Goal: Task Accomplishment & Management: Manage account settings

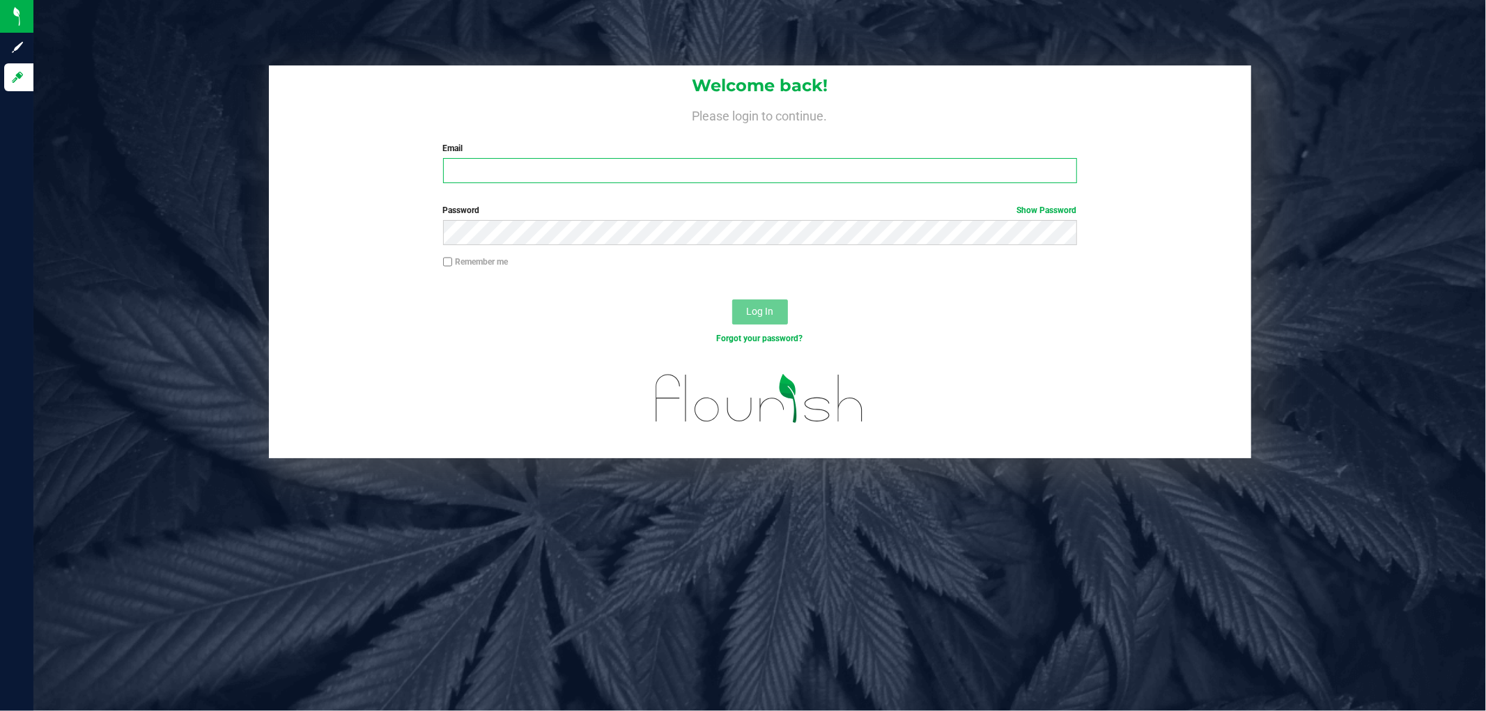
click at [604, 169] on input "Email" at bounding box center [760, 170] width 634 height 25
type input "[EMAIL_ADDRESS][DOMAIN_NAME]"
click at [732, 300] on button "Log In" at bounding box center [760, 312] width 56 height 25
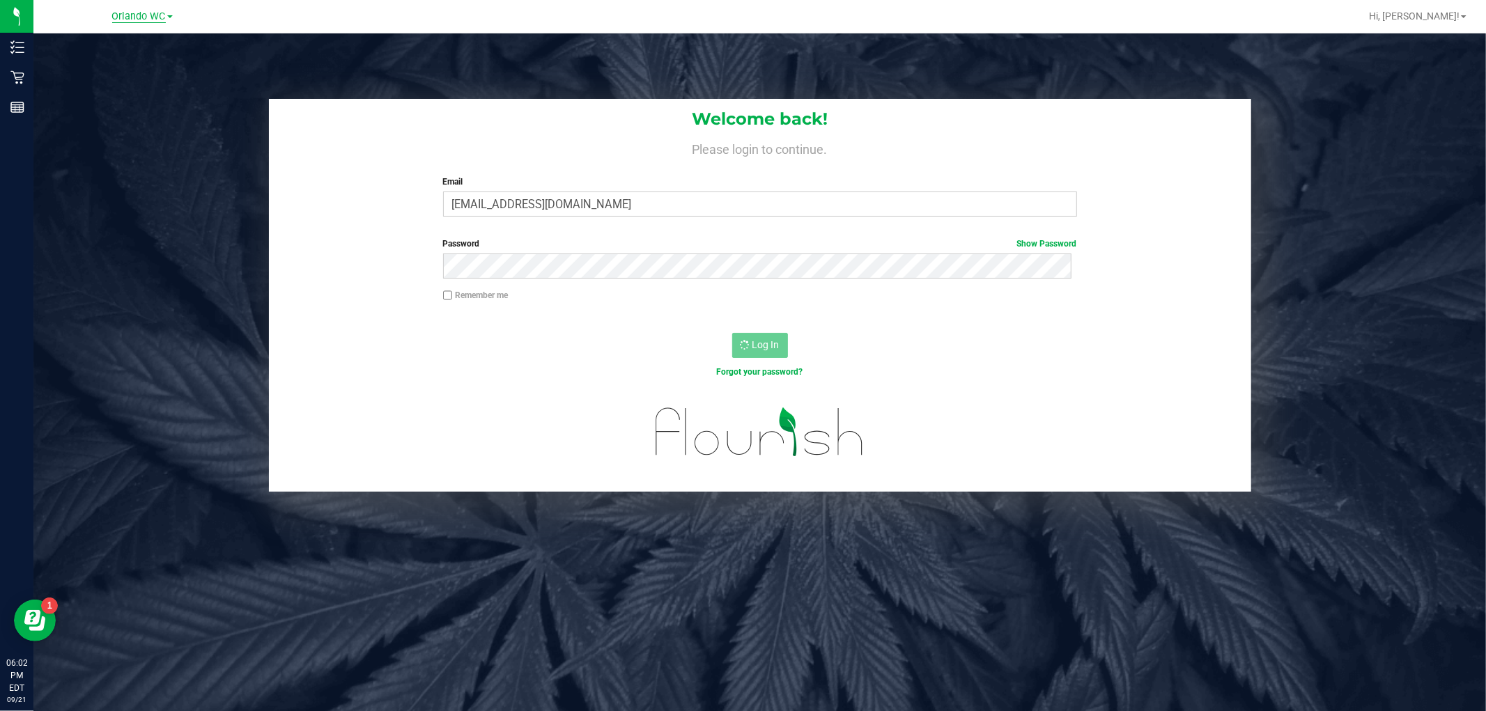
click at [148, 17] on span "Orlando WC" at bounding box center [139, 16] width 54 height 13
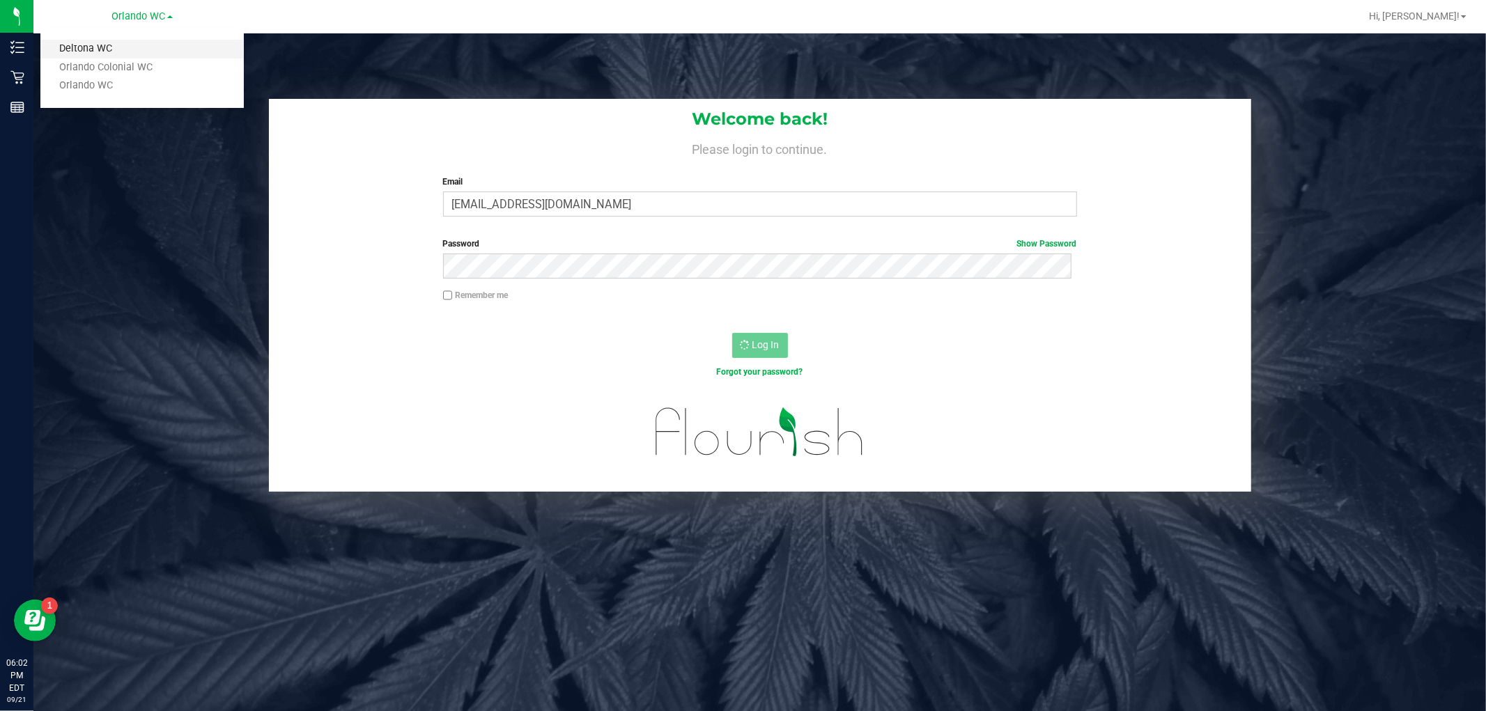
click at [114, 50] on link "Deltona WC" at bounding box center [141, 49] width 203 height 19
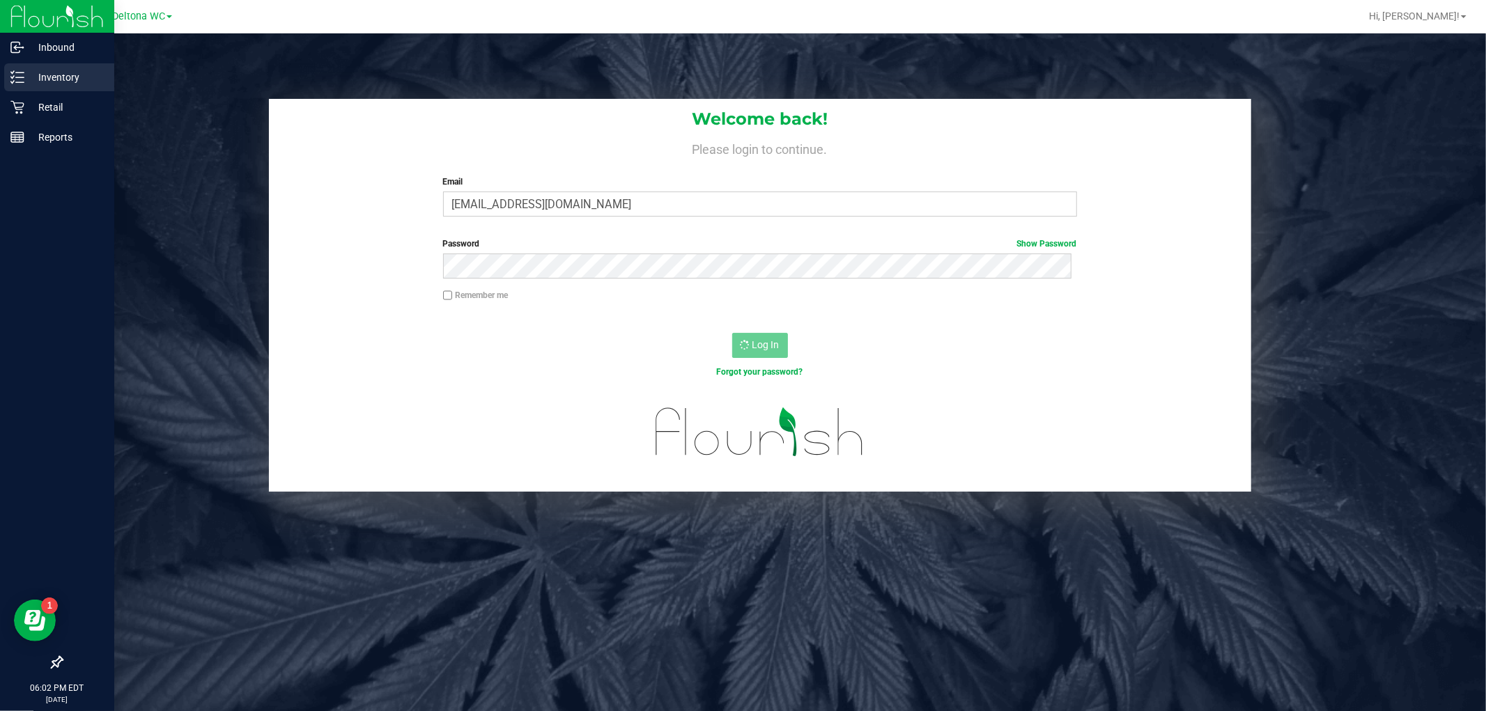
click at [54, 80] on p "Inventory" at bounding box center [66, 77] width 84 height 17
click at [22, 113] on icon at bounding box center [16, 107] width 13 height 13
click at [24, 114] on p "Retail" at bounding box center [66, 107] width 84 height 17
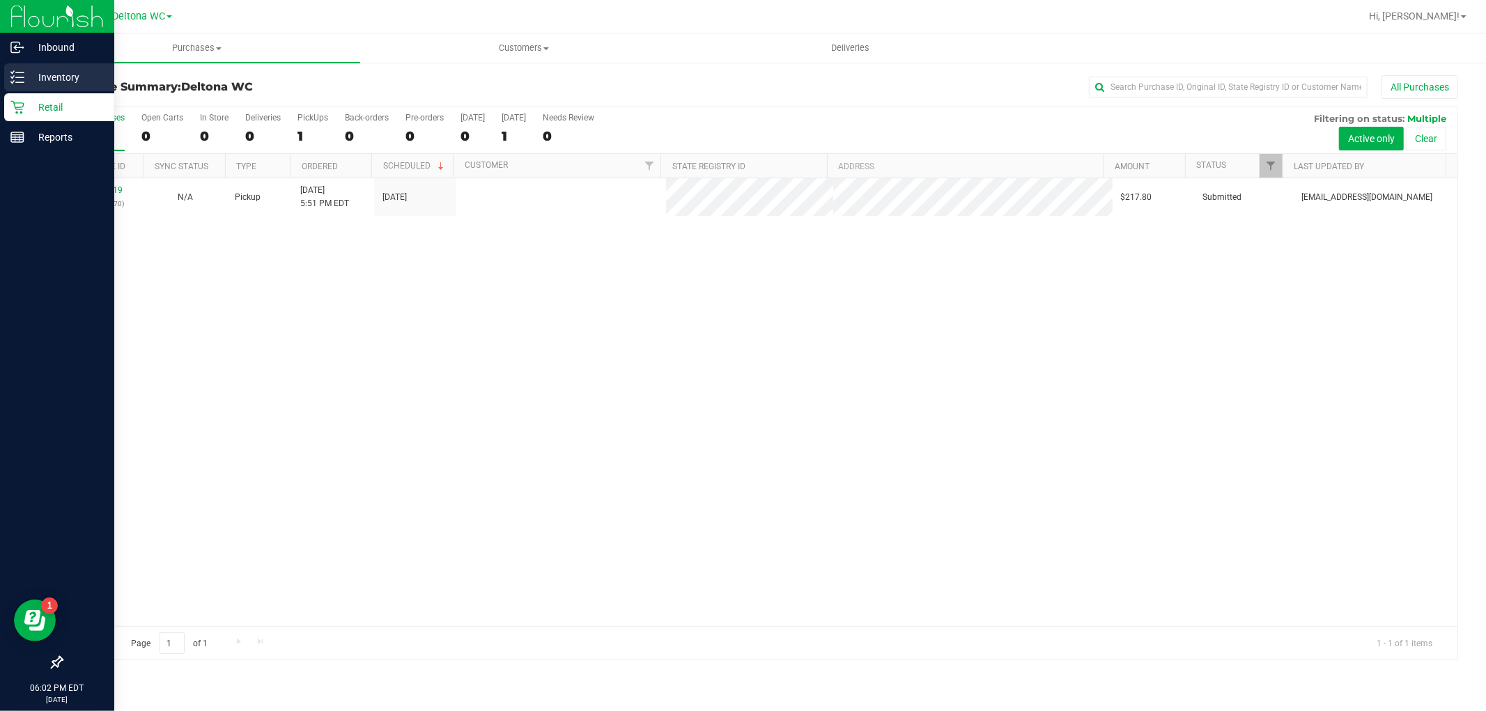
click at [22, 79] on icon at bounding box center [17, 77] width 14 height 14
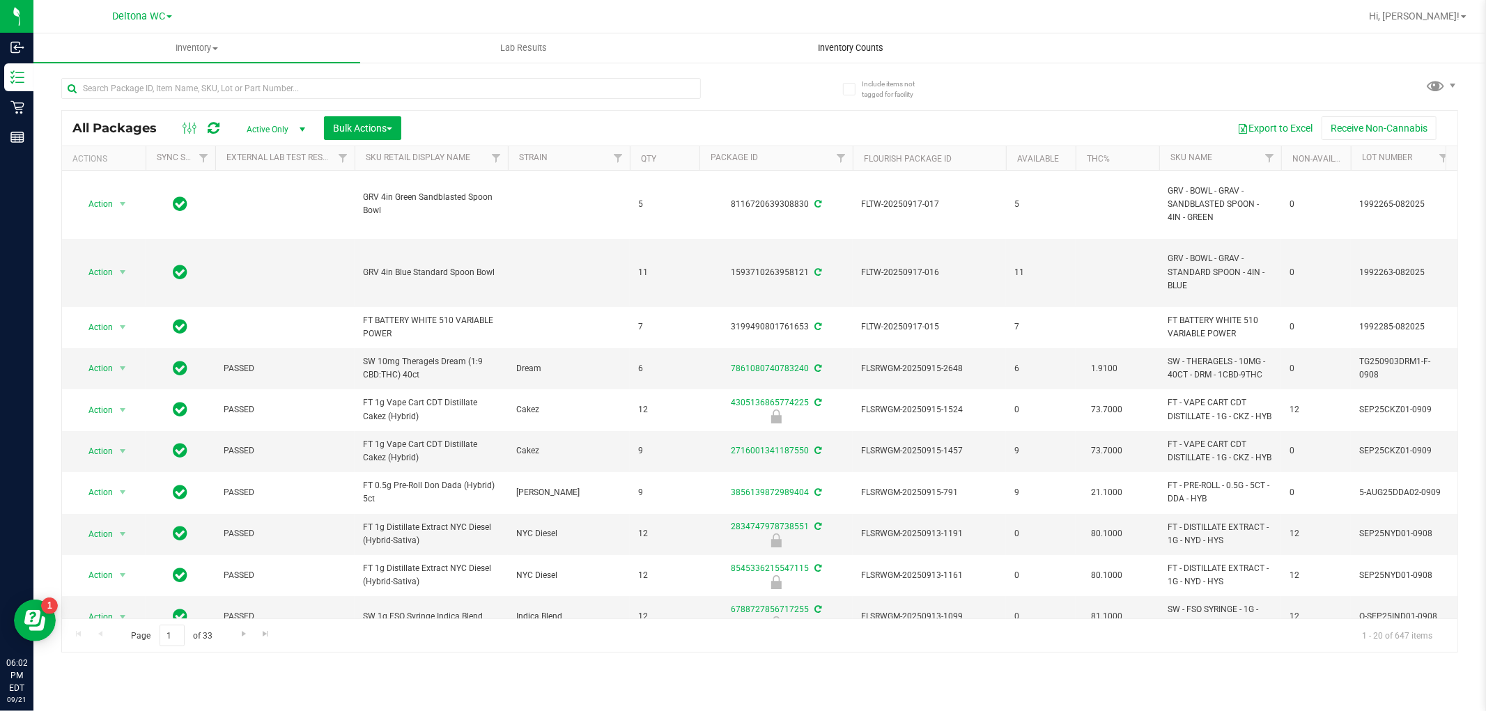
click at [851, 46] on span "Inventory Counts" at bounding box center [850, 48] width 103 height 13
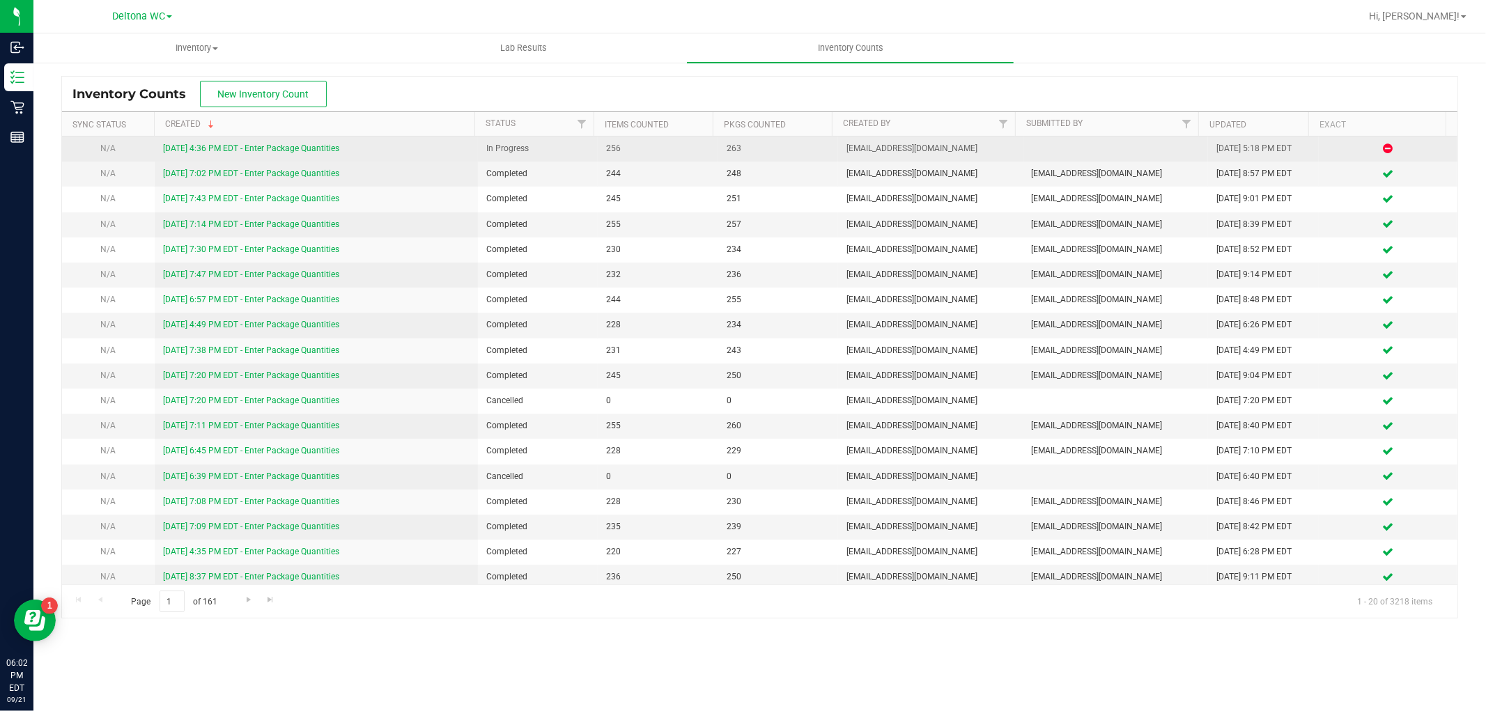
click at [174, 144] on link "9/21/25 4:36 PM EDT - Enter Package Quantities" at bounding box center [251, 149] width 176 height 10
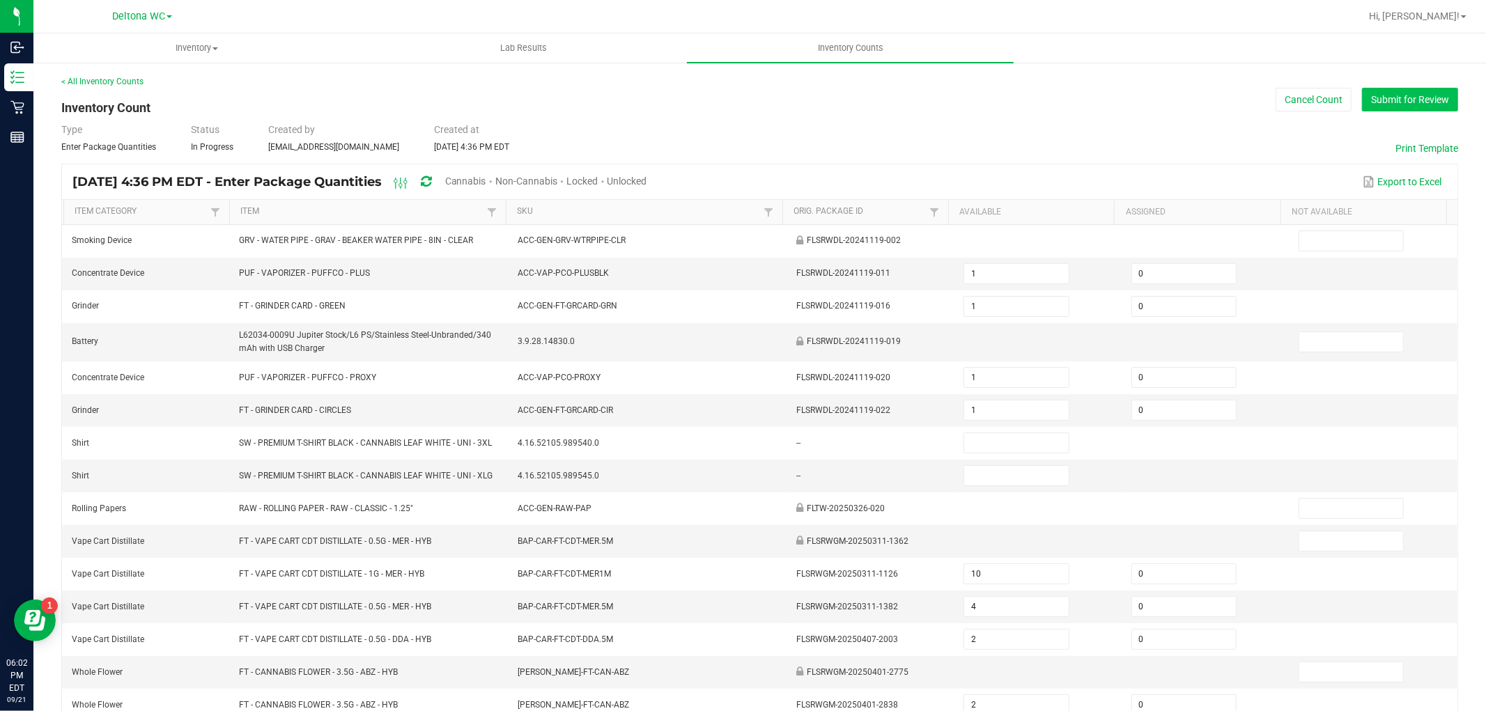
click at [1381, 95] on button "Submit for Review" at bounding box center [1410, 100] width 96 height 24
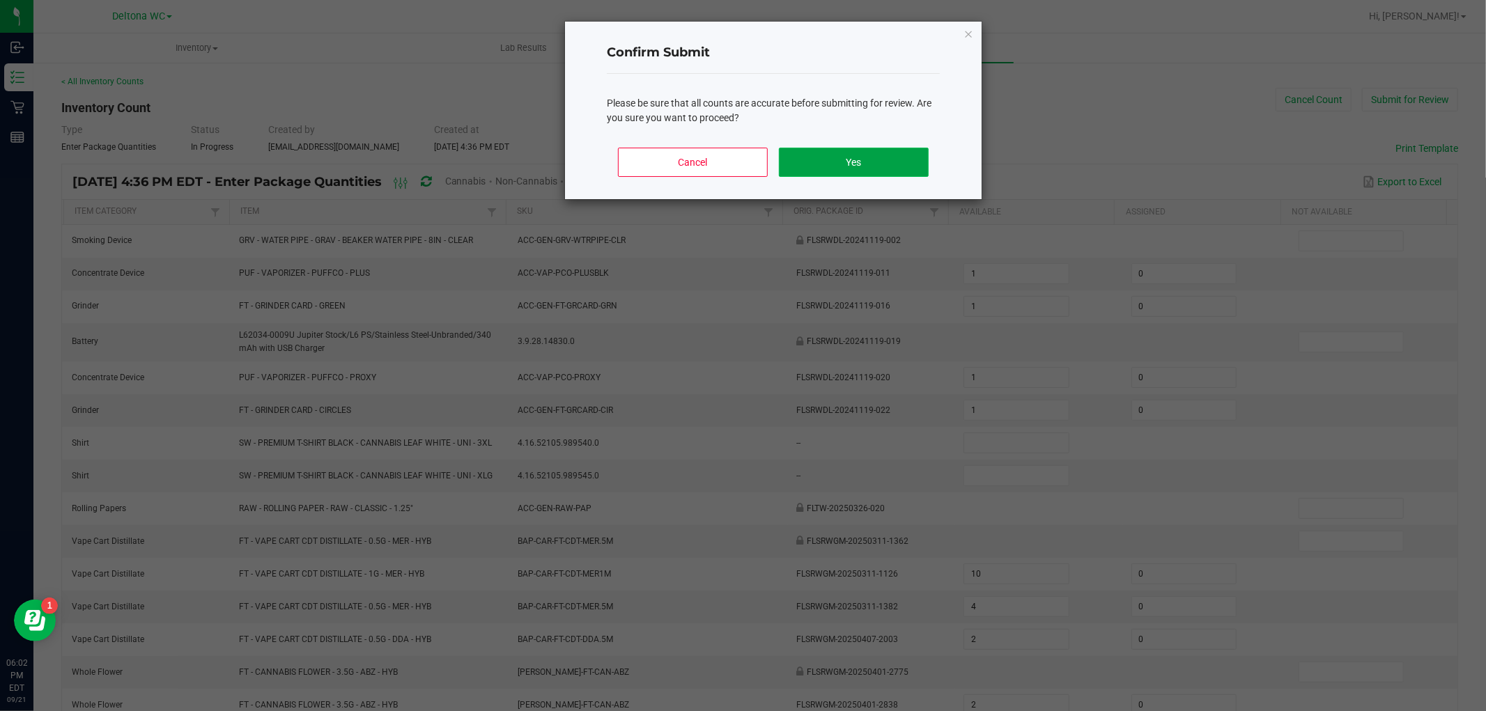
click at [862, 152] on button "Yes" at bounding box center [854, 162] width 150 height 29
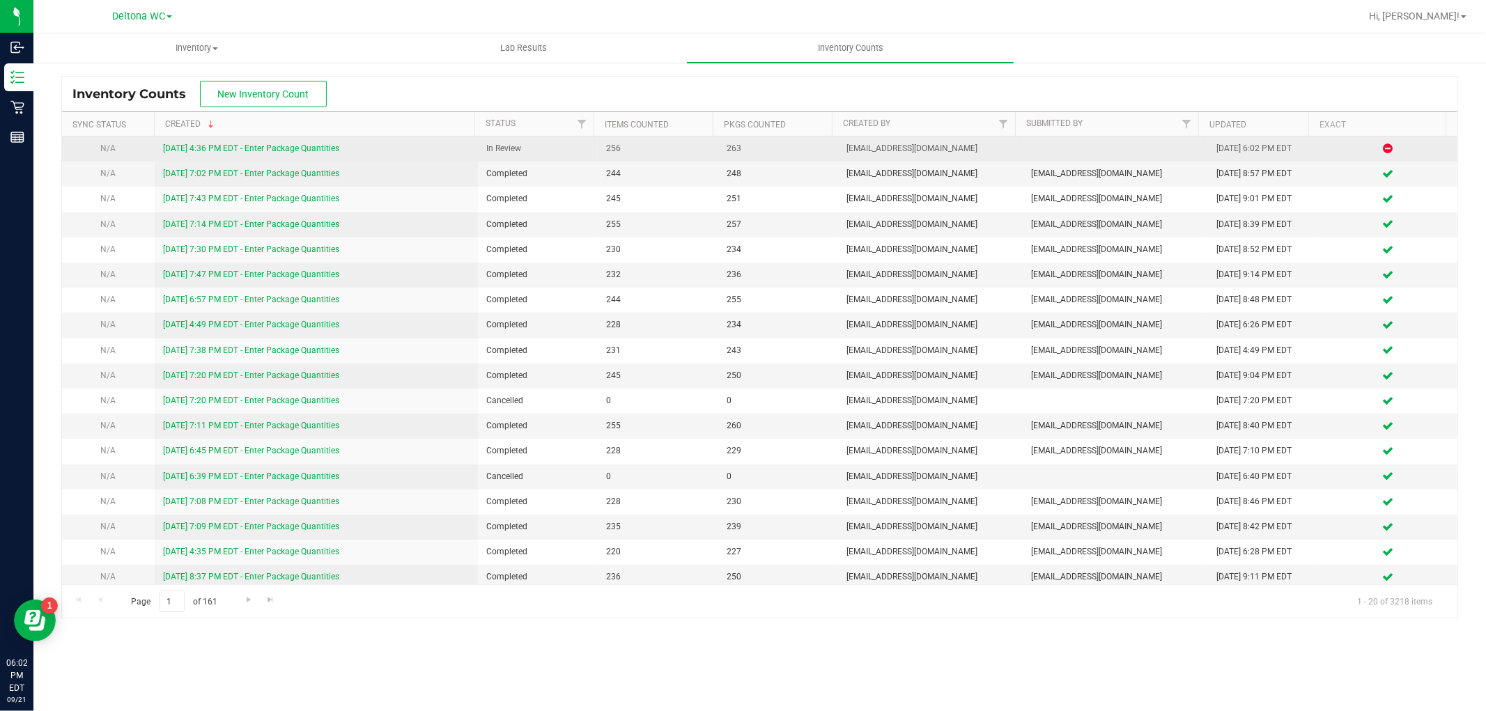
click at [334, 144] on link "9/21/25 4:36 PM EDT - Enter Package Quantities" at bounding box center [251, 149] width 176 height 10
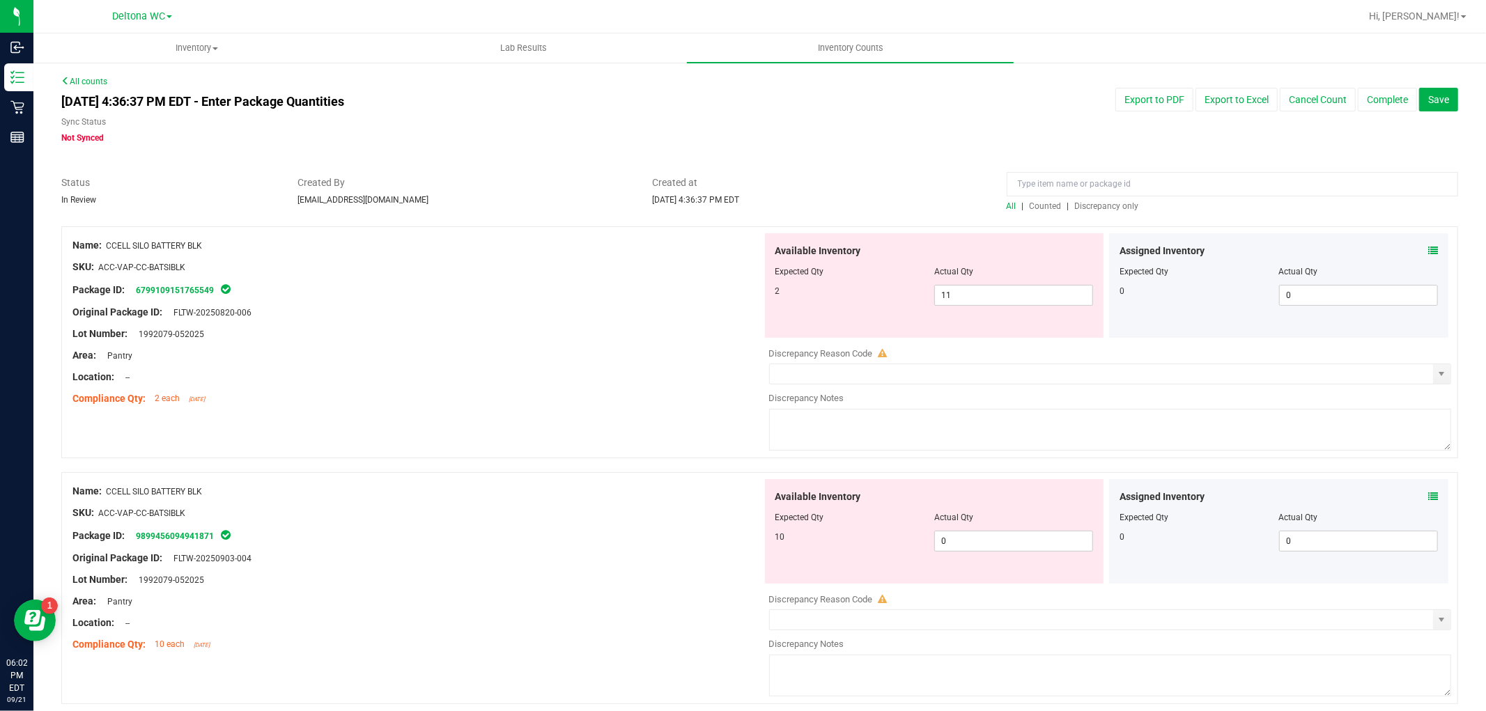
click at [1083, 209] on span "Discrepancy only" at bounding box center [1107, 206] width 64 height 10
click at [1428, 253] on icon at bounding box center [1433, 251] width 10 height 10
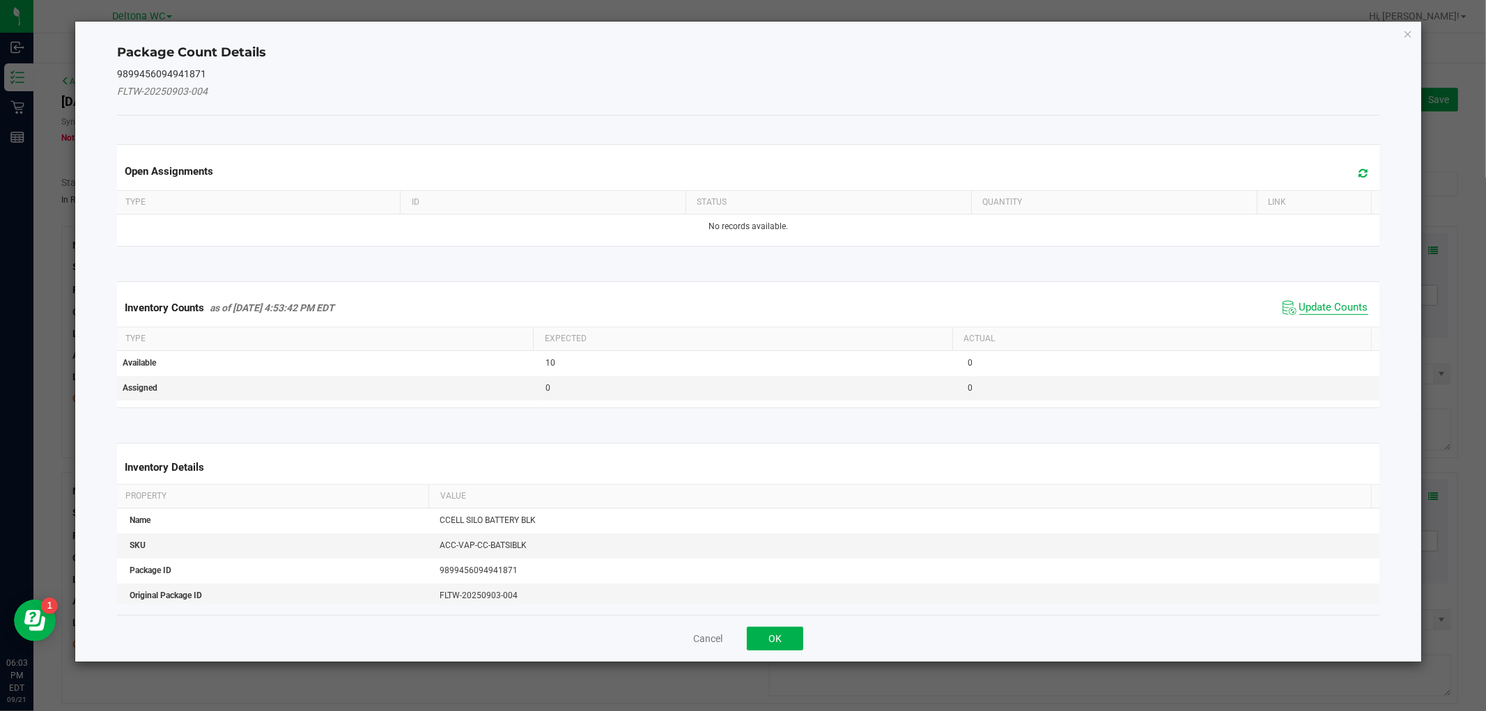
click at [1335, 308] on span "Update Counts" at bounding box center [1333, 308] width 69 height 14
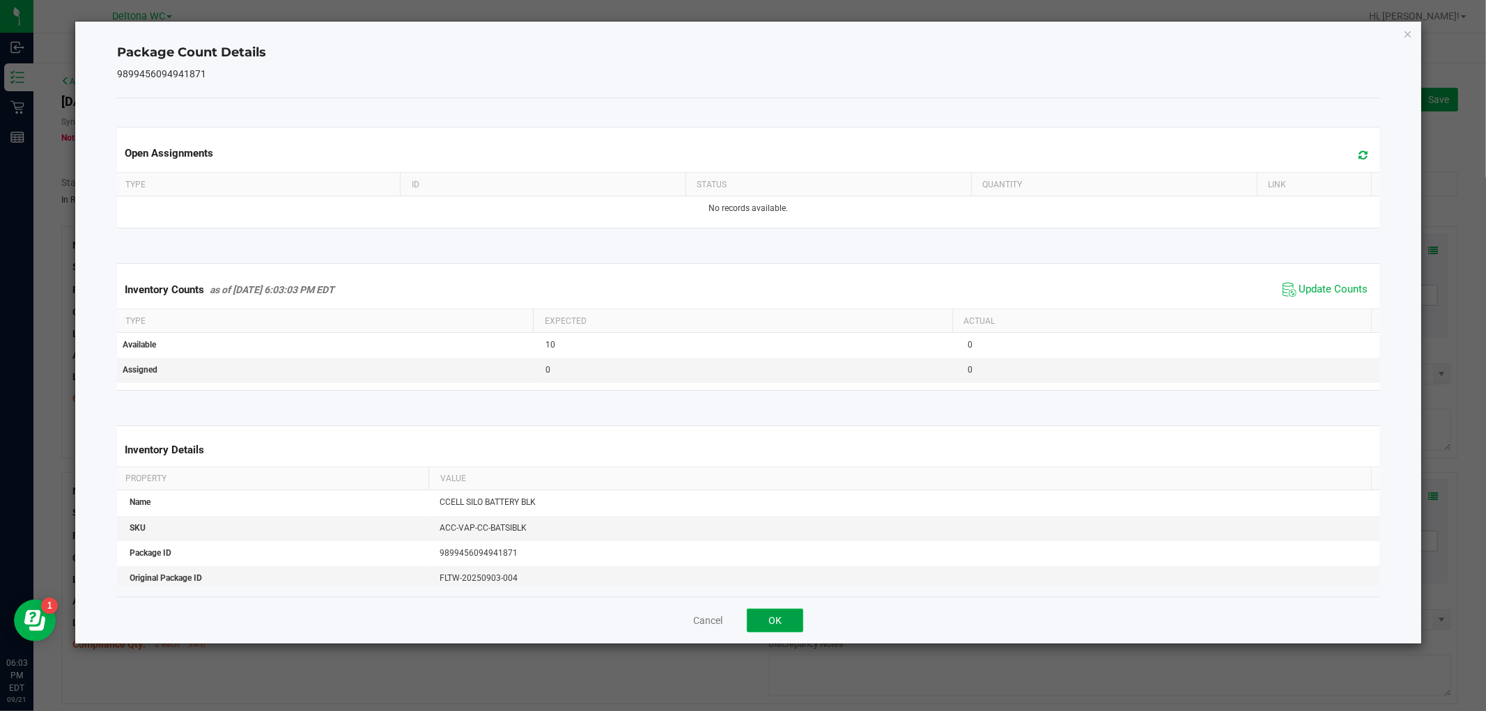
click at [768, 630] on button "OK" at bounding box center [775, 621] width 56 height 24
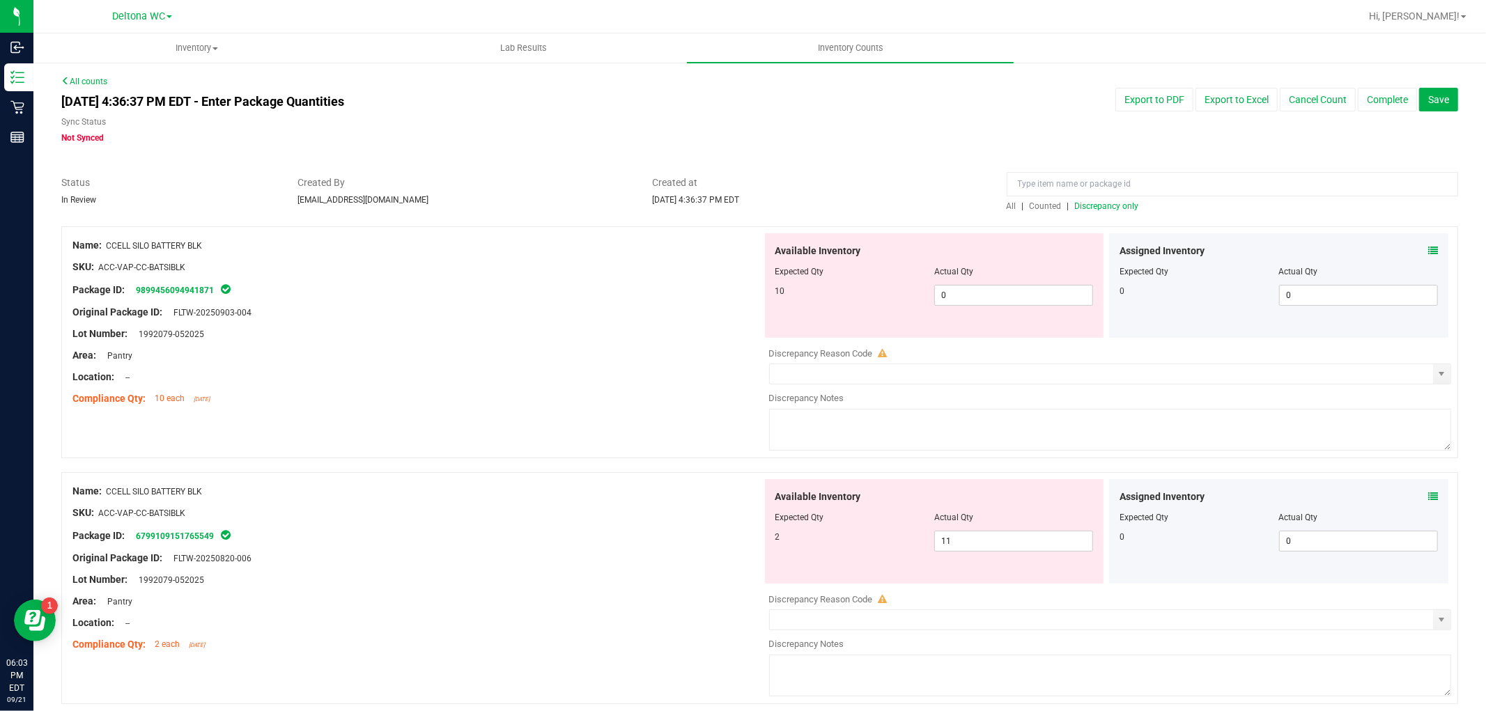
scroll to position [77, 0]
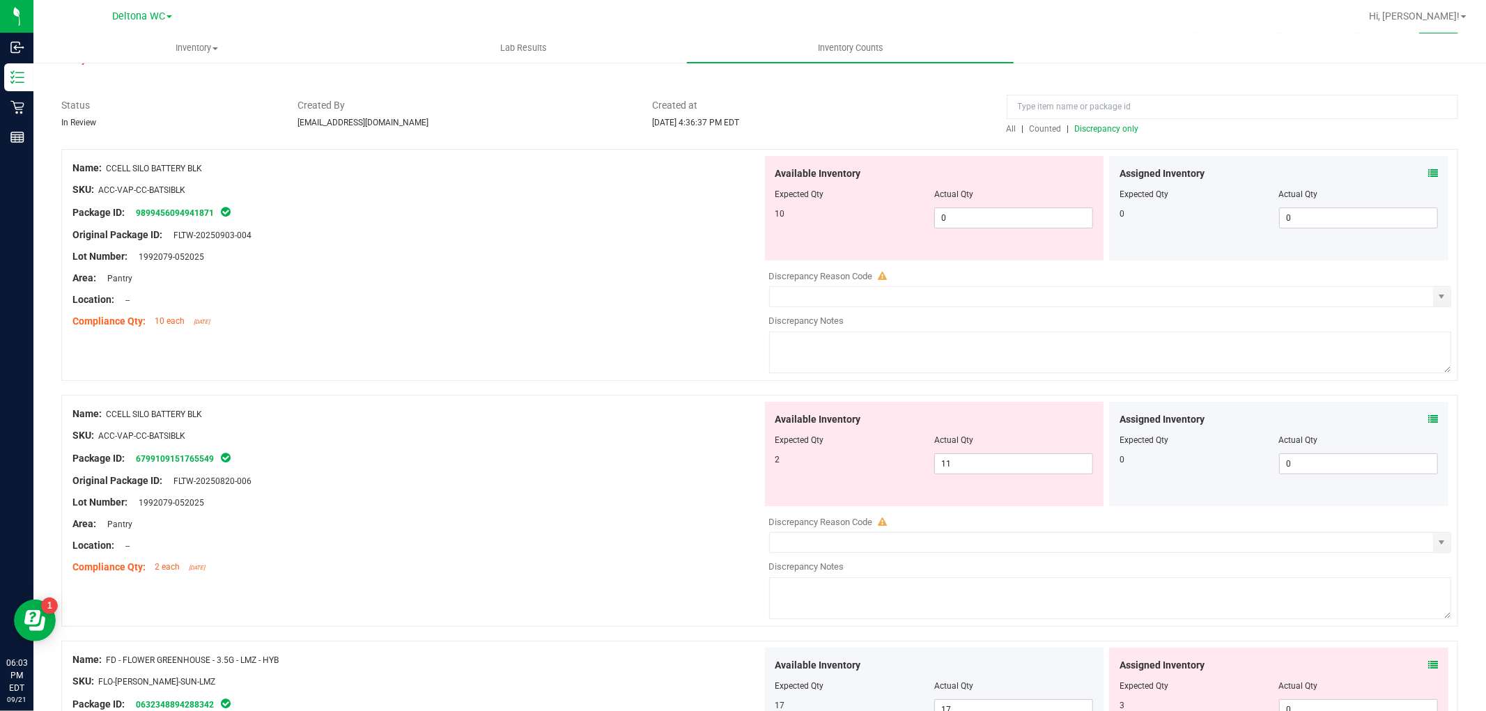
click at [1428, 419] on icon at bounding box center [1433, 420] width 10 height 10
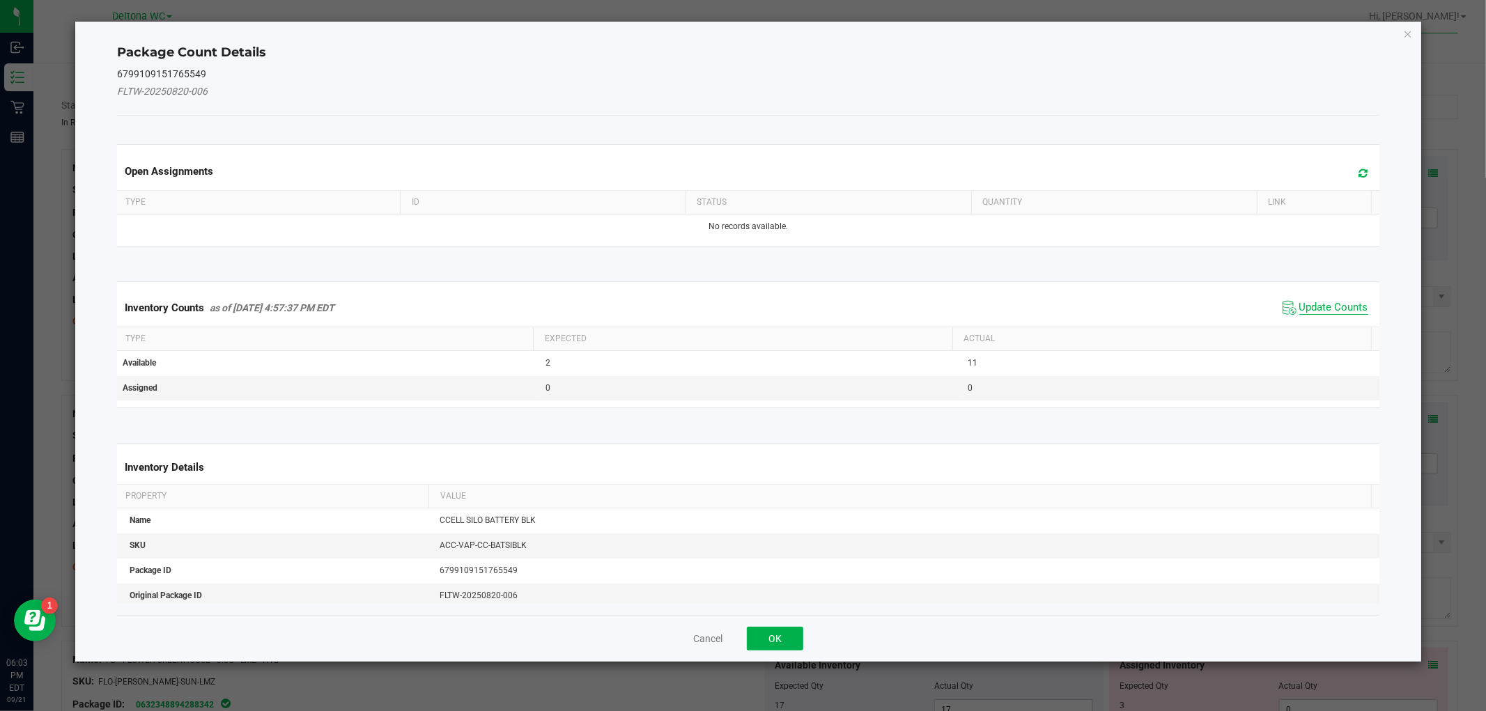
click at [1286, 305] on span "Update Counts" at bounding box center [1325, 307] width 93 height 21
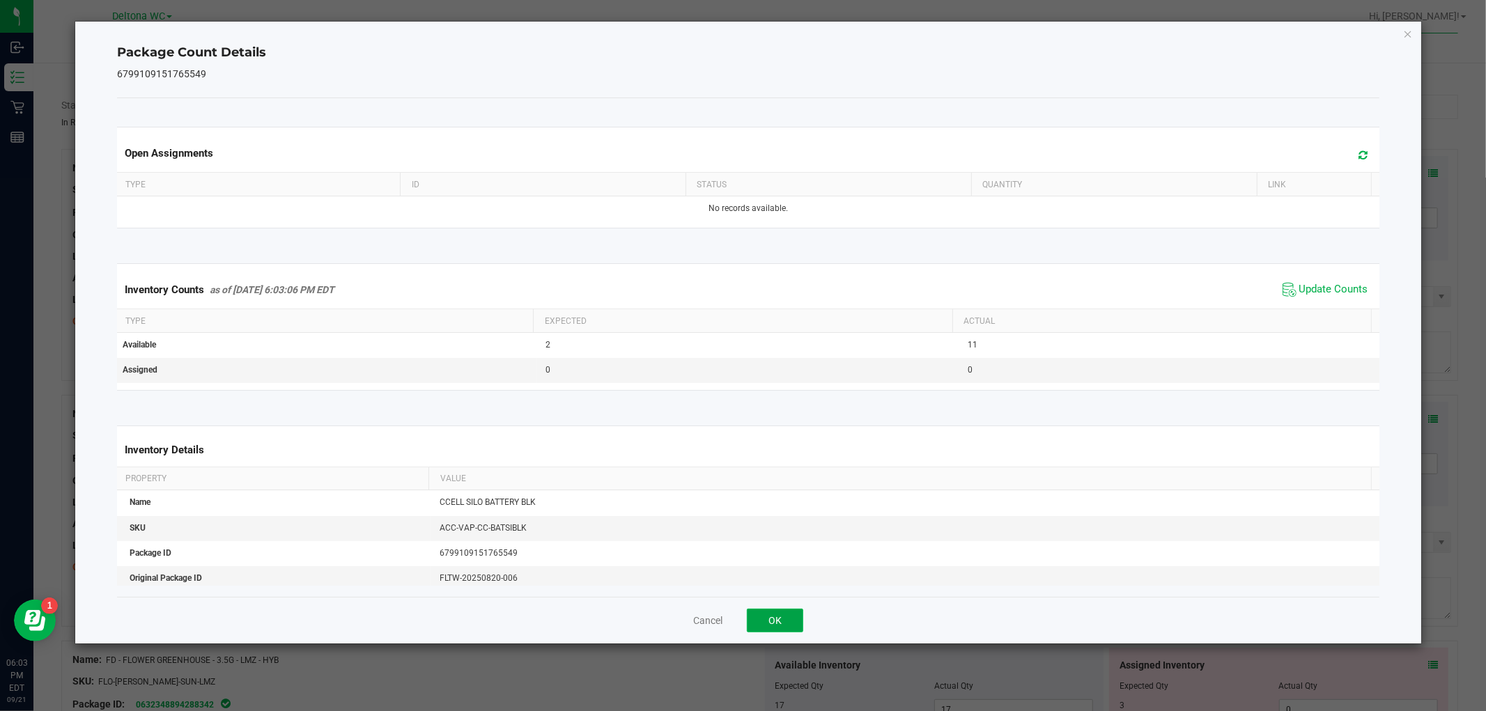
click at [775, 623] on button "OK" at bounding box center [775, 621] width 56 height 24
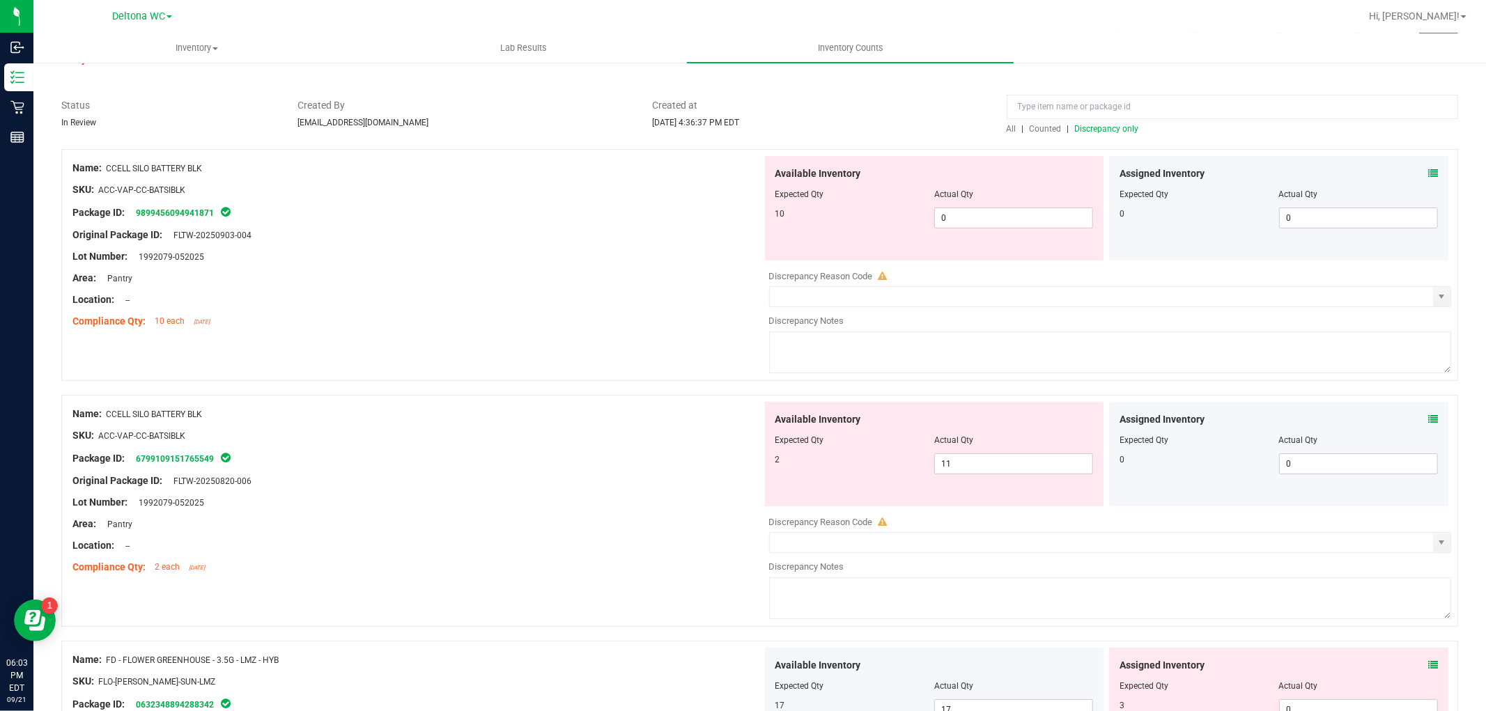
click at [1431, 415] on div "Assigned Inventory Expected Qty Actual Qty 0 0 0" at bounding box center [1278, 454] width 339 height 104
click at [1428, 415] on icon at bounding box center [1433, 420] width 10 height 10
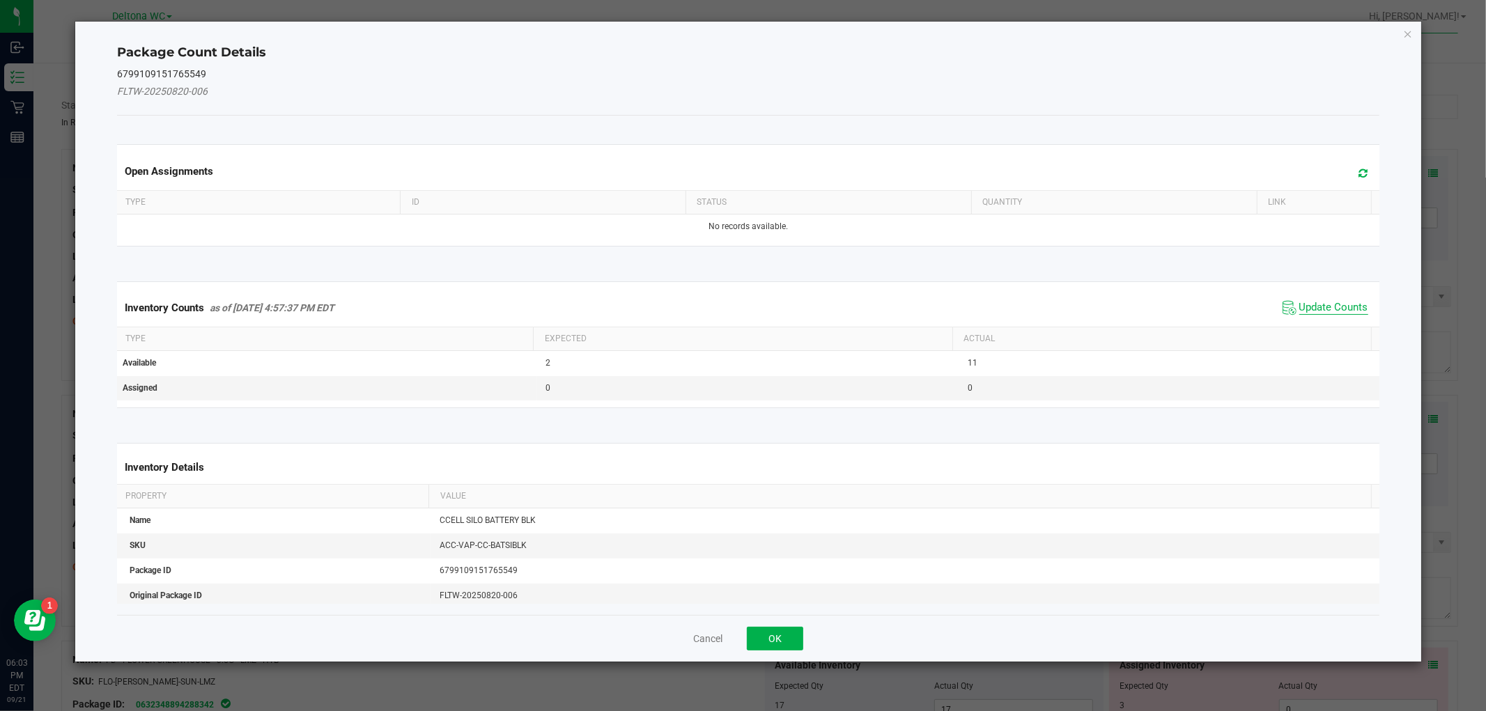
click at [1326, 310] on span "Update Counts" at bounding box center [1333, 308] width 69 height 14
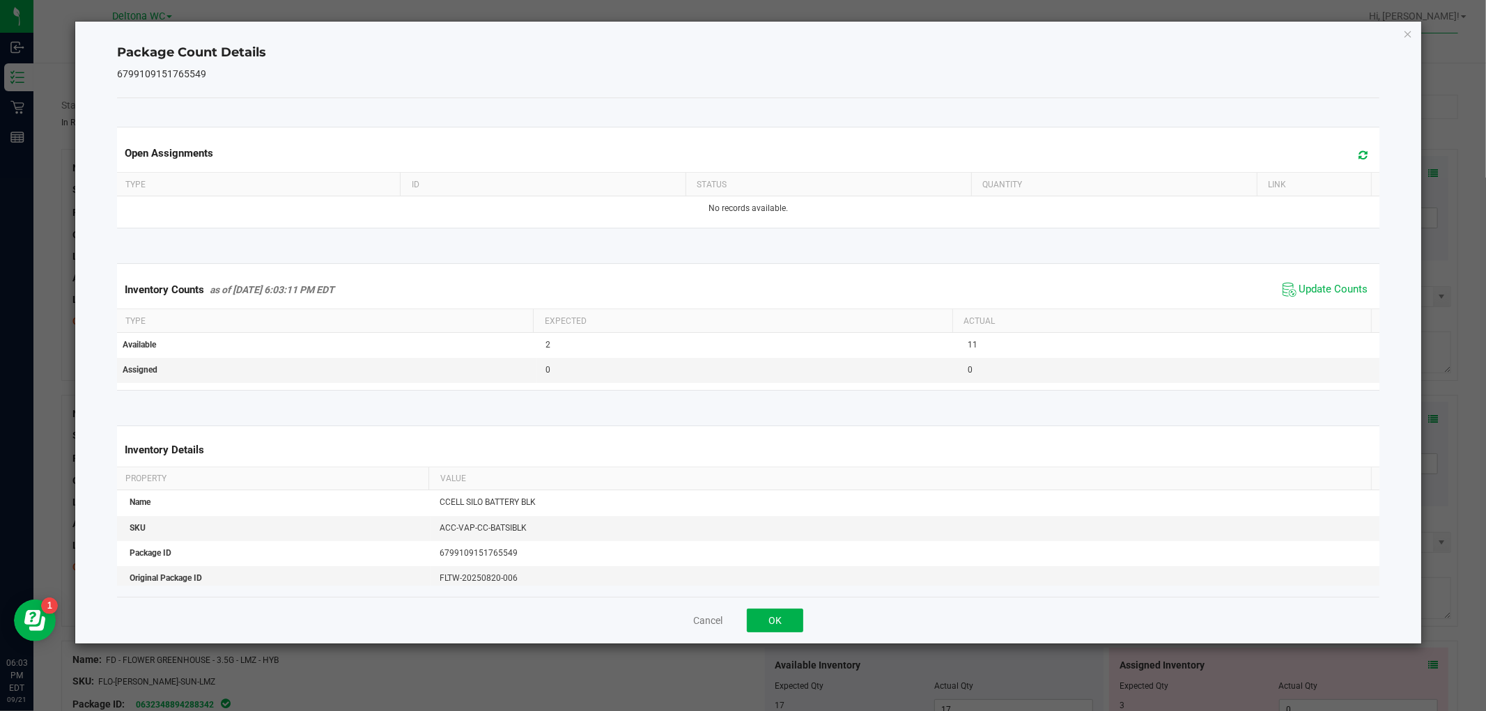
click at [796, 604] on div "Cancel OK" at bounding box center [748, 620] width 1262 height 47
click at [786, 615] on button "OK" at bounding box center [775, 621] width 56 height 24
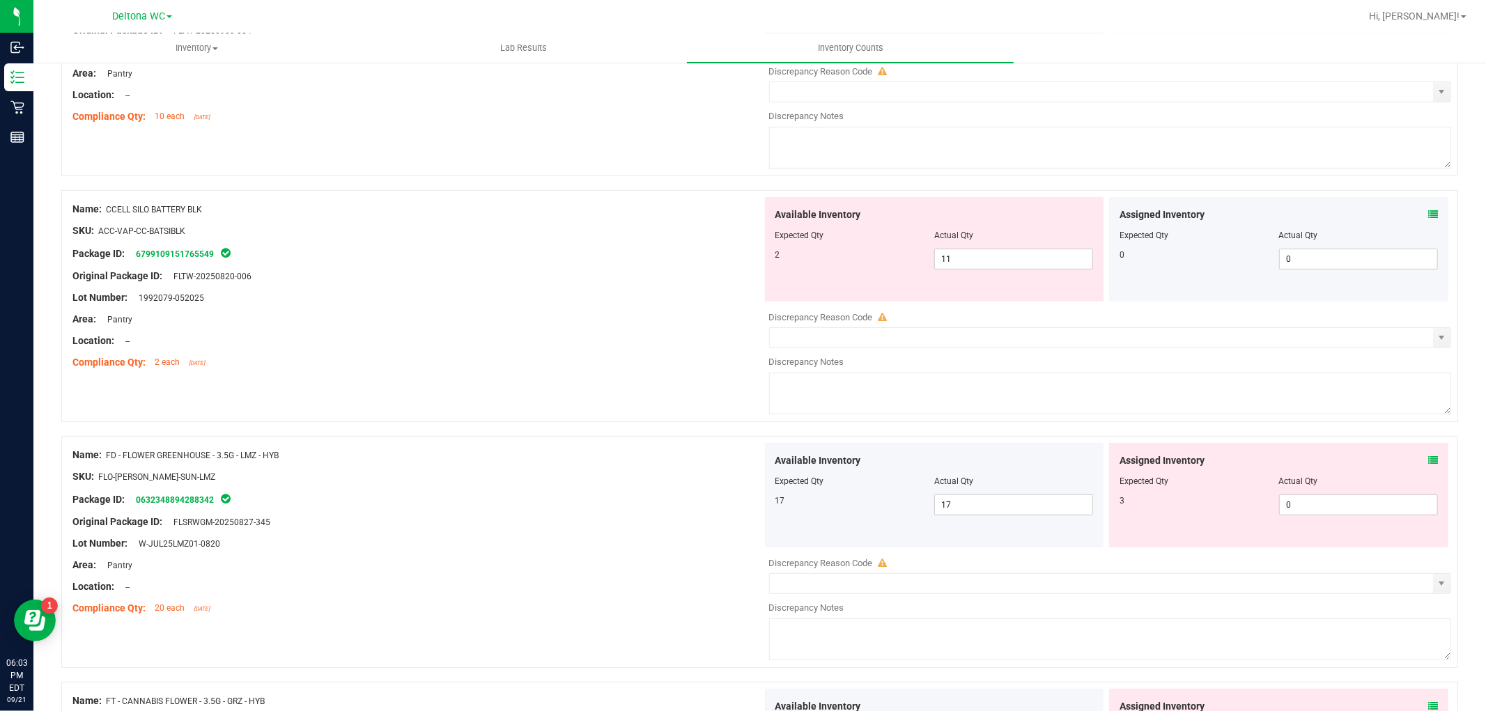
scroll to position [309, 0]
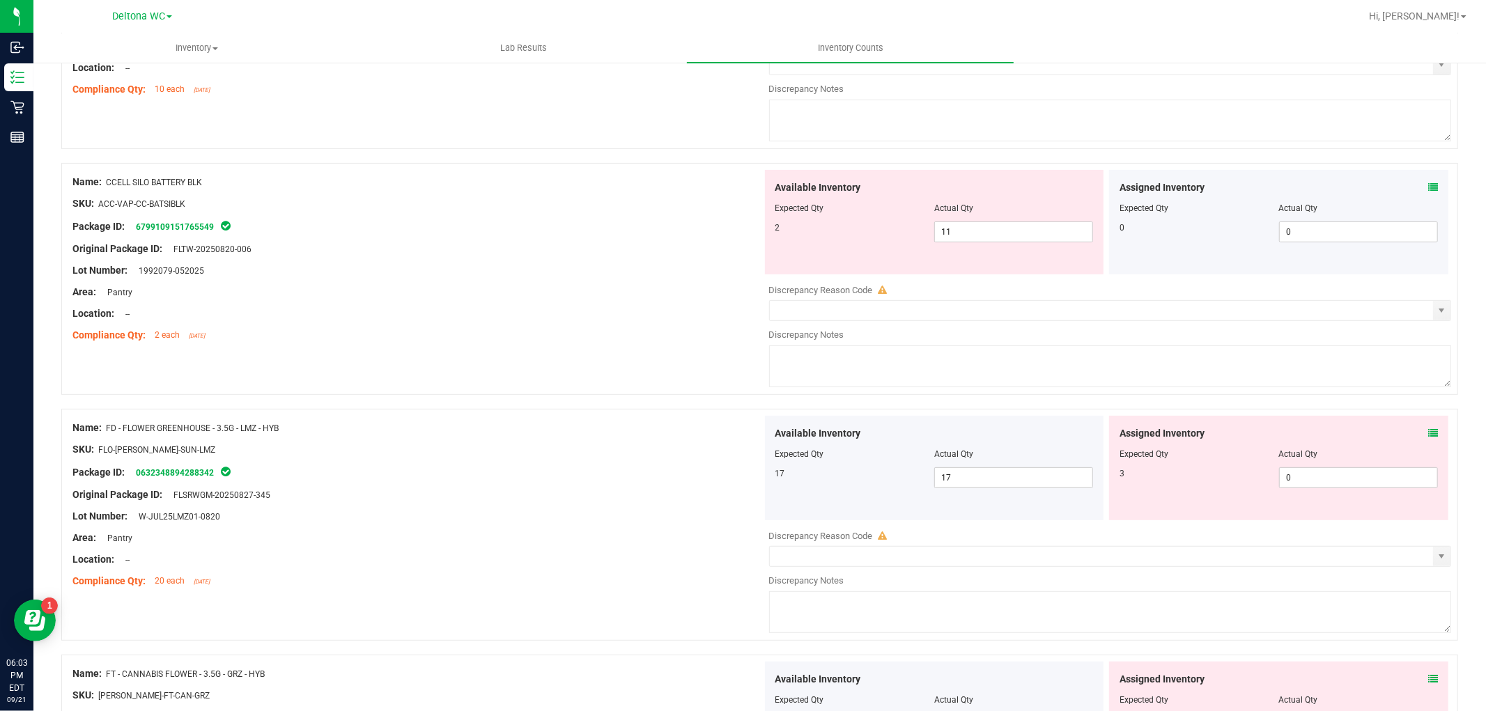
click at [1428, 433] on icon at bounding box center [1433, 433] width 10 height 10
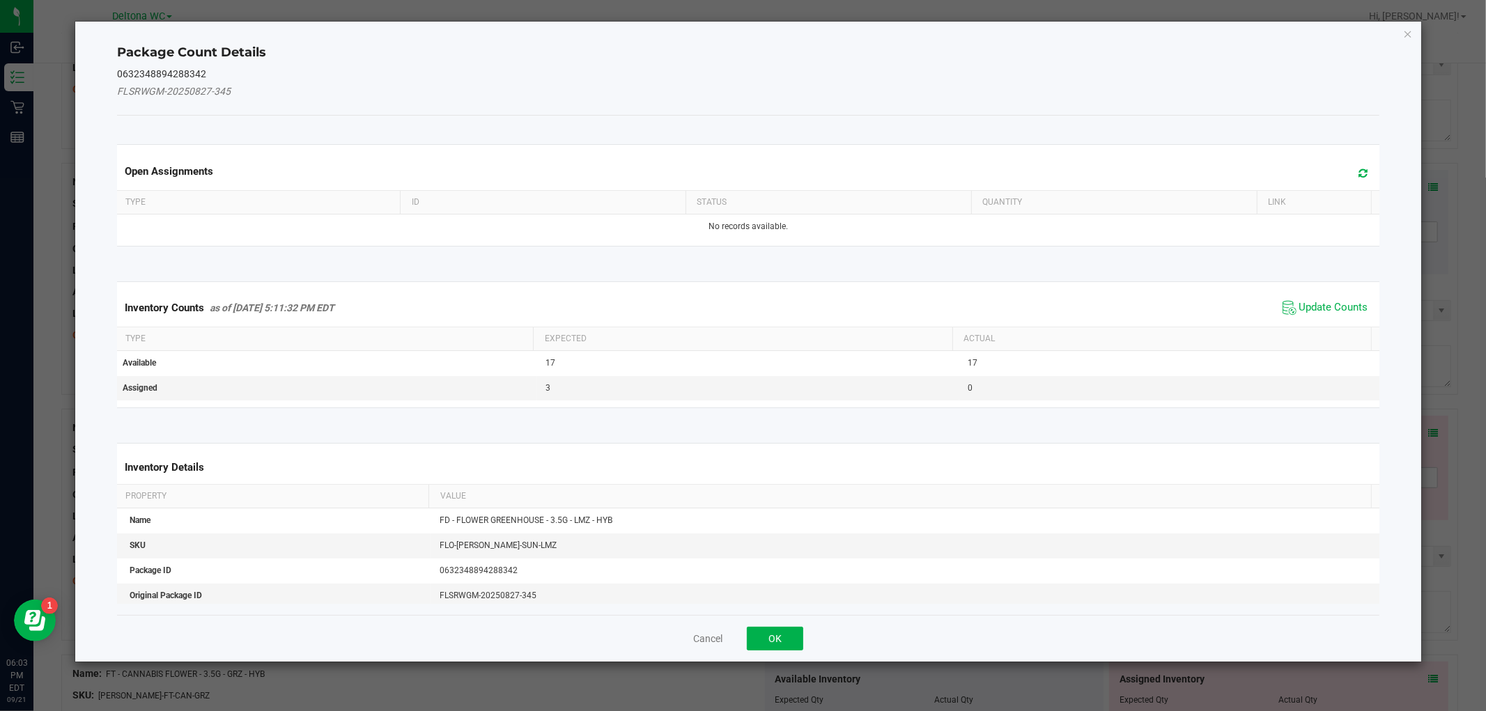
click at [1331, 297] on span "Update Counts" at bounding box center [1325, 307] width 93 height 21
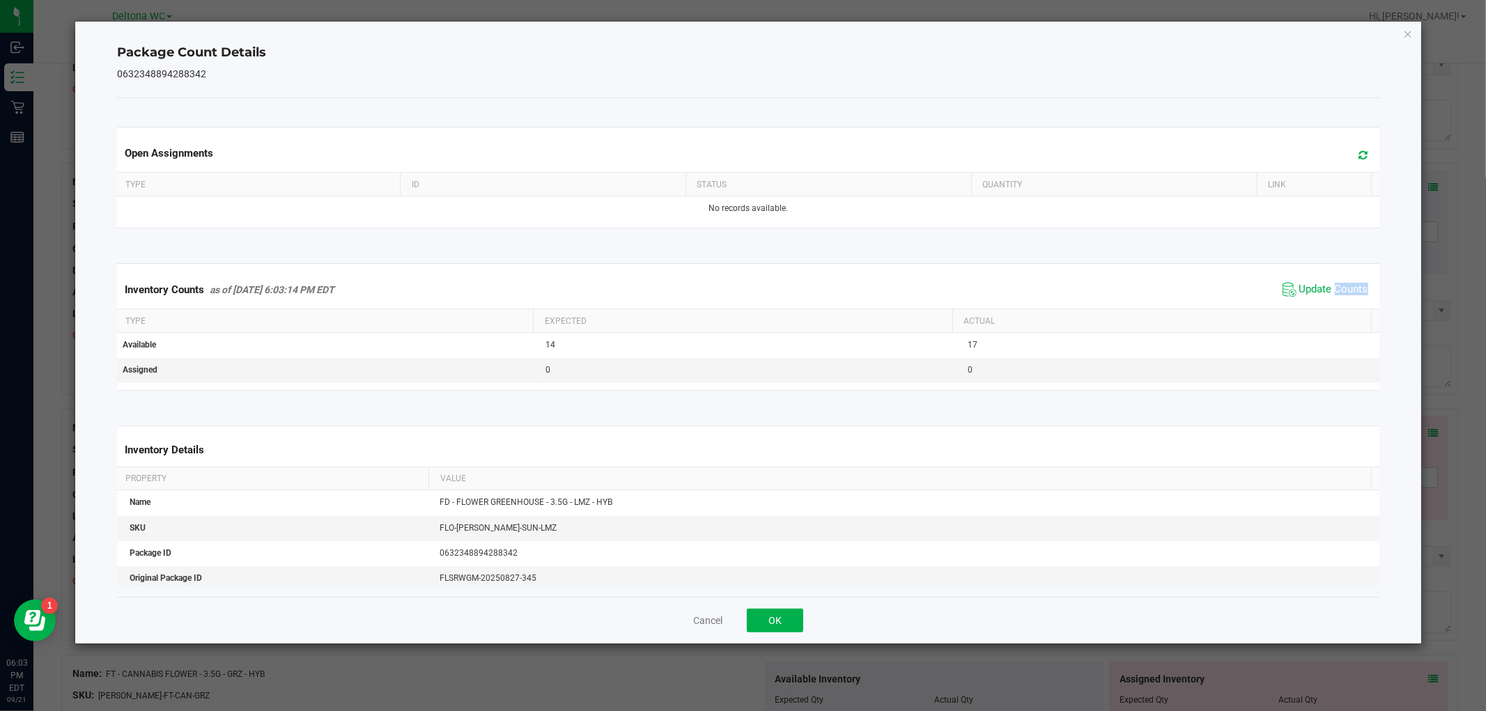
click at [1331, 300] on span "Update Counts" at bounding box center [1325, 289] width 93 height 21
click at [789, 604] on div "Cancel OK" at bounding box center [748, 620] width 1262 height 47
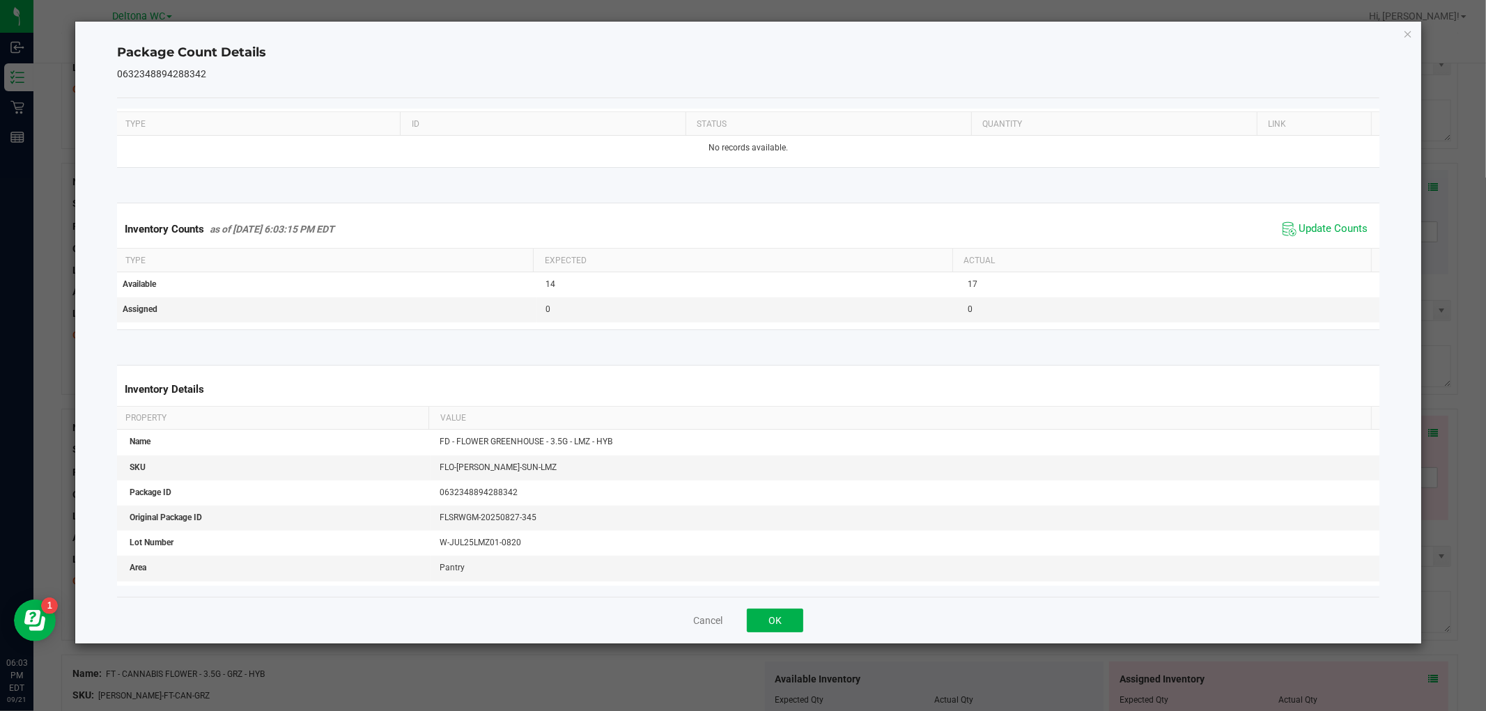
scroll to position [155, 0]
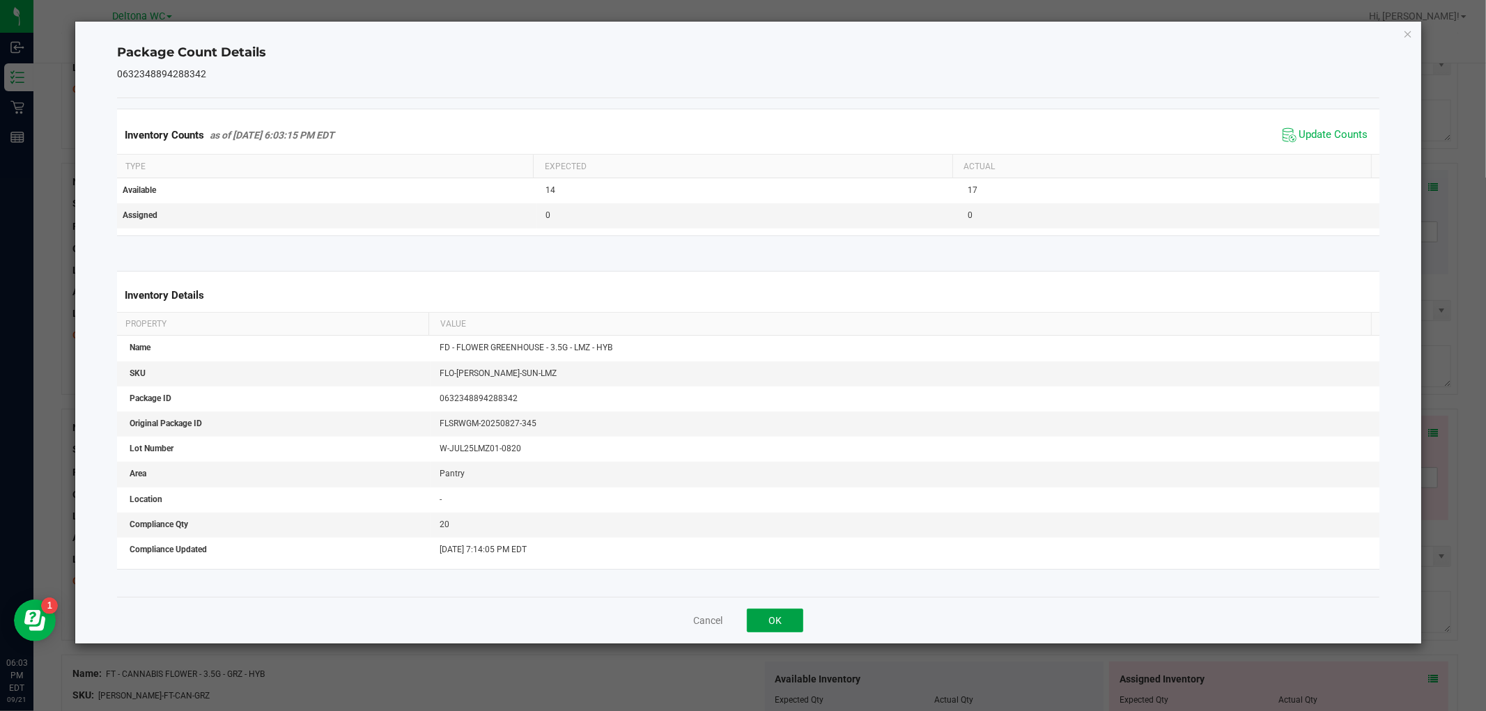
click at [772, 617] on button "OK" at bounding box center [775, 621] width 56 height 24
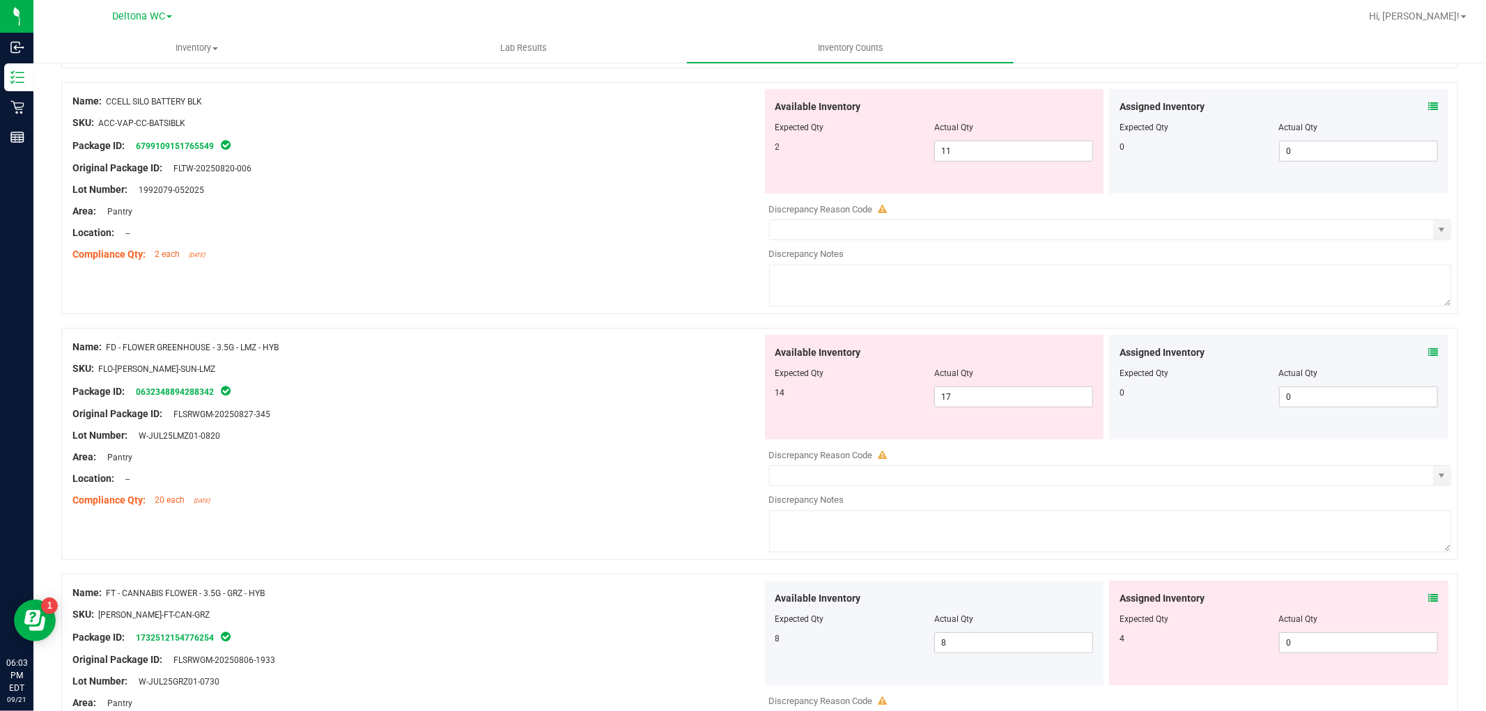
scroll to position [464, 0]
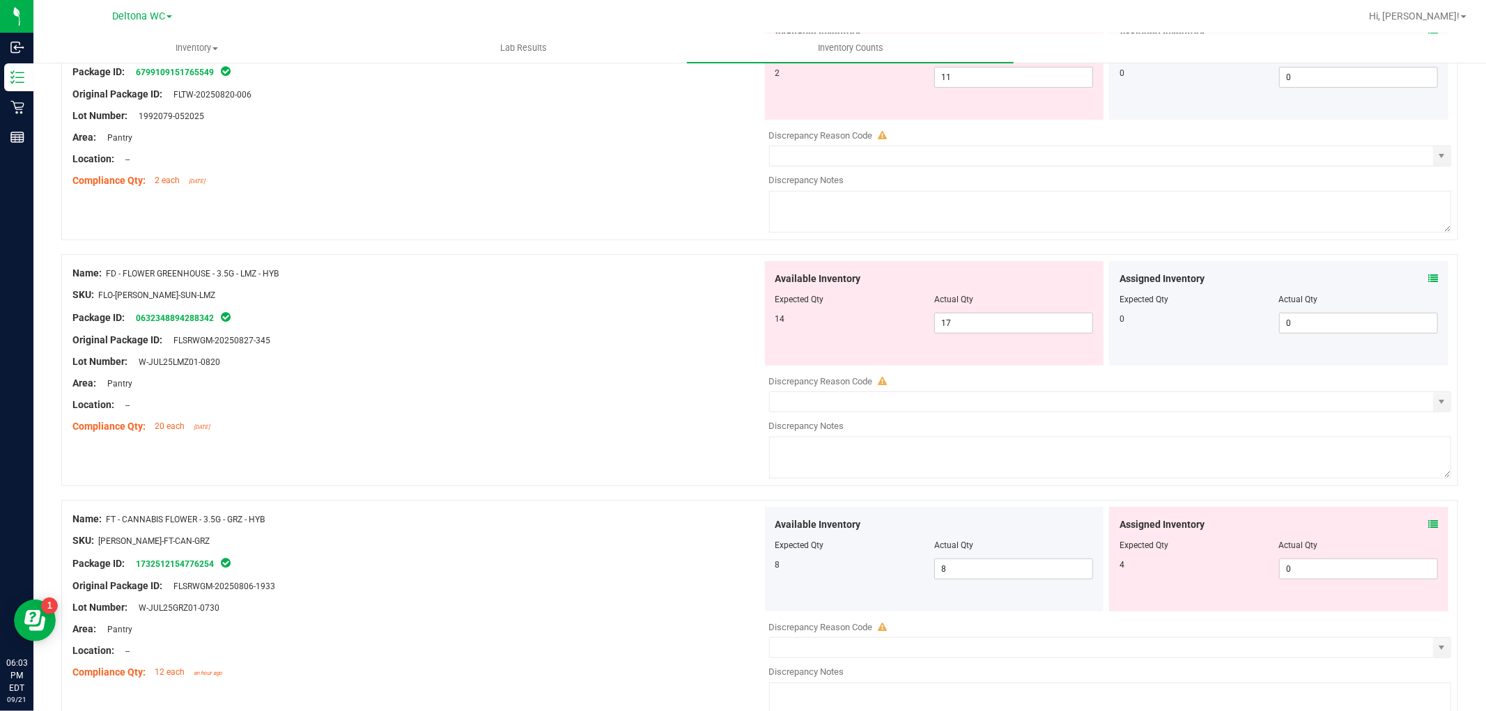
click at [1426, 525] on div "Assigned Inventory Expected Qty Actual Qty 4 0 0" at bounding box center [1278, 559] width 339 height 104
click at [1428, 525] on icon at bounding box center [1433, 525] width 10 height 10
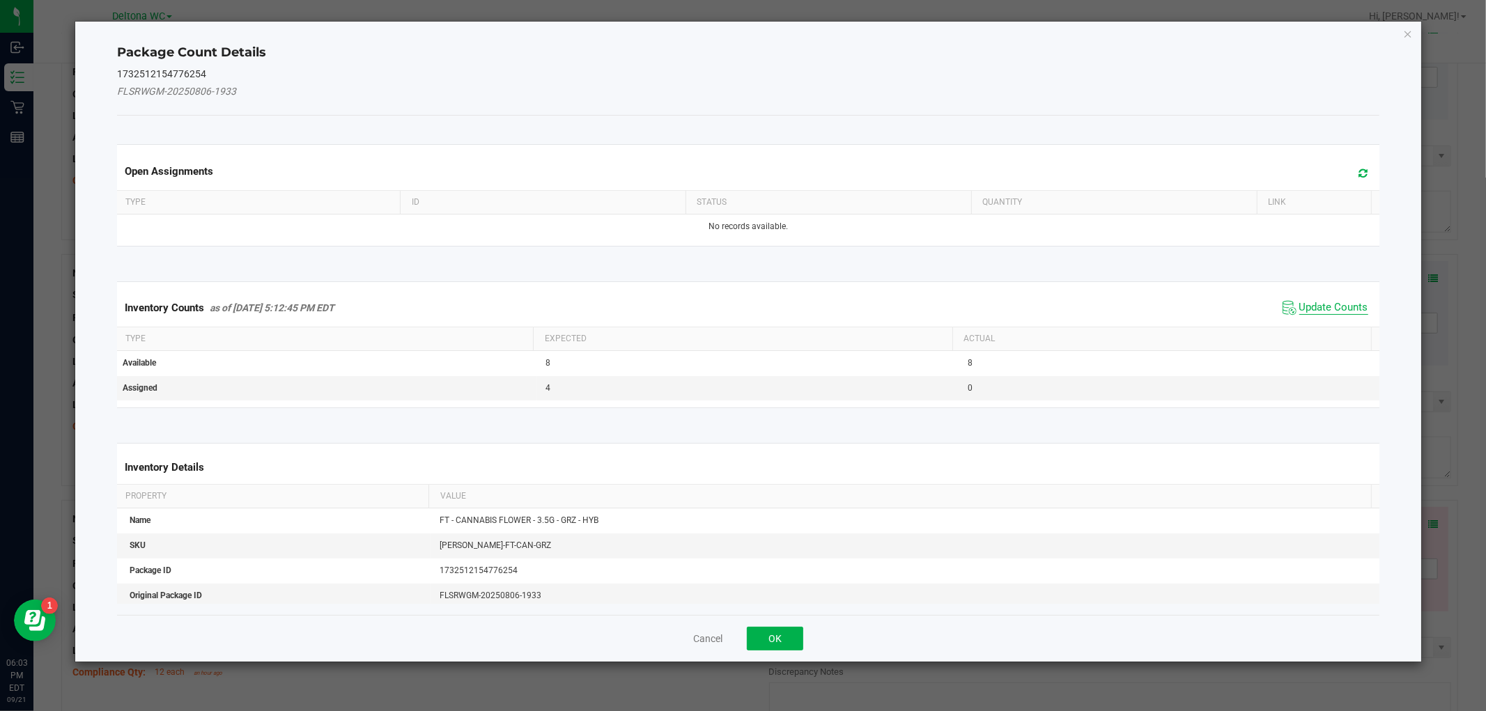
click at [1306, 308] on span "Update Counts" at bounding box center [1333, 308] width 69 height 14
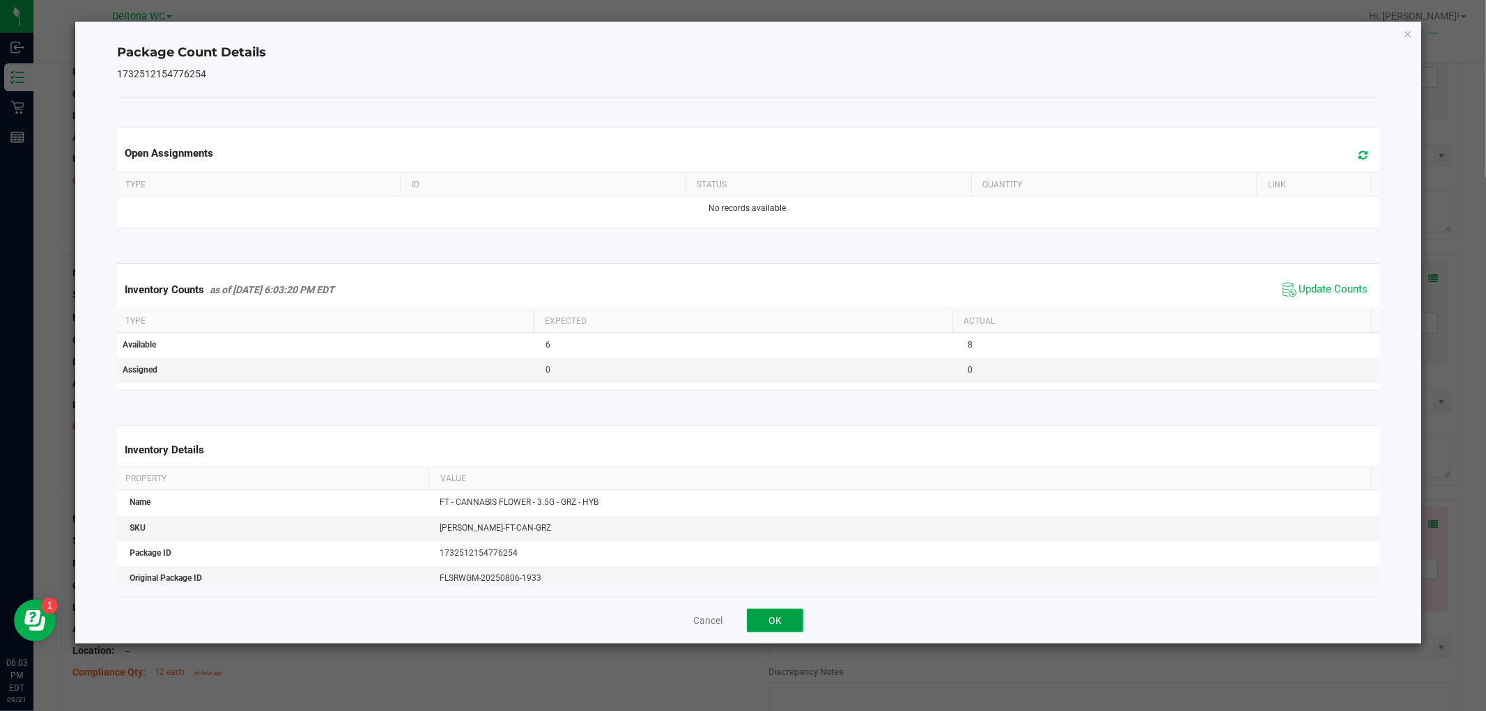
click at [773, 616] on button "OK" at bounding box center [775, 621] width 56 height 24
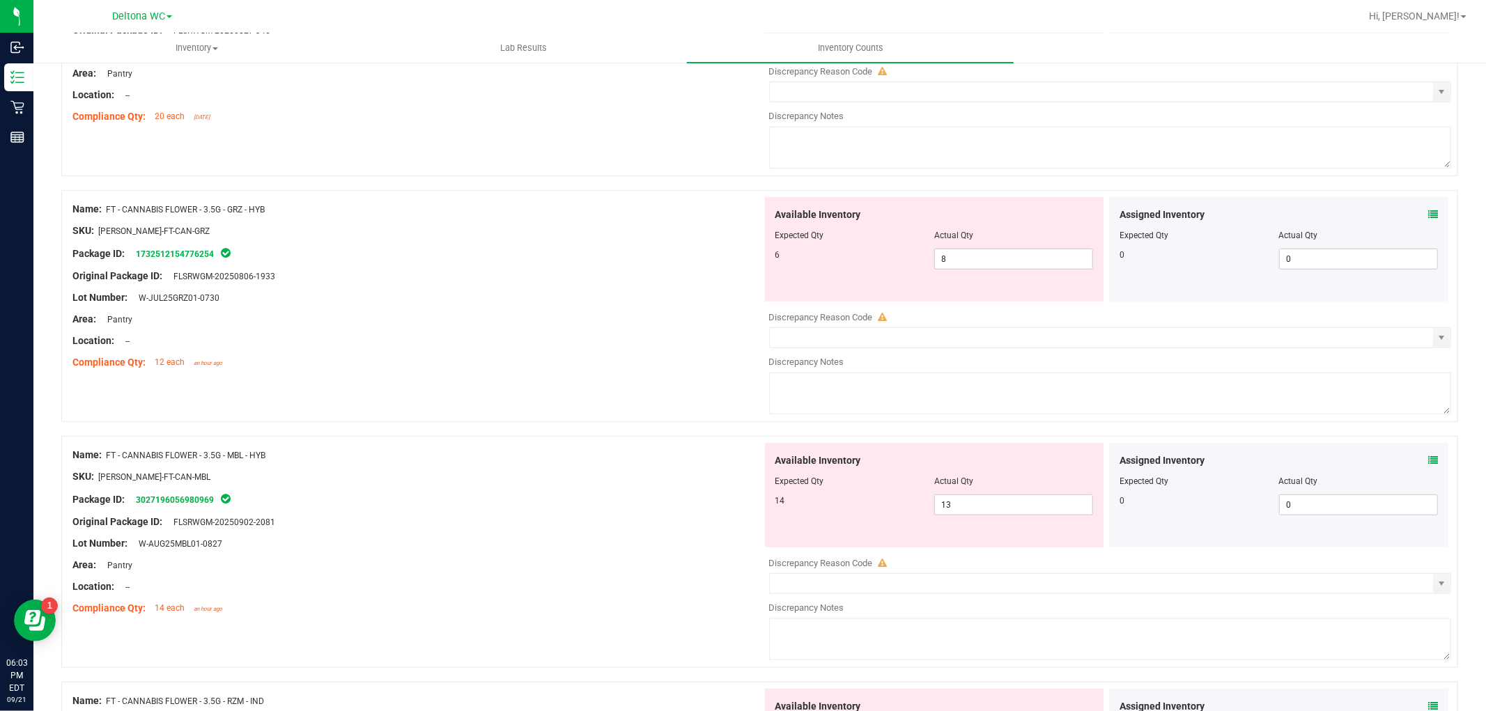
scroll to position [851, 0]
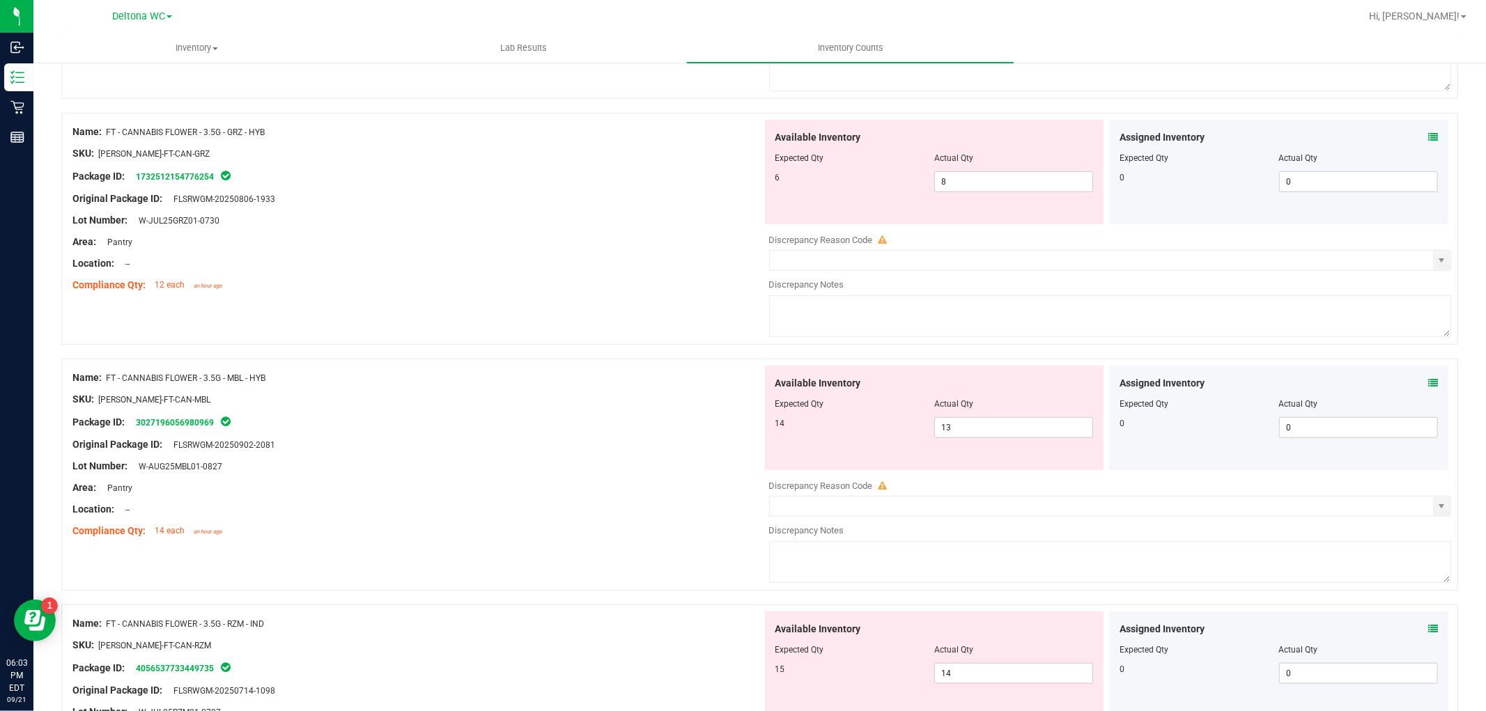
click at [1428, 386] on icon at bounding box center [1433, 383] width 10 height 10
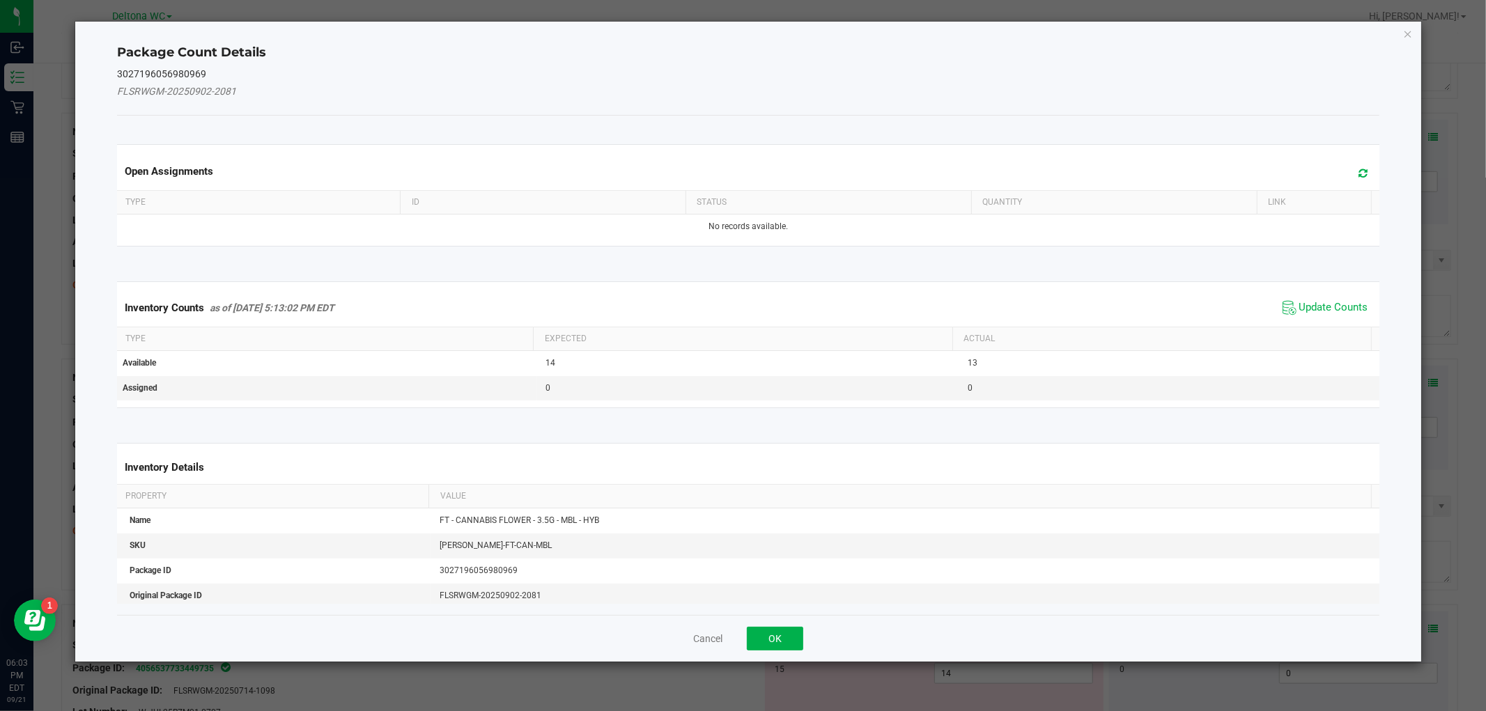
click at [1319, 316] on span "Update Counts" at bounding box center [1325, 307] width 93 height 21
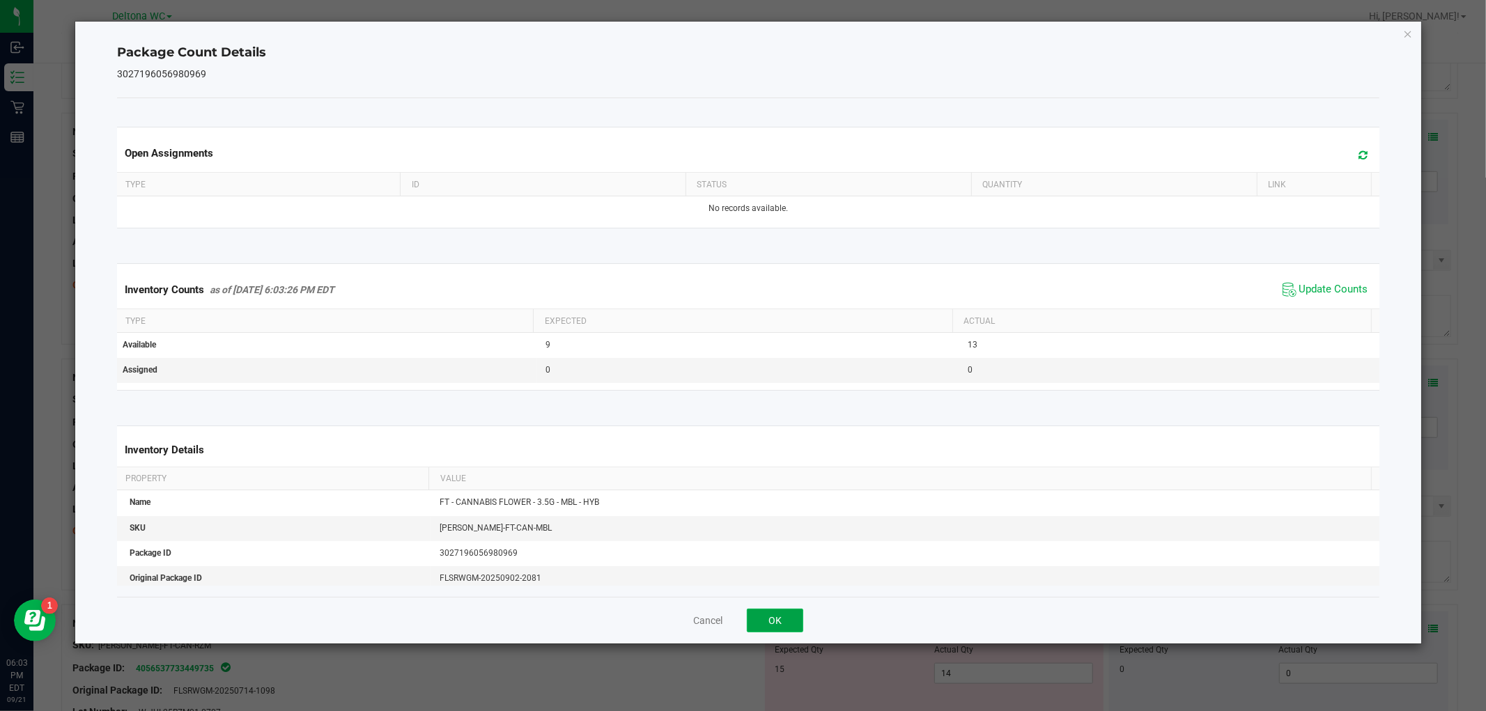
click at [784, 624] on button "OK" at bounding box center [775, 621] width 56 height 24
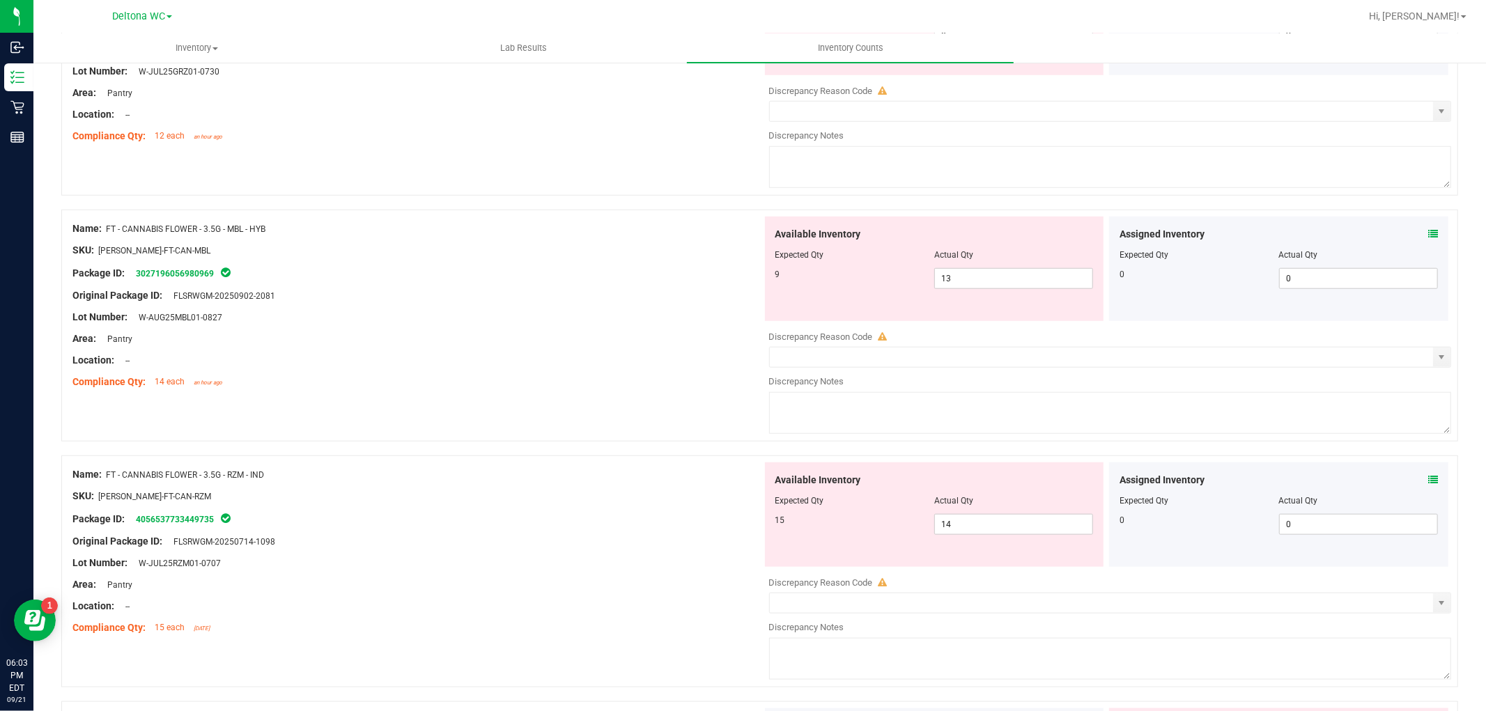
scroll to position [1006, 0]
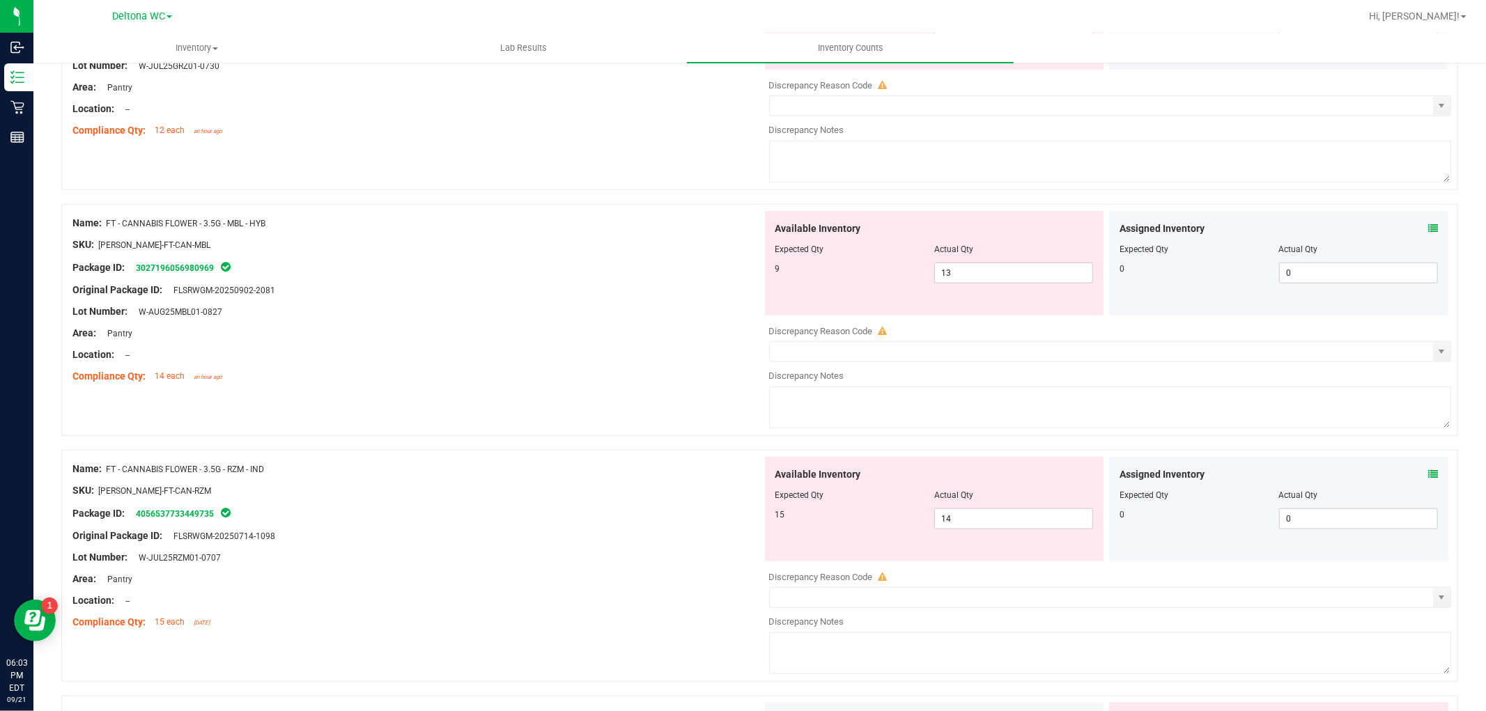
click at [1428, 475] on icon at bounding box center [1433, 475] width 10 height 10
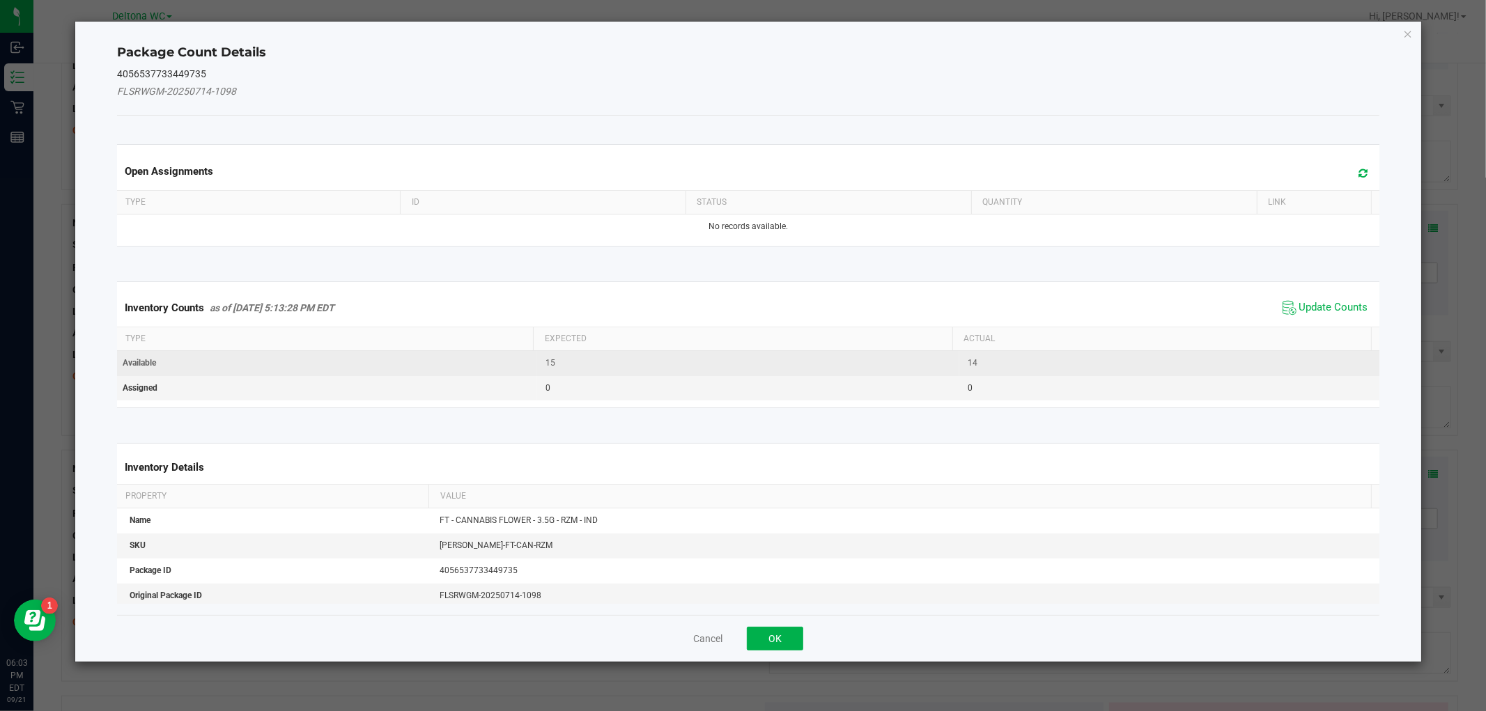
drag, startPoint x: 1322, startPoint y: 309, endPoint x: 1198, endPoint y: 363, distance: 134.7
click at [1321, 309] on span "Update Counts" at bounding box center [1333, 308] width 69 height 14
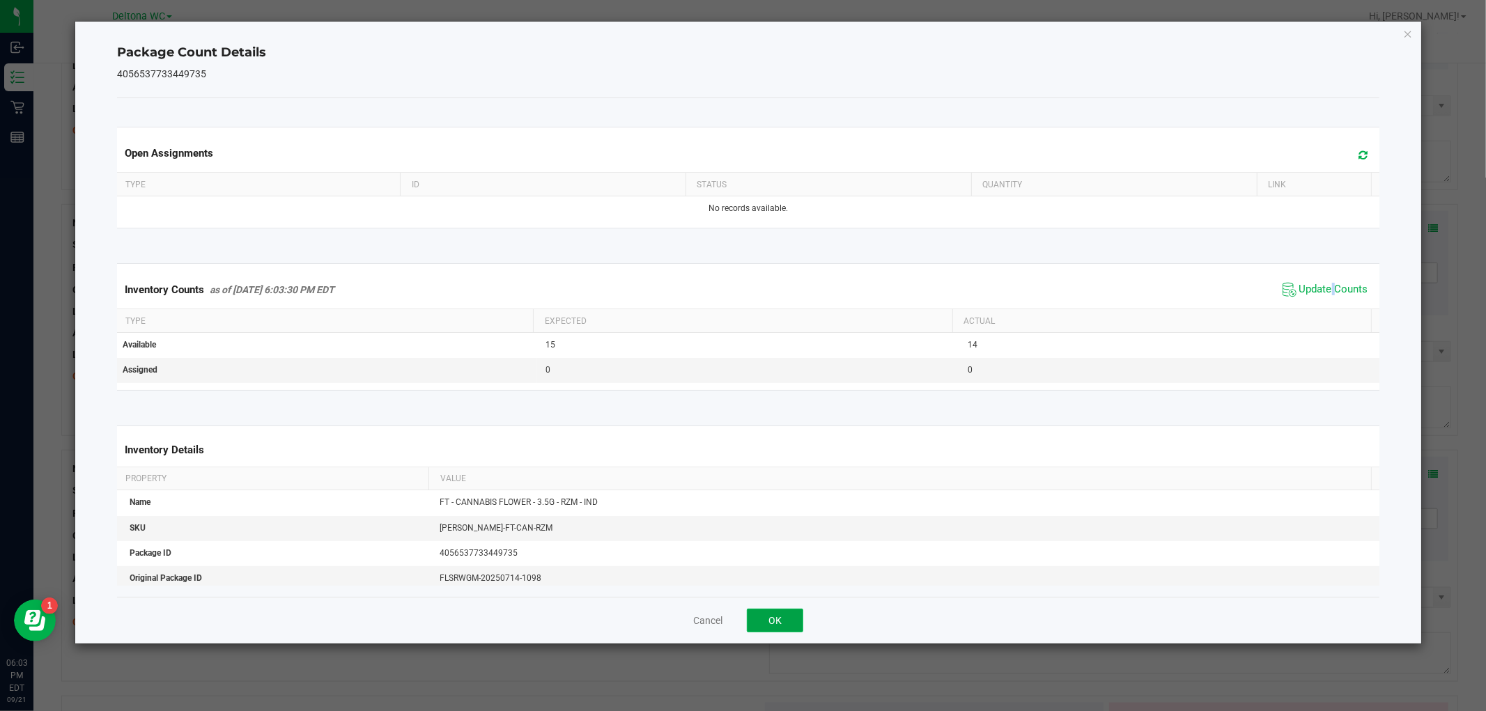
click at [779, 616] on button "OK" at bounding box center [775, 621] width 56 height 24
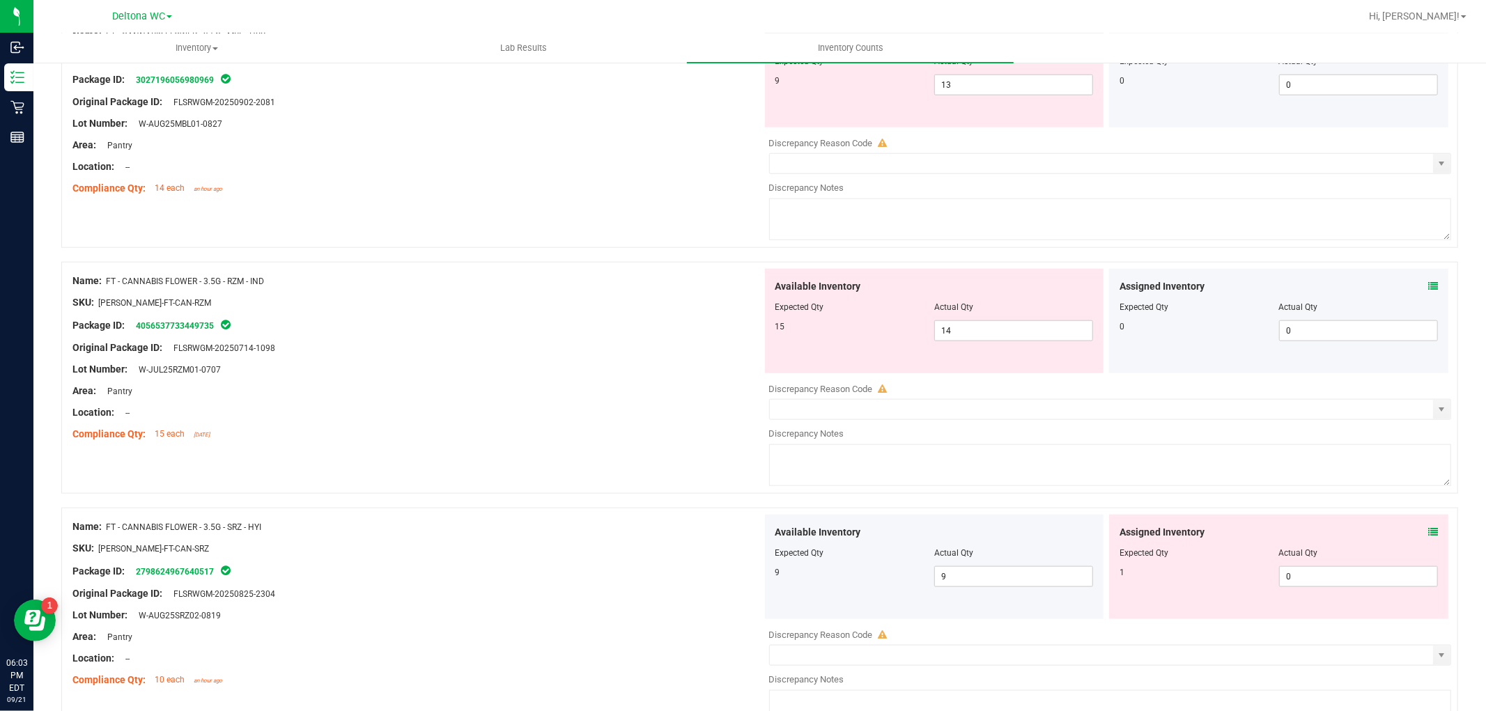
scroll to position [1238, 0]
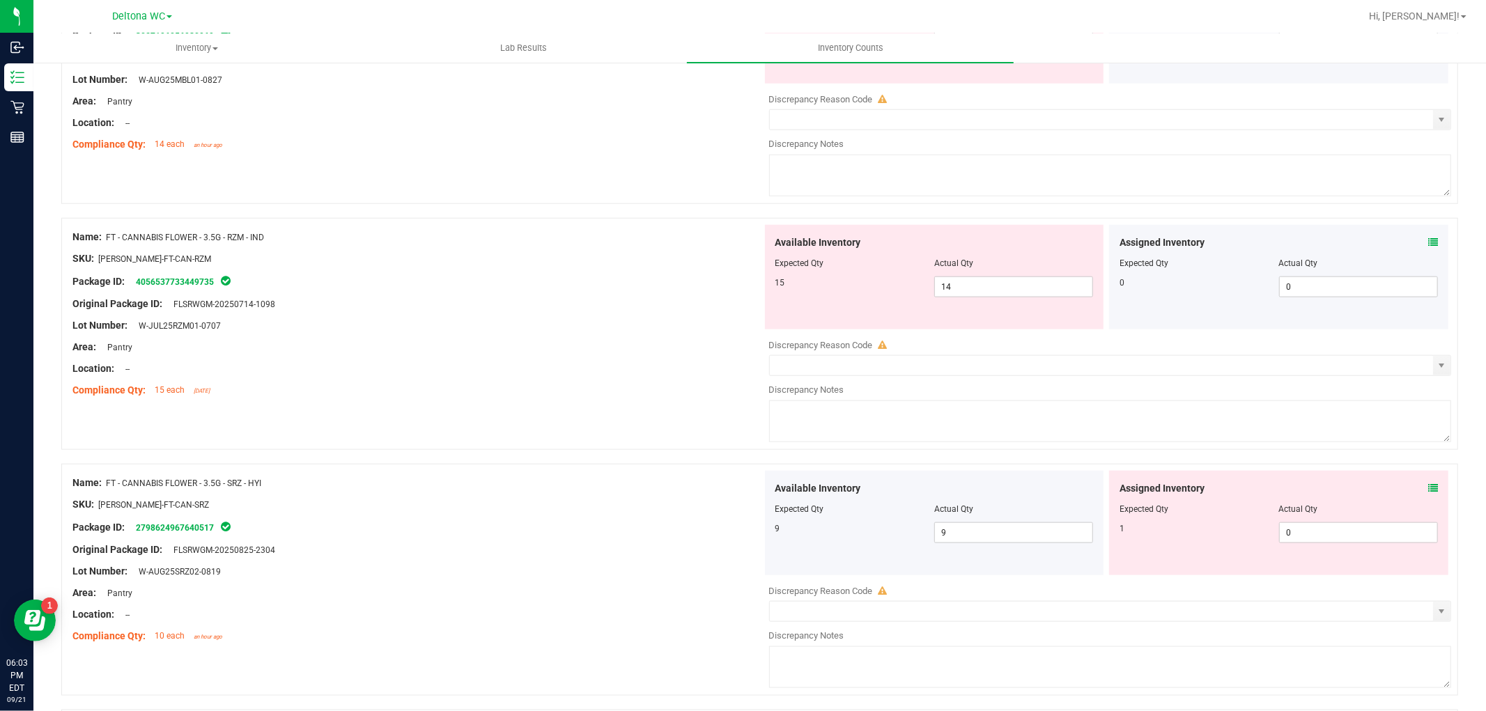
click at [1428, 493] on icon at bounding box center [1433, 488] width 10 height 10
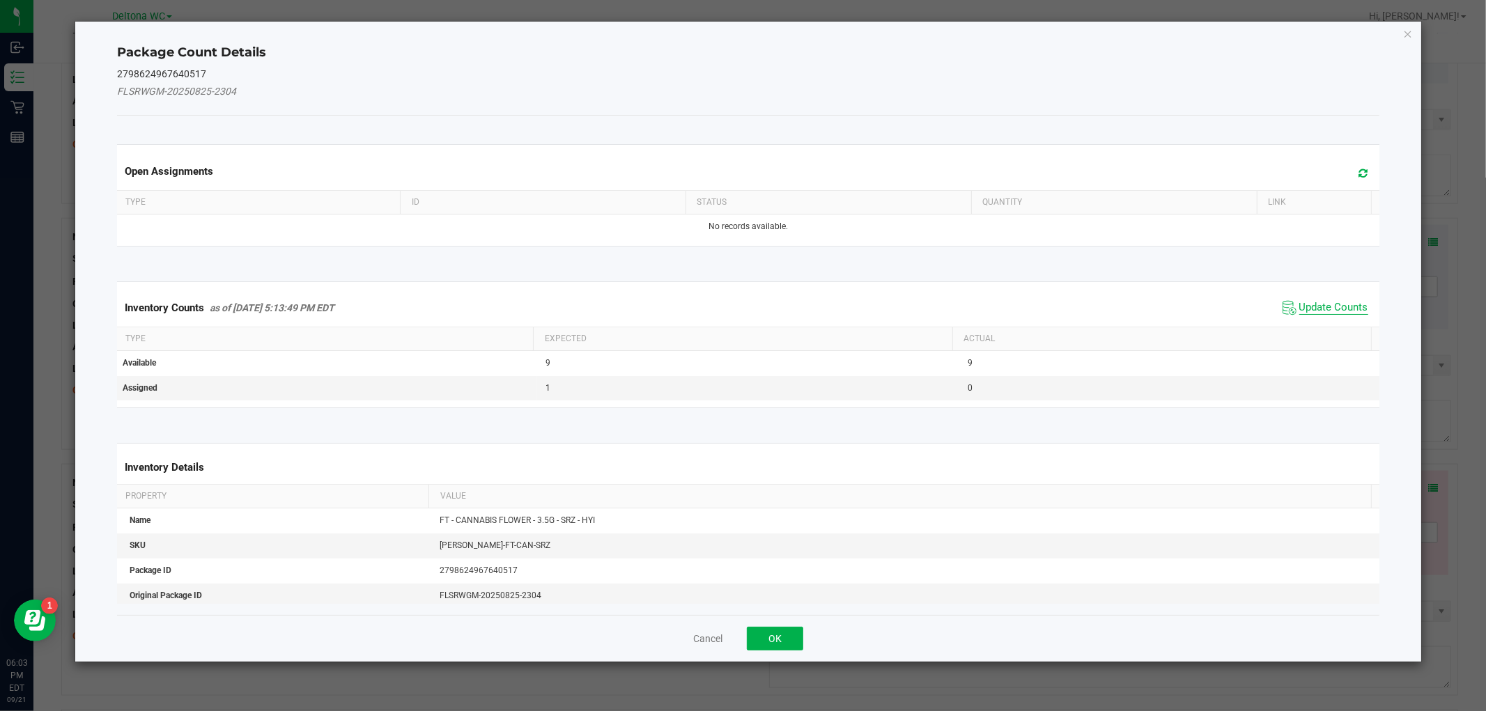
click at [1321, 310] on span "Update Counts" at bounding box center [1333, 308] width 69 height 14
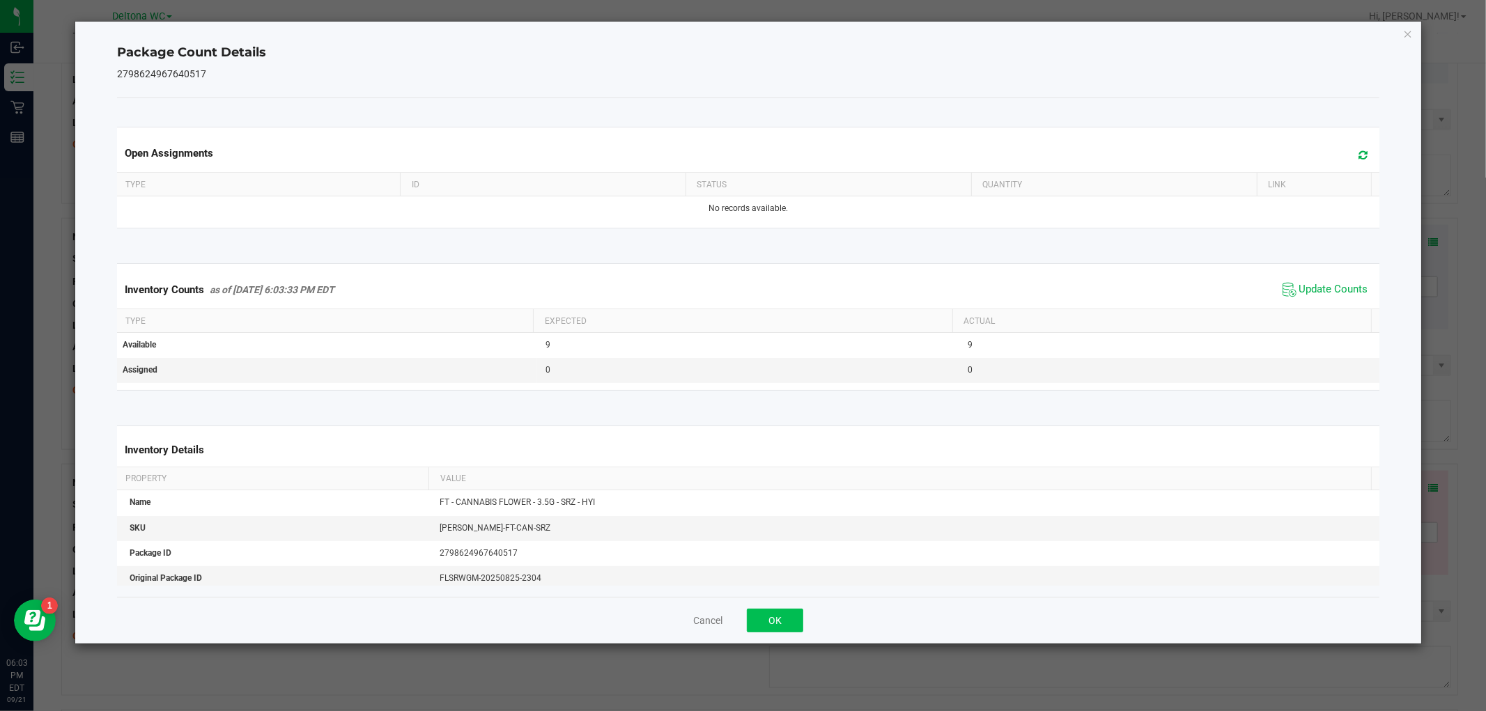
click at [784, 609] on div "Cancel OK" at bounding box center [748, 620] width 1262 height 47
click at [789, 627] on button "OK" at bounding box center [775, 621] width 56 height 24
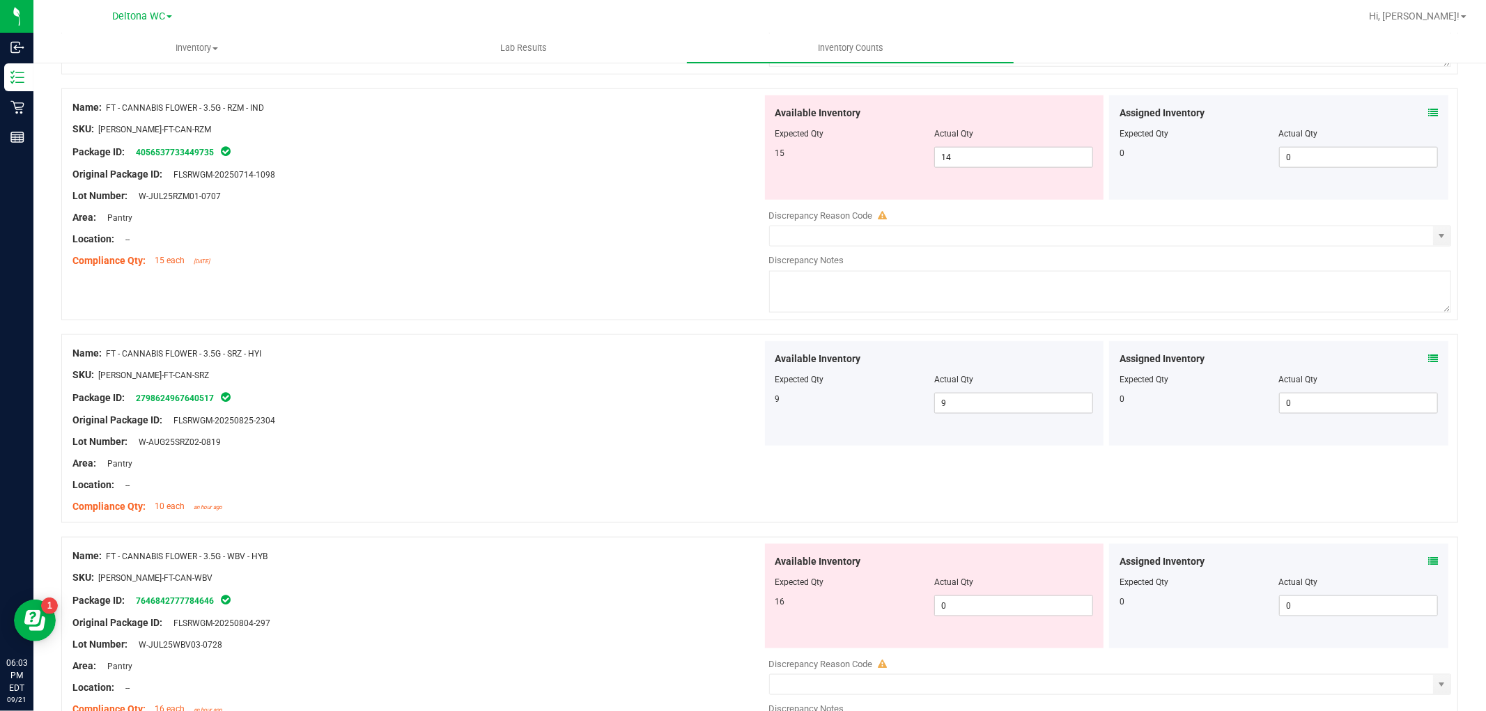
scroll to position [1471, 0]
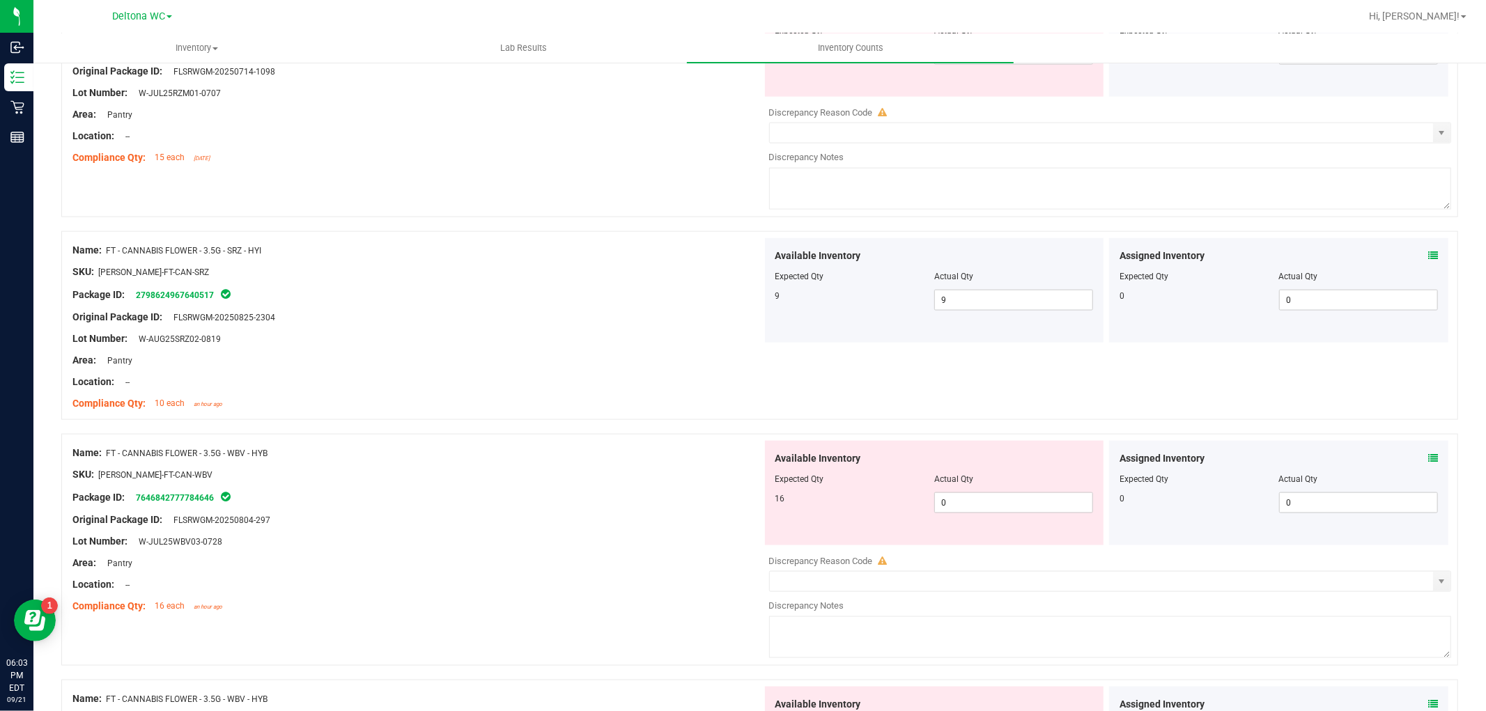
click at [1428, 458] on icon at bounding box center [1433, 459] width 10 height 10
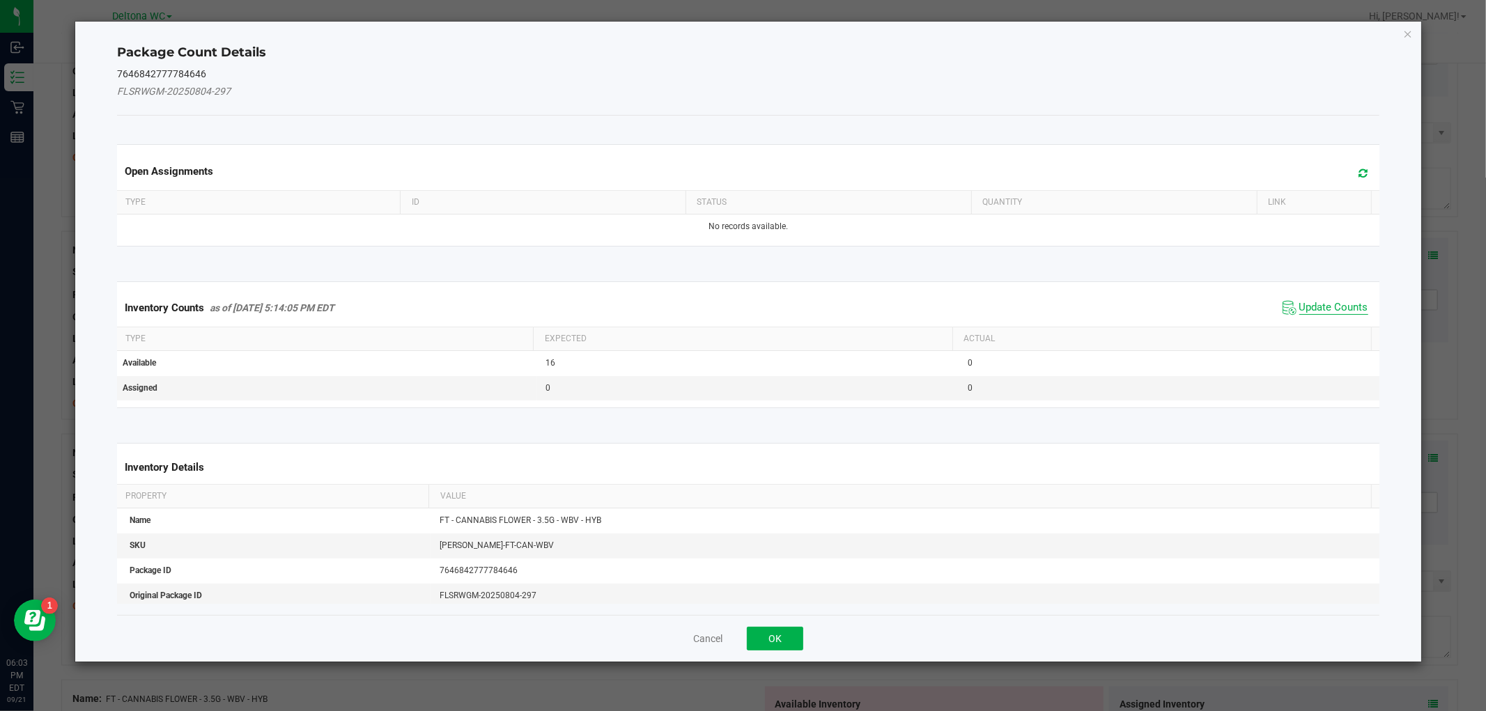
click at [1318, 311] on span "Update Counts" at bounding box center [1333, 308] width 69 height 14
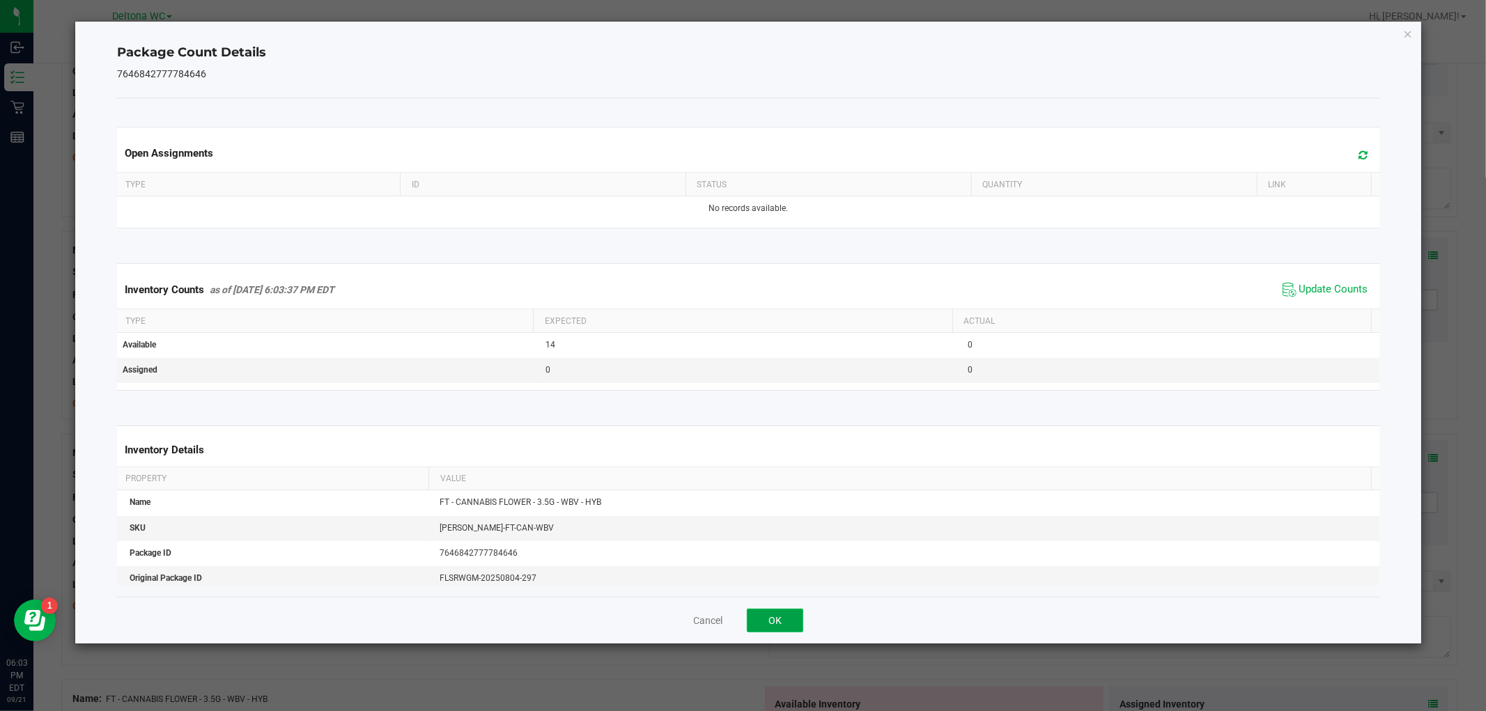
click at [789, 610] on button "OK" at bounding box center [775, 621] width 56 height 24
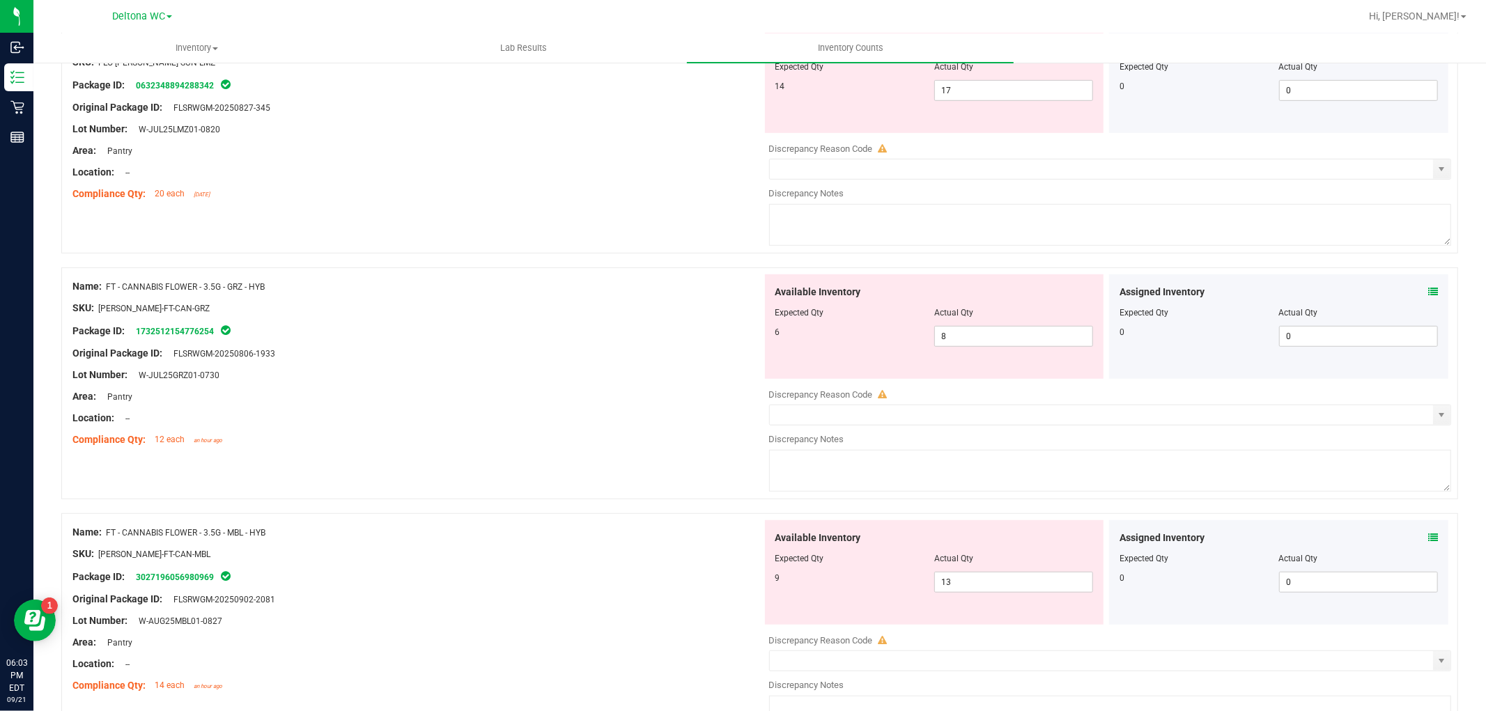
scroll to position [387, 0]
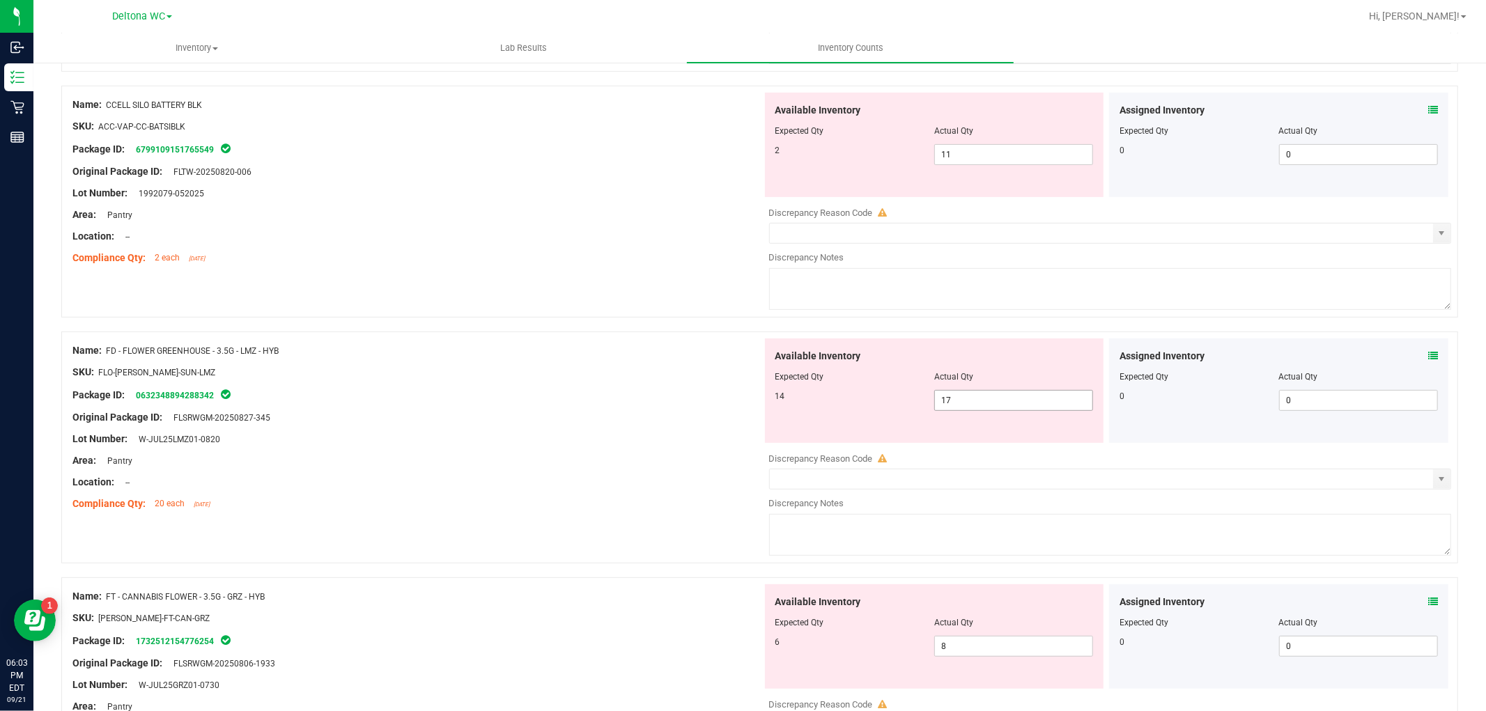
click at [965, 401] on span "17 17" at bounding box center [1013, 400] width 159 height 21
click at [965, 401] on input "17" at bounding box center [1013, 401] width 157 height 20
type input "14"
click at [659, 398] on div "Package ID: 0632348894288342" at bounding box center [417, 395] width 690 height 17
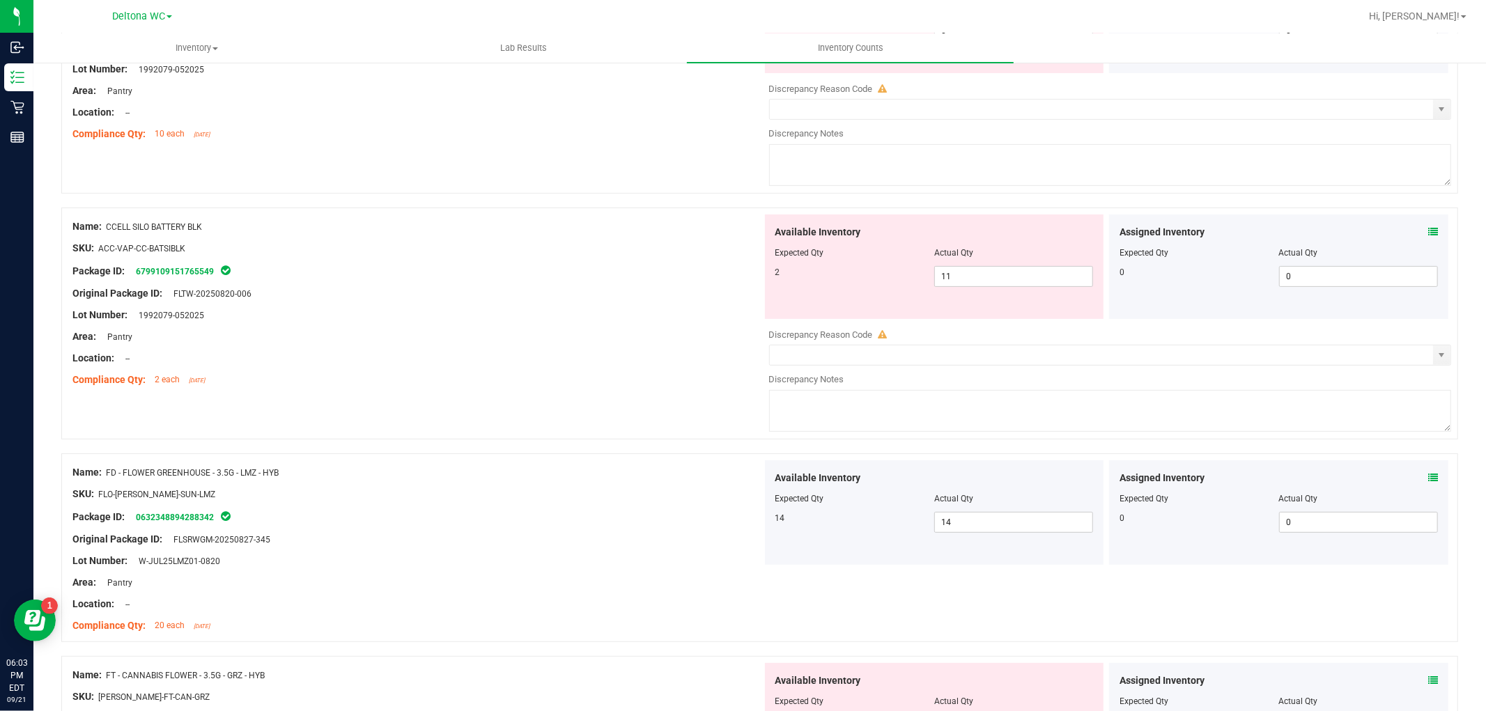
scroll to position [77, 0]
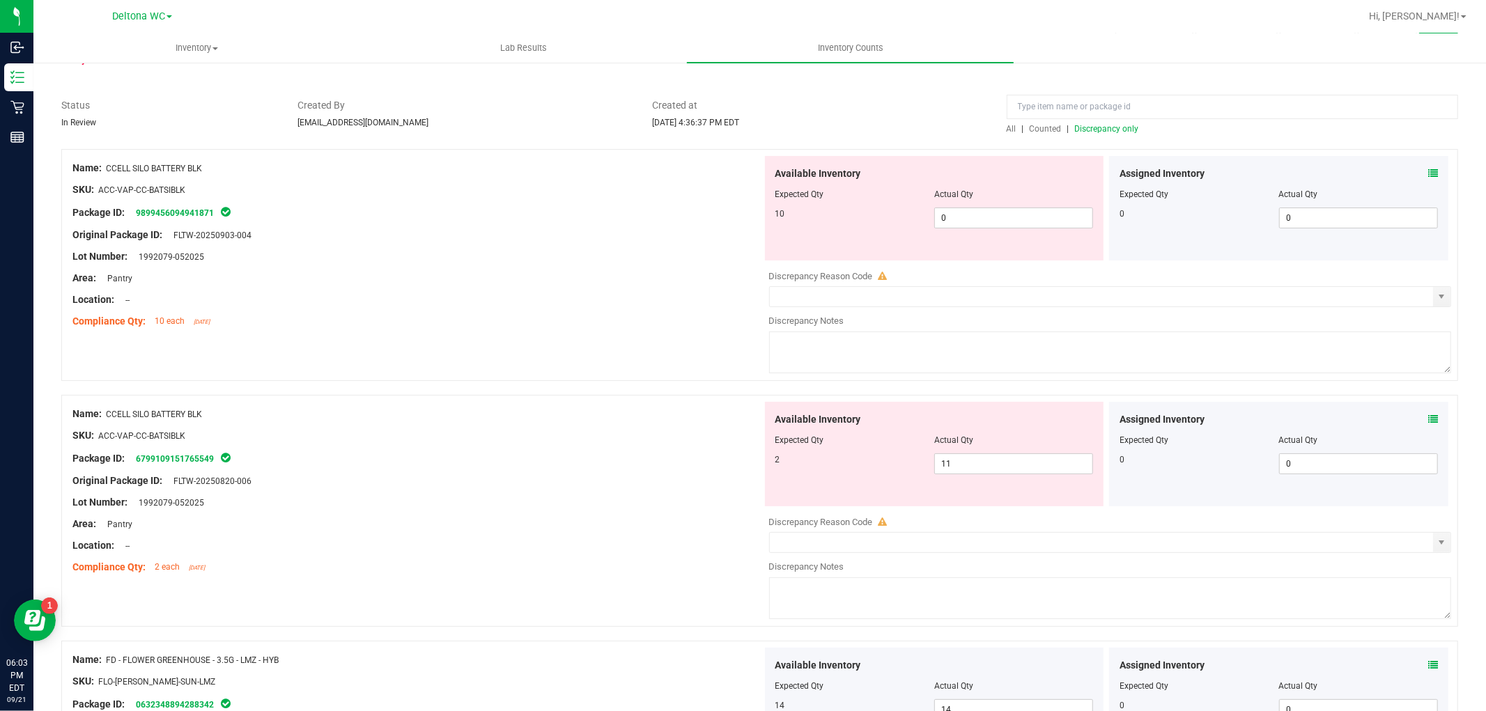
click at [1115, 128] on span "Discrepancy only" at bounding box center [1107, 129] width 64 height 10
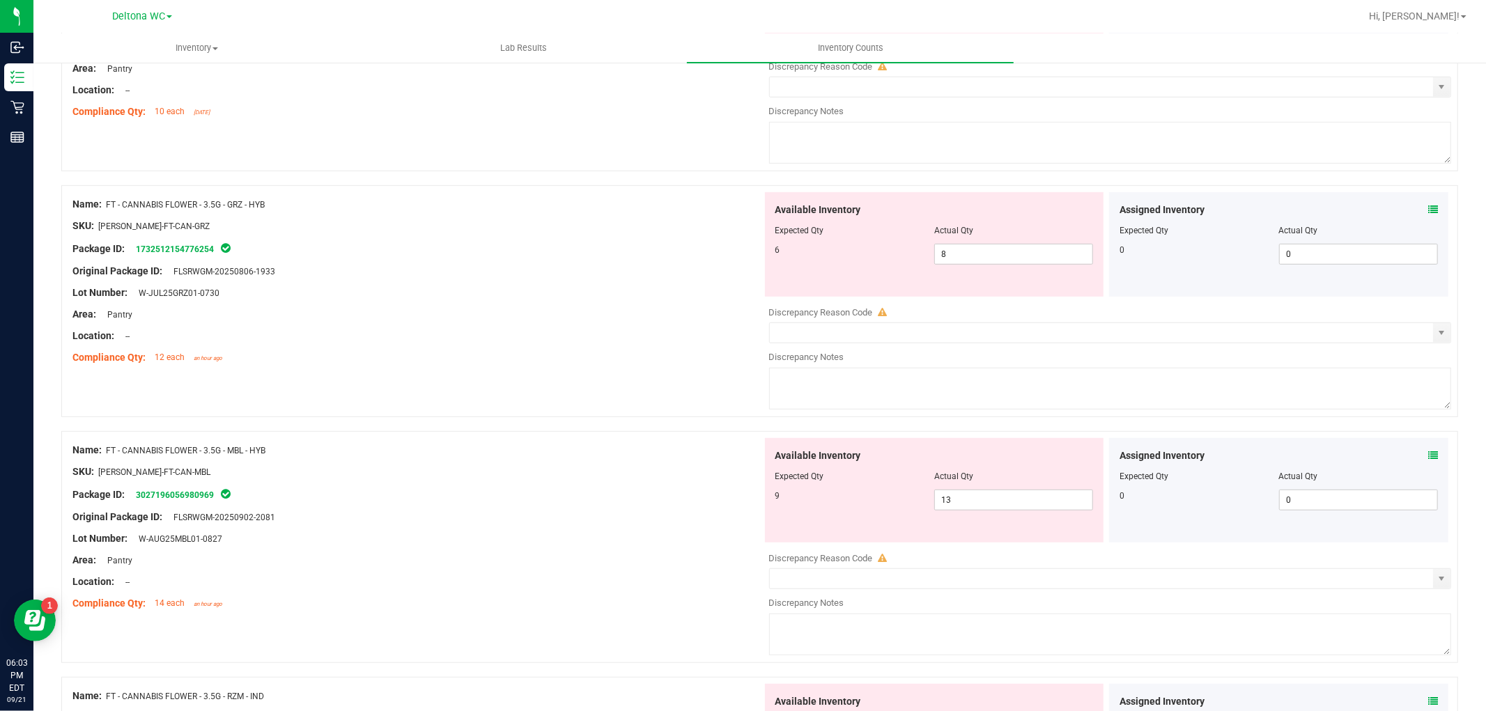
scroll to position [541, 0]
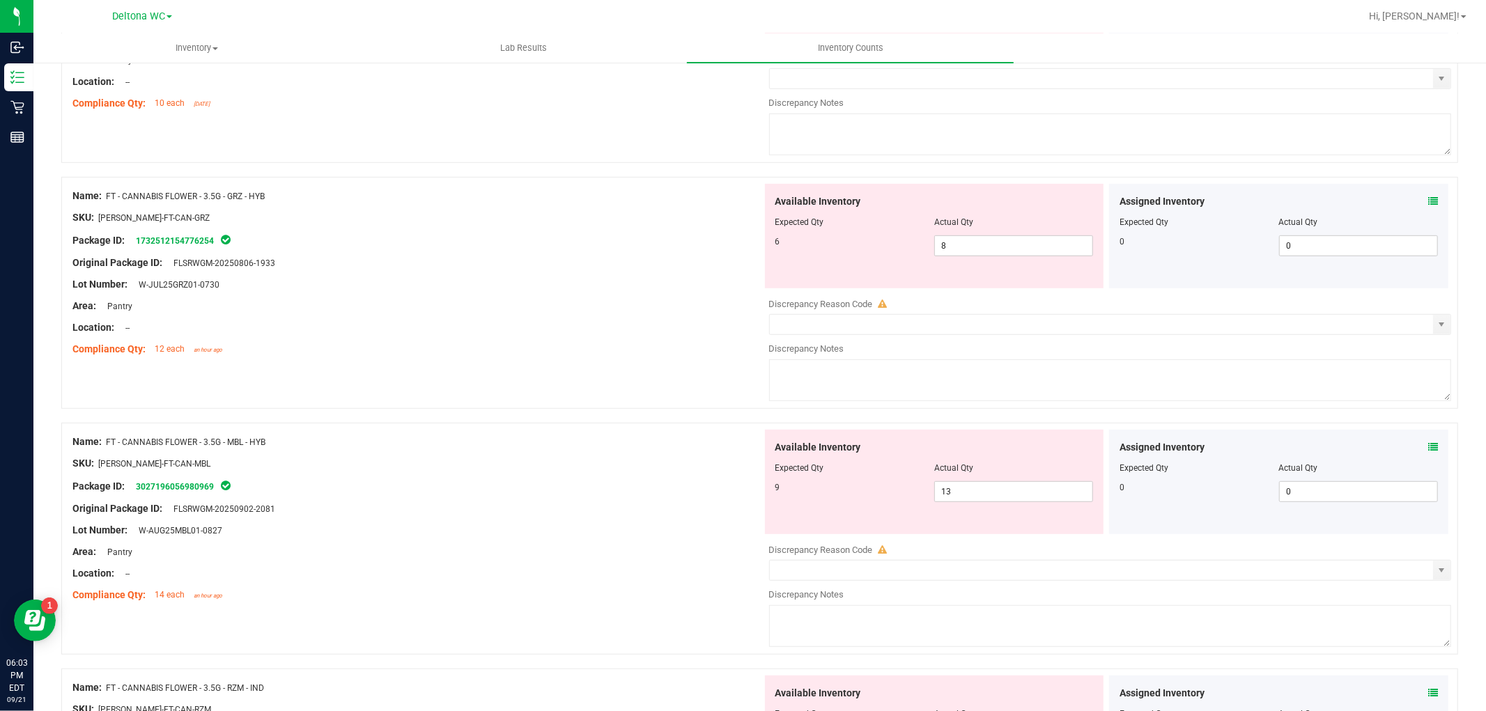
click at [1428, 199] on icon at bounding box center [1433, 201] width 10 height 10
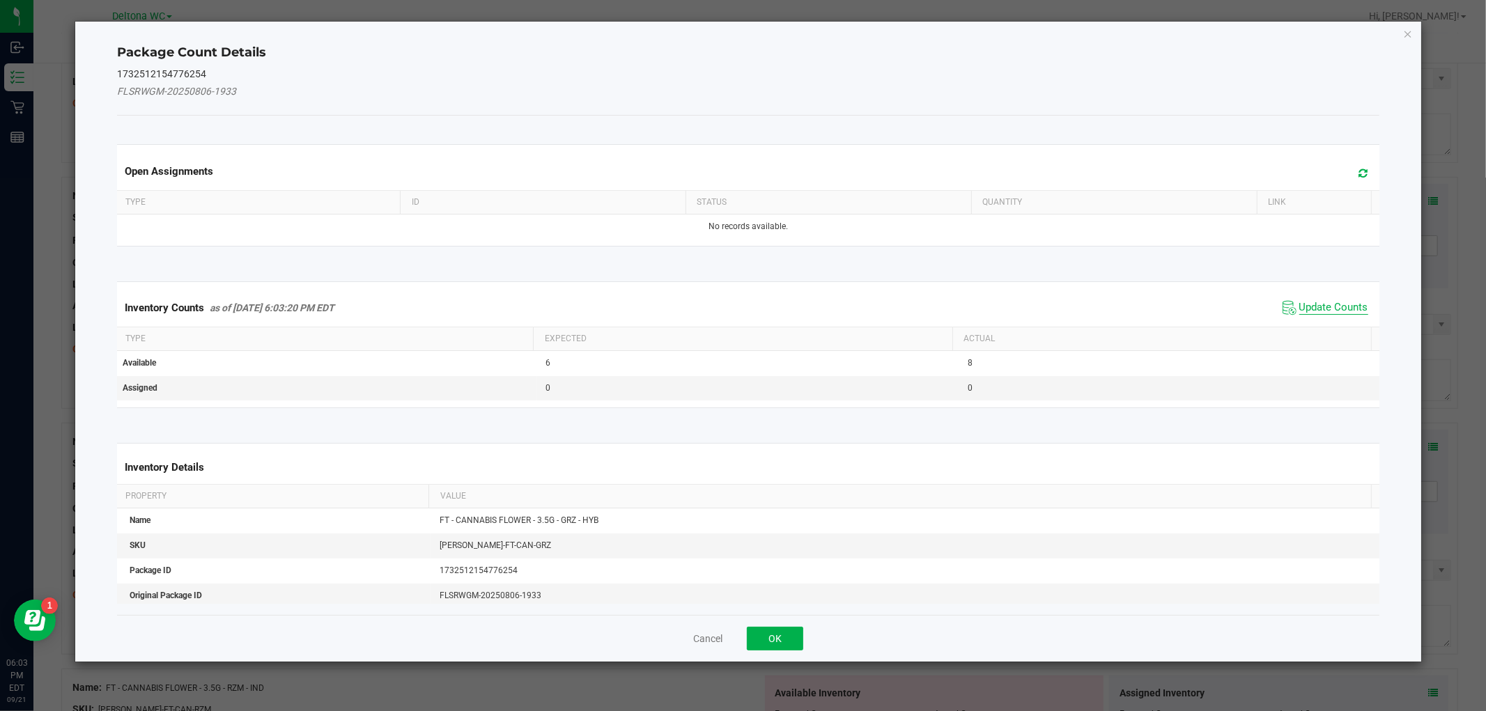
click at [1331, 301] on span "Update Counts" at bounding box center [1333, 308] width 69 height 14
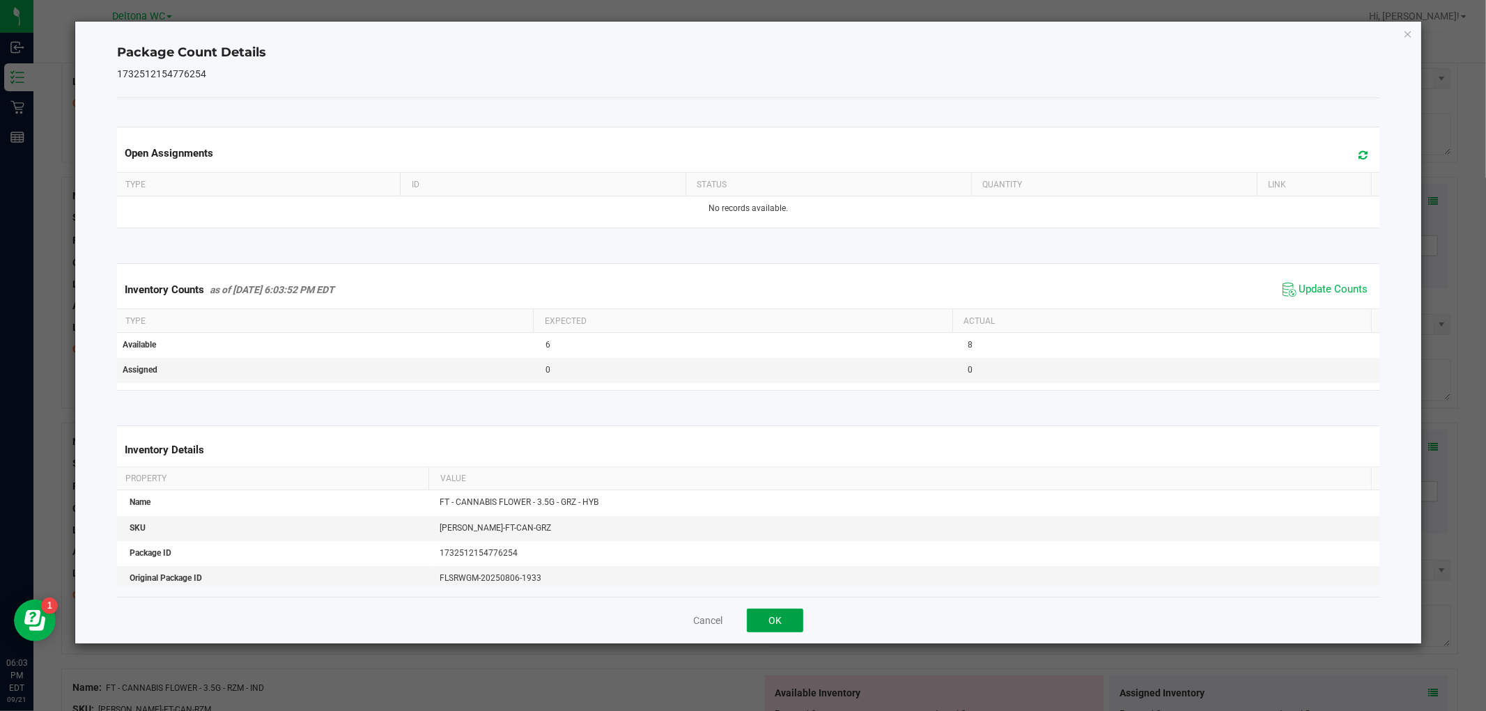
click at [763, 623] on button "OK" at bounding box center [775, 621] width 56 height 24
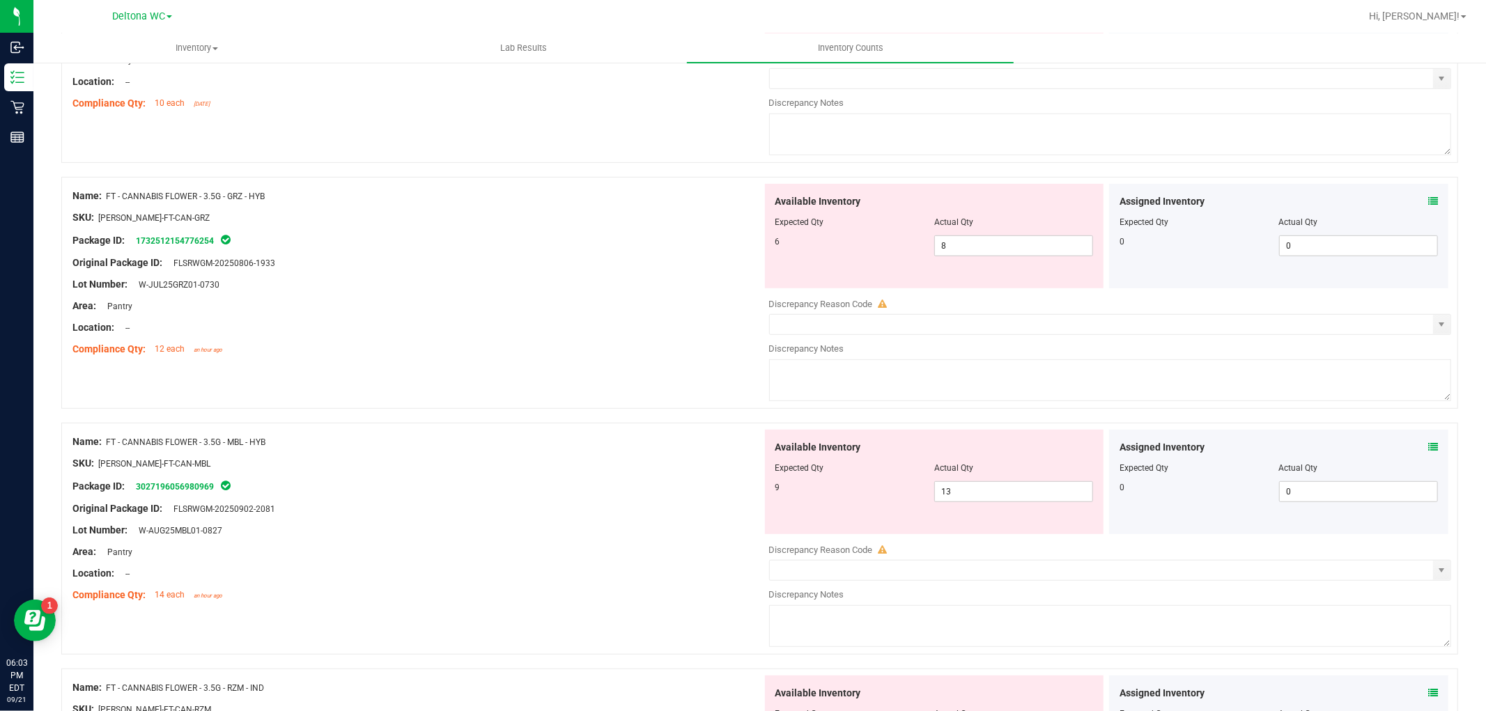
click at [1428, 444] on icon at bounding box center [1433, 447] width 10 height 10
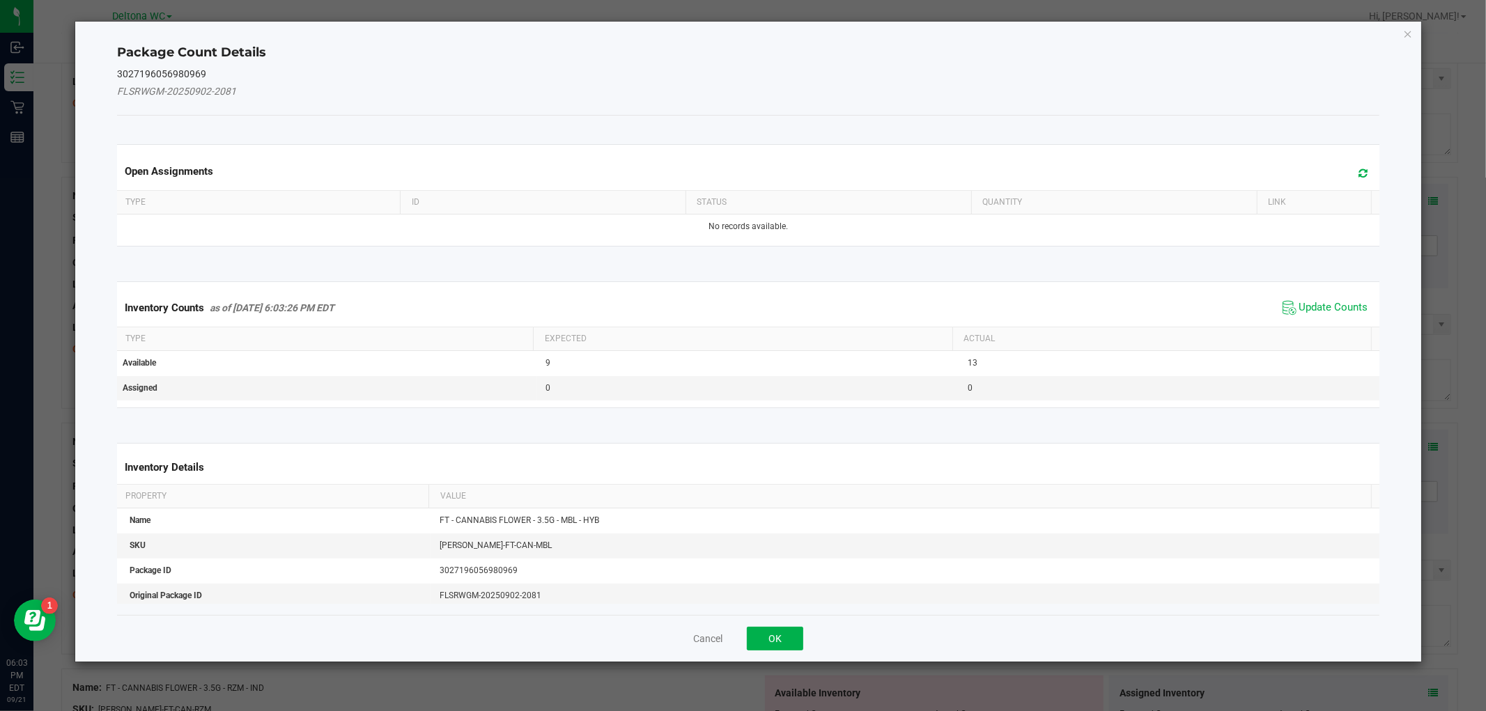
click at [1305, 293] on div "Inventory Counts as of Sep 21, 2025 6:03:26 PM EDT Update Counts" at bounding box center [747, 308] width 1267 height 38
click at [1305, 301] on span "Update Counts" at bounding box center [1333, 308] width 69 height 14
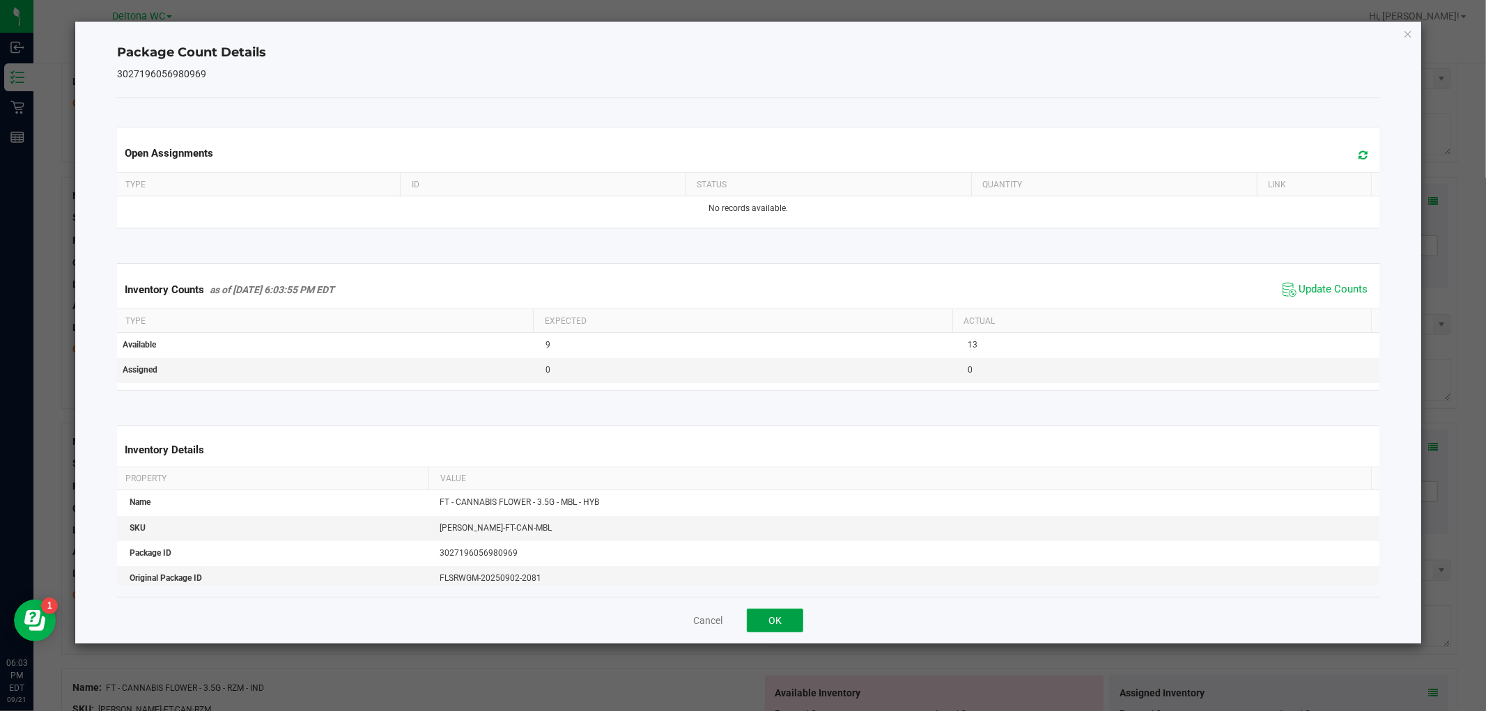
click at [784, 621] on button "OK" at bounding box center [775, 621] width 56 height 24
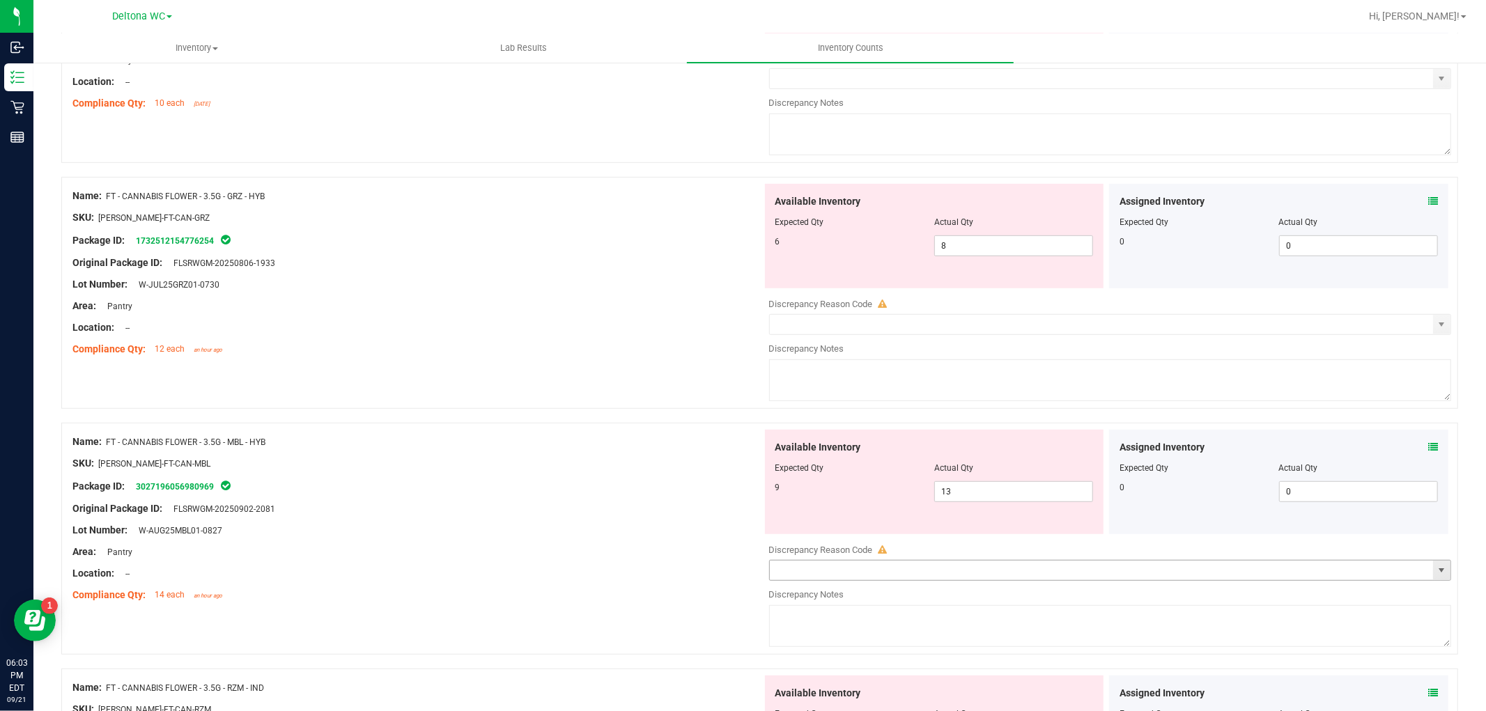
scroll to position [697, 0]
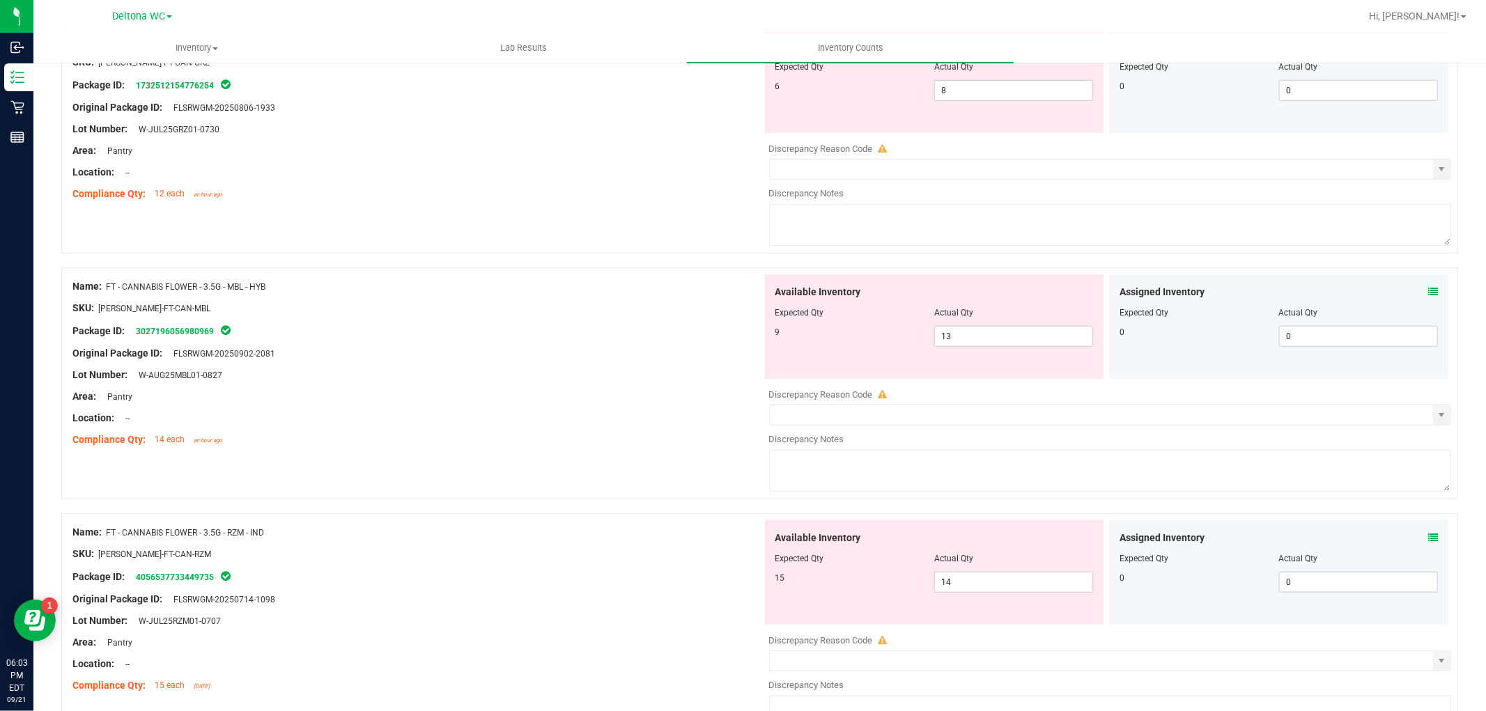
click at [1428, 539] on icon at bounding box center [1433, 538] width 10 height 10
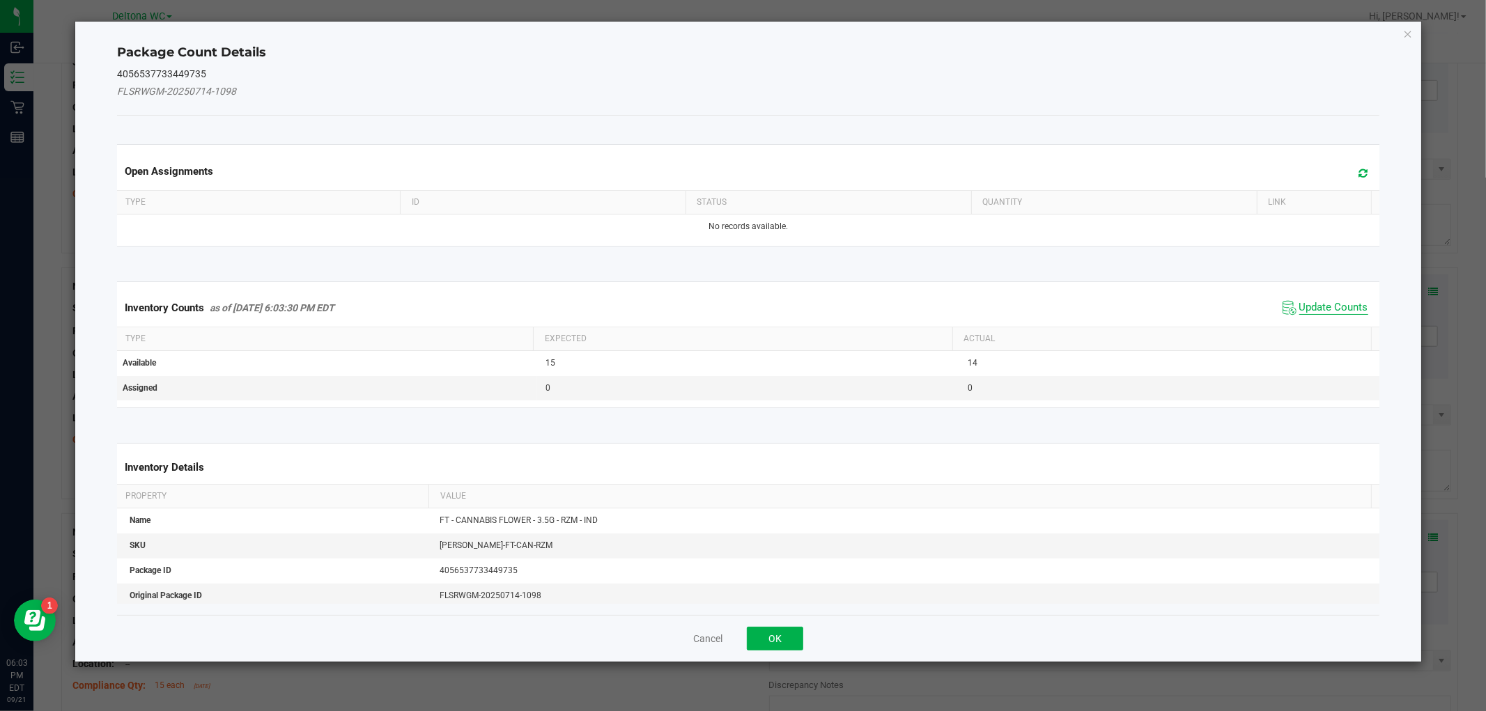
click at [1334, 304] on span "Update Counts" at bounding box center [1333, 308] width 69 height 14
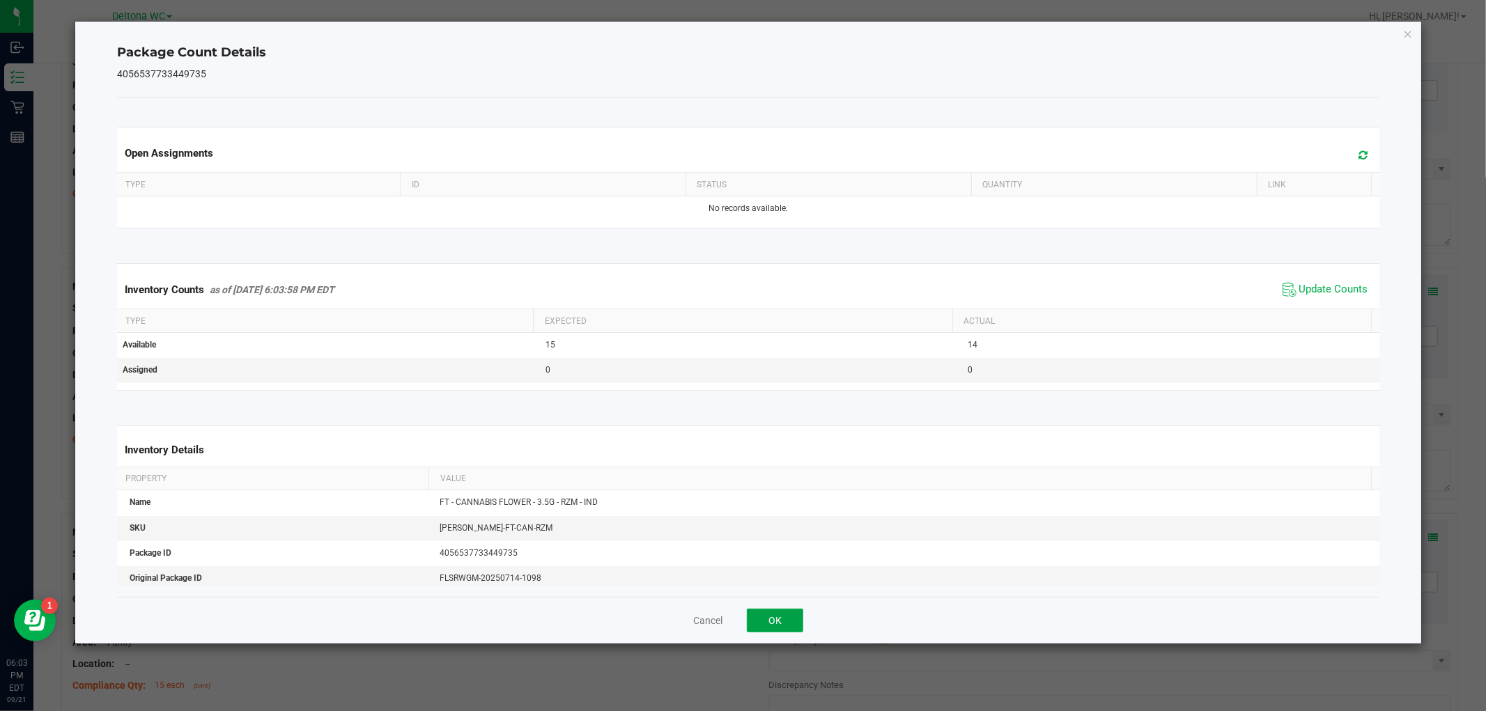
drag, startPoint x: 784, startPoint y: 621, endPoint x: 833, endPoint y: 607, distance: 50.7
click at [786, 620] on button "OK" at bounding box center [775, 621] width 56 height 24
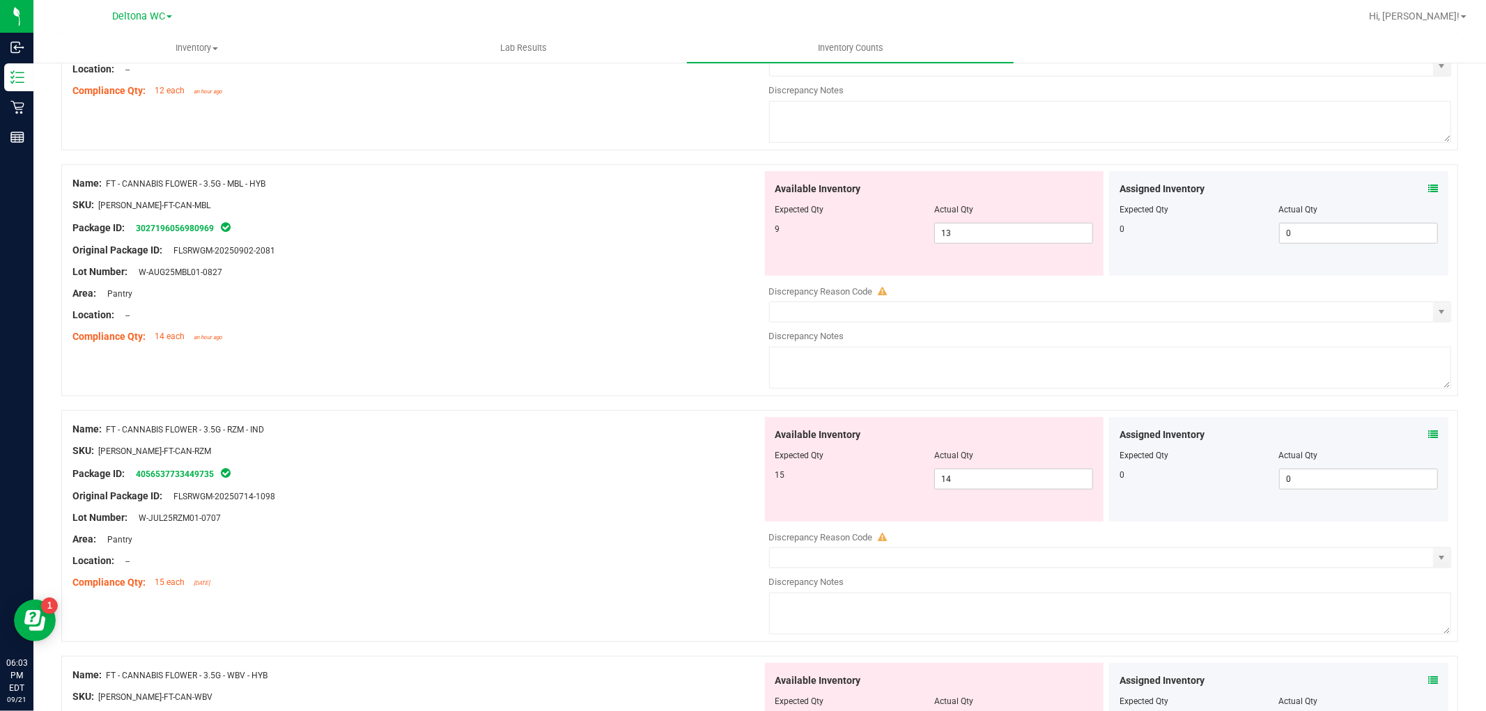
scroll to position [929, 0]
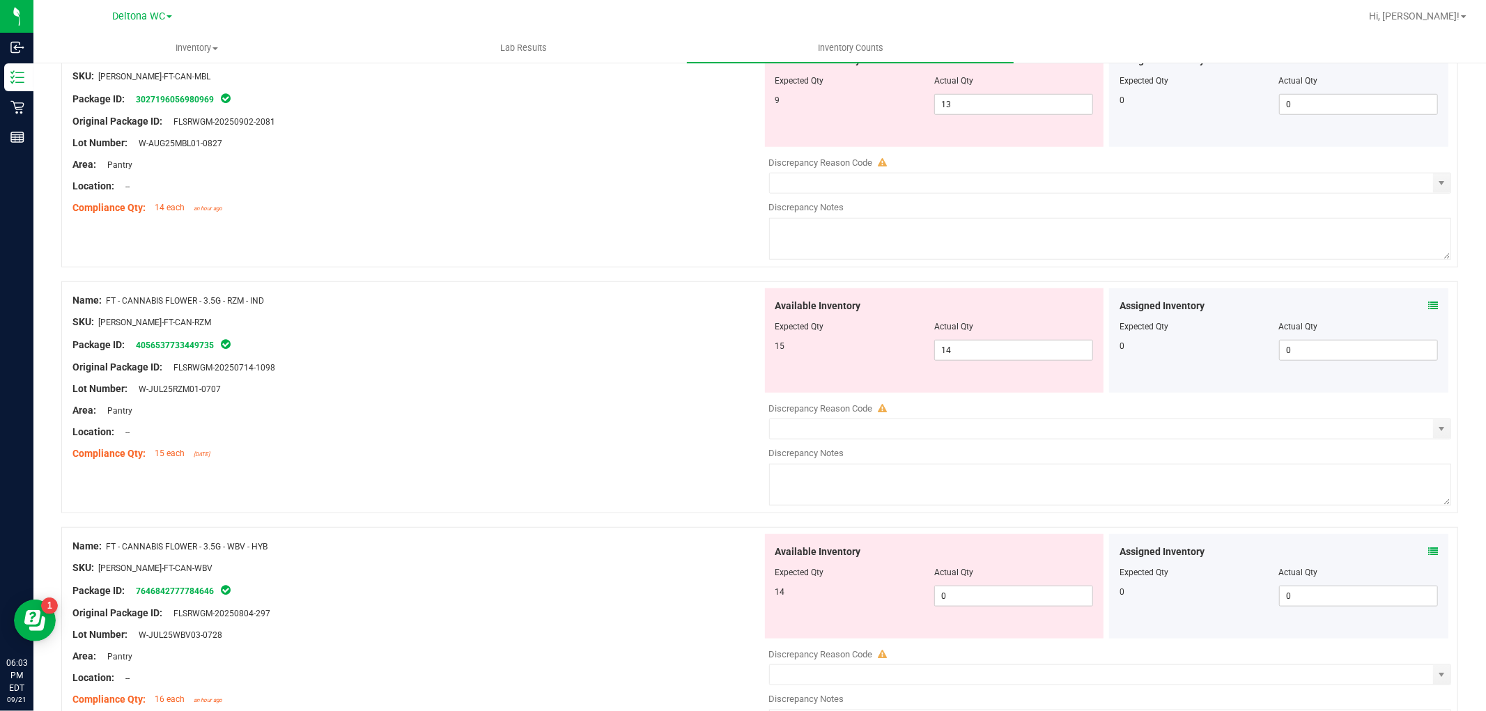
click at [1428, 555] on icon at bounding box center [1433, 552] width 10 height 10
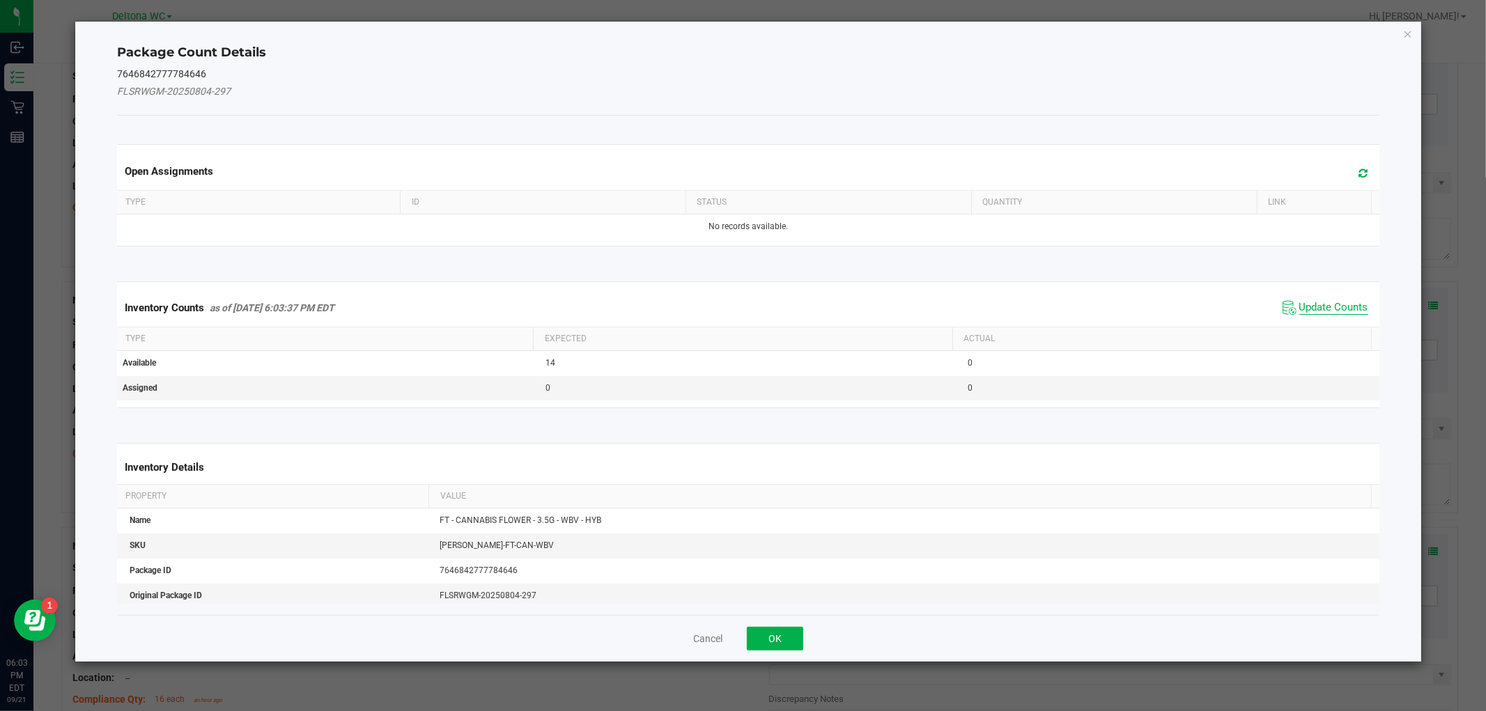
click at [1312, 304] on span "Update Counts" at bounding box center [1333, 308] width 69 height 14
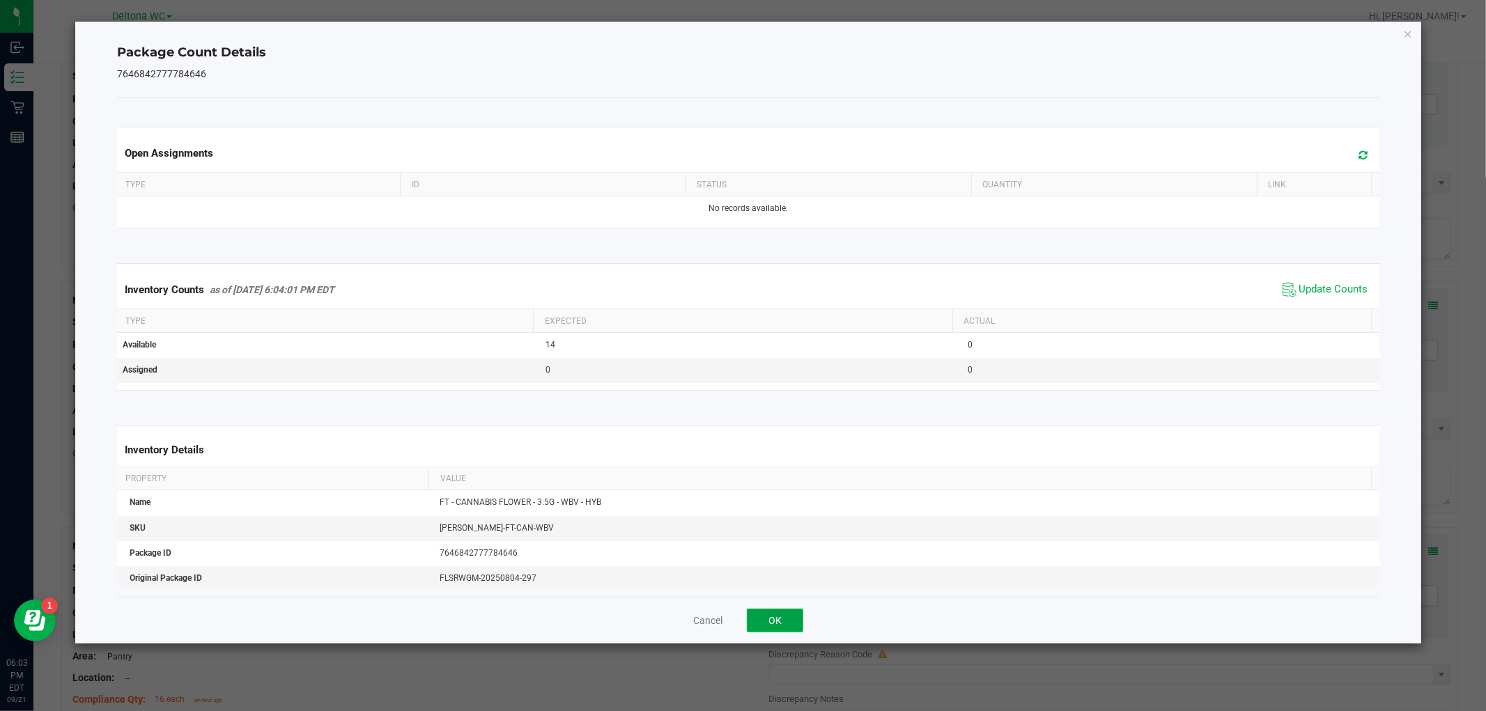
click at [775, 624] on button "OK" at bounding box center [775, 621] width 56 height 24
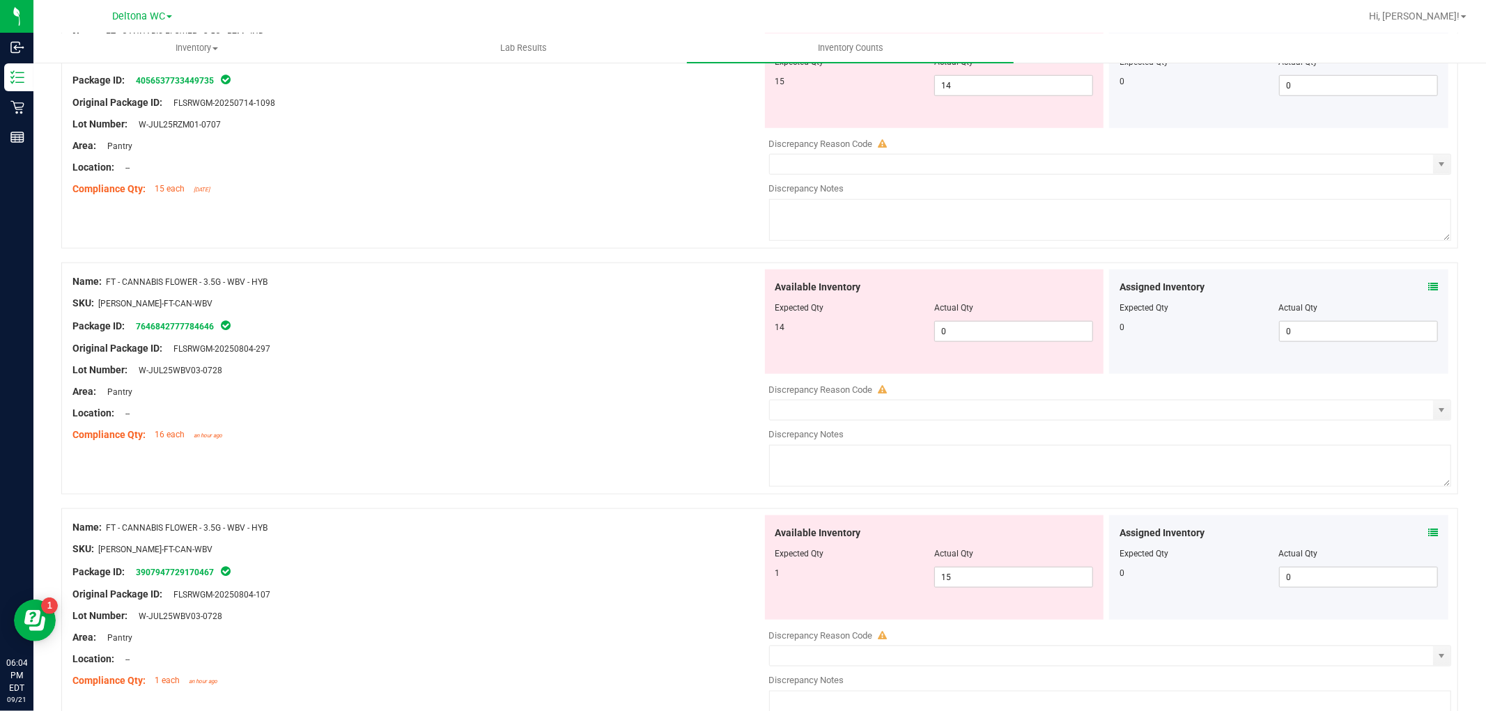
scroll to position [1238, 0]
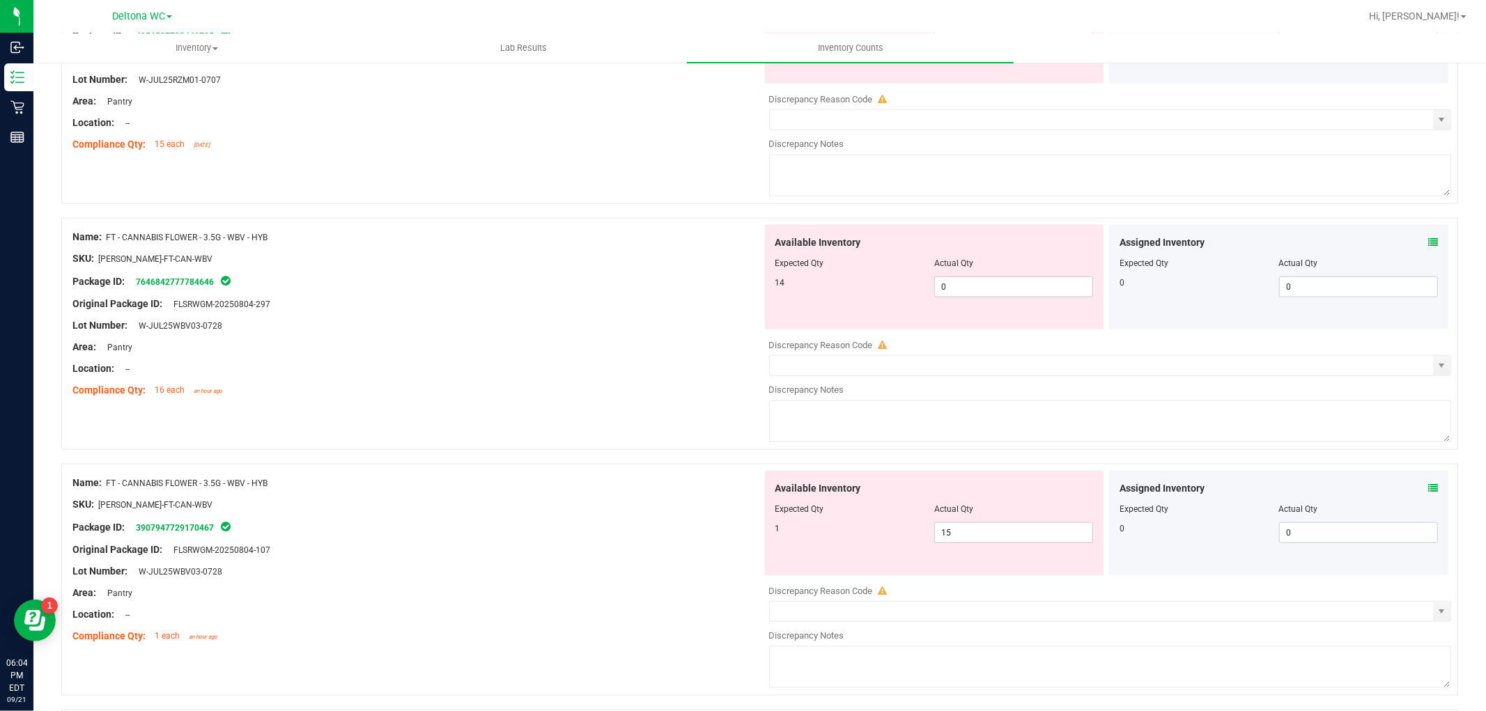
click at [1428, 493] on icon at bounding box center [1433, 488] width 10 height 10
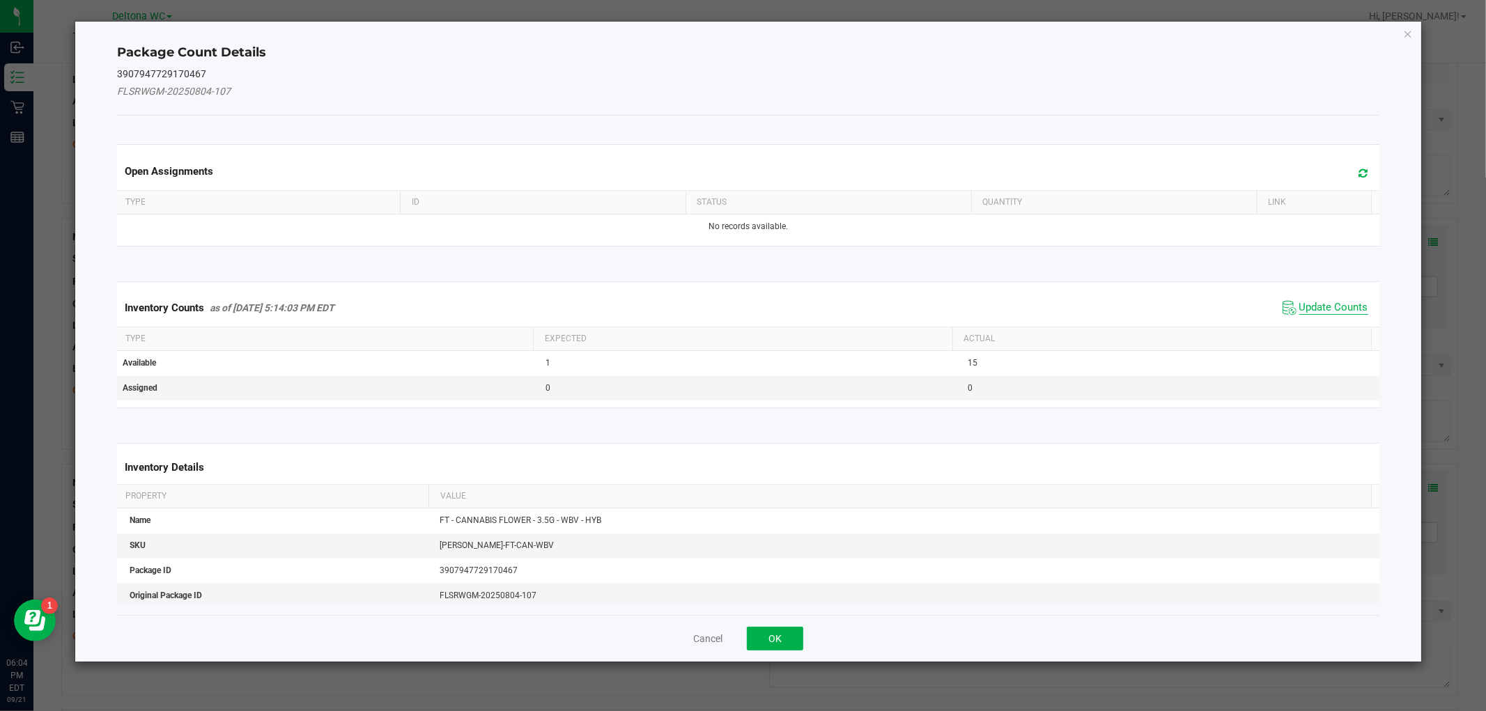
click at [1326, 309] on span "Update Counts" at bounding box center [1333, 308] width 69 height 14
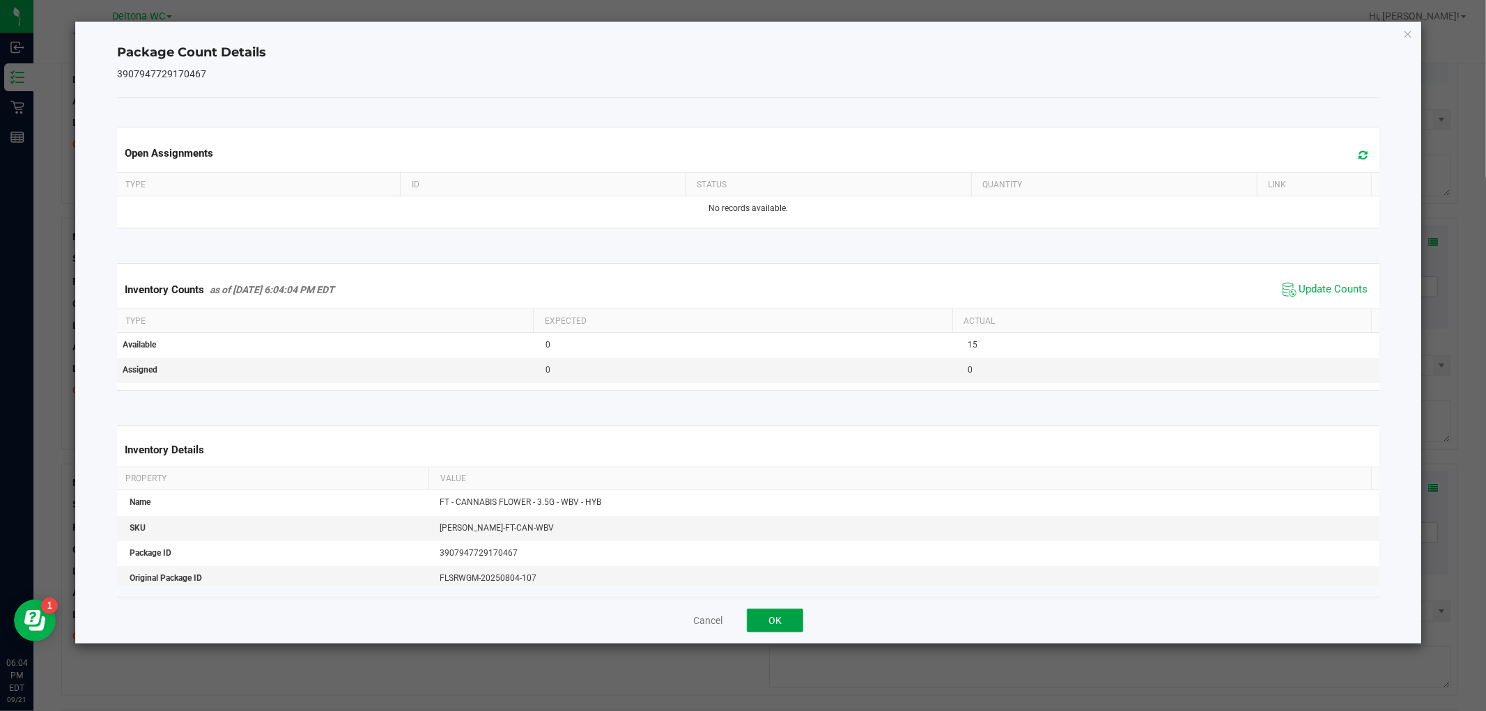
click at [769, 617] on button "OK" at bounding box center [775, 621] width 56 height 24
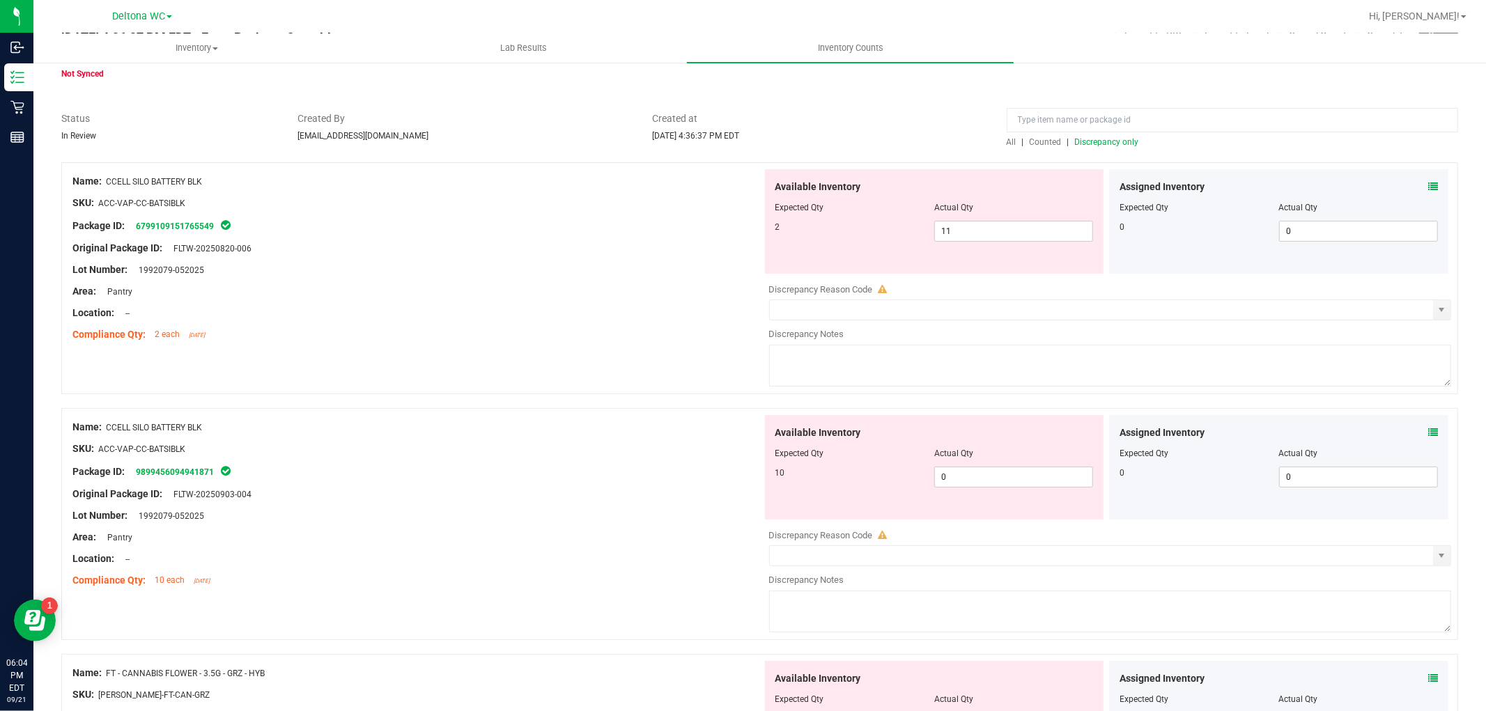
scroll to position [0, 0]
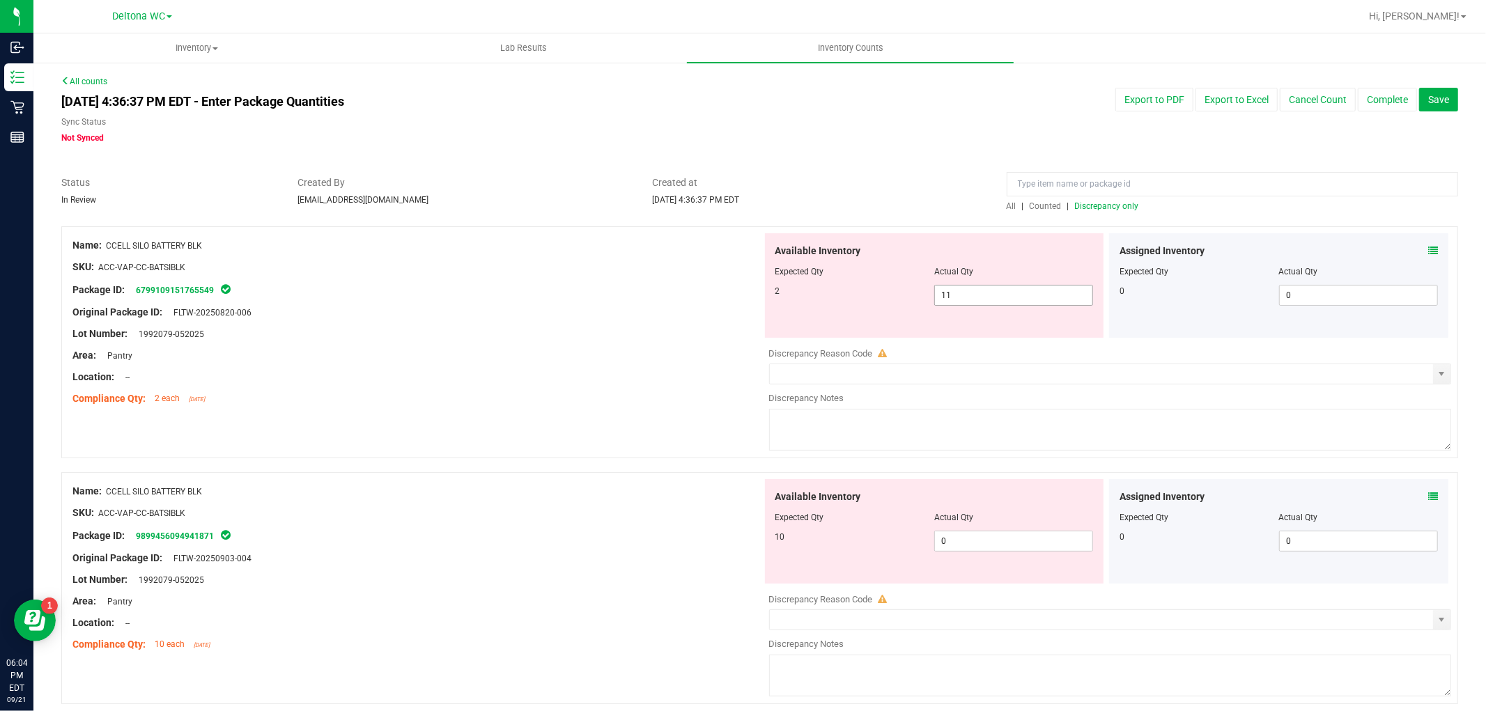
click at [977, 286] on span "11 11" at bounding box center [1013, 295] width 159 height 21
click at [977, 286] on input "11" at bounding box center [1013, 296] width 157 height 20
type input "2"
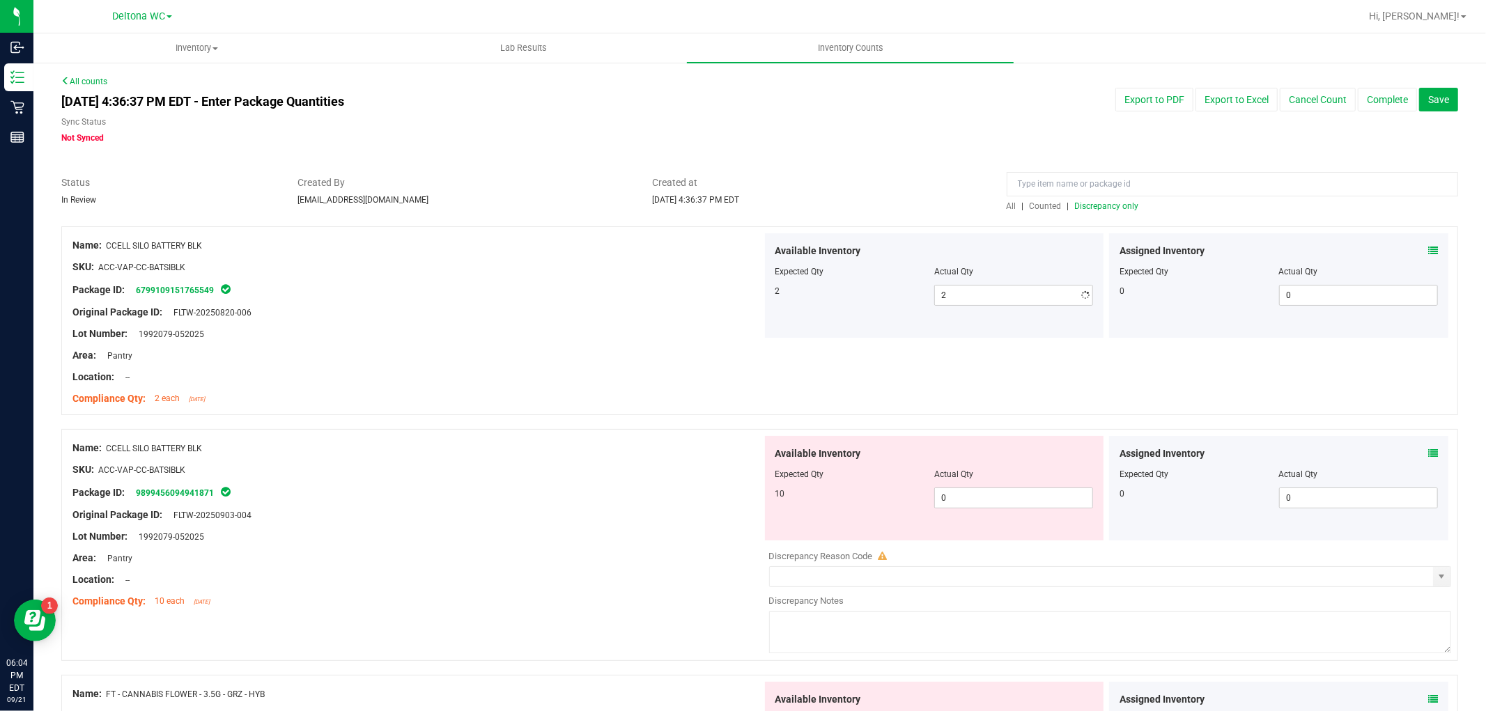
drag, startPoint x: 756, startPoint y: 321, endPoint x: 815, endPoint y: 362, distance: 72.1
click at [762, 322] on div "Available Inventory Expected Qty Actual Qty 2 2 2" at bounding box center [934, 285] width 345 height 104
click at [986, 507] on span "0 0" at bounding box center [1013, 498] width 159 height 21
click at [986, 507] on input "0" at bounding box center [1013, 498] width 157 height 20
type input "10"
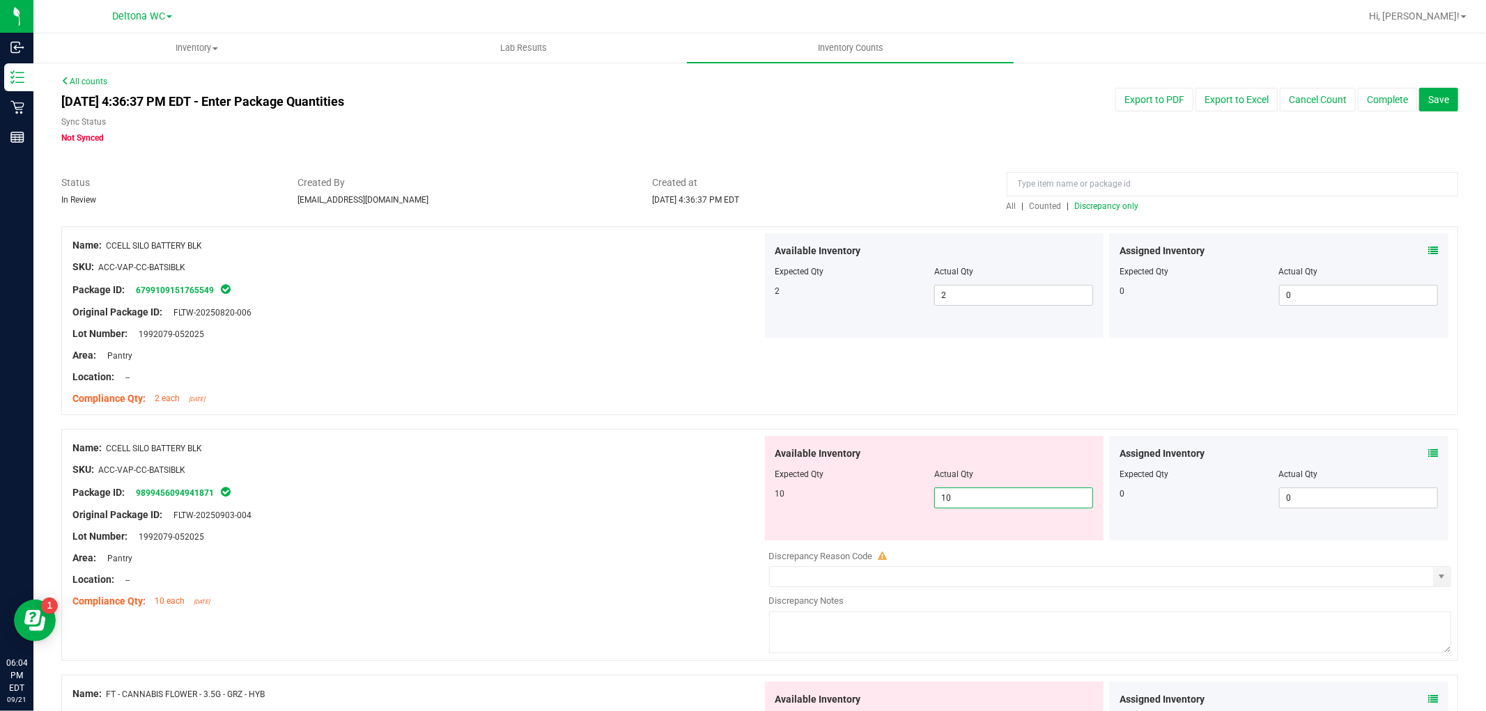
type input "10"
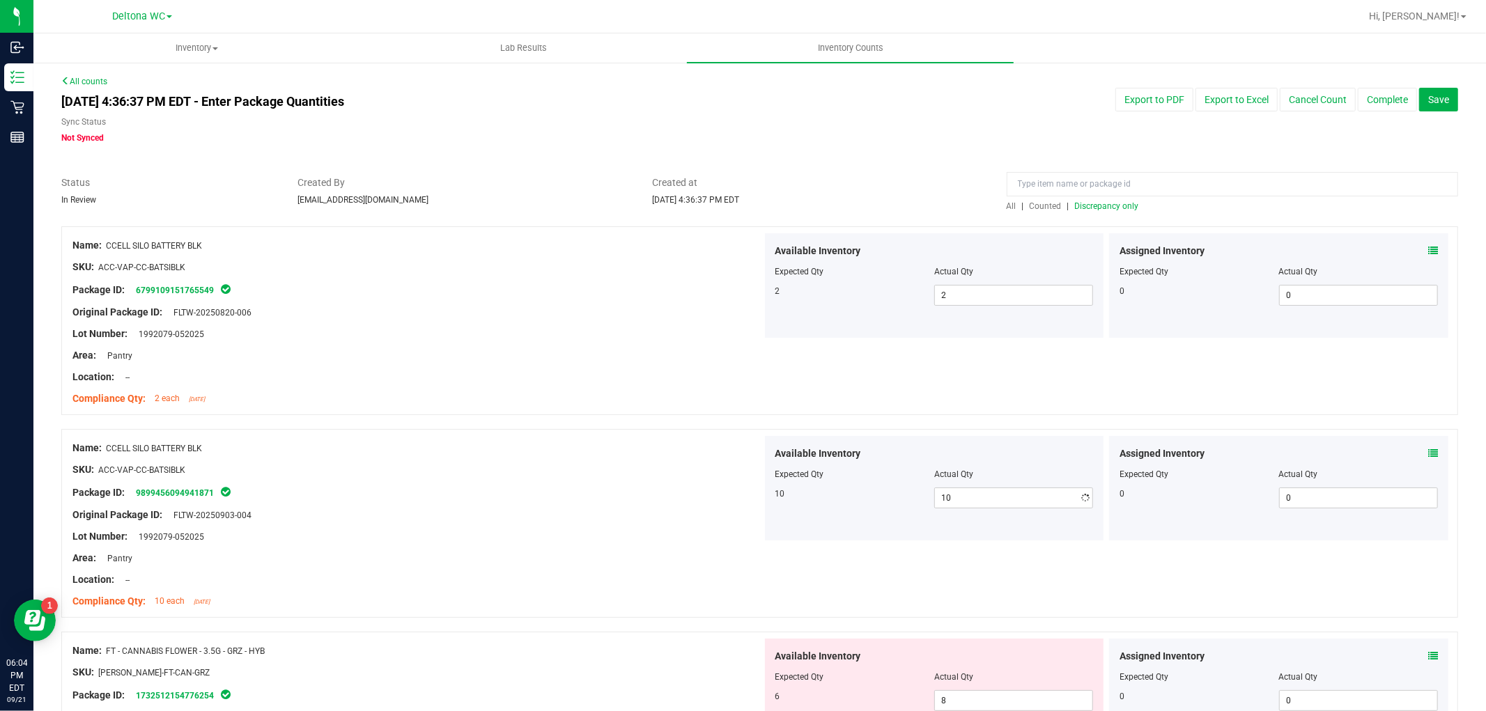
click at [573, 437] on div "Name: CCELL SILO BATTERY BLK SKU: ACC-VAP-CC-BATSIBLK Package ID: 9899456094941…" at bounding box center [417, 525] width 690 height 178
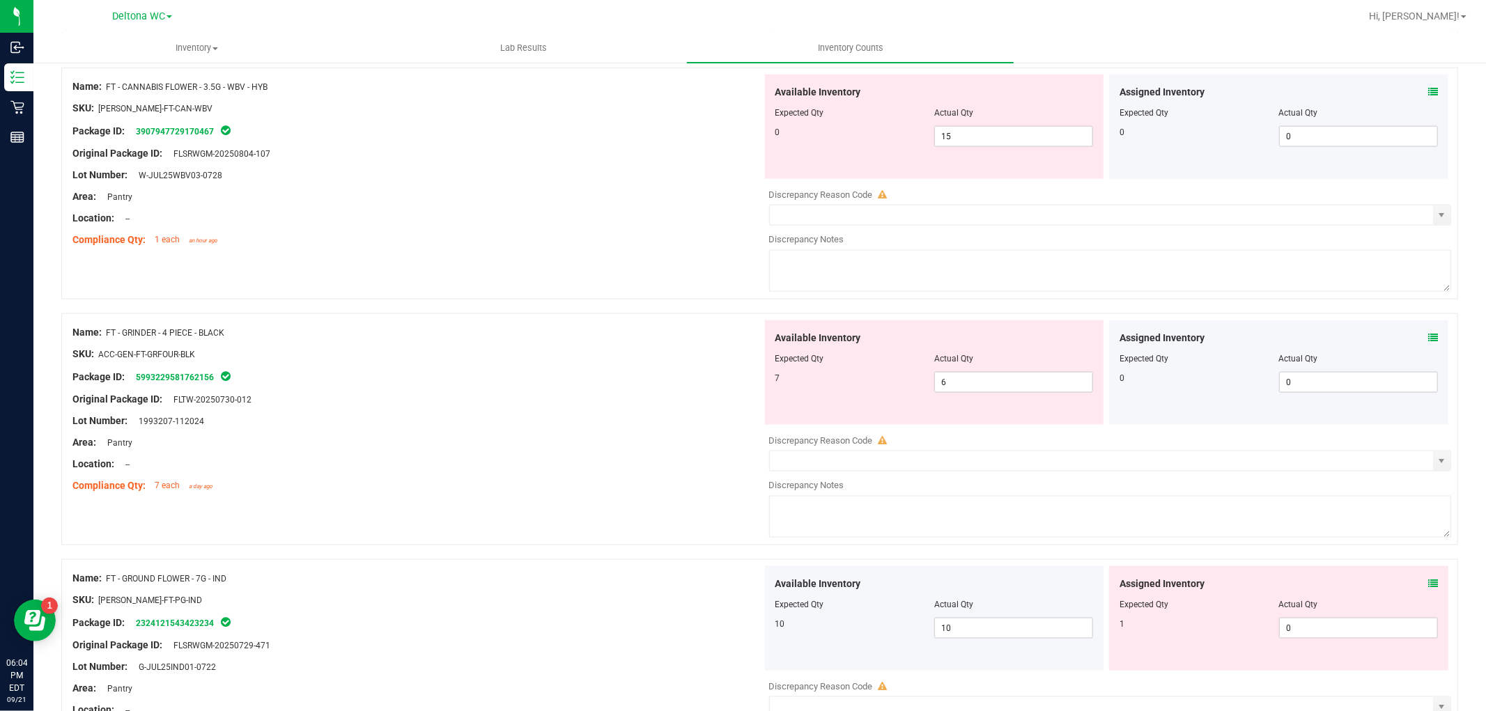
scroll to position [1703, 0]
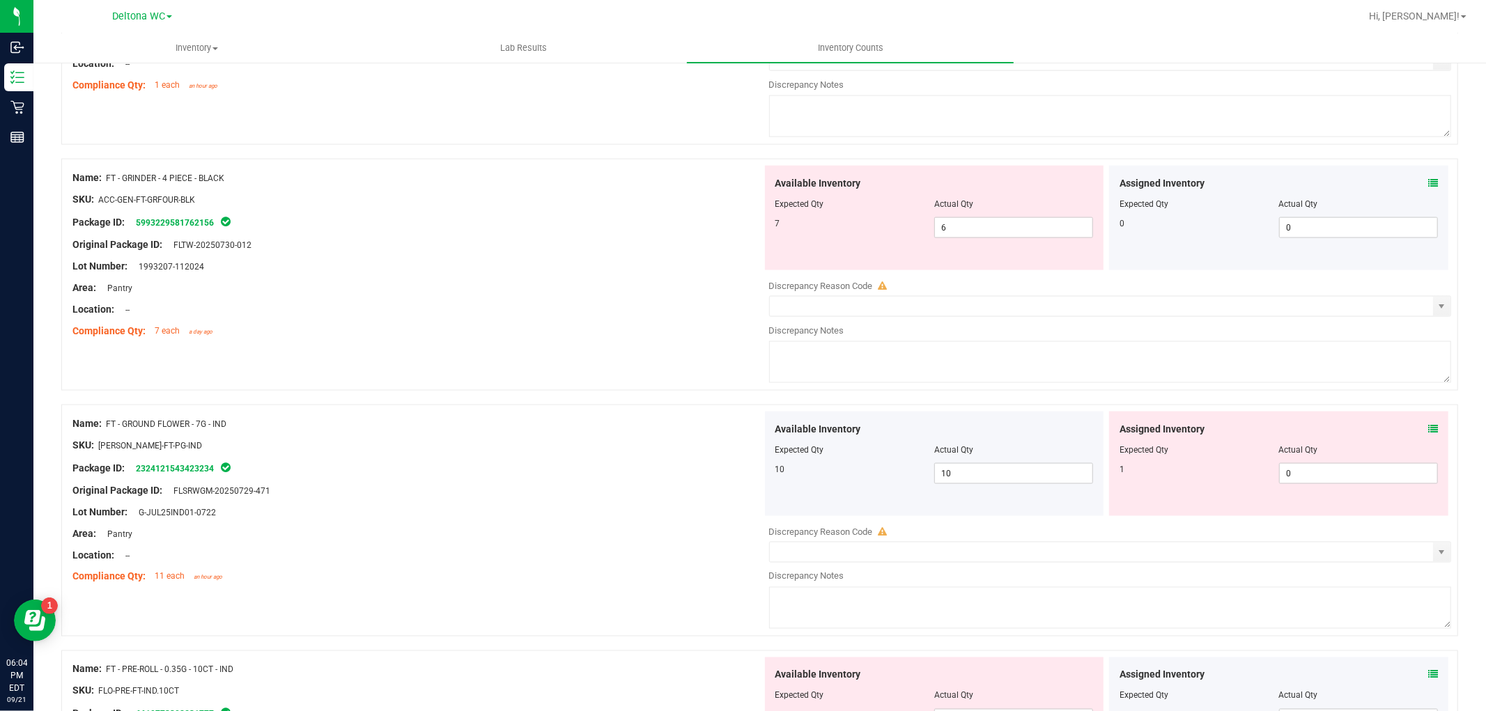
click at [1428, 431] on icon at bounding box center [1433, 429] width 10 height 10
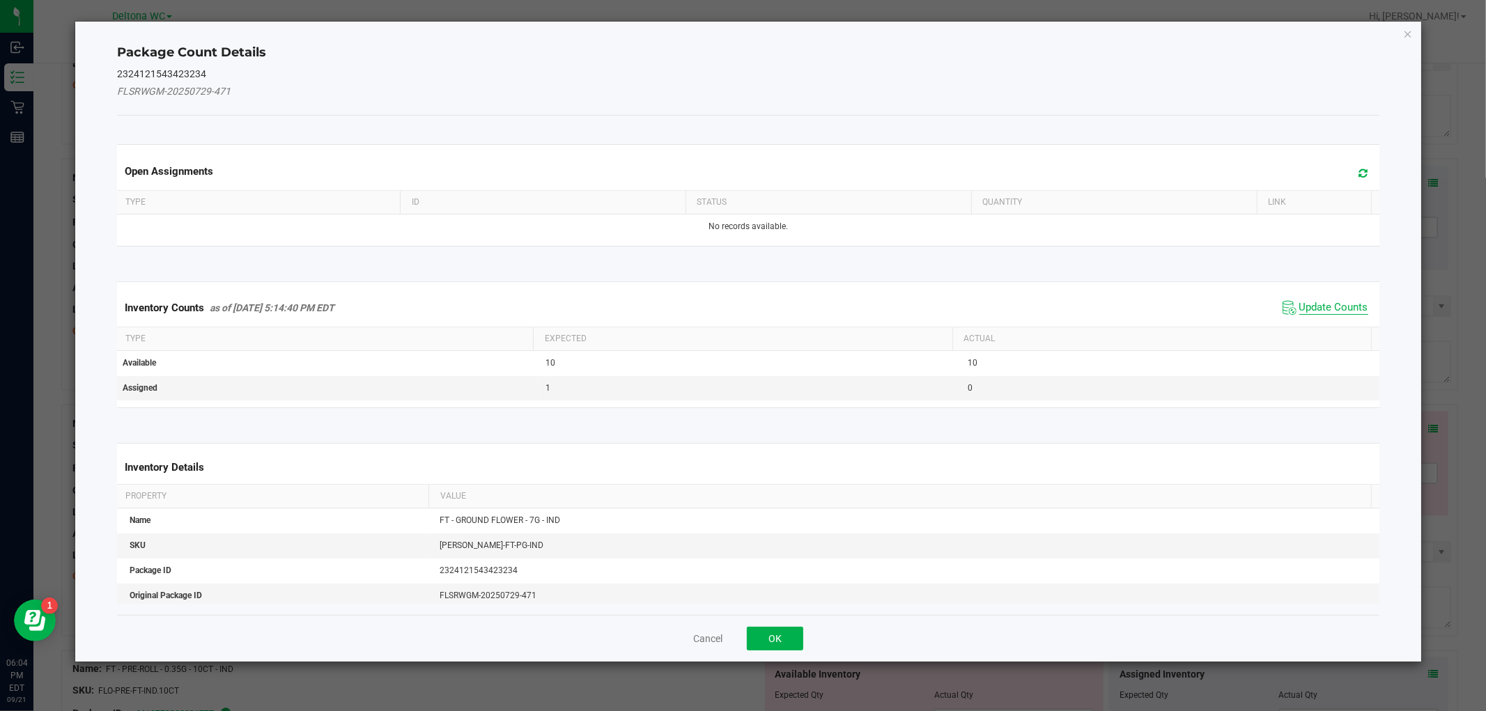
click at [1331, 310] on span "Update Counts" at bounding box center [1333, 308] width 69 height 14
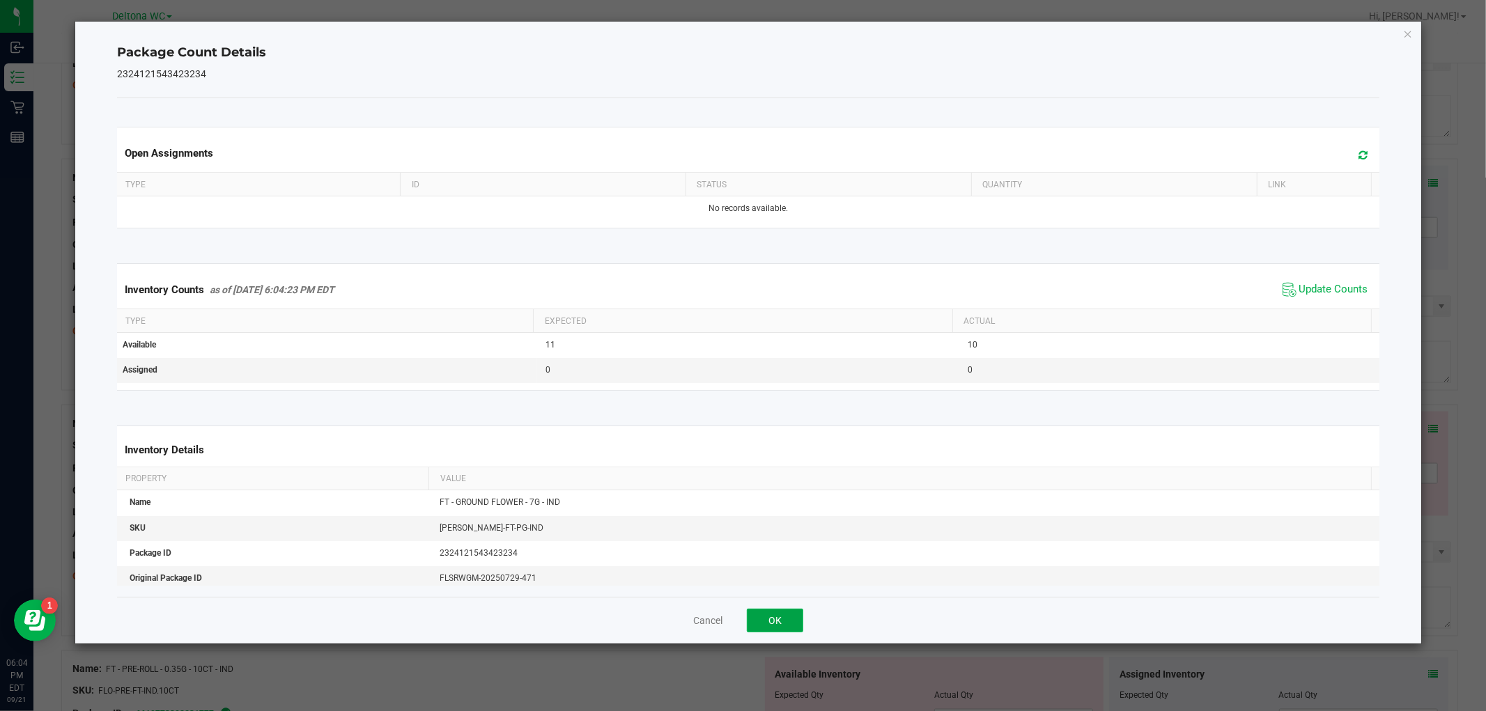
click at [782, 614] on button "OK" at bounding box center [775, 621] width 56 height 24
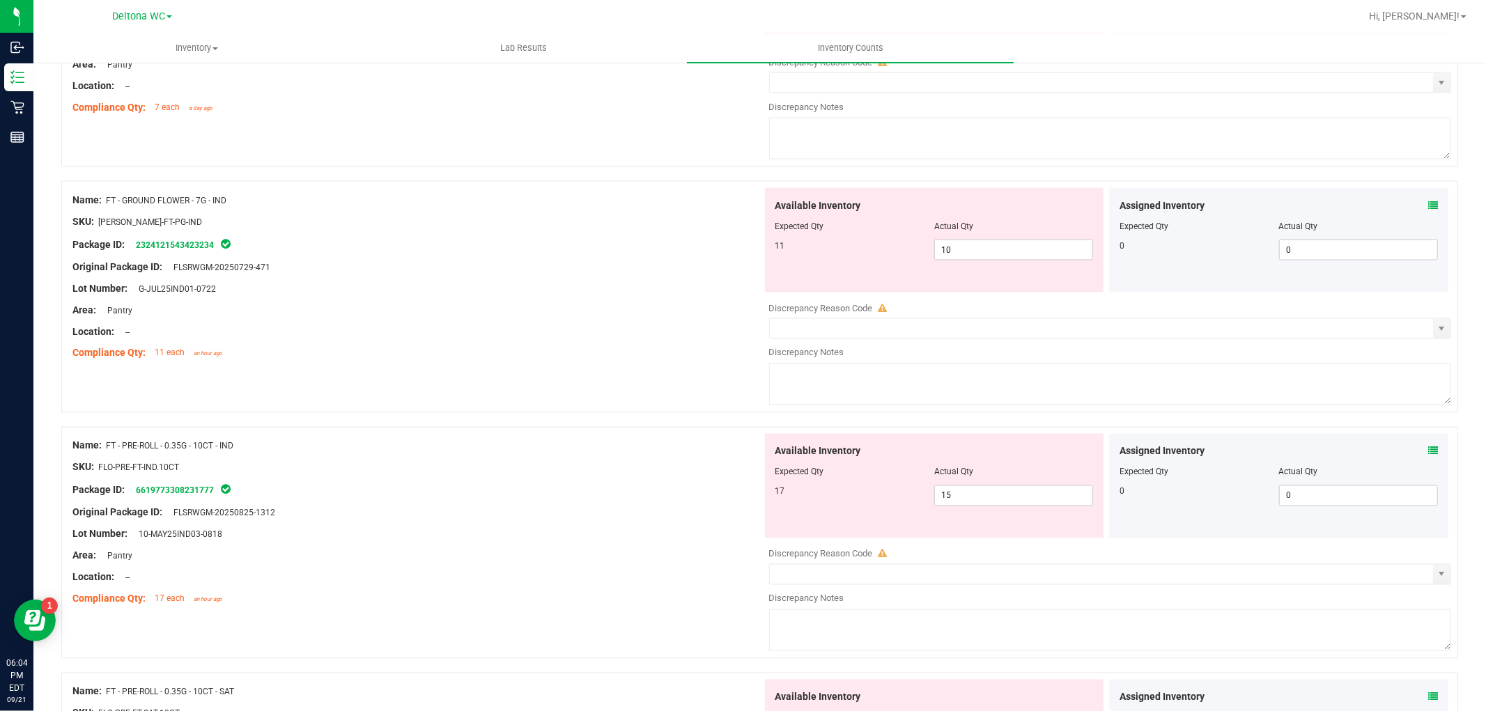
scroll to position [1935, 0]
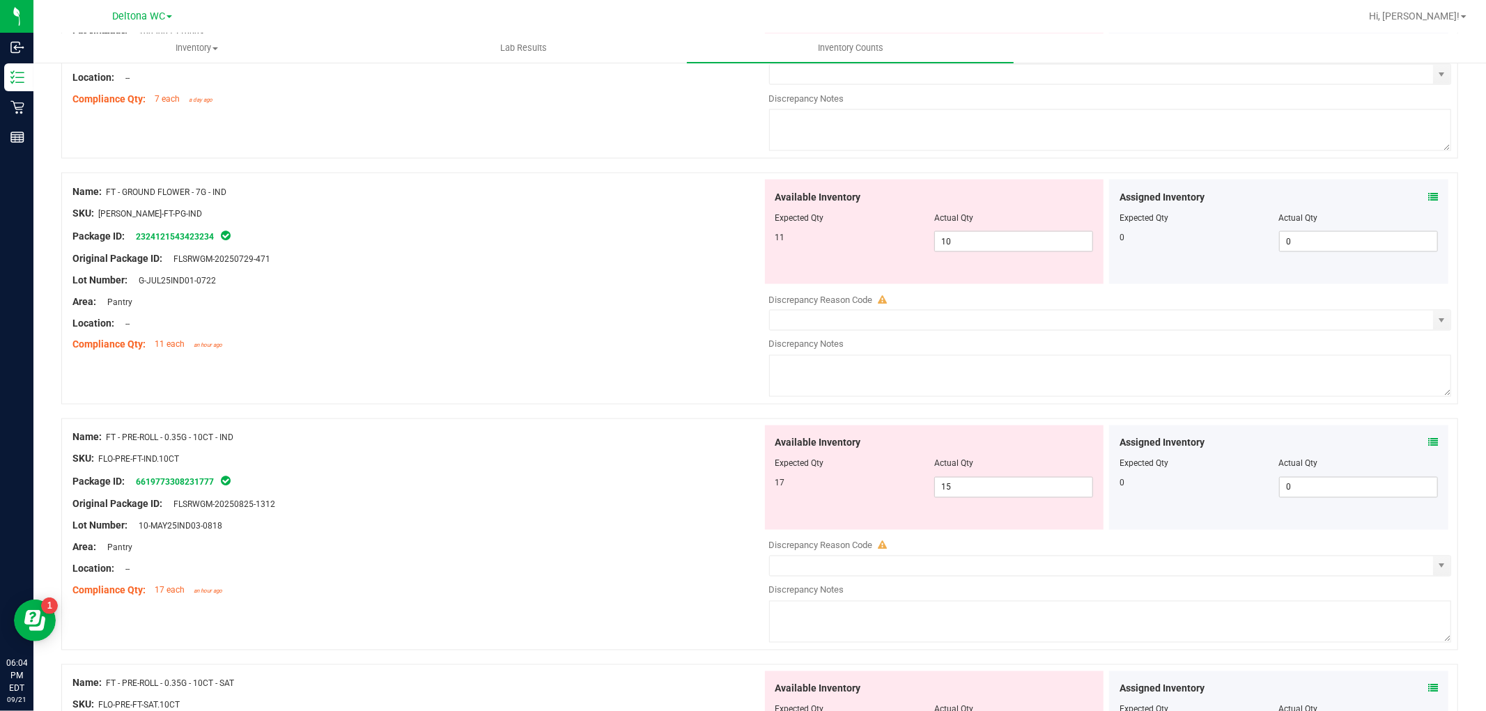
click at [1428, 448] on icon at bounding box center [1433, 443] width 10 height 10
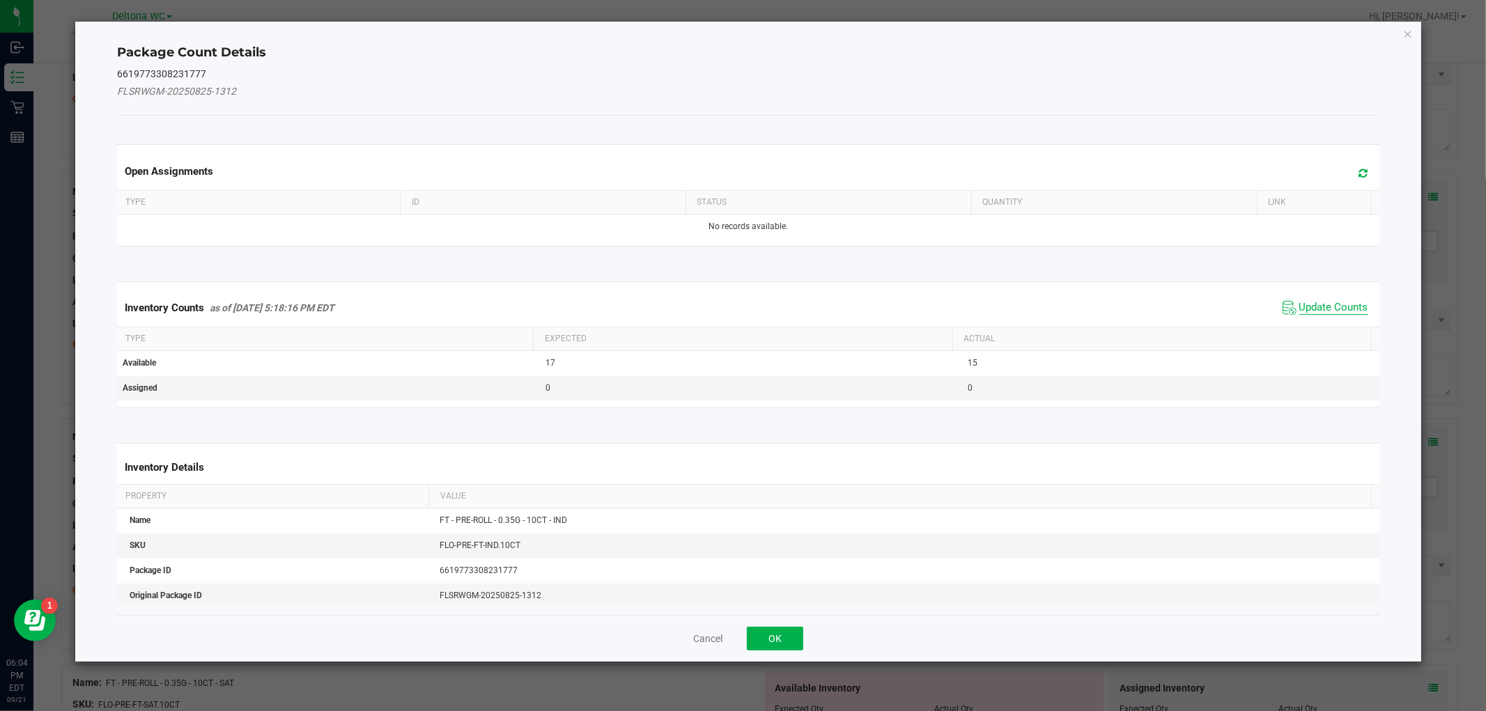
click at [1311, 304] on span "Update Counts" at bounding box center [1333, 308] width 69 height 14
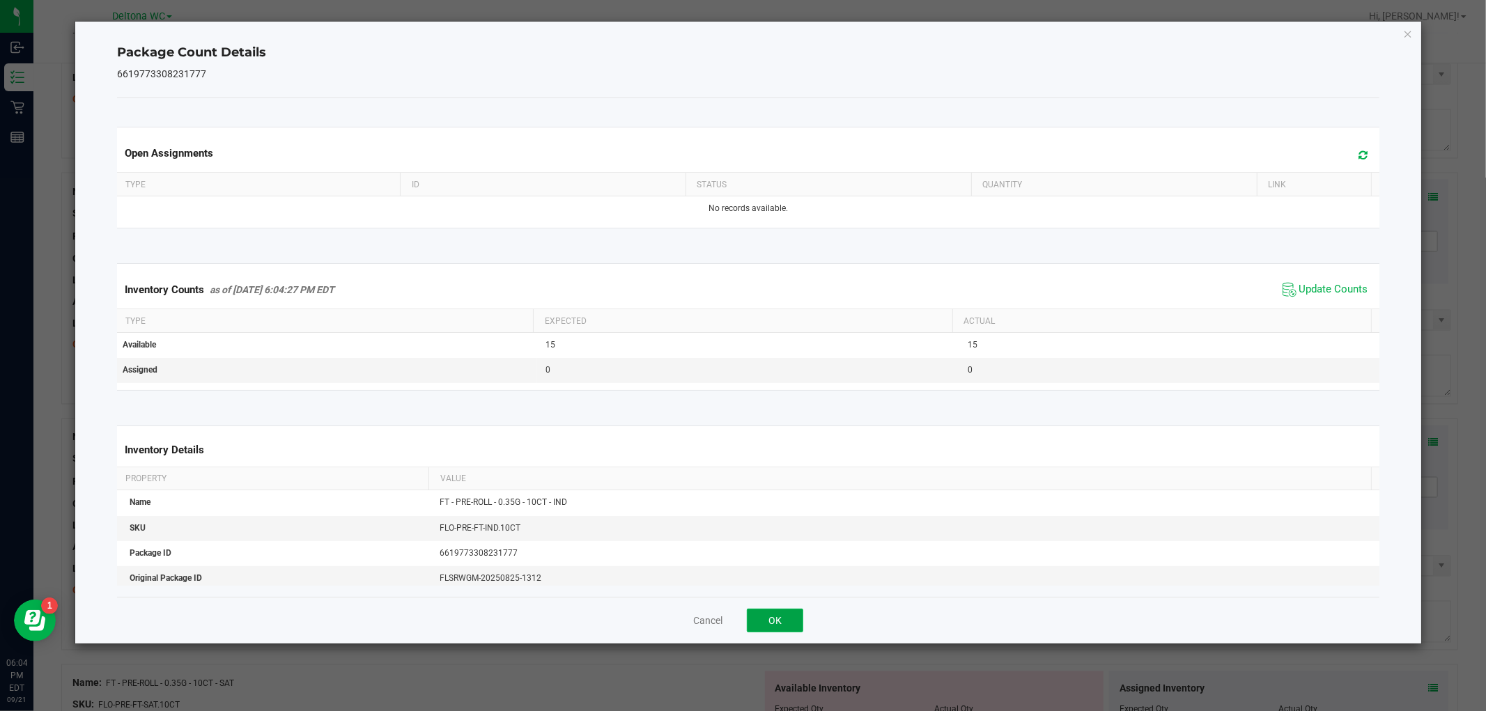
click at [778, 614] on button "OK" at bounding box center [775, 621] width 56 height 24
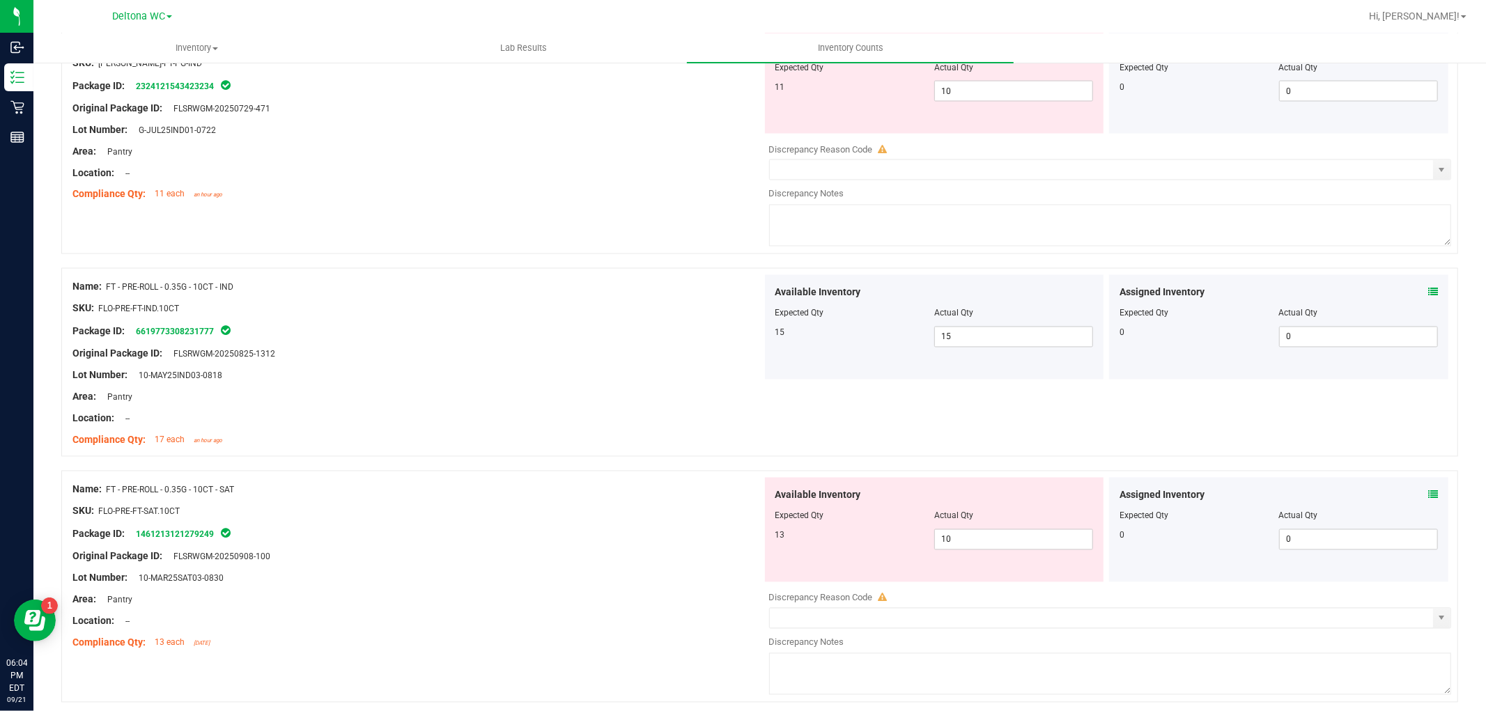
scroll to position [2090, 0]
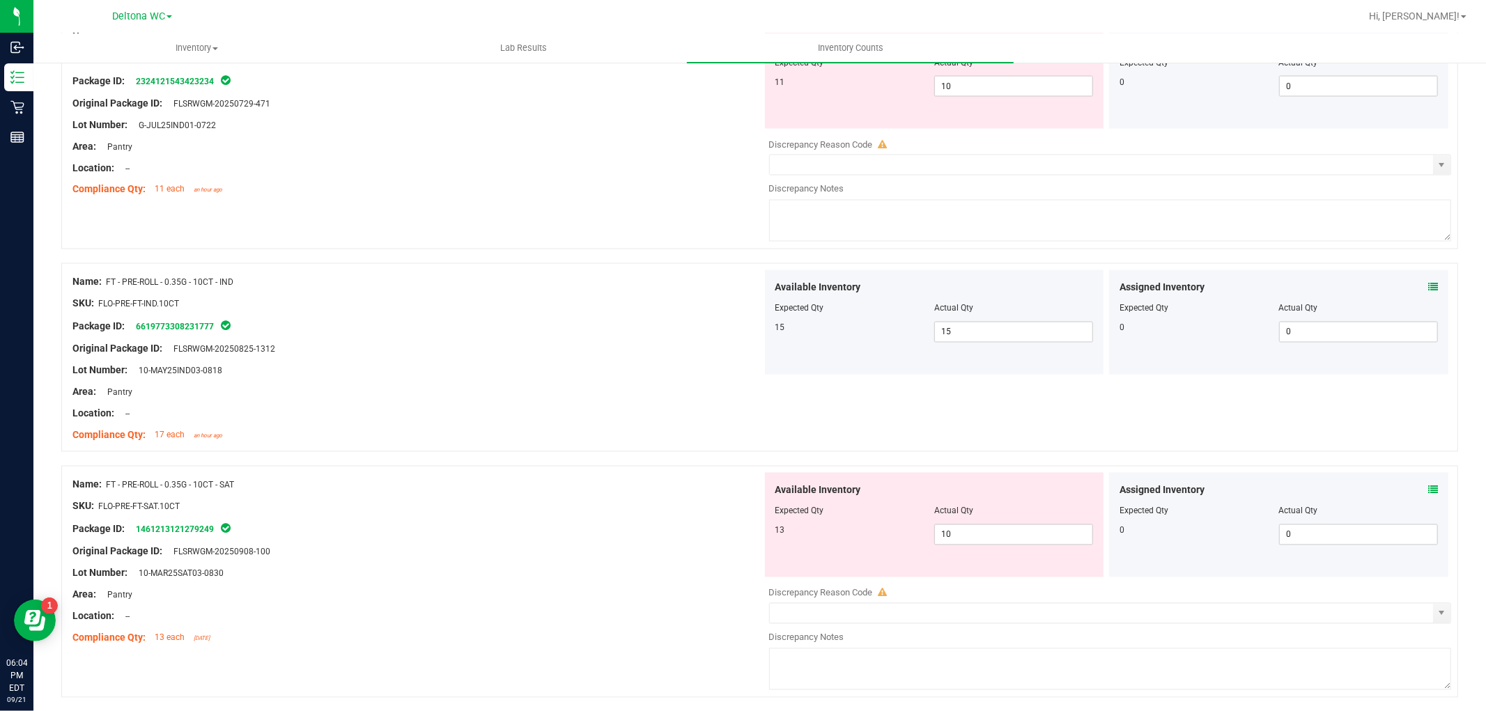
click at [1428, 495] on icon at bounding box center [1433, 491] width 10 height 10
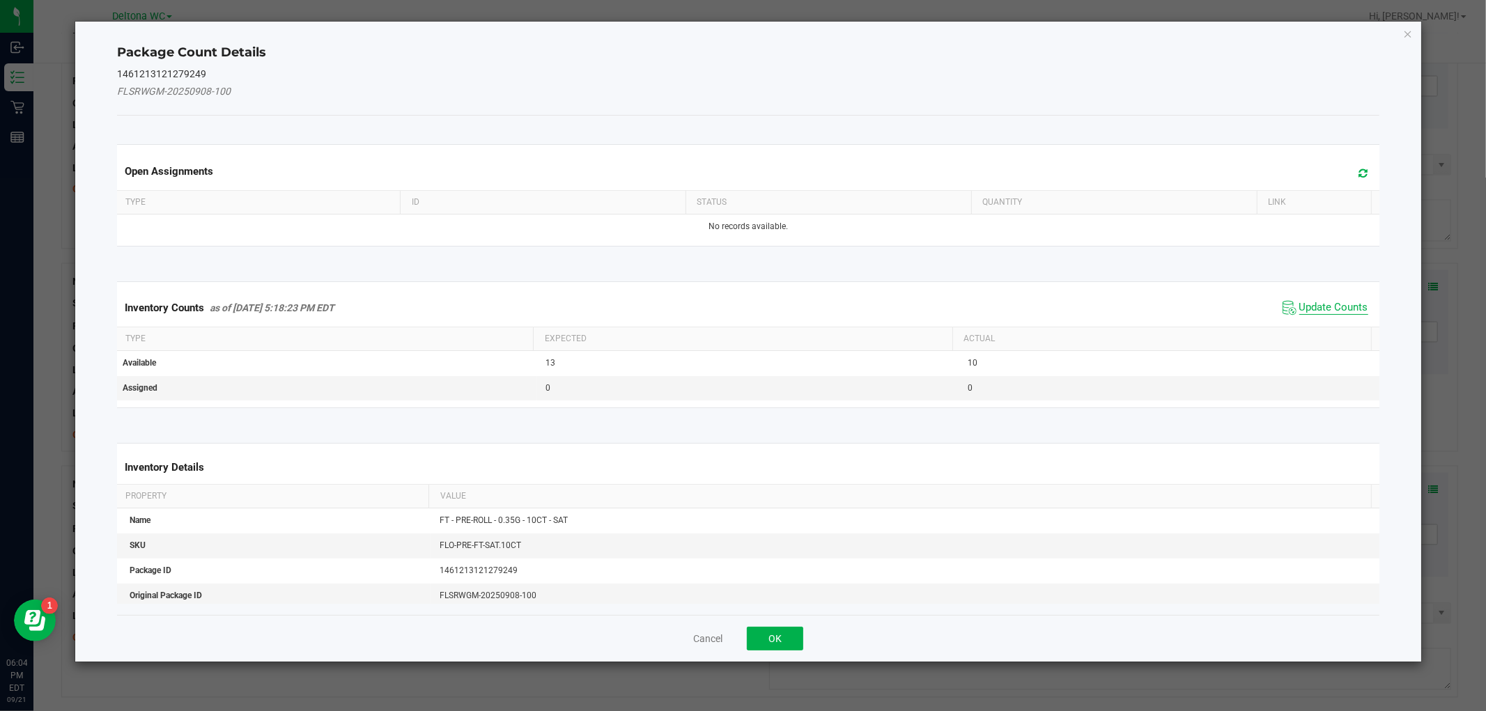
click at [1338, 309] on span "Update Counts" at bounding box center [1333, 308] width 69 height 14
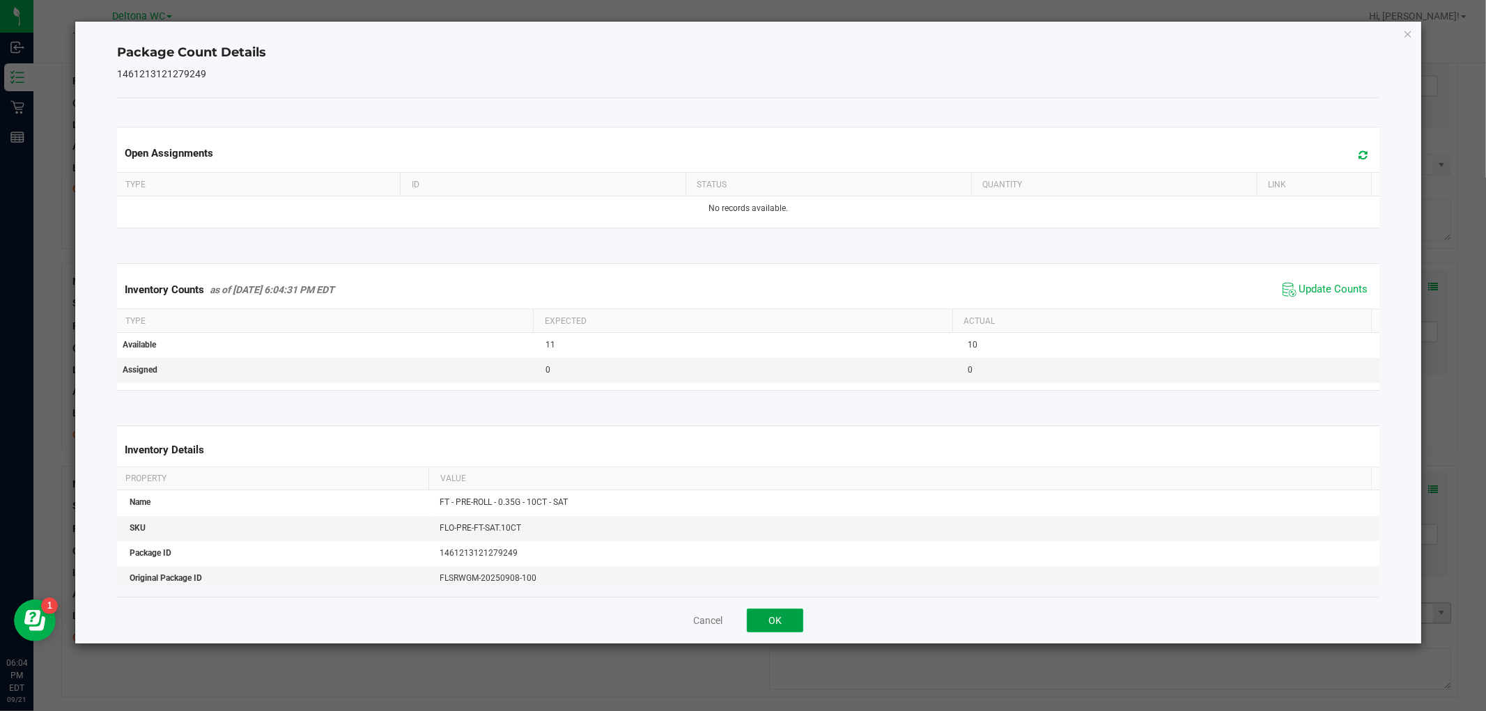
drag, startPoint x: 798, startPoint y: 620, endPoint x: 910, endPoint y: 610, distance: 112.0
click at [798, 620] on button "OK" at bounding box center [775, 621] width 56 height 24
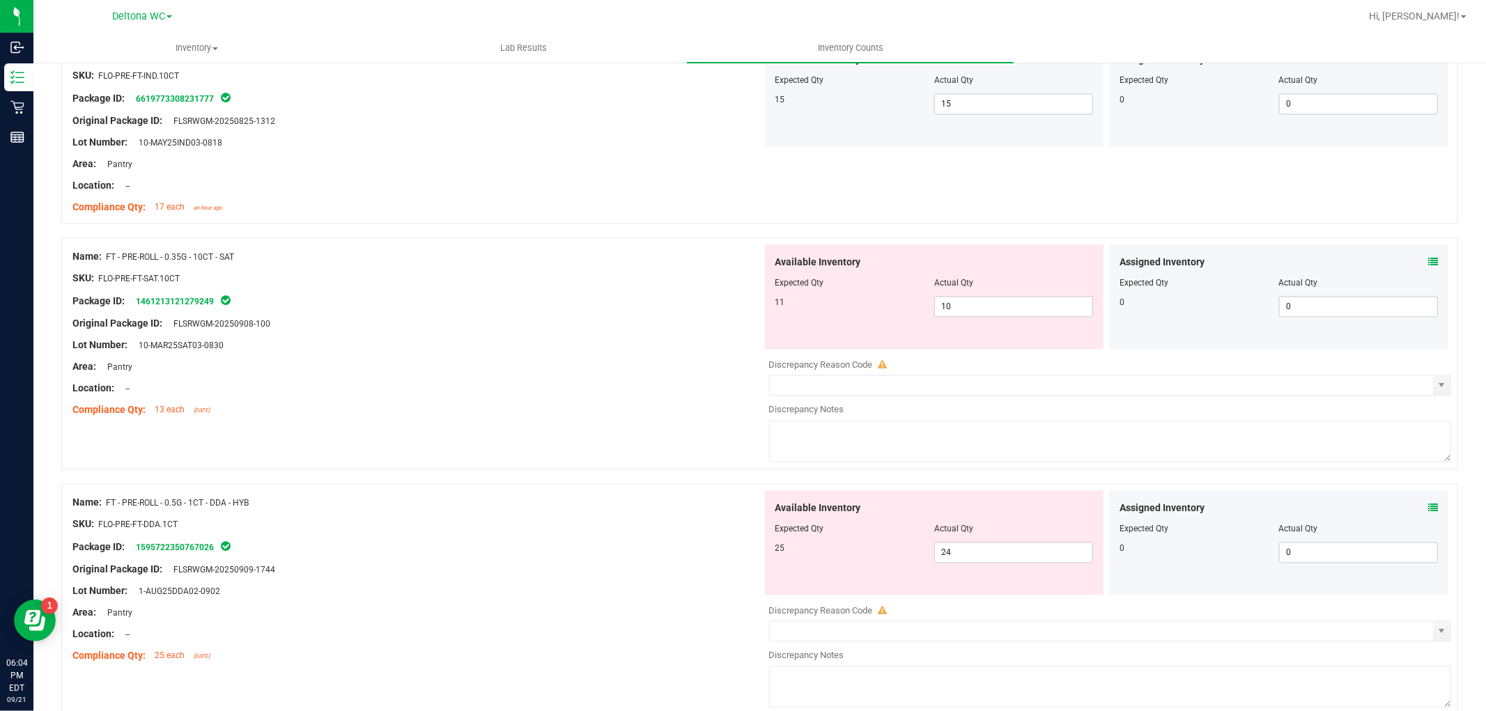
scroll to position [2322, 0]
click at [1428, 509] on icon at bounding box center [1433, 504] width 10 height 10
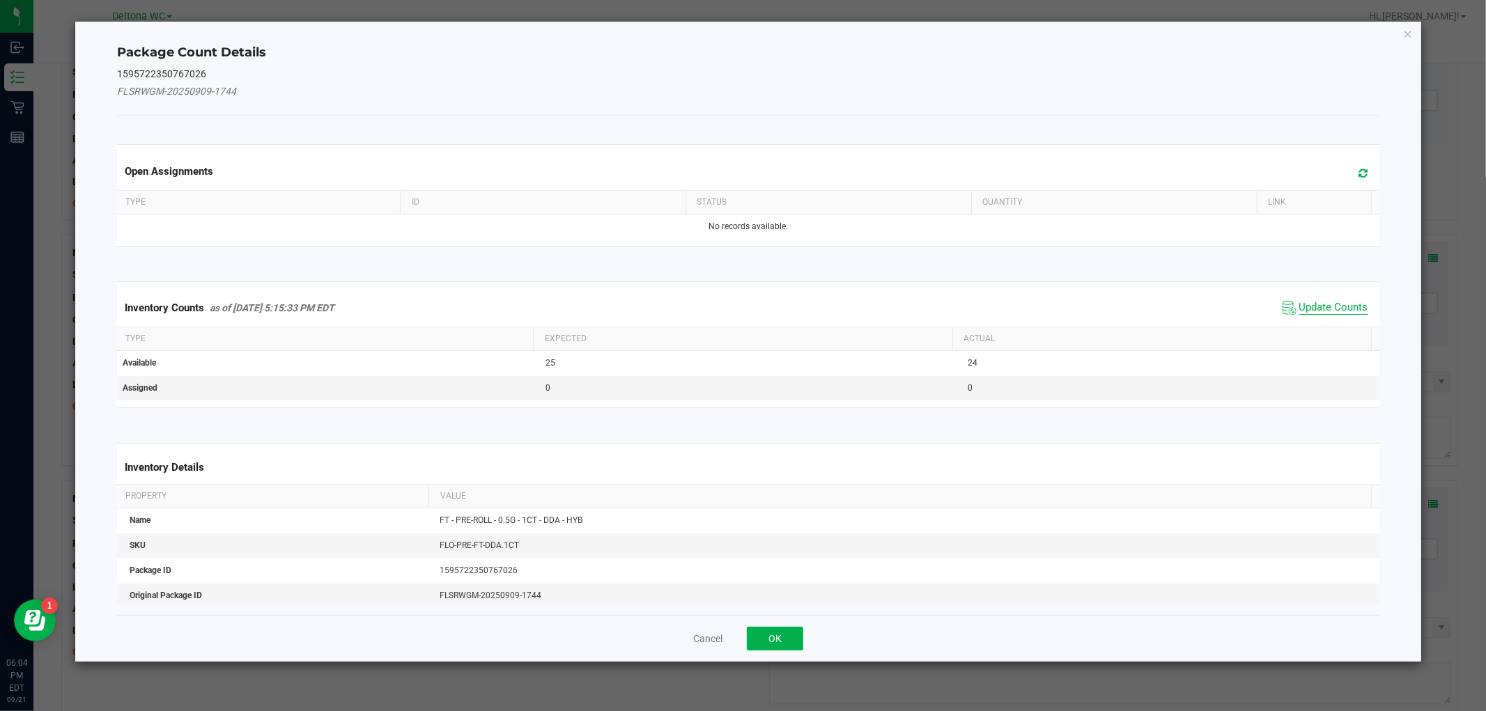
click at [1306, 309] on span "Update Counts" at bounding box center [1333, 308] width 69 height 14
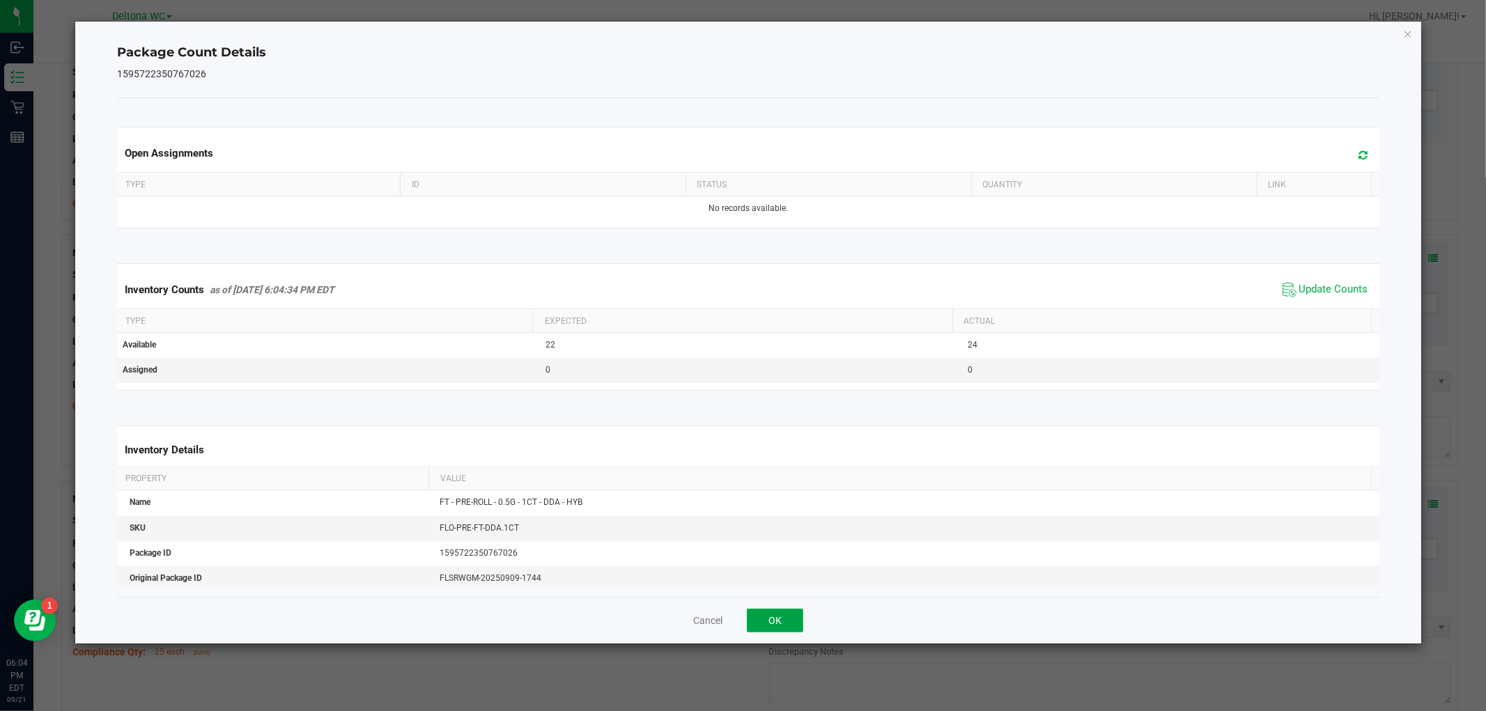
click at [790, 619] on button "OK" at bounding box center [775, 621] width 56 height 24
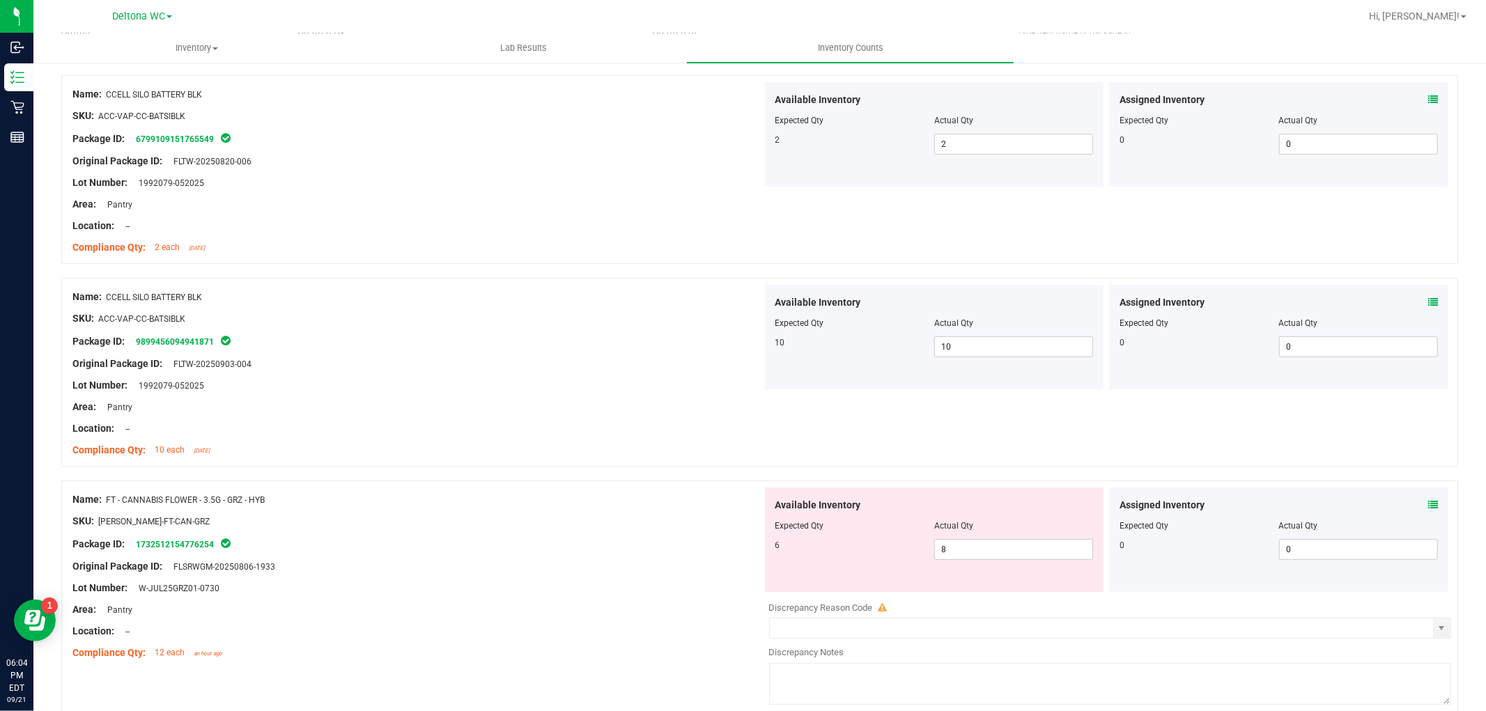
scroll to position [155, 0]
click at [986, 539] on span "8 8" at bounding box center [1013, 546] width 159 height 21
click at [986, 539] on input "8" at bounding box center [1013, 546] width 157 height 20
type input "6"
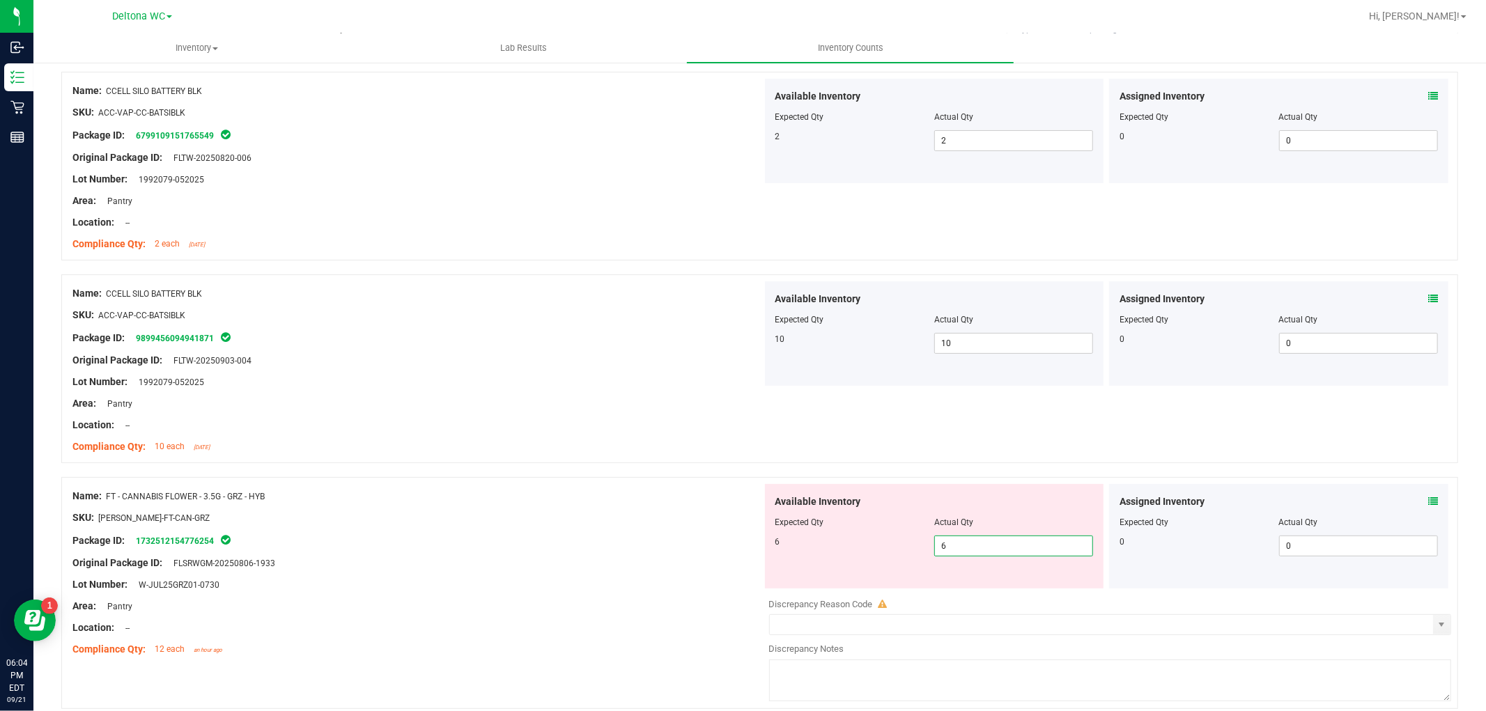
click at [551, 359] on div "Original Package ID: FLTW-20250903-004" at bounding box center [417, 360] width 690 height 15
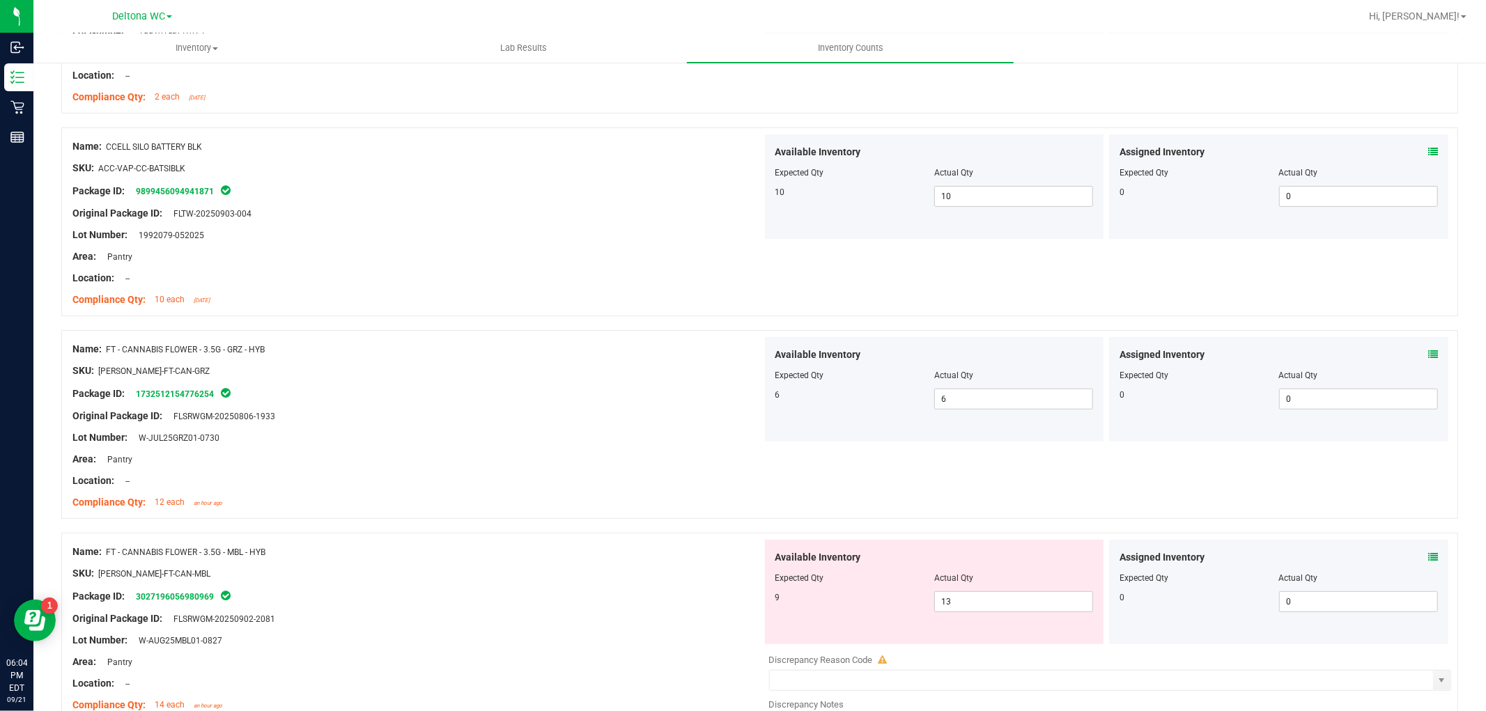
scroll to position [464, 0]
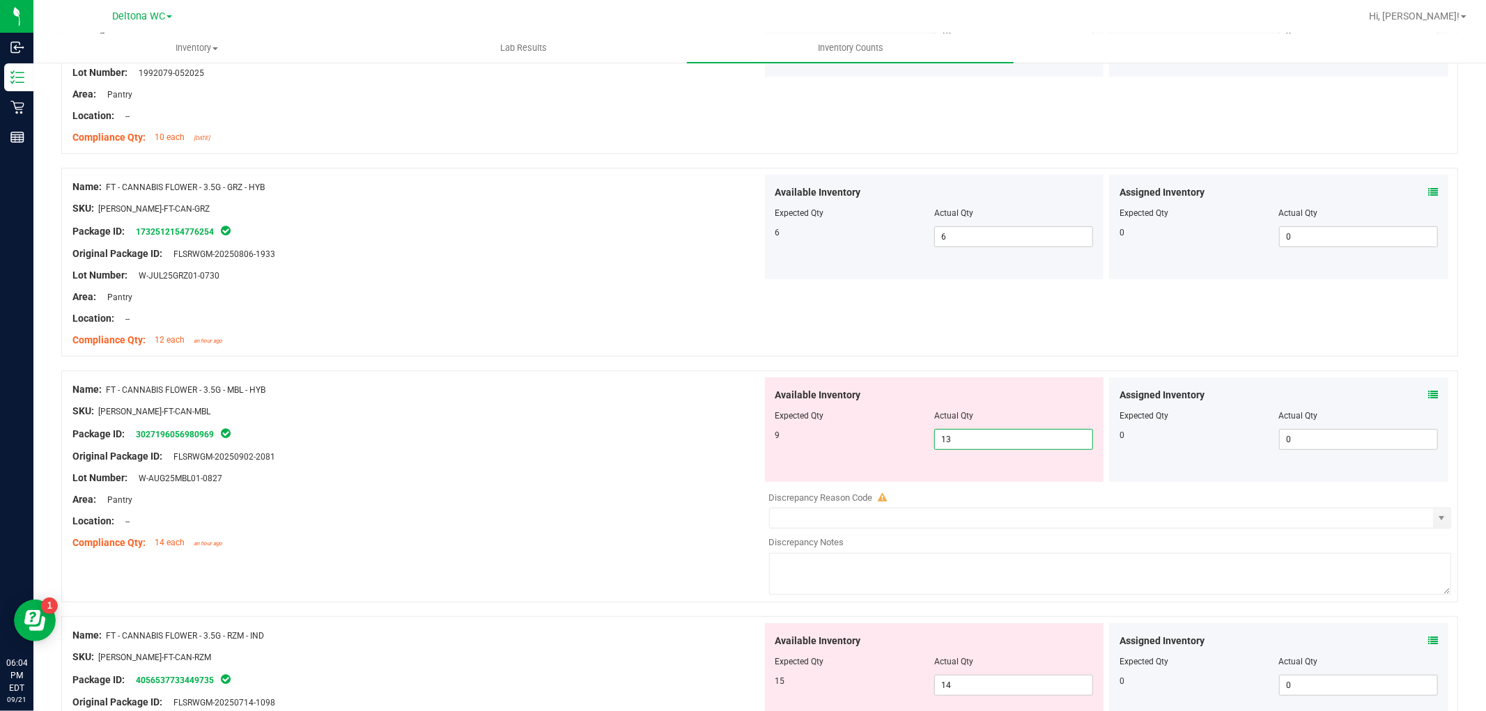
click at [955, 437] on span "13 13" at bounding box center [1013, 439] width 159 height 21
click at [955, 437] on input "13" at bounding box center [1013, 440] width 157 height 20
type input "9"
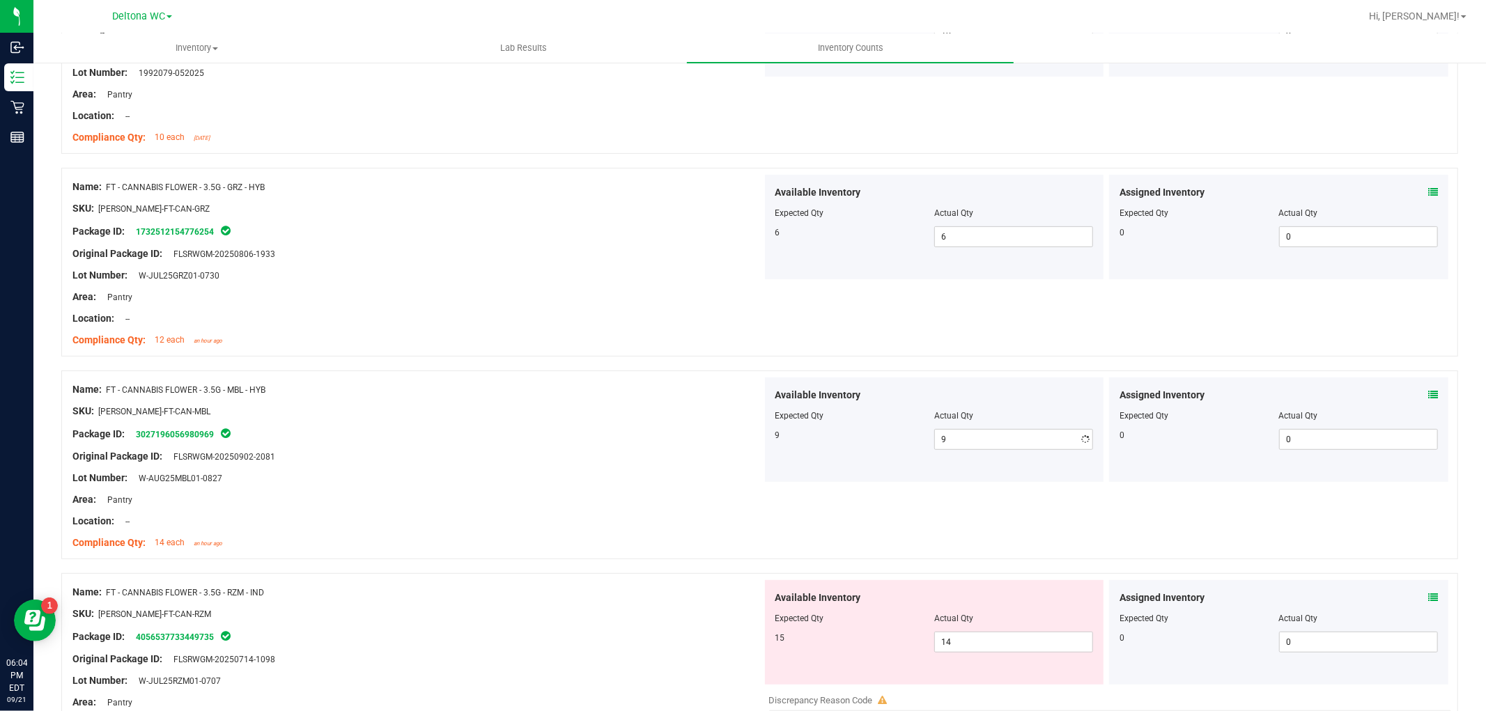
click at [748, 415] on div "SKU: FLO-BUD-FT-CAN-MBL" at bounding box center [417, 411] width 690 height 15
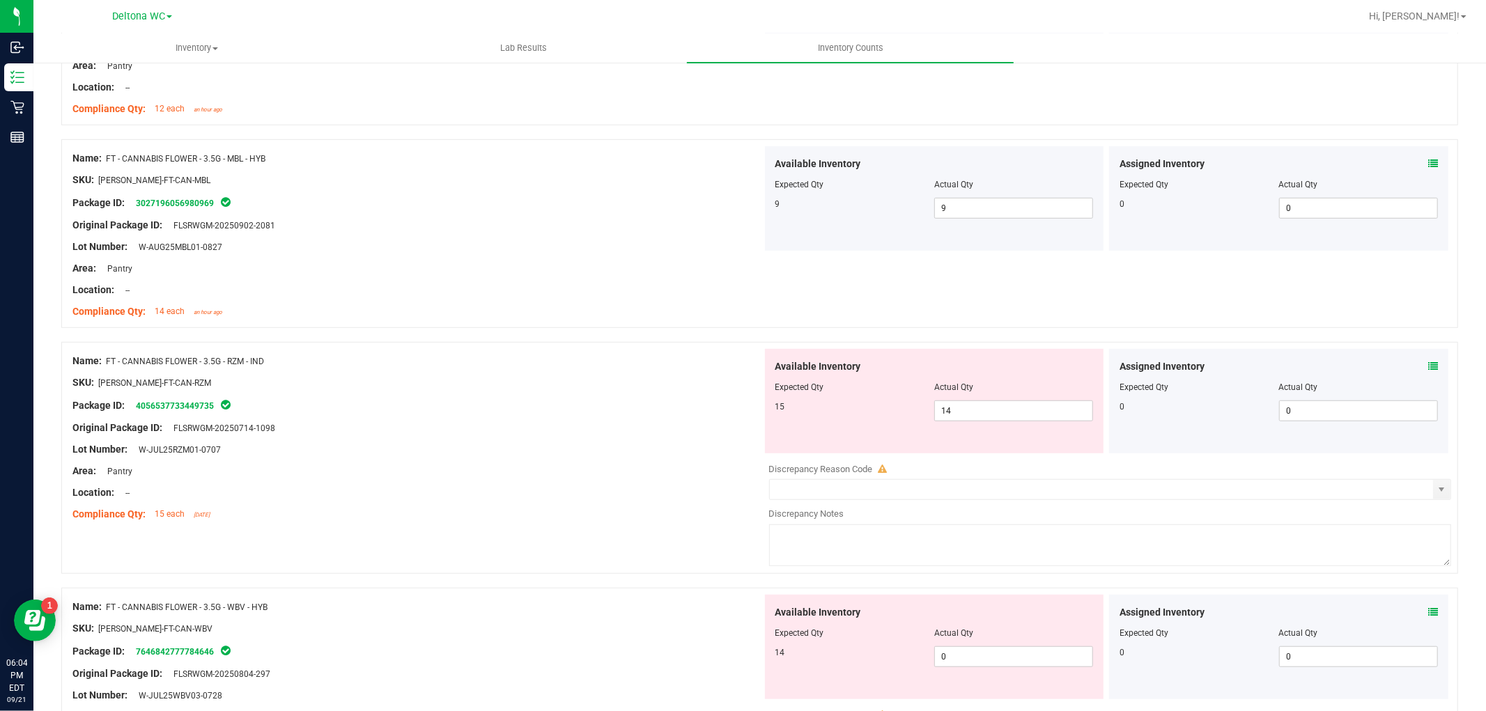
scroll to position [697, 0]
click at [974, 417] on span "14 14" at bounding box center [1013, 409] width 159 height 21
click at [974, 417] on input "14" at bounding box center [1013, 410] width 157 height 20
type input "15"
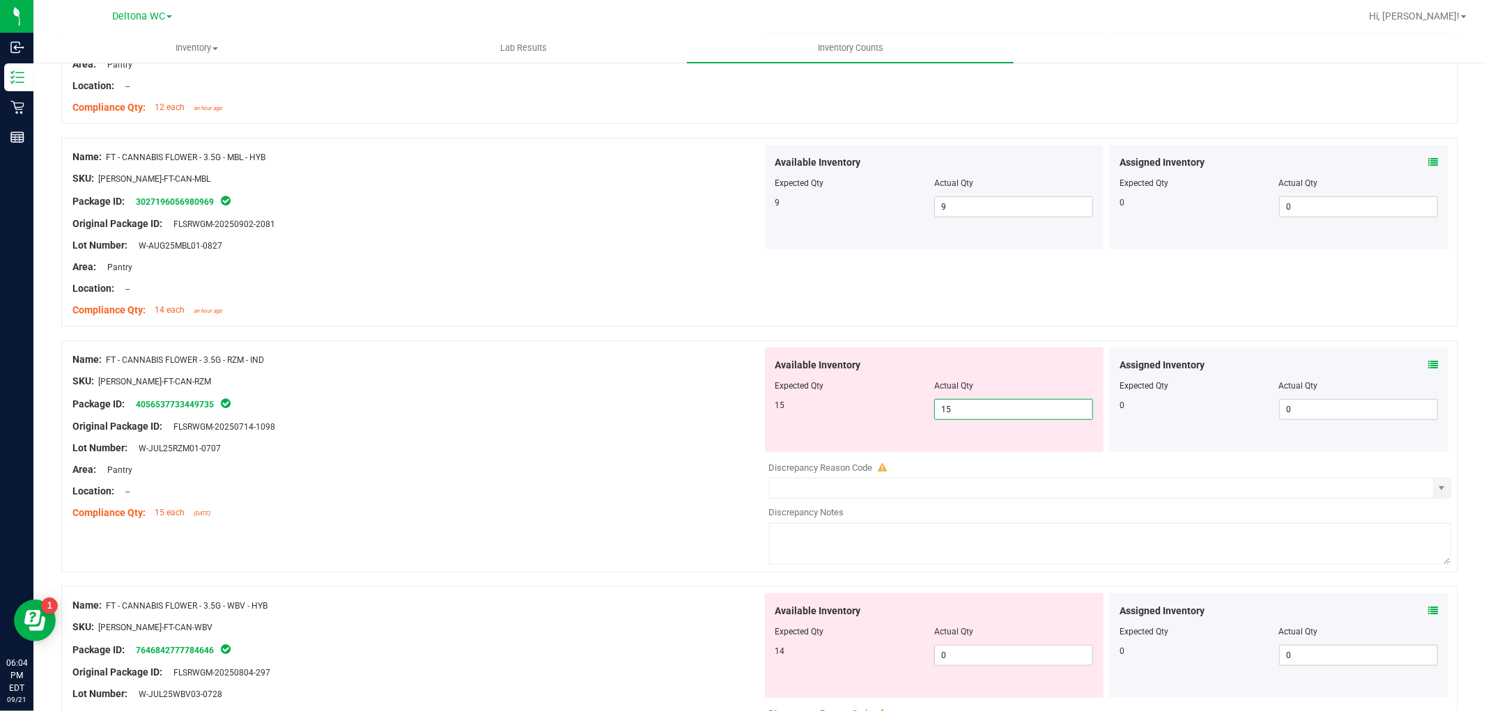
click at [727, 381] on div "SKU: FLO-BUD-FT-CAN-RZM" at bounding box center [417, 381] width 690 height 15
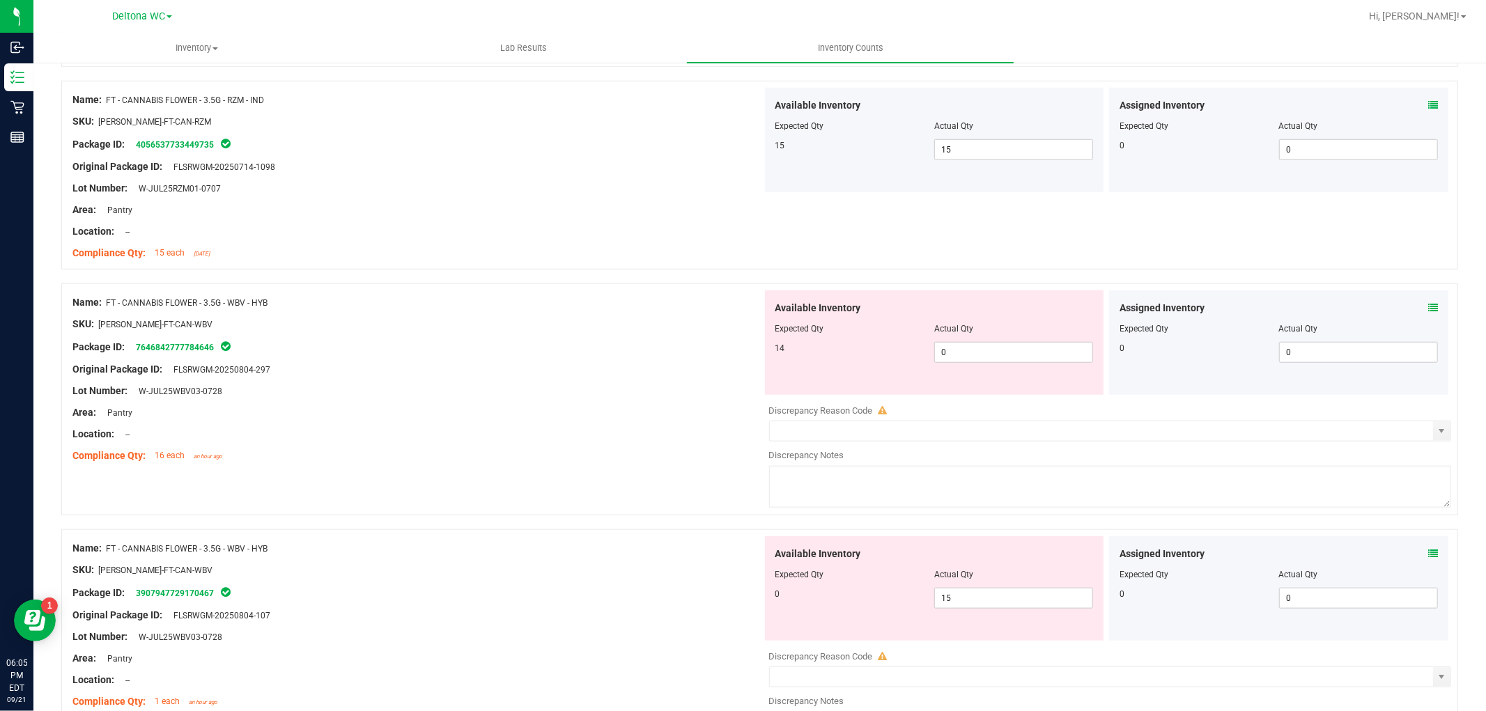
scroll to position [929, 0]
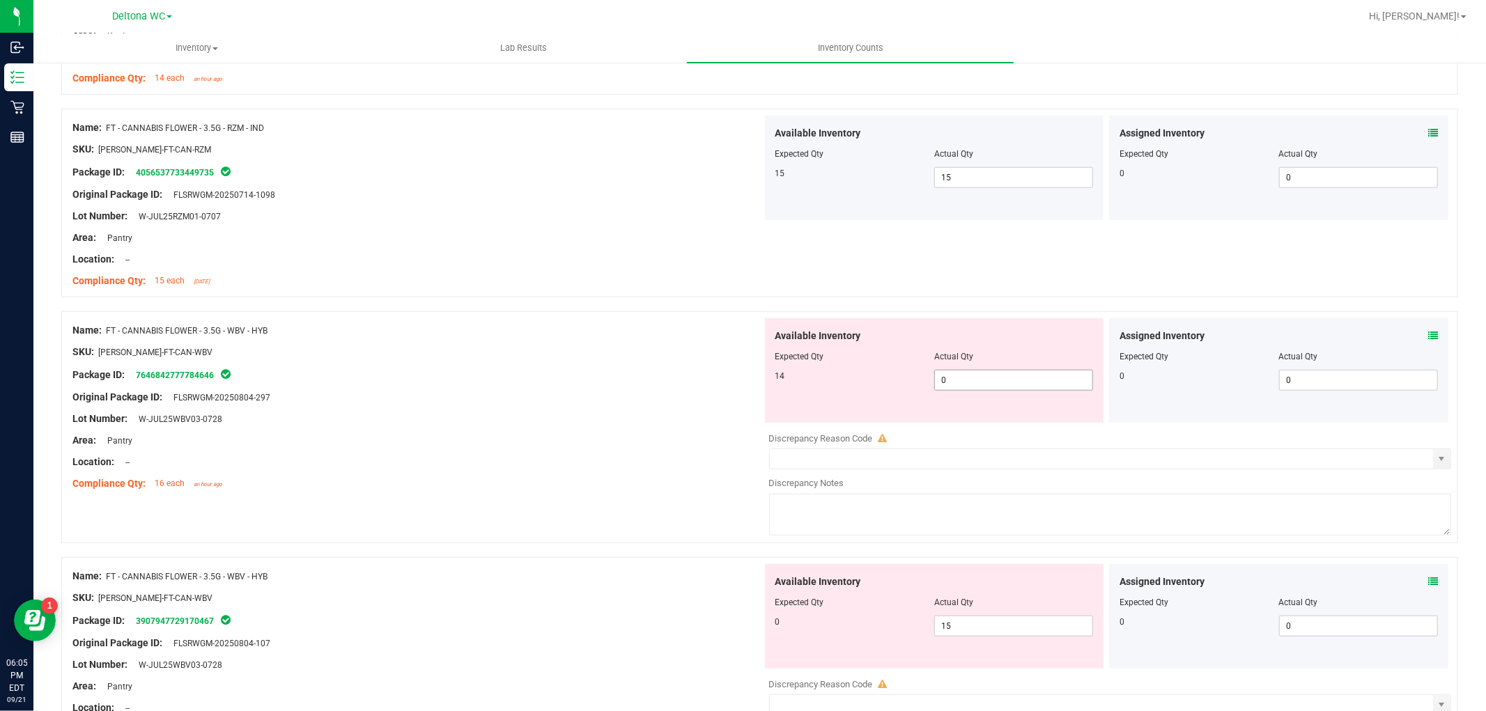
click at [1000, 385] on span "0 0" at bounding box center [1013, 380] width 159 height 21
click at [1000, 385] on input "0" at bounding box center [1013, 381] width 157 height 20
type input "14"
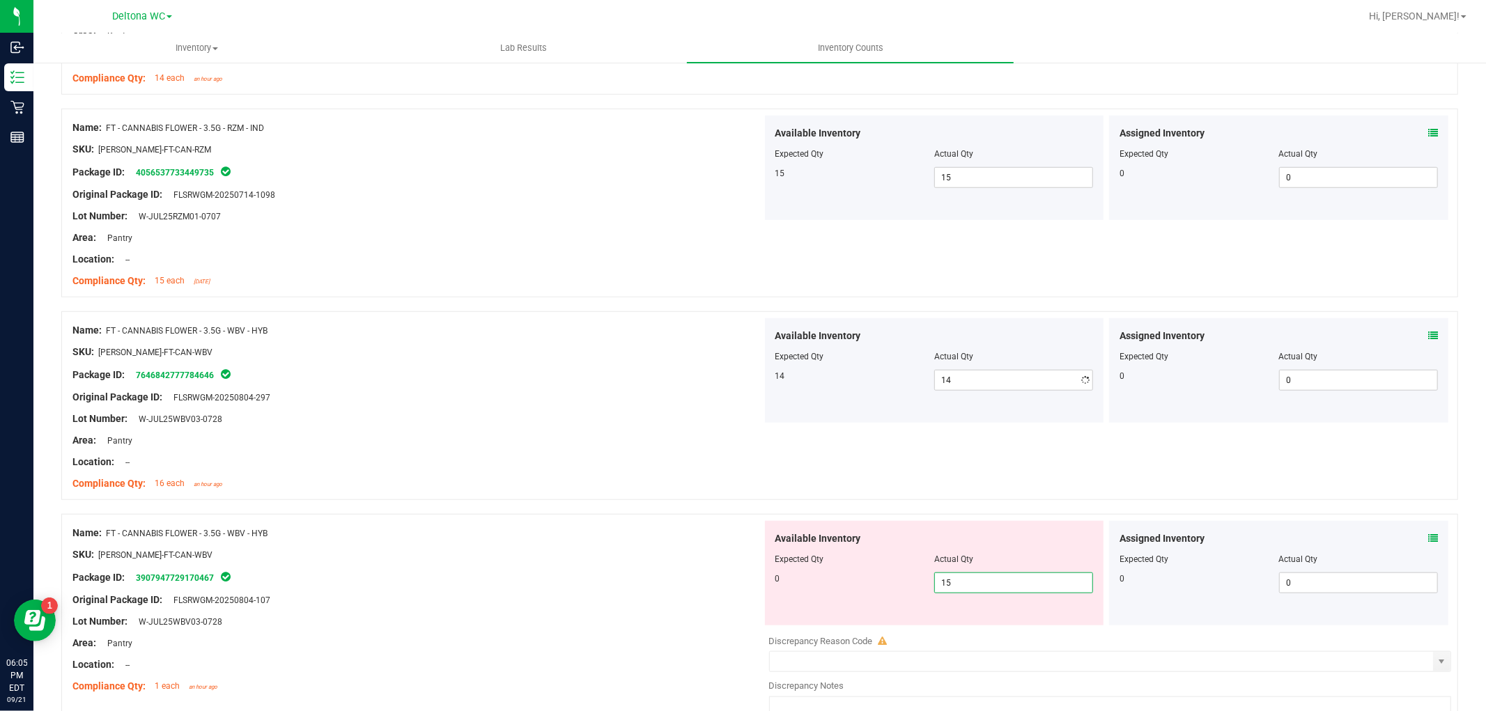
click at [996, 628] on div "Available Inventory Expected Qty Actual Qty 0 15 15" at bounding box center [1107, 631] width 690 height 221
type input "1"
type input "0"
click at [619, 507] on div at bounding box center [759, 507] width 1397 height 14
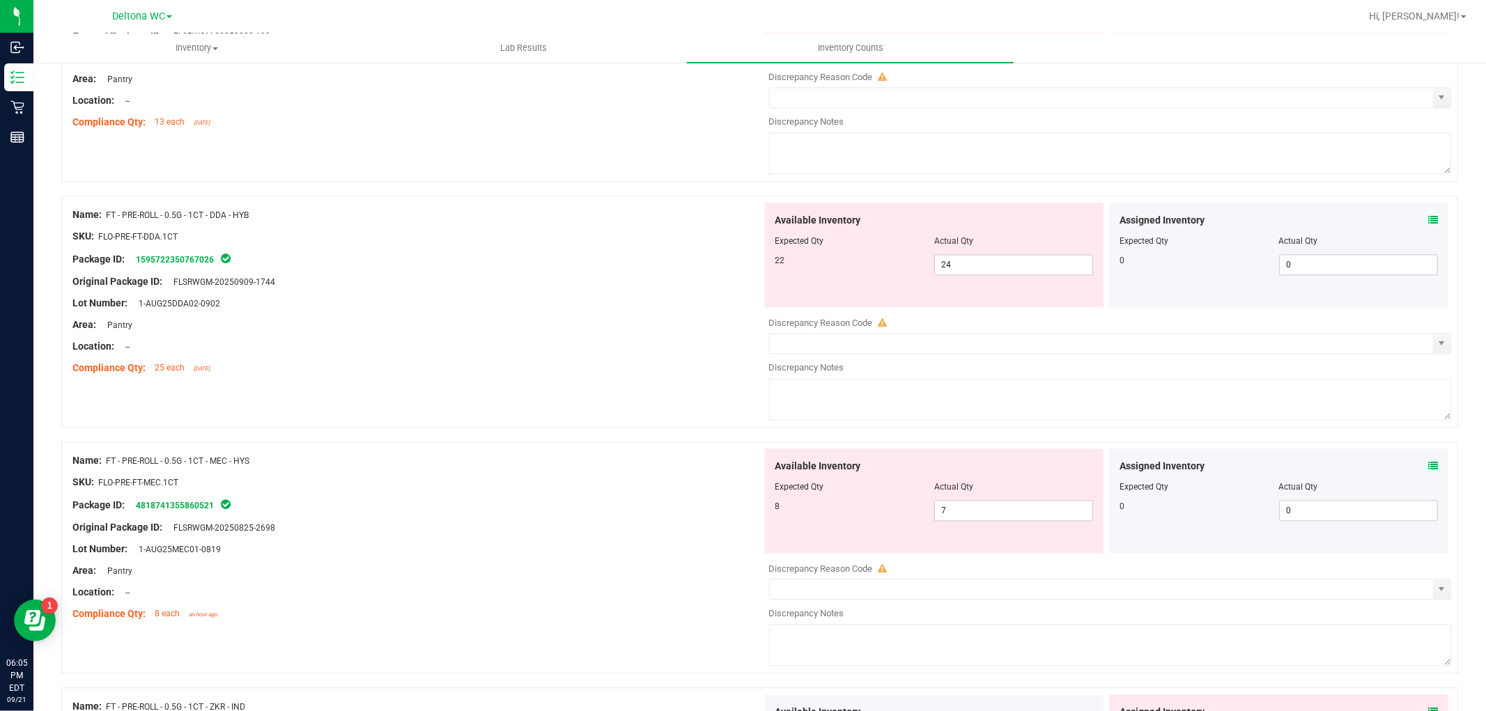
scroll to position [2399, 0]
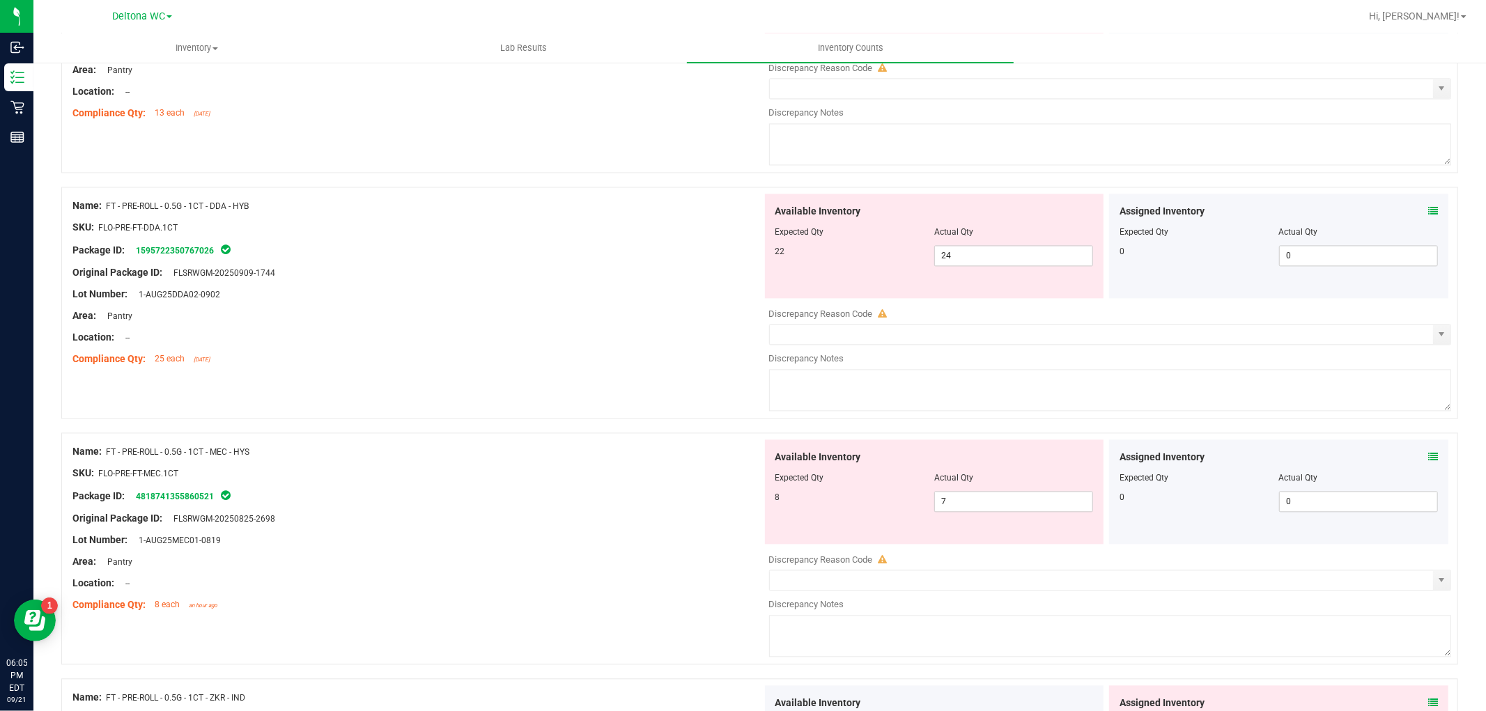
click at [1428, 454] on span at bounding box center [1433, 457] width 10 height 15
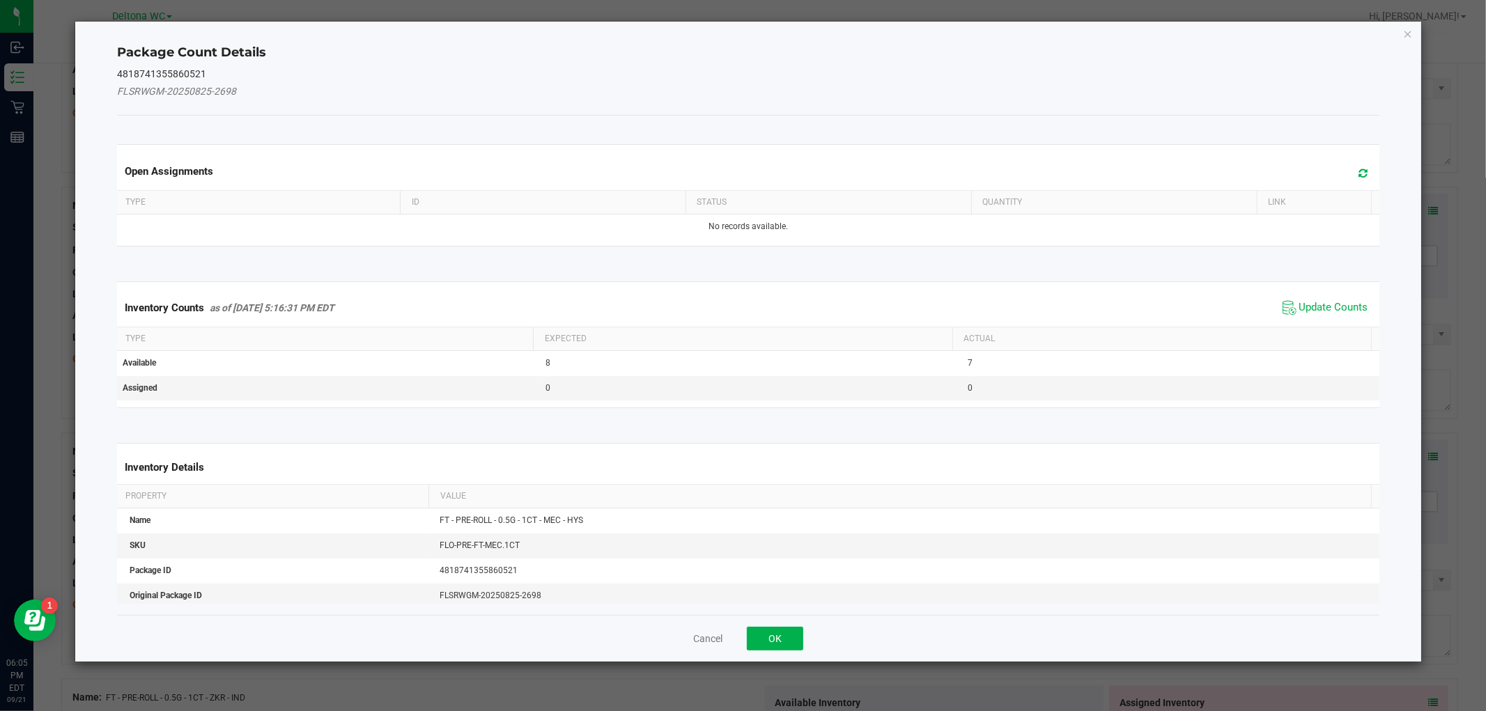
click at [1308, 315] on span "Update Counts" at bounding box center [1325, 307] width 93 height 21
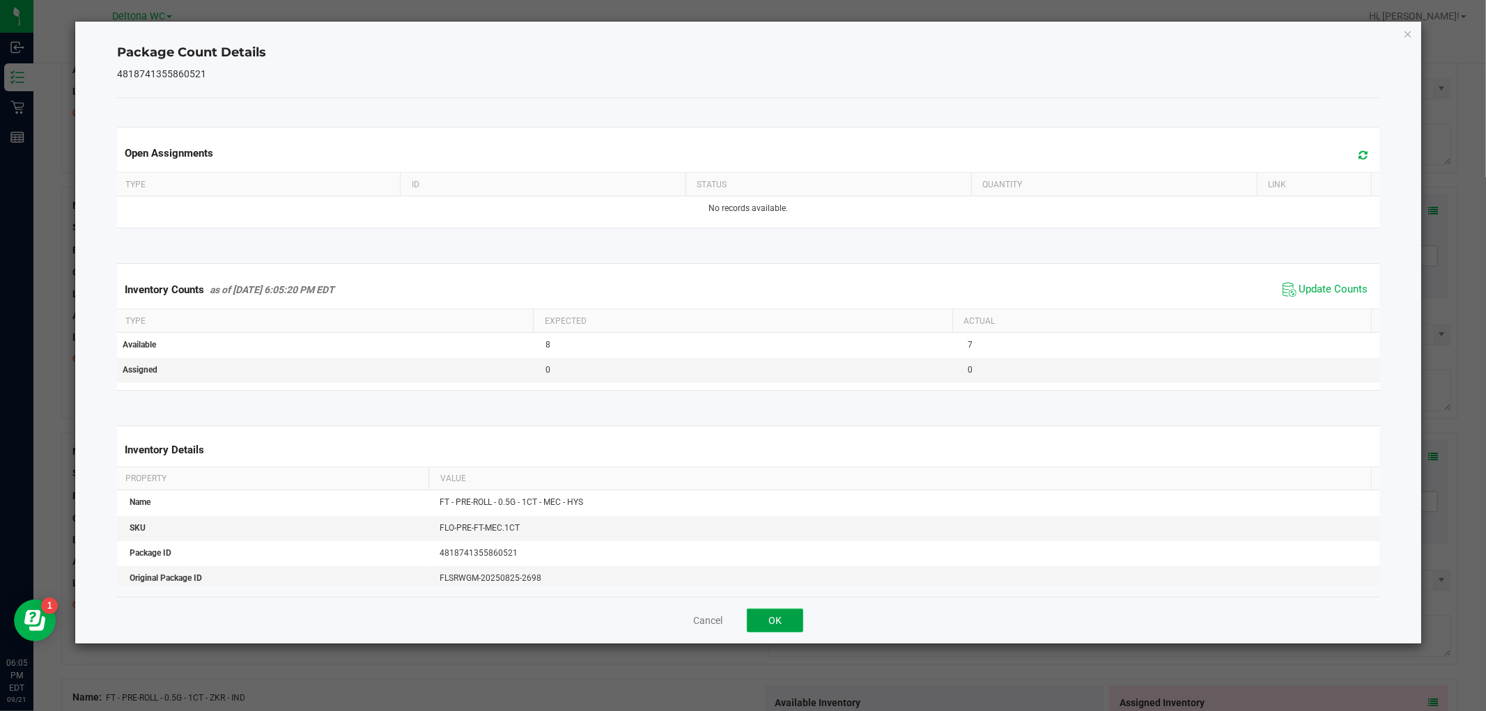
click at [785, 615] on button "OK" at bounding box center [775, 621] width 56 height 24
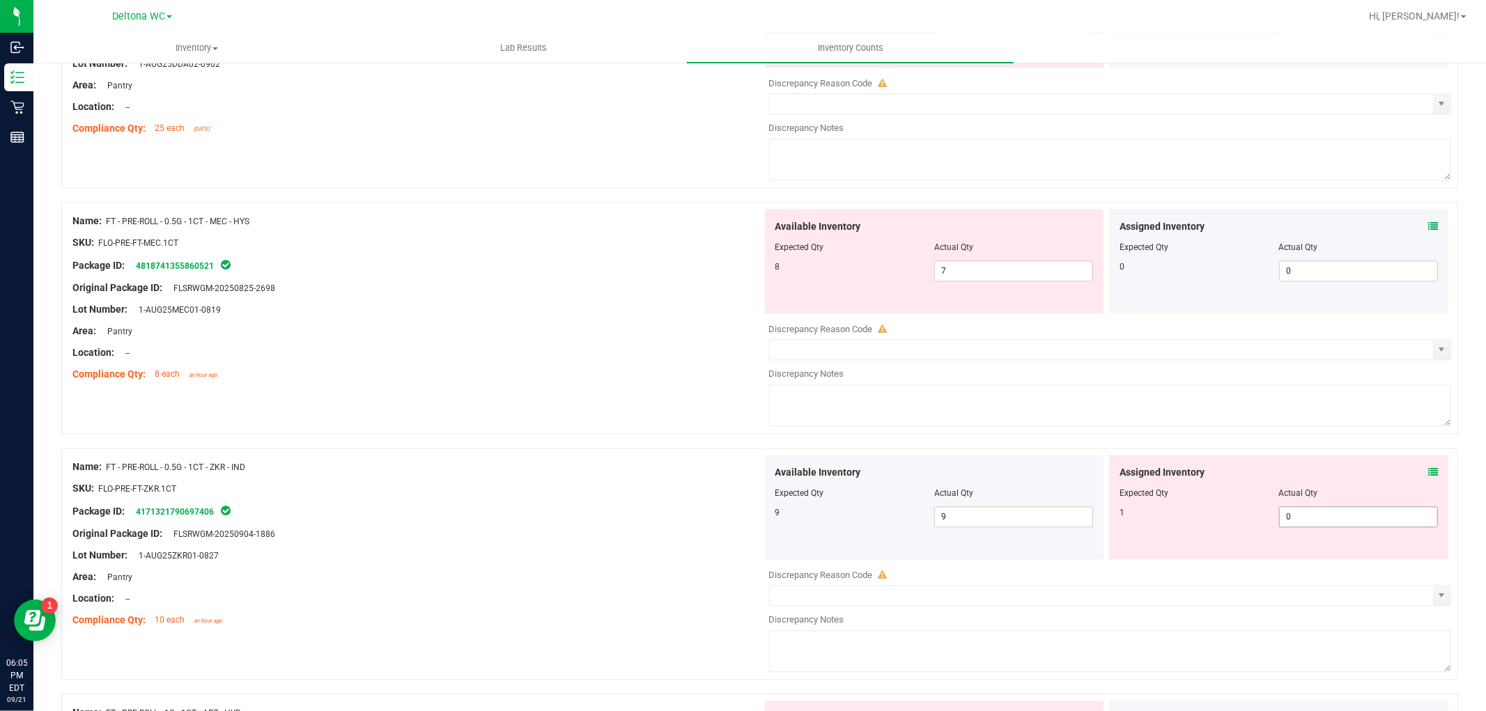
scroll to position [2631, 0]
click at [1428, 472] on icon at bounding box center [1433, 471] width 10 height 10
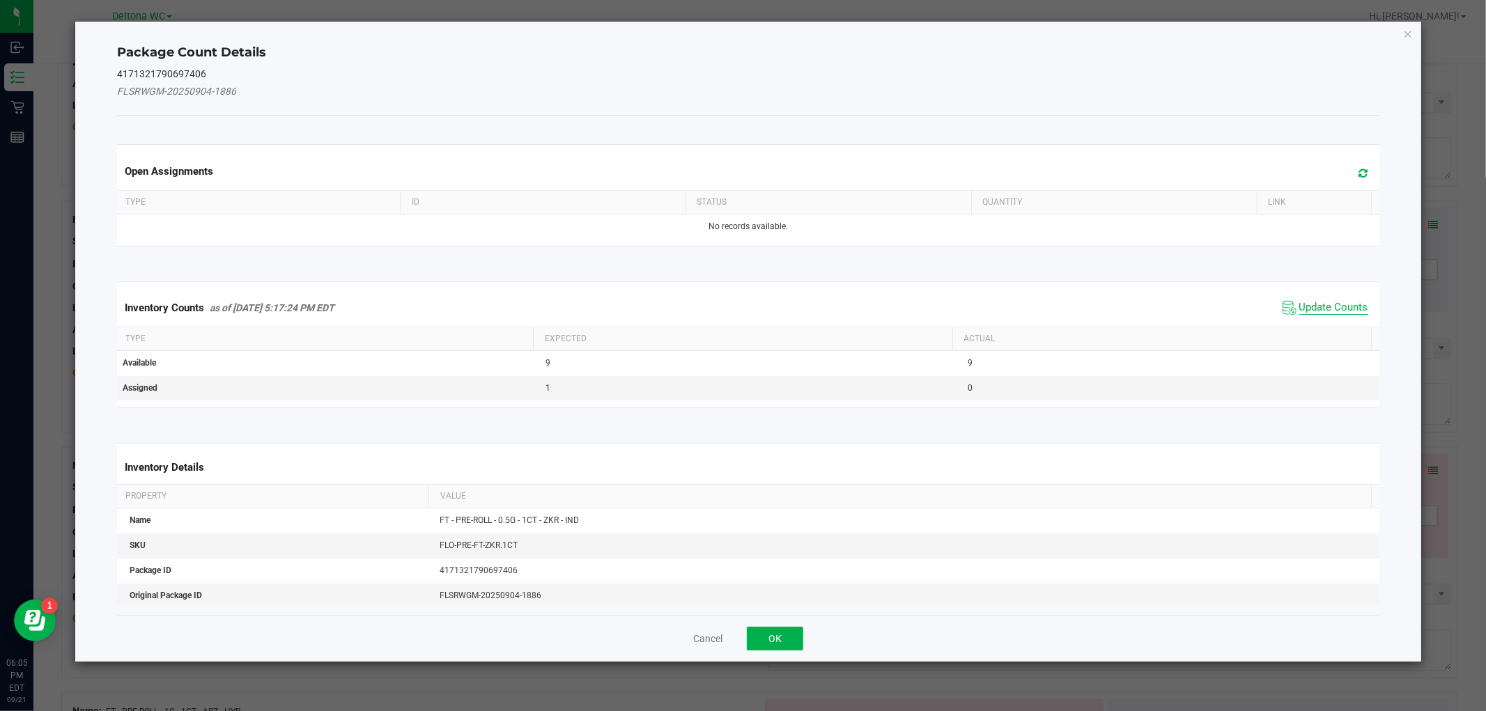
click at [1312, 308] on span "Update Counts" at bounding box center [1333, 308] width 69 height 14
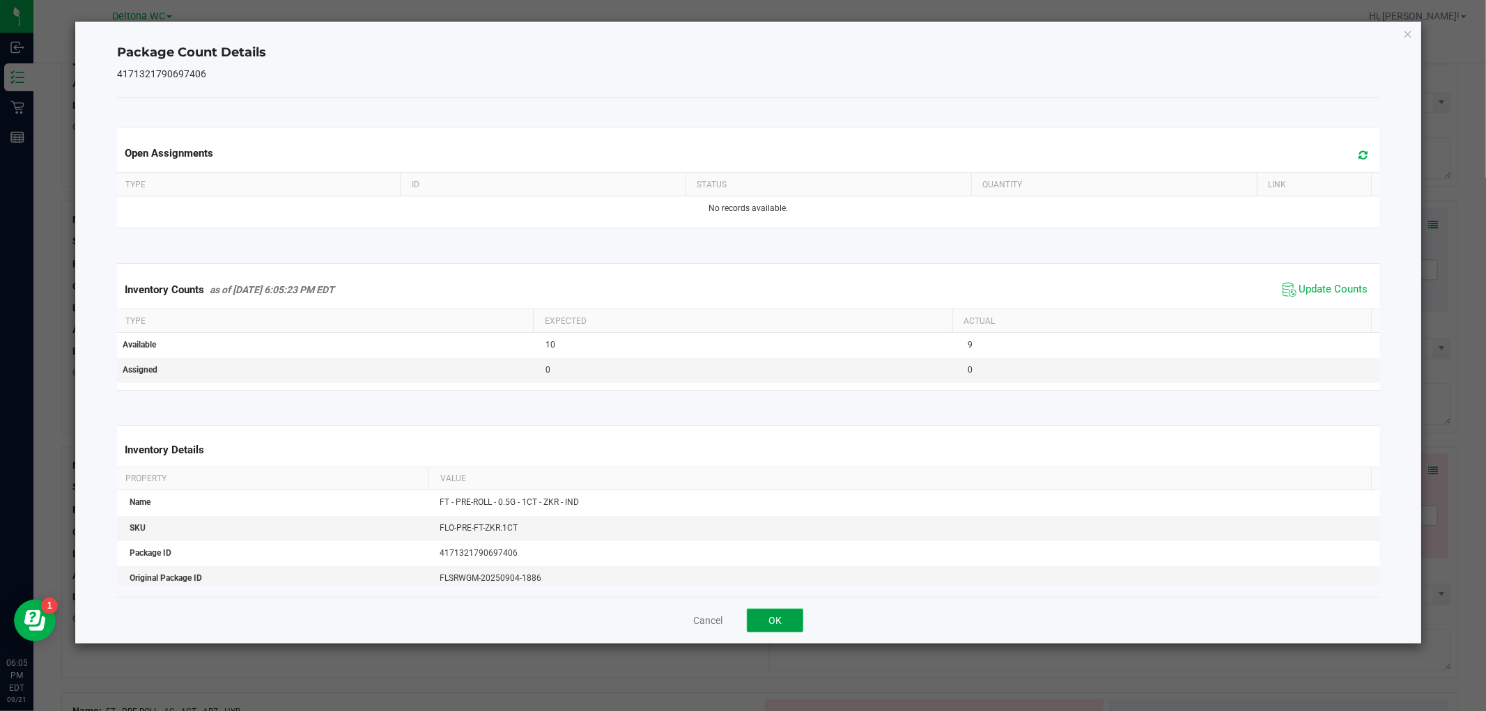
click at [774, 609] on button "OK" at bounding box center [775, 621] width 56 height 24
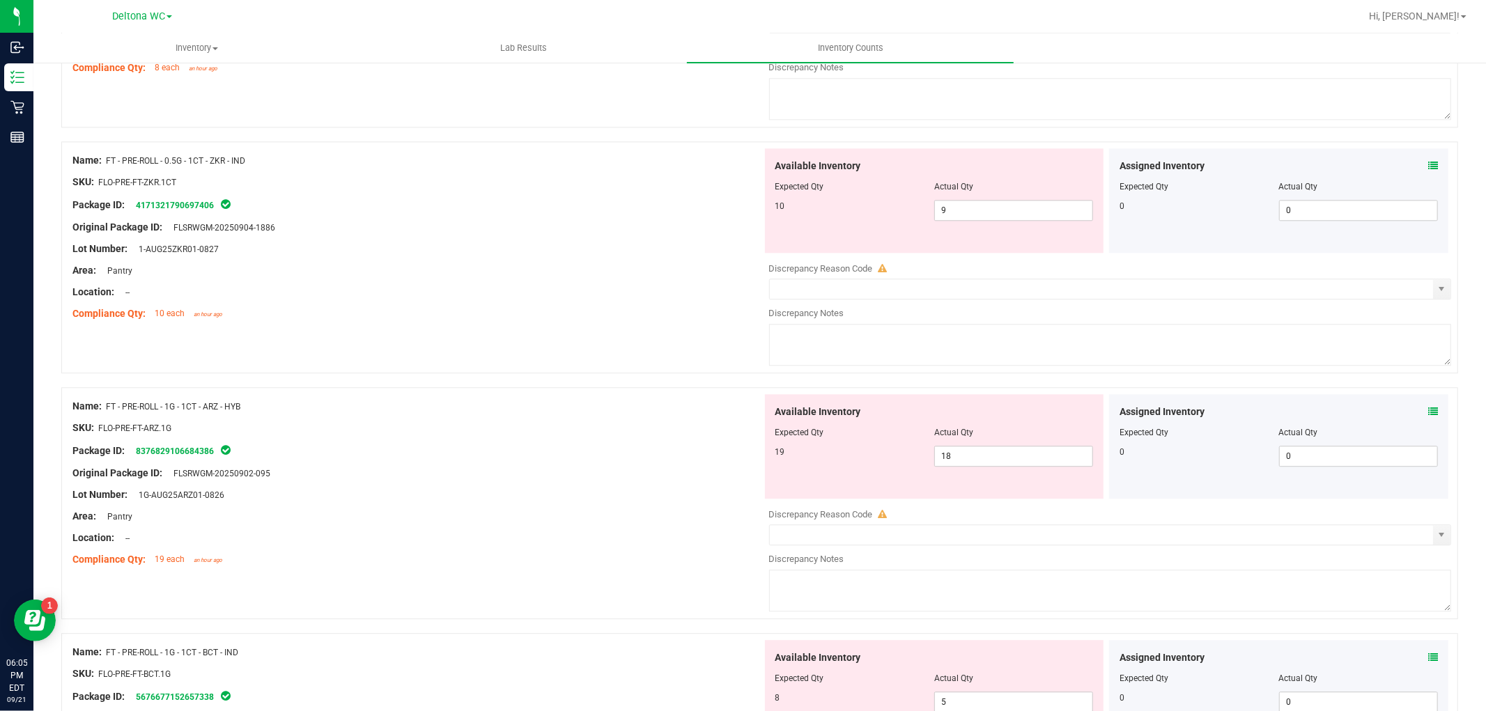
scroll to position [2941, 0]
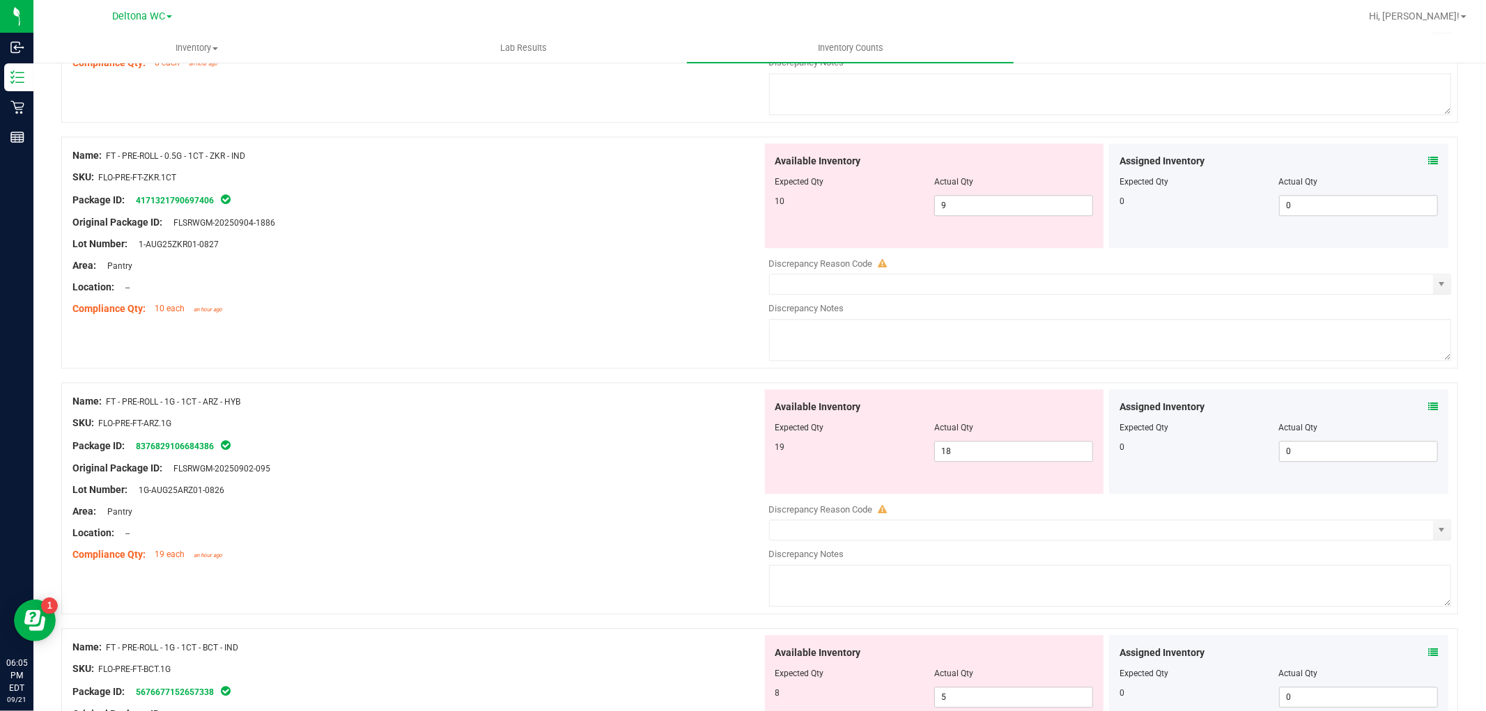
click at [1428, 408] on icon at bounding box center [1433, 407] width 10 height 10
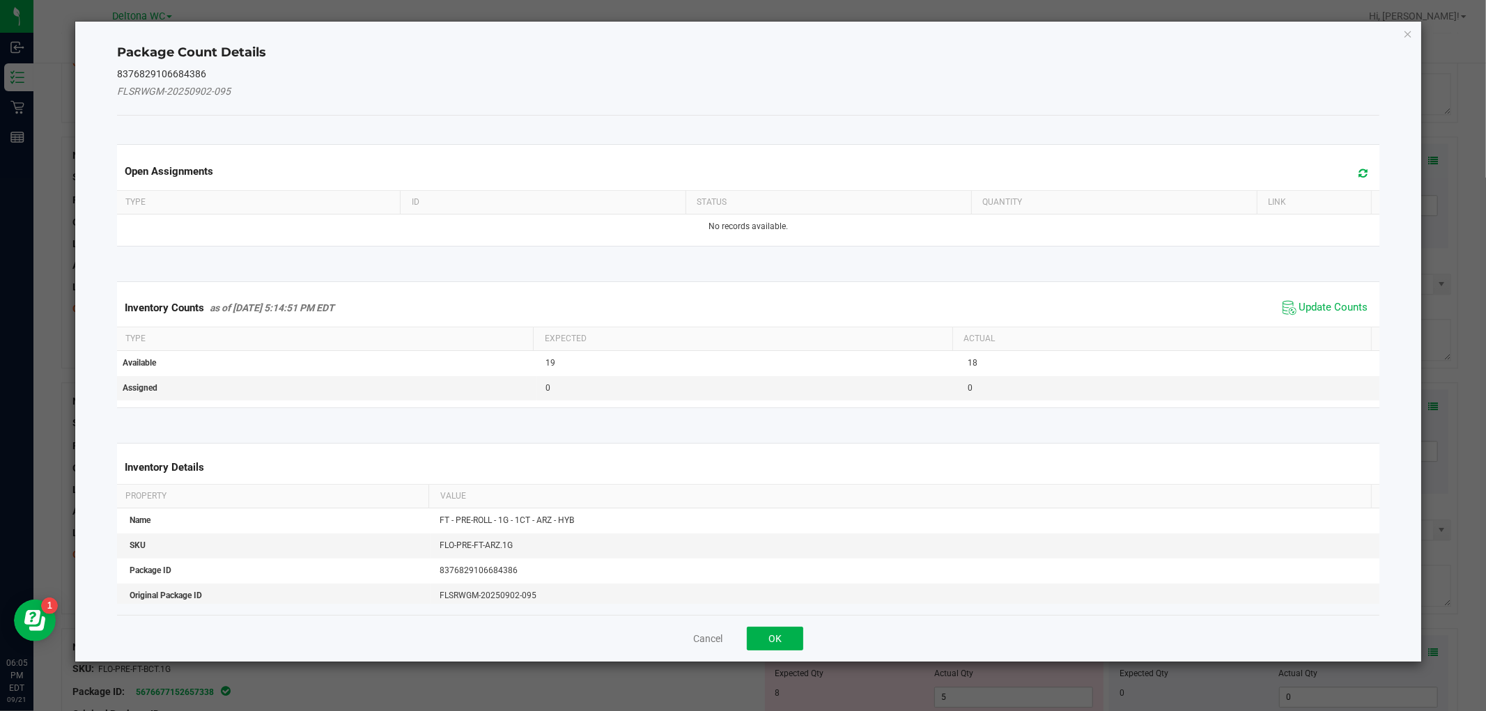
drag, startPoint x: 1292, startPoint y: 295, endPoint x: 1303, endPoint y: 302, distance: 14.1
click at [1292, 295] on div "Inventory Counts as of Sep 21, 2025 5:14:51 PM EDT Update Counts" at bounding box center [747, 308] width 1267 height 38
click at [1306, 302] on span "Update Counts" at bounding box center [1333, 308] width 69 height 14
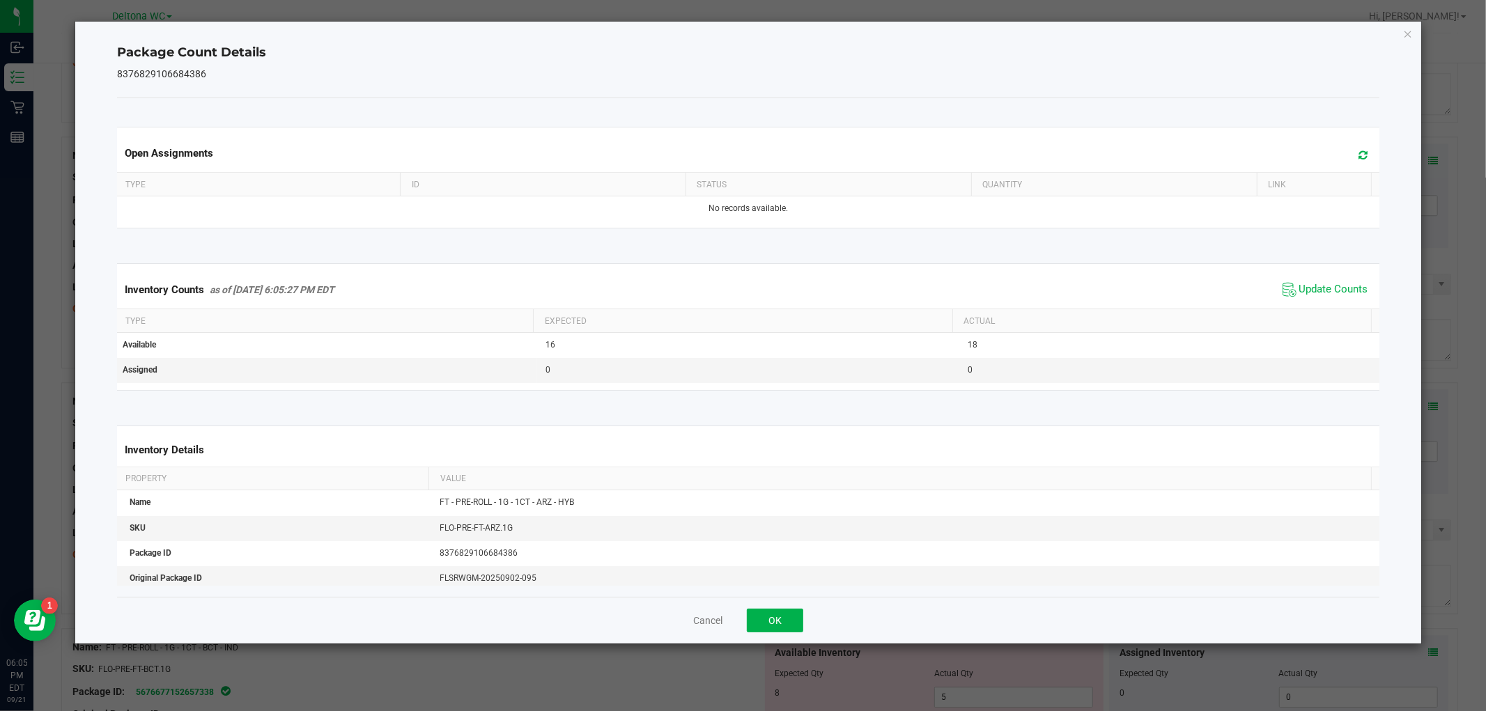
click at [769, 605] on div "Cancel OK" at bounding box center [748, 620] width 1262 height 47
click at [766, 616] on button "OK" at bounding box center [775, 621] width 56 height 24
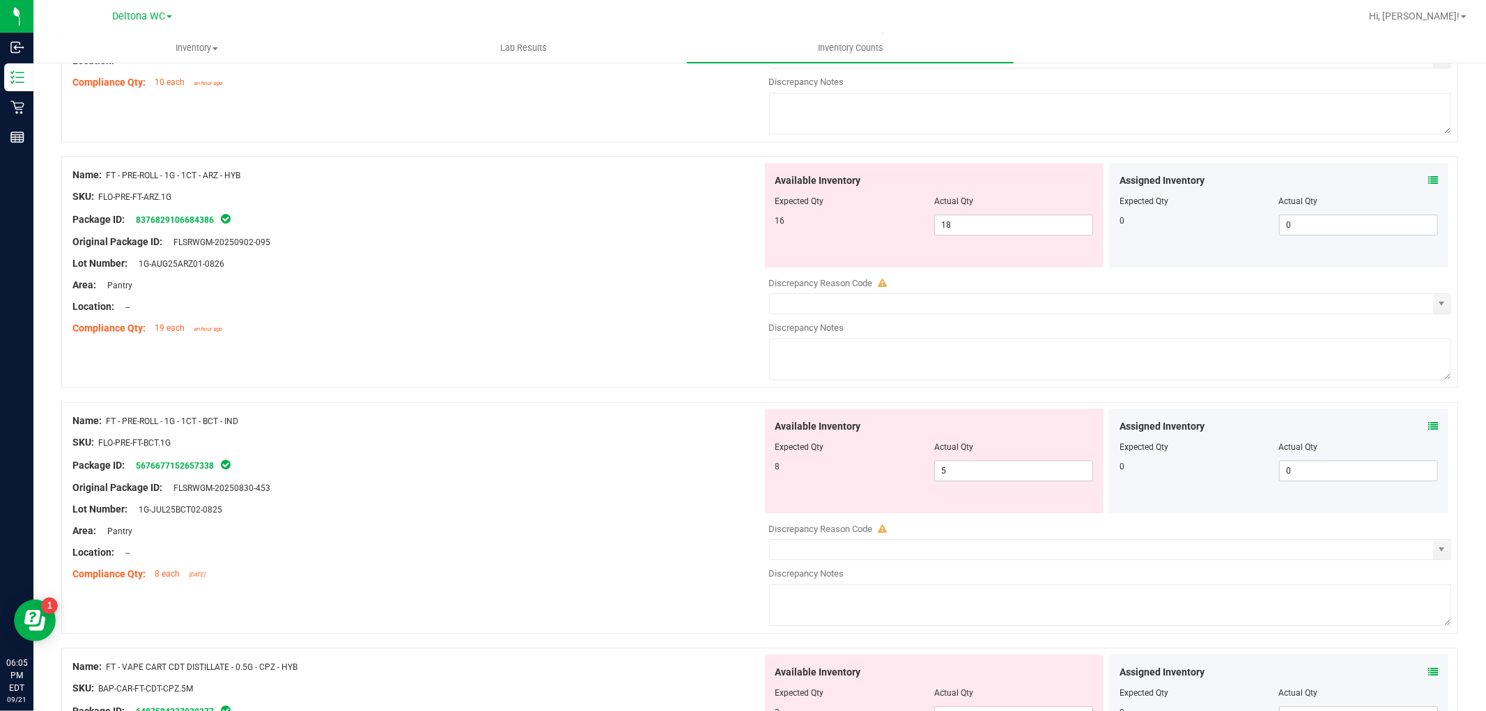
scroll to position [3173, 0]
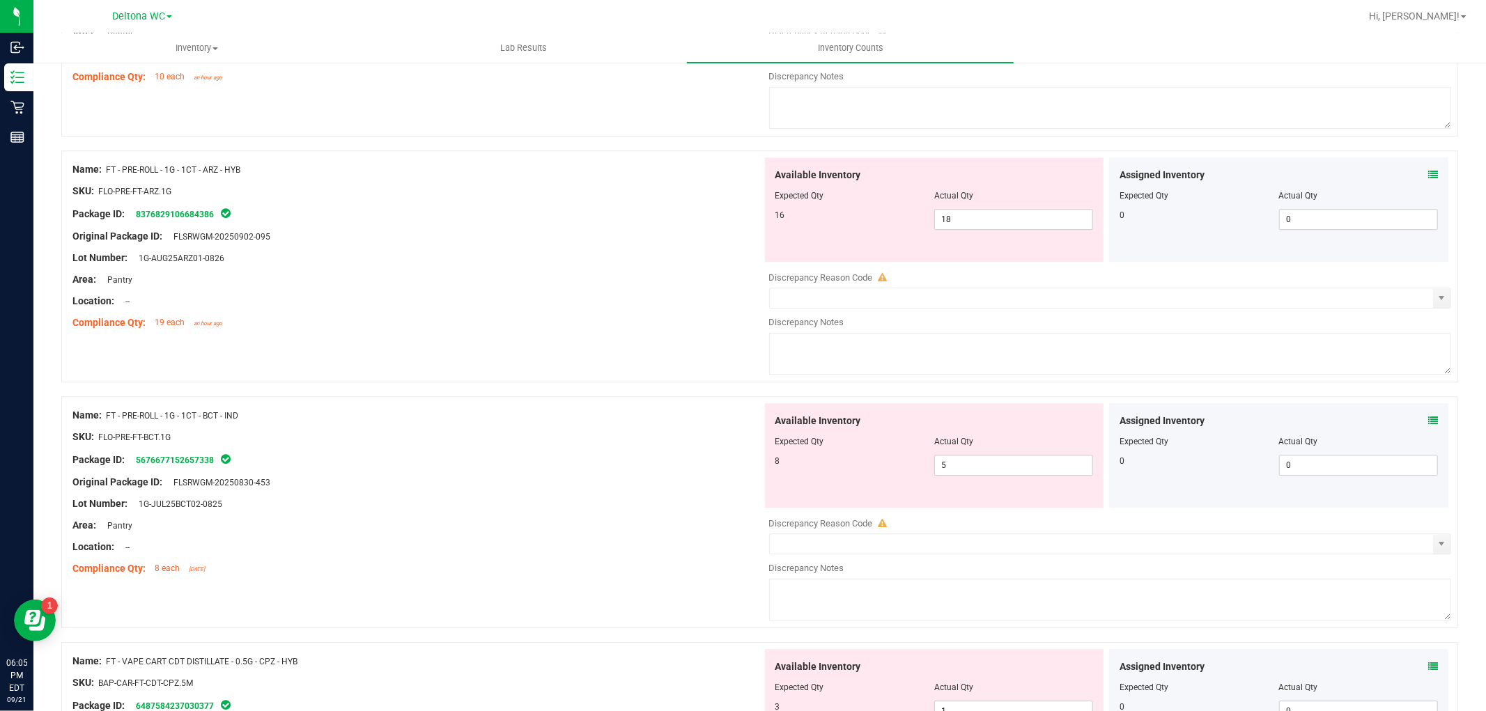
click at [1428, 423] on icon at bounding box center [1433, 421] width 10 height 10
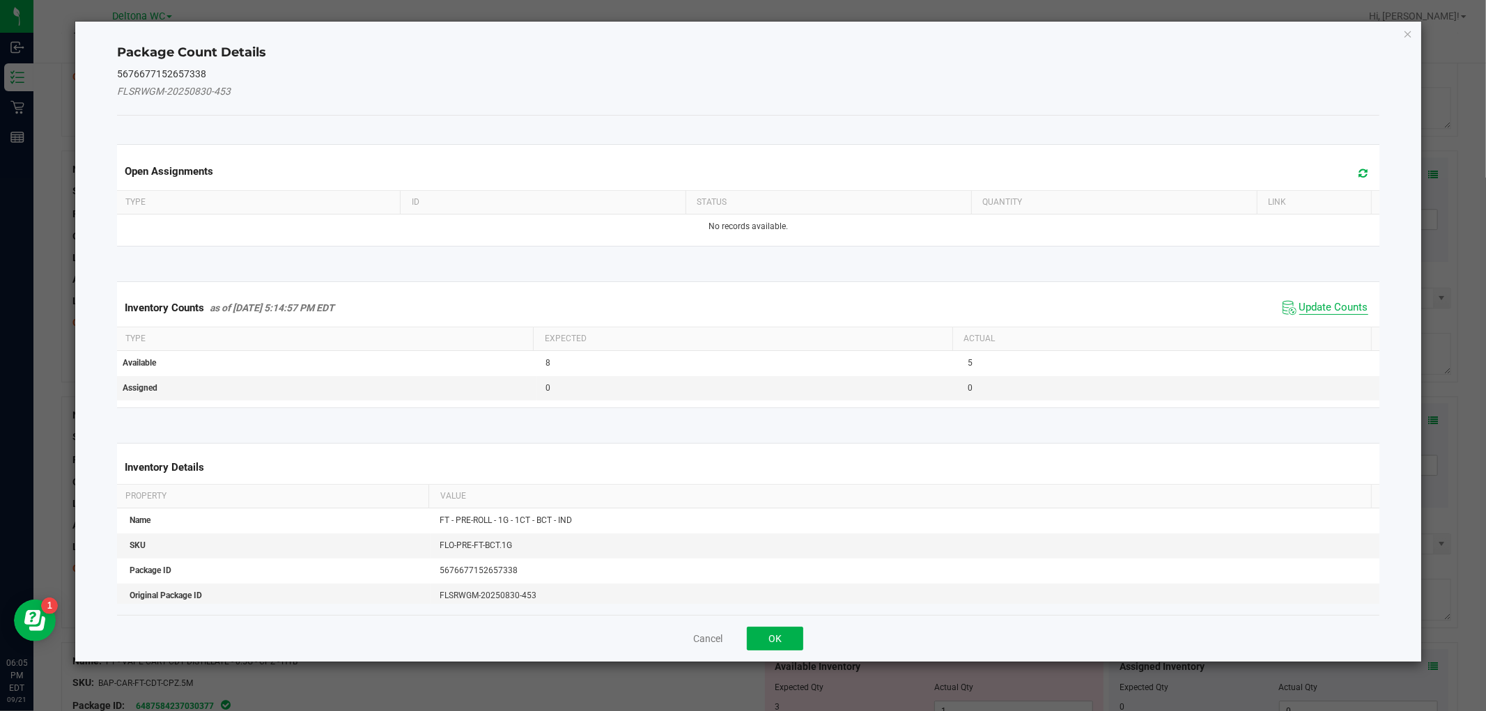
click at [1324, 310] on span "Update Counts" at bounding box center [1333, 308] width 69 height 14
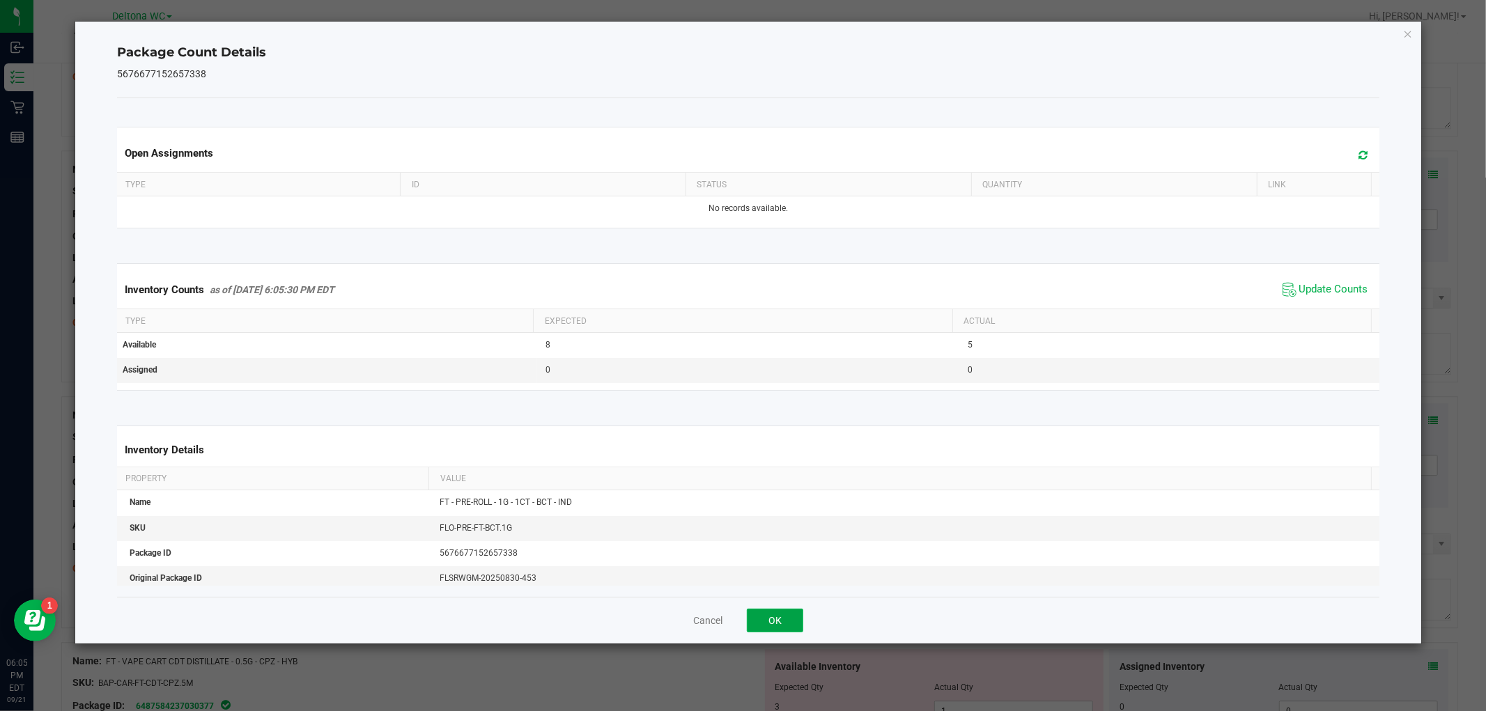
click at [790, 619] on button "OK" at bounding box center [775, 621] width 56 height 24
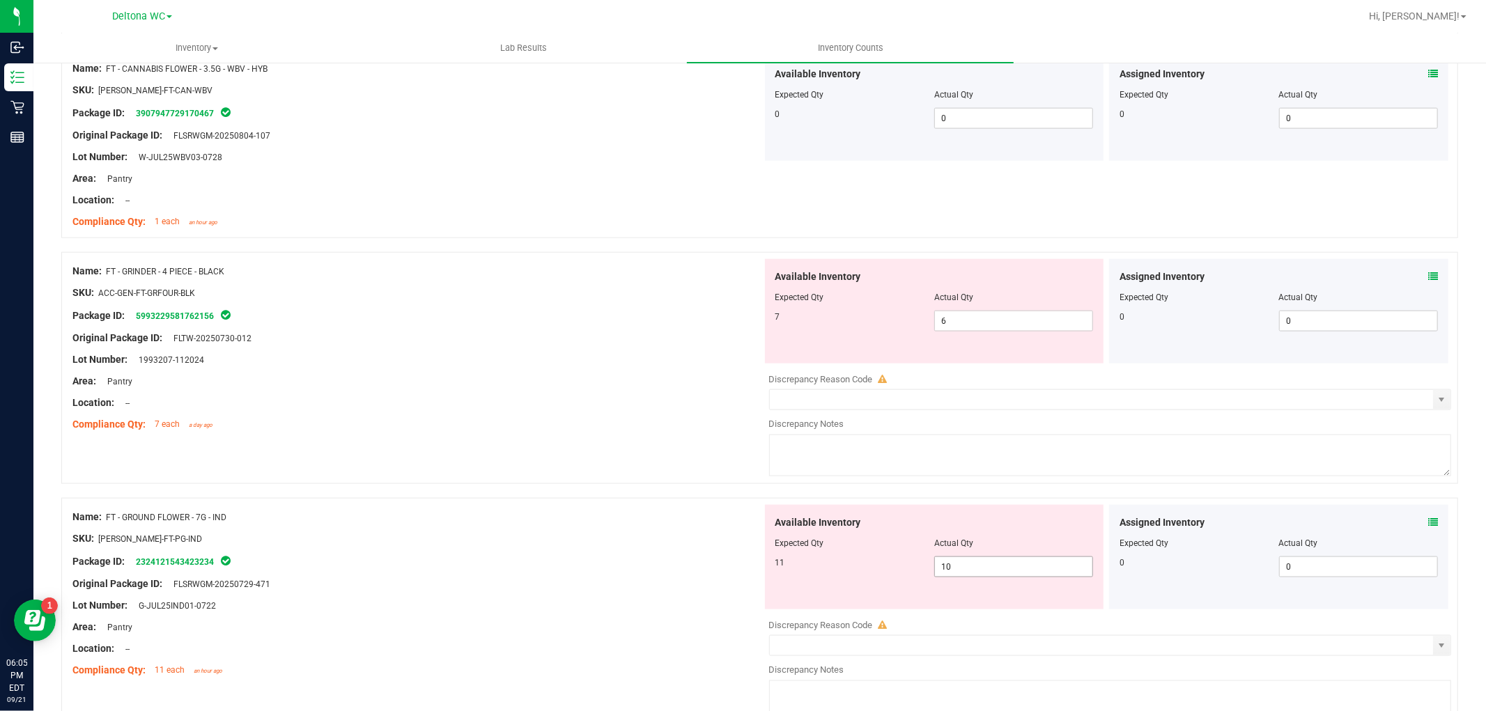
scroll to position [1548, 0]
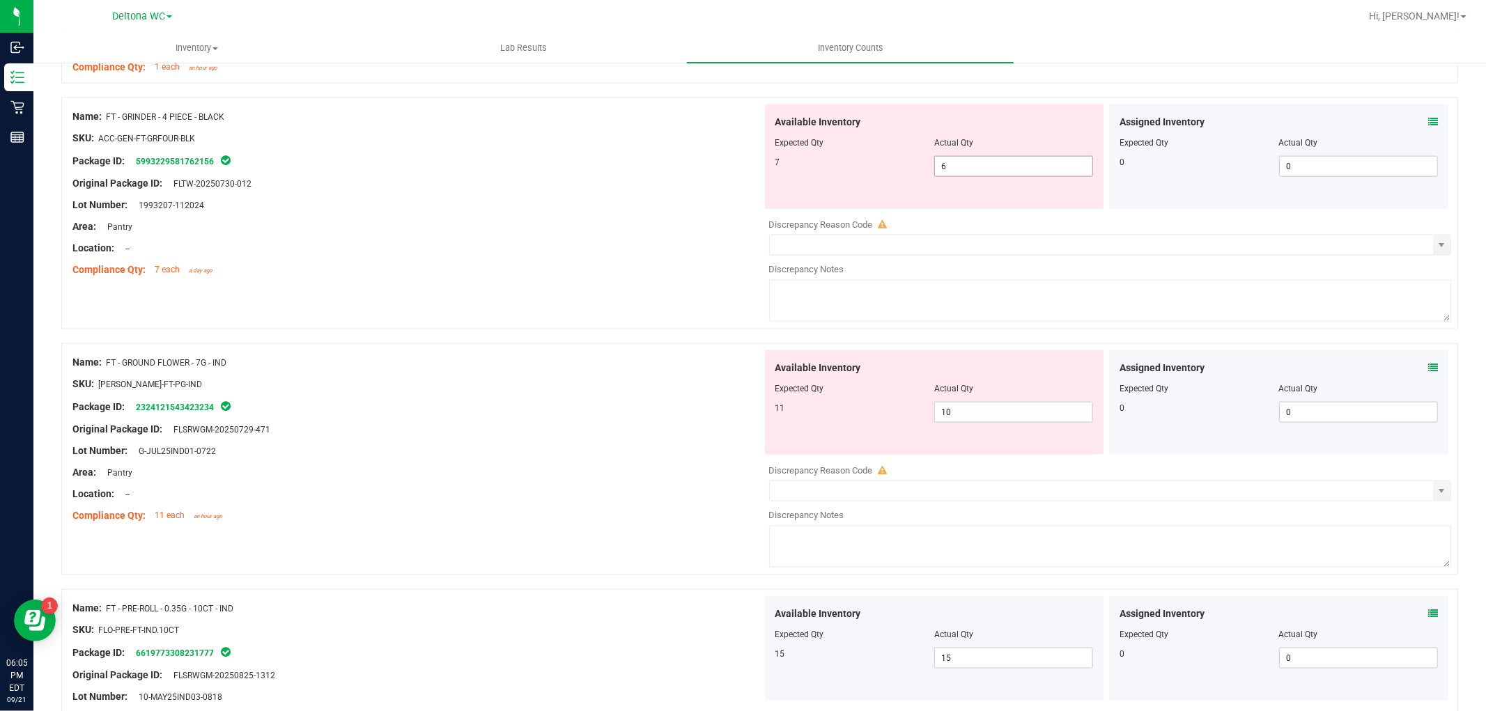
click at [959, 164] on span "6 6" at bounding box center [1013, 166] width 159 height 21
click at [959, 164] on input "6" at bounding box center [1013, 167] width 157 height 20
type input "7"
click at [706, 216] on div at bounding box center [417, 215] width 690 height 7
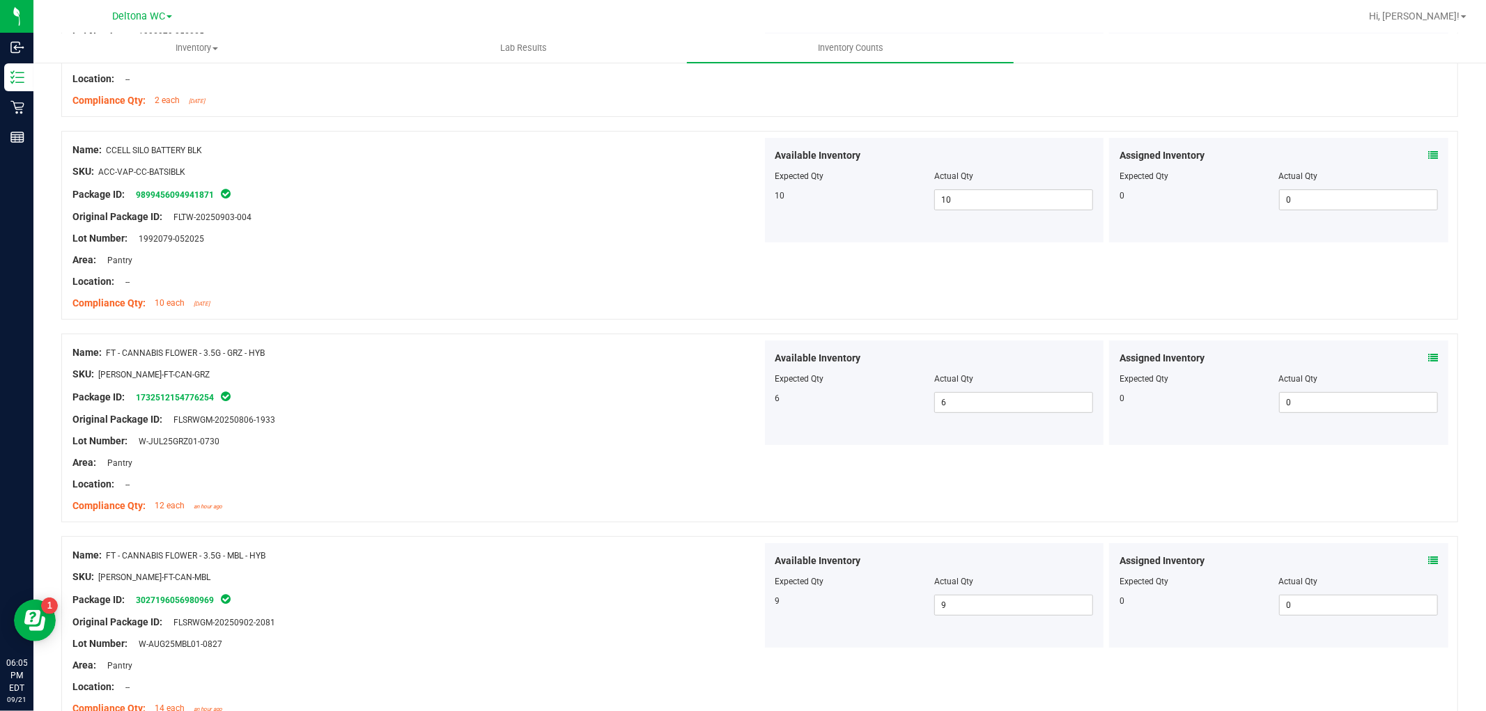
scroll to position [0, 0]
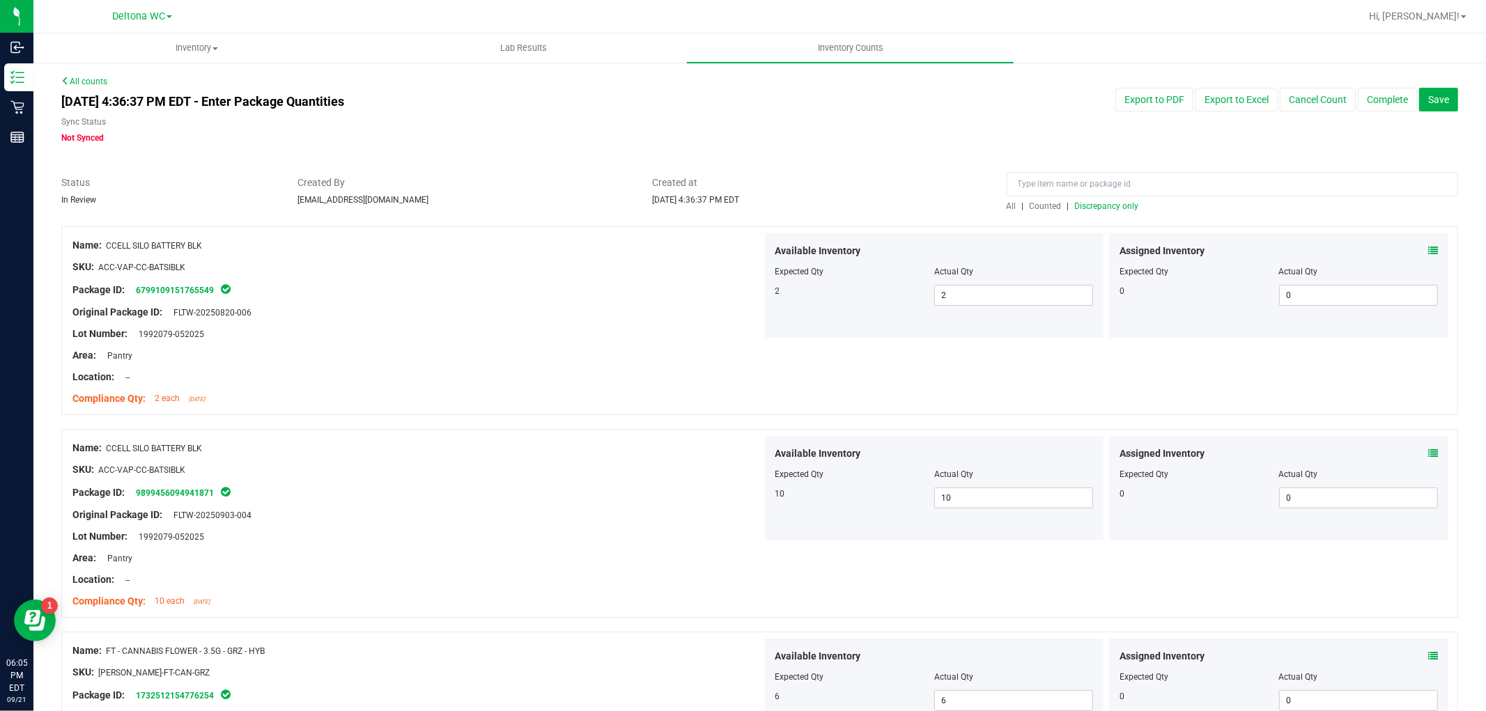
click at [1099, 204] on span "Discrepancy only" at bounding box center [1107, 206] width 64 height 10
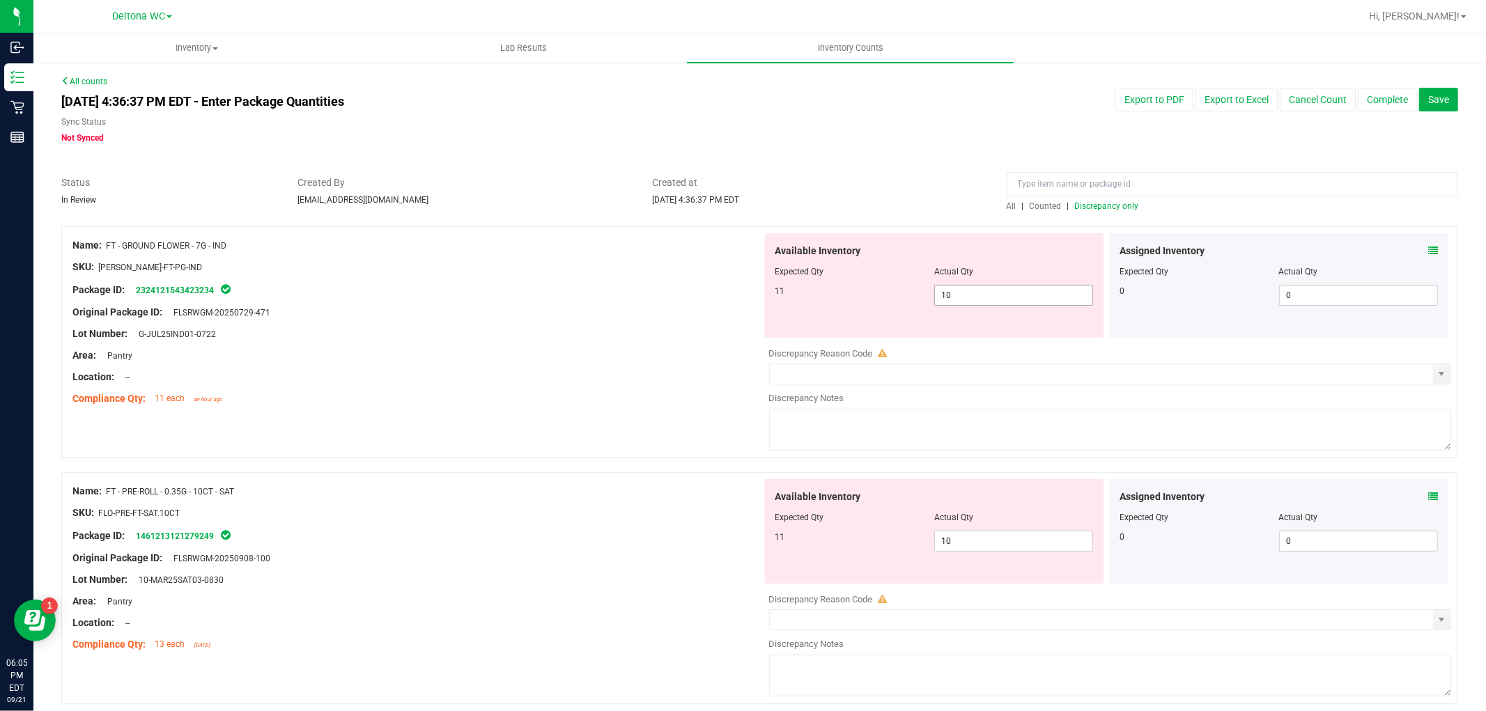
click at [957, 294] on span "10 10" at bounding box center [1013, 295] width 159 height 21
click at [957, 294] on input "10" at bounding box center [1013, 296] width 157 height 20
type input "11"
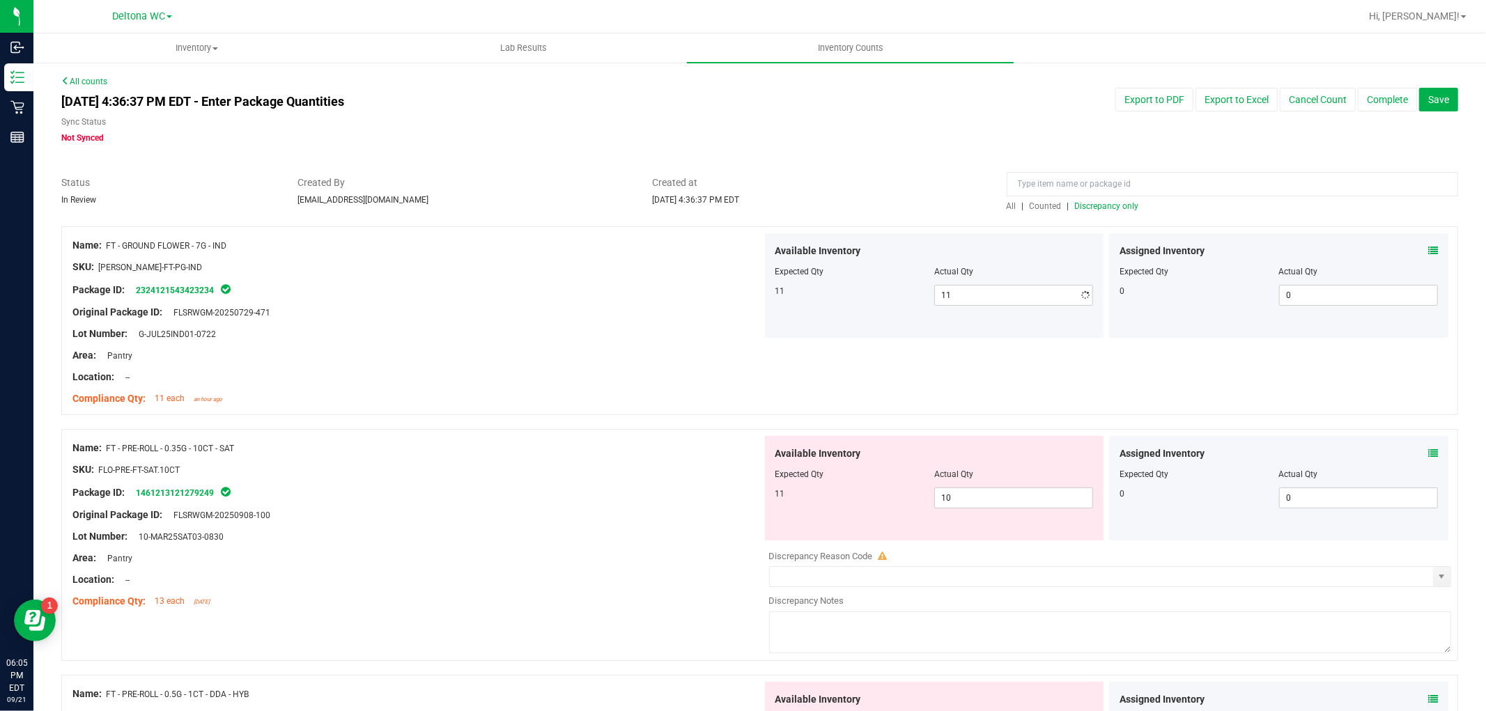
click at [499, 321] on div at bounding box center [417, 323] width 690 height 7
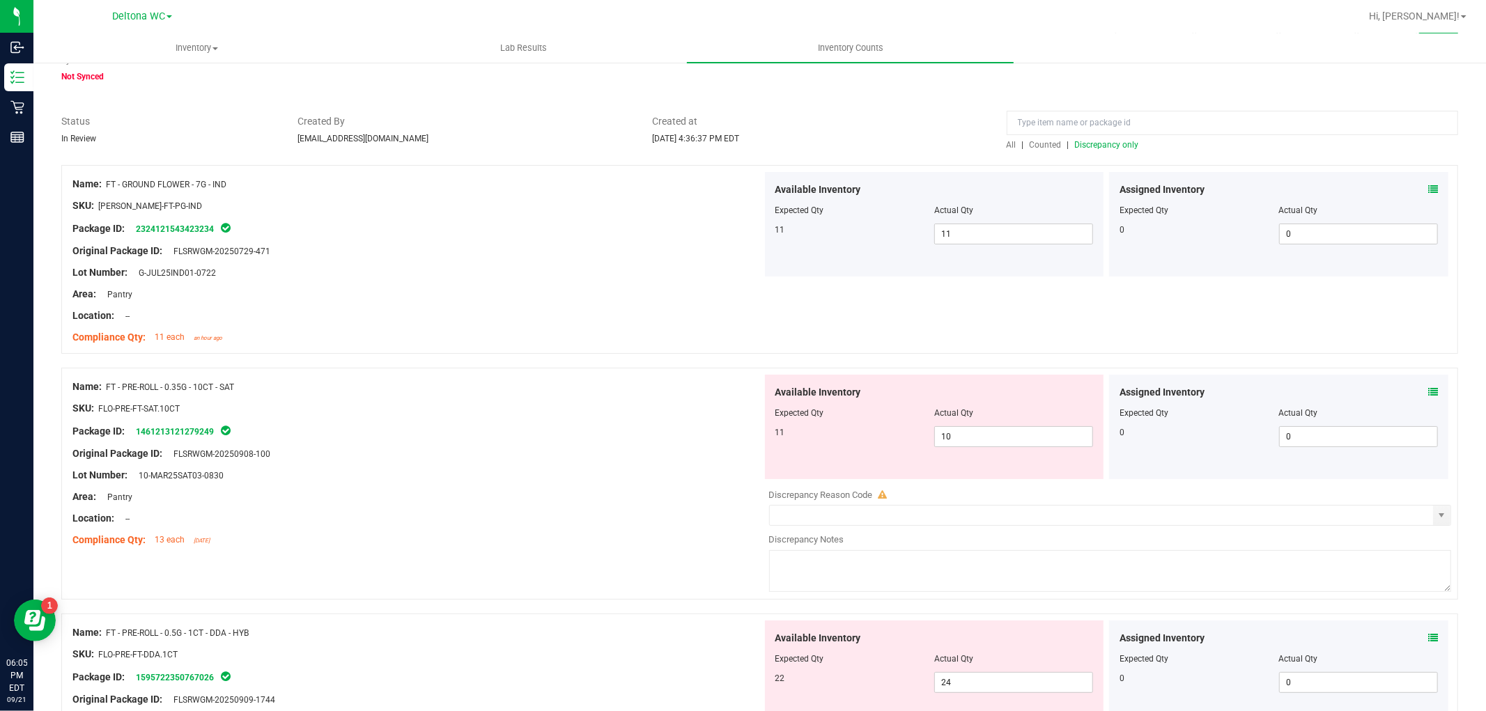
scroll to position [155, 0]
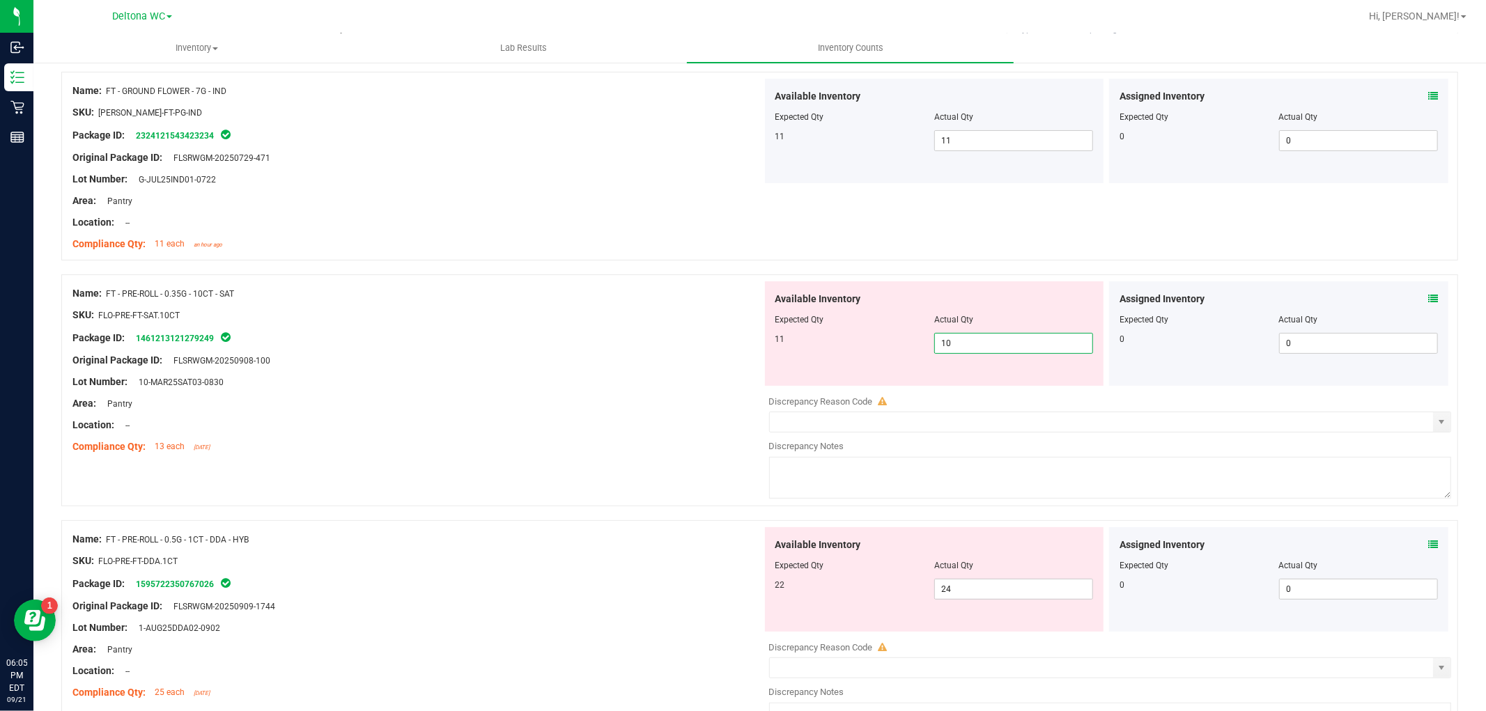
click at [973, 341] on span "10 10" at bounding box center [1013, 343] width 159 height 21
click at [973, 341] on input "10" at bounding box center [1013, 344] width 157 height 20
click at [609, 341] on div "Package ID: 1461213121279249" at bounding box center [417, 338] width 690 height 17
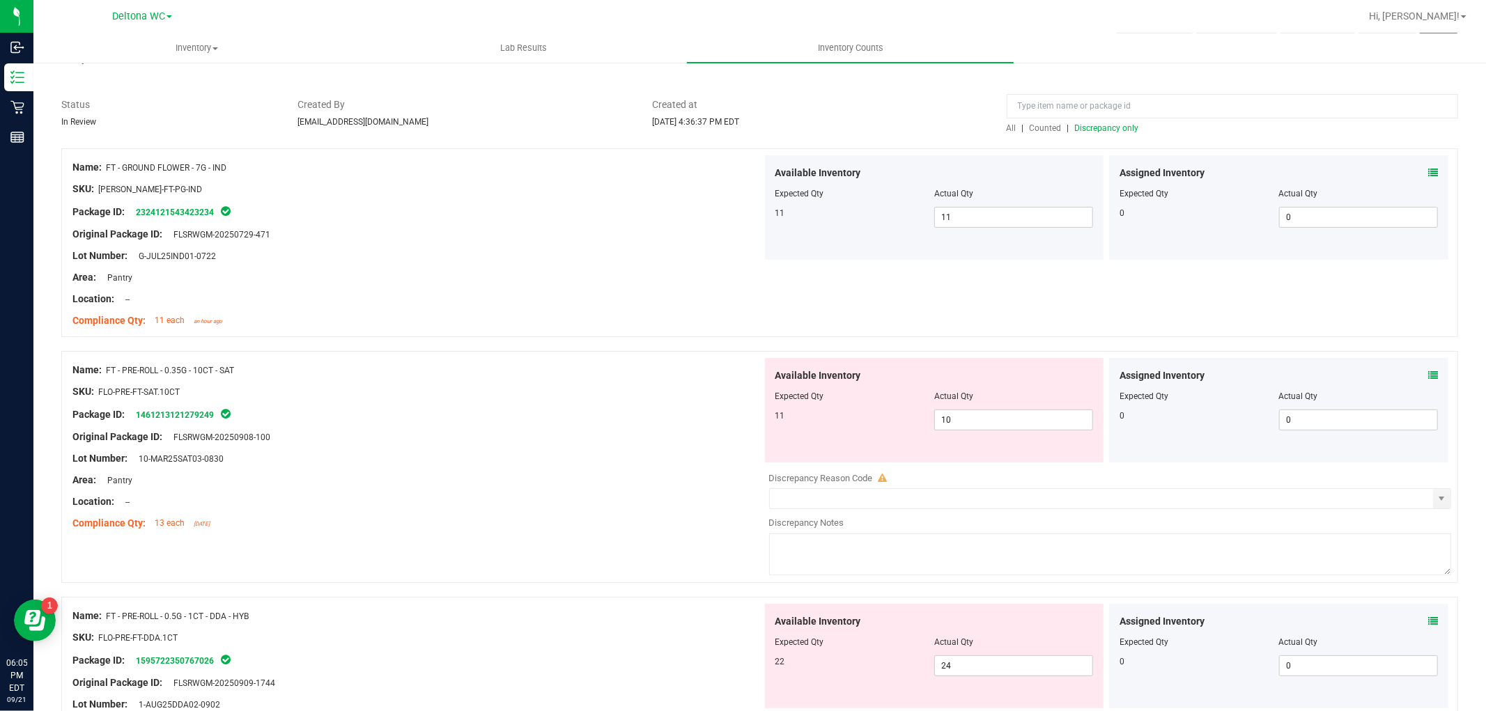
scroll to position [77, 0]
click at [1090, 129] on span "Discrepancy only" at bounding box center [1107, 129] width 64 height 10
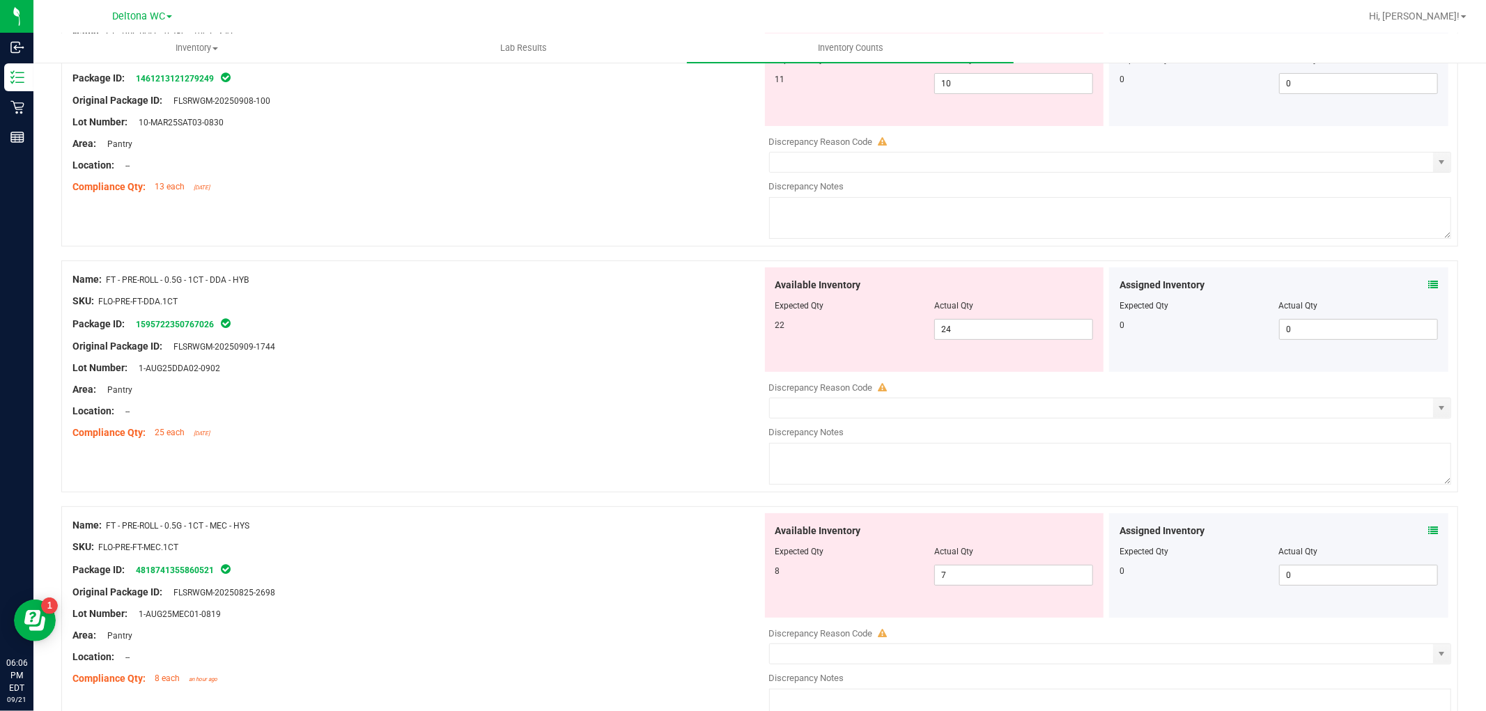
scroll to position [232, 0]
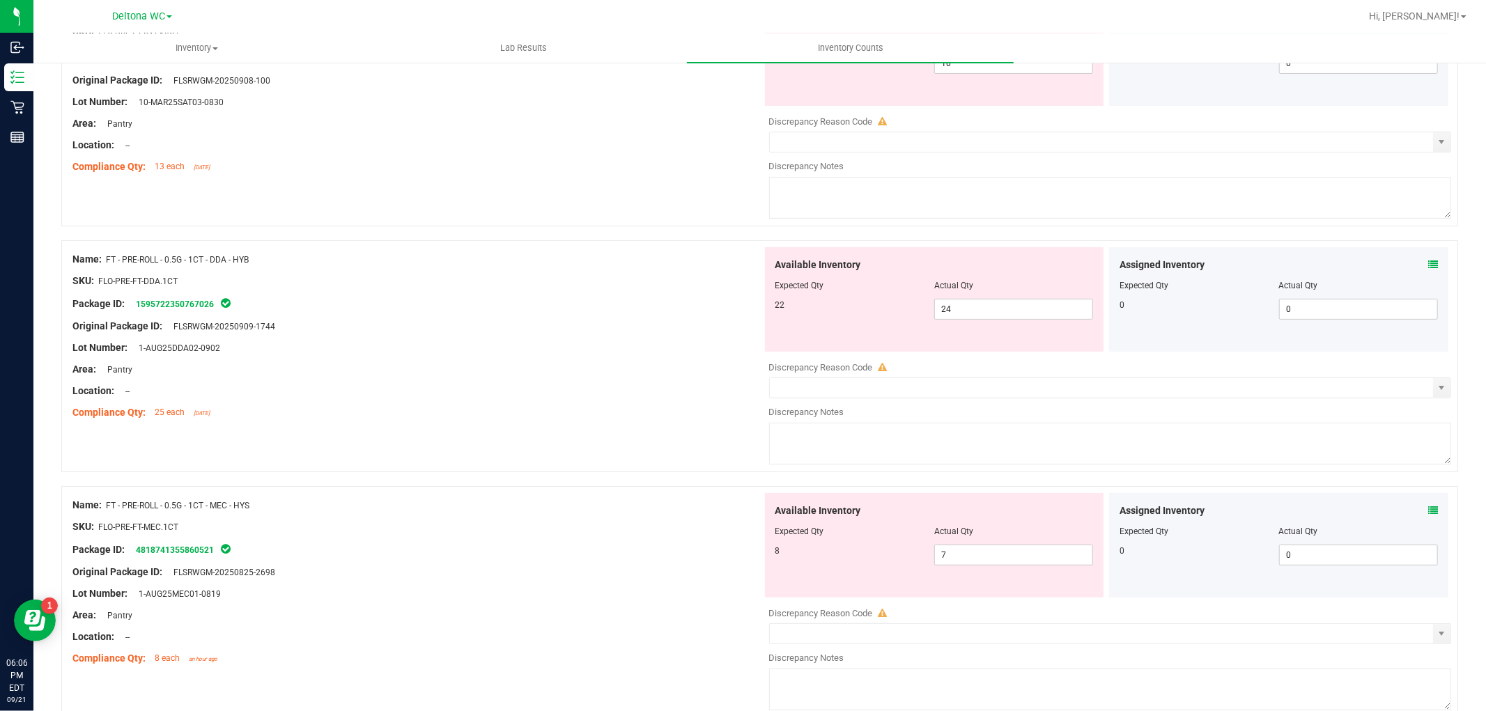
click at [1428, 260] on icon at bounding box center [1433, 265] width 10 height 10
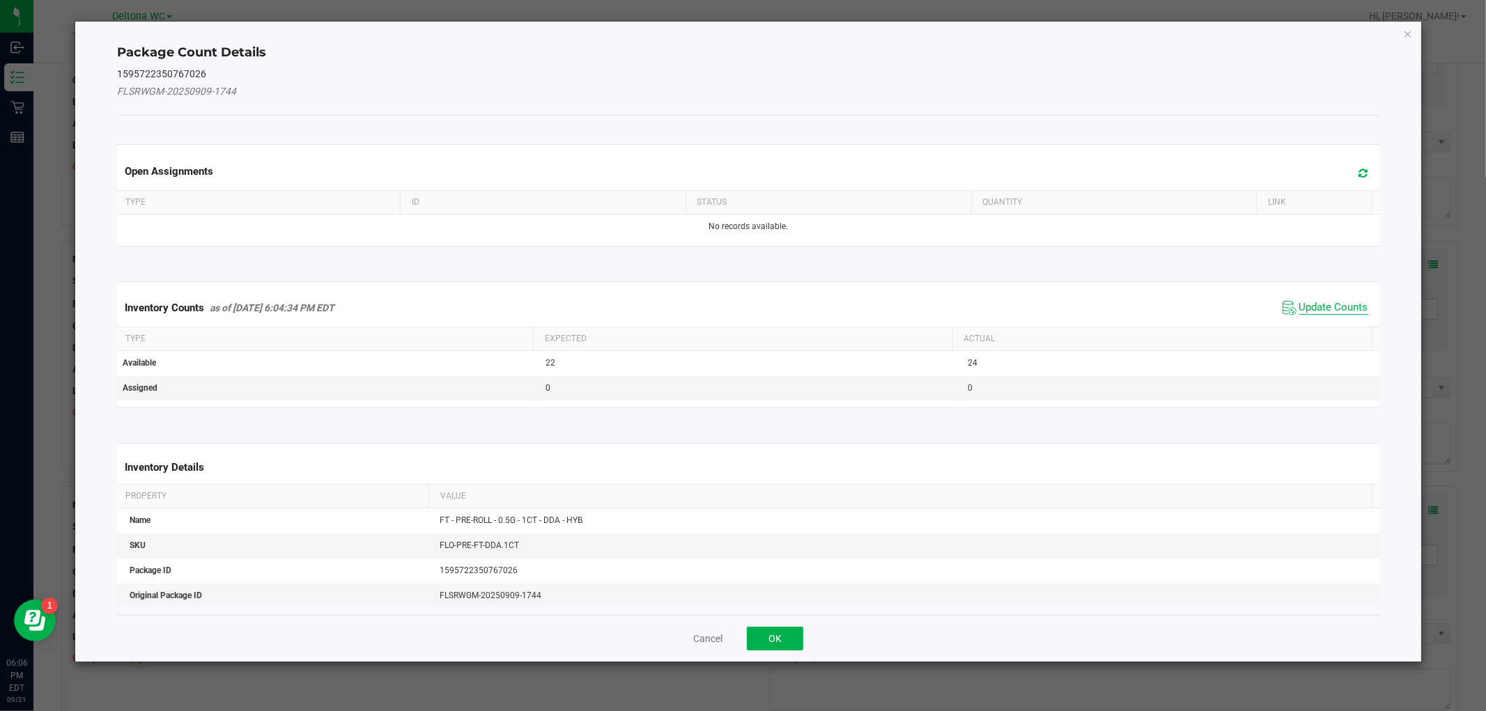
click at [1331, 308] on span "Update Counts" at bounding box center [1333, 308] width 69 height 14
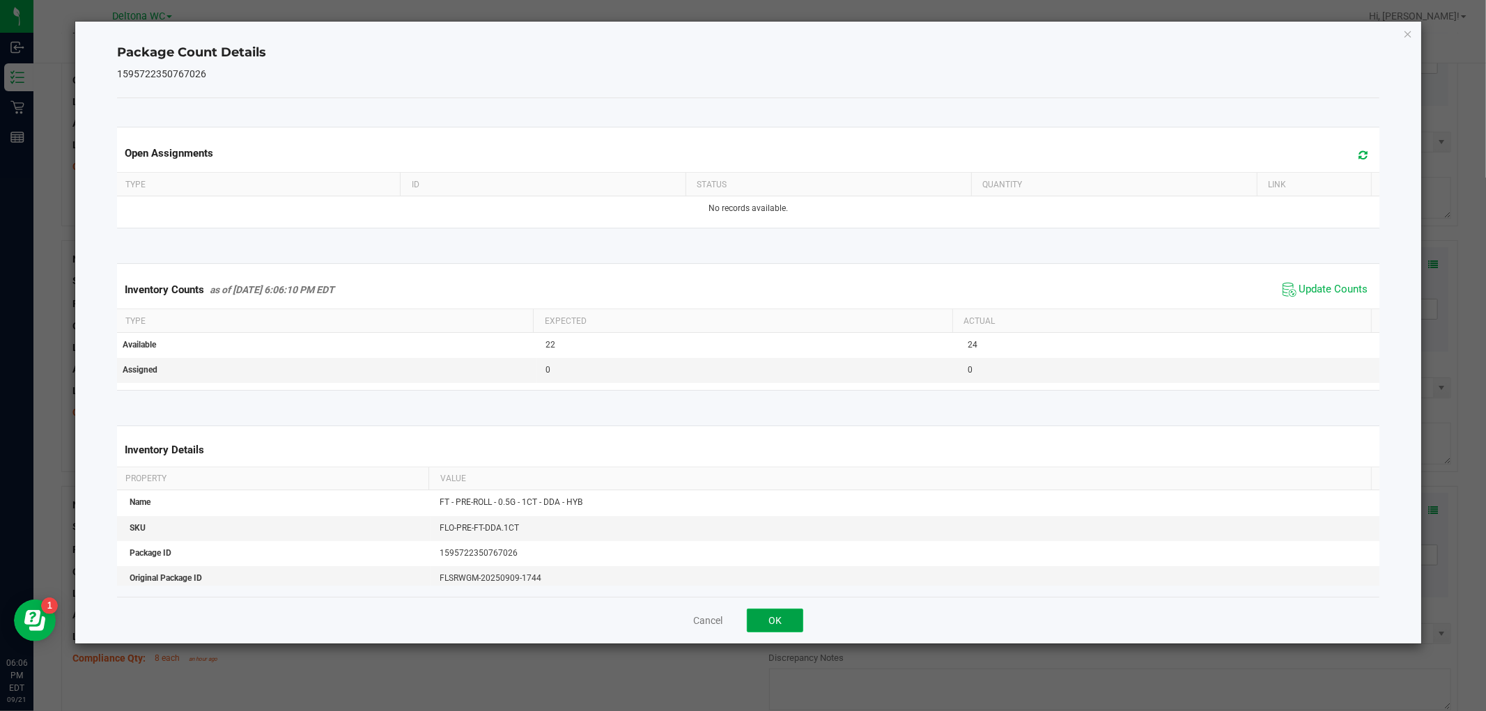
click at [773, 625] on button "OK" at bounding box center [775, 621] width 56 height 24
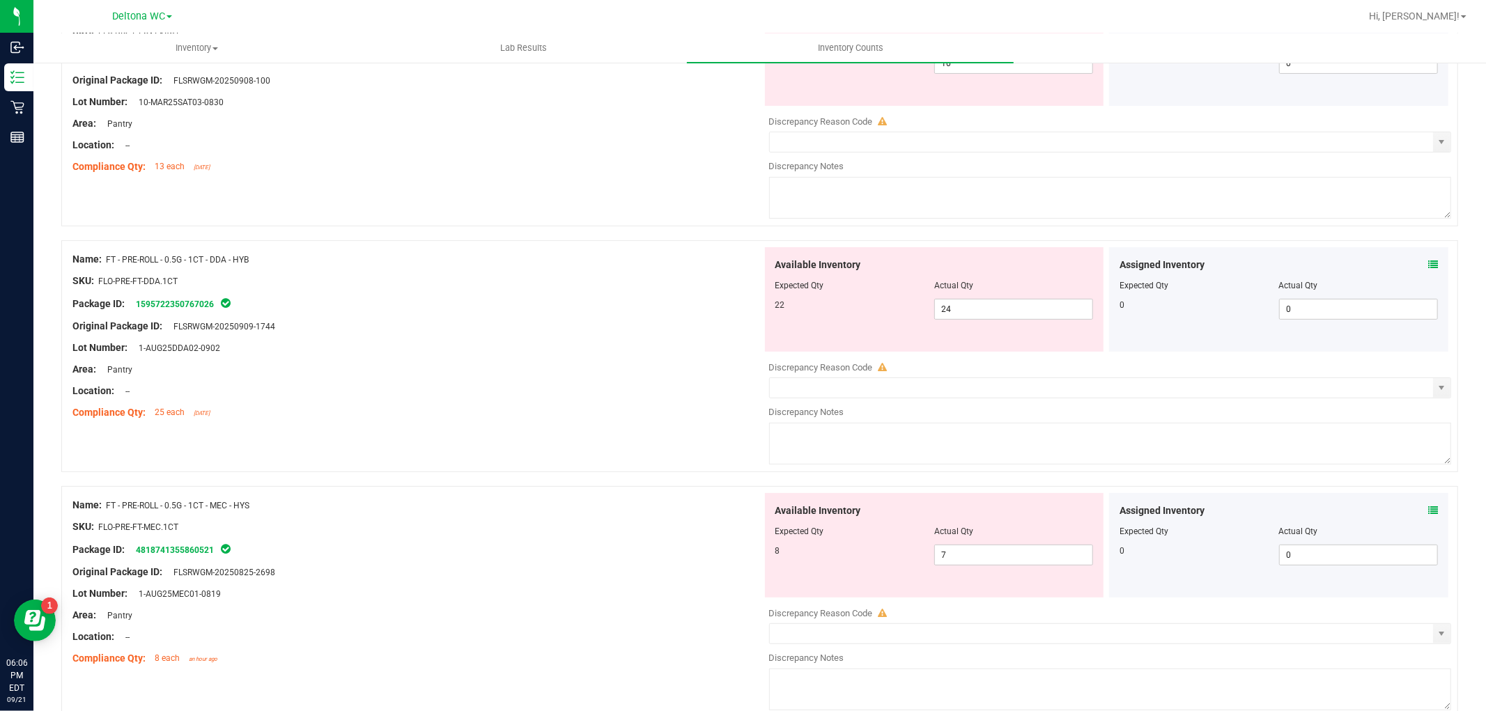
click at [1428, 506] on icon at bounding box center [1433, 511] width 10 height 10
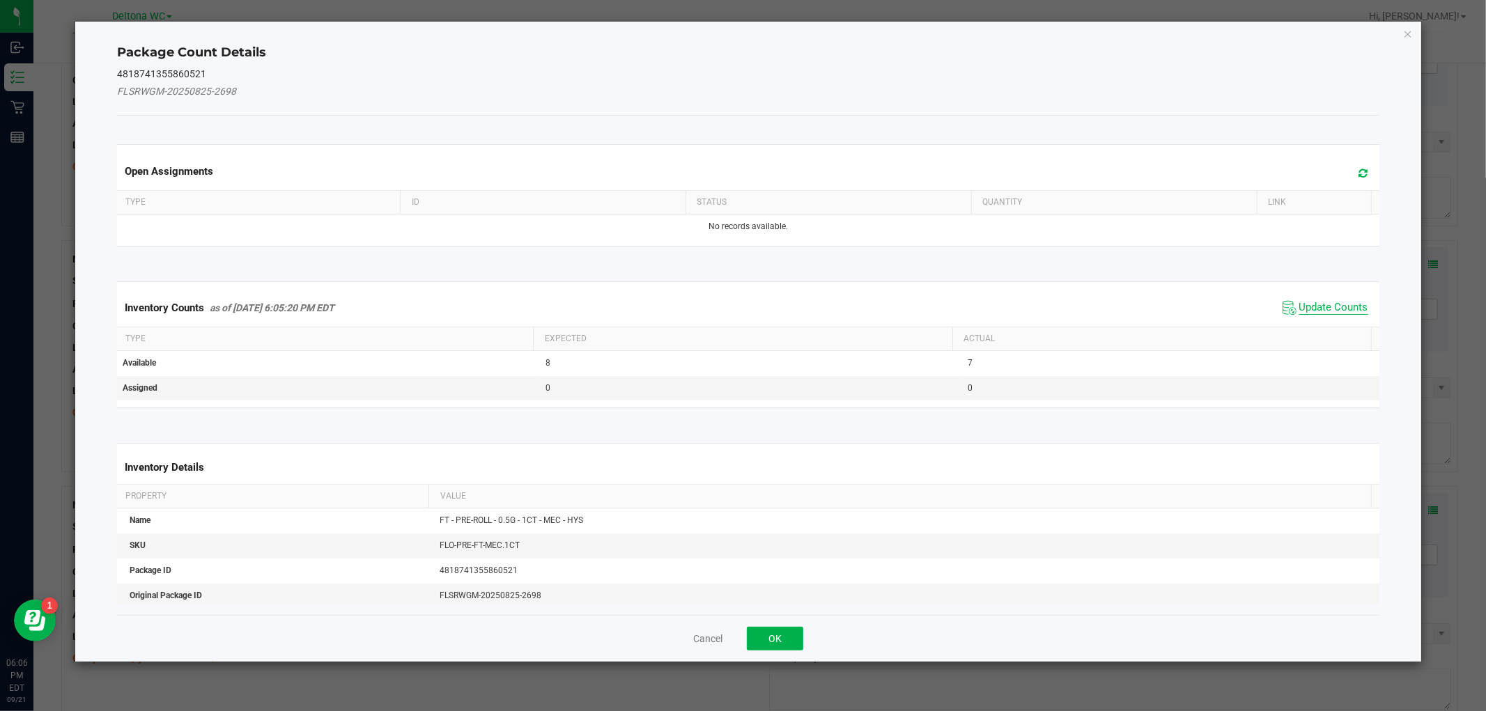
click at [1312, 309] on span "Update Counts" at bounding box center [1333, 308] width 69 height 14
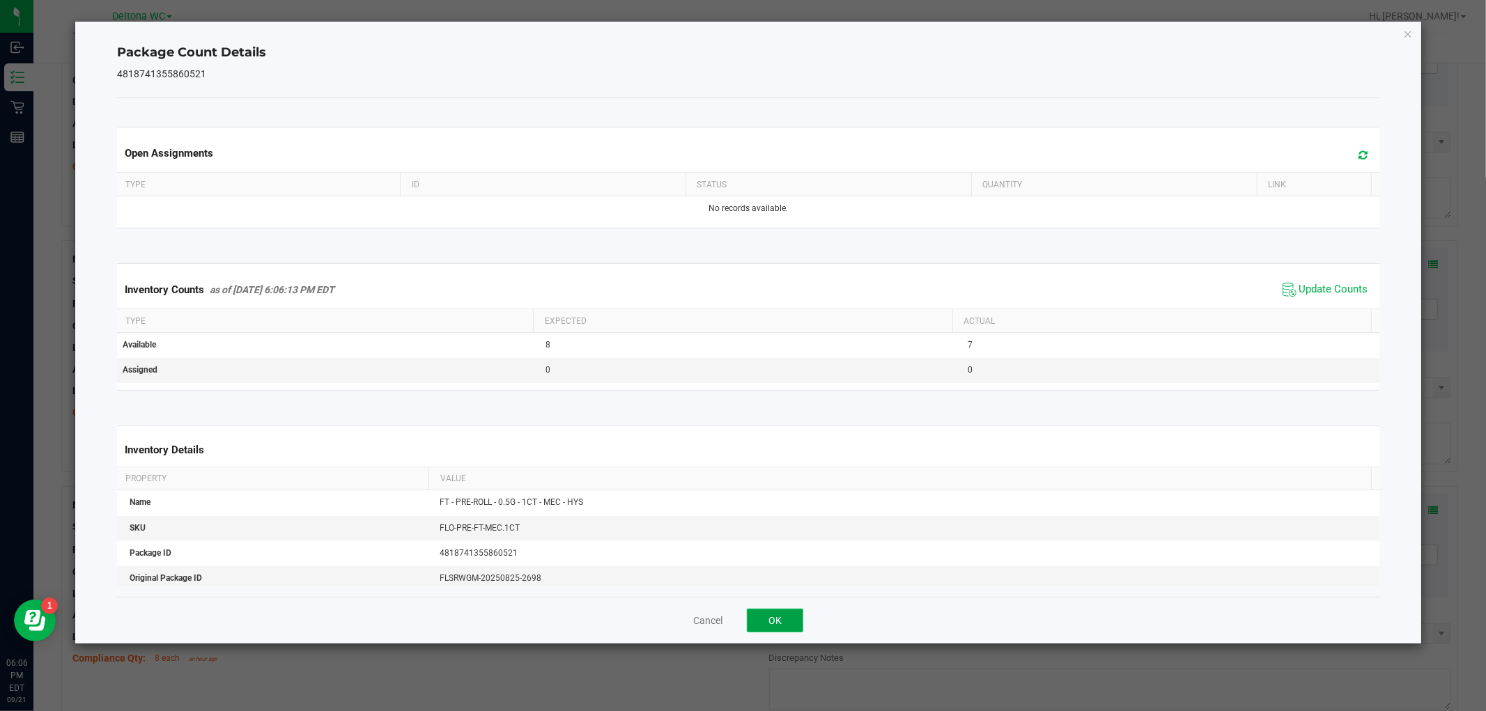
click at [764, 617] on button "OK" at bounding box center [775, 621] width 56 height 24
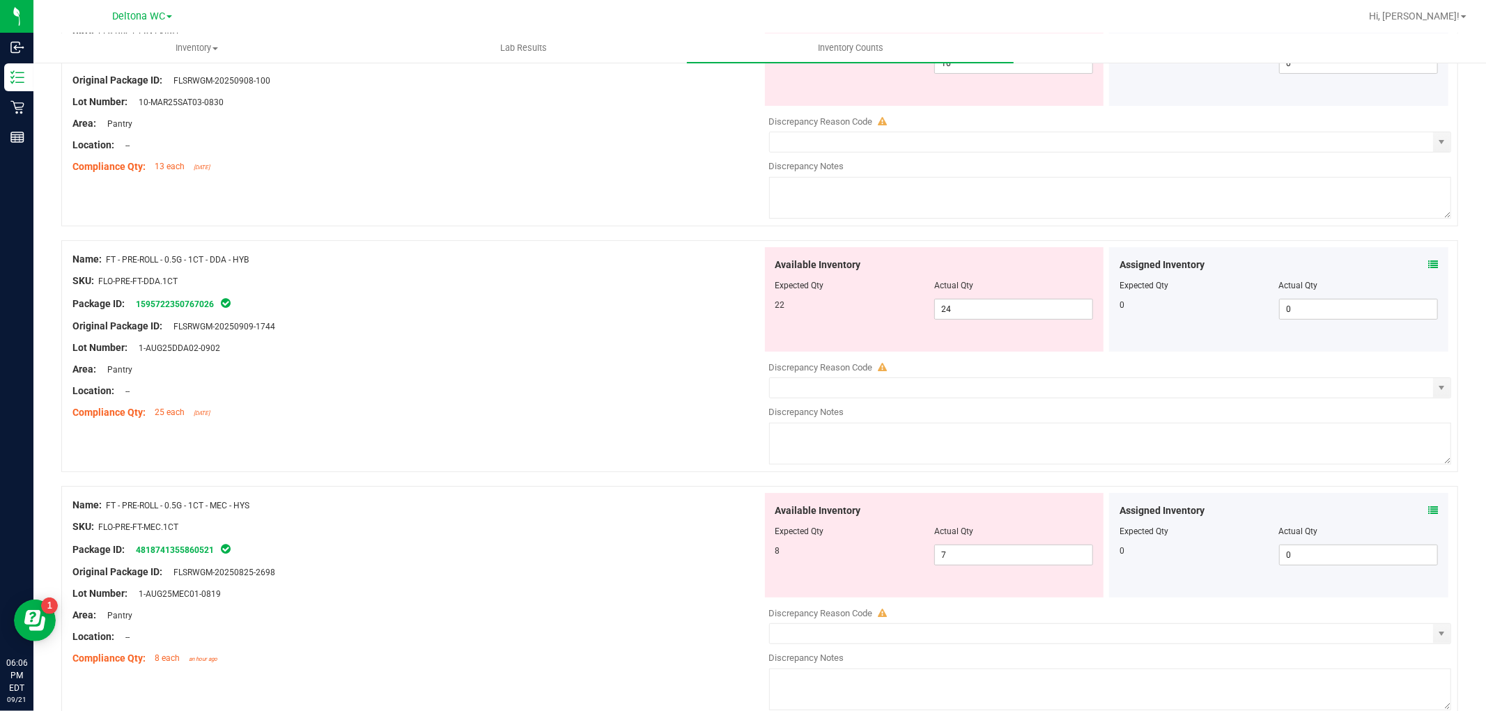
click at [1011, 297] on div at bounding box center [934, 295] width 318 height 7
click at [1011, 300] on div "Available Inventory Expected Qty Actual Qty 22 24 24" at bounding box center [934, 299] width 339 height 104
click at [1012, 300] on span "24 24" at bounding box center [1013, 309] width 159 height 21
click at [1013, 300] on input "24" at bounding box center [1013, 310] width 157 height 20
type input "22"
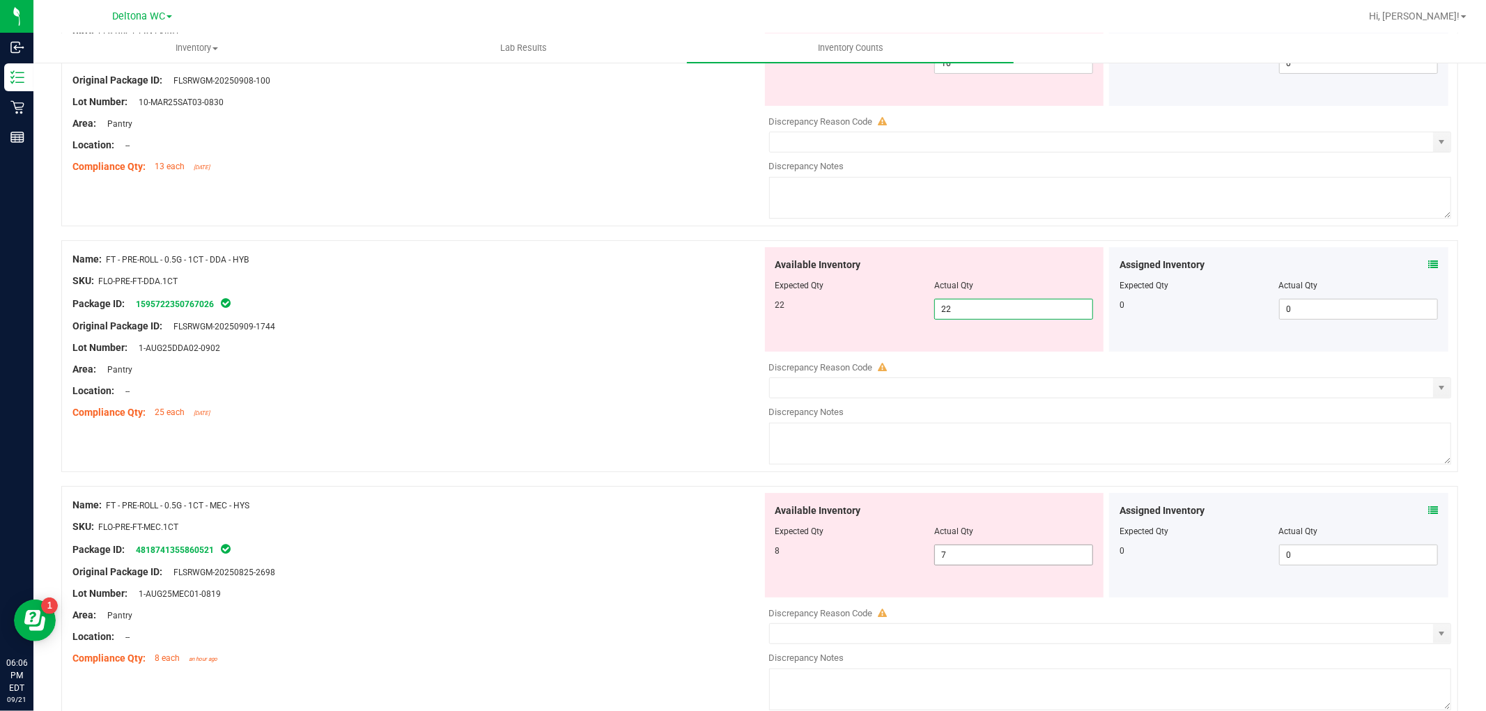
type input "22"
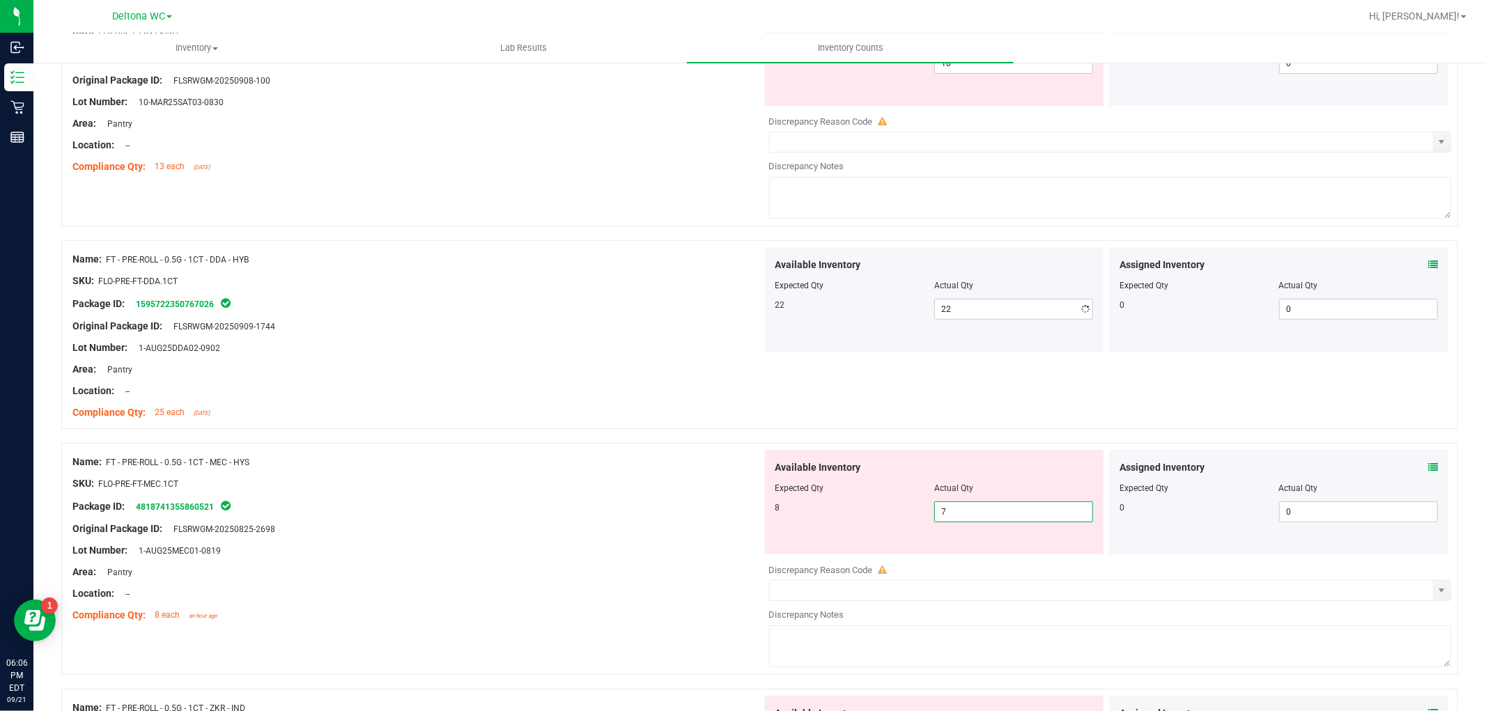
click at [998, 558] on div "Available Inventory Expected Qty Actual Qty 8 7 7" at bounding box center [1107, 560] width 690 height 221
click at [986, 506] on input "7" at bounding box center [1013, 512] width 157 height 20
type input "8"
click at [697, 477] on div "SKU: FLO-PRE-FT-MEC.1CT" at bounding box center [417, 484] width 690 height 15
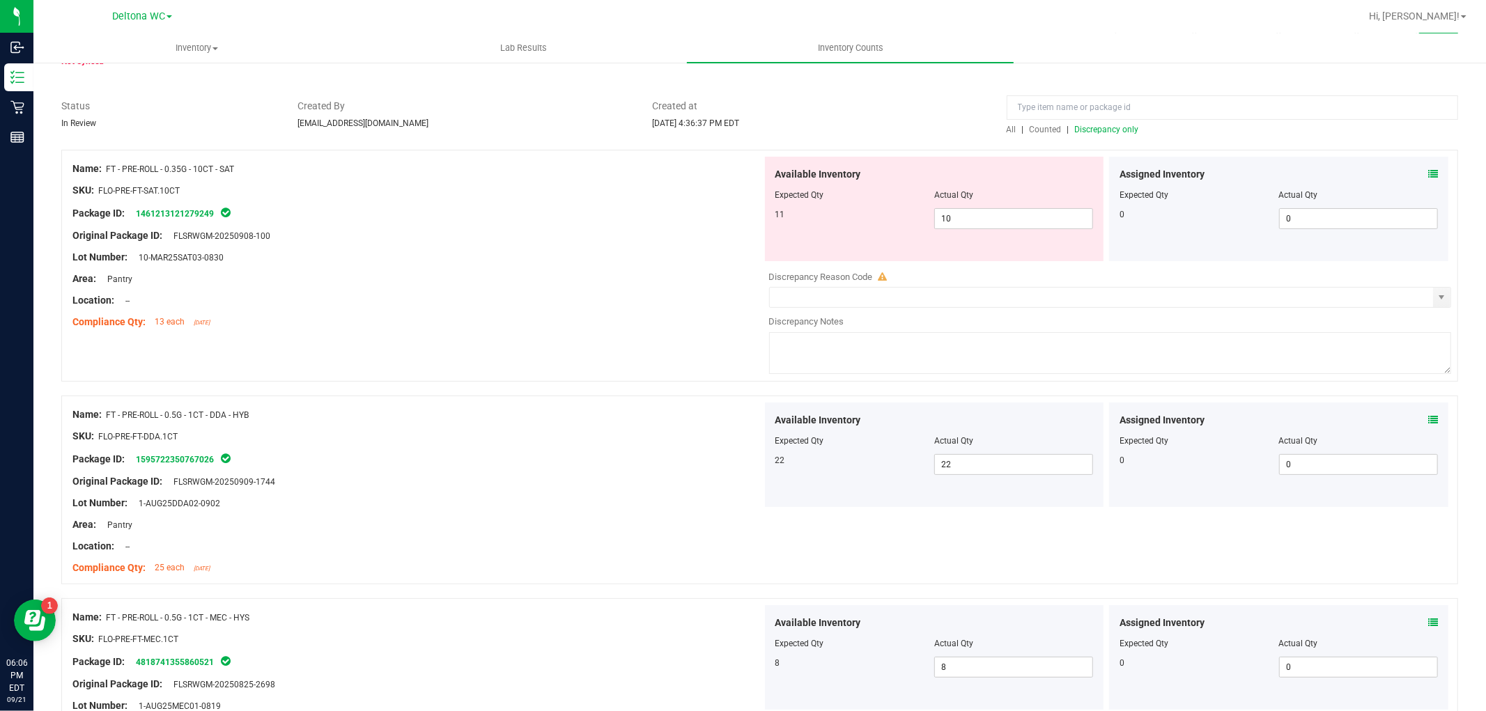
scroll to position [0, 0]
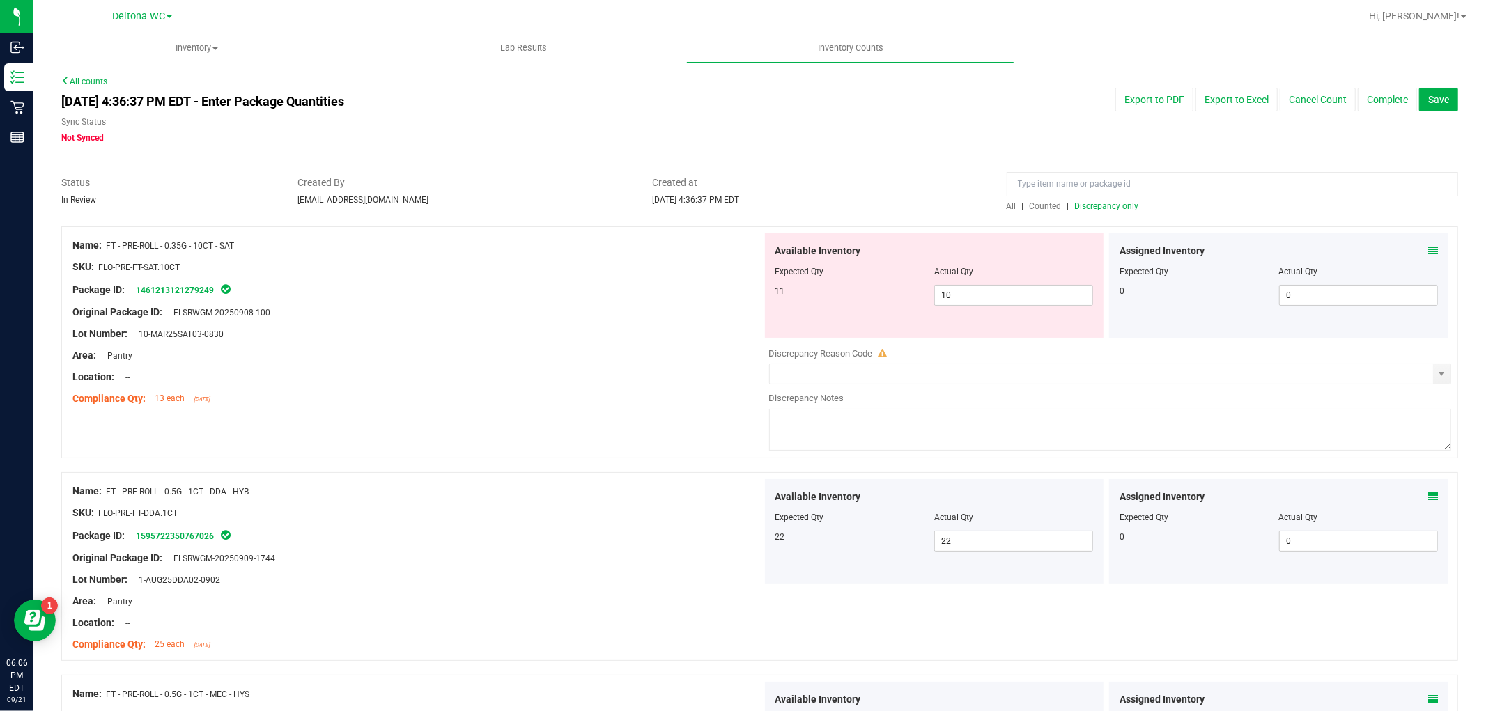
click at [1081, 200] on div "All | Counted | Discrepancy only" at bounding box center [1232, 206] width 451 height 13
click at [1085, 204] on span "Discrepancy only" at bounding box center [1107, 206] width 64 height 10
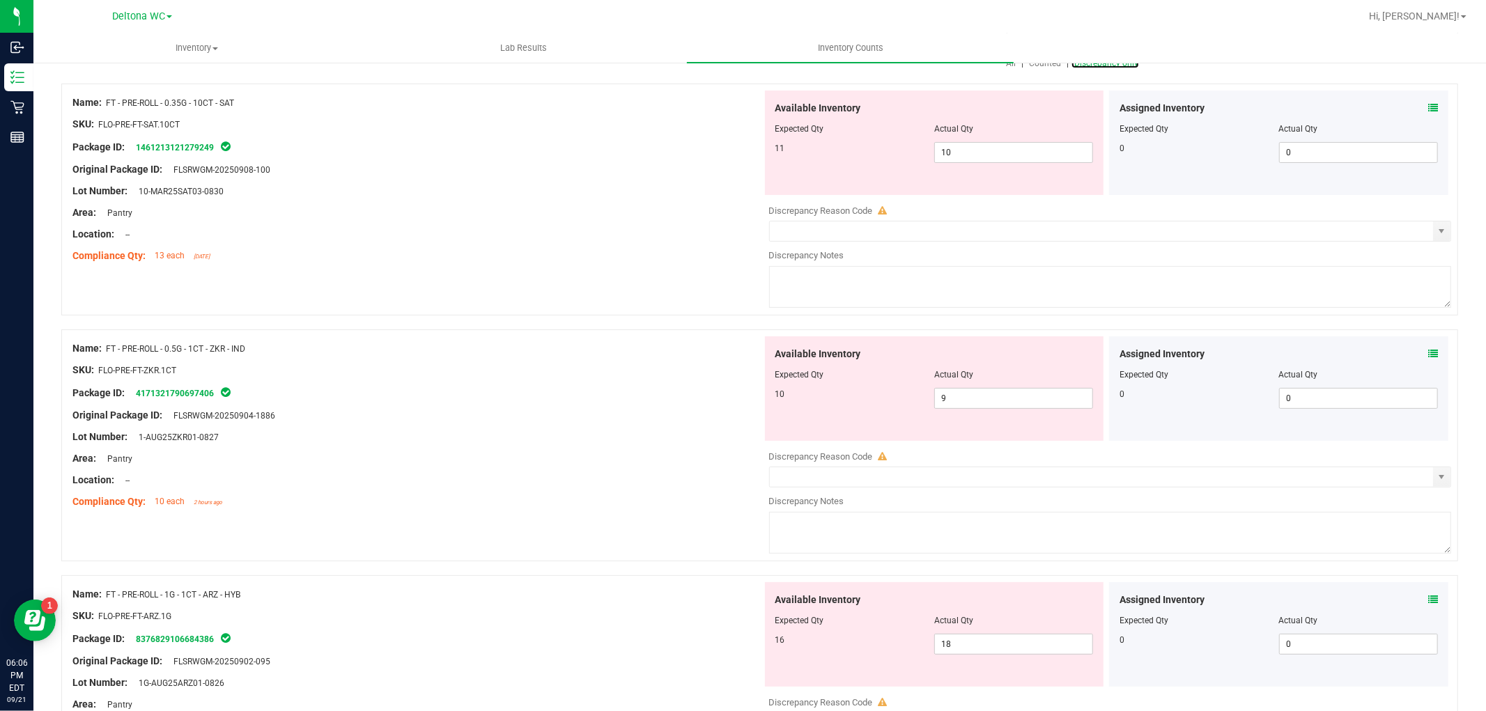
scroll to position [155, 0]
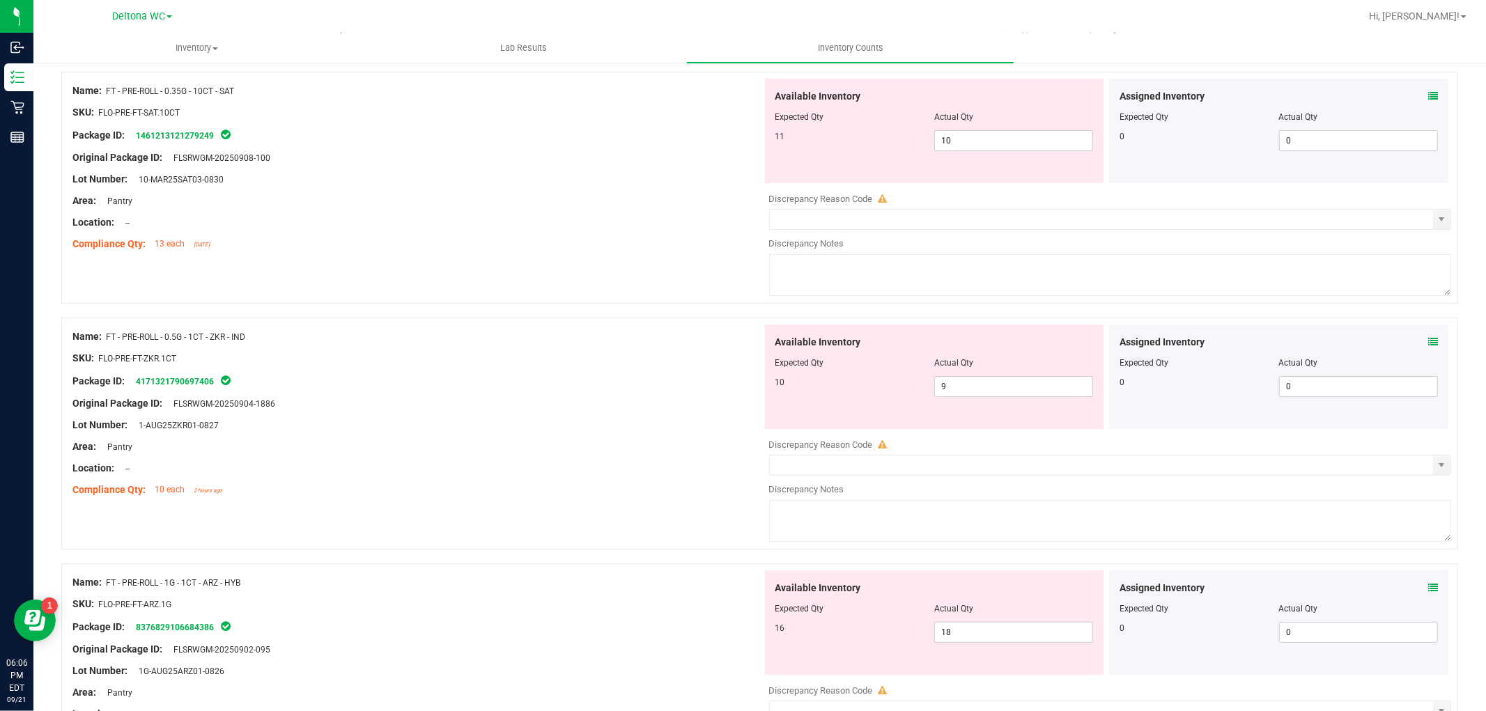
click at [1428, 338] on icon at bounding box center [1433, 342] width 10 height 10
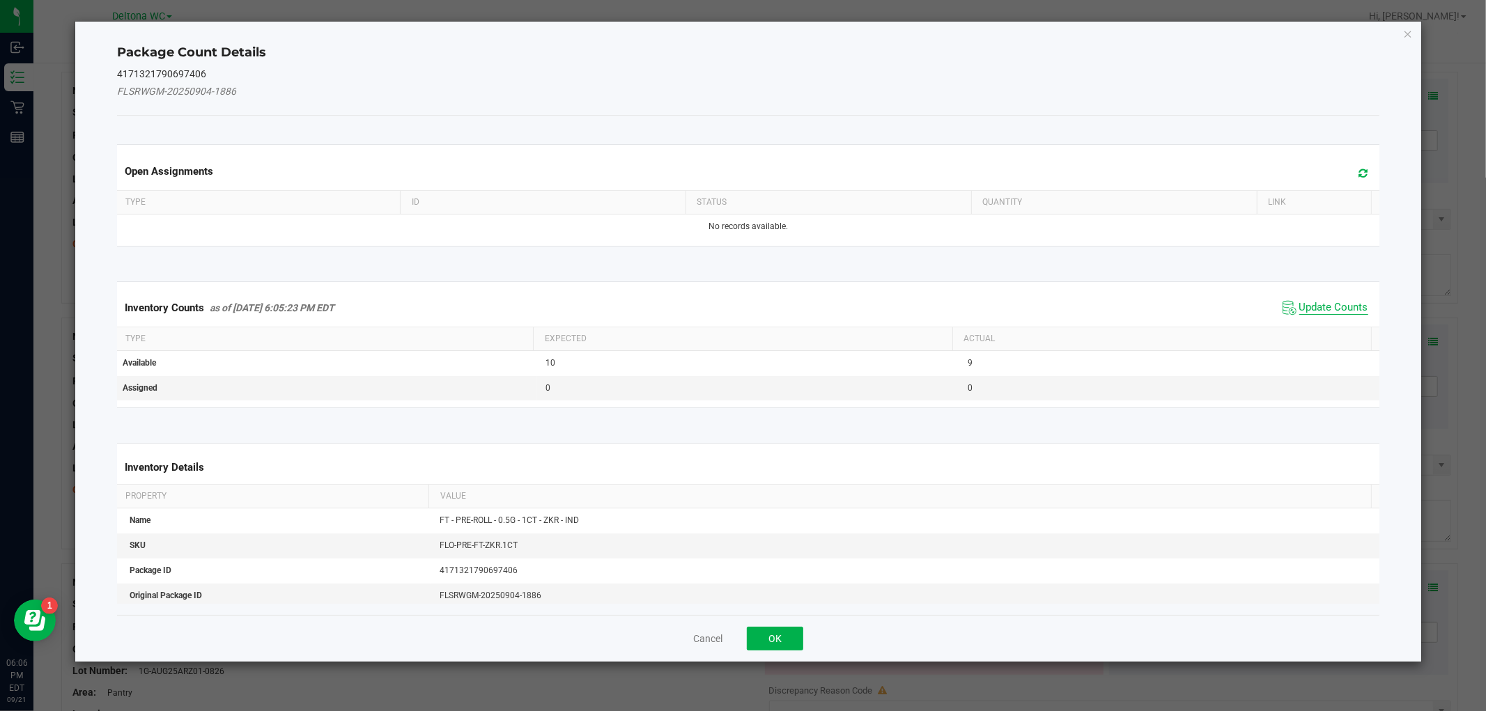
click at [1299, 303] on span "Update Counts" at bounding box center [1333, 308] width 69 height 14
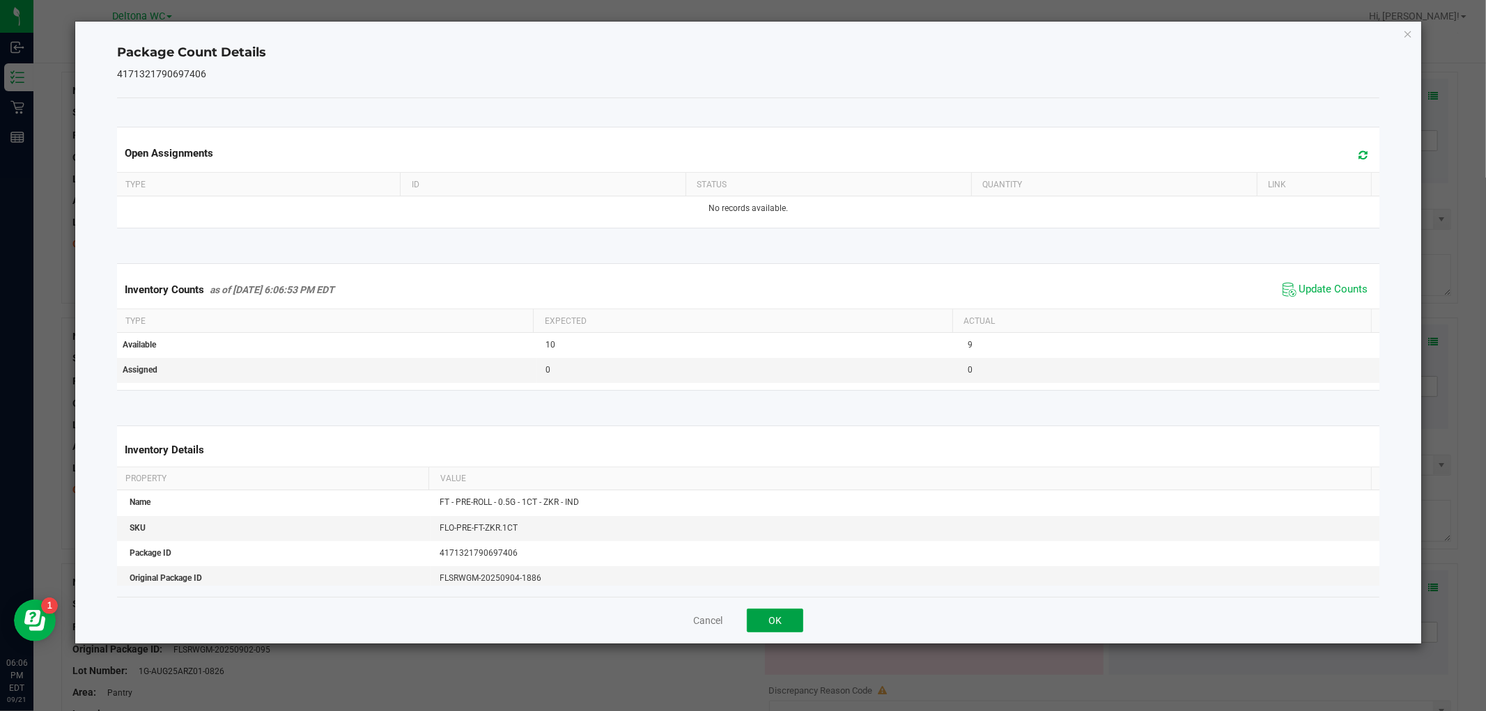
drag, startPoint x: 753, startPoint y: 617, endPoint x: 786, endPoint y: 617, distance: 32.7
click at [756, 617] on button "OK" at bounding box center [775, 621] width 56 height 24
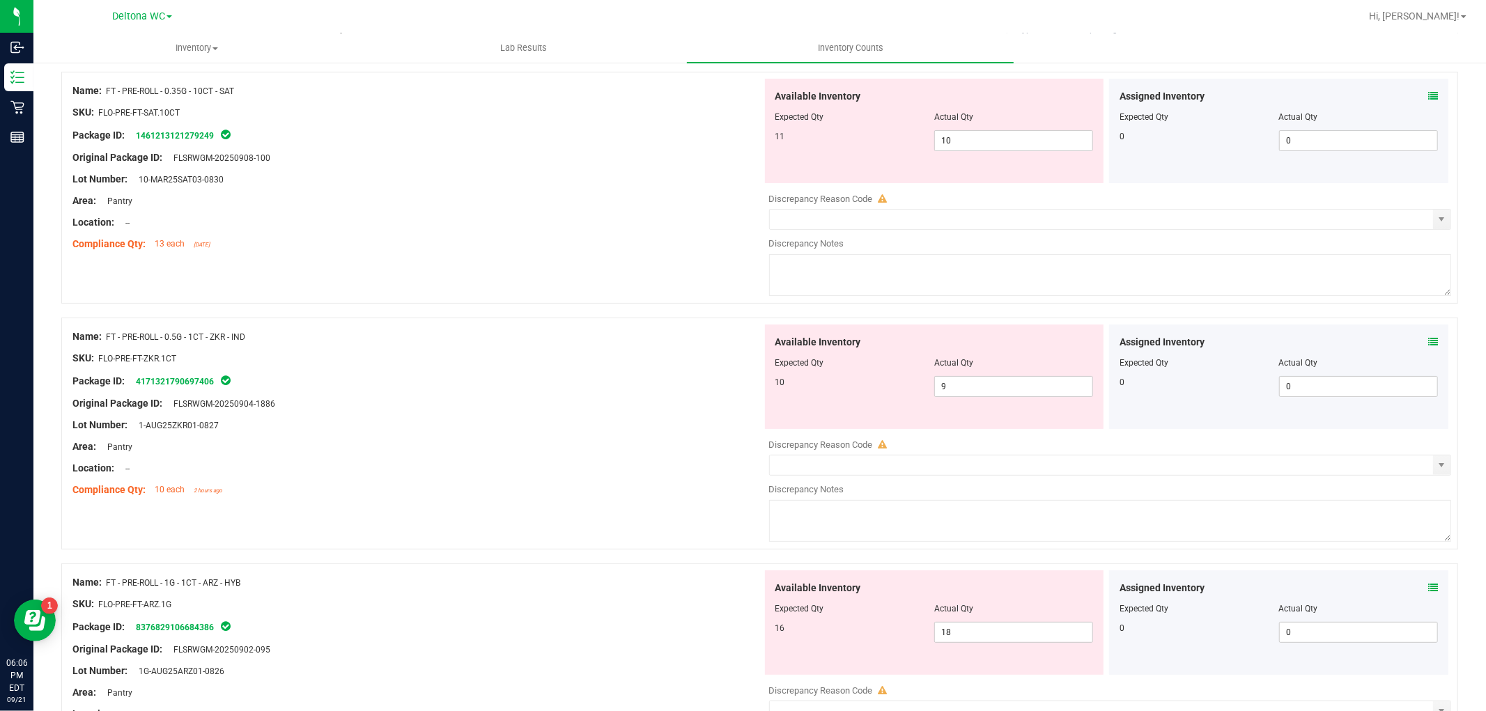
scroll to position [232, 0]
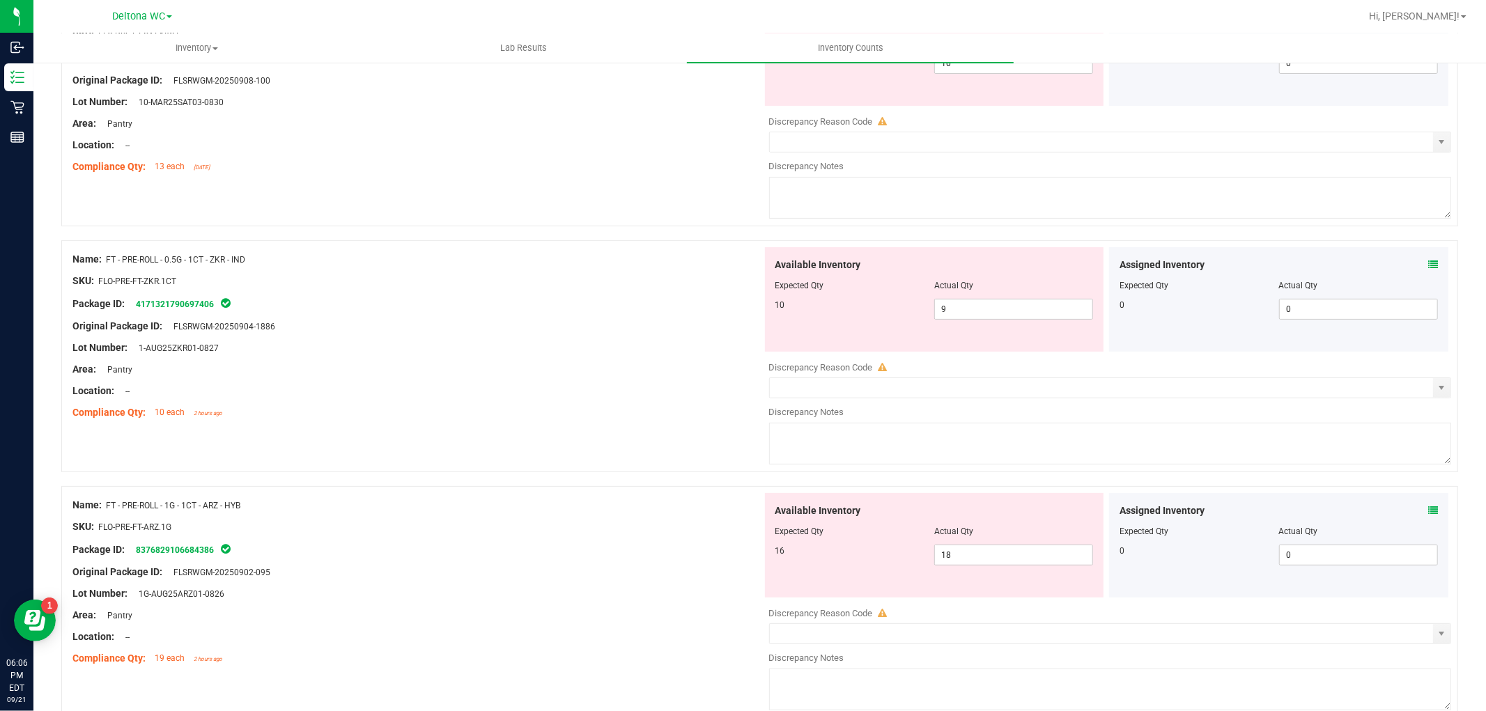
click at [1428, 512] on icon at bounding box center [1433, 511] width 10 height 10
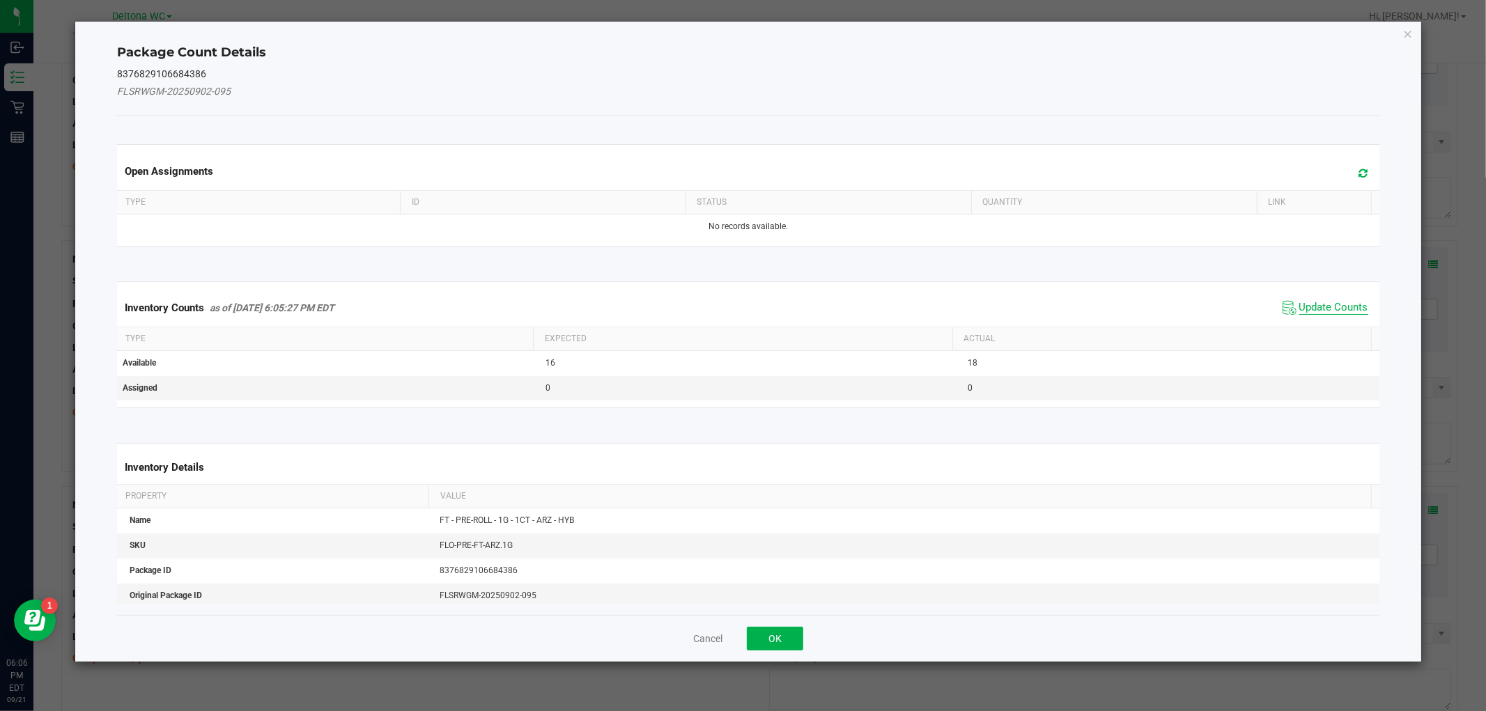
click at [1308, 309] on span "Update Counts" at bounding box center [1333, 308] width 69 height 14
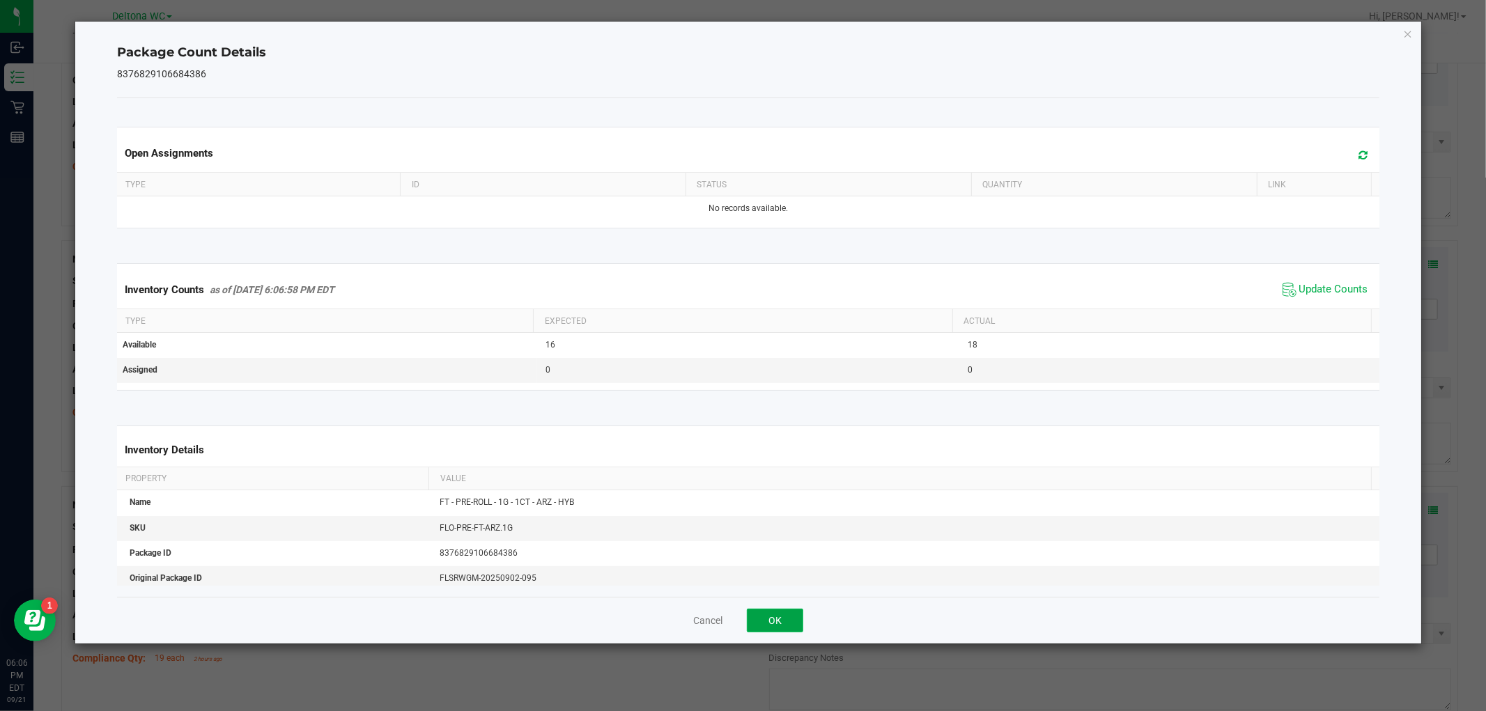
click at [763, 624] on button "OK" at bounding box center [775, 621] width 56 height 24
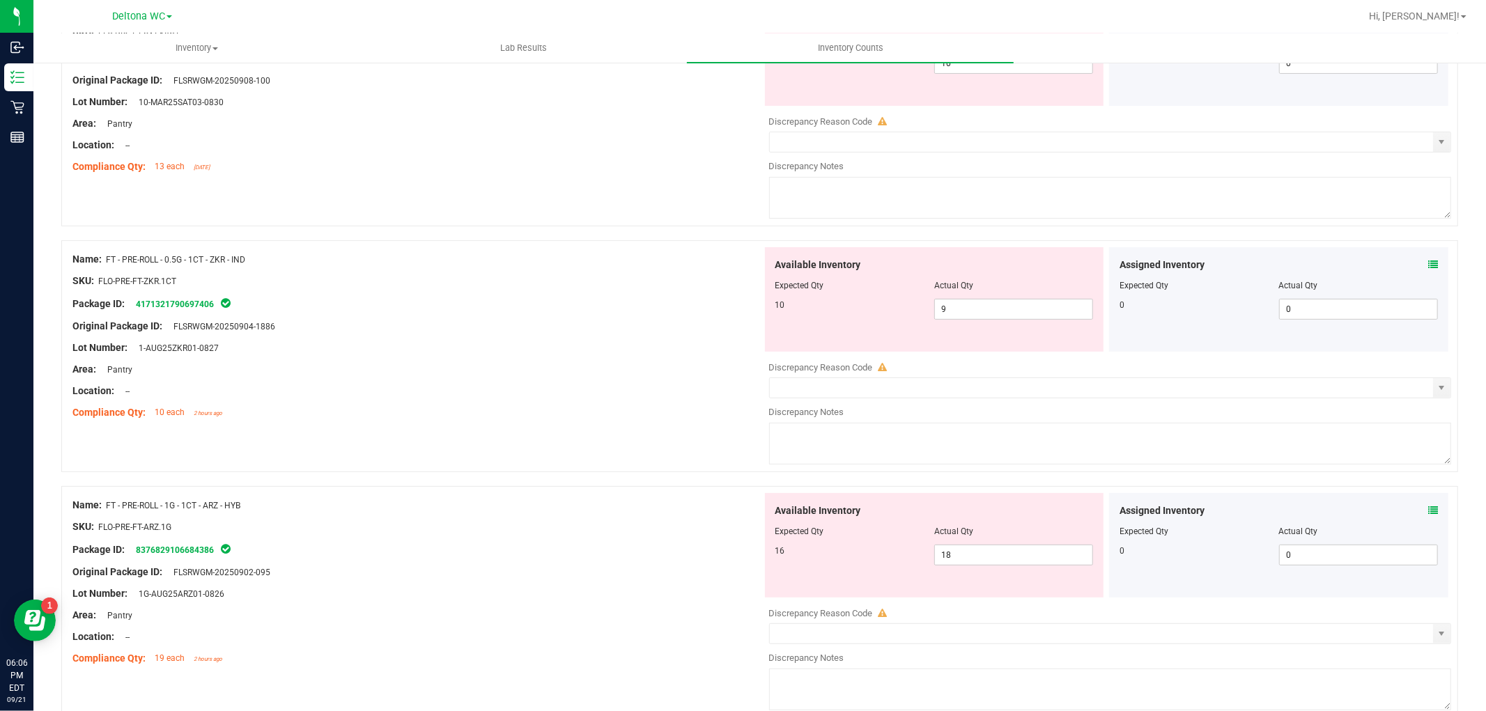
click at [966, 323] on div "Available Inventory Expected Qty Actual Qty 10 9 9" at bounding box center [934, 299] width 339 height 104
click at [969, 316] on span "9 9" at bounding box center [1013, 309] width 159 height 21
click at [969, 316] on input "9" at bounding box center [1013, 310] width 157 height 20
type input "10"
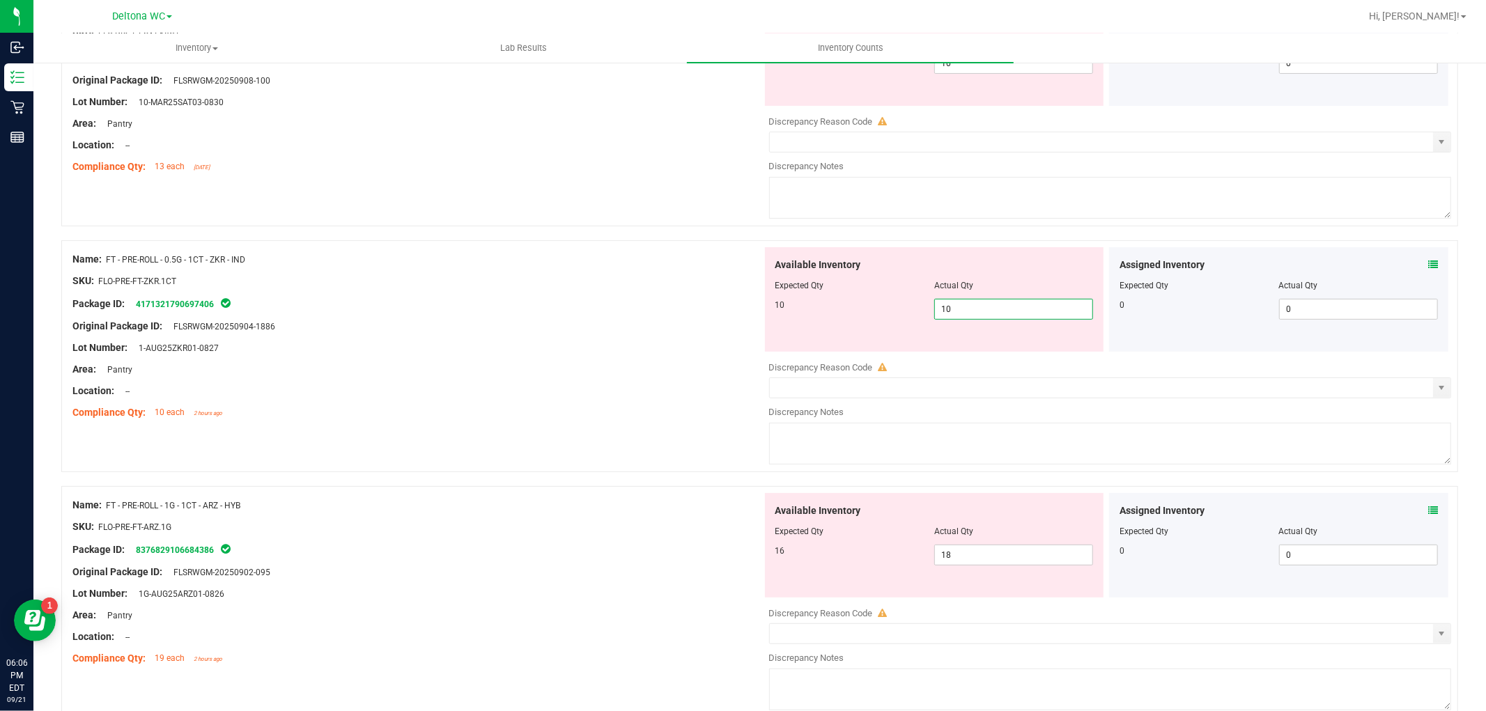
click at [581, 366] on div "Area: Pantry" at bounding box center [417, 369] width 690 height 15
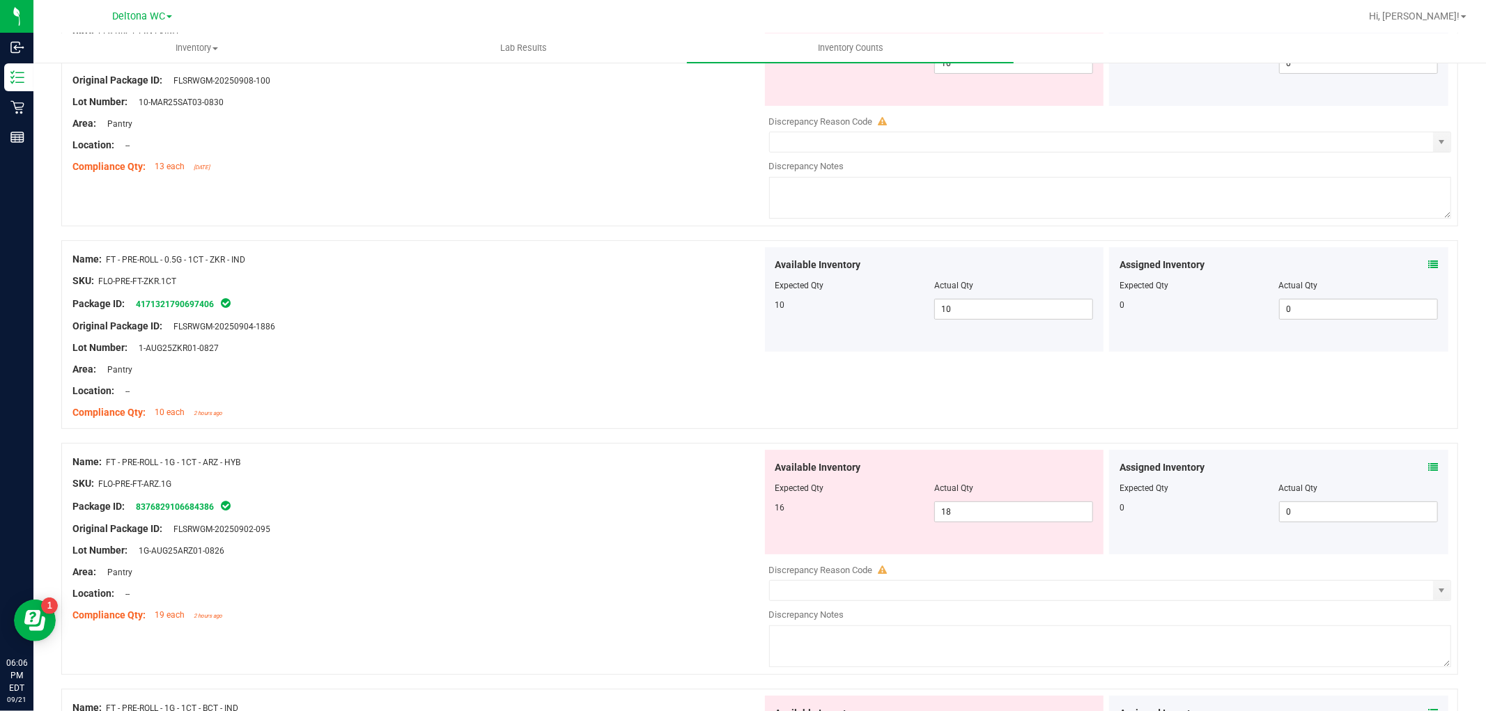
scroll to position [464, 0]
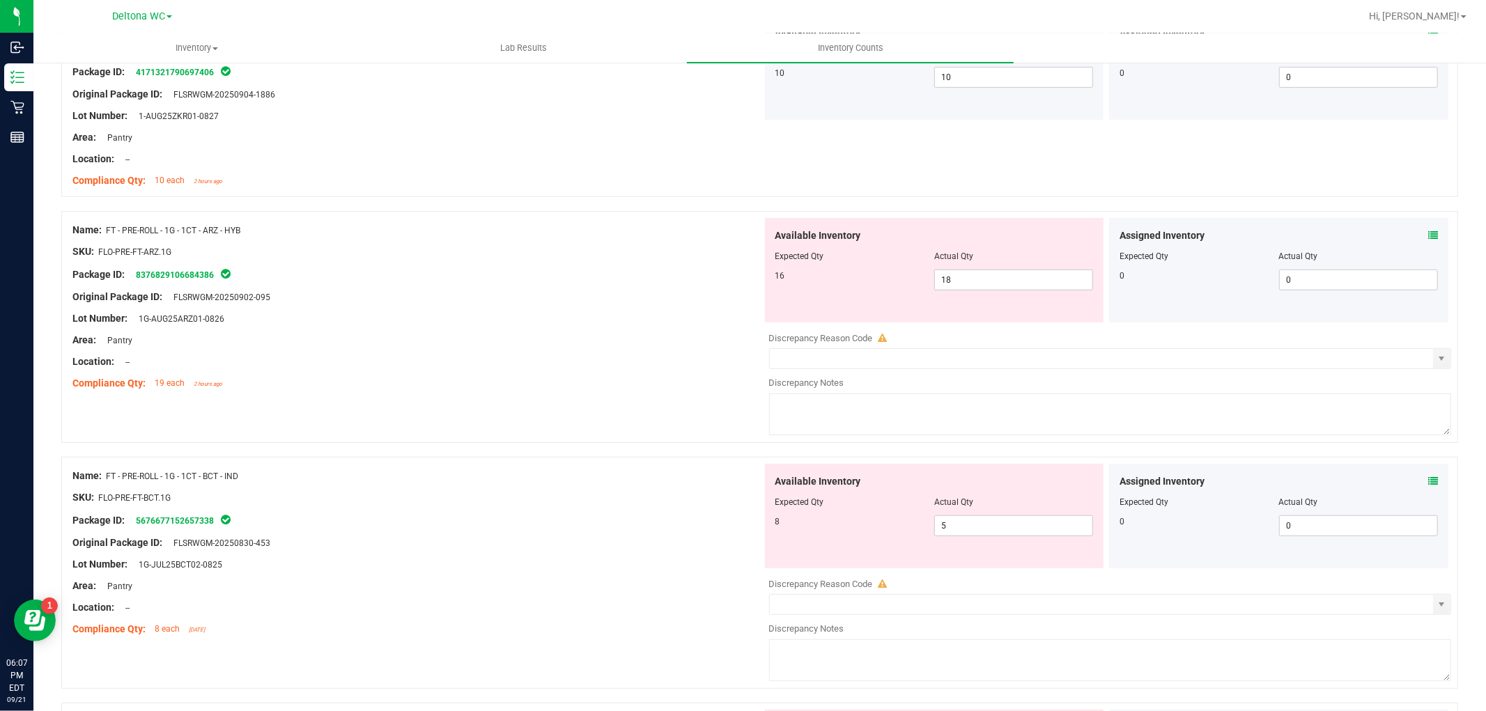
click at [1428, 477] on icon at bounding box center [1433, 482] width 10 height 10
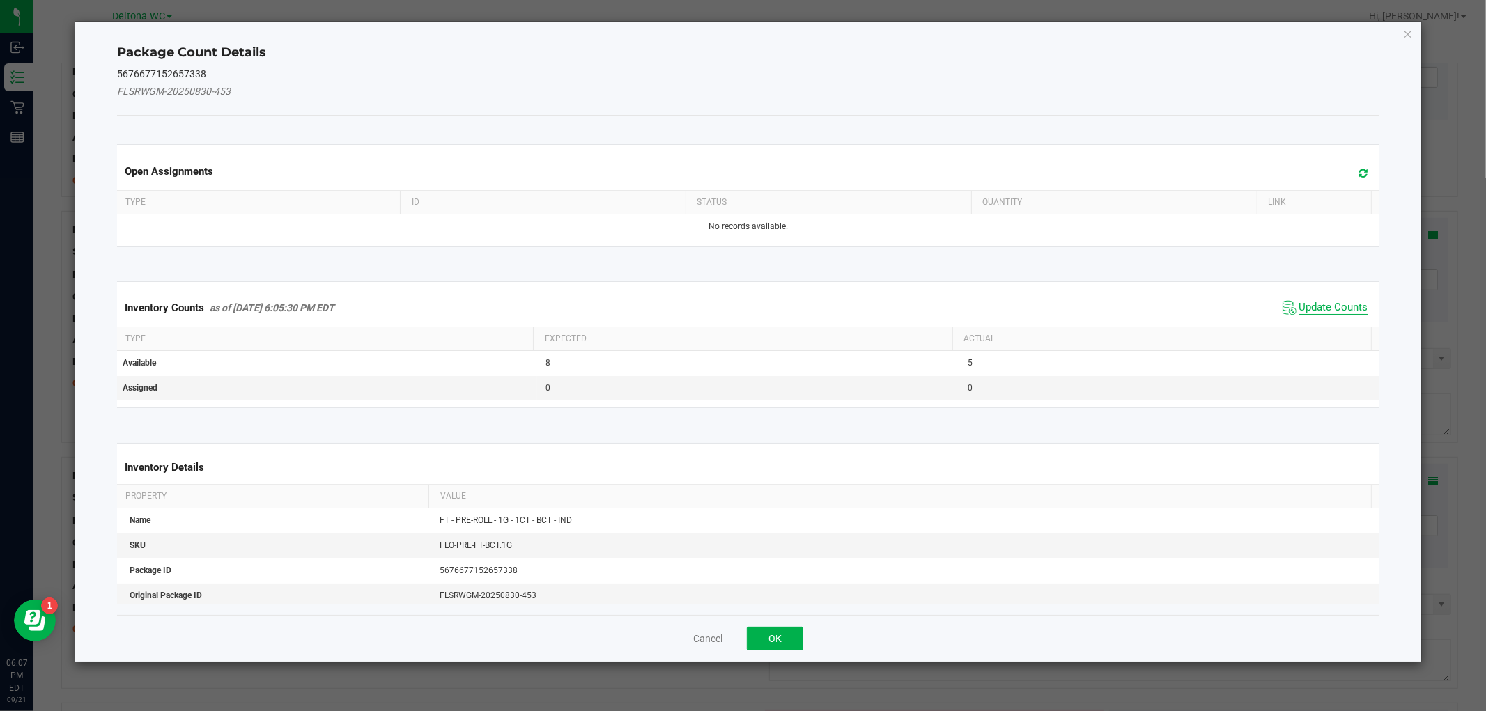
click at [1315, 308] on span "Update Counts" at bounding box center [1333, 308] width 69 height 14
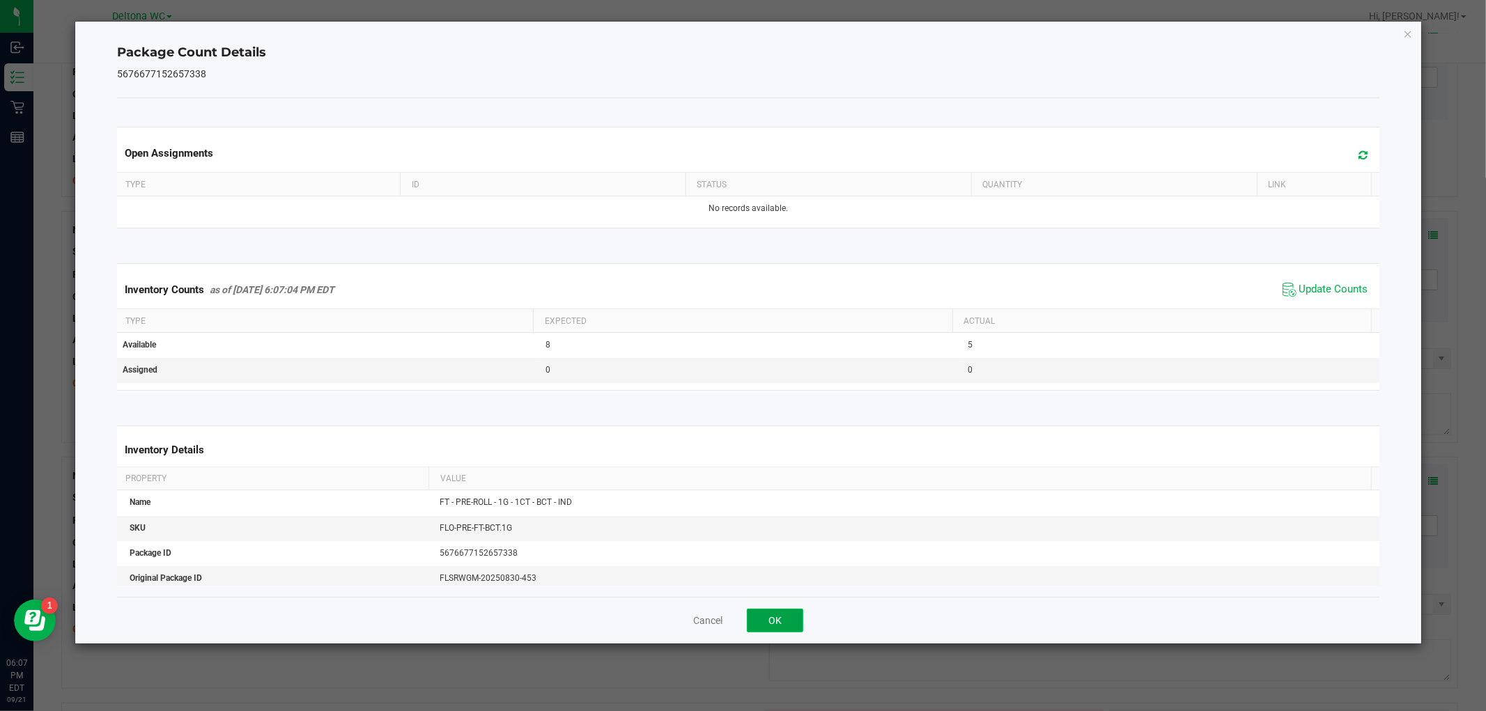
click at [764, 609] on button "OK" at bounding box center [775, 621] width 56 height 24
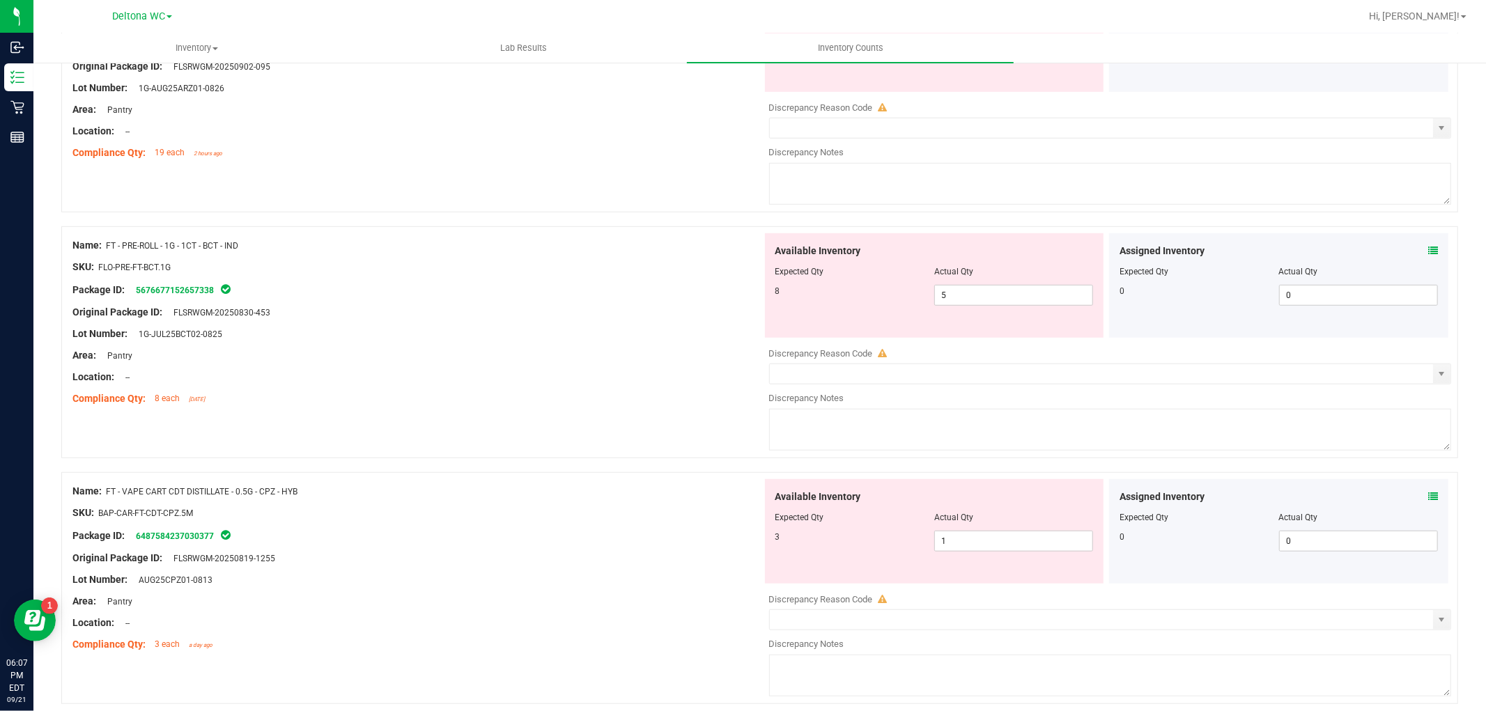
scroll to position [697, 0]
click at [1428, 496] on icon at bounding box center [1433, 495] width 10 height 10
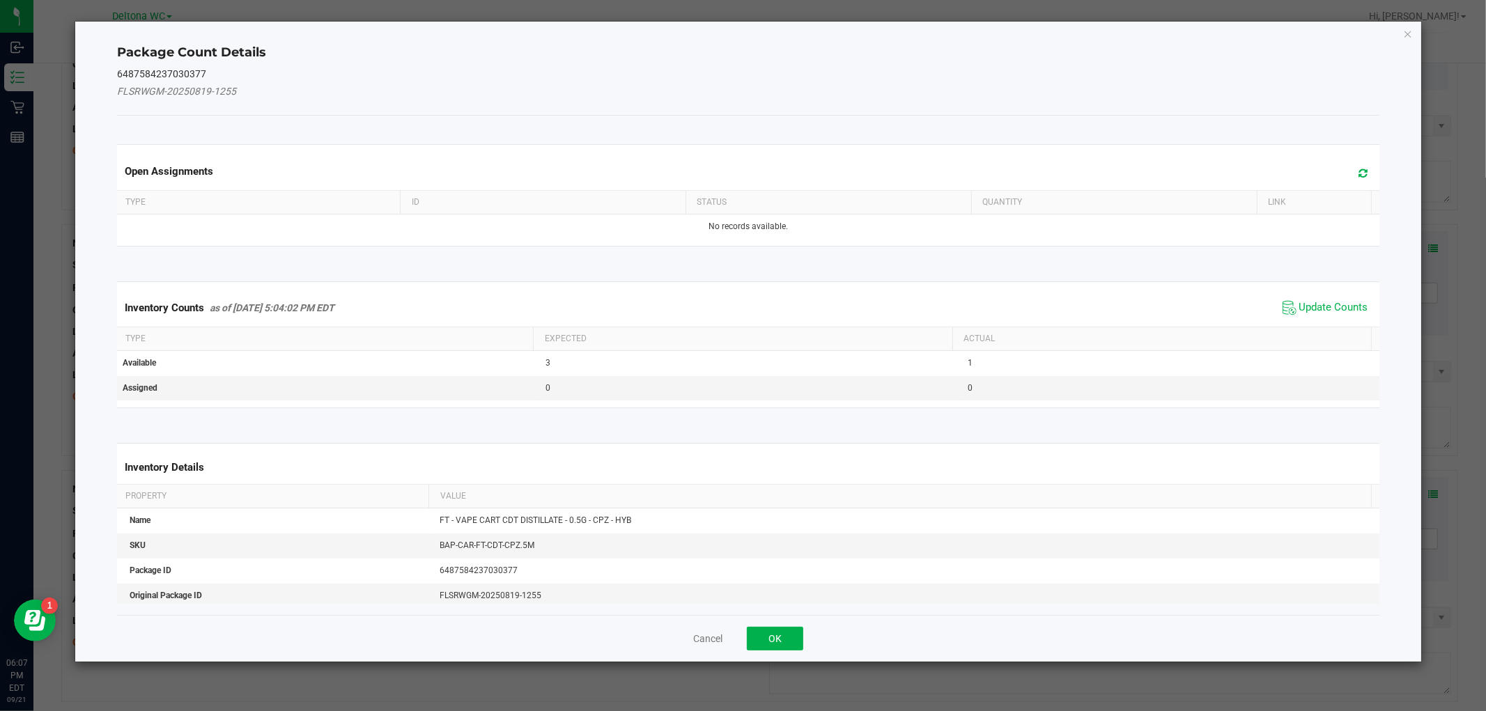
click at [1284, 304] on span "Update Counts" at bounding box center [1325, 307] width 93 height 21
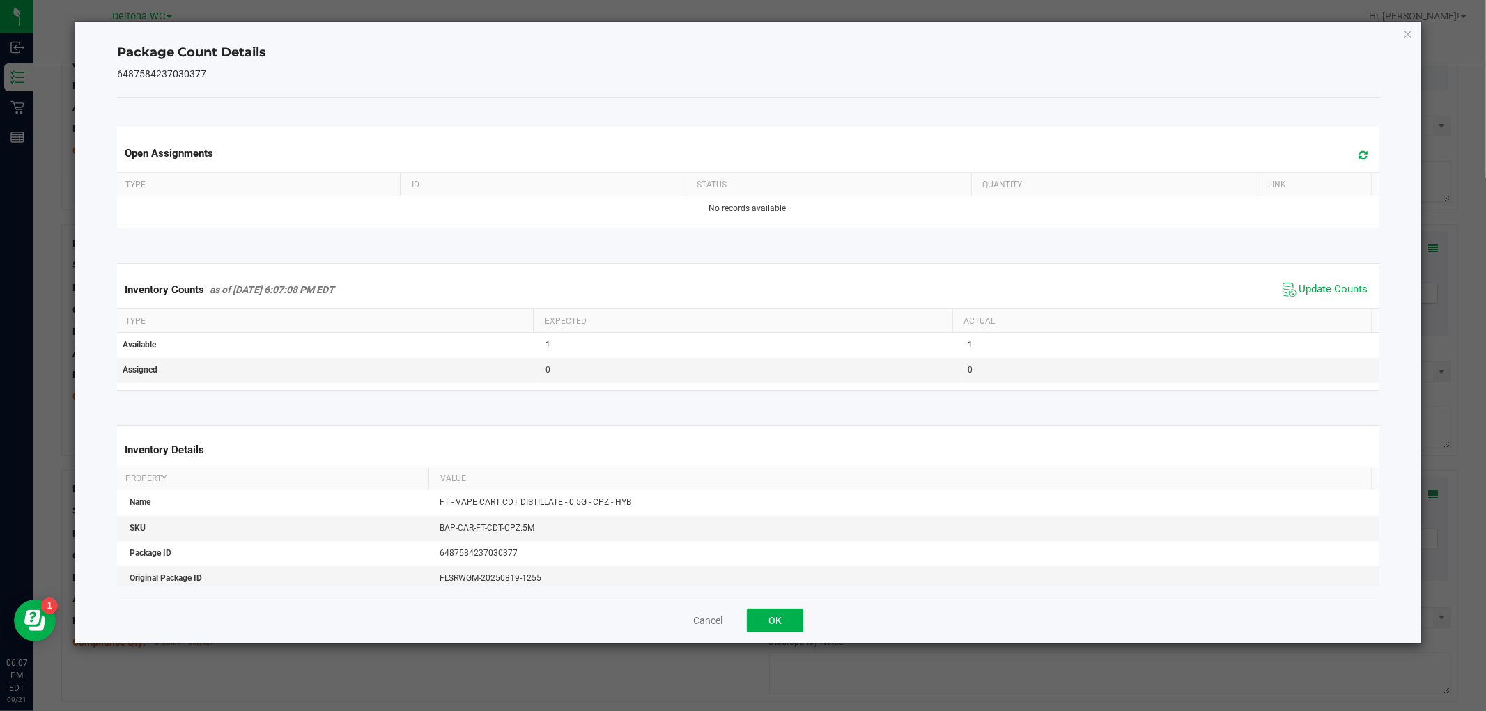
click at [804, 616] on div "Cancel OK" at bounding box center [748, 620] width 1262 height 47
click at [794, 618] on button "OK" at bounding box center [775, 621] width 56 height 24
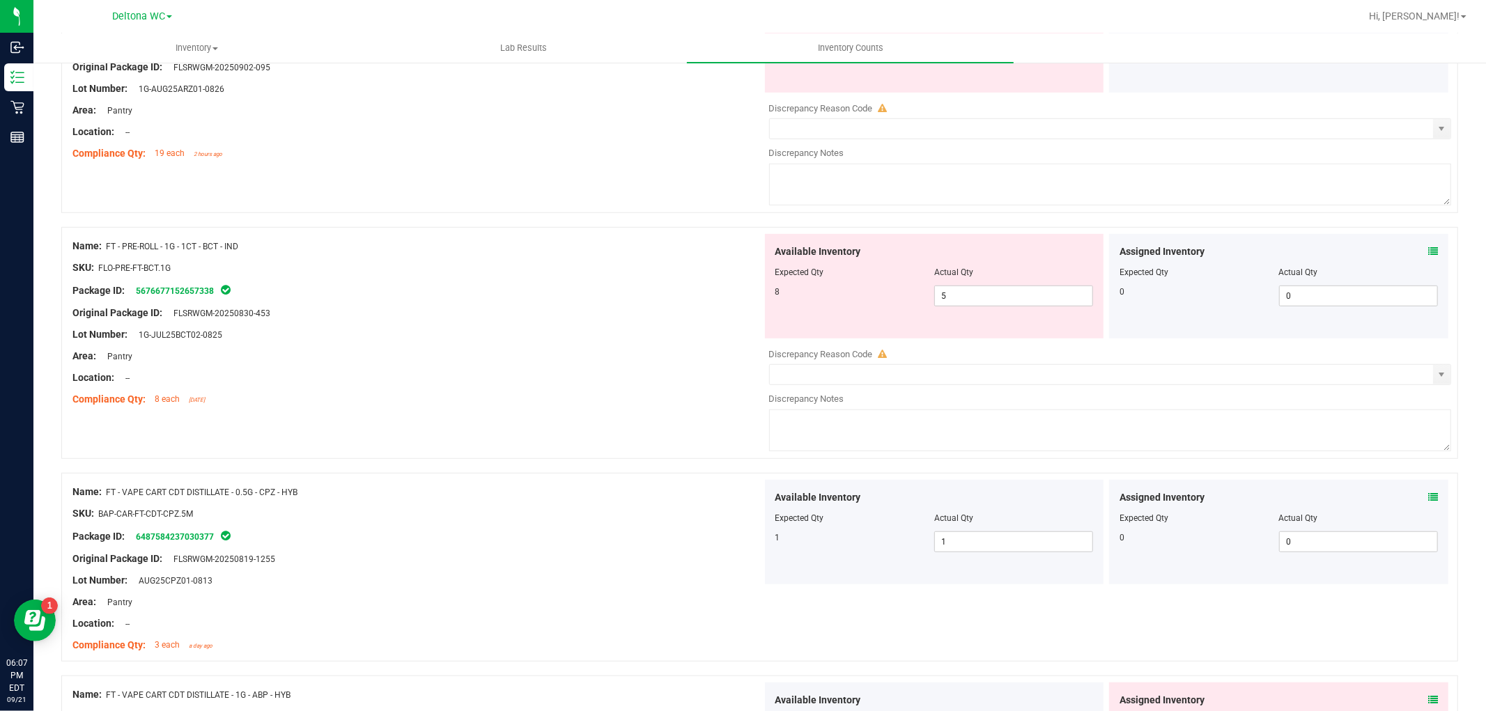
scroll to position [774, 0]
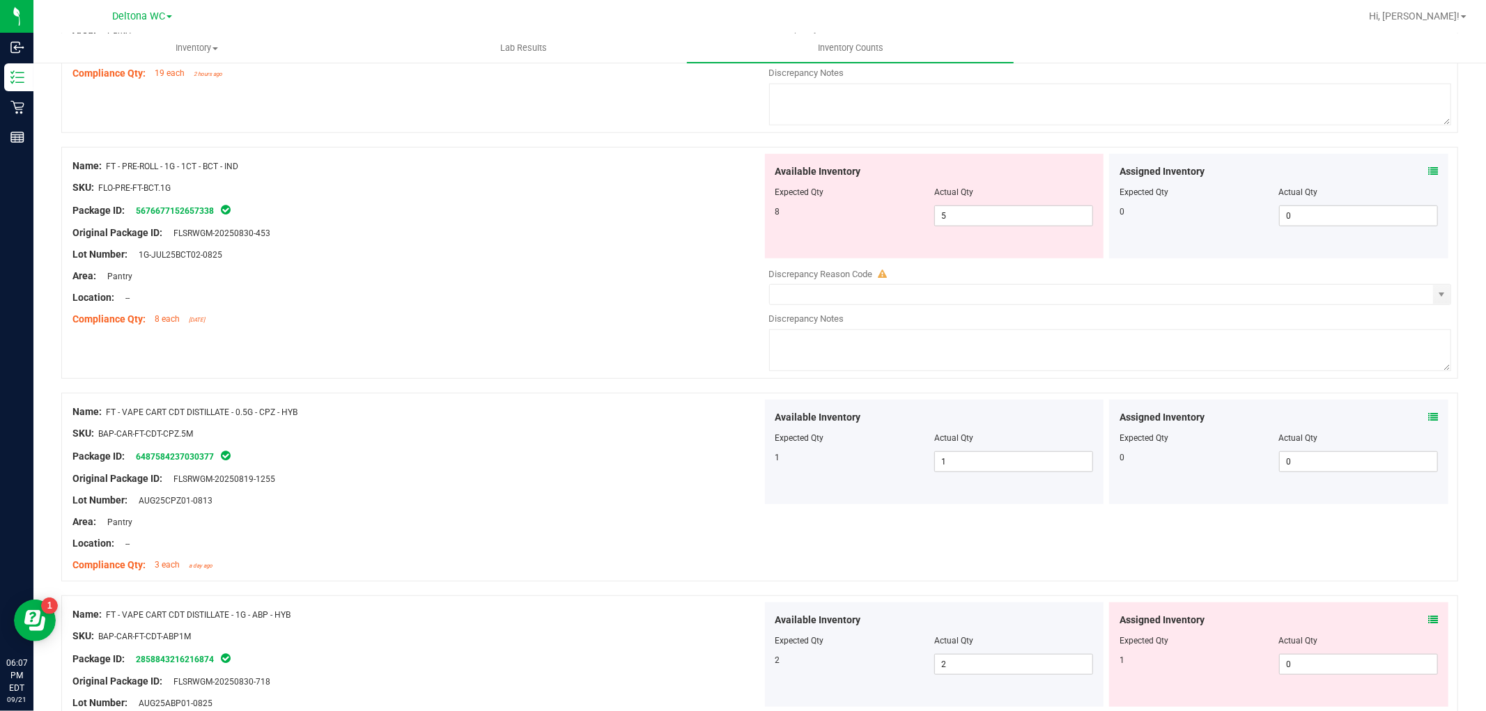
click at [1428, 620] on icon at bounding box center [1433, 620] width 10 height 10
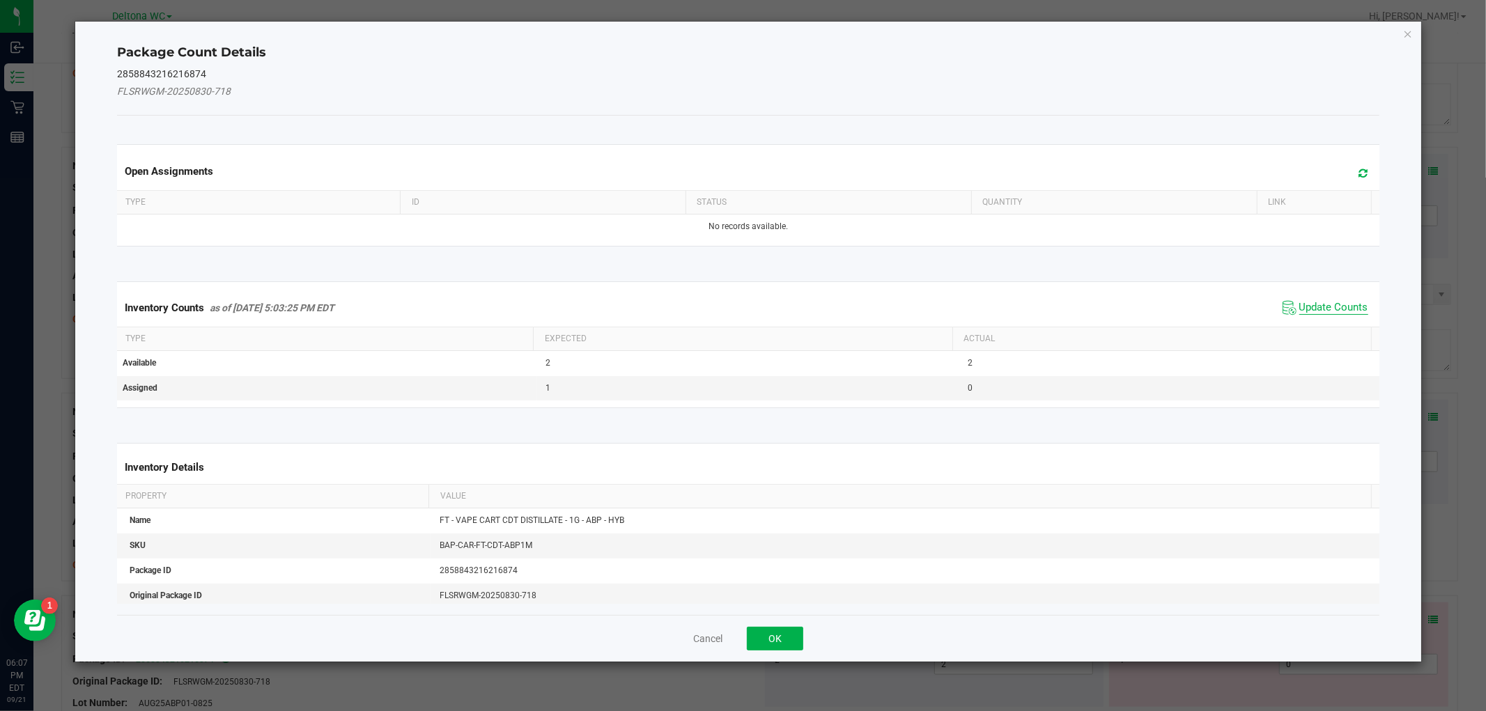
click at [1324, 307] on span "Update Counts" at bounding box center [1333, 308] width 69 height 14
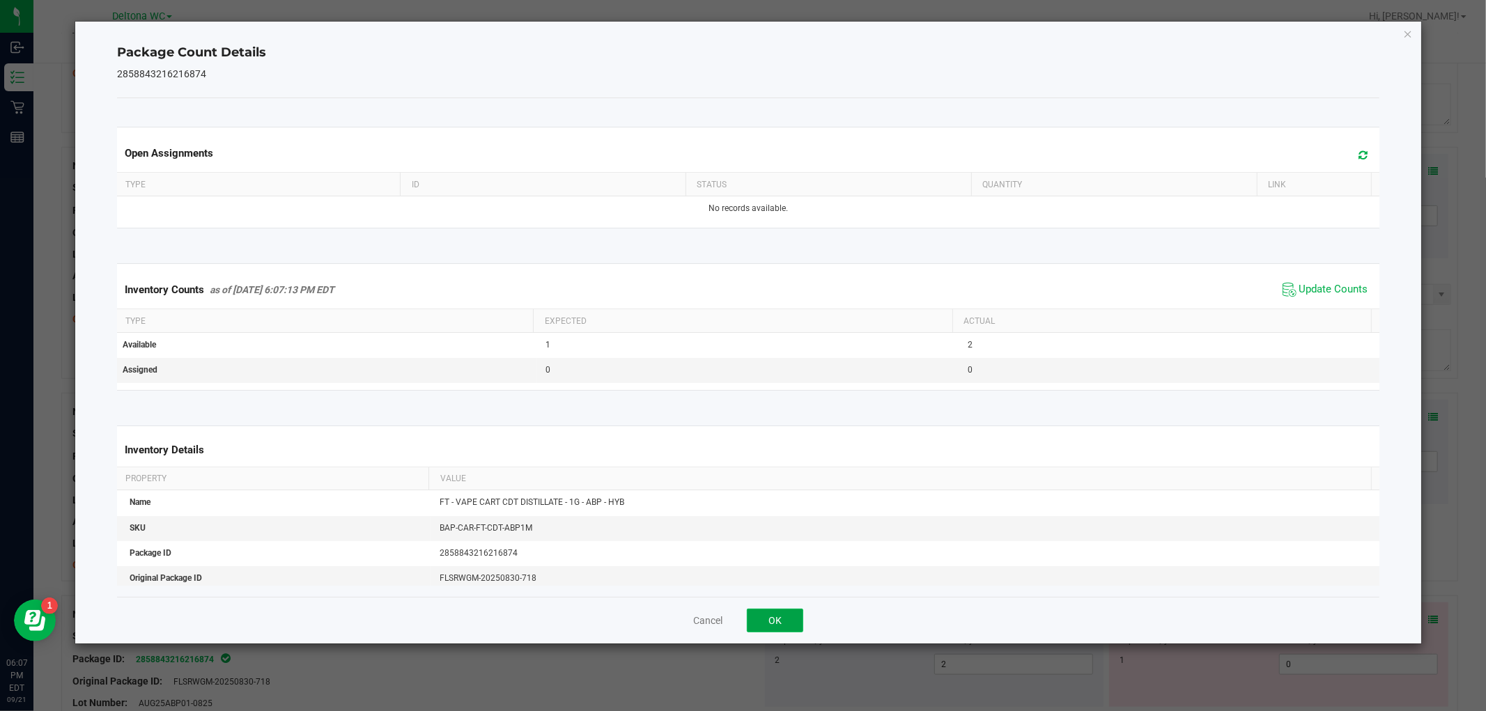
click at [754, 624] on button "OK" at bounding box center [775, 621] width 56 height 24
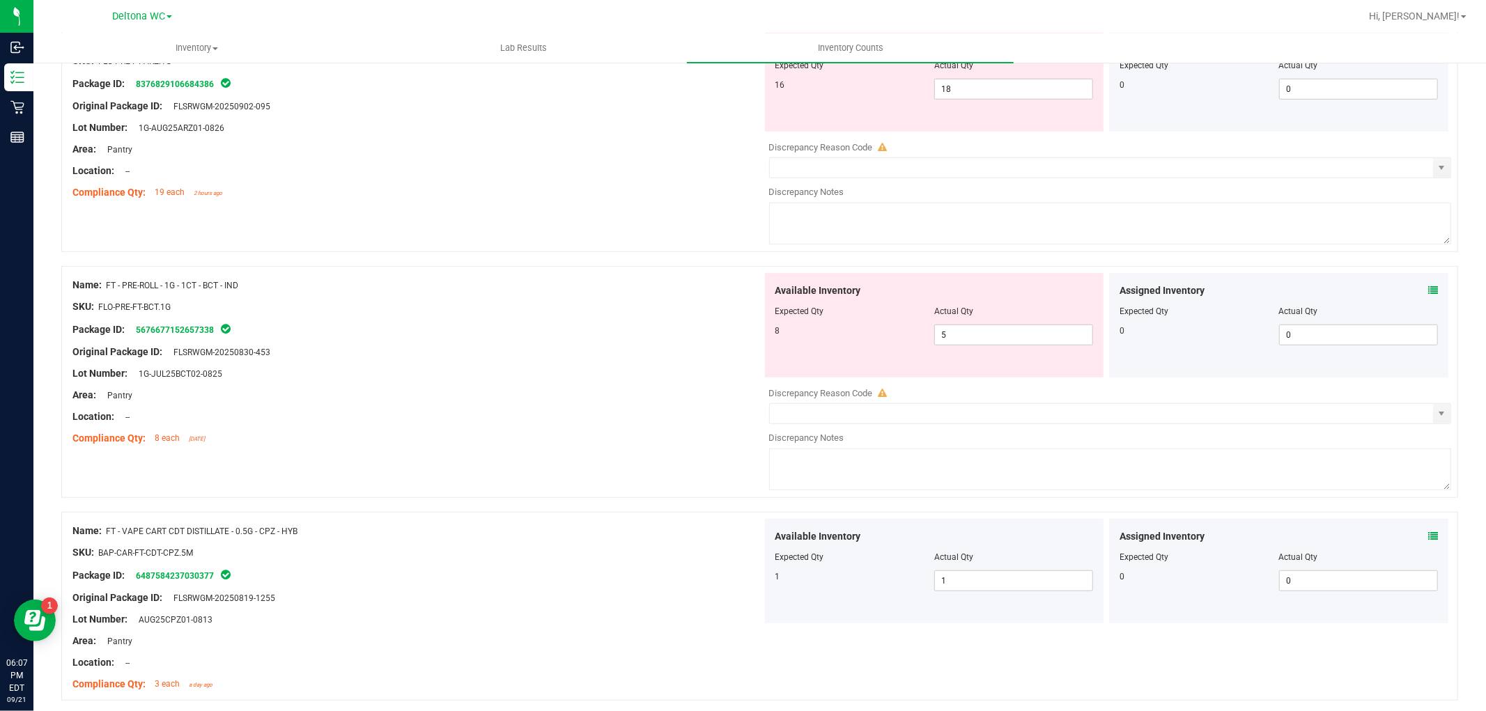
scroll to position [464, 0]
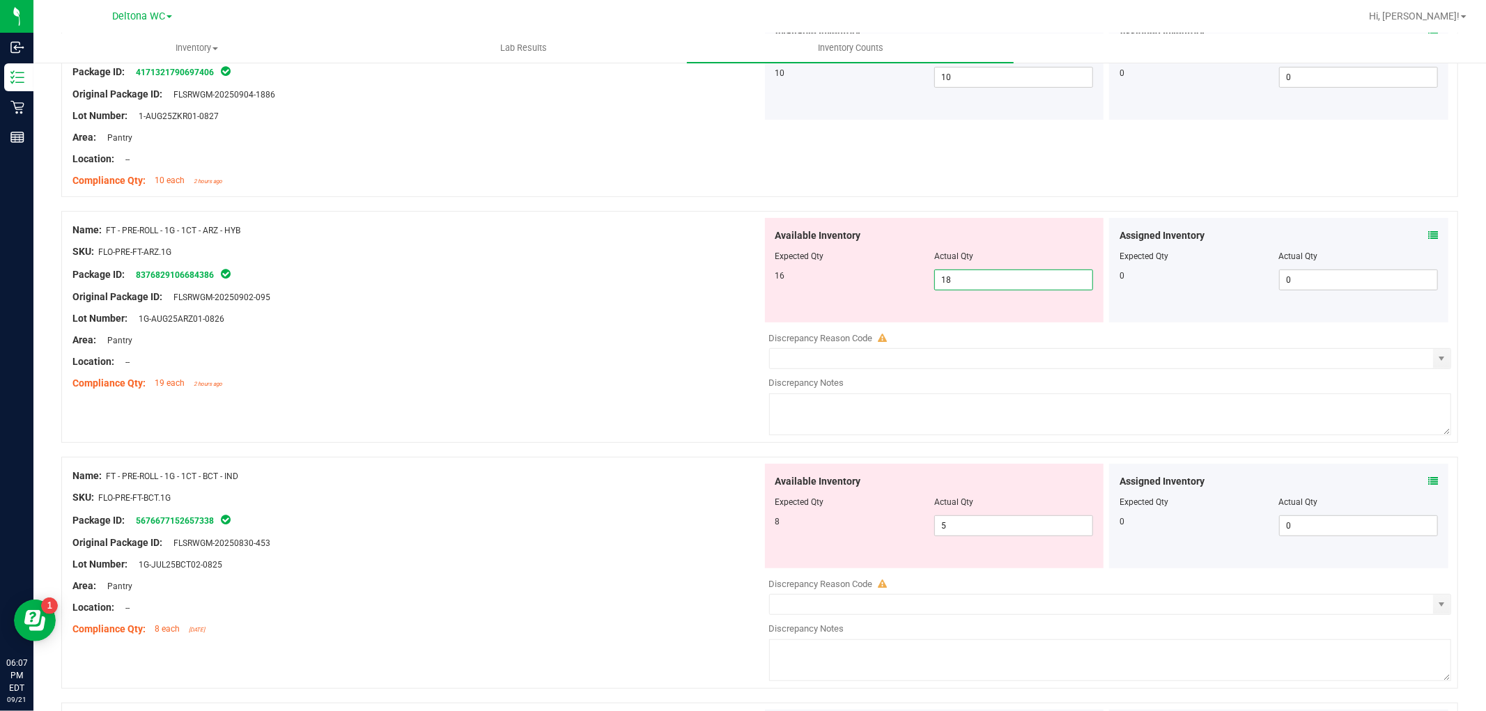
click at [995, 277] on span "18 18" at bounding box center [1013, 280] width 159 height 21
click at [995, 276] on input "18" at bounding box center [1013, 280] width 157 height 20
type input "16"
click at [612, 468] on div "Name: FT - PRE-ROLL - 1G - 1CT - BCT - IND SKU: FLO-PRE-FT-BCT.1G Package ID: 5…" at bounding box center [417, 553] width 690 height 178
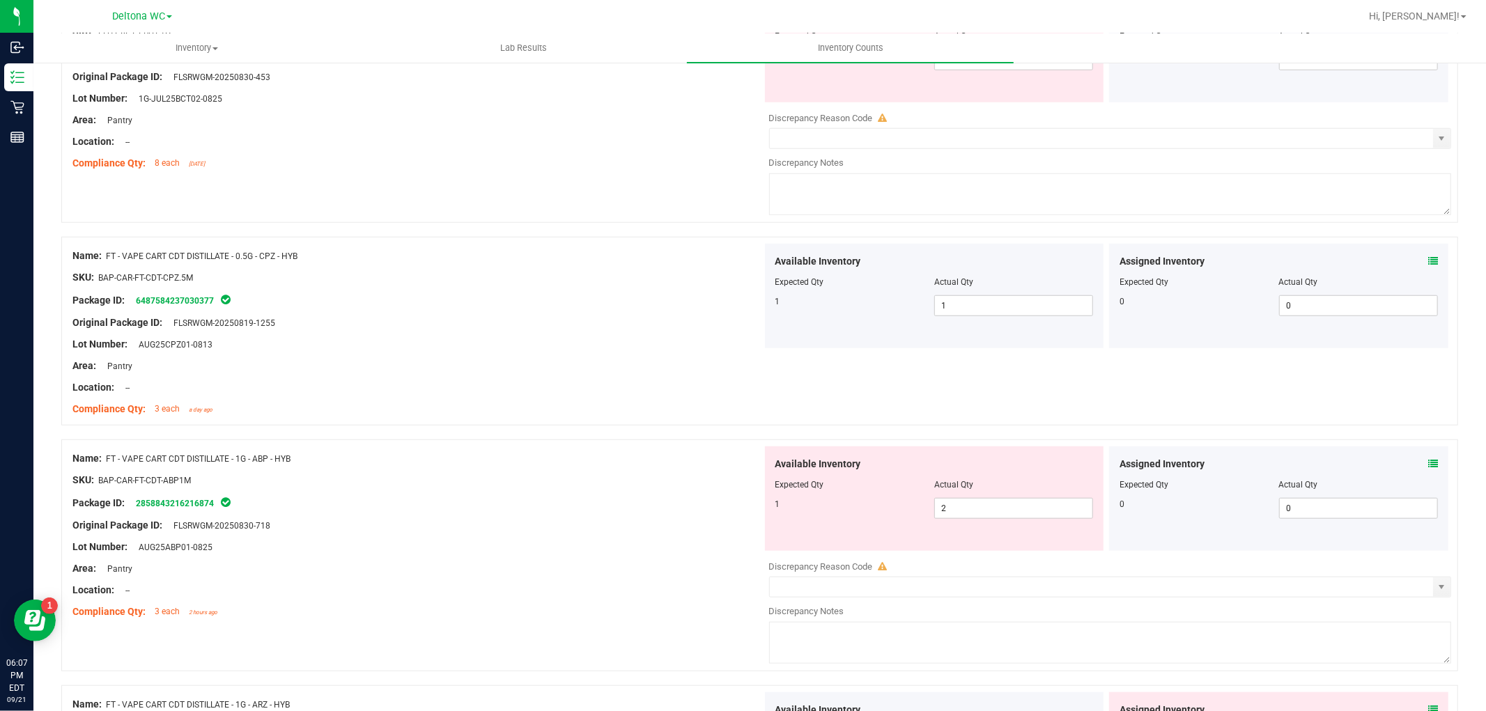
scroll to position [1006, 0]
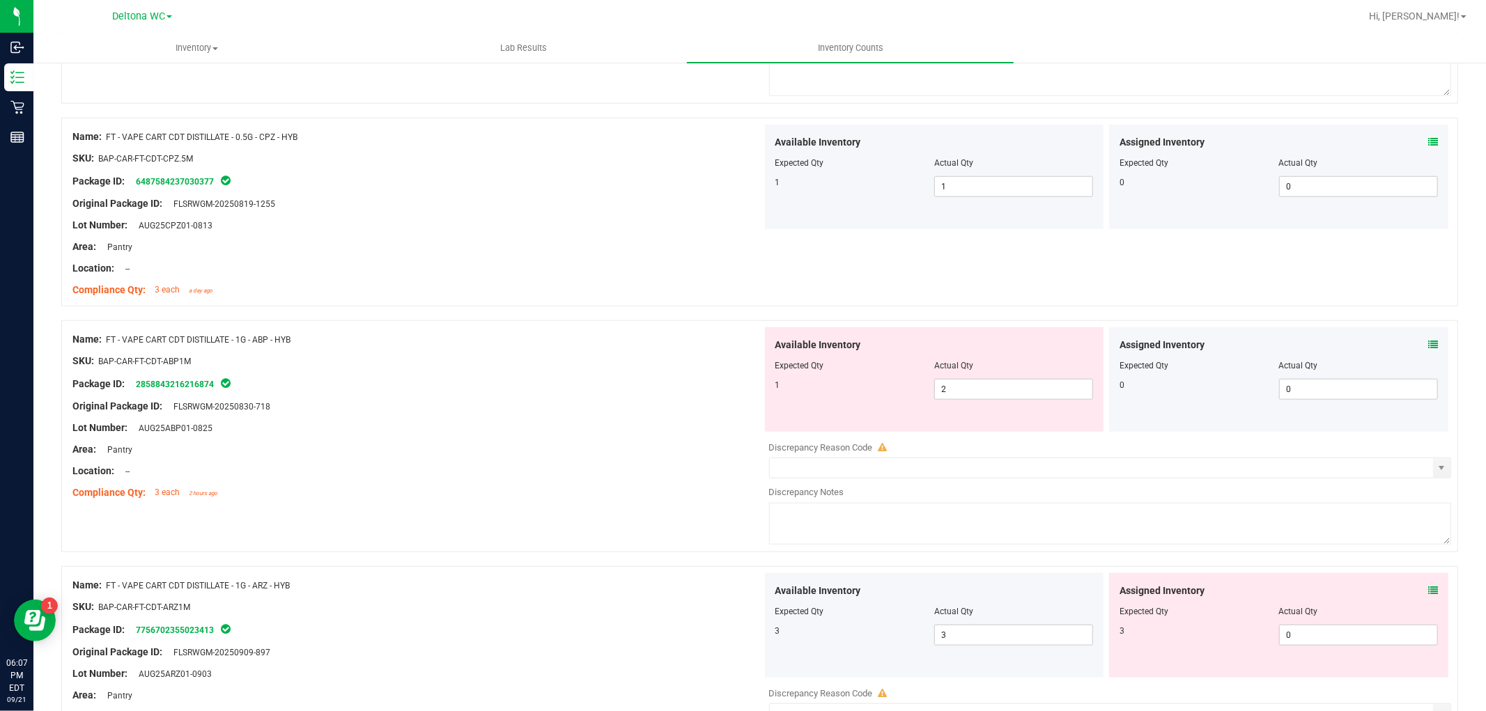
click at [1428, 596] on icon at bounding box center [1433, 591] width 10 height 10
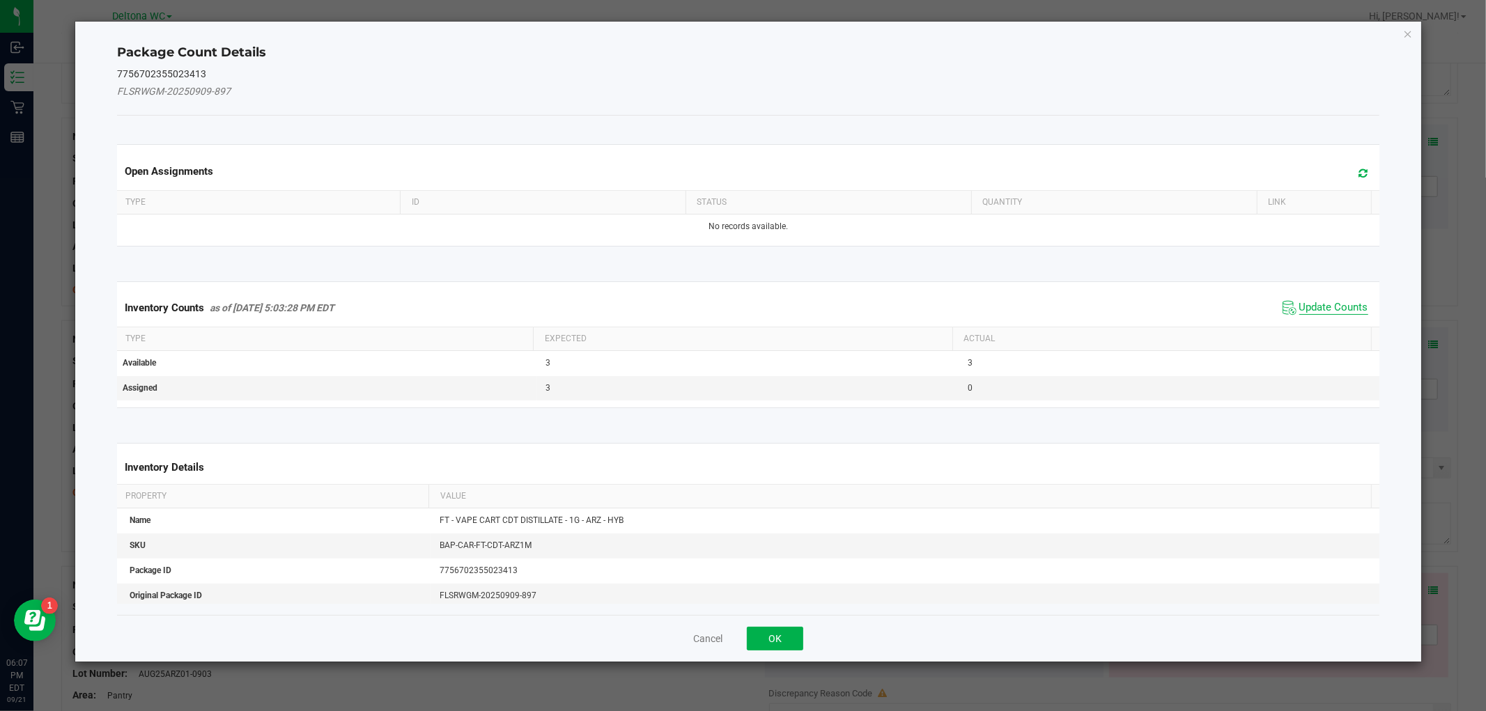
click at [1307, 303] on span "Update Counts" at bounding box center [1333, 308] width 69 height 14
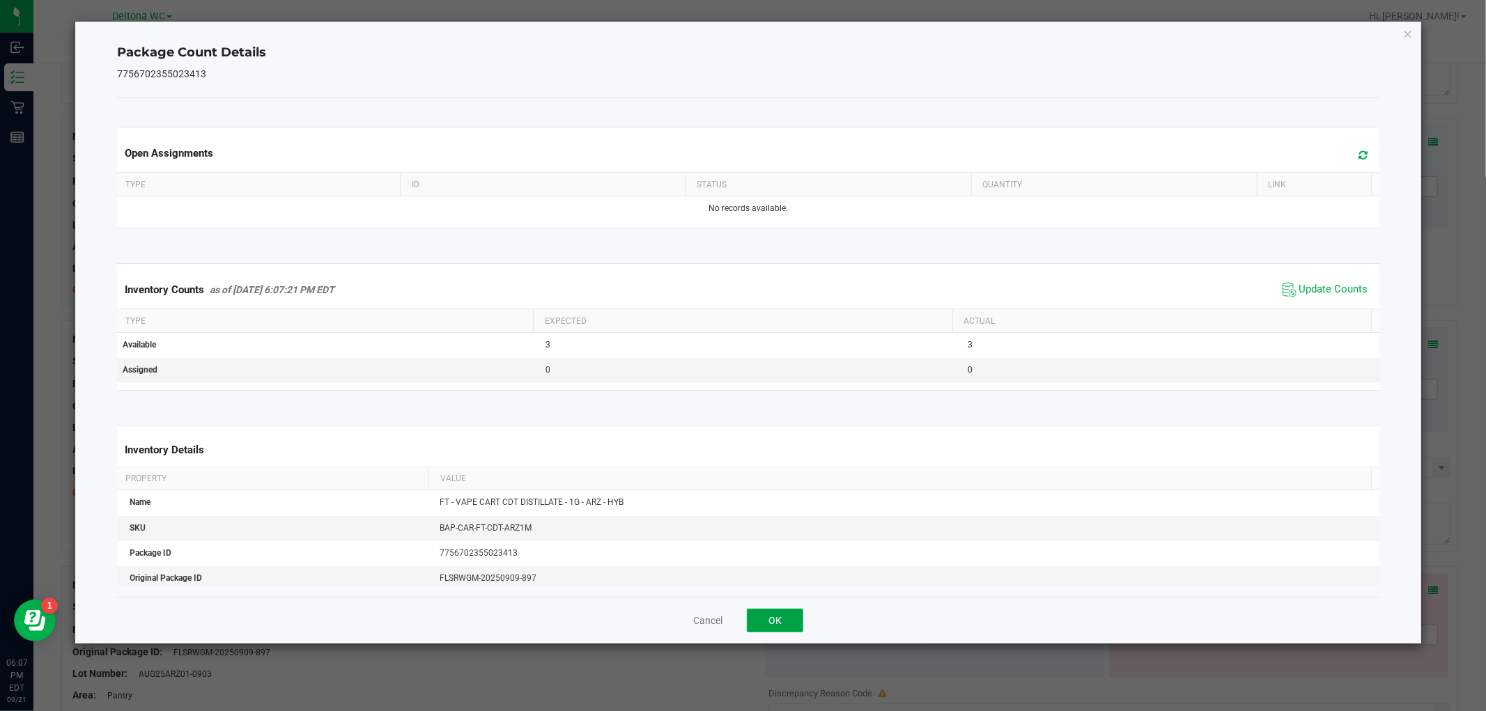
click at [766, 620] on button "OK" at bounding box center [775, 621] width 56 height 24
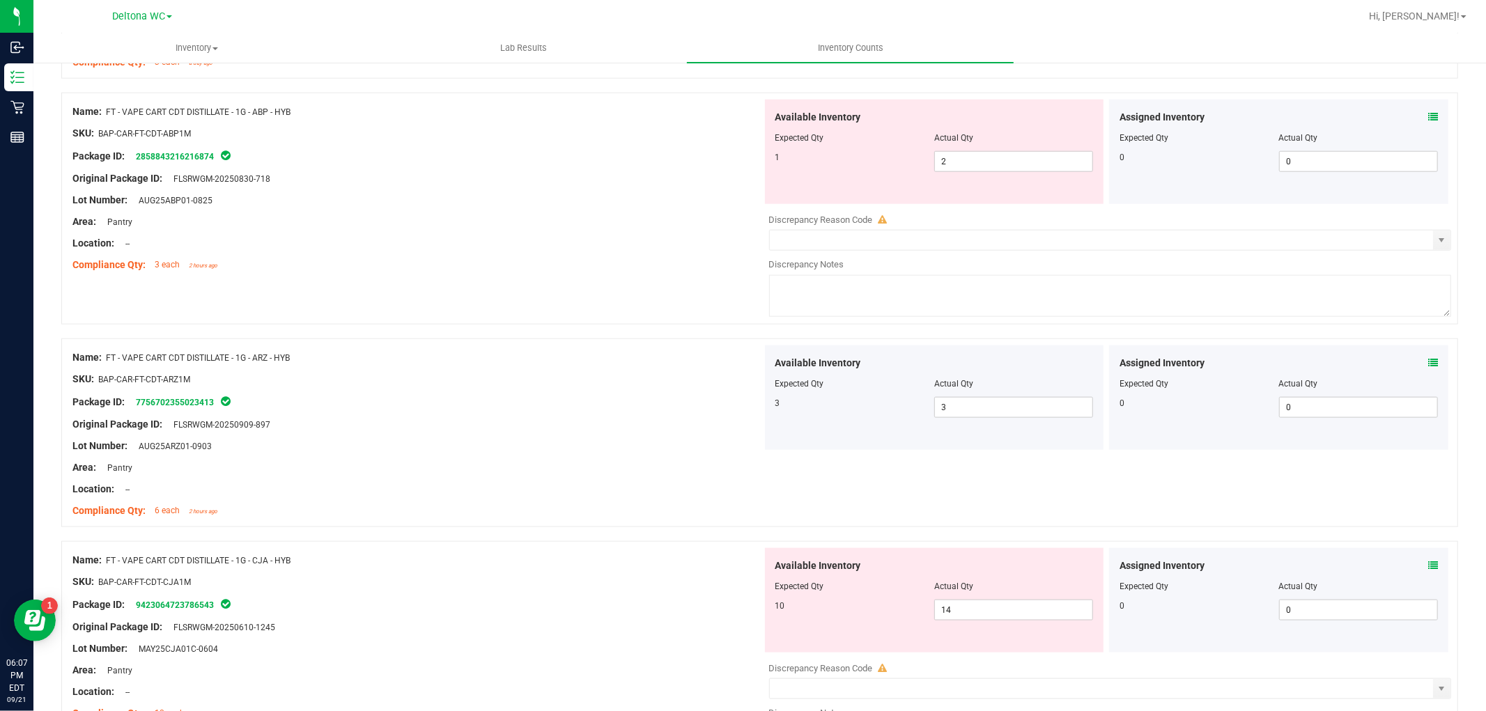
scroll to position [1238, 0]
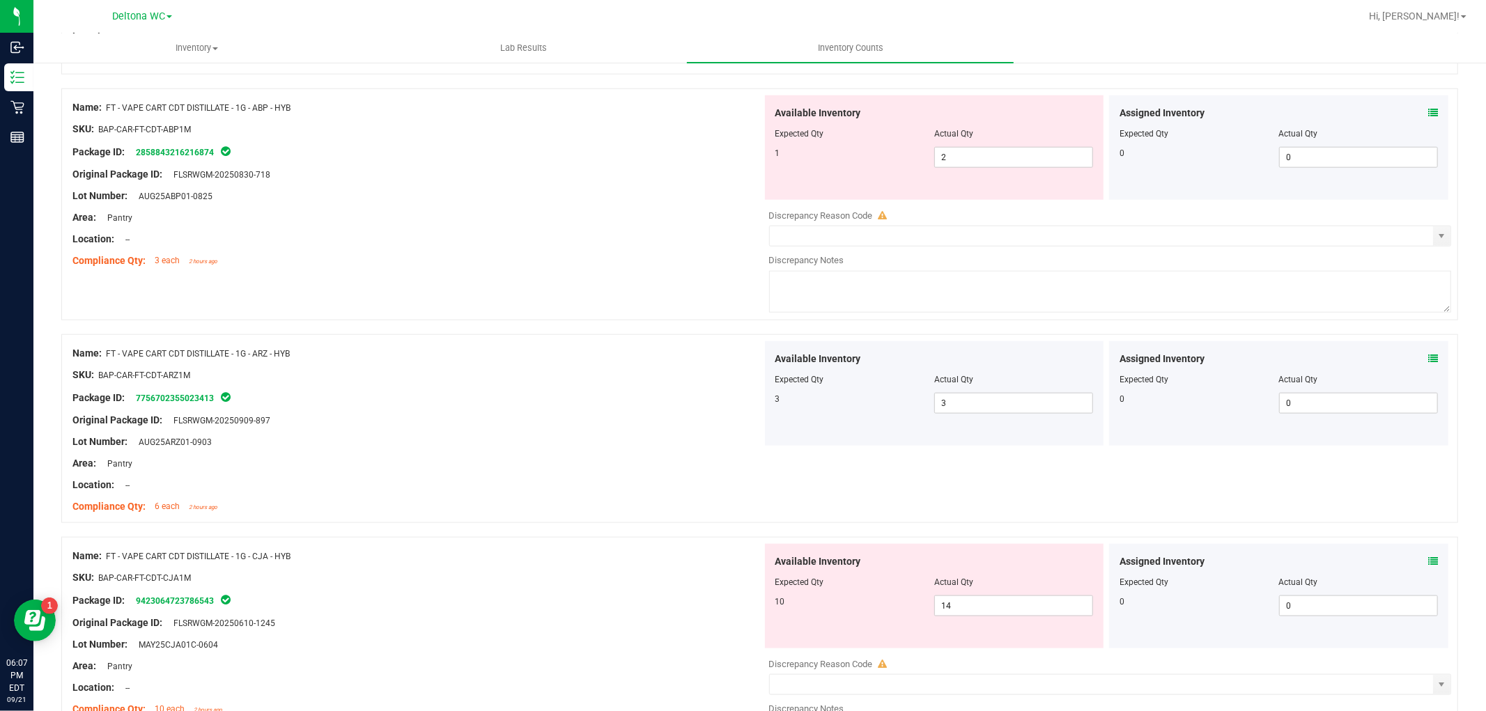
click at [1428, 562] on icon at bounding box center [1433, 562] width 10 height 10
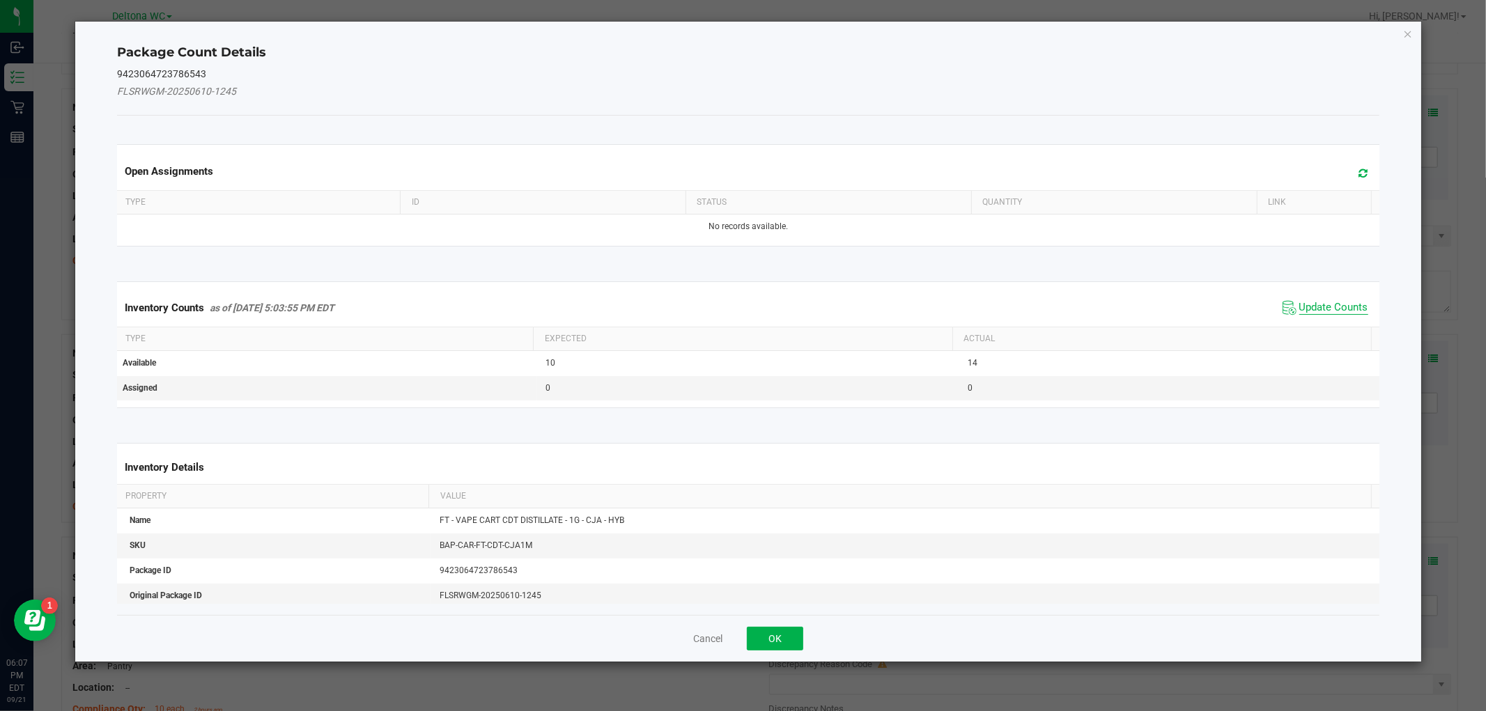
click at [1331, 309] on span "Update Counts" at bounding box center [1333, 308] width 69 height 14
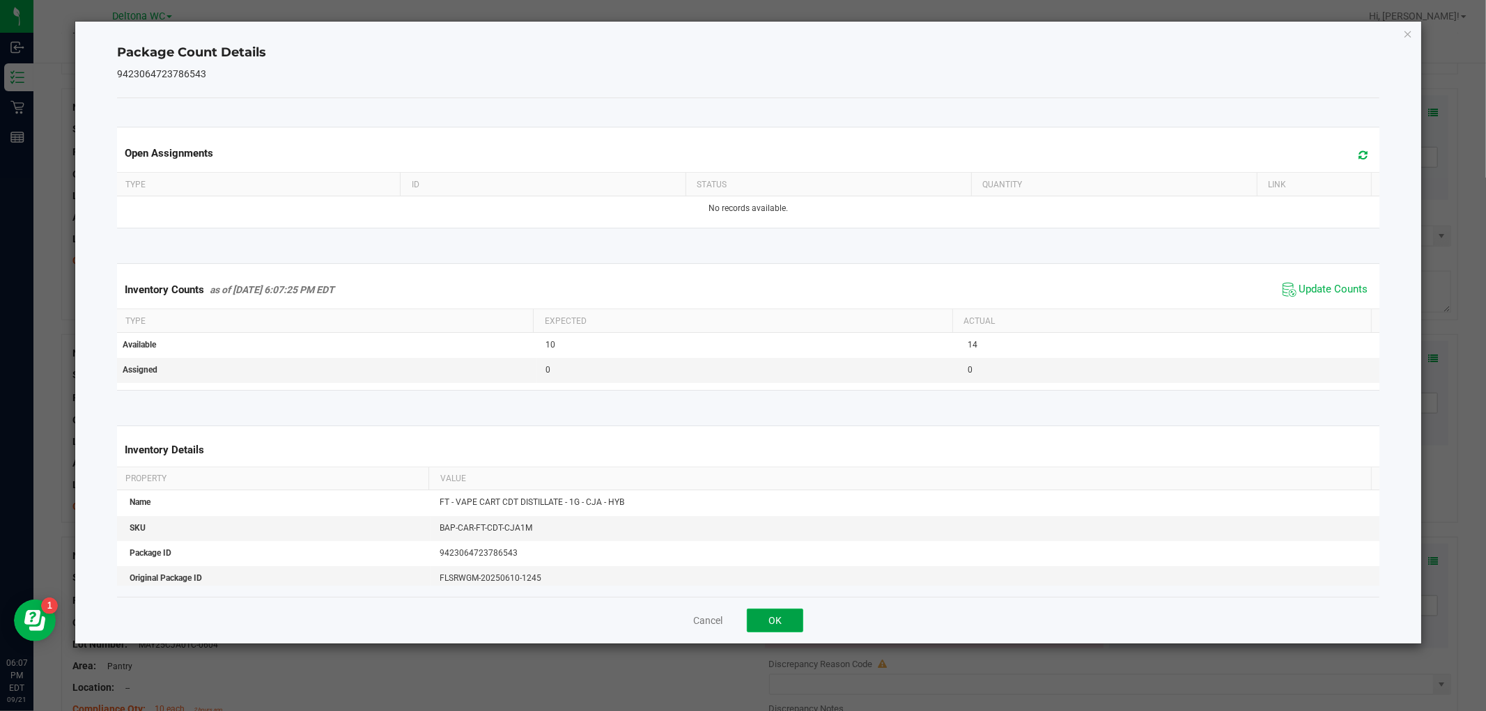
click at [769, 619] on button "OK" at bounding box center [775, 621] width 56 height 24
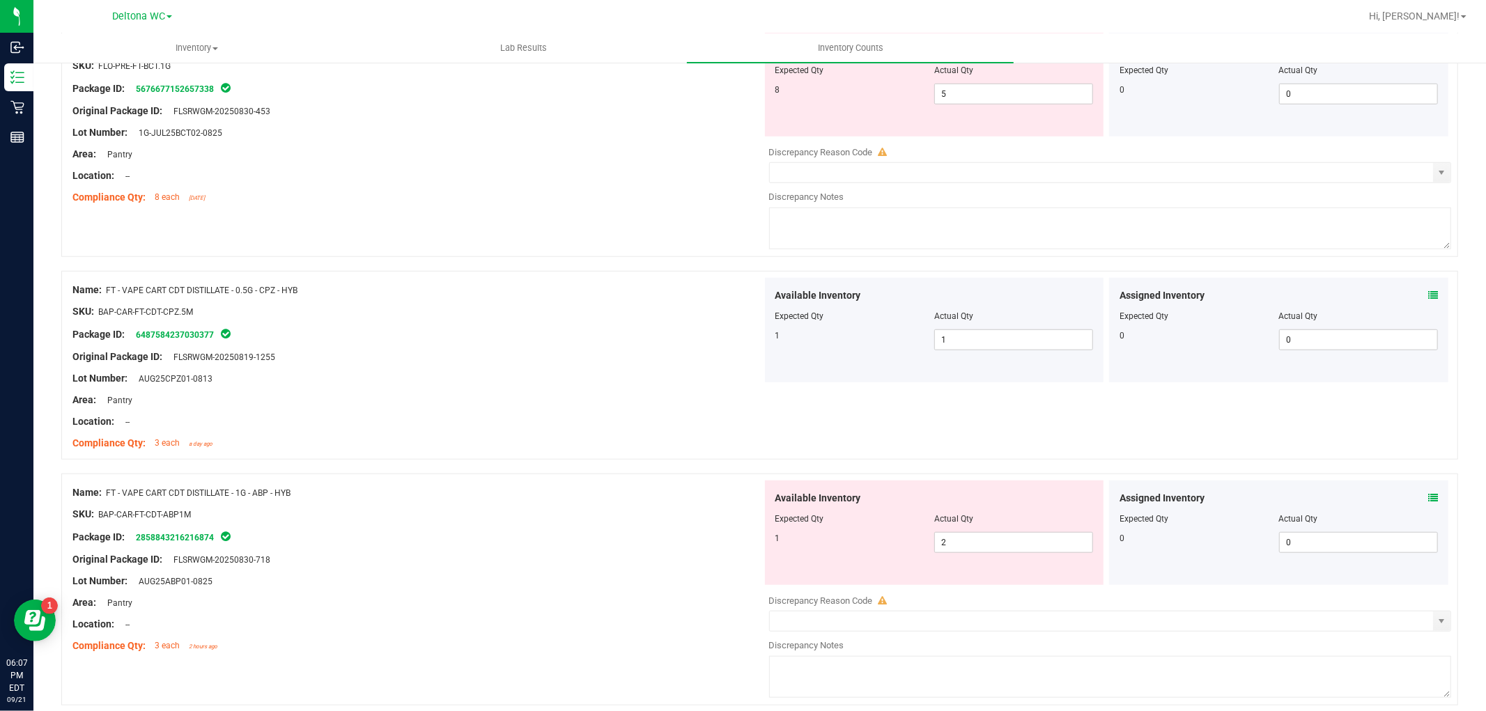
scroll to position [619, 0]
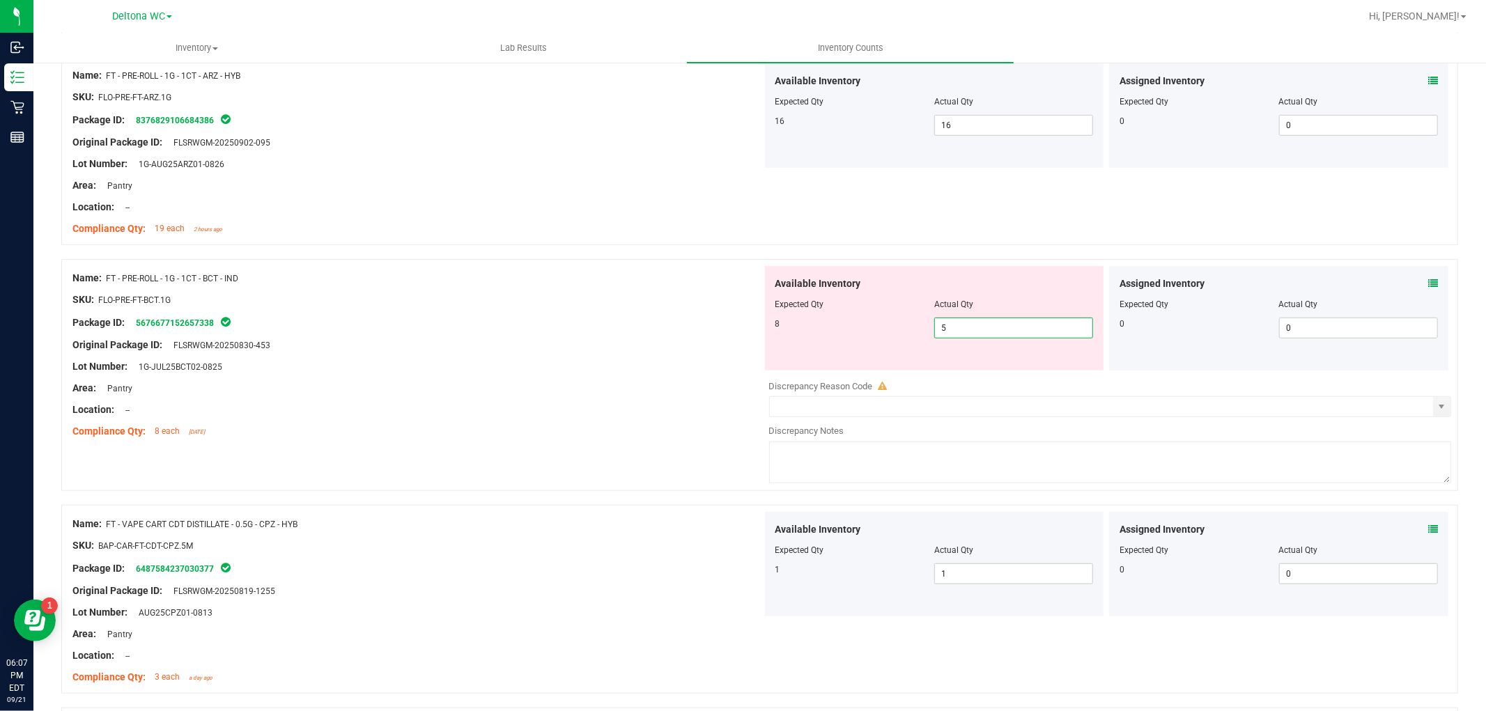
click at [987, 337] on span "5 5" at bounding box center [1013, 328] width 159 height 21
click at [987, 336] on input "5" at bounding box center [1013, 328] width 157 height 20
type input "8"
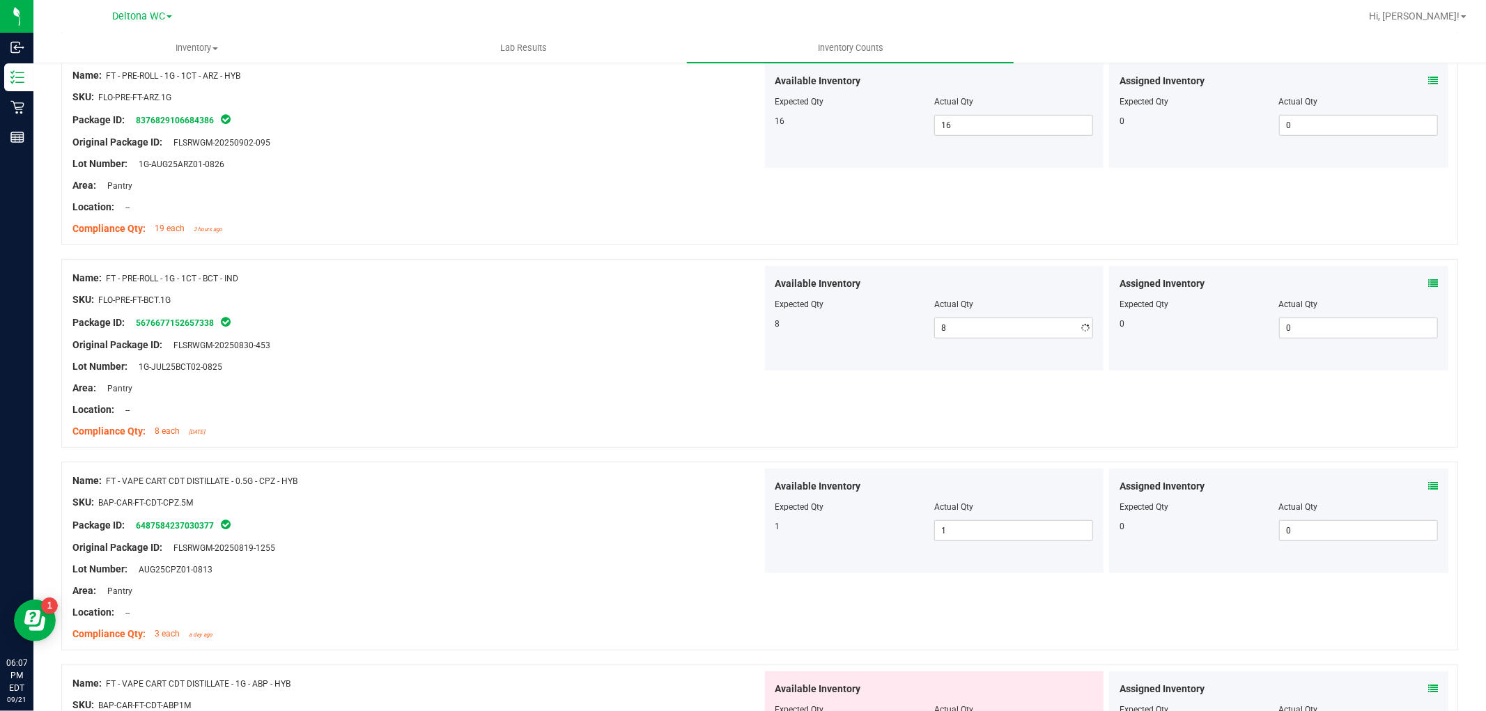
click at [516, 324] on div "Package ID: 5676677152657338" at bounding box center [417, 322] width 690 height 17
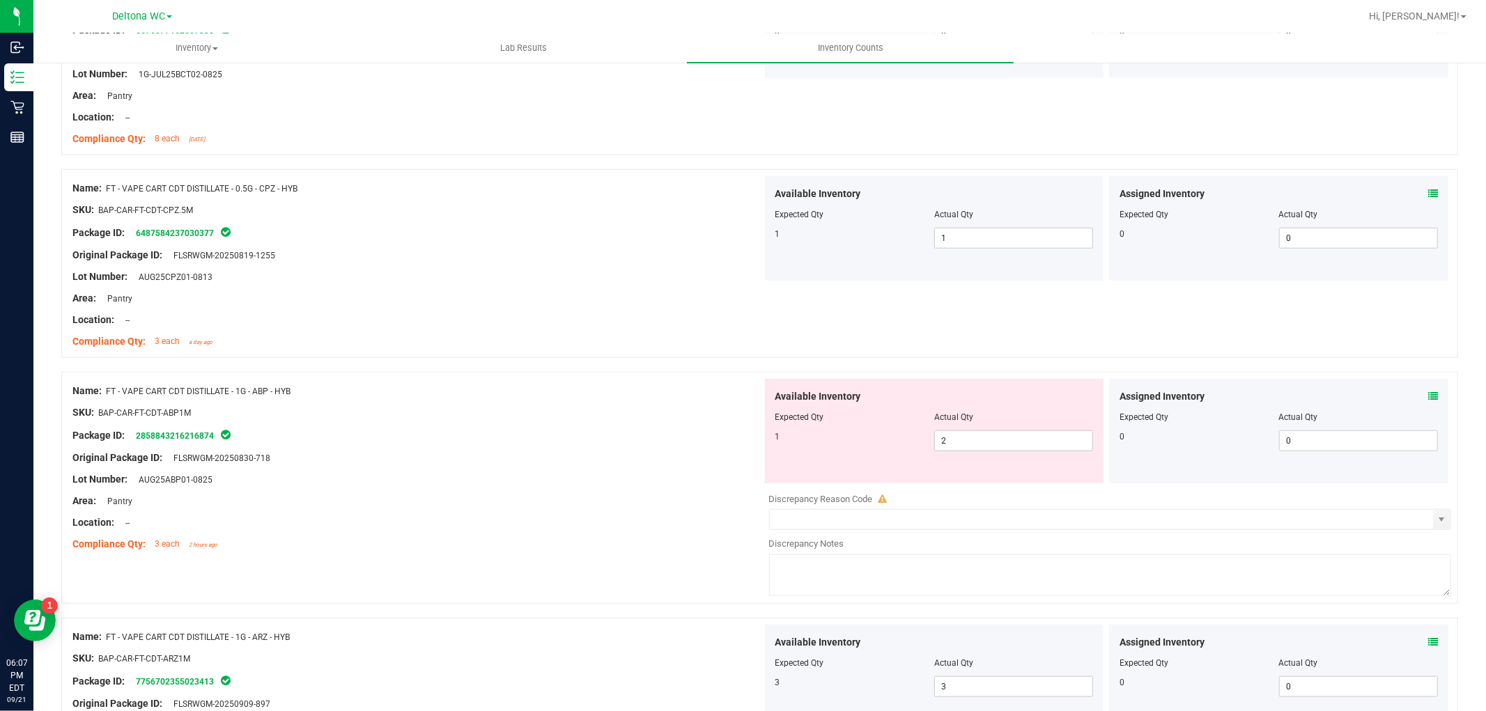
scroll to position [1006, 0]
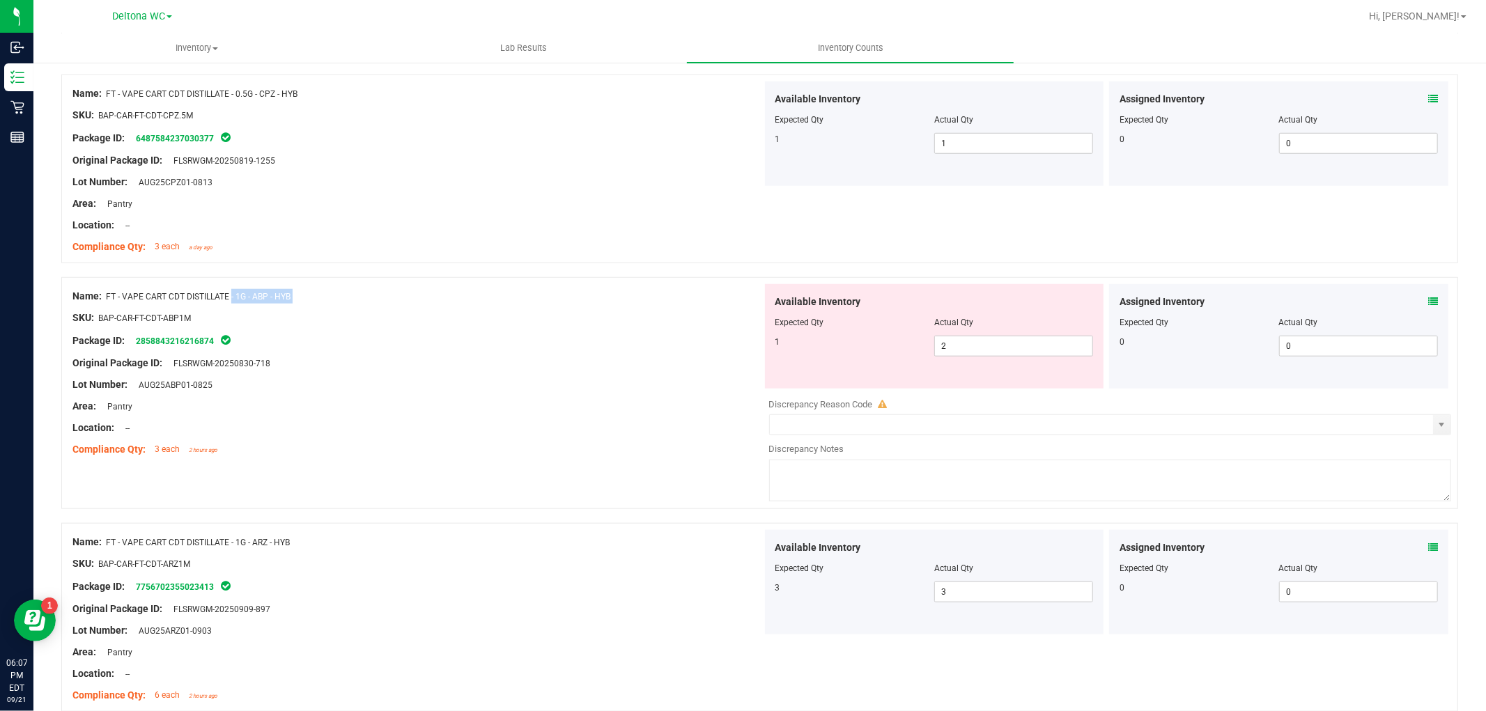
drag, startPoint x: 171, startPoint y: 298, endPoint x: 274, endPoint y: 305, distance: 104.0
click at [267, 305] on div "Name: FT - VAPE CART CDT DISTILLATE - 1G - ABP - HYB SKU: BAP-CAR-FT-CDT-ABP1M …" at bounding box center [417, 373] width 690 height 178
click at [552, 350] on div at bounding box center [417, 352] width 690 height 7
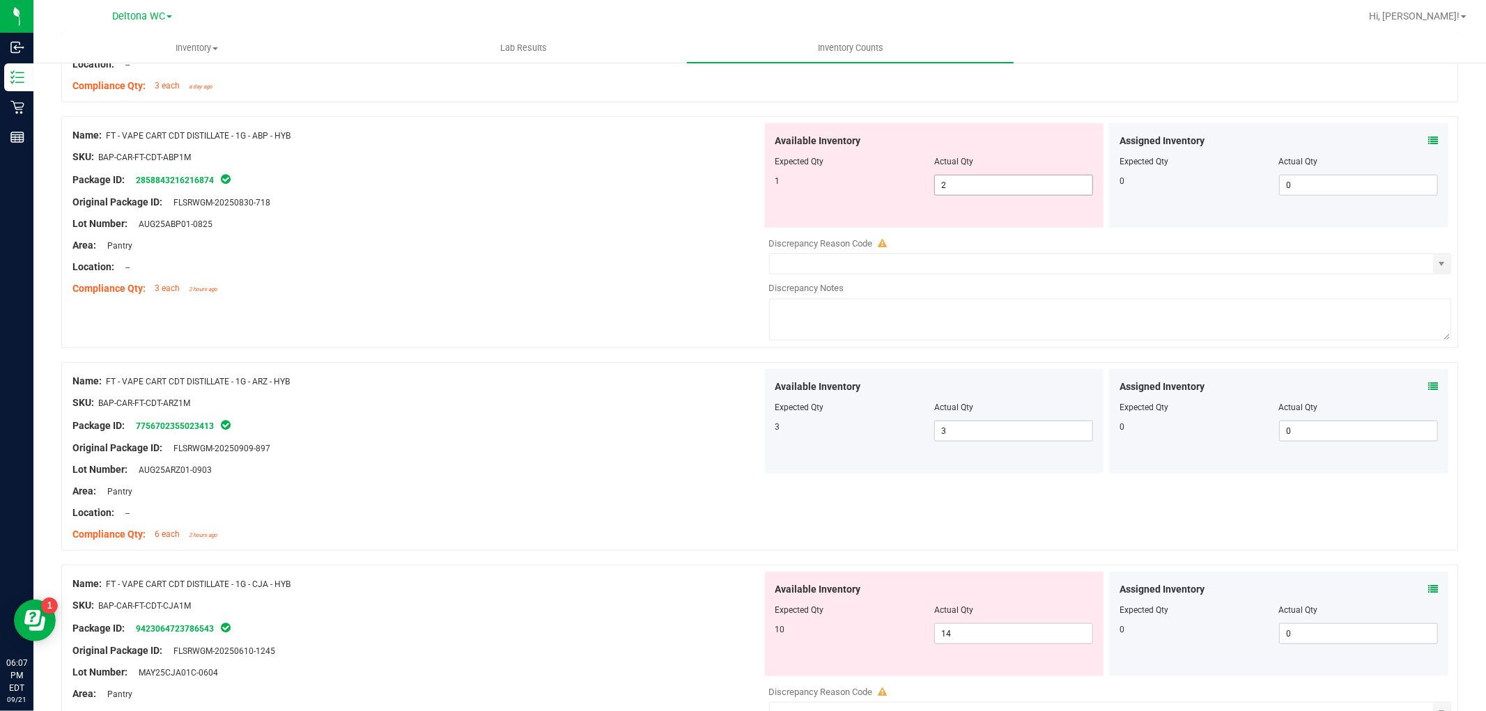
scroll to position [1083, 0]
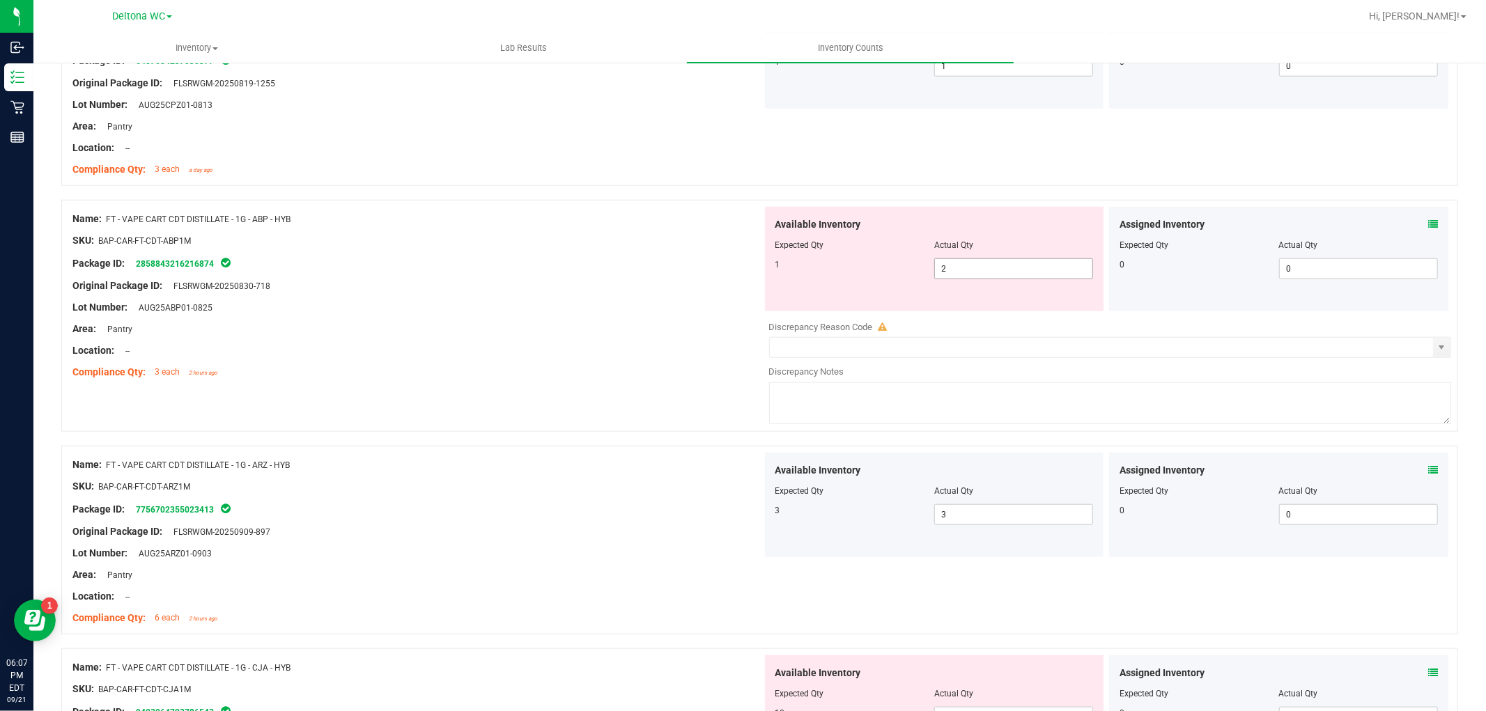
click at [980, 265] on span "2 2" at bounding box center [1013, 268] width 159 height 21
click at [980, 265] on input "2" at bounding box center [1013, 269] width 157 height 20
type input "1"
click at [699, 274] on div at bounding box center [417, 275] width 690 height 7
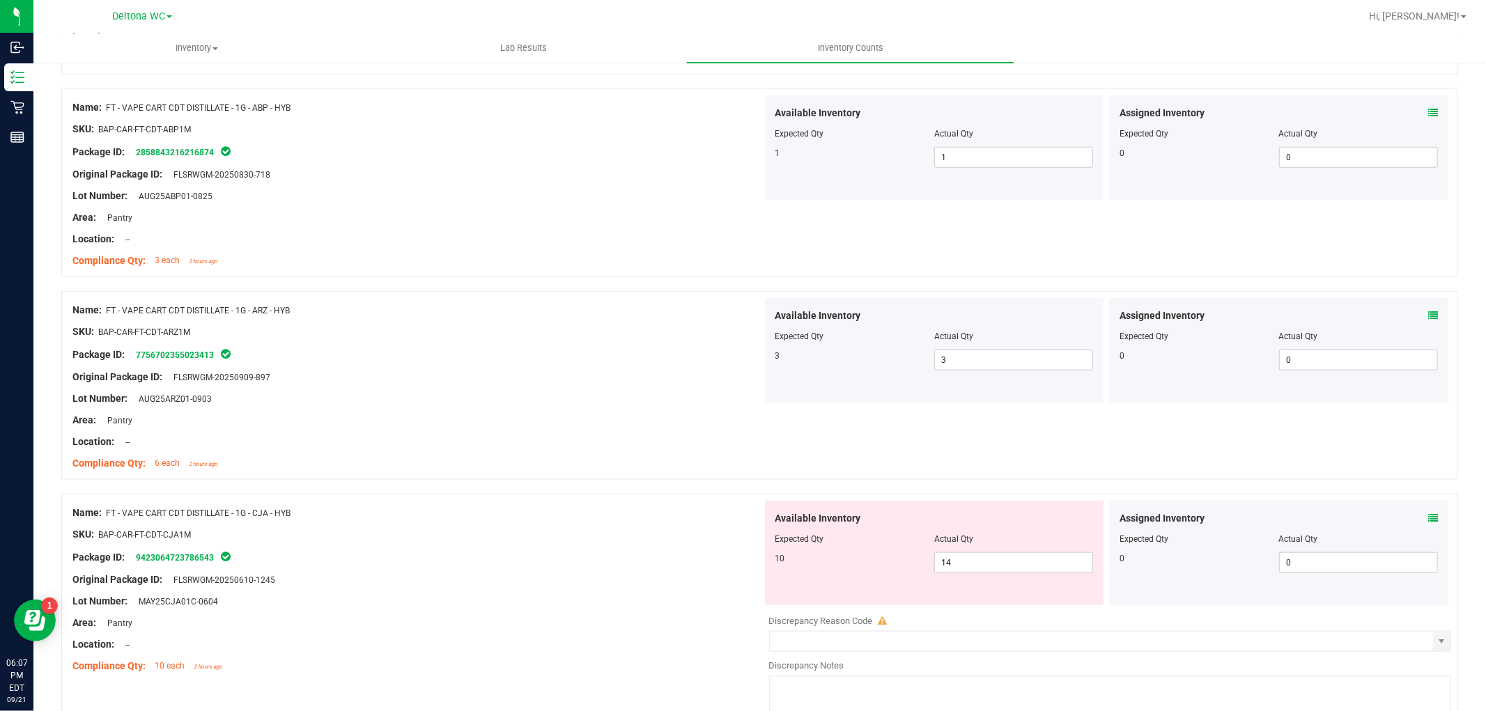
scroll to position [1393, 0]
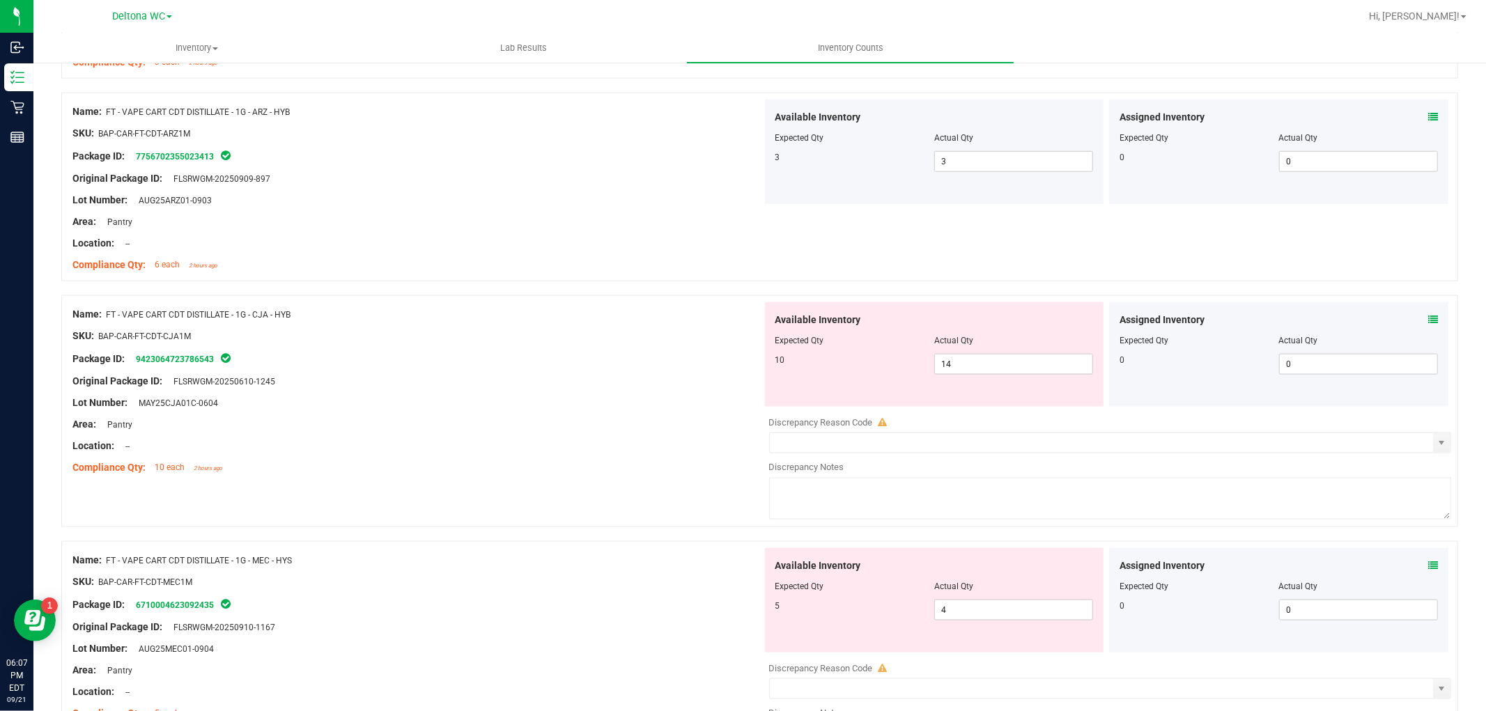
click at [1428, 317] on icon at bounding box center [1433, 320] width 10 height 10
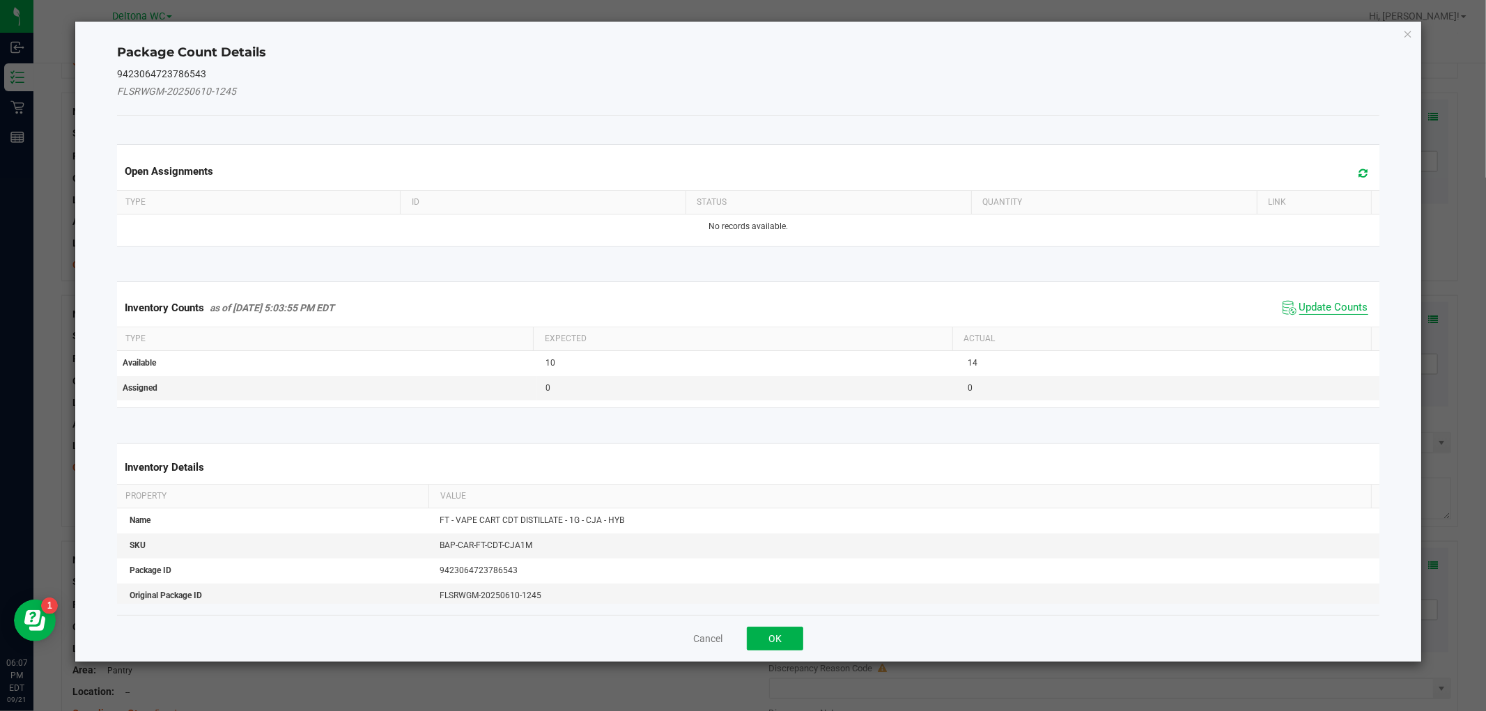
click at [1301, 305] on span "Update Counts" at bounding box center [1333, 308] width 69 height 14
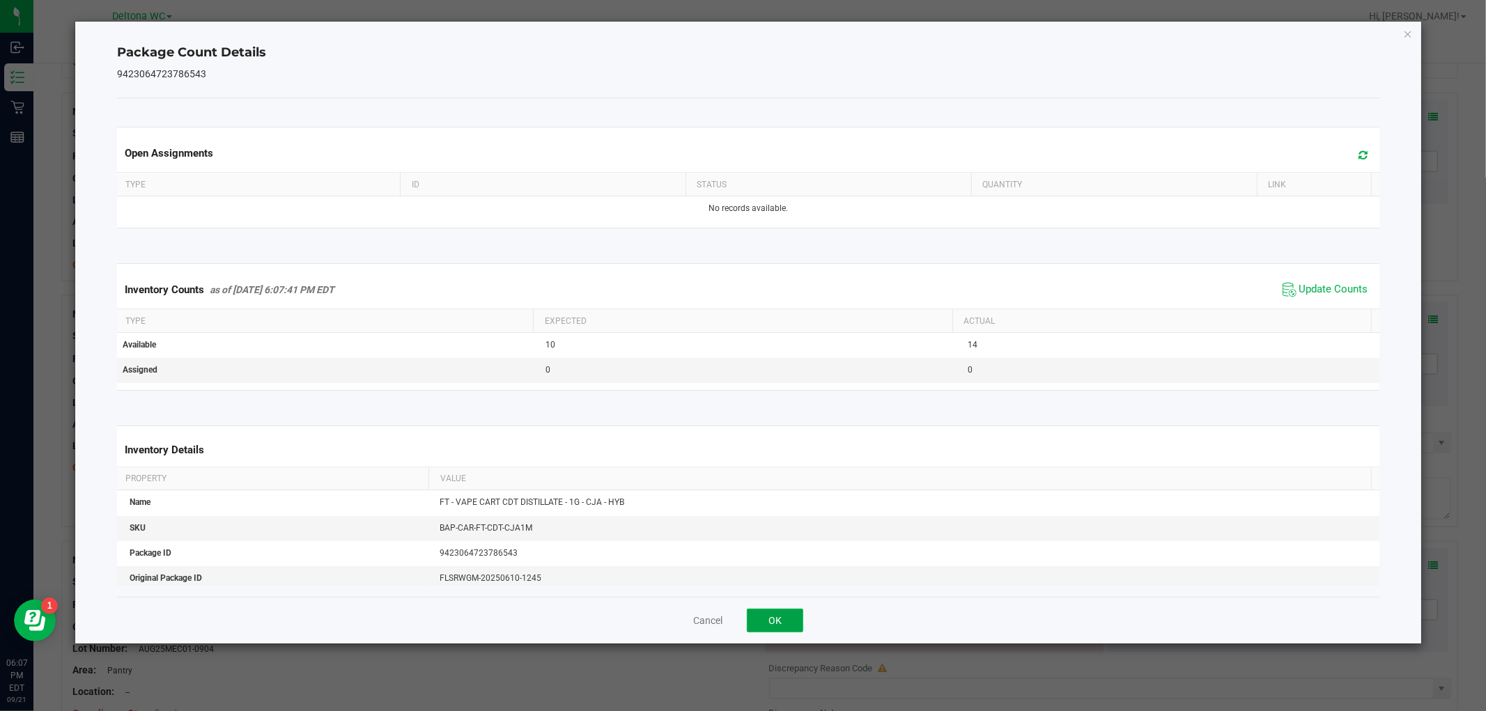
click at [774, 621] on button "OK" at bounding box center [775, 621] width 56 height 24
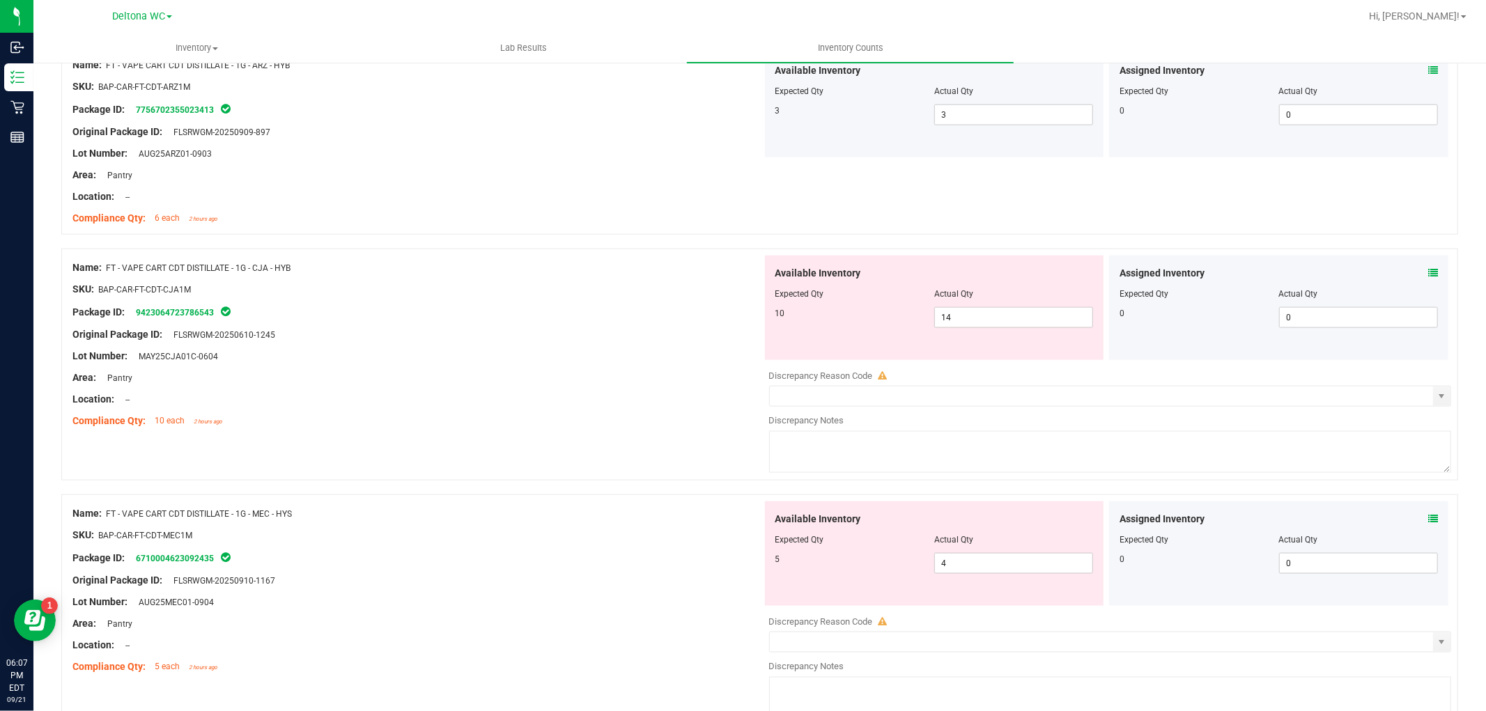
scroll to position [1548, 0]
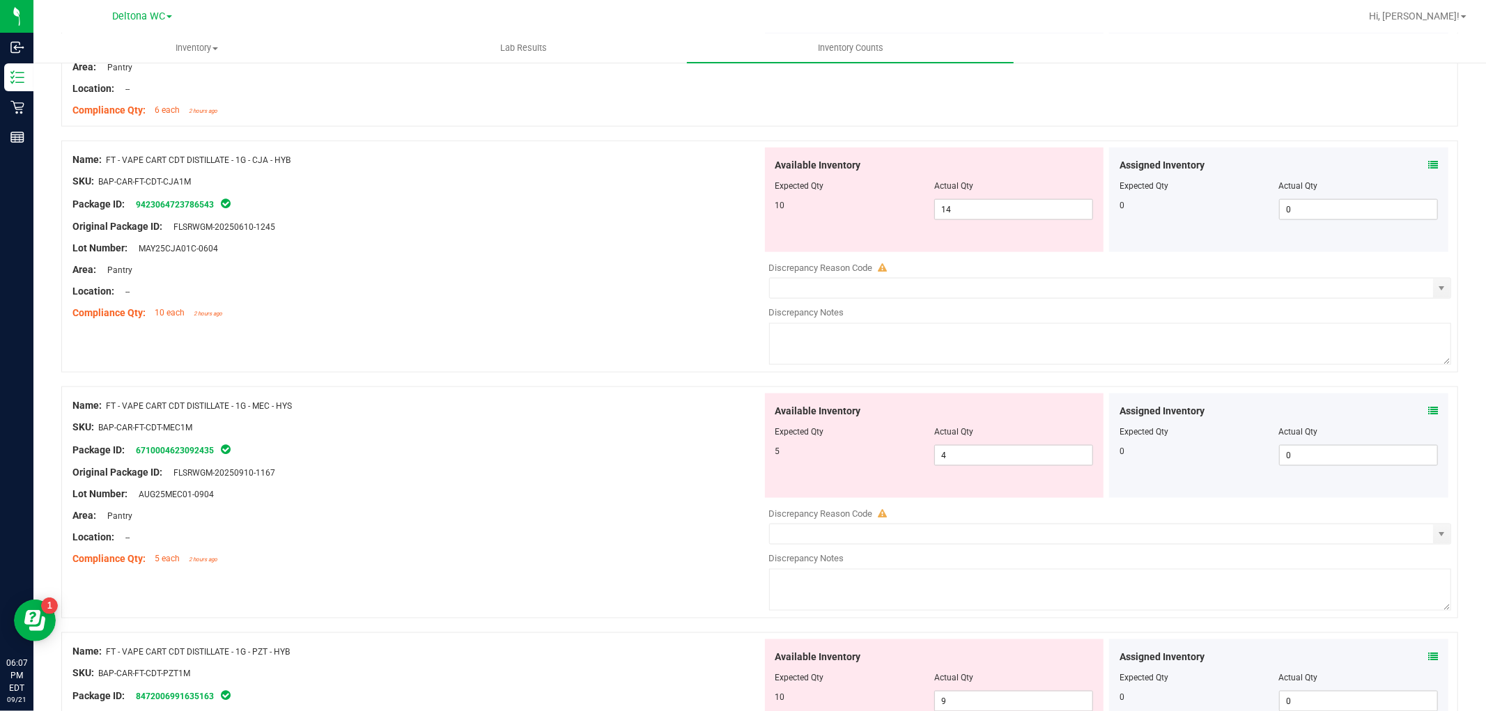
click at [1428, 409] on icon at bounding box center [1433, 411] width 10 height 10
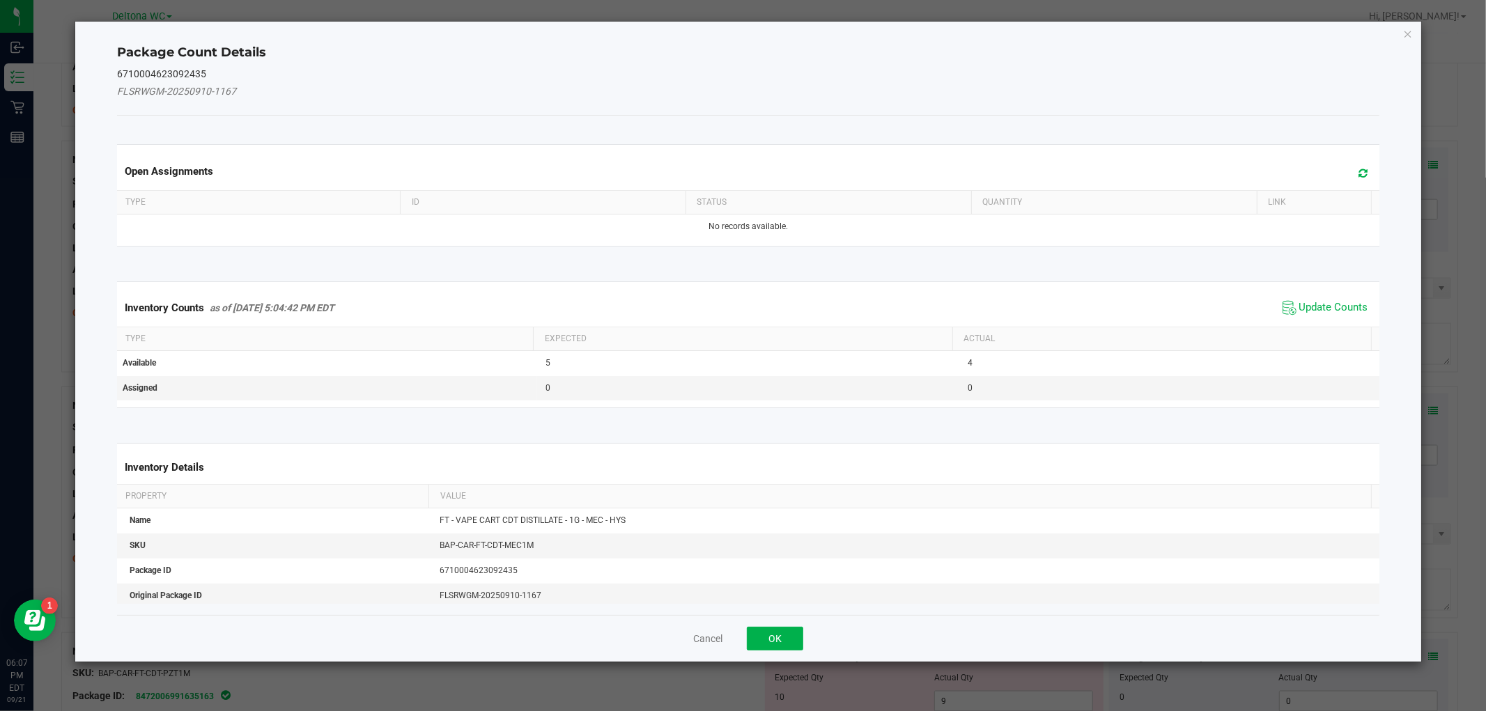
click at [1328, 297] on span "Update Counts" at bounding box center [1325, 307] width 93 height 21
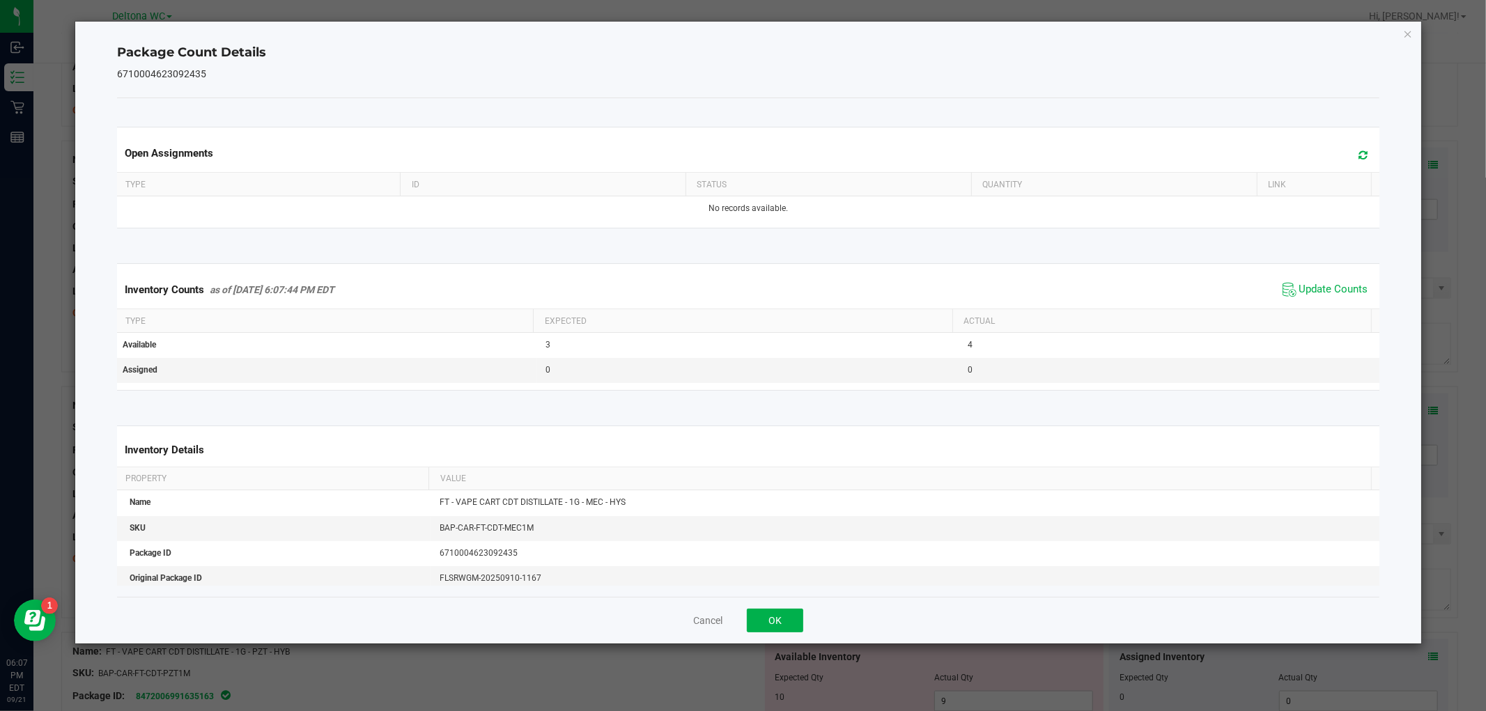
click at [1324, 304] on div "Inventory Counts as of Sep 21, 2025 6:07:44 PM EDT Update Counts" at bounding box center [747, 290] width 1267 height 38
click at [776, 618] on button "OK" at bounding box center [775, 621] width 56 height 24
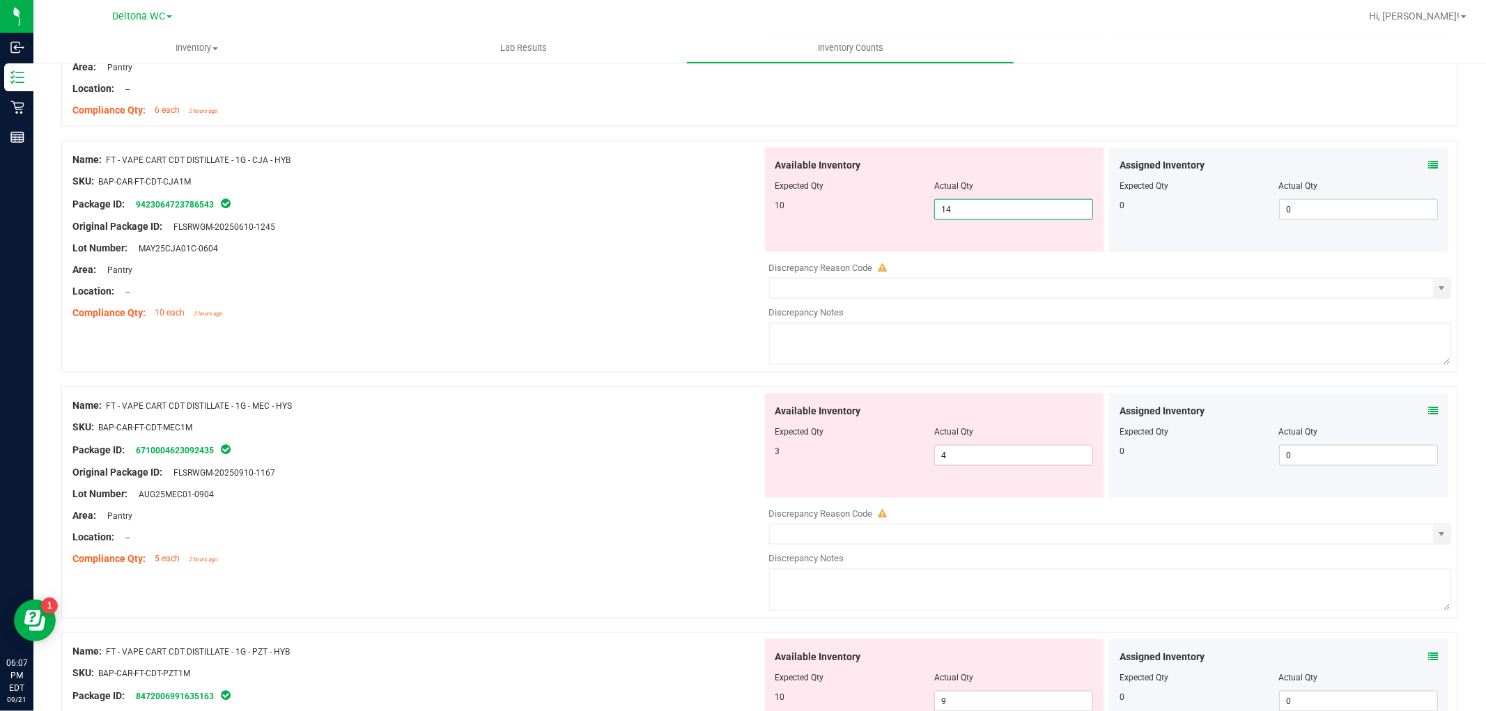
click at [957, 220] on span "14 14" at bounding box center [1013, 209] width 159 height 21
click at [957, 219] on input "14" at bounding box center [1013, 210] width 157 height 20
type input "10"
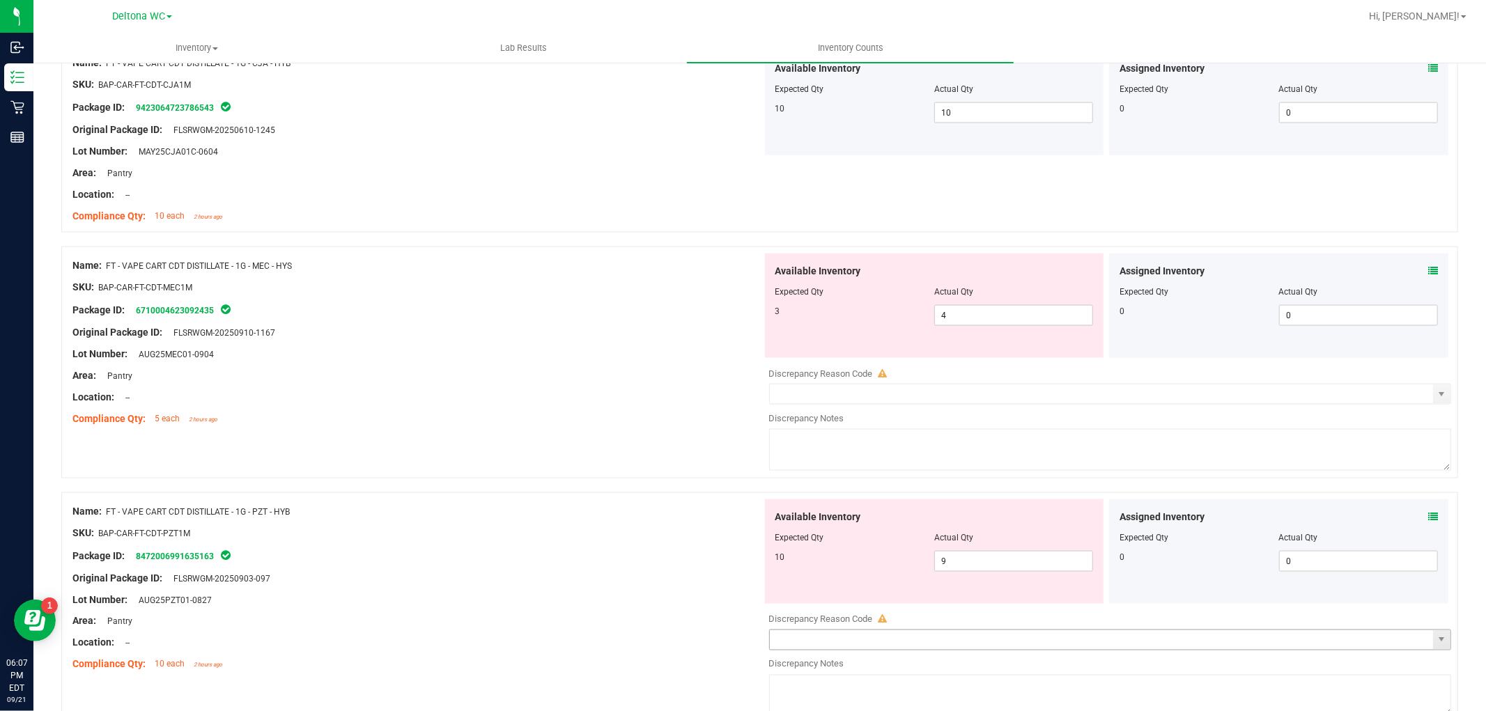
scroll to position [1857, 0]
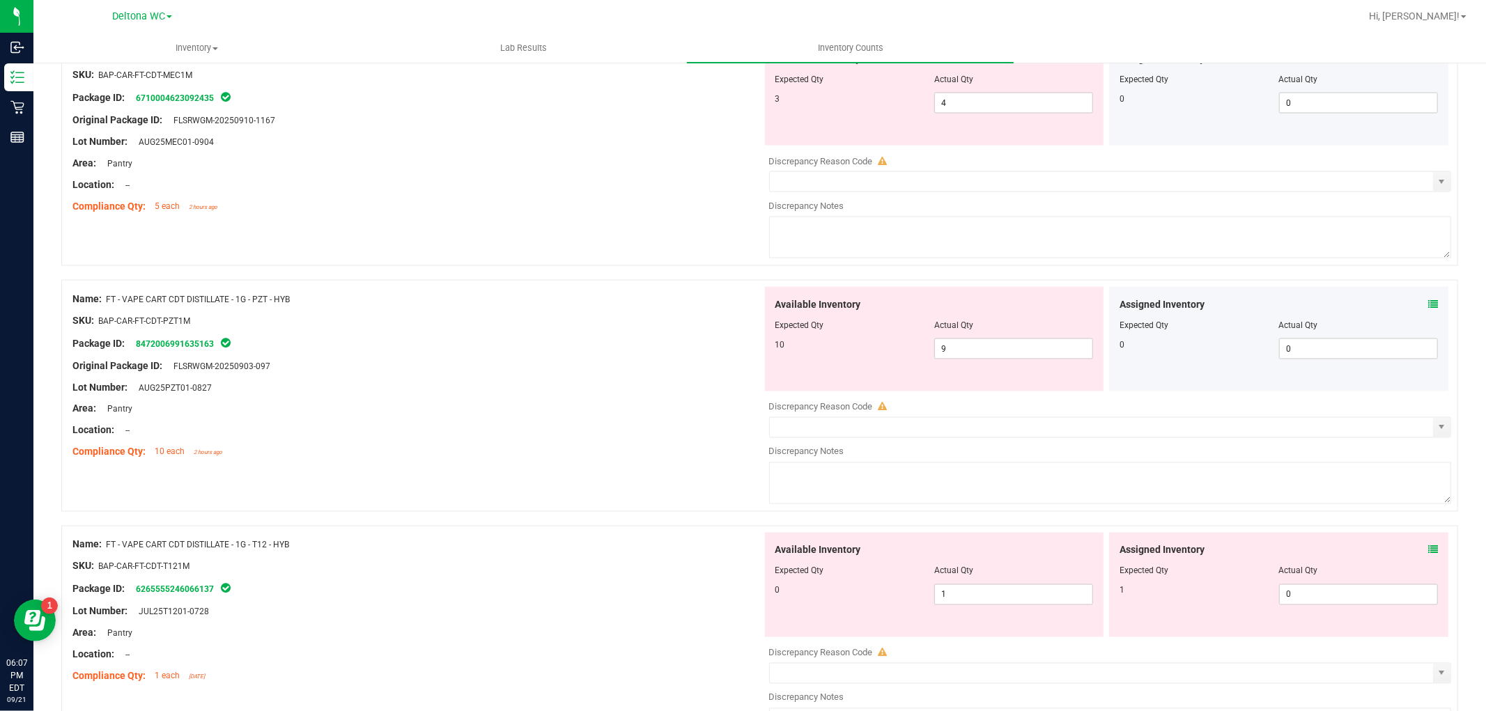
click at [1428, 300] on span at bounding box center [1433, 304] width 10 height 15
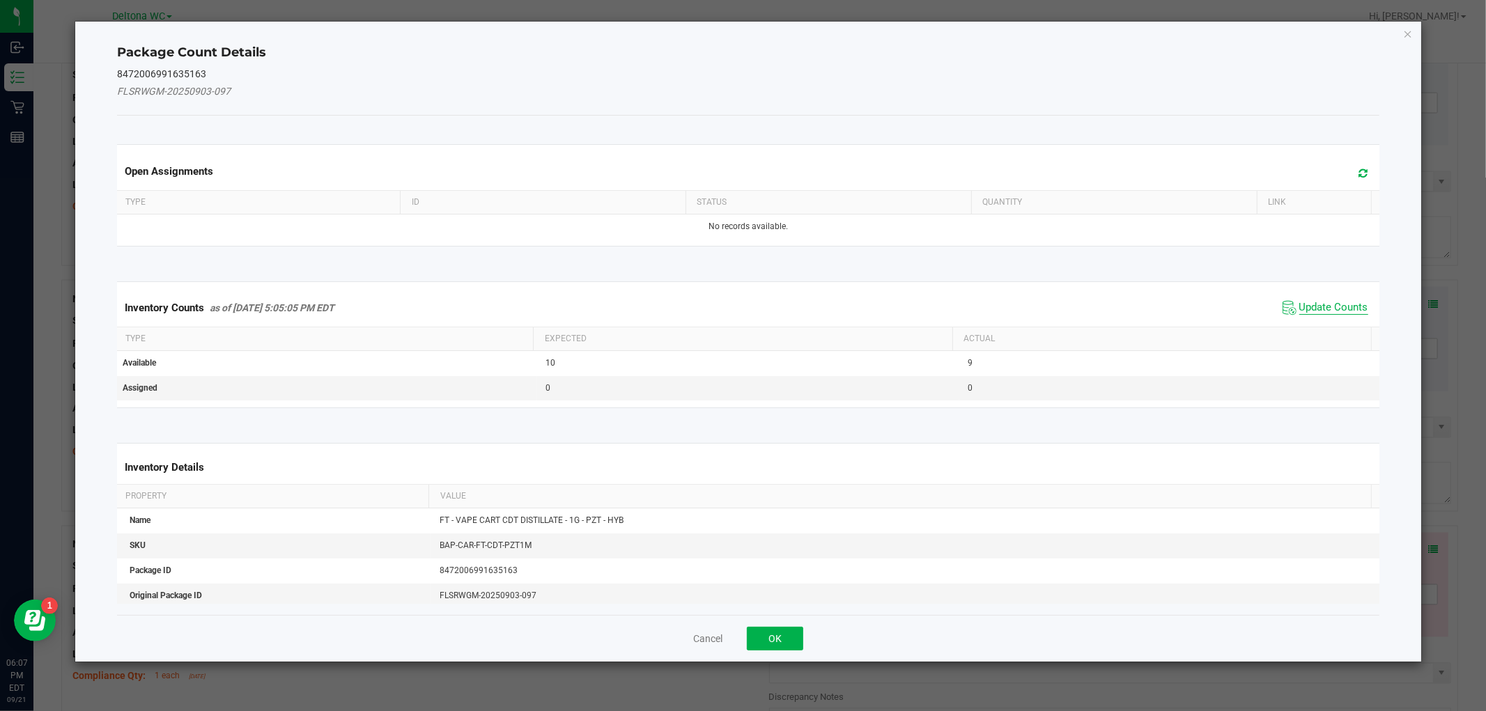
click at [1311, 312] on span "Update Counts" at bounding box center [1333, 308] width 69 height 14
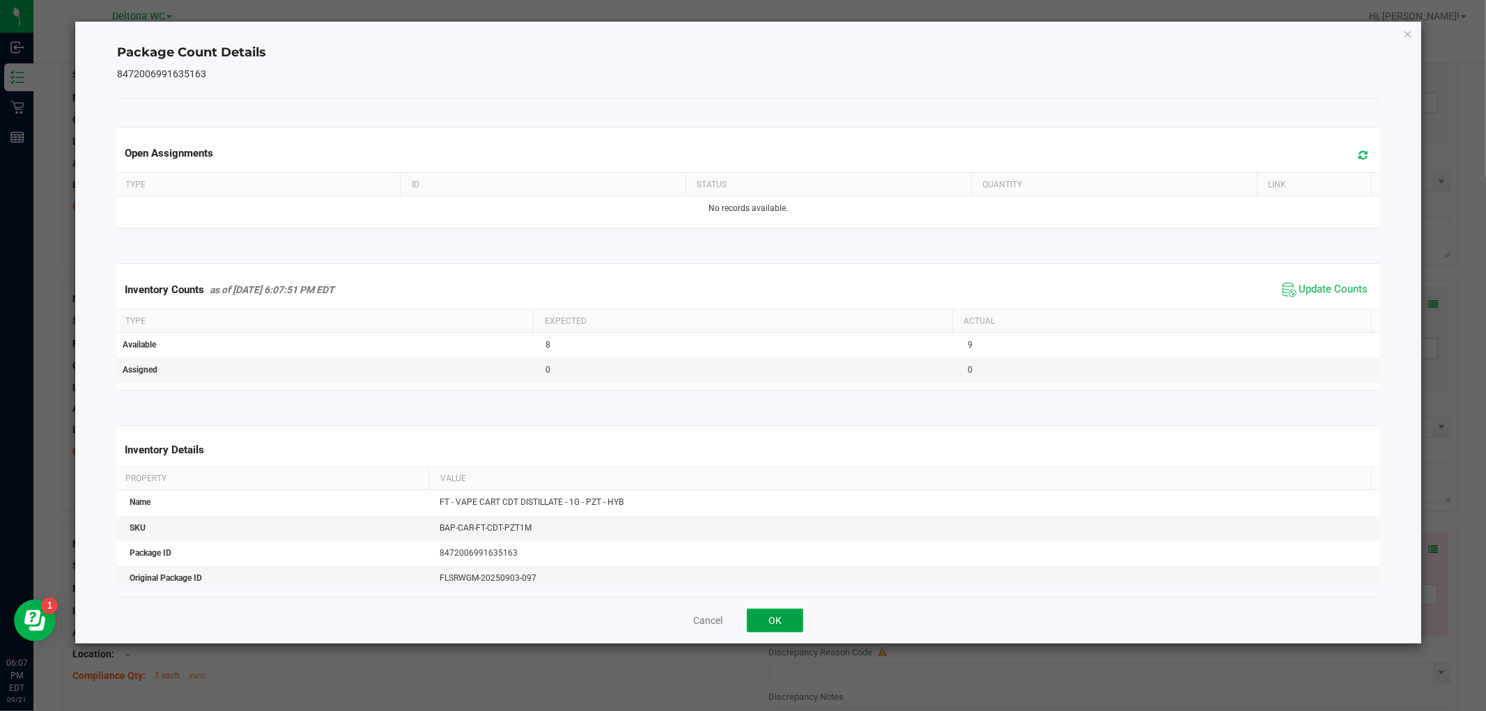
click at [778, 618] on button "OK" at bounding box center [775, 621] width 56 height 24
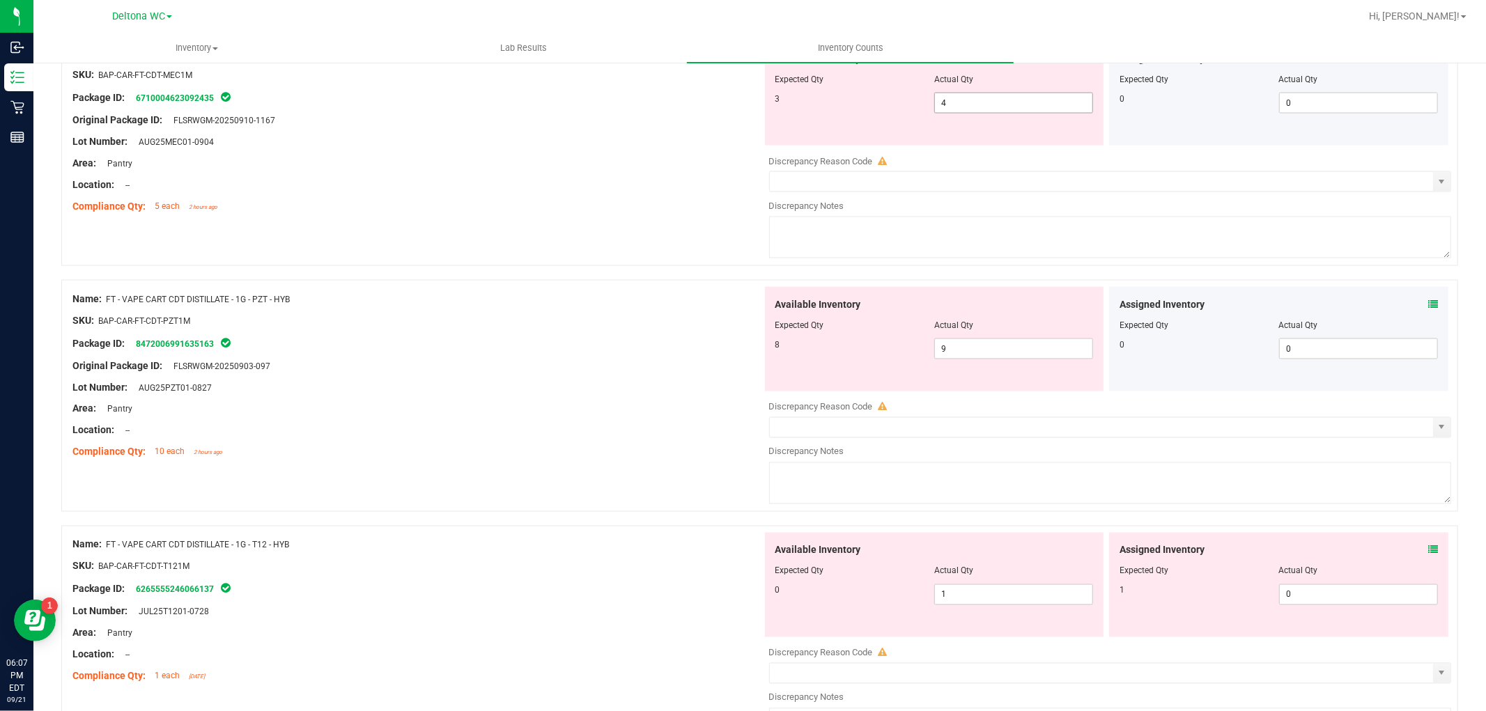
click at [1010, 109] on span "4 4" at bounding box center [1013, 103] width 159 height 21
click at [1010, 109] on input "4" at bounding box center [1013, 103] width 157 height 20
type input "1"
type input "3"
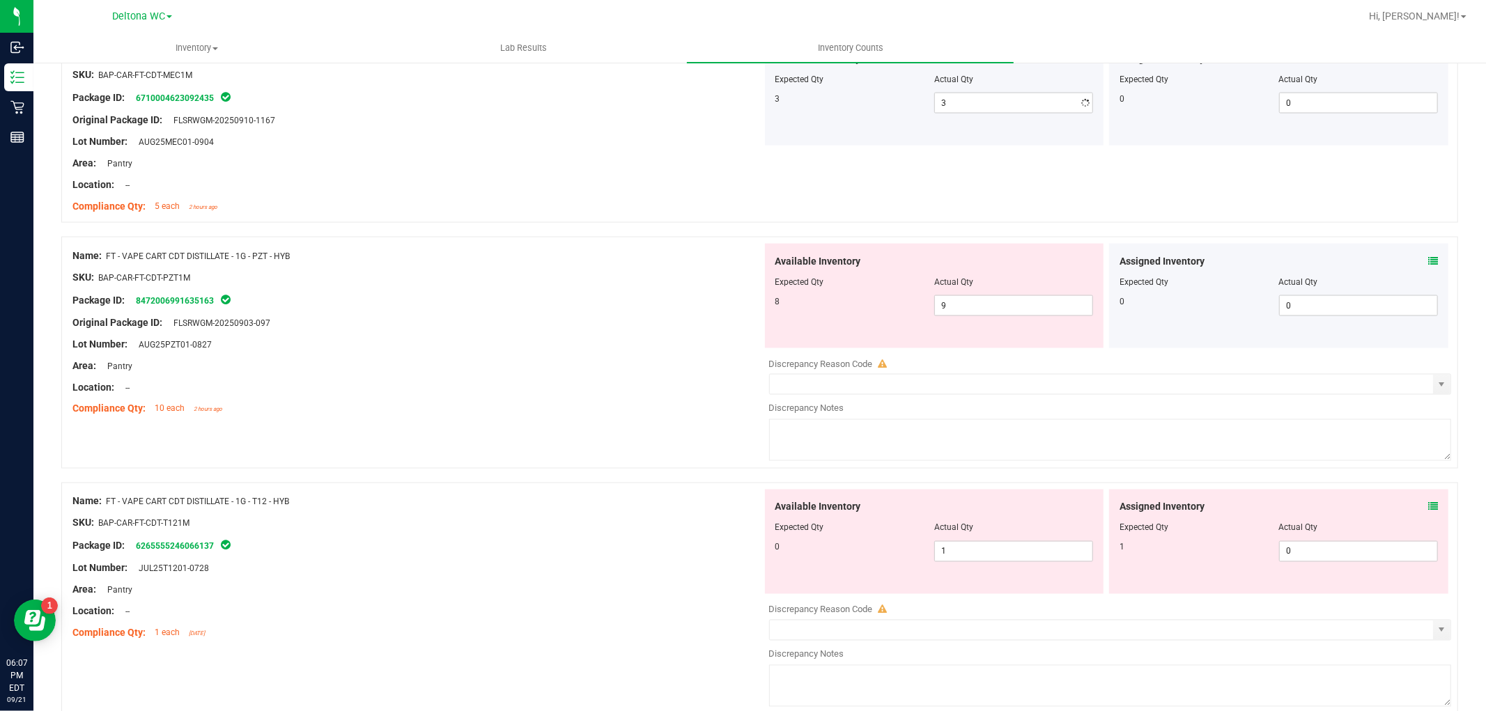
click at [621, 307] on div "Name: FT - VAPE CART CDT DISTILLATE - 1G - PZT - HYB SKU: BAP-CAR-FT-CDT-PZT1M …" at bounding box center [417, 333] width 690 height 178
click at [974, 303] on span "9 9" at bounding box center [1013, 305] width 159 height 21
click at [974, 303] on input "9" at bounding box center [1013, 306] width 157 height 20
type input "8"
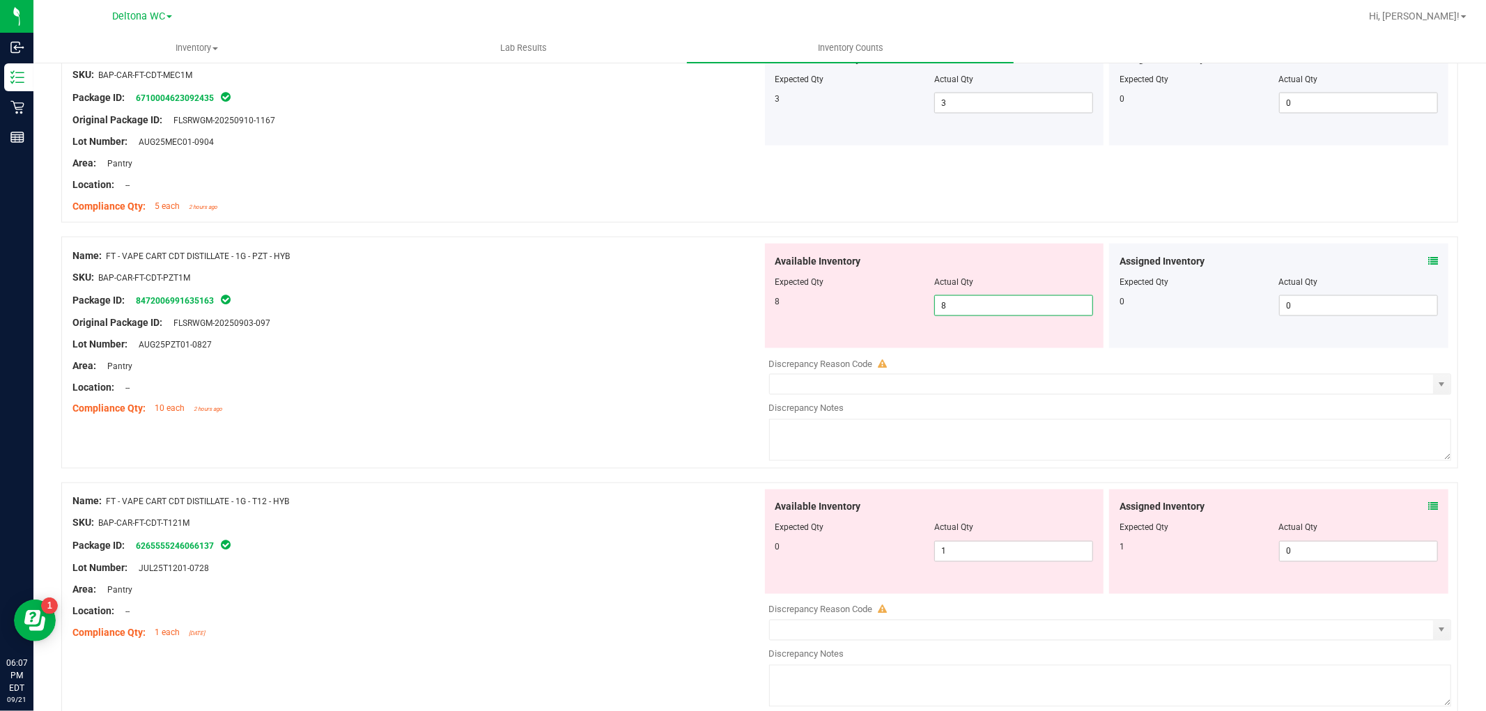
click at [591, 318] on div "Original Package ID: FLSRWGM-20250903-097" at bounding box center [417, 323] width 690 height 15
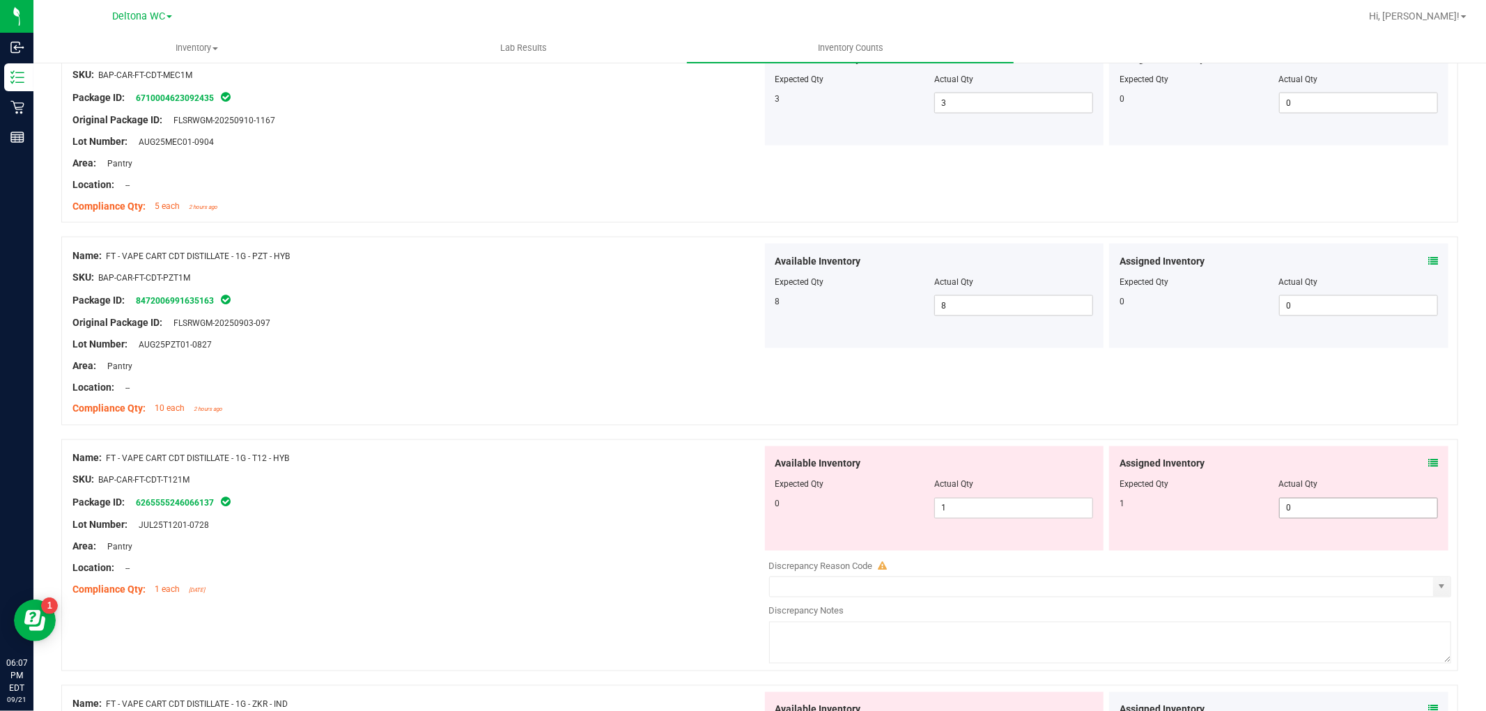
click at [1310, 511] on span "0 0" at bounding box center [1358, 508] width 159 height 21
click at [1310, 511] on input "0" at bounding box center [1358, 509] width 157 height 20
type input "1"
click at [1061, 499] on span "1 1" at bounding box center [1013, 508] width 159 height 21
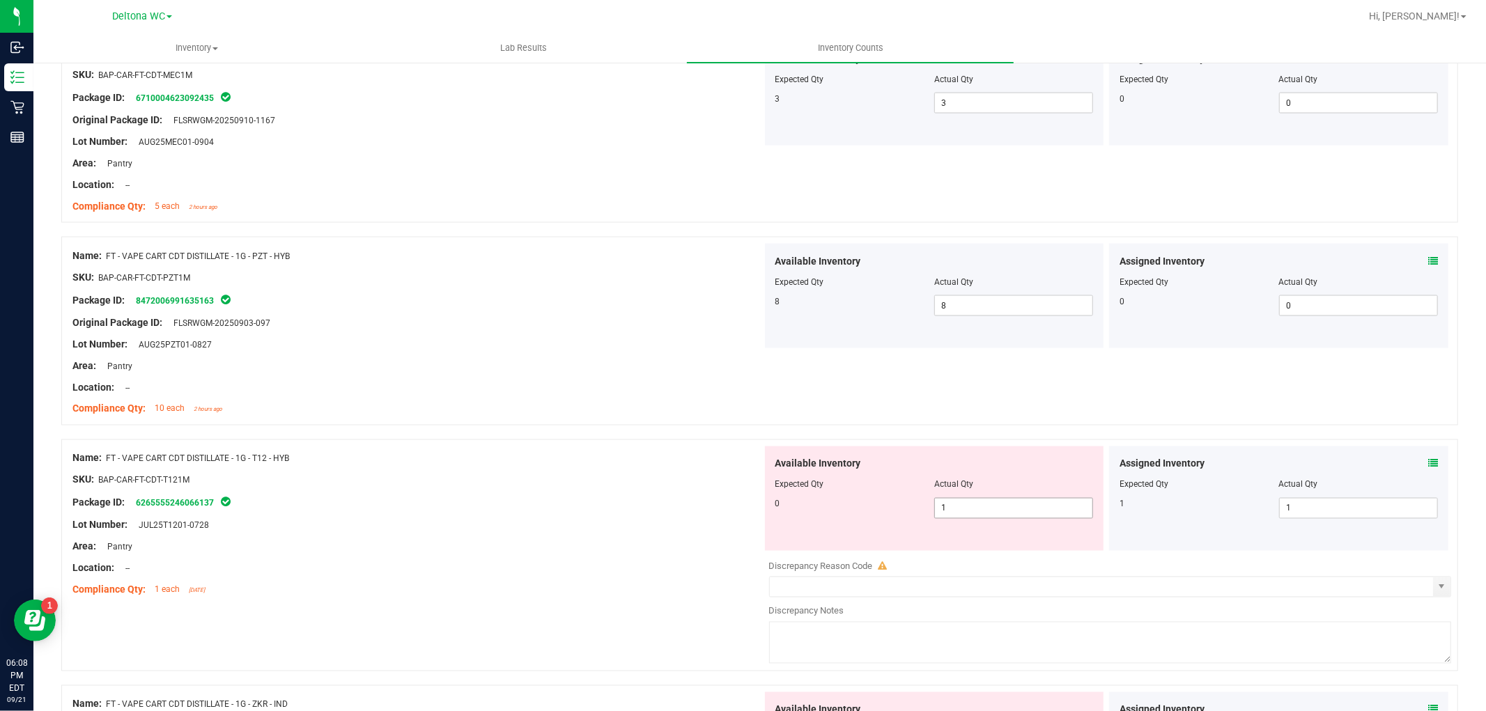
click at [1060, 499] on span "1 1" at bounding box center [1013, 508] width 159 height 21
type input "0"
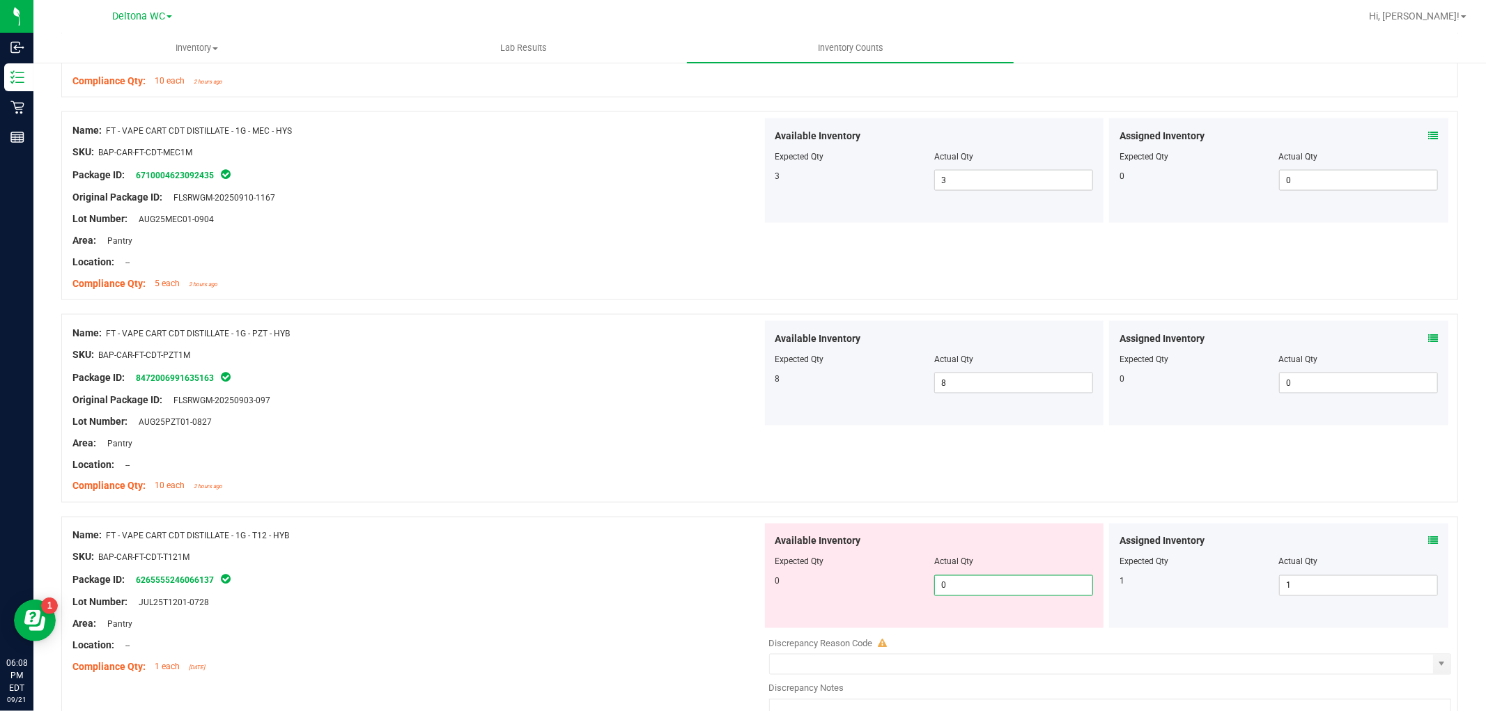
type input "0"
drag, startPoint x: 659, startPoint y: 573, endPoint x: 660, endPoint y: 564, distance: 8.4
click at [657, 570] on div "Name: FT - VAPE CART CDT DISTILLATE - 1G - T12 - HYB SKU: BAP-CAR-FT-CDT-T121M …" at bounding box center [417, 602] width 690 height 156
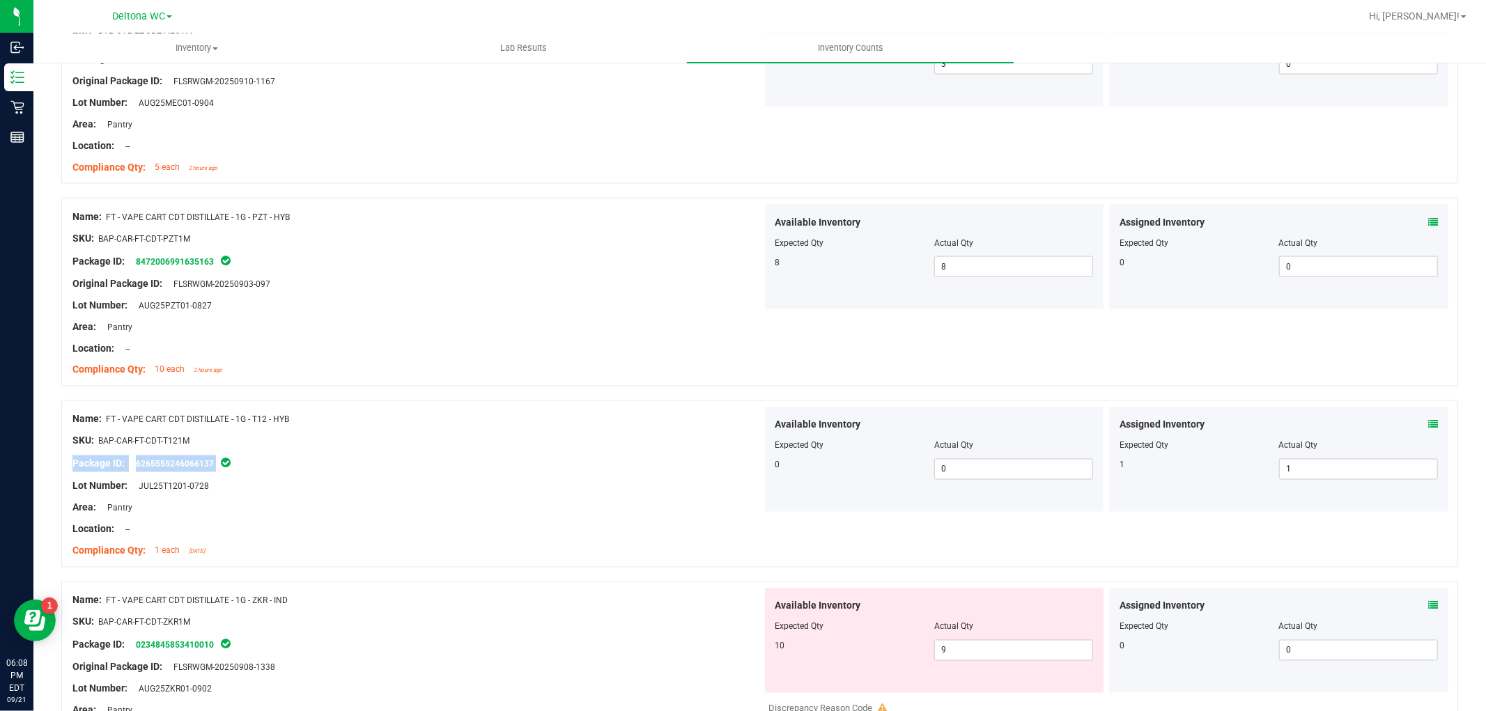
scroll to position [2090, 0]
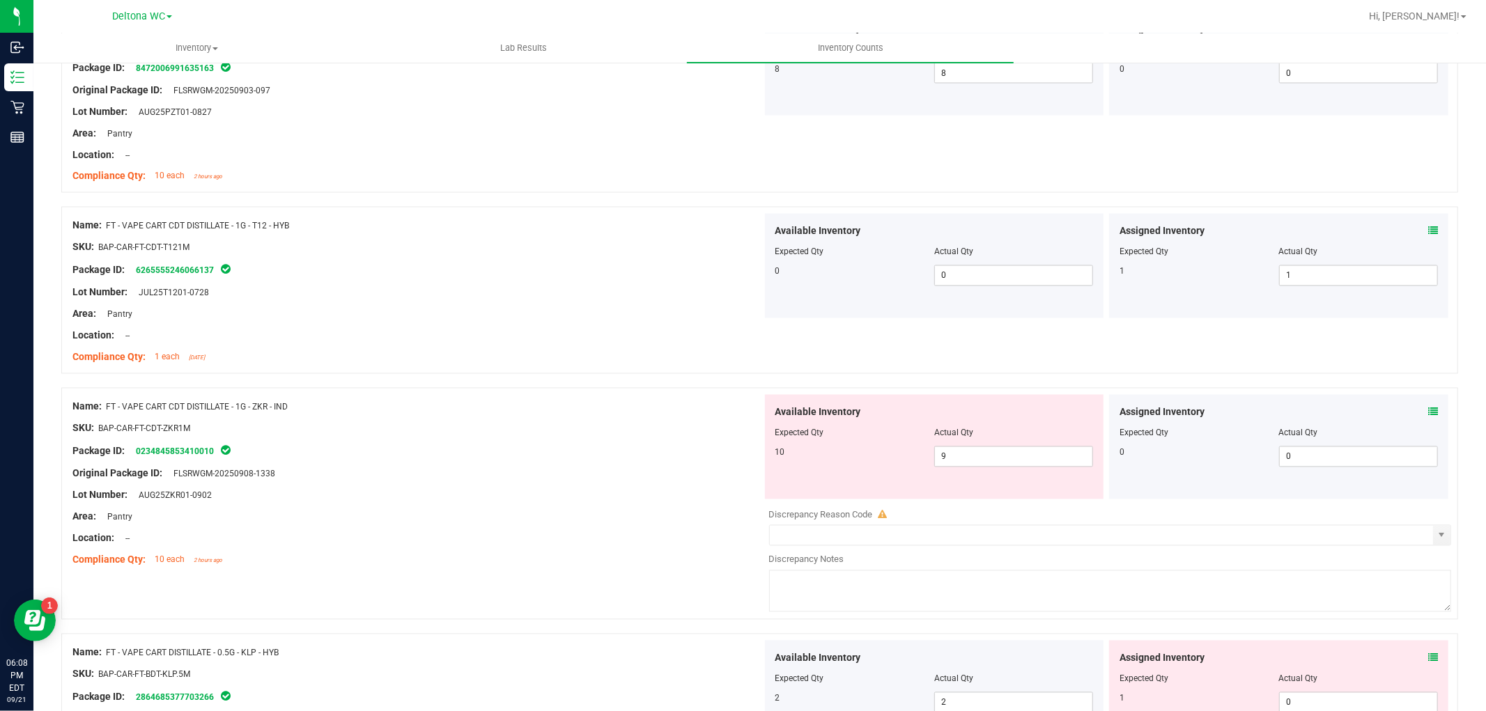
click at [1428, 412] on icon at bounding box center [1433, 413] width 10 height 10
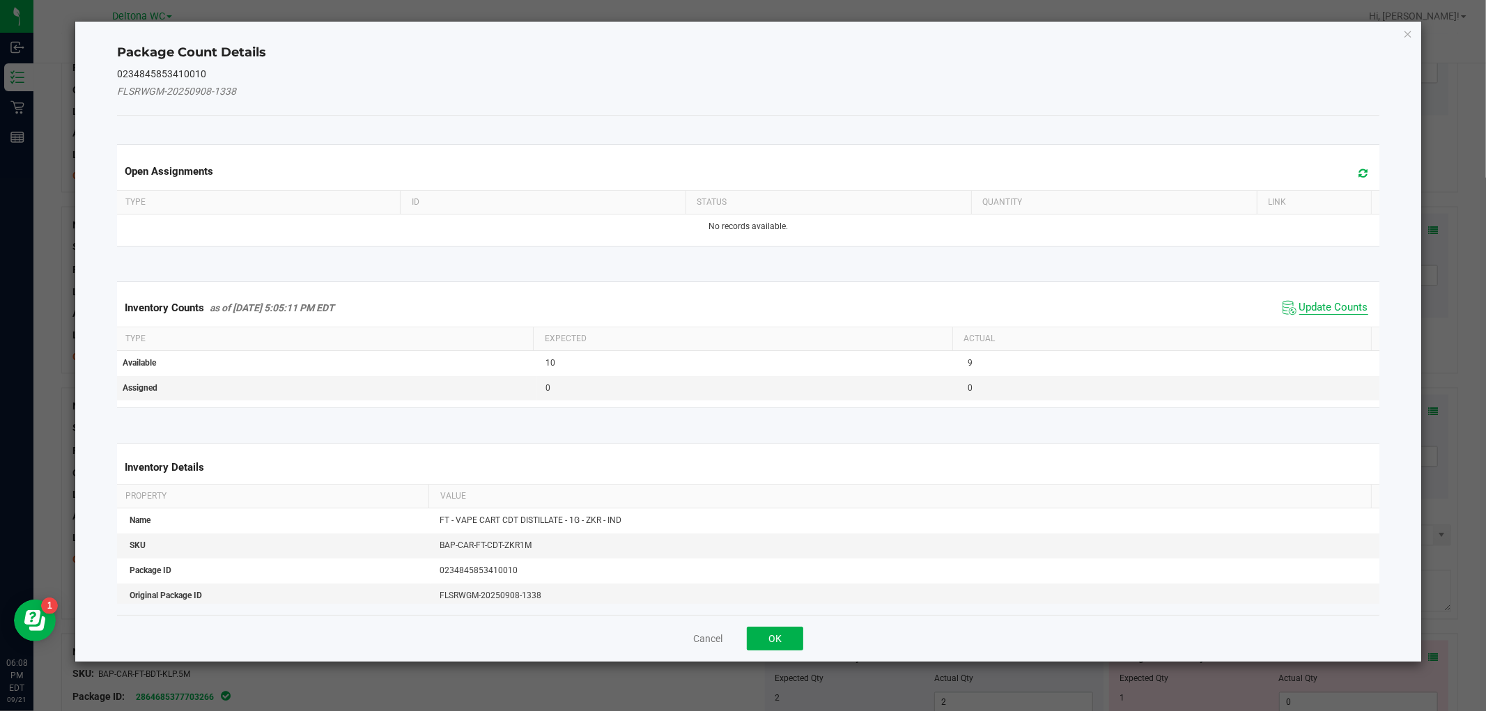
click at [1317, 303] on span "Update Counts" at bounding box center [1333, 308] width 69 height 14
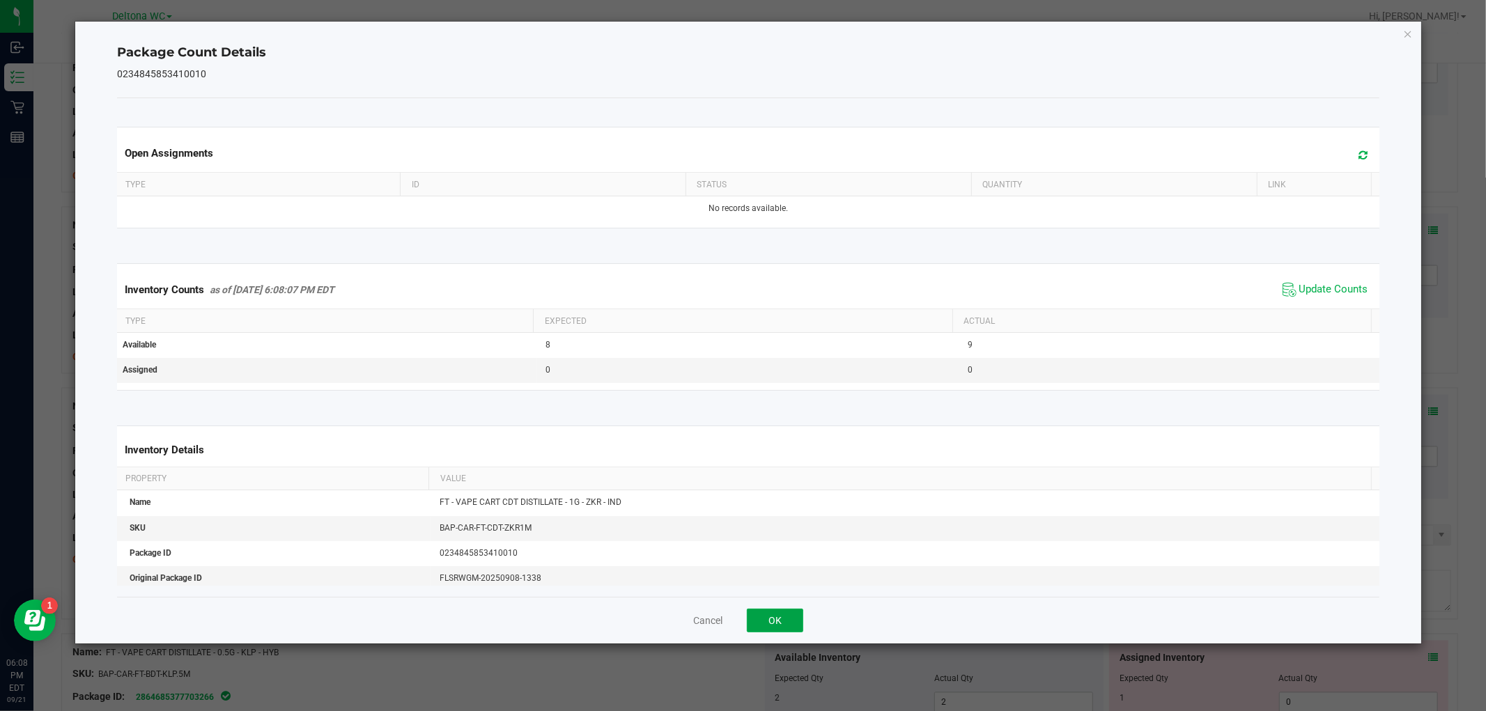
click at [764, 625] on button "OK" at bounding box center [775, 621] width 56 height 24
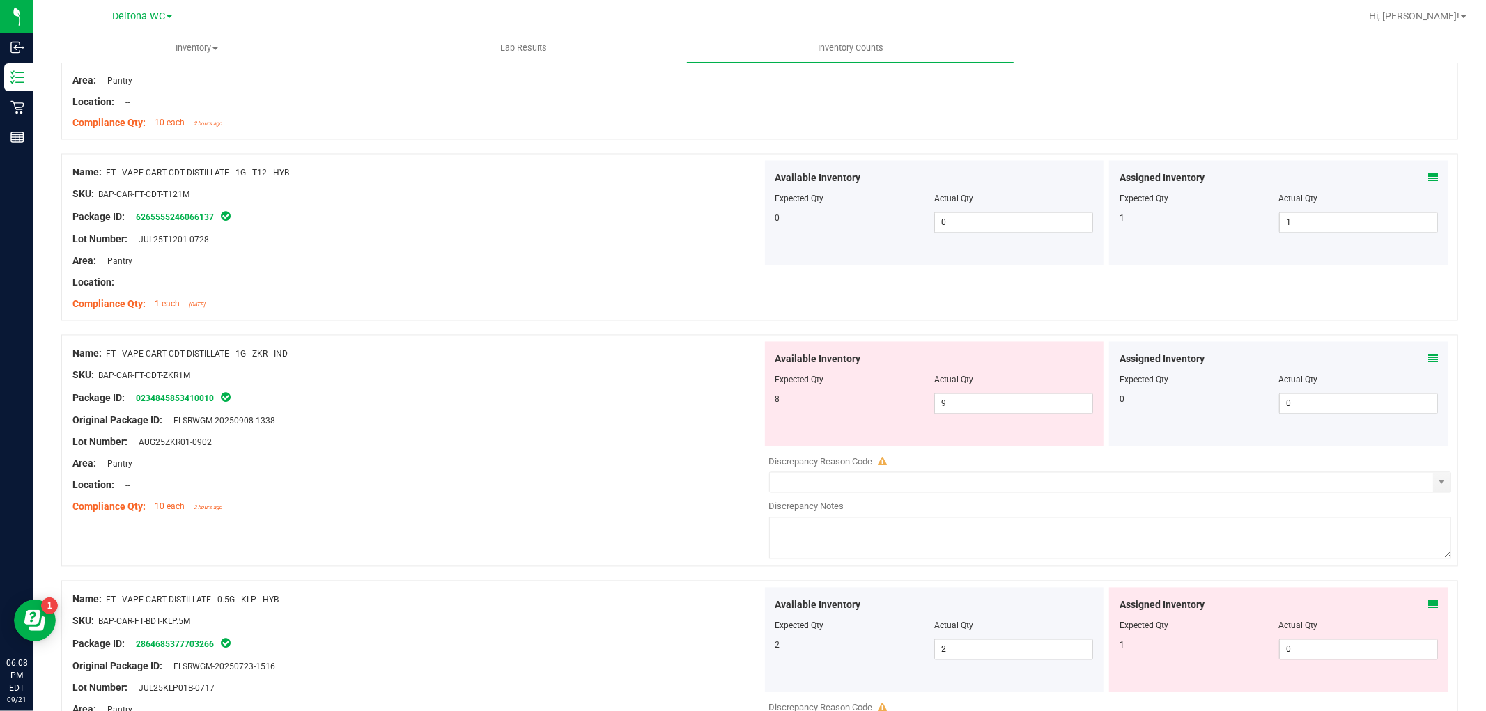
scroll to position [2245, 0]
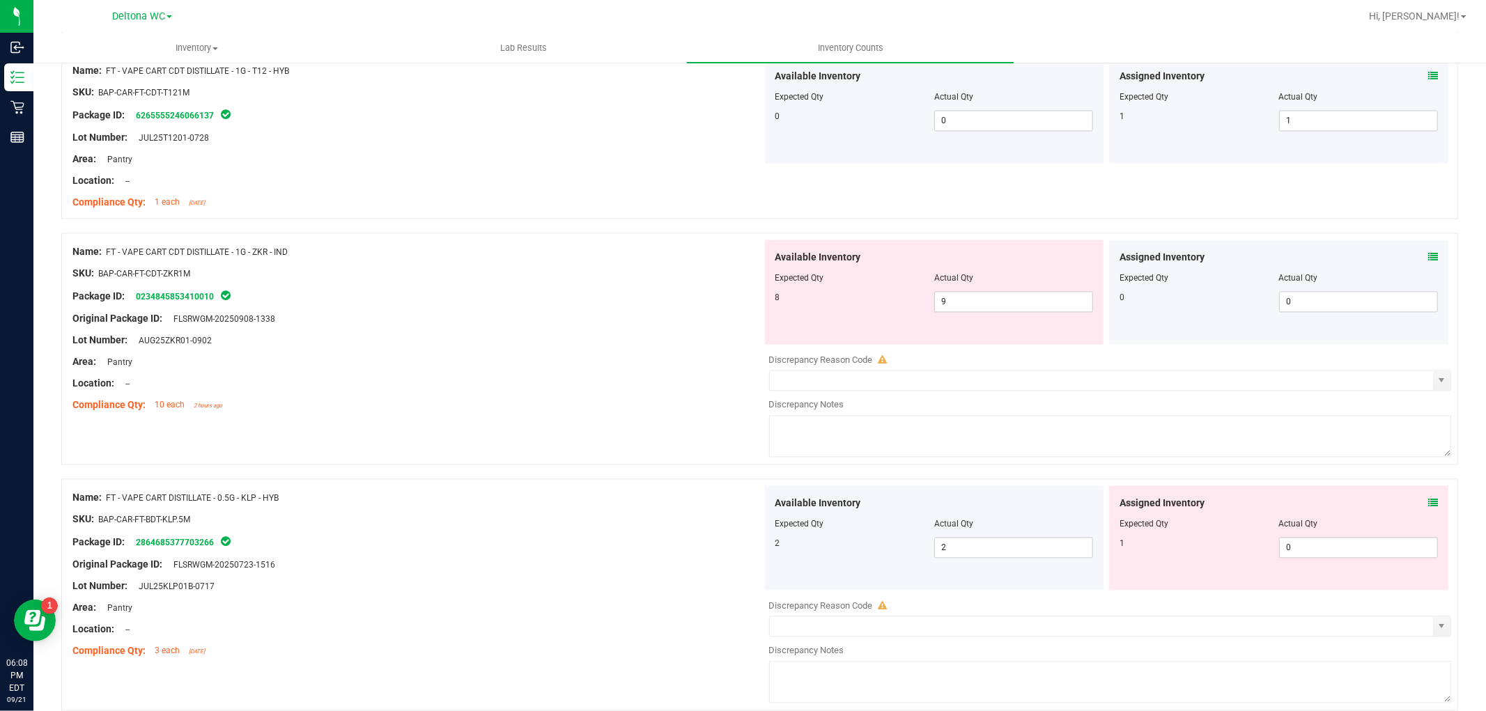
click at [1428, 502] on icon at bounding box center [1433, 504] width 10 height 10
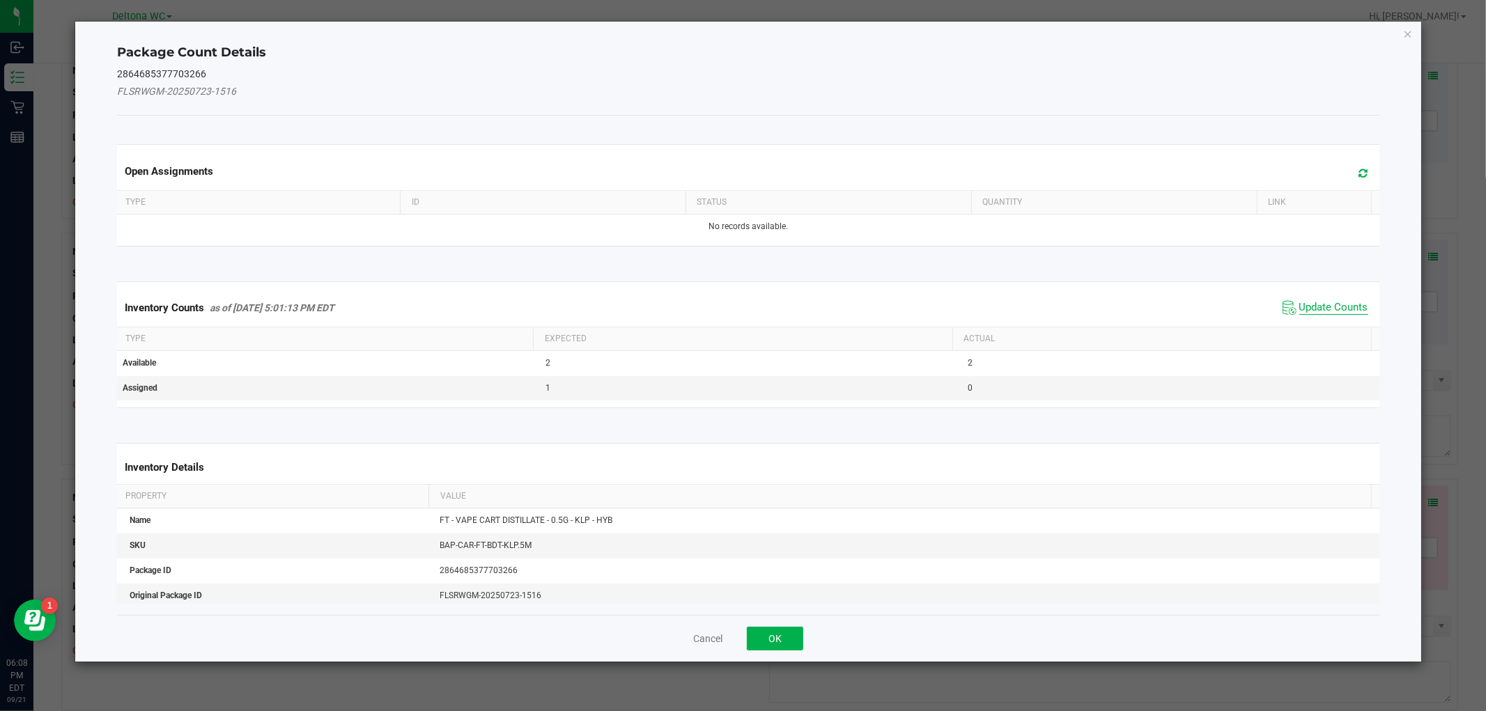
click at [1317, 307] on span "Update Counts" at bounding box center [1333, 308] width 69 height 14
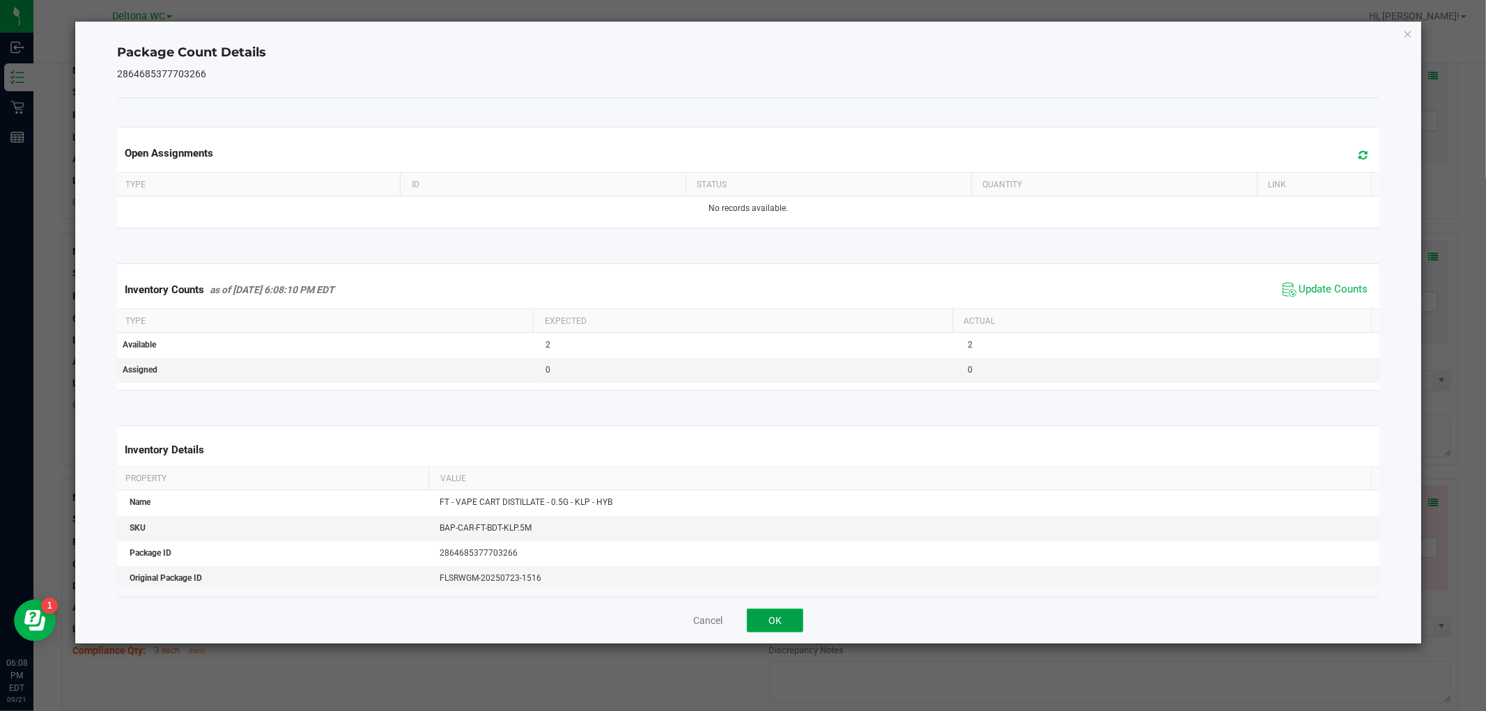
click at [763, 621] on button "OK" at bounding box center [775, 621] width 56 height 24
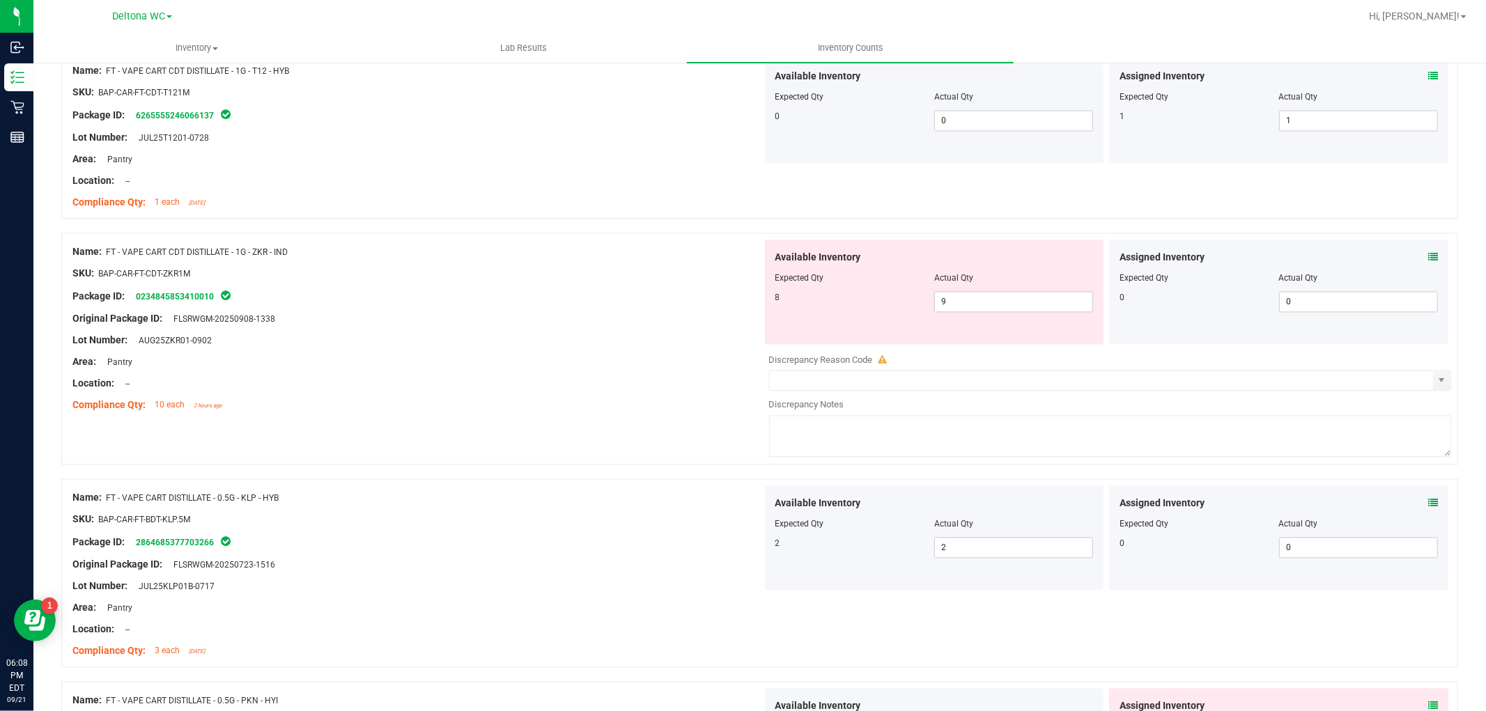
scroll to position [2399, 0]
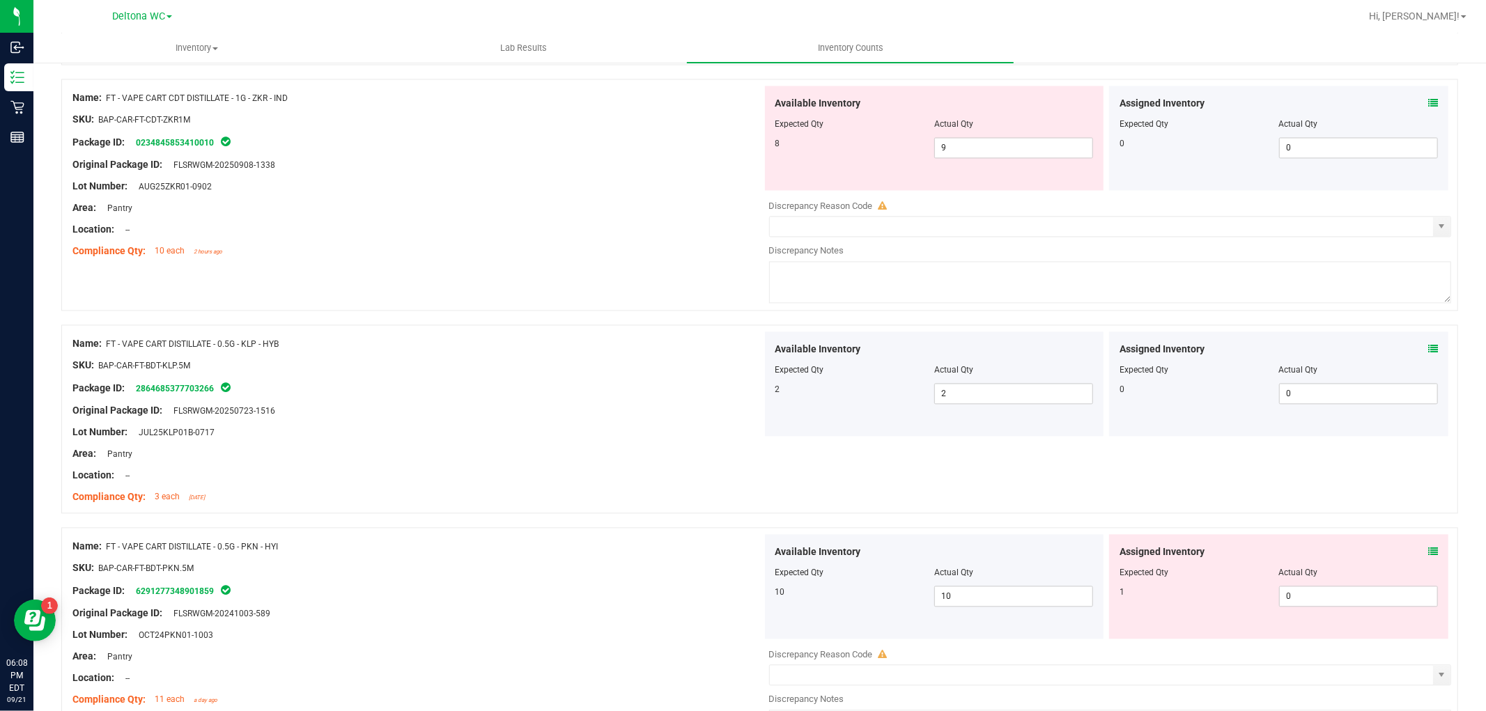
click at [1428, 553] on icon at bounding box center [1433, 552] width 10 height 10
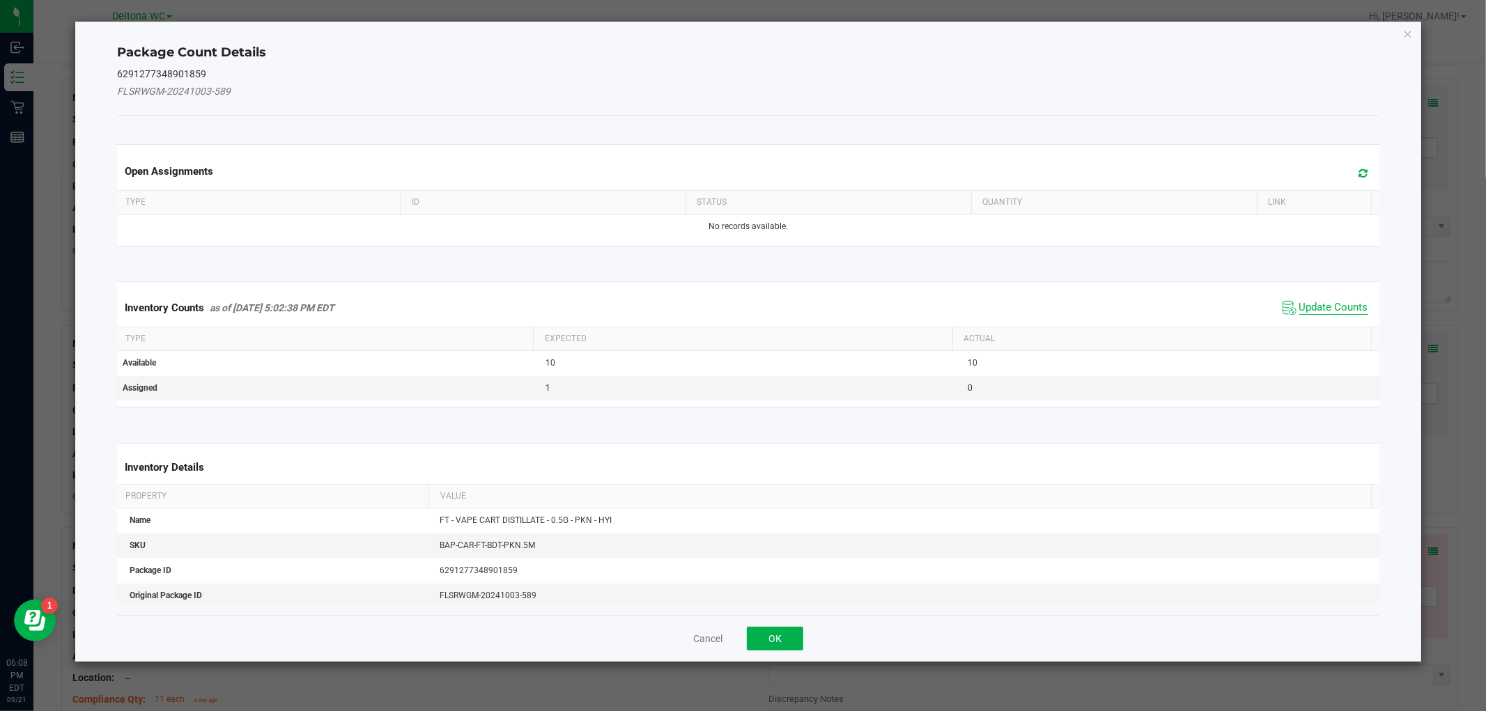
click at [1315, 310] on span "Update Counts" at bounding box center [1333, 308] width 69 height 14
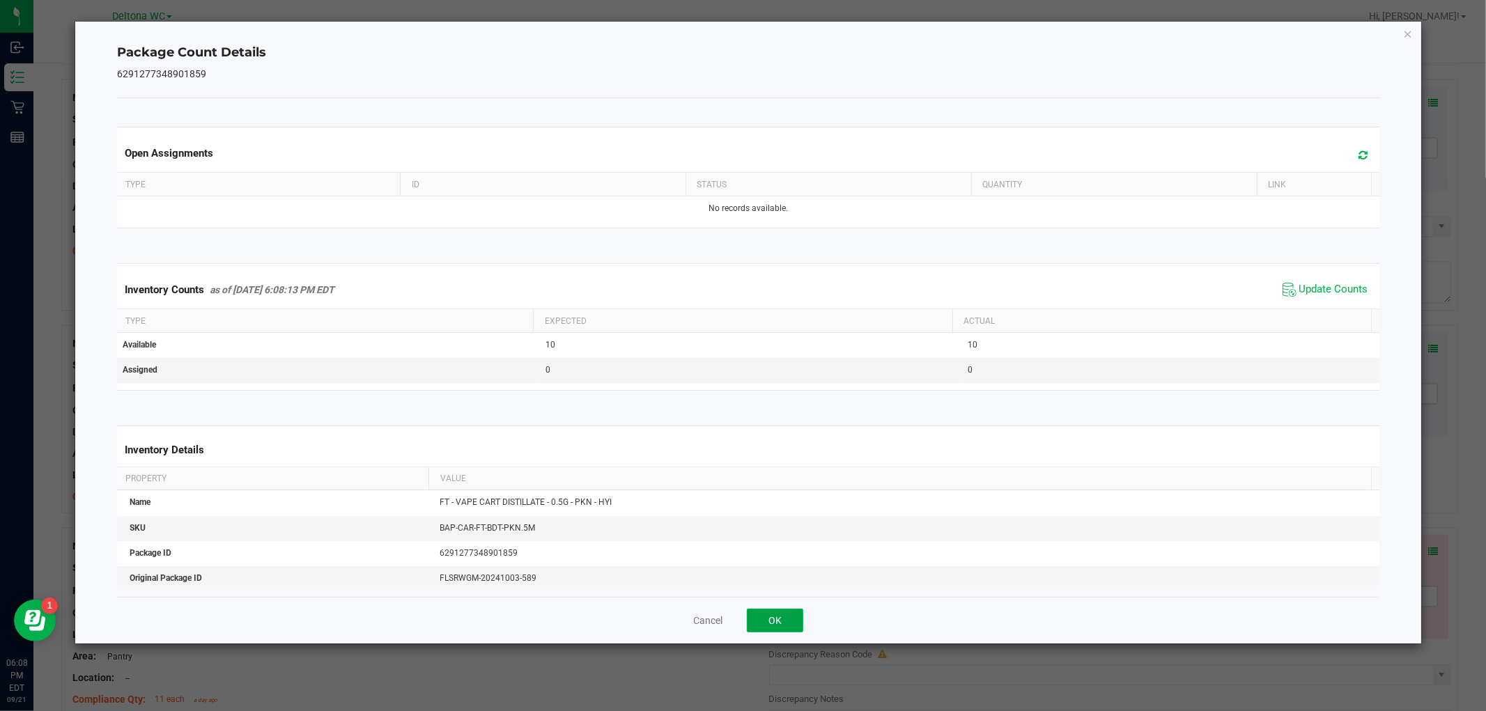
click at [771, 626] on button "OK" at bounding box center [775, 621] width 56 height 24
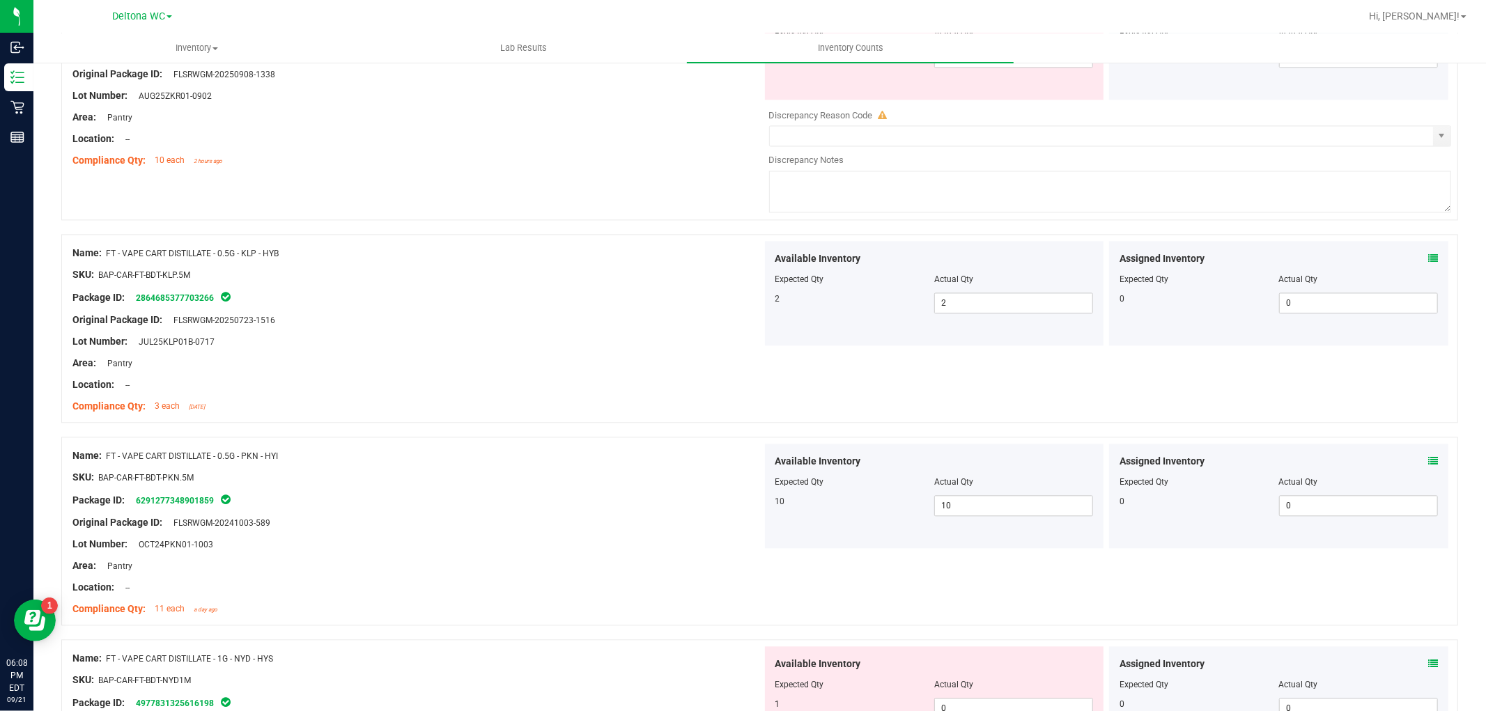
scroll to position [2631, 0]
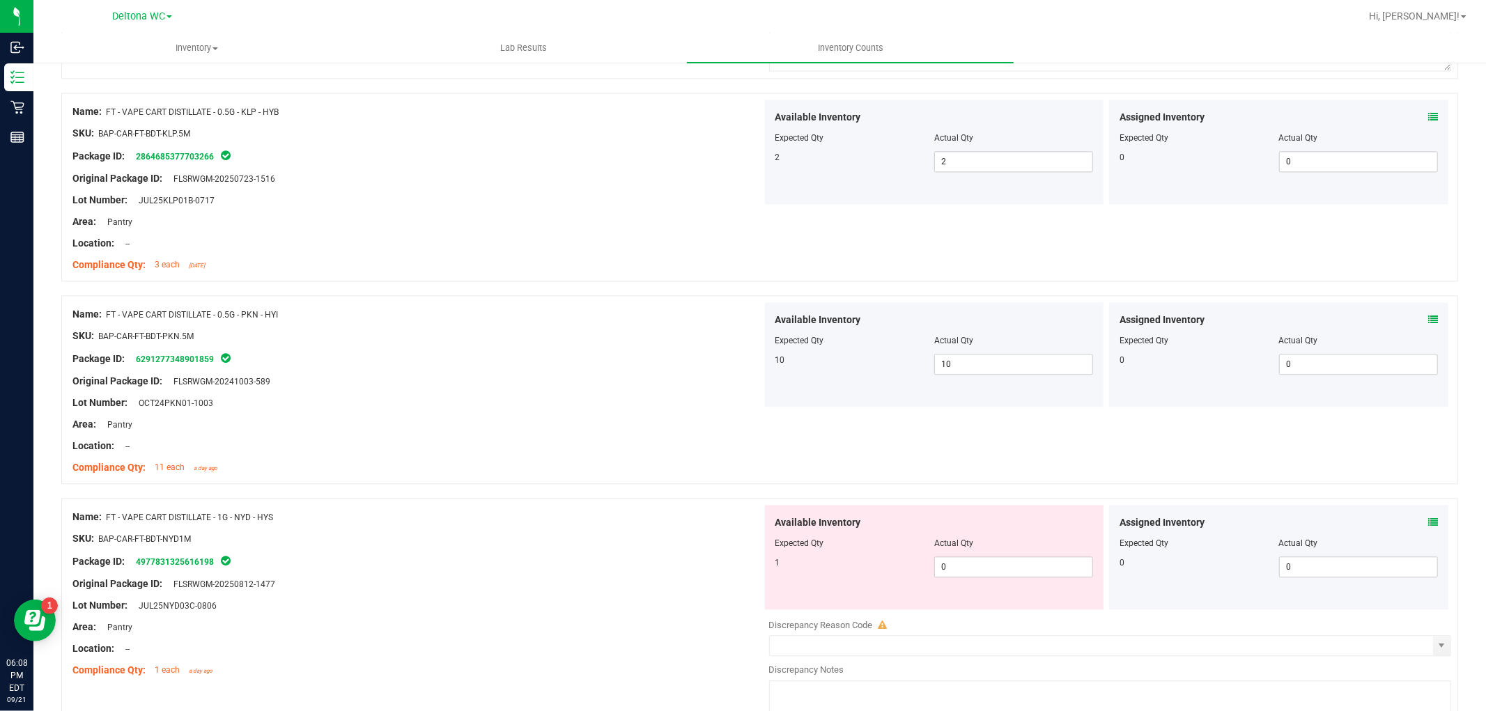
click at [1428, 521] on icon at bounding box center [1433, 523] width 10 height 10
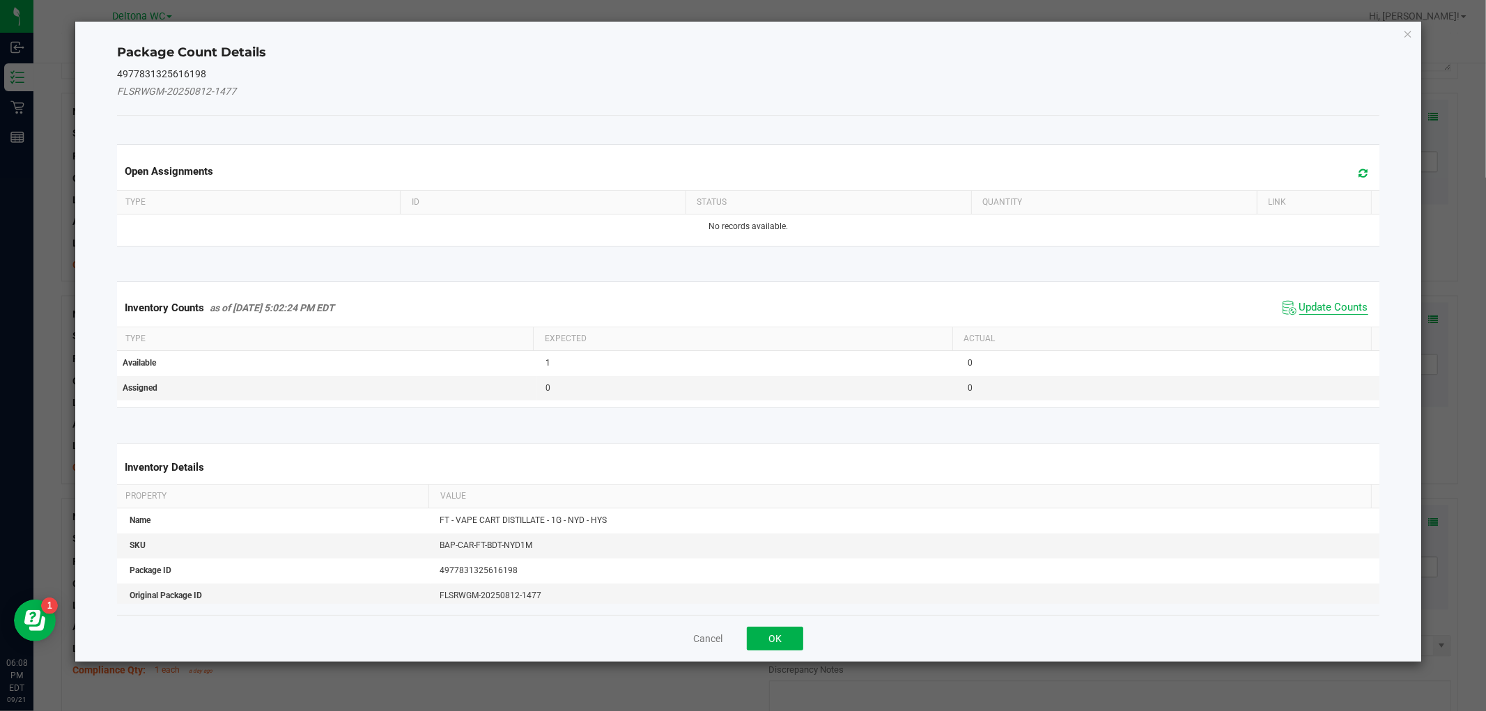
click at [1315, 301] on span "Update Counts" at bounding box center [1333, 308] width 69 height 14
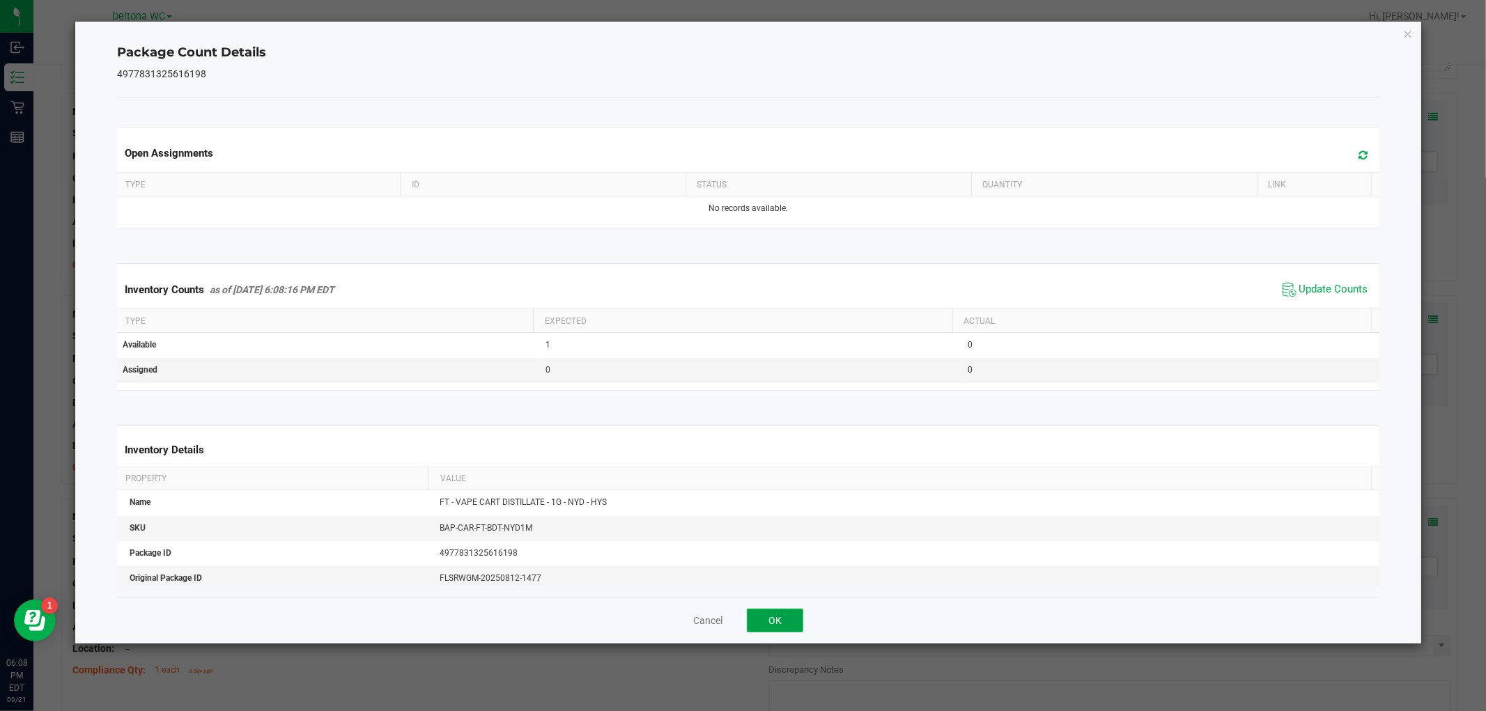
click at [757, 627] on button "OK" at bounding box center [775, 621] width 56 height 24
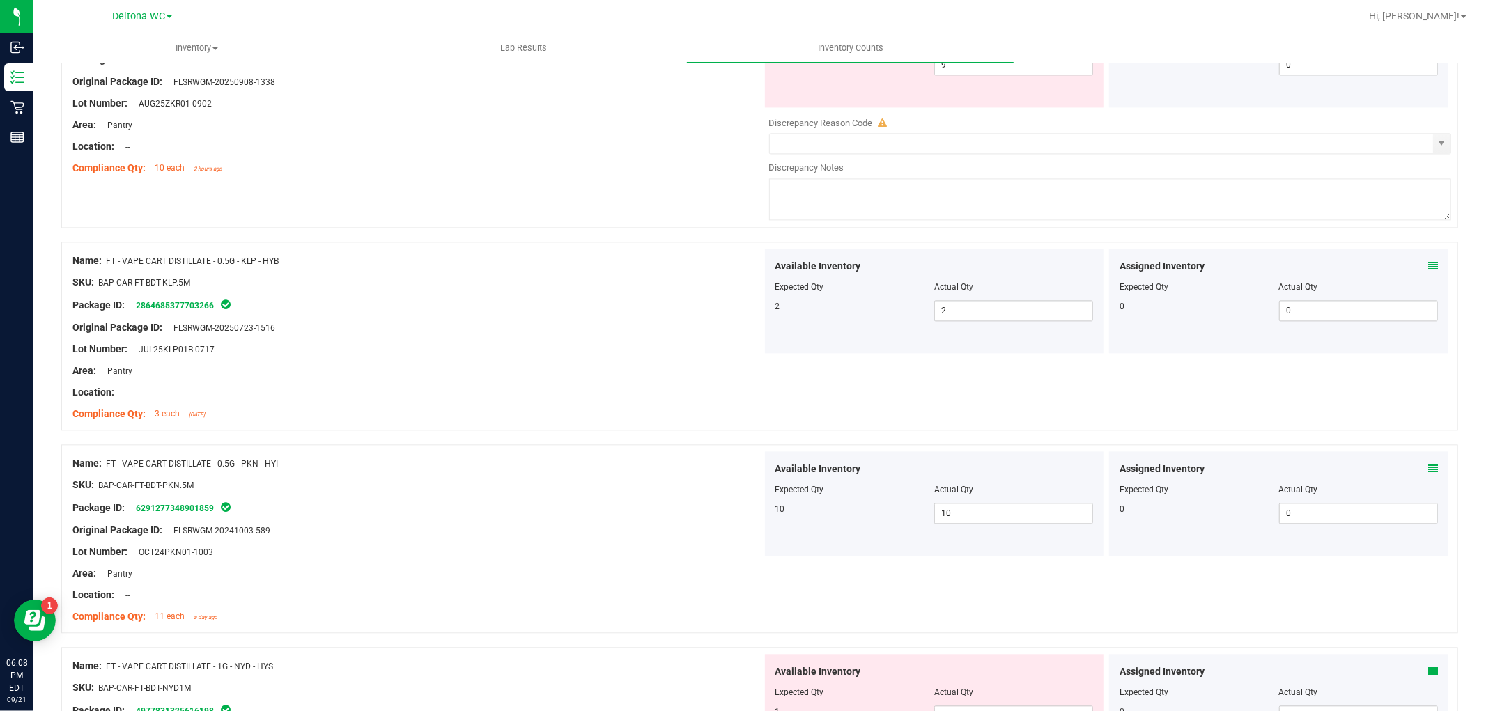
scroll to position [2322, 0]
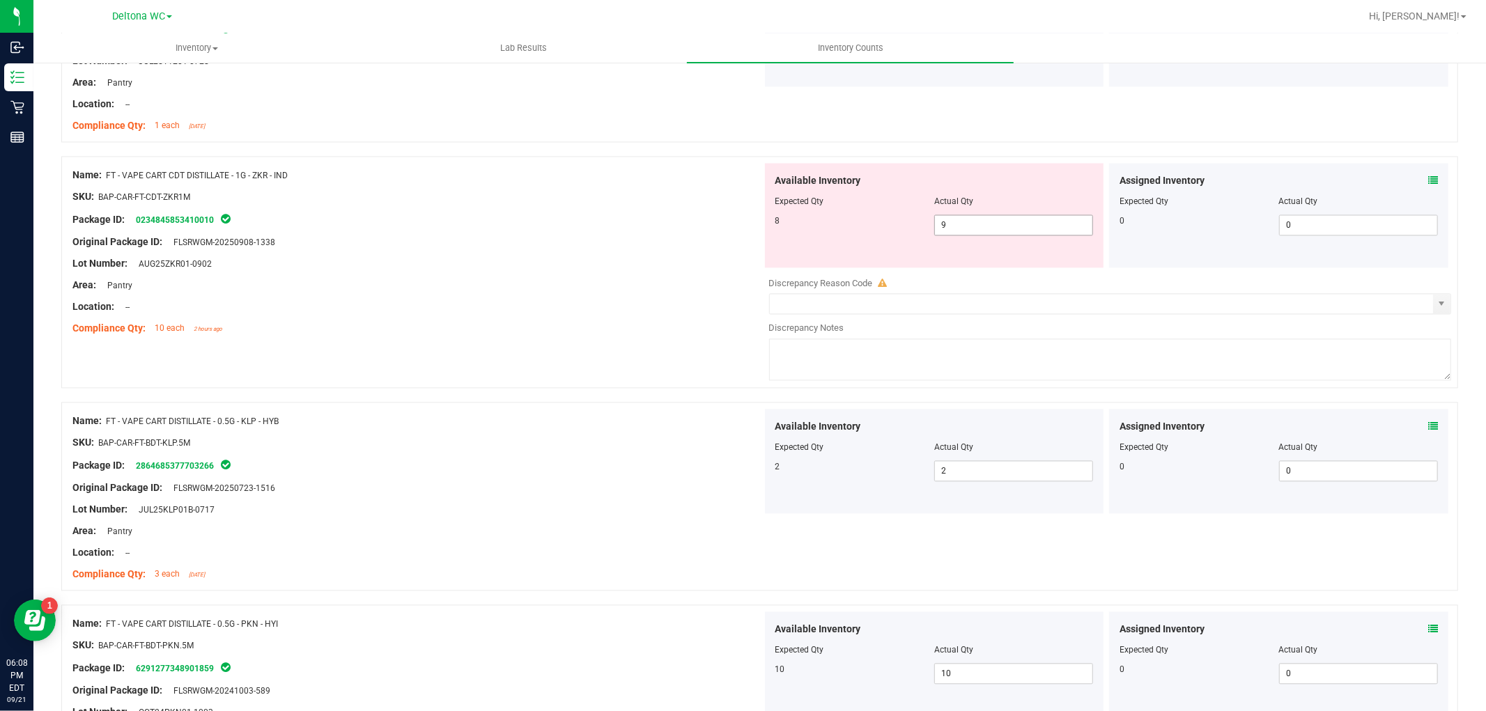
click at [1002, 222] on span "9 9" at bounding box center [1013, 225] width 159 height 21
click at [1002, 221] on input "9" at bounding box center [1013, 225] width 157 height 20
type input "8"
click at [656, 326] on div "Compliance Qty: 10 each 2 hours ago" at bounding box center [417, 328] width 690 height 15
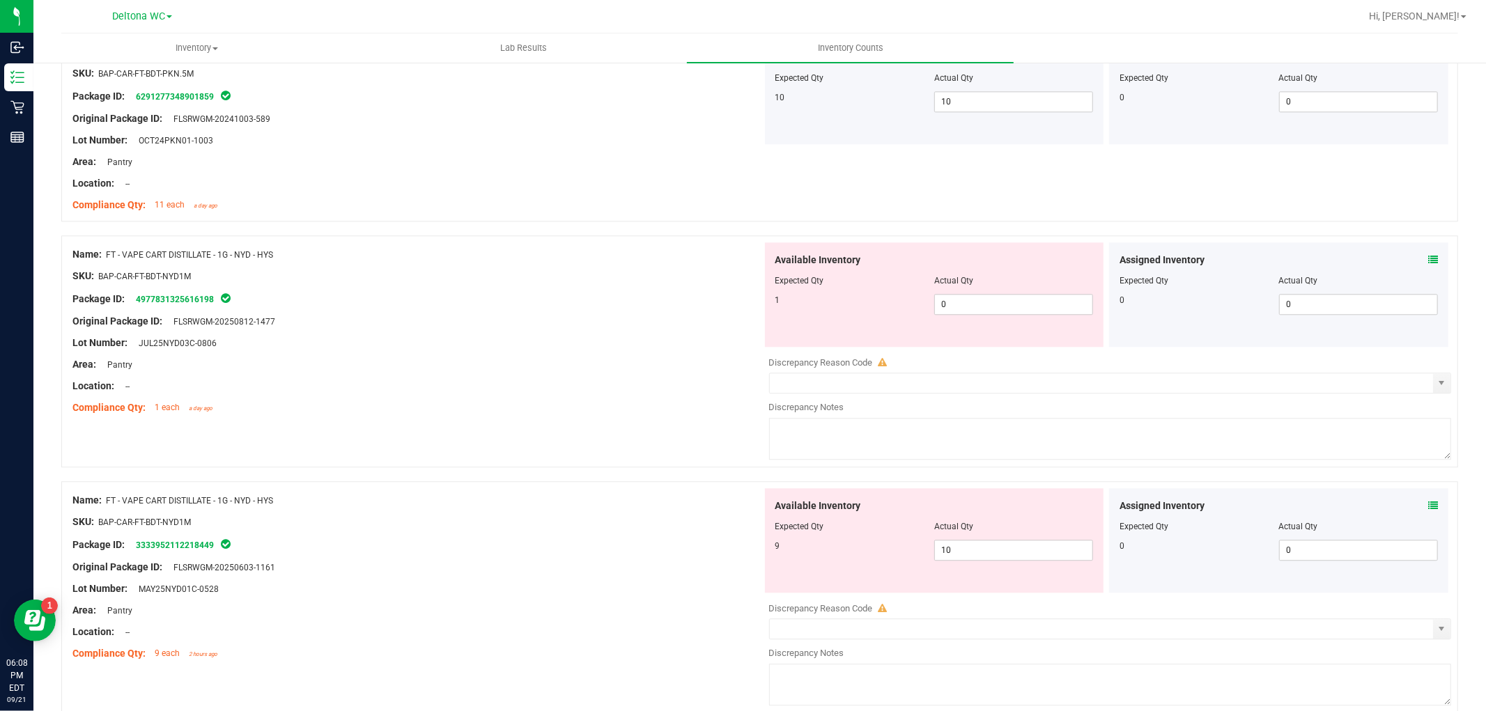
scroll to position [2864, 0]
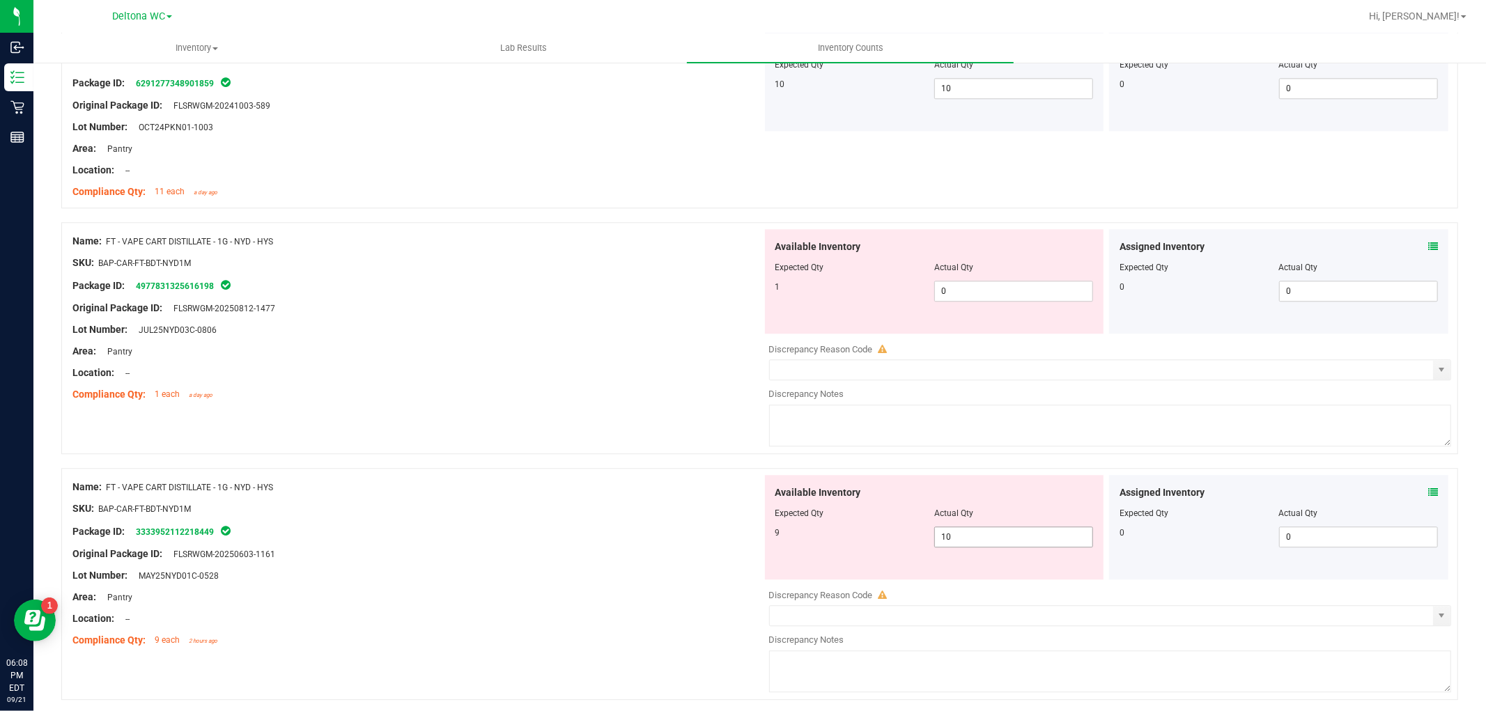
click at [971, 537] on span "10 10" at bounding box center [1013, 537] width 159 height 21
click at [971, 537] on input "10" at bounding box center [1013, 537] width 157 height 20
type input "9"
click at [687, 336] on div "Lot Number: JUL25NYD03C-0806" at bounding box center [417, 330] width 690 height 15
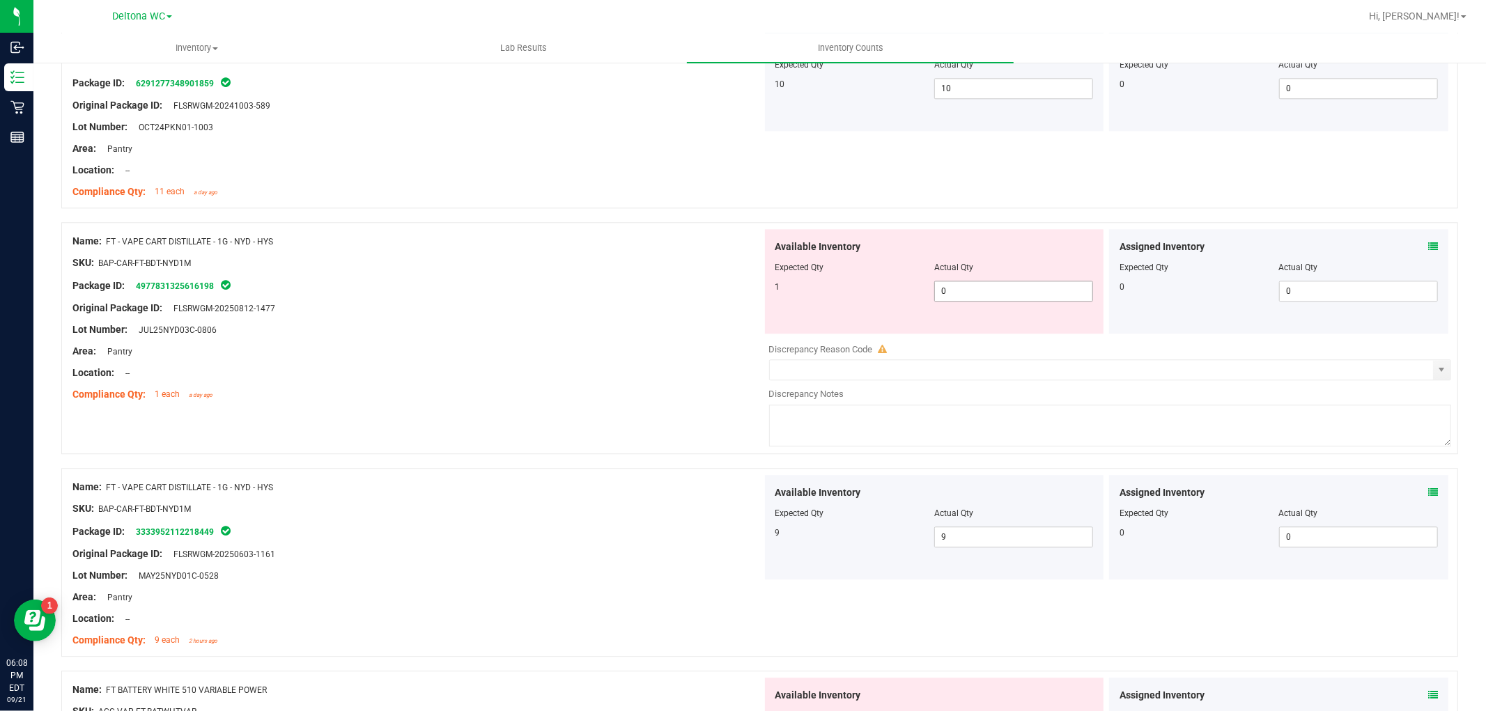
click at [950, 291] on span "0 0" at bounding box center [1013, 291] width 159 height 21
click at [950, 291] on input "0" at bounding box center [1013, 291] width 157 height 20
type input "1"
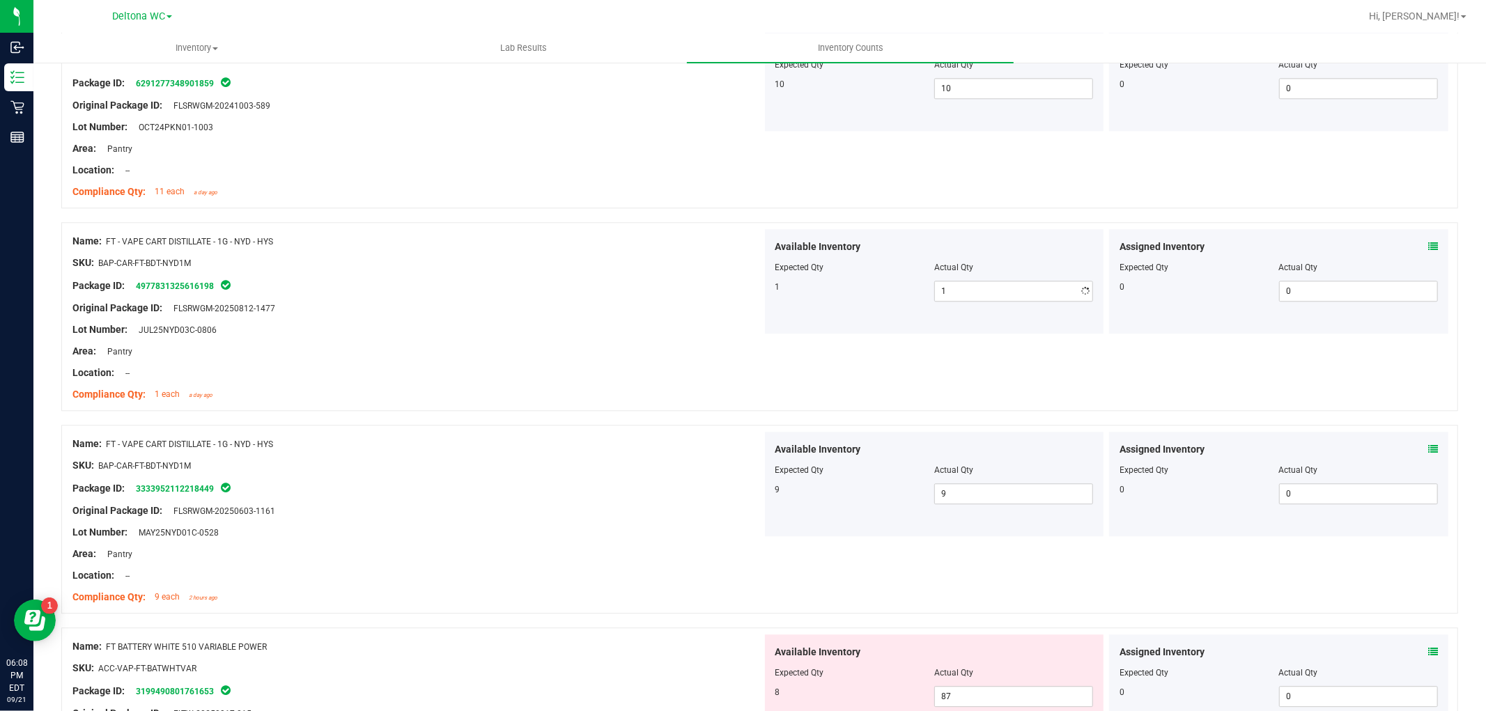
click at [671, 316] on div "Original Package ID: FLSRWGM-20250812-1477" at bounding box center [417, 308] width 690 height 15
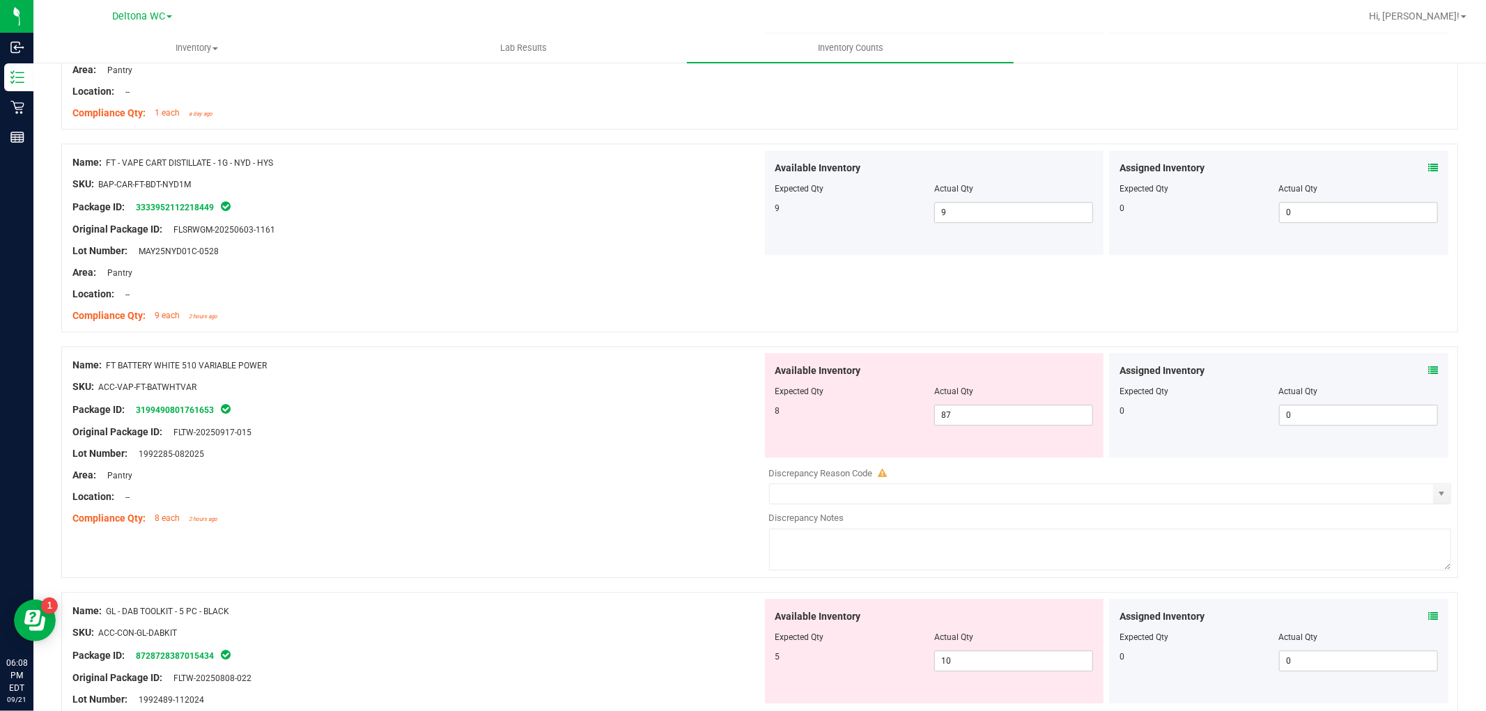
scroll to position [3173, 0]
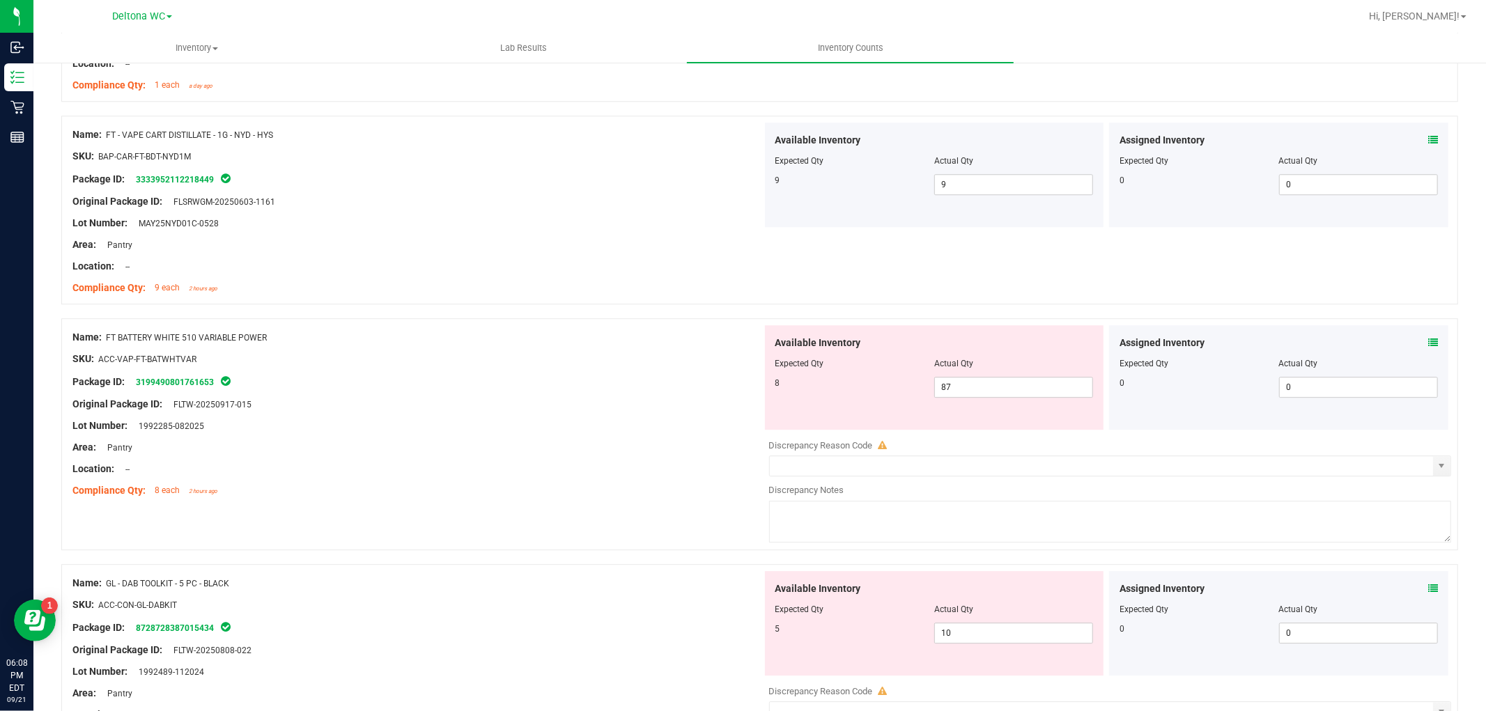
click at [1428, 344] on icon at bounding box center [1433, 343] width 10 height 10
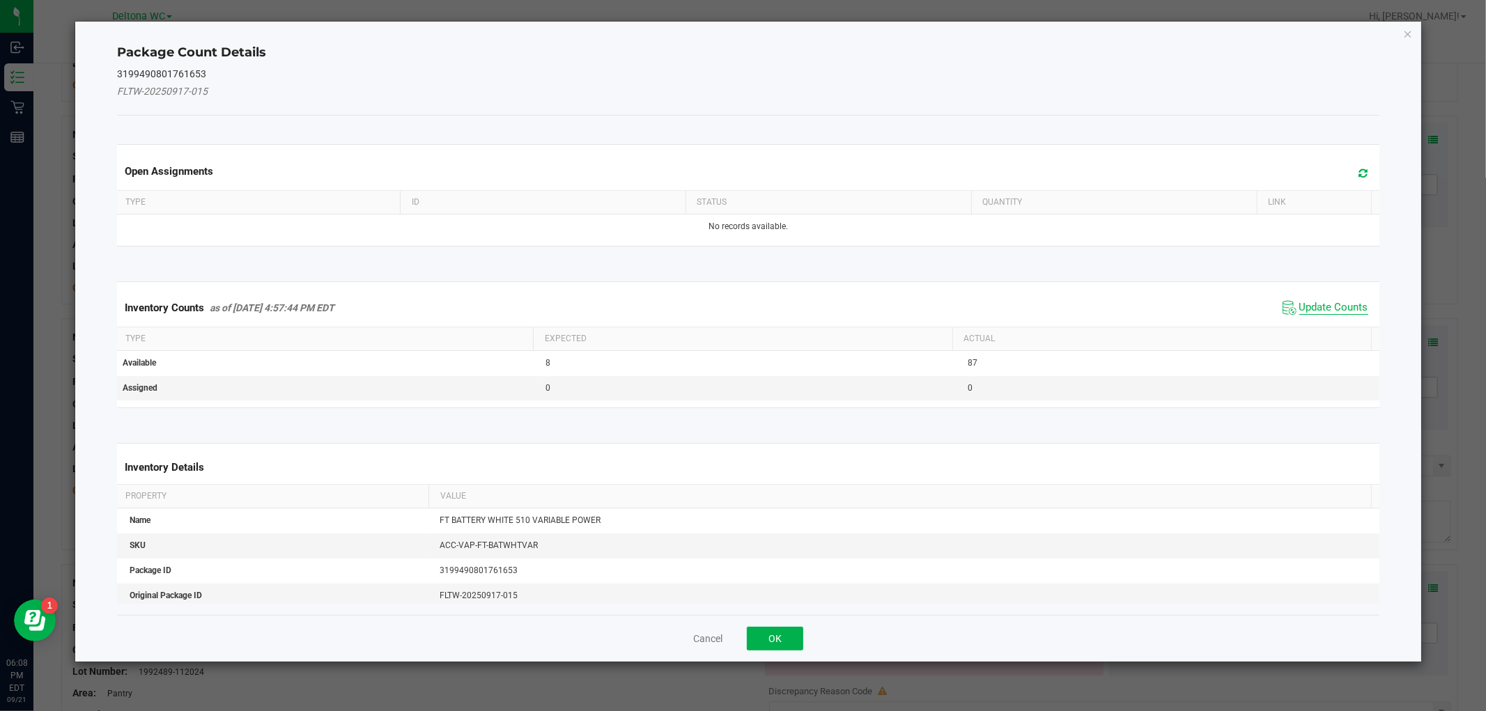
click at [1341, 310] on span "Update Counts" at bounding box center [1333, 308] width 69 height 14
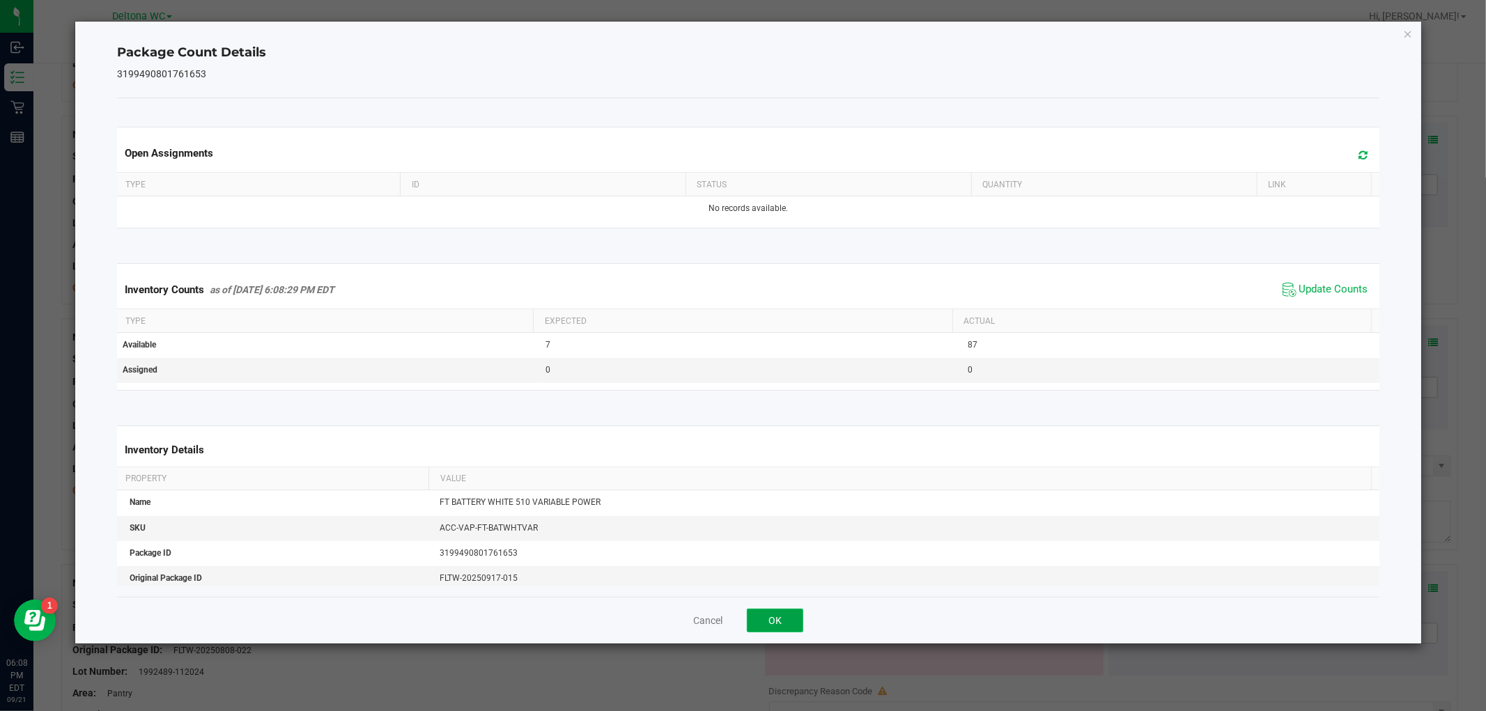
click at [760, 621] on button "OK" at bounding box center [775, 621] width 56 height 24
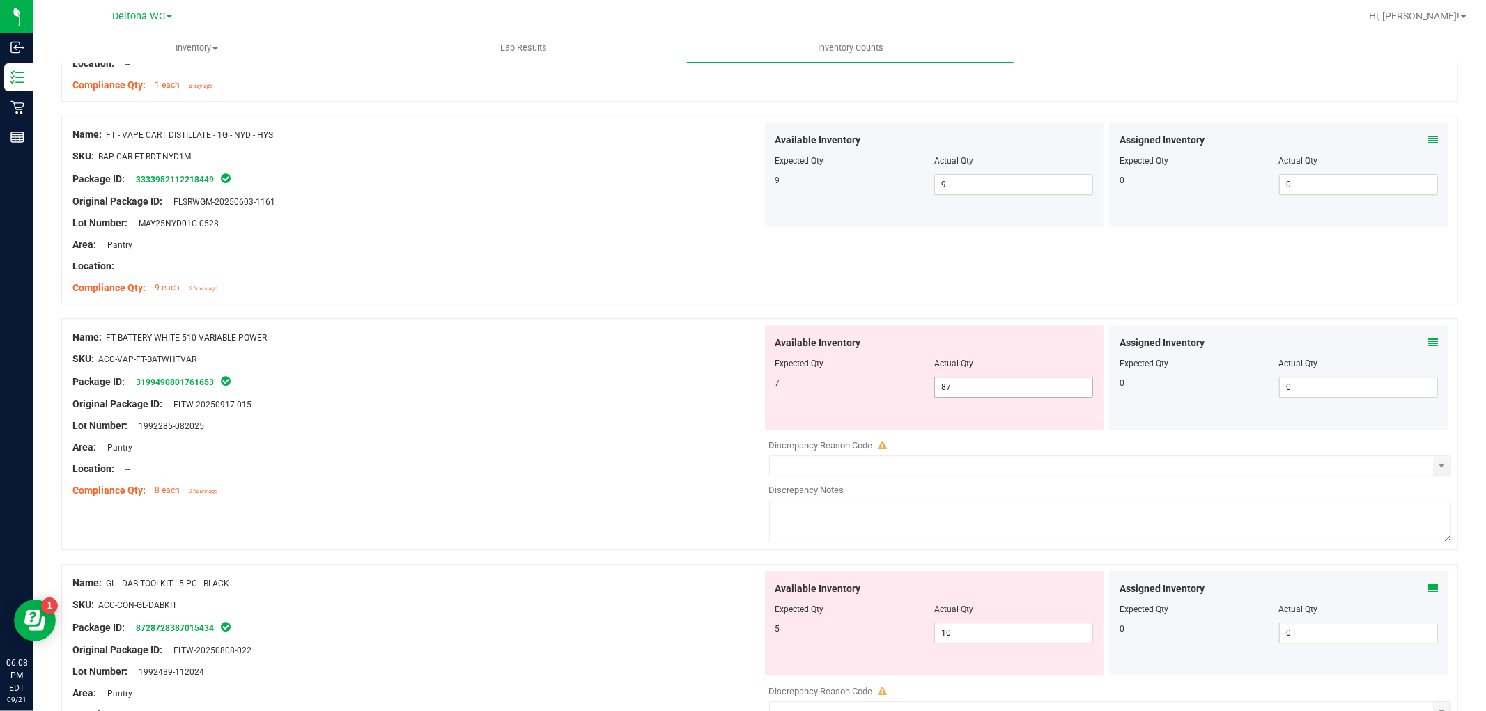
click at [939, 388] on span "87 87" at bounding box center [1013, 387] width 159 height 21
type input "7"
click at [436, 437] on div at bounding box center [417, 436] width 690 height 7
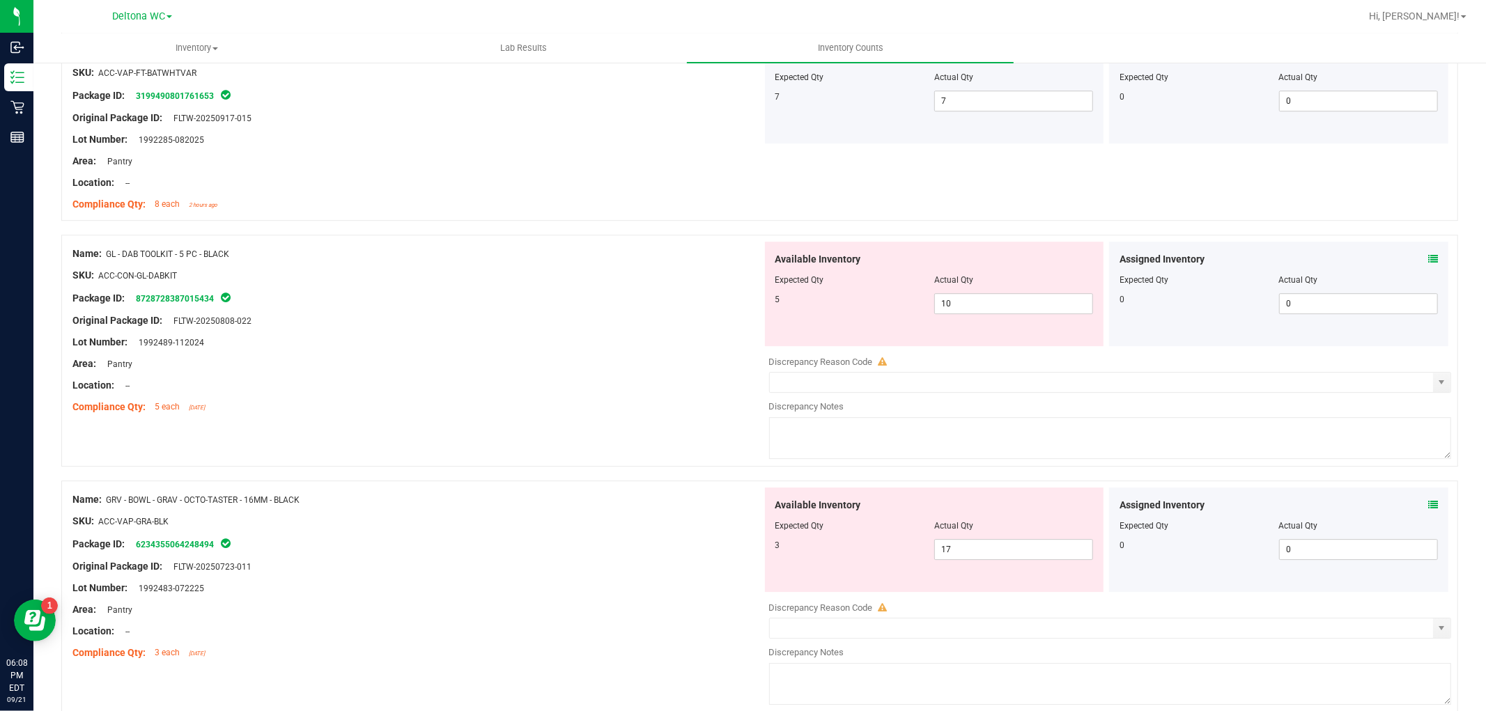
scroll to position [3483, 0]
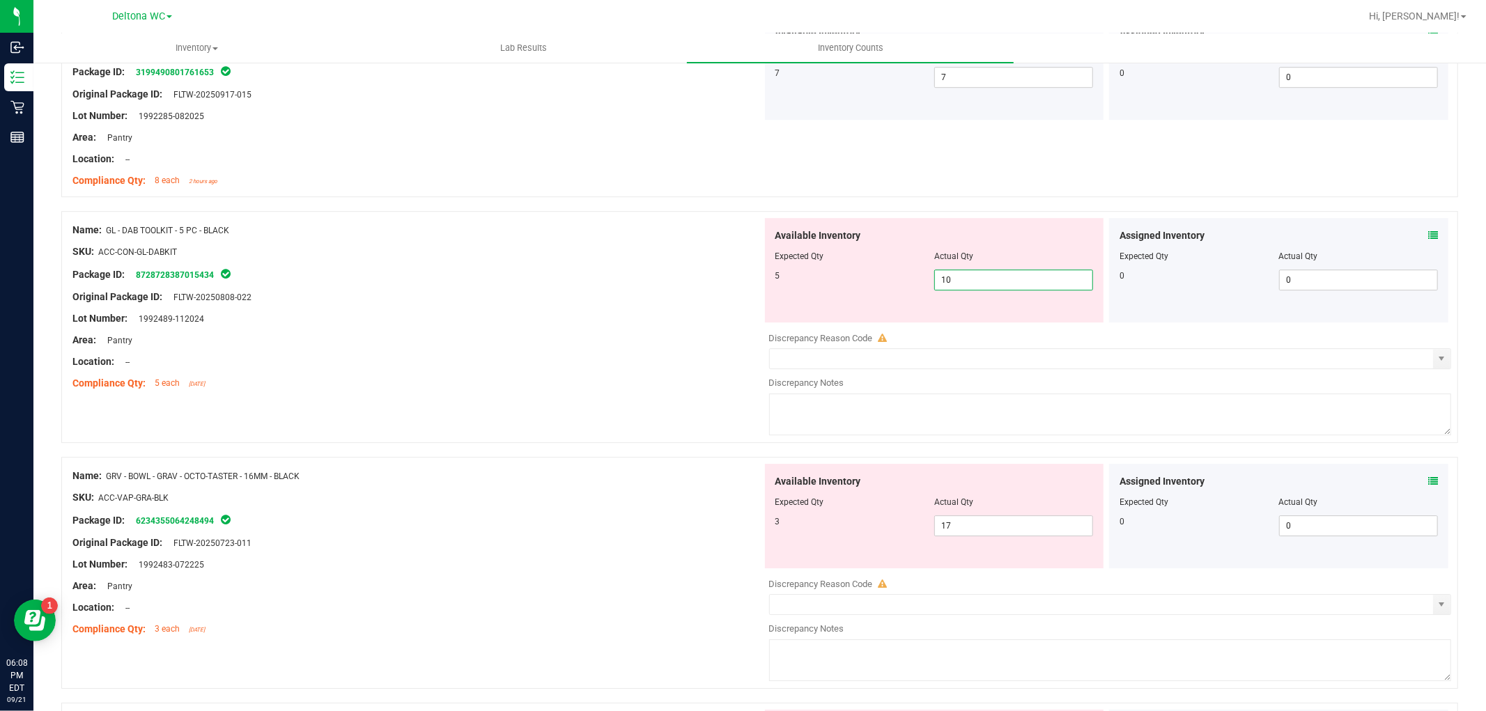
click at [1018, 280] on span "10 10" at bounding box center [1013, 280] width 159 height 21
click at [1018, 280] on input "10" at bounding box center [1013, 280] width 157 height 20
type input "5"
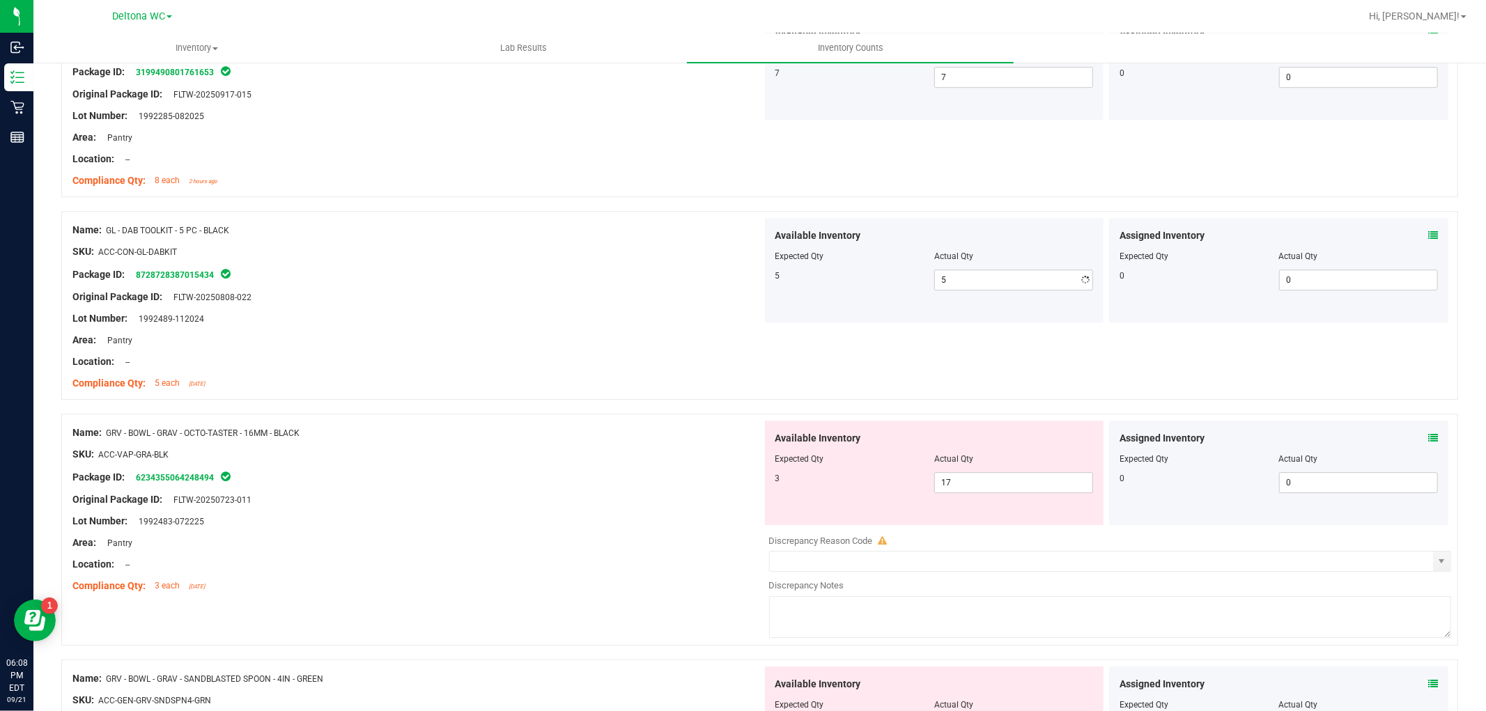
click at [541, 358] on div "Location: --" at bounding box center [417, 362] width 690 height 15
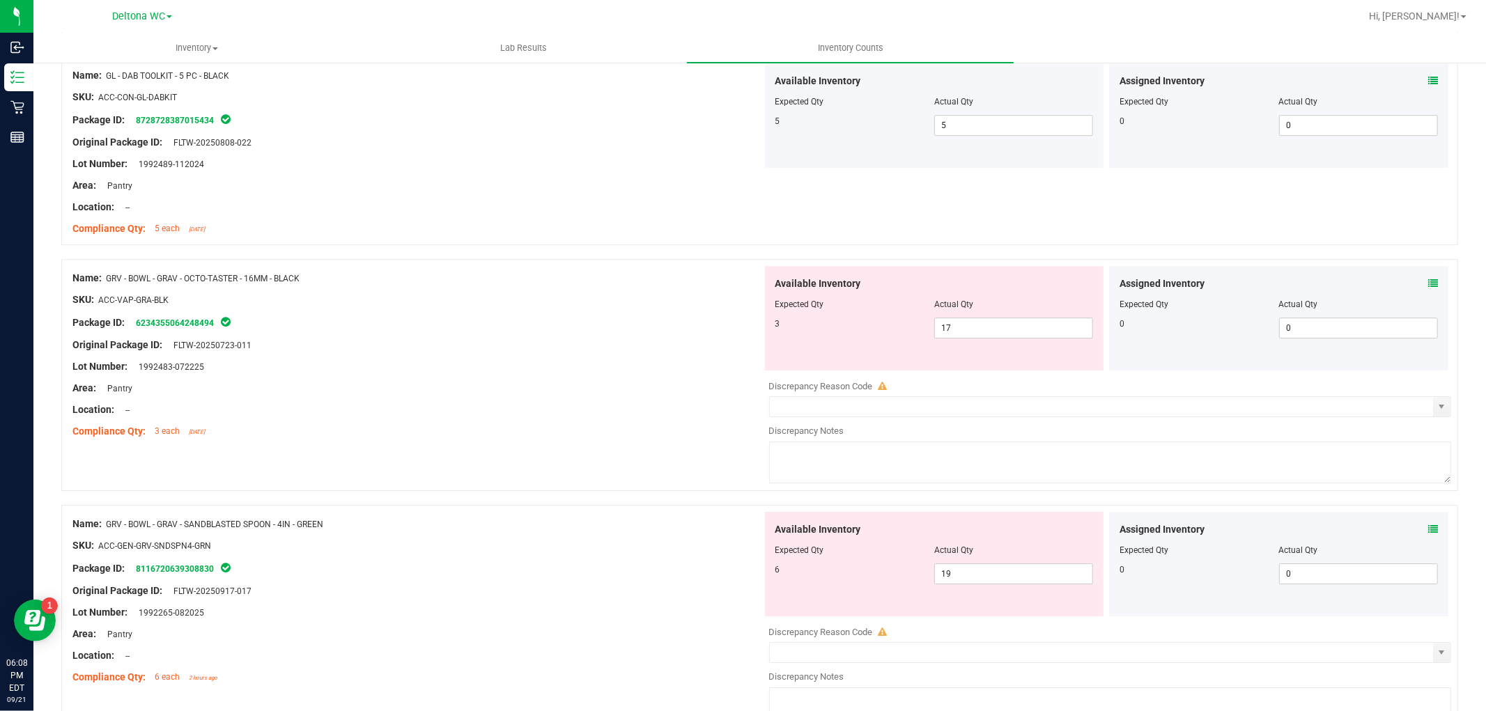
click at [1428, 284] on icon at bounding box center [1433, 284] width 10 height 10
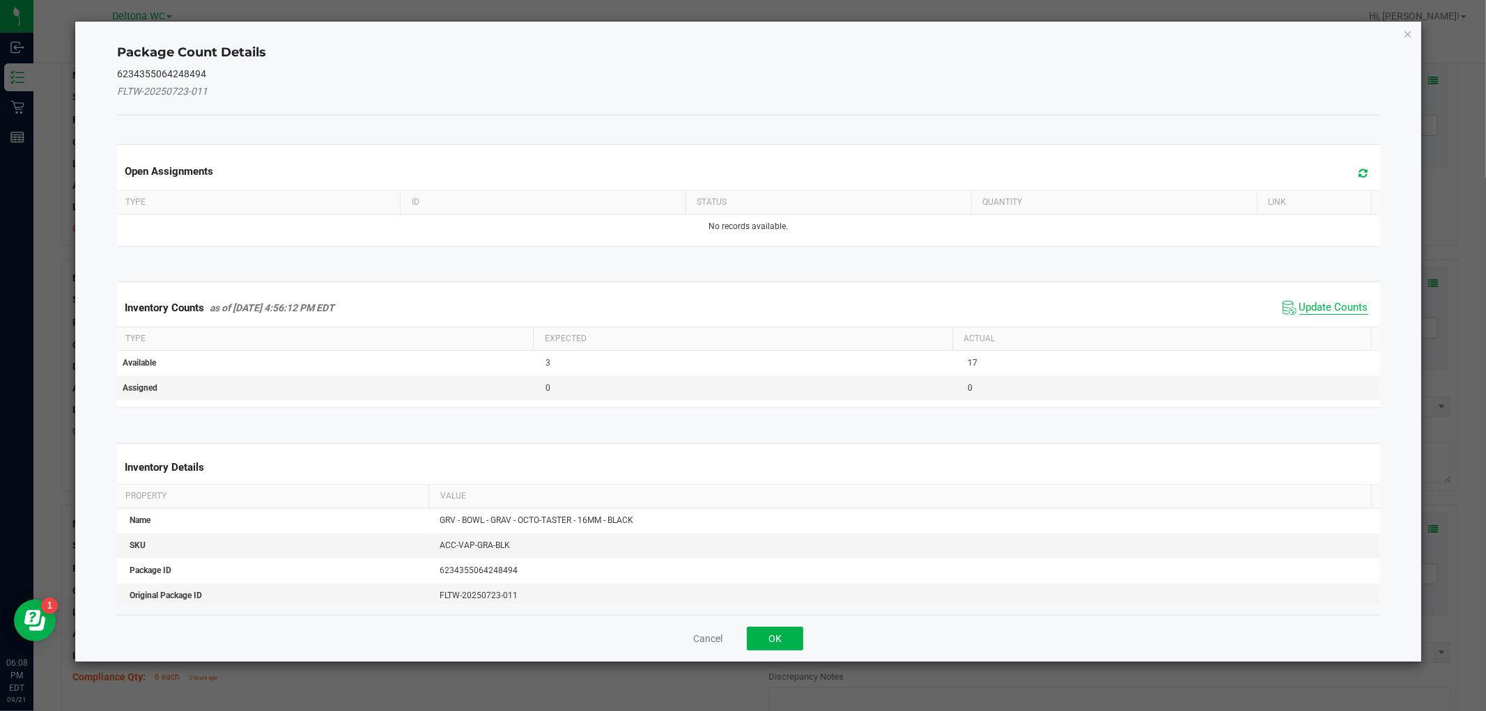
click at [1335, 304] on span "Update Counts" at bounding box center [1333, 308] width 69 height 14
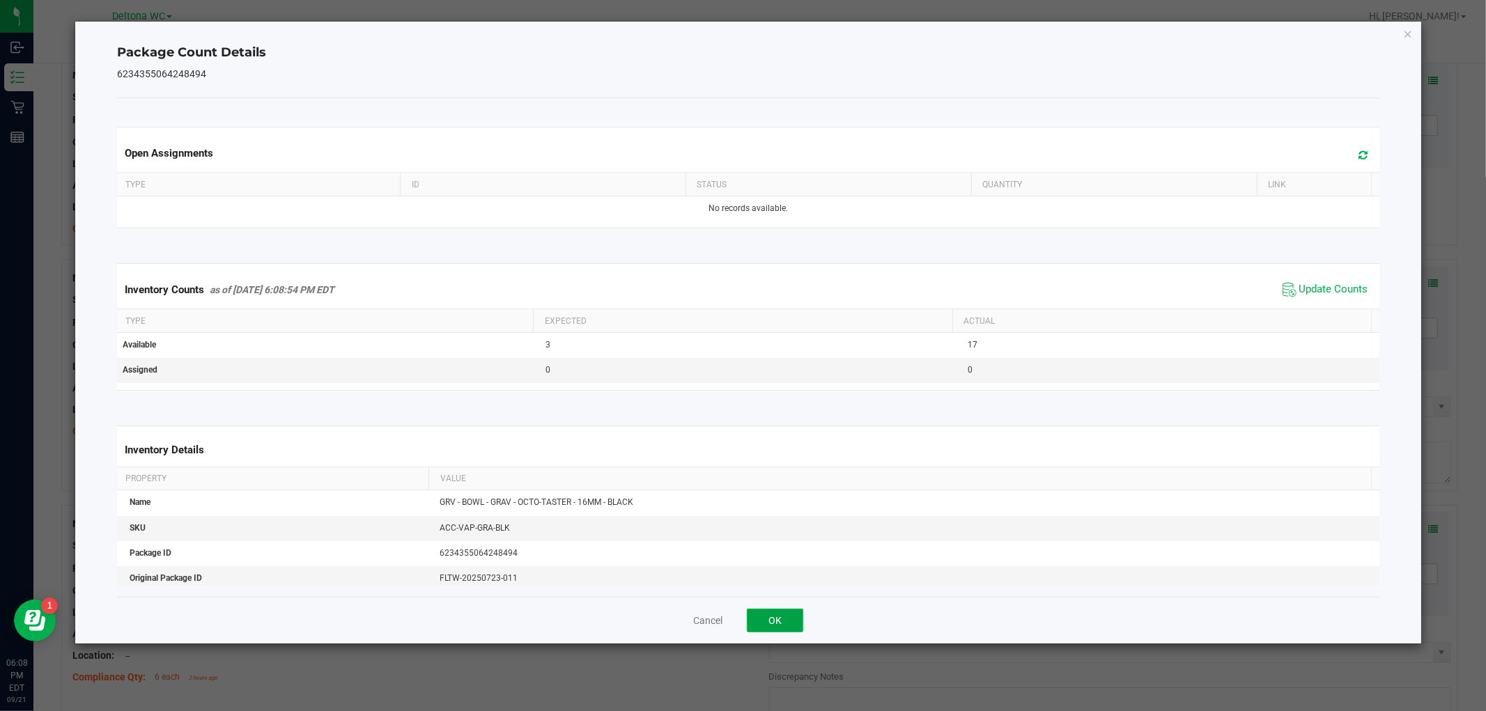
click at [775, 617] on button "OK" at bounding box center [775, 621] width 56 height 24
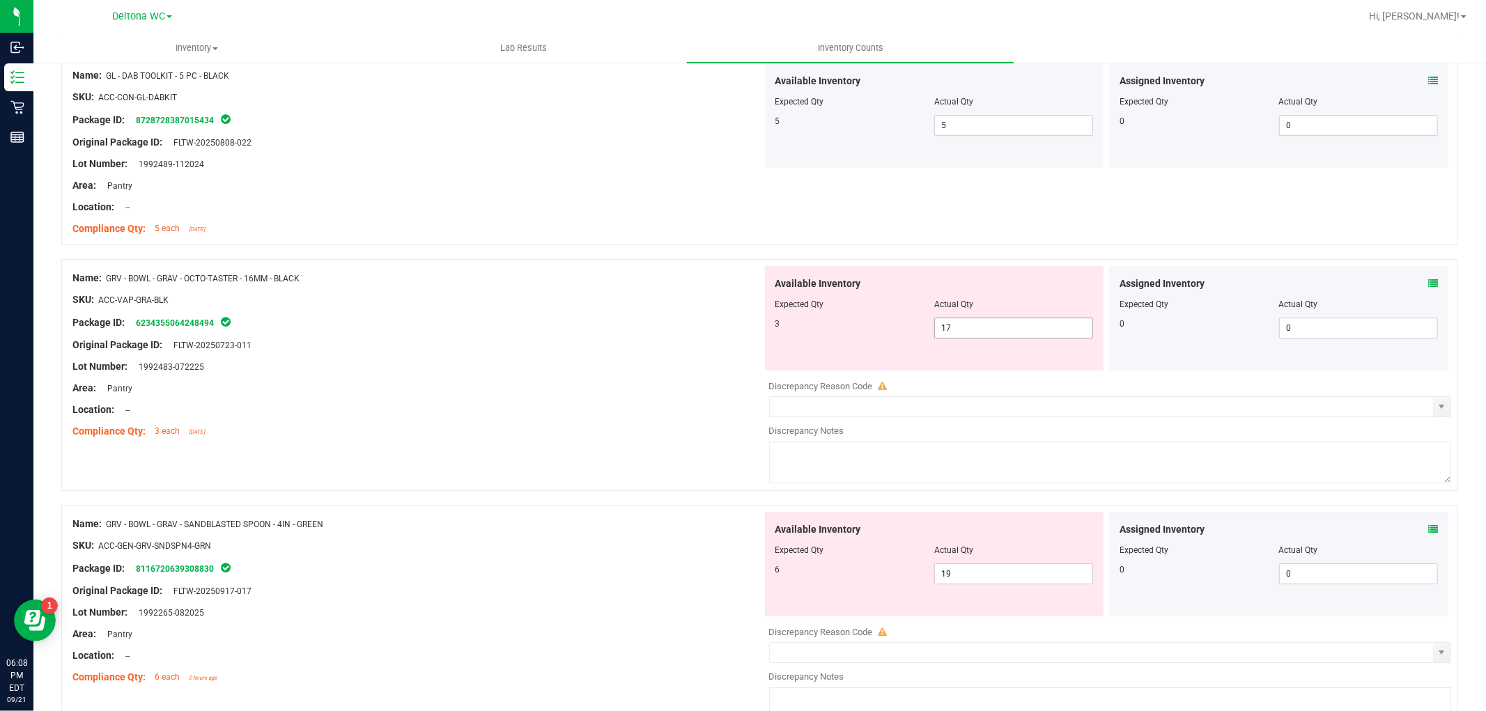
click at [965, 329] on span "17 17" at bounding box center [1013, 328] width 159 height 21
click at [965, 327] on input "17" at bounding box center [1013, 328] width 157 height 20
type input "3"
click at [597, 342] on div "Original Package ID: FLTW-20250723-011" at bounding box center [417, 345] width 690 height 15
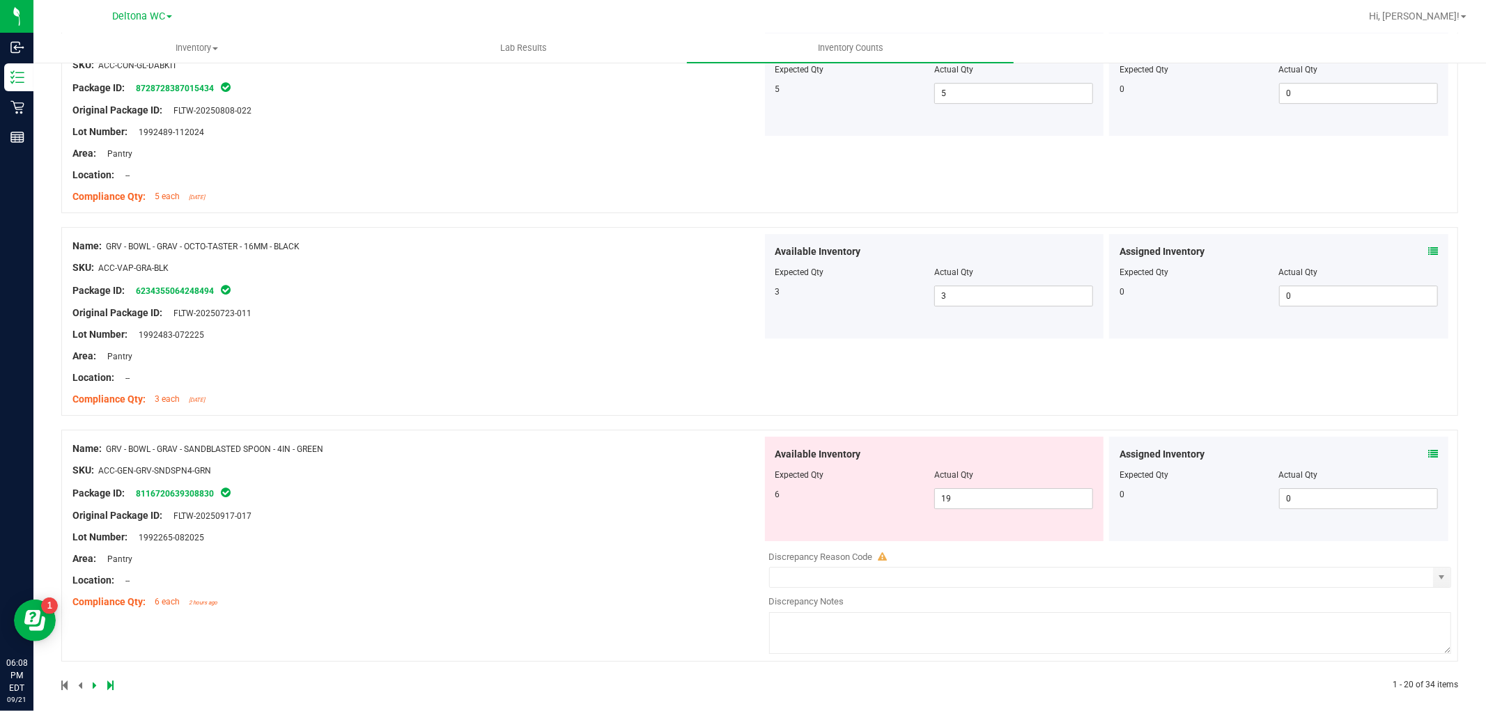
scroll to position [3684, 0]
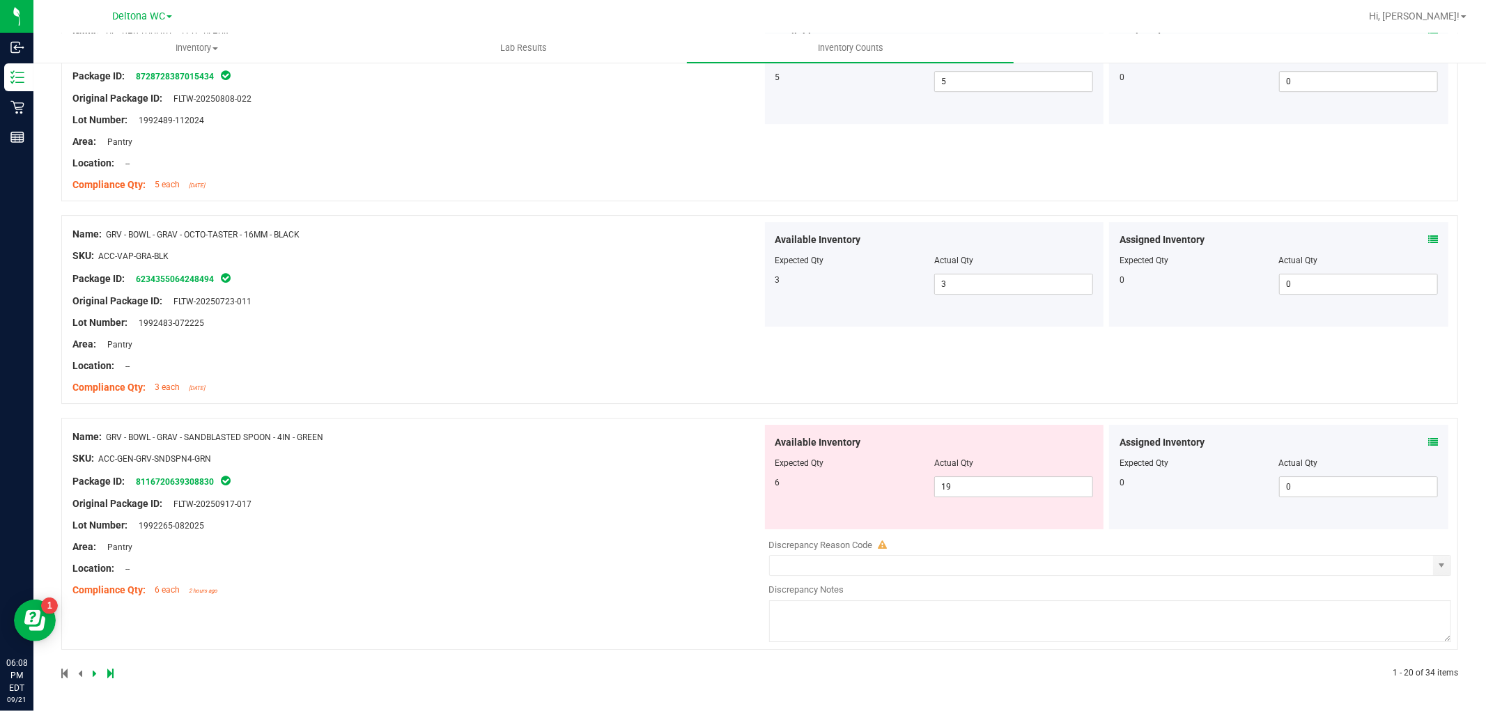
click at [1428, 440] on icon at bounding box center [1433, 442] width 10 height 10
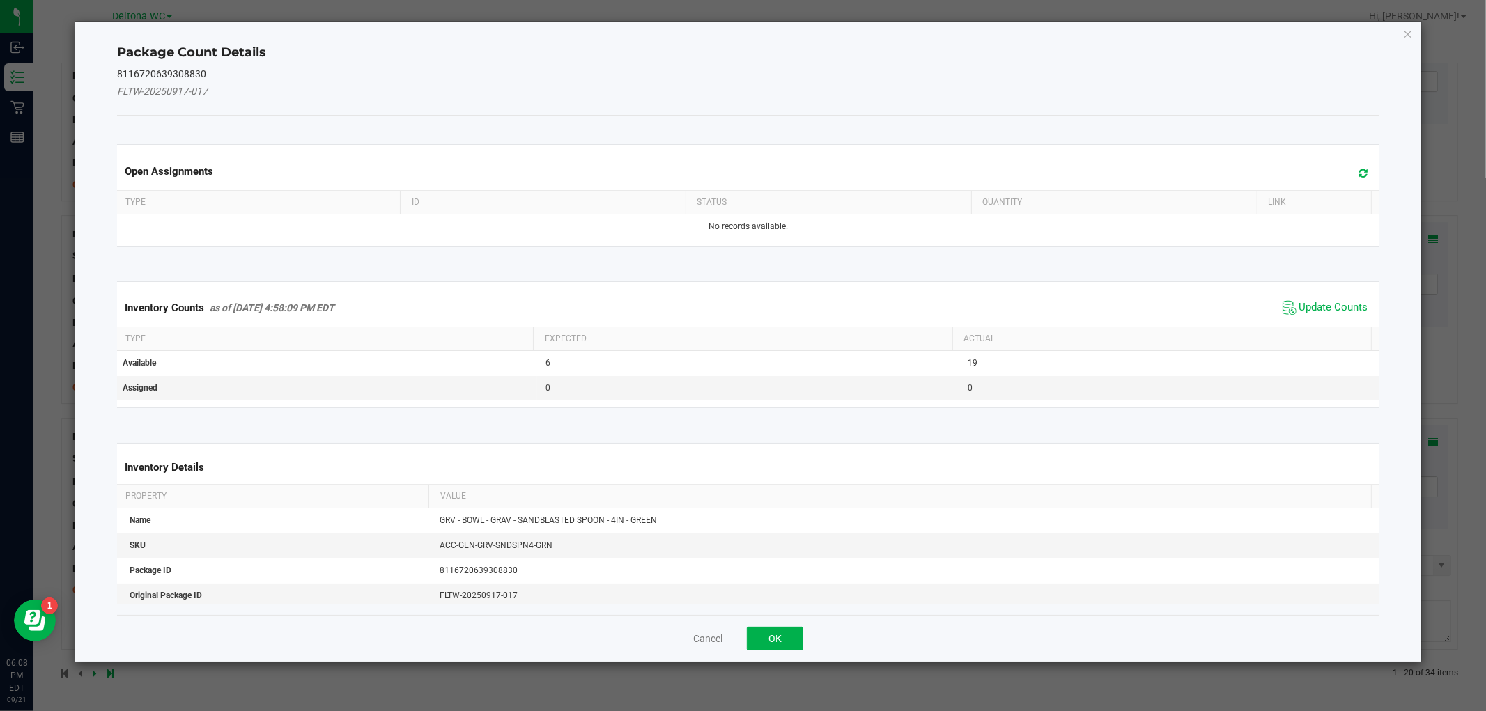
click at [1329, 297] on span "Update Counts" at bounding box center [1325, 307] width 93 height 21
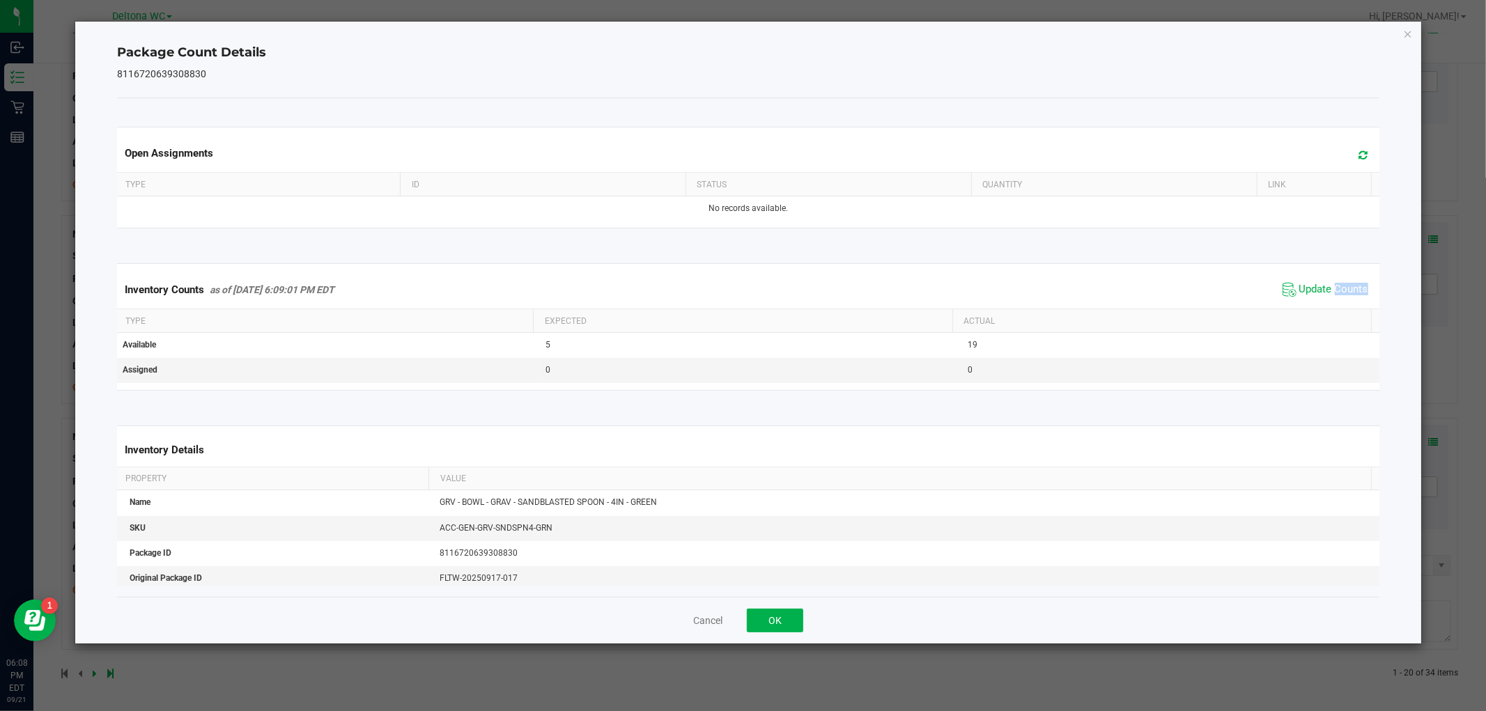
click at [1329, 300] on span "Update Counts" at bounding box center [1325, 289] width 93 height 21
click at [767, 625] on button "OK" at bounding box center [775, 621] width 56 height 24
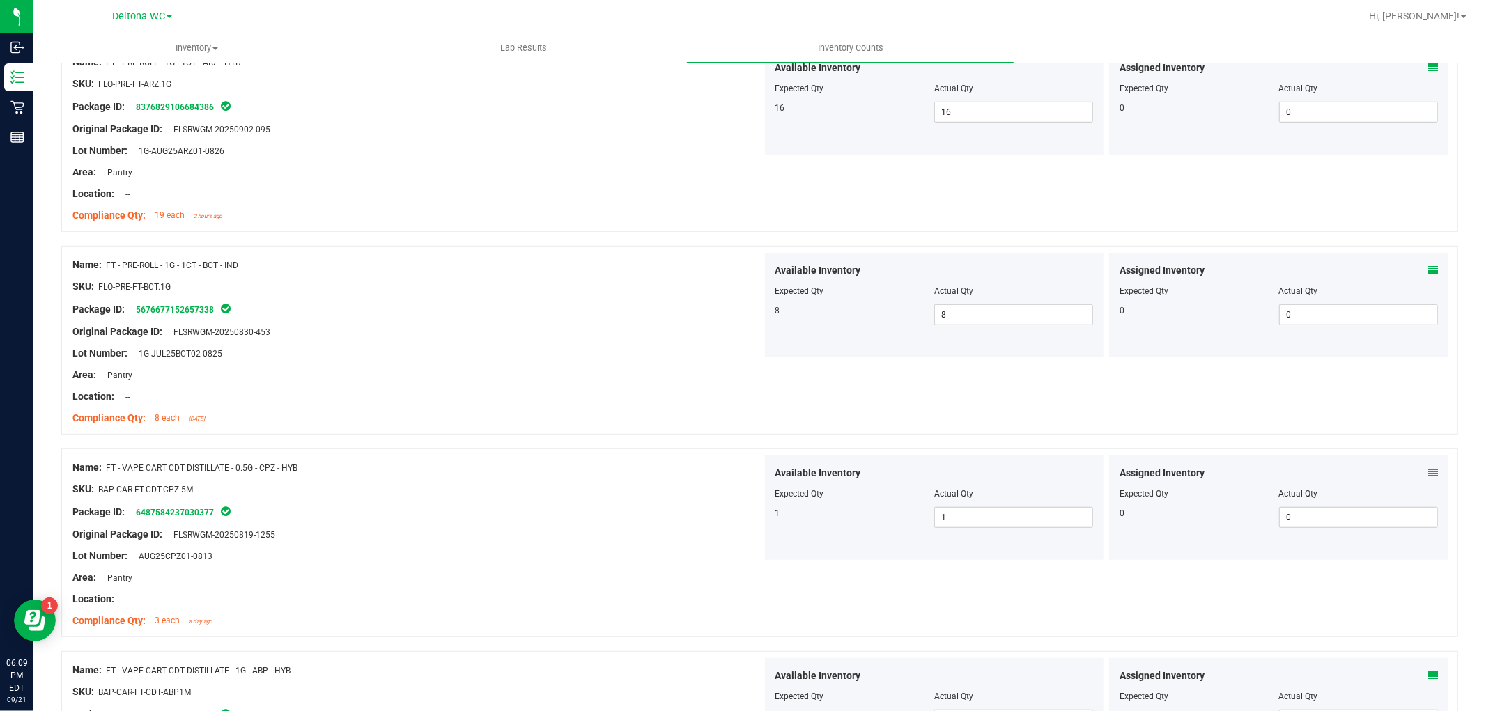
scroll to position [46, 0]
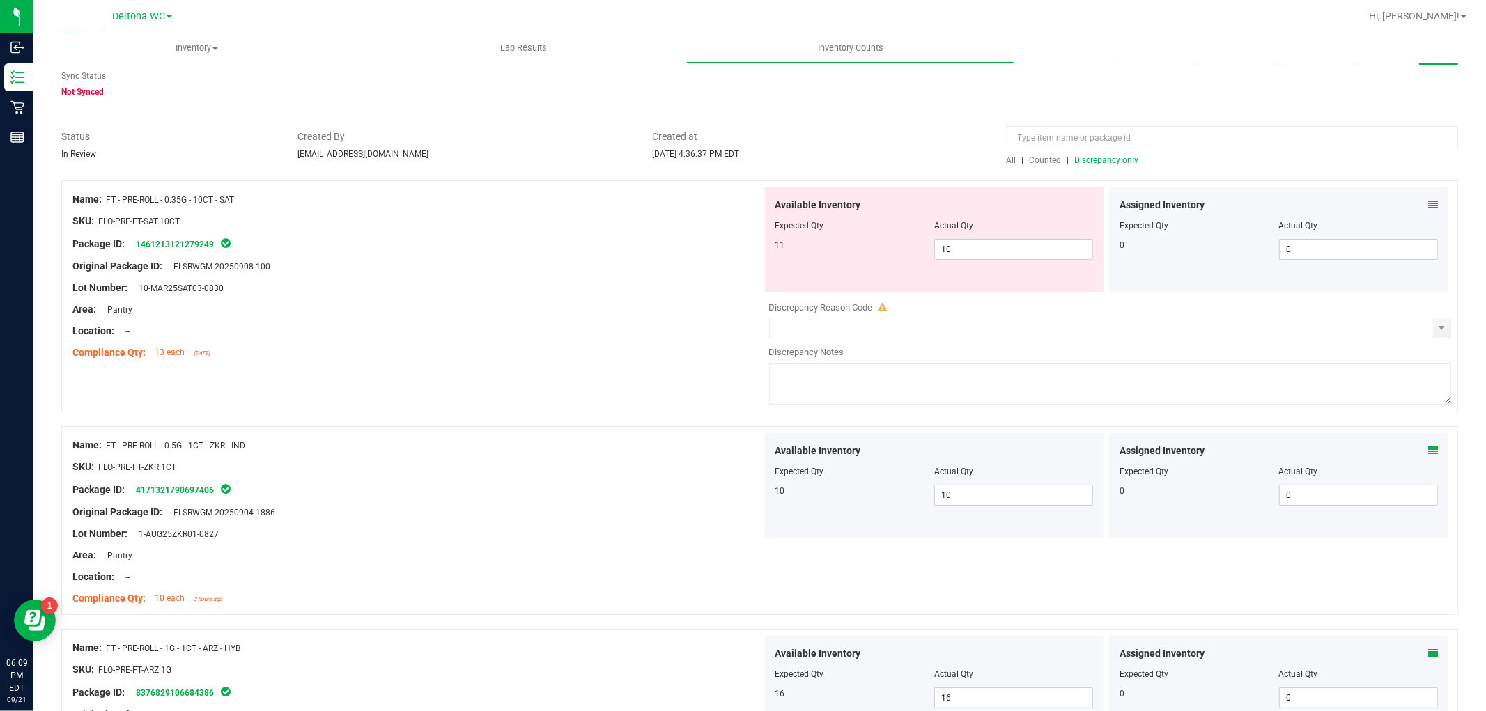
click at [1120, 157] on span "Discrepancy only" at bounding box center [1107, 160] width 64 height 10
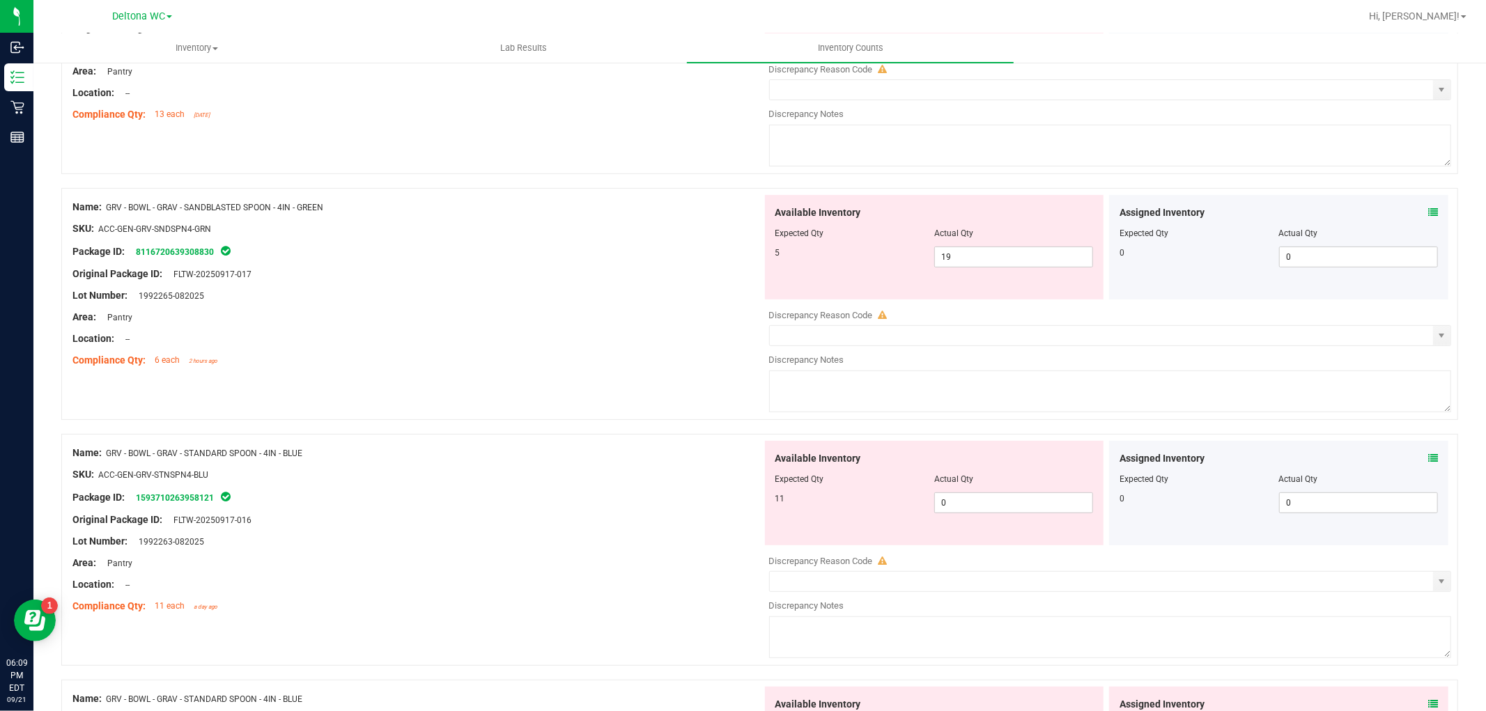
scroll to position [309, 0]
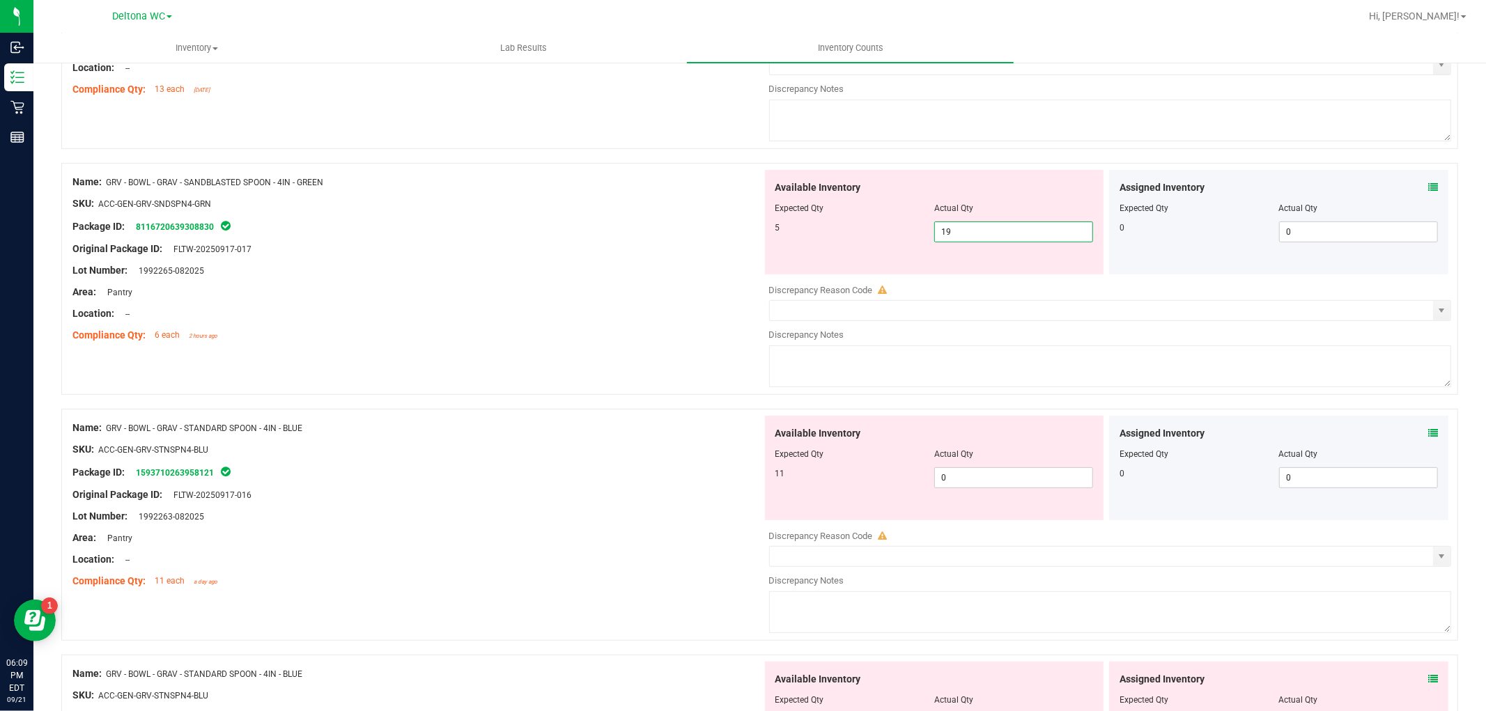
click at [1007, 231] on span "19 19" at bounding box center [1013, 232] width 159 height 21
click at [1007, 231] on input "19" at bounding box center [1013, 232] width 157 height 20
type input "5"
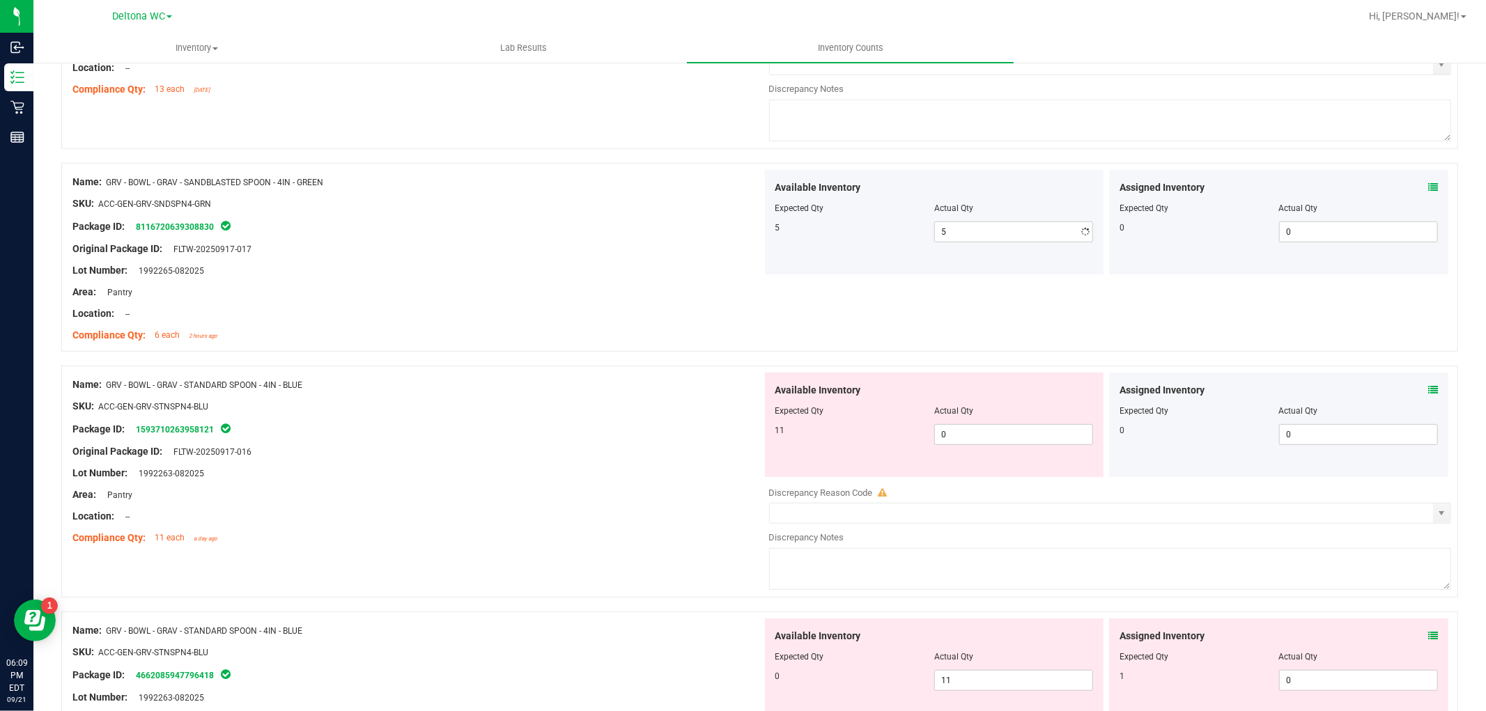
click at [676, 338] on div "Compliance Qty: 6 each 2 hours ago" at bounding box center [417, 335] width 690 height 15
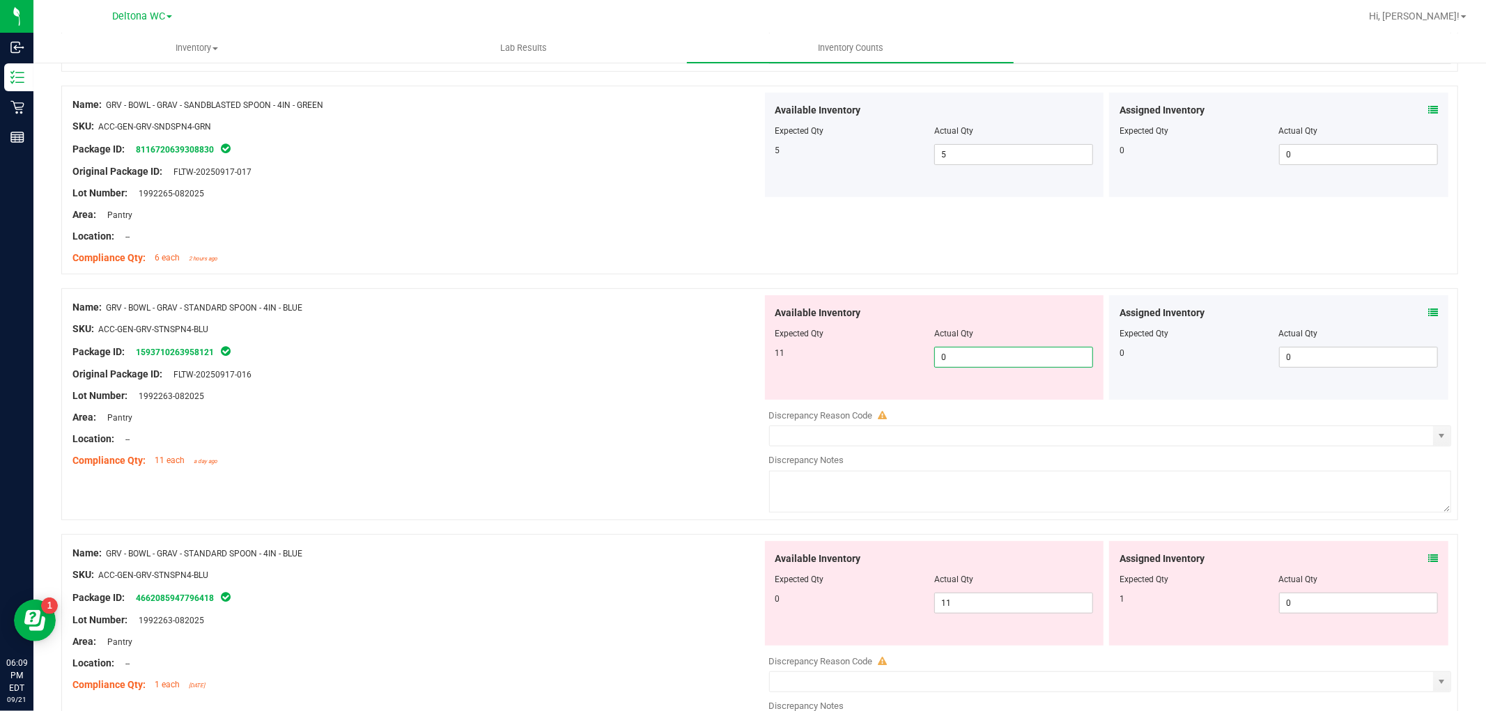
click at [977, 359] on span "0 0" at bounding box center [1013, 357] width 159 height 21
click at [975, 359] on input "0" at bounding box center [1013, 358] width 157 height 20
type input "11"
click at [660, 442] on div "Location: --" at bounding box center [417, 439] width 690 height 15
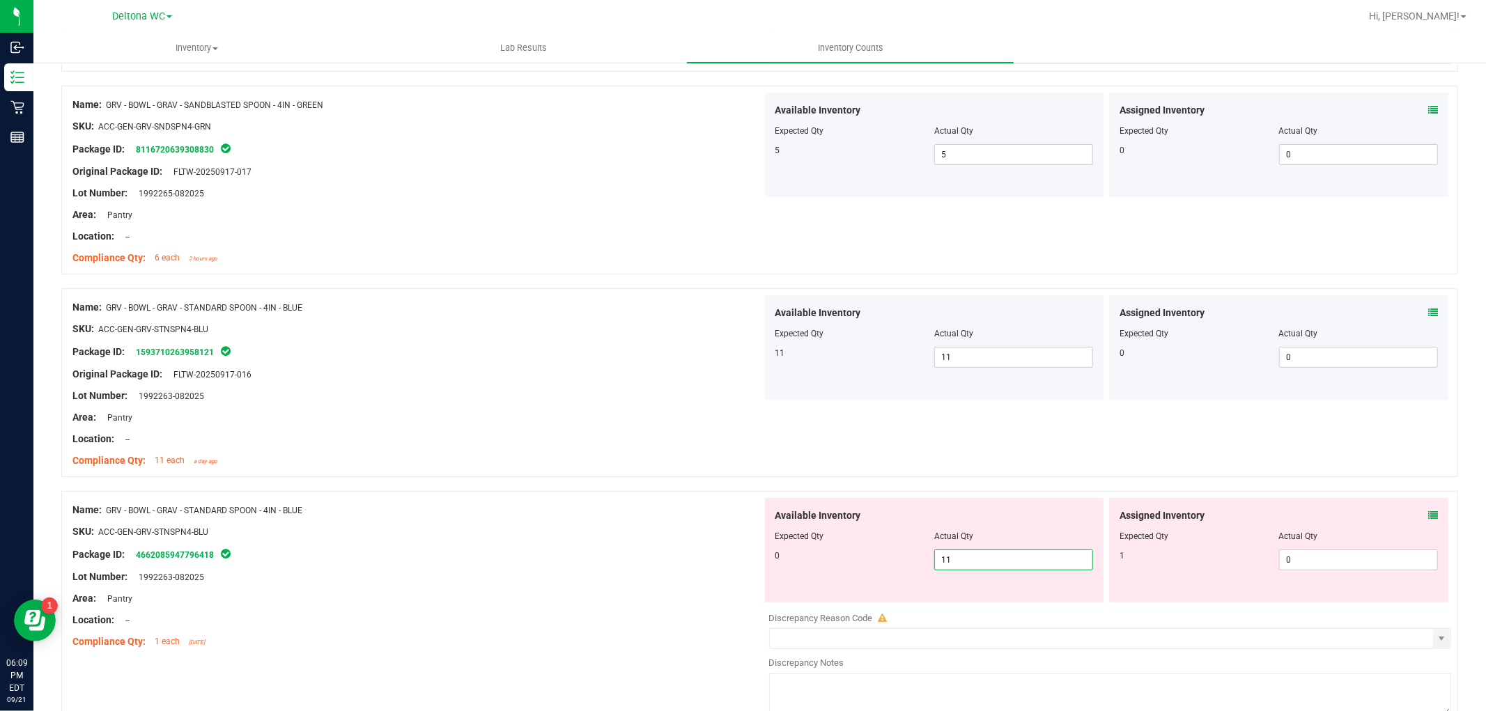
click at [945, 552] on span "11 11" at bounding box center [1013, 560] width 159 height 21
click at [945, 552] on input "11" at bounding box center [1013, 560] width 157 height 20
type input "0"
click at [511, 524] on div at bounding box center [417, 521] width 690 height 7
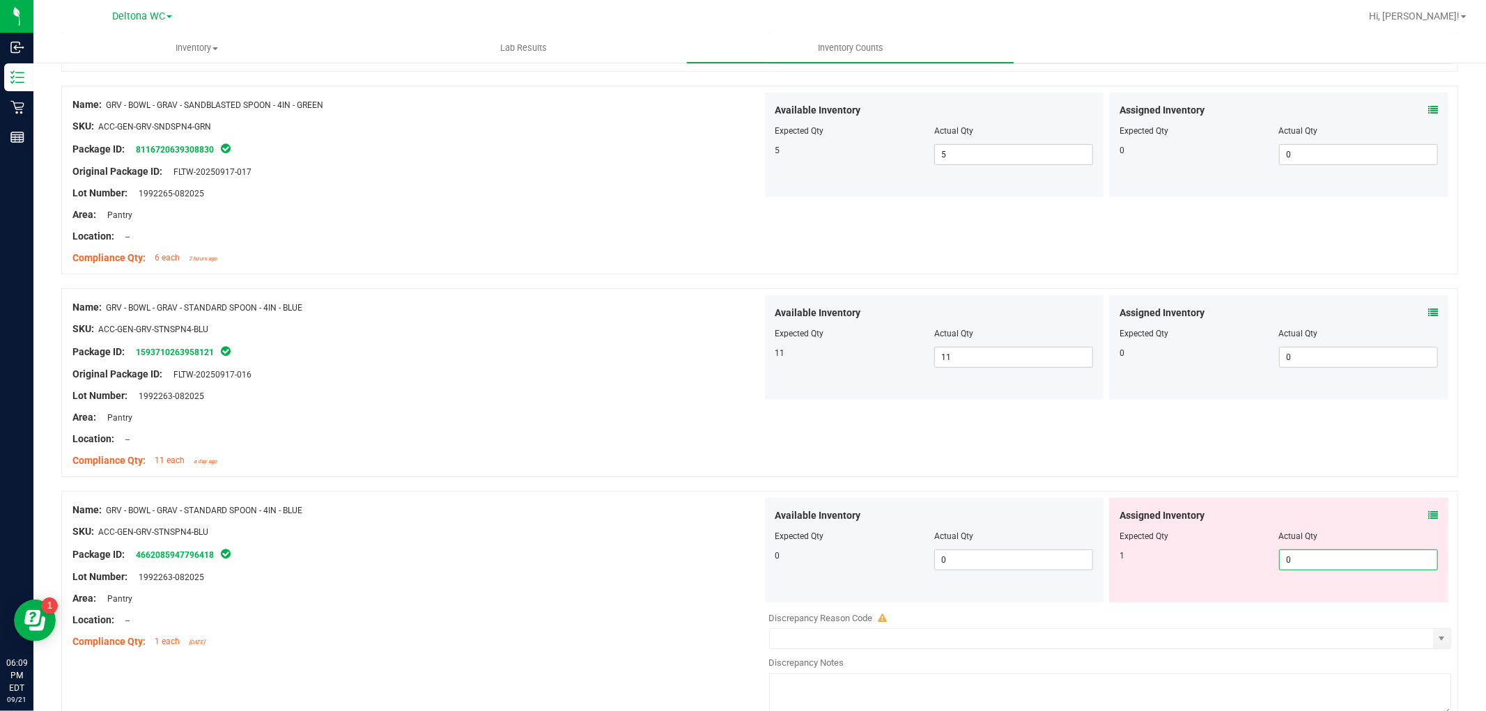
click at [1296, 562] on span "0 0" at bounding box center [1358, 560] width 159 height 21
click at [1296, 562] on input "0" at bounding box center [1358, 560] width 157 height 20
type input "1"
click at [630, 529] on div "SKU: ACC-GEN-GRV-STNSPN4-BLU" at bounding box center [417, 532] width 690 height 15
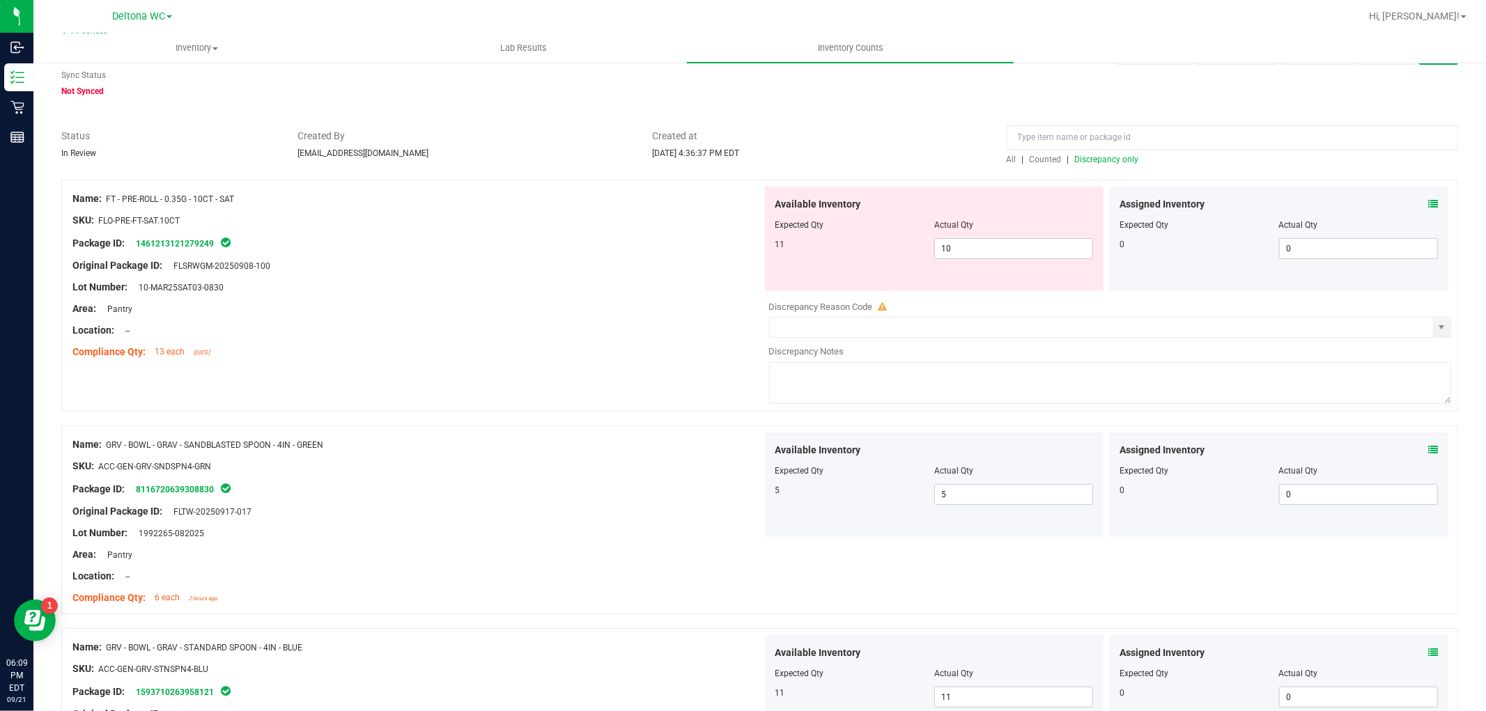
scroll to position [0, 0]
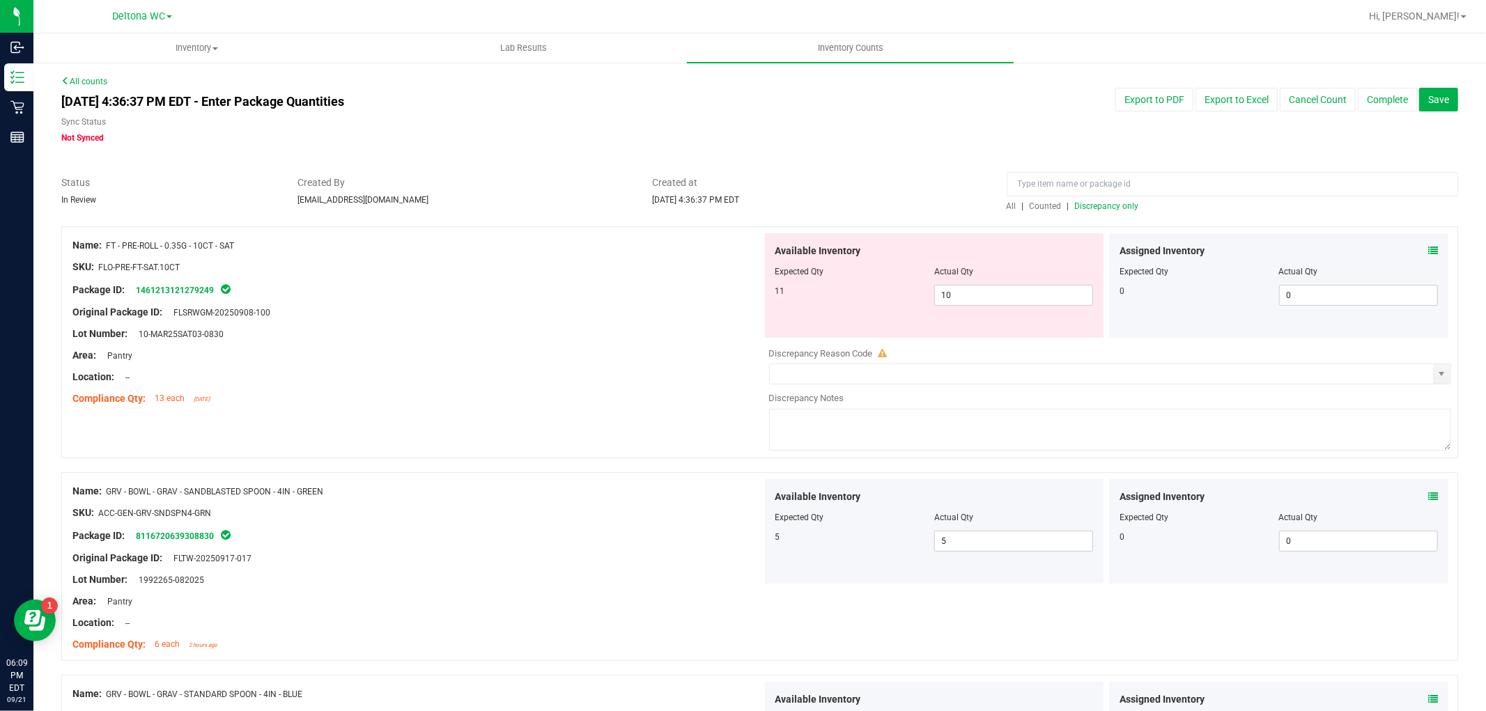
click at [1115, 203] on span "Discrepancy only" at bounding box center [1107, 206] width 64 height 10
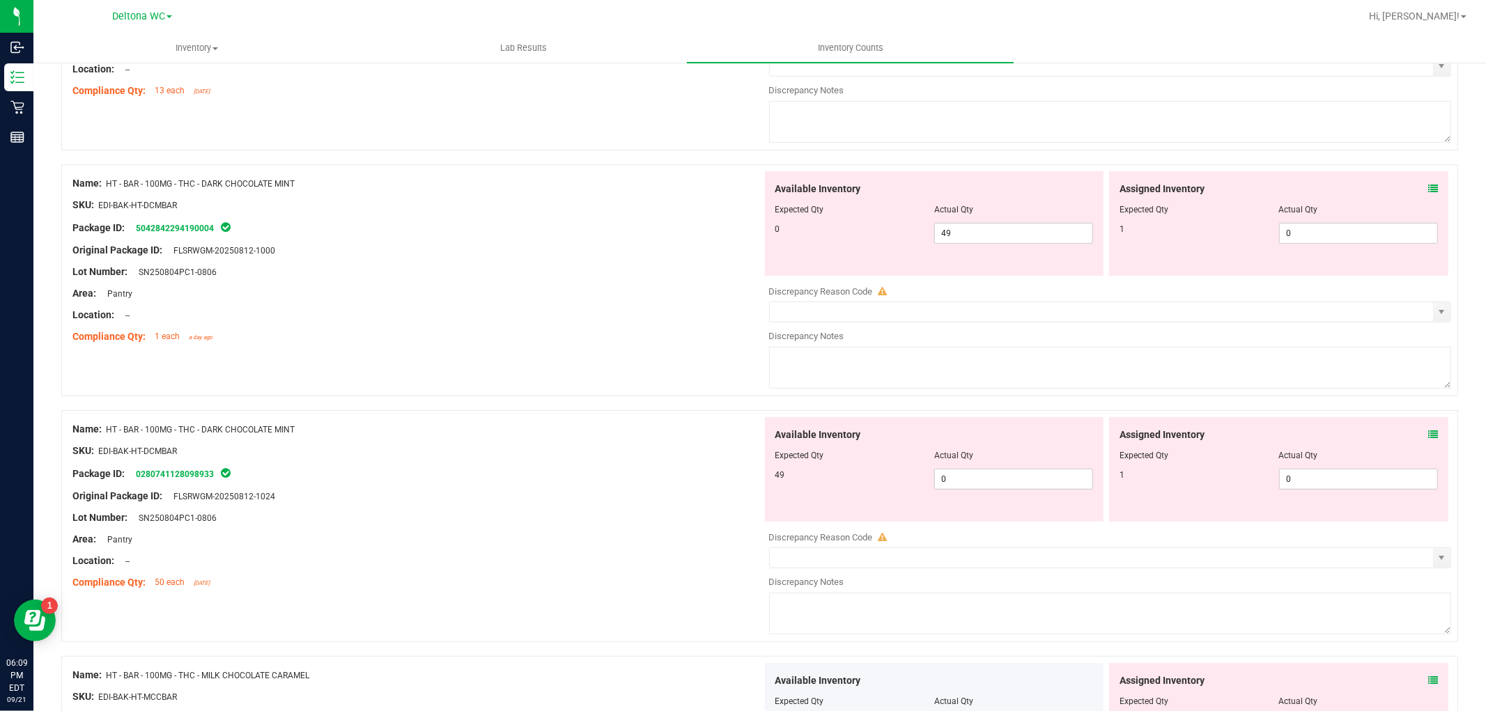
scroll to position [309, 0]
click at [1428, 181] on span at bounding box center [1433, 187] width 10 height 15
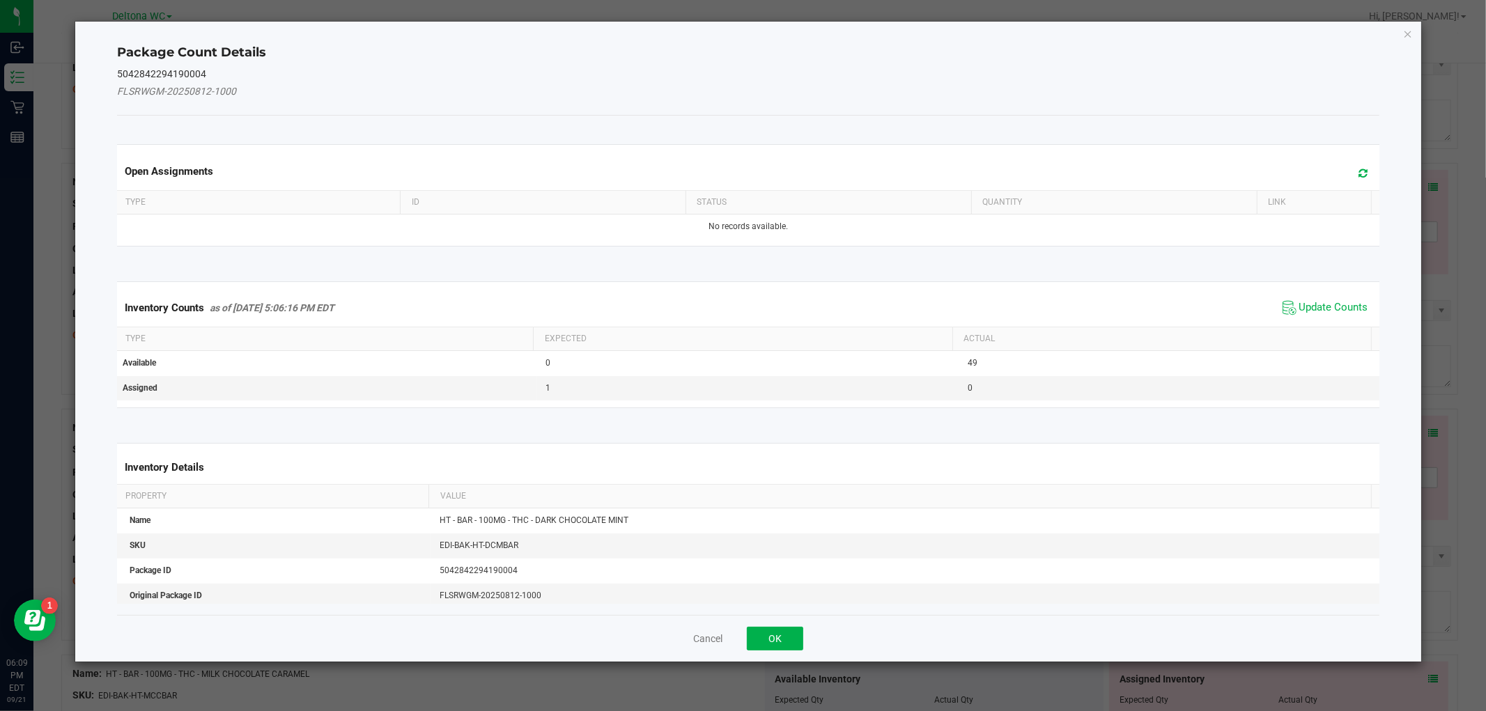
click at [1310, 316] on span "Update Counts" at bounding box center [1325, 307] width 93 height 21
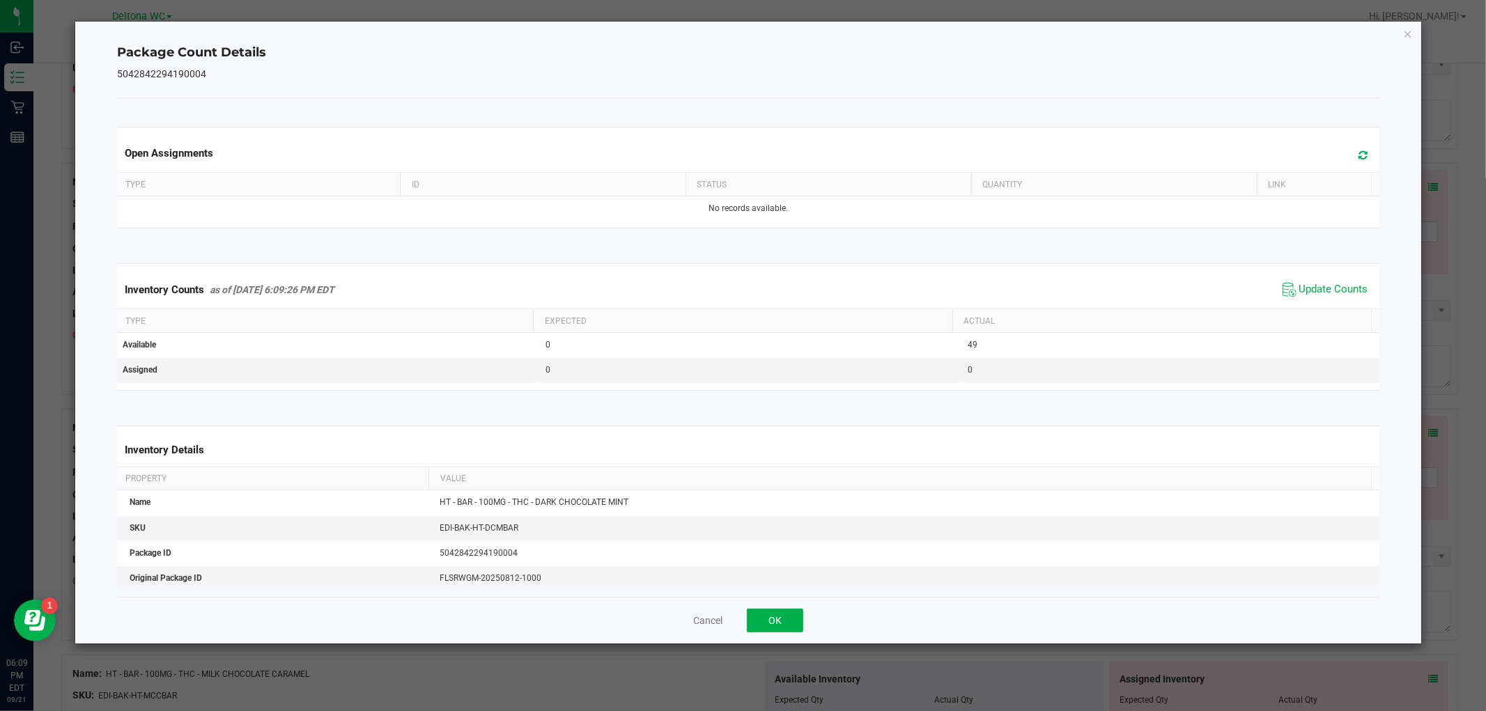
click at [1310, 315] on th "Actual" at bounding box center [1161, 321] width 419 height 24
click at [788, 616] on button "OK" at bounding box center [775, 621] width 56 height 24
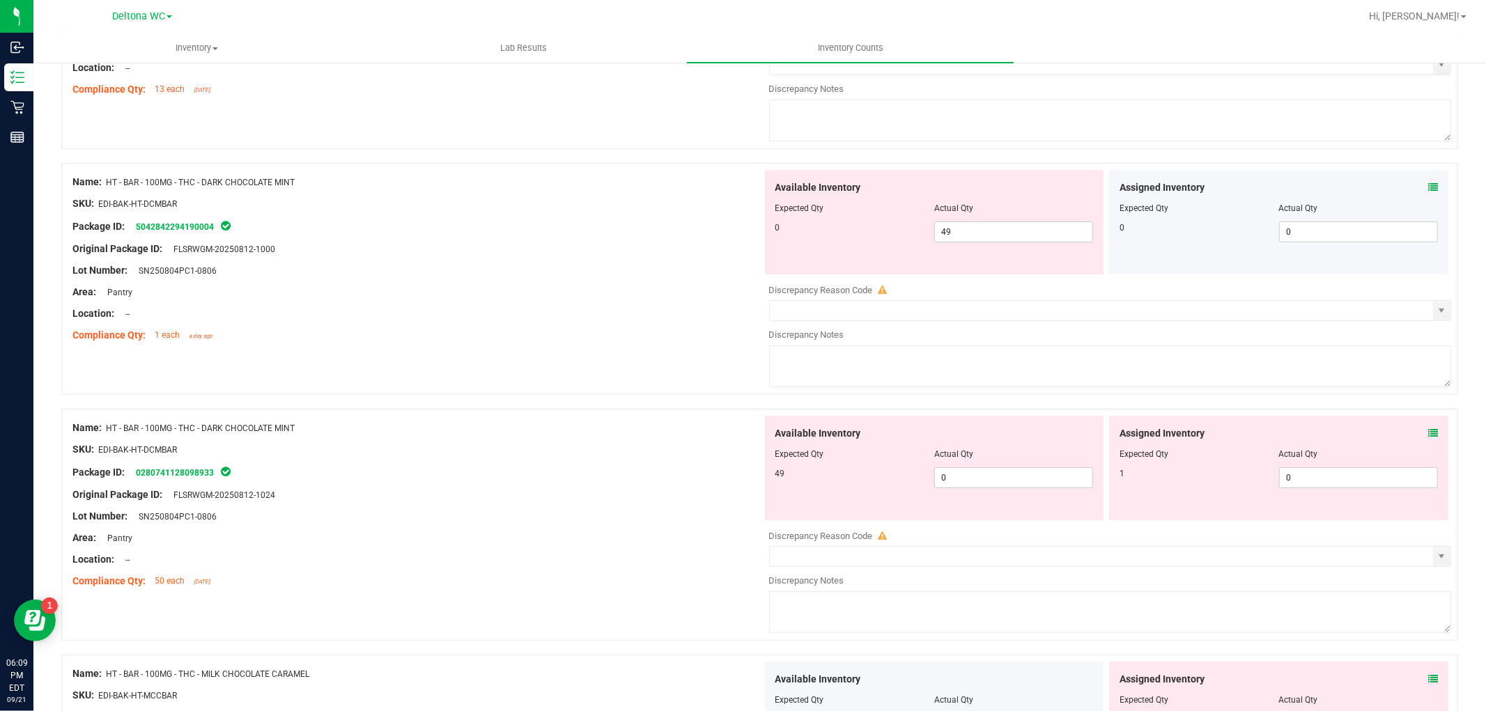
click at [1428, 431] on icon at bounding box center [1433, 433] width 10 height 10
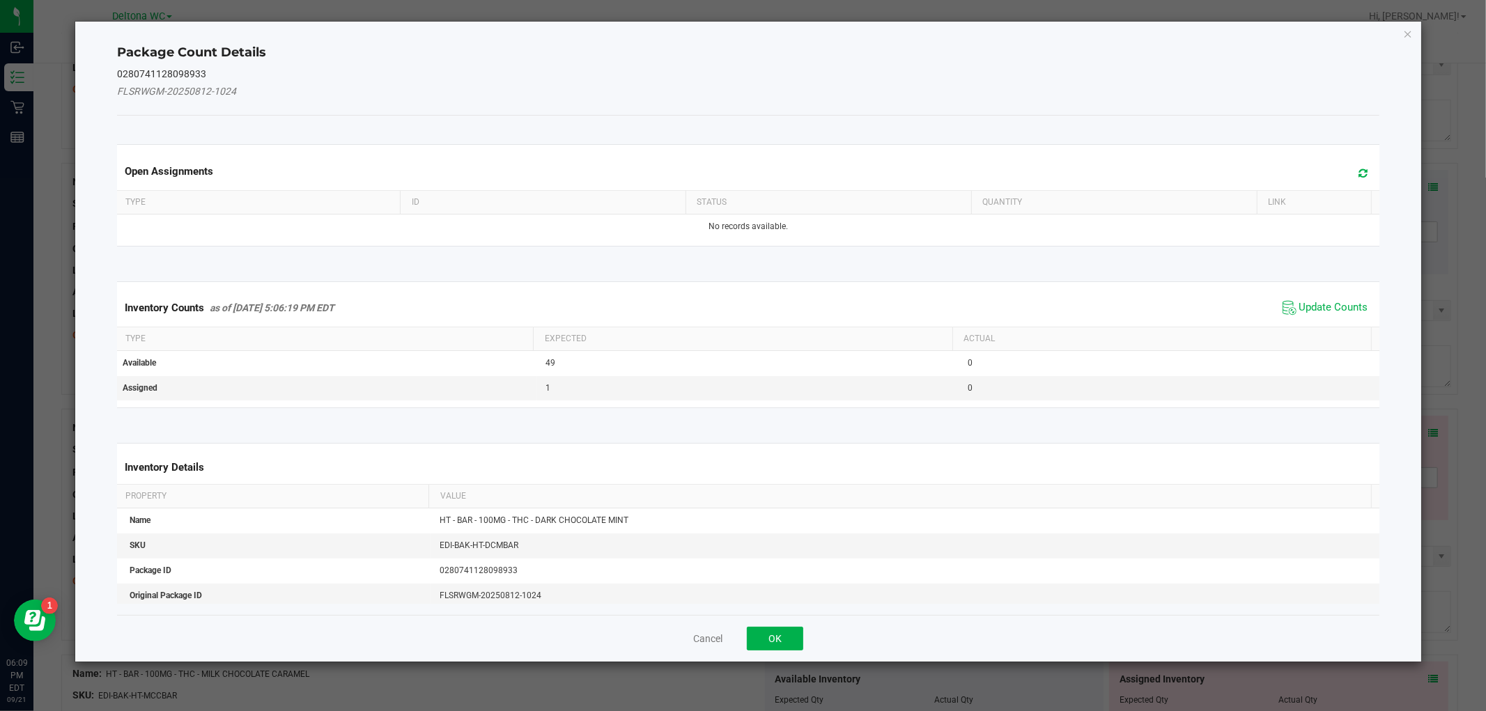
click at [1326, 315] on span "Update Counts" at bounding box center [1325, 307] width 93 height 21
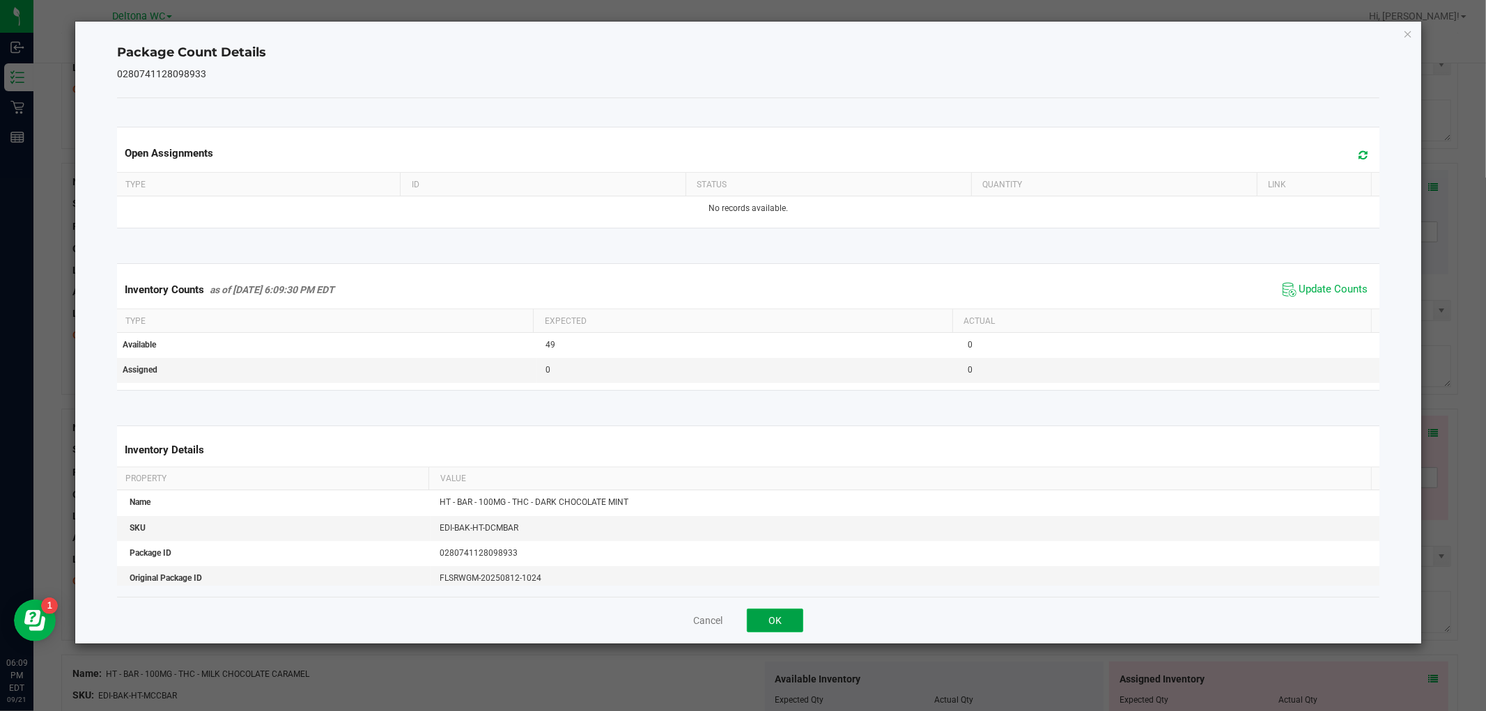
click at [784, 616] on button "OK" at bounding box center [775, 621] width 56 height 24
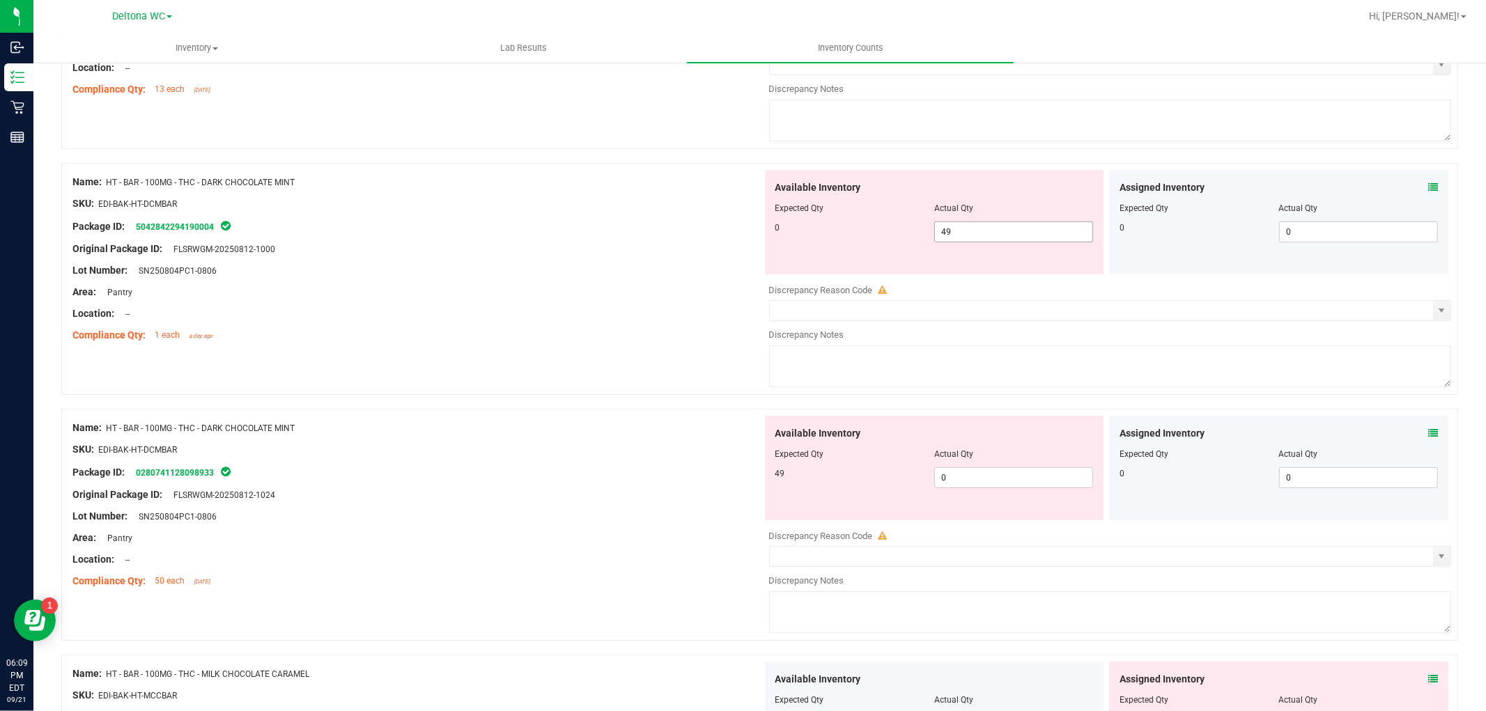
click at [1003, 225] on span "49 49" at bounding box center [1013, 232] width 159 height 21
click at [1003, 225] on input "49" at bounding box center [1013, 232] width 157 height 20
type input "0"
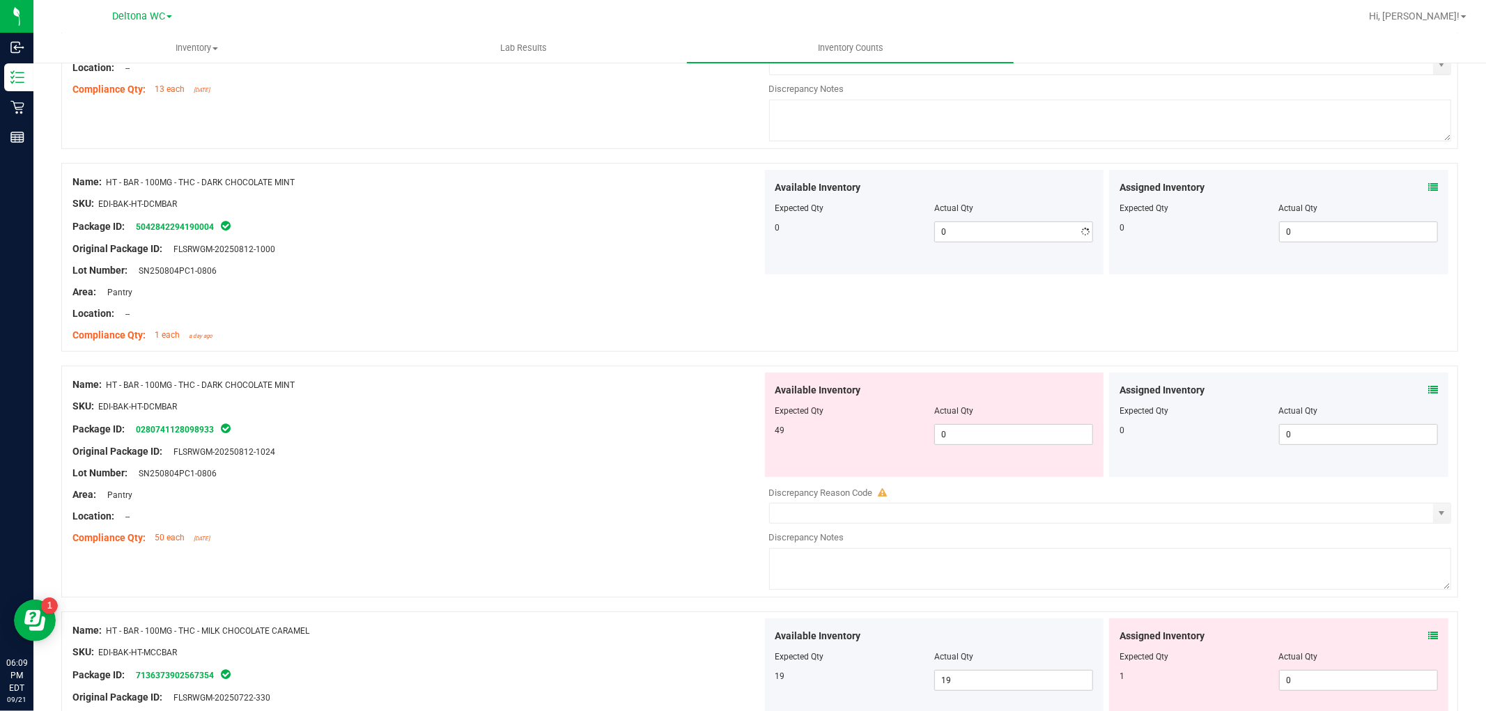
drag, startPoint x: 644, startPoint y: 357, endPoint x: 911, endPoint y: 422, distance: 274.6
click at [657, 357] on div "Name: HT - BAR - 100MG - THC - DARK CHOCOLATE MINT SKU: EDI-BAK-HT-DCMBAR Packa…" at bounding box center [759, 264] width 1397 height 203
click at [961, 433] on span "0 0" at bounding box center [1013, 434] width 159 height 21
click at [961, 433] on input "0" at bounding box center [1013, 435] width 157 height 20
type input "49"
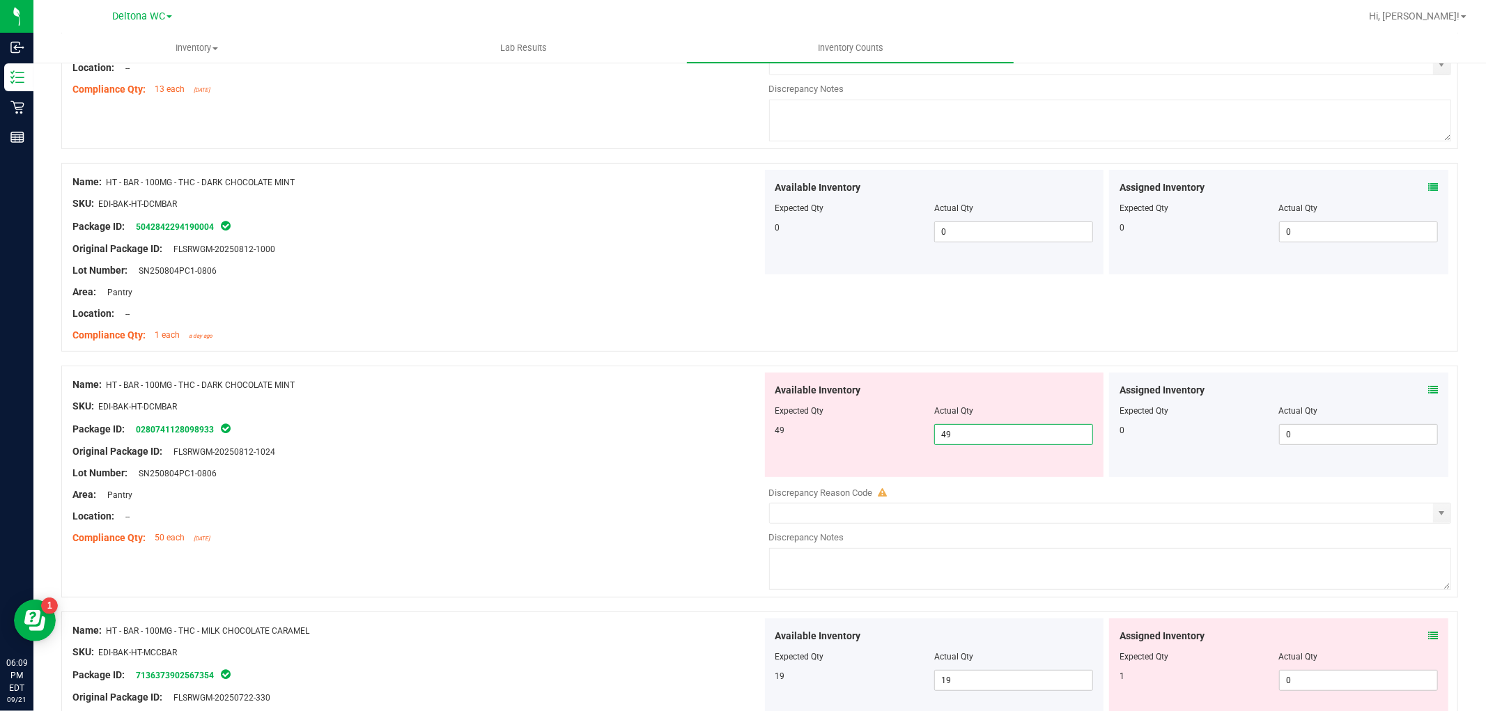
type input "49"
click at [579, 467] on div "Lot Number: SN250804PC1-0806" at bounding box center [417, 473] width 690 height 15
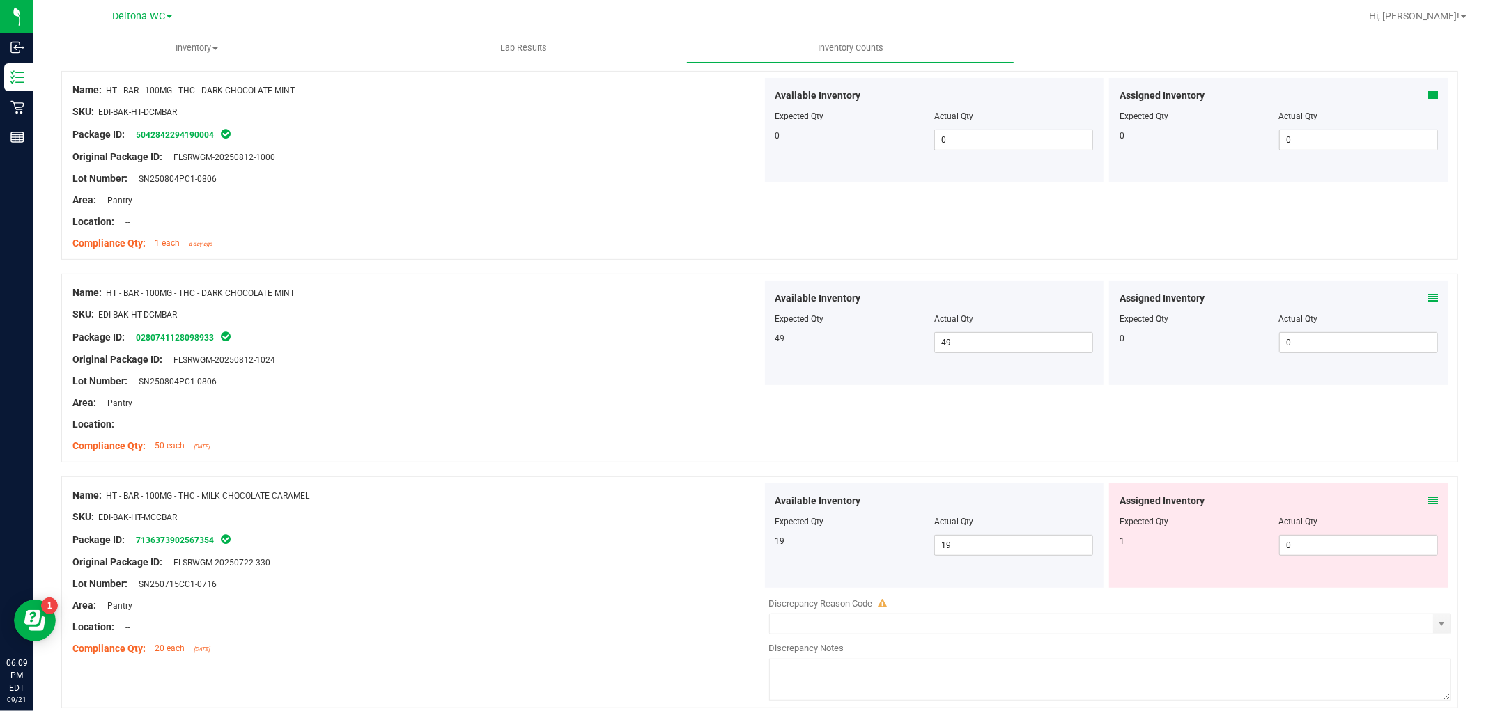
scroll to position [541, 0]
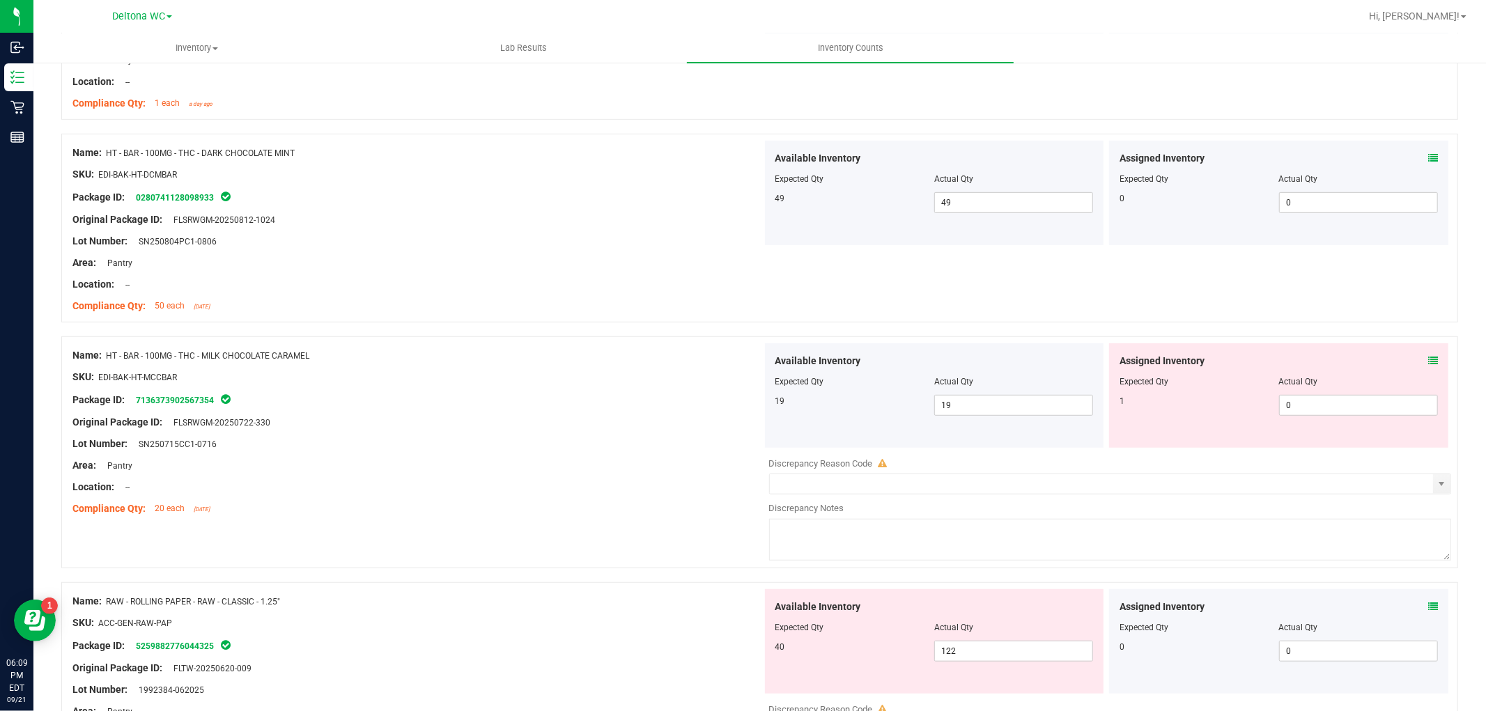
click at [1427, 359] on div "Assigned Inventory Expected Qty Actual Qty 1 0 0" at bounding box center [1278, 395] width 339 height 104
click at [1428, 357] on icon at bounding box center [1433, 361] width 10 height 10
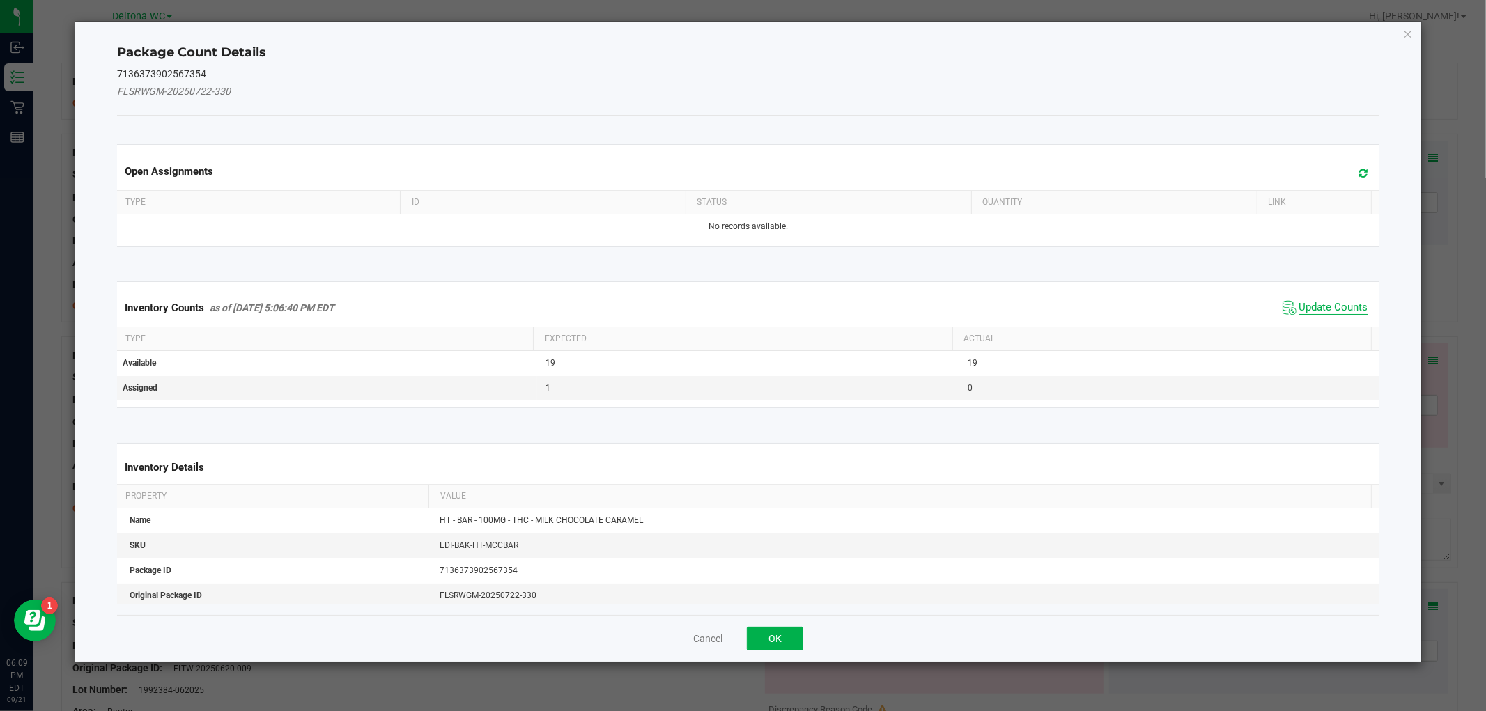
click at [1299, 309] on span "Update Counts" at bounding box center [1333, 308] width 69 height 14
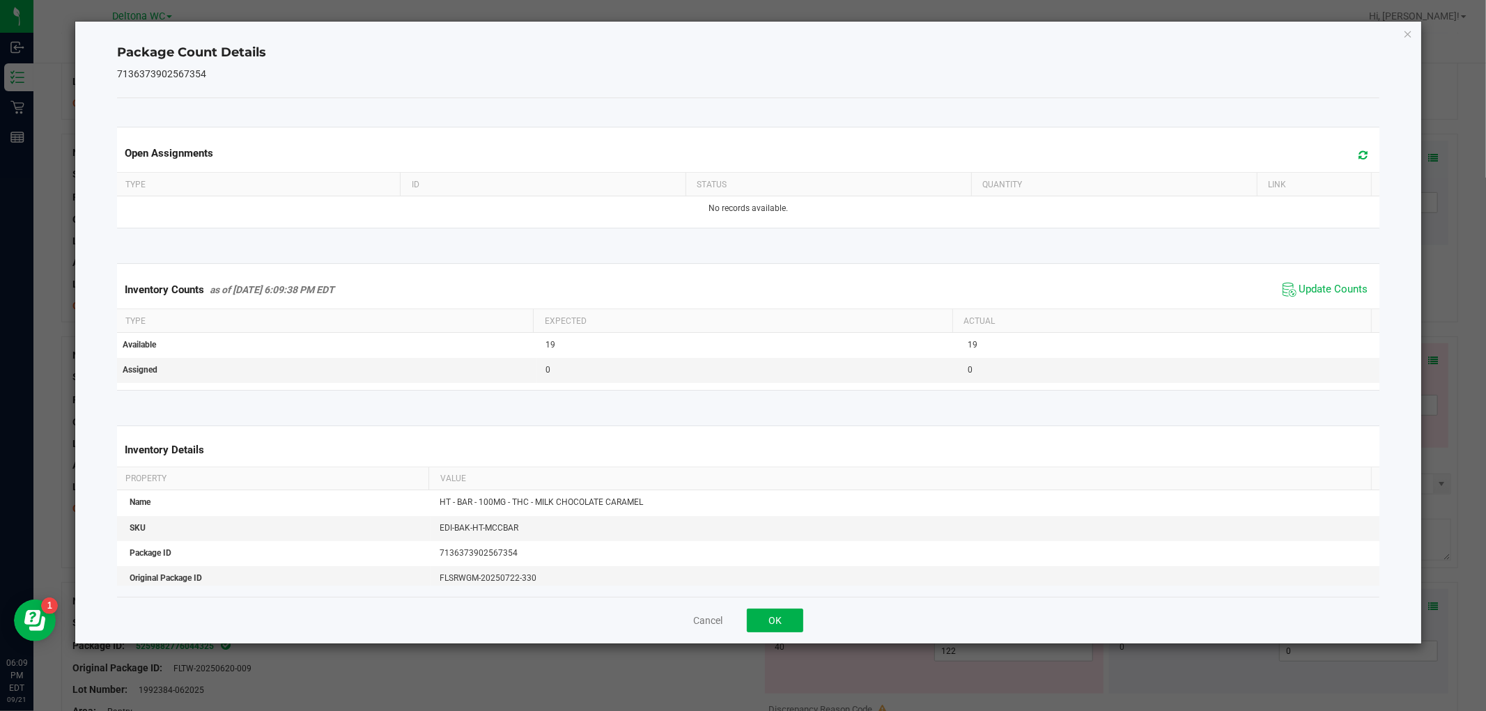
click at [778, 606] on div "Cancel OK" at bounding box center [748, 620] width 1262 height 47
click at [770, 618] on button "OK" at bounding box center [775, 621] width 56 height 24
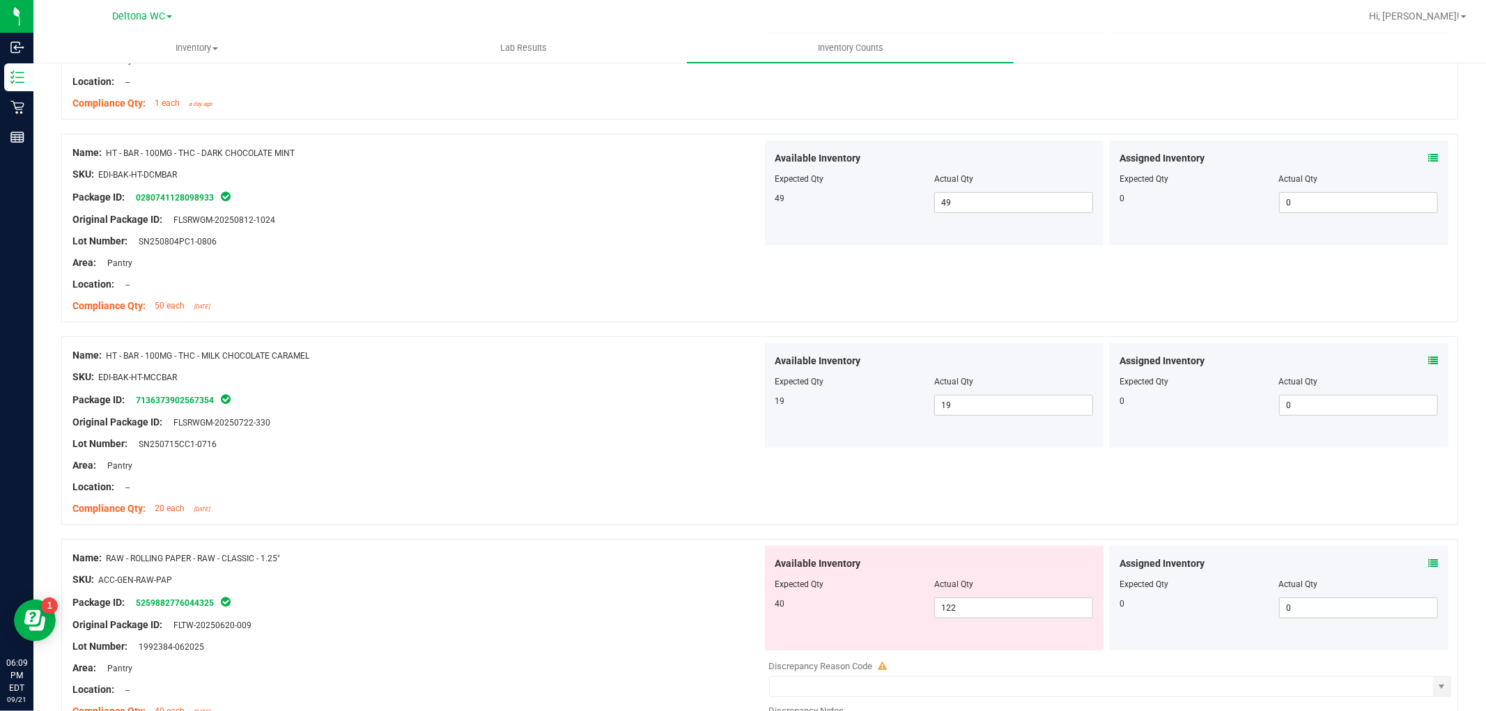
scroll to position [774, 0]
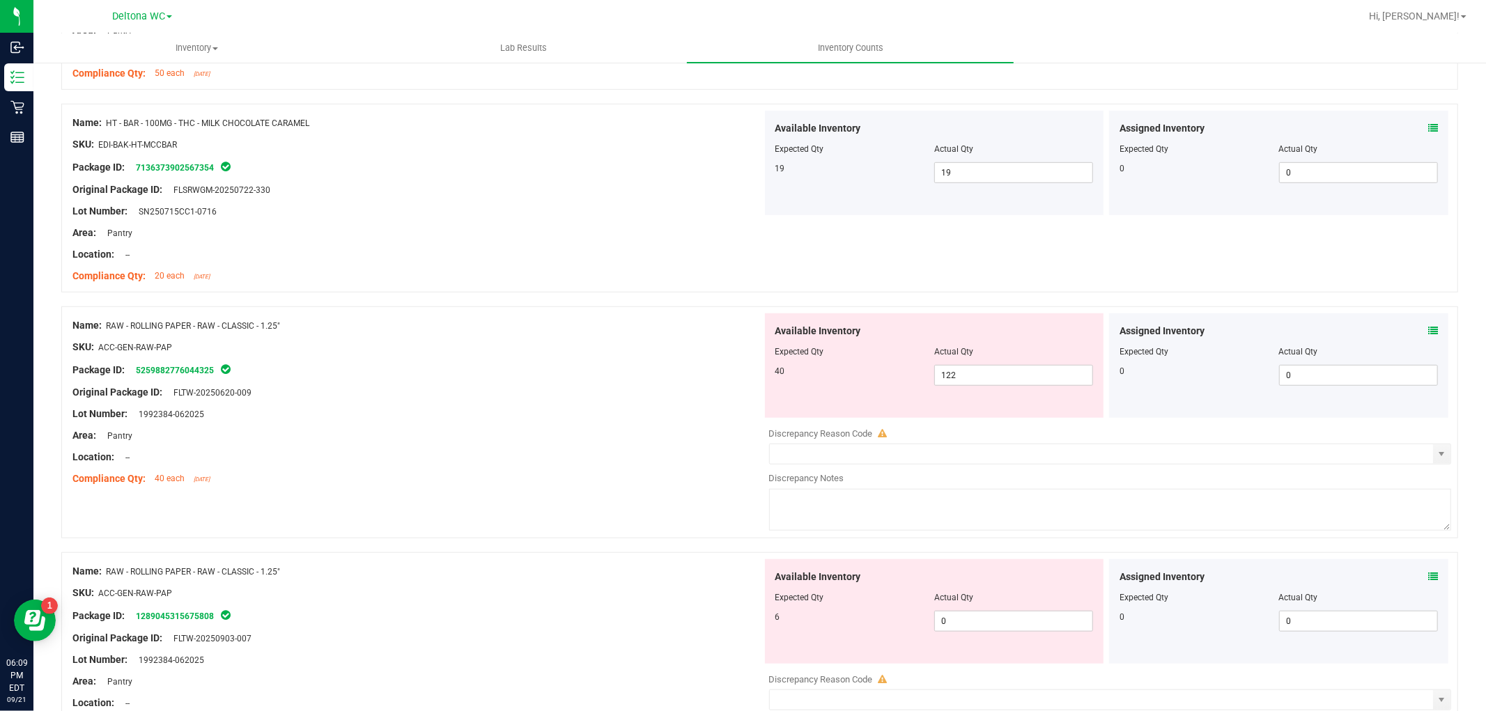
click at [1428, 328] on icon at bounding box center [1433, 331] width 10 height 10
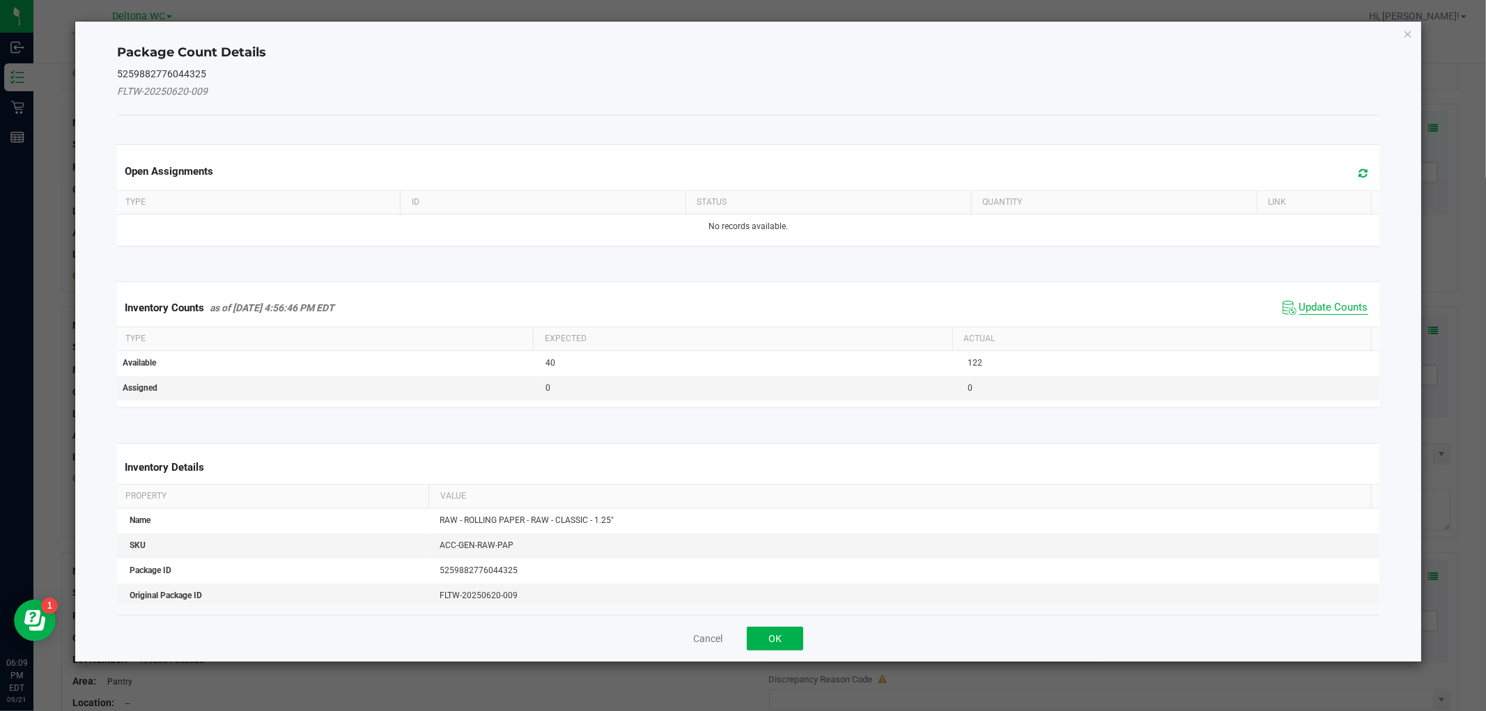
click at [1325, 303] on span "Update Counts" at bounding box center [1333, 308] width 69 height 14
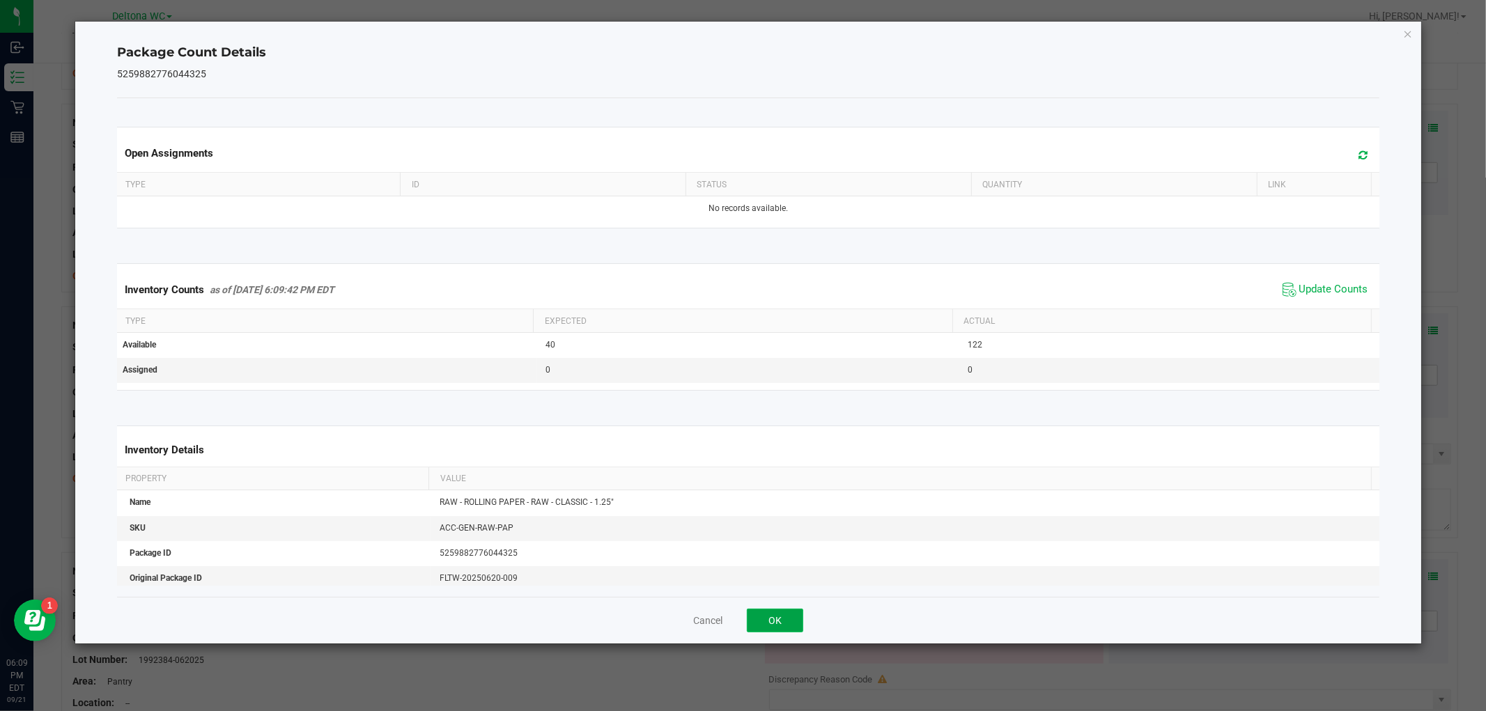
click at [752, 619] on button "OK" at bounding box center [775, 621] width 56 height 24
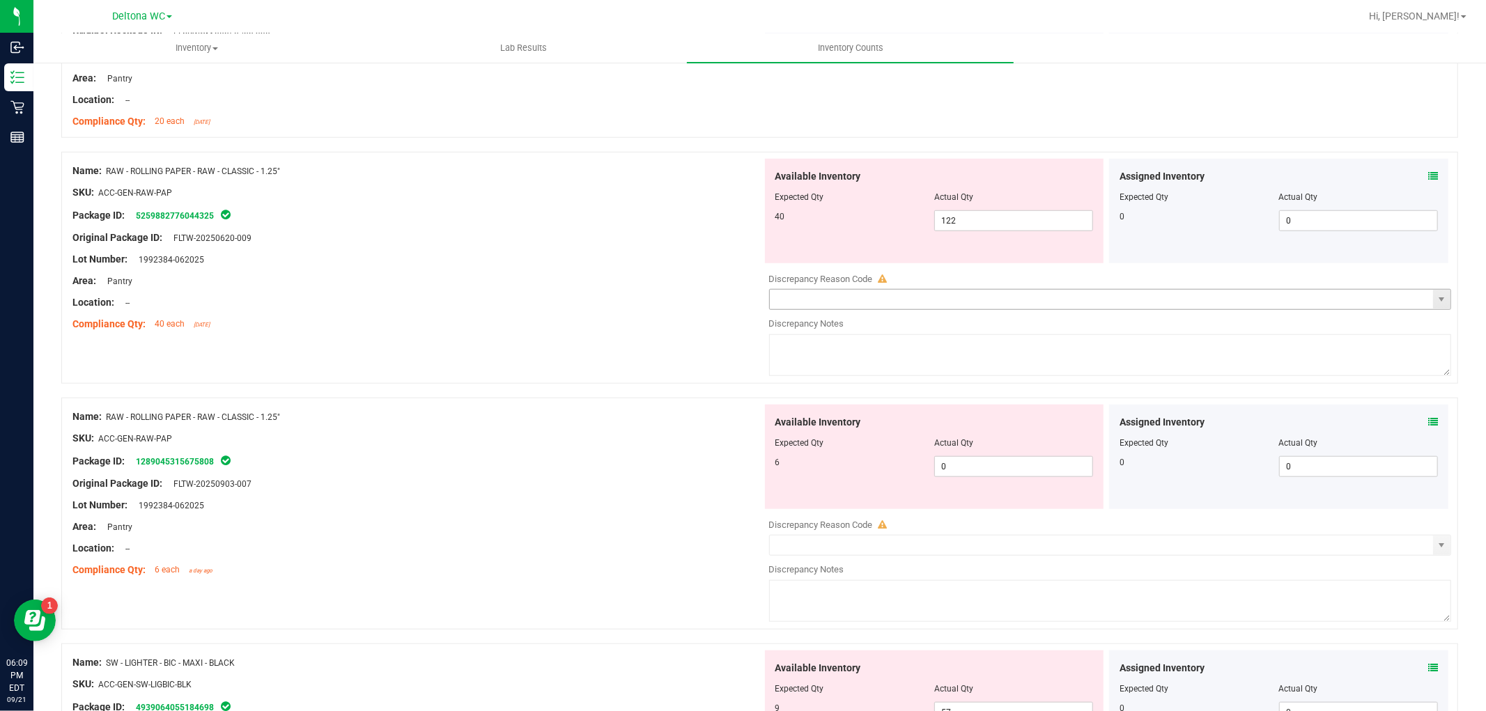
scroll to position [1006, 0]
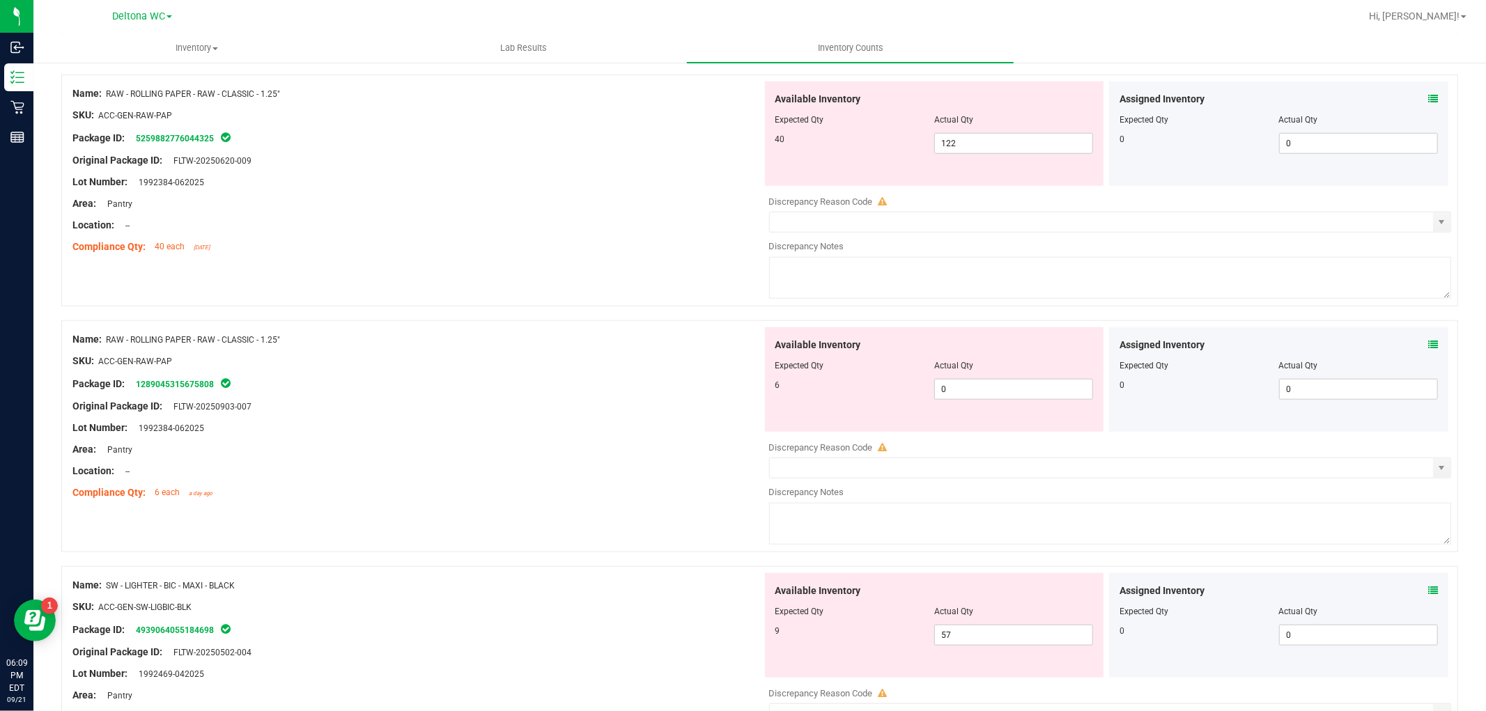
click at [1428, 348] on icon at bounding box center [1433, 345] width 10 height 10
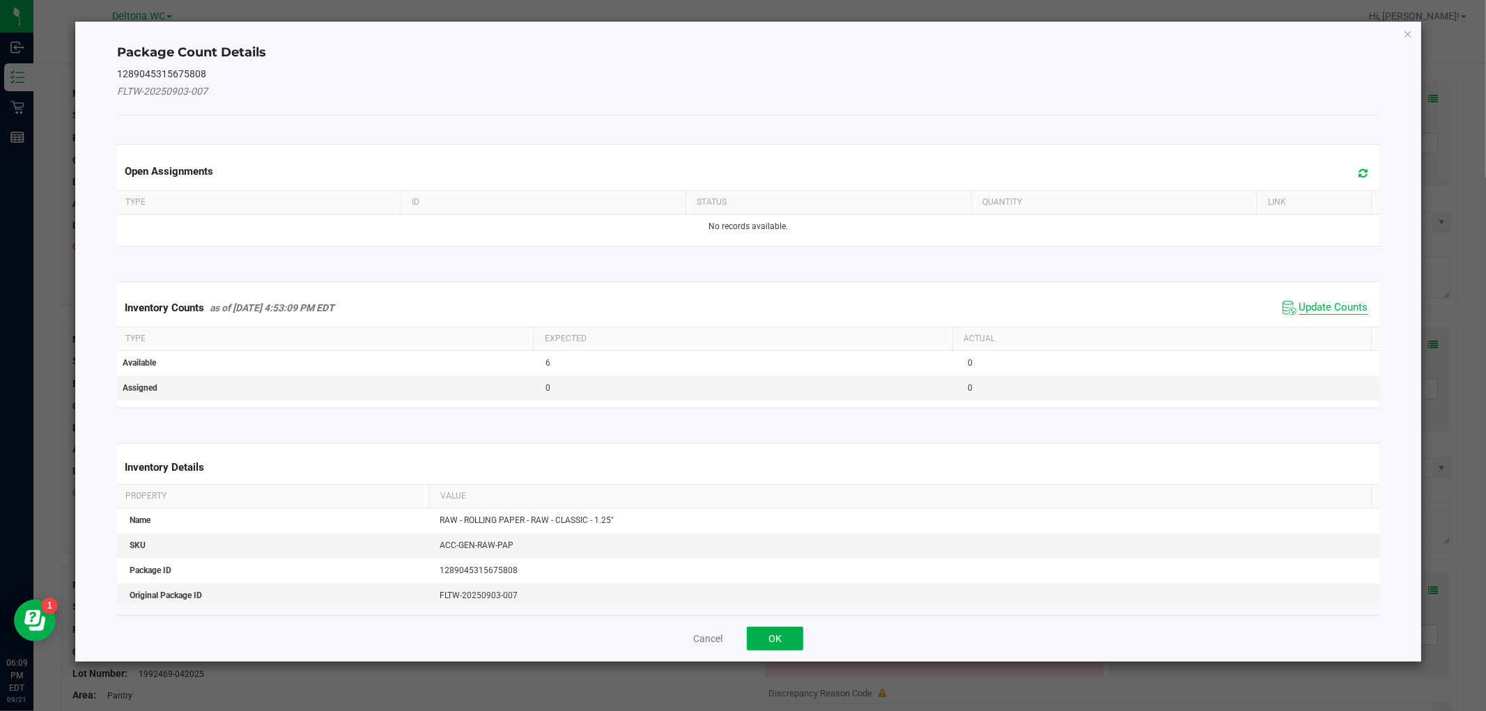
click at [1339, 313] on span "Update Counts" at bounding box center [1333, 308] width 69 height 14
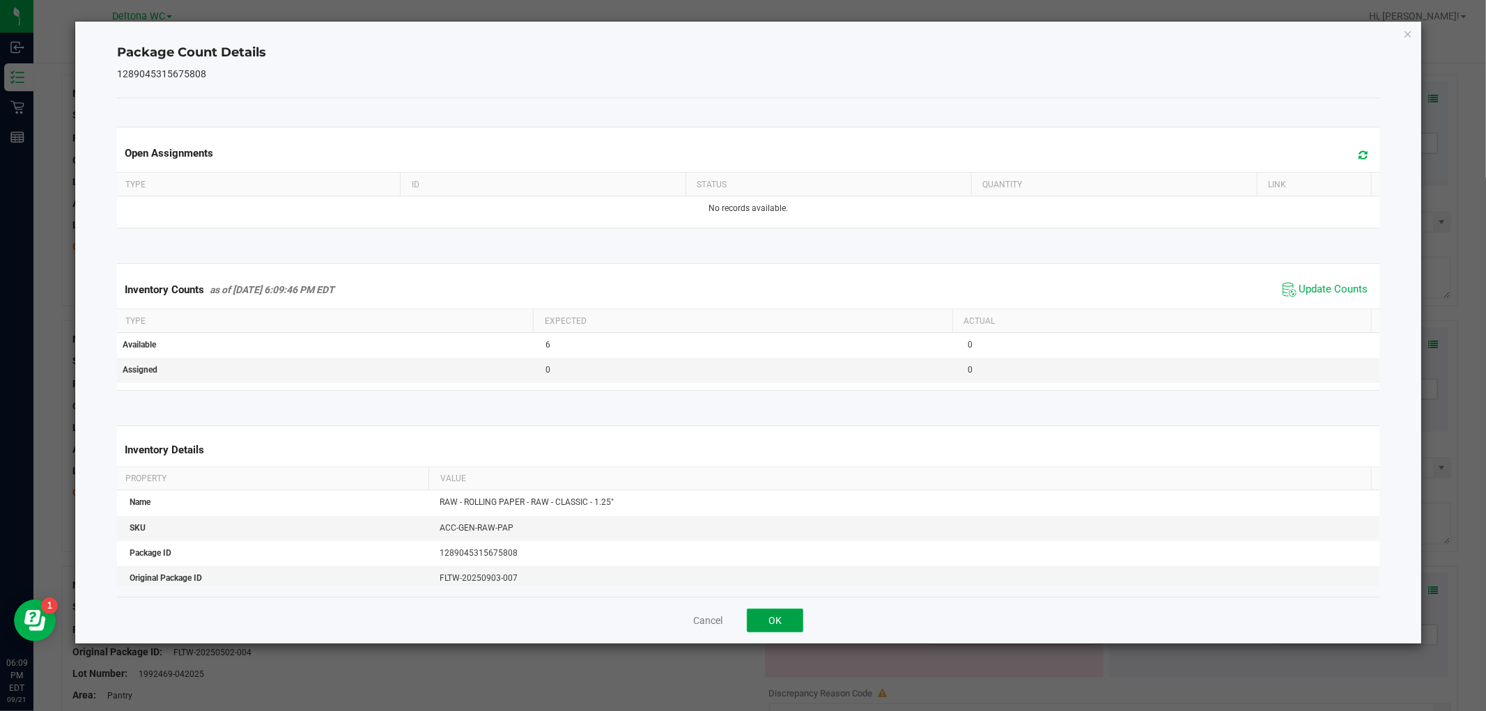
click at [782, 617] on button "OK" at bounding box center [775, 621] width 56 height 24
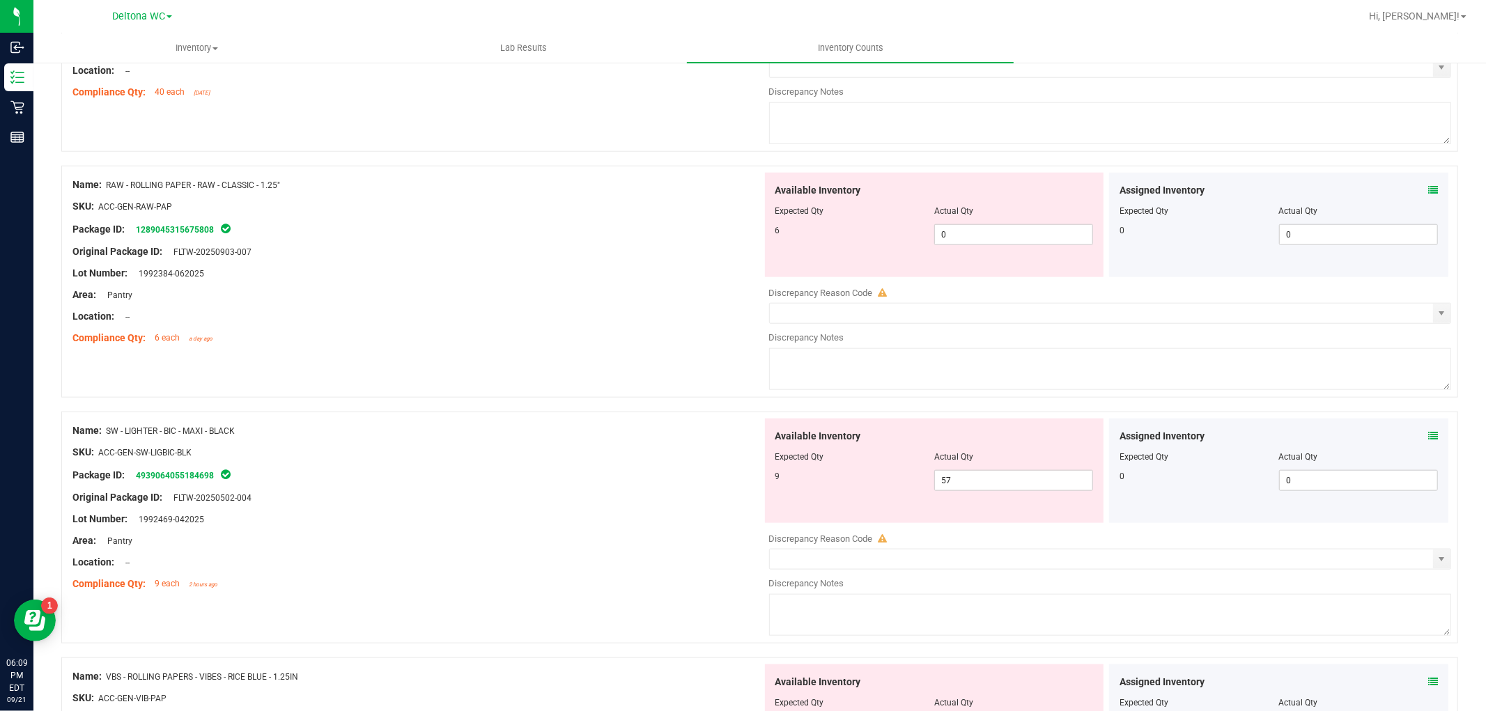
scroll to position [1238, 0]
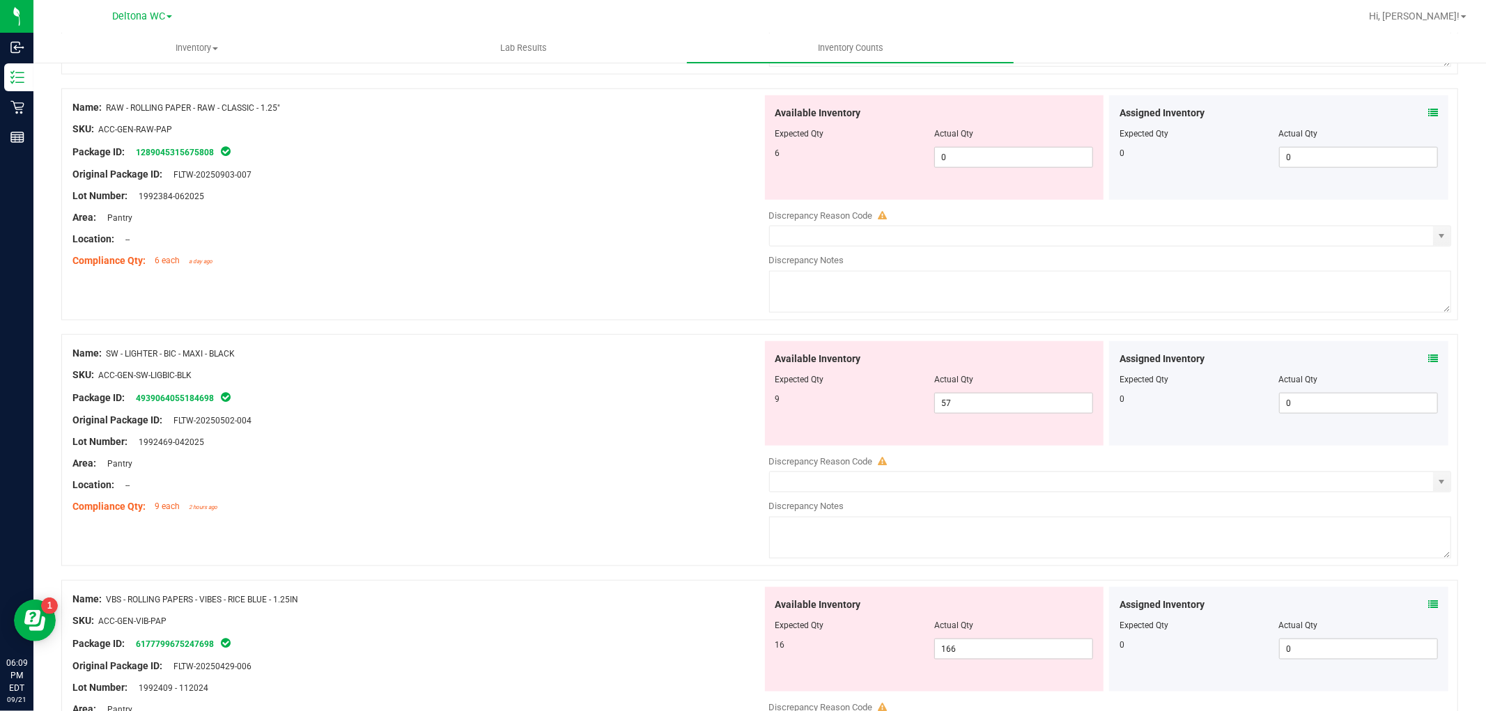
click at [1428, 357] on icon at bounding box center [1433, 359] width 10 height 10
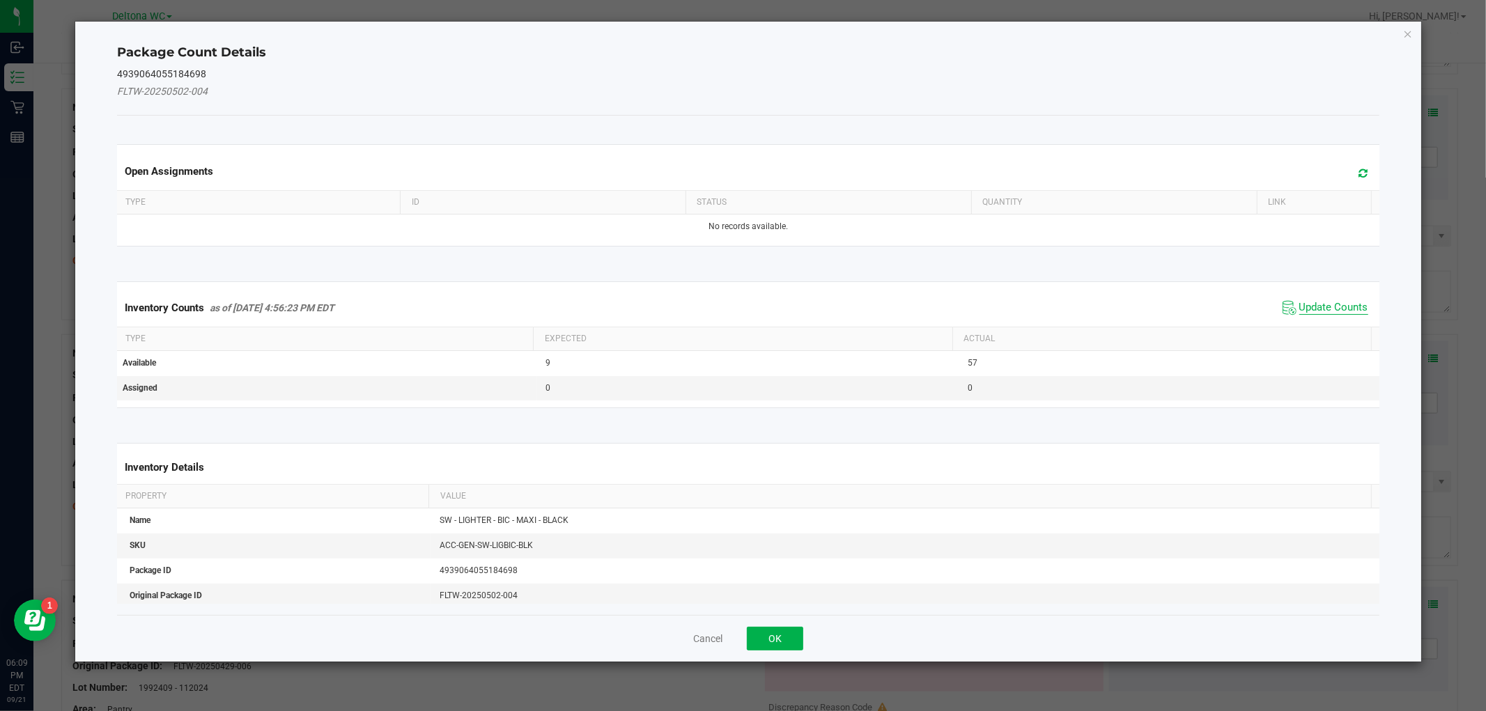
click at [1331, 310] on span "Update Counts" at bounding box center [1333, 308] width 69 height 14
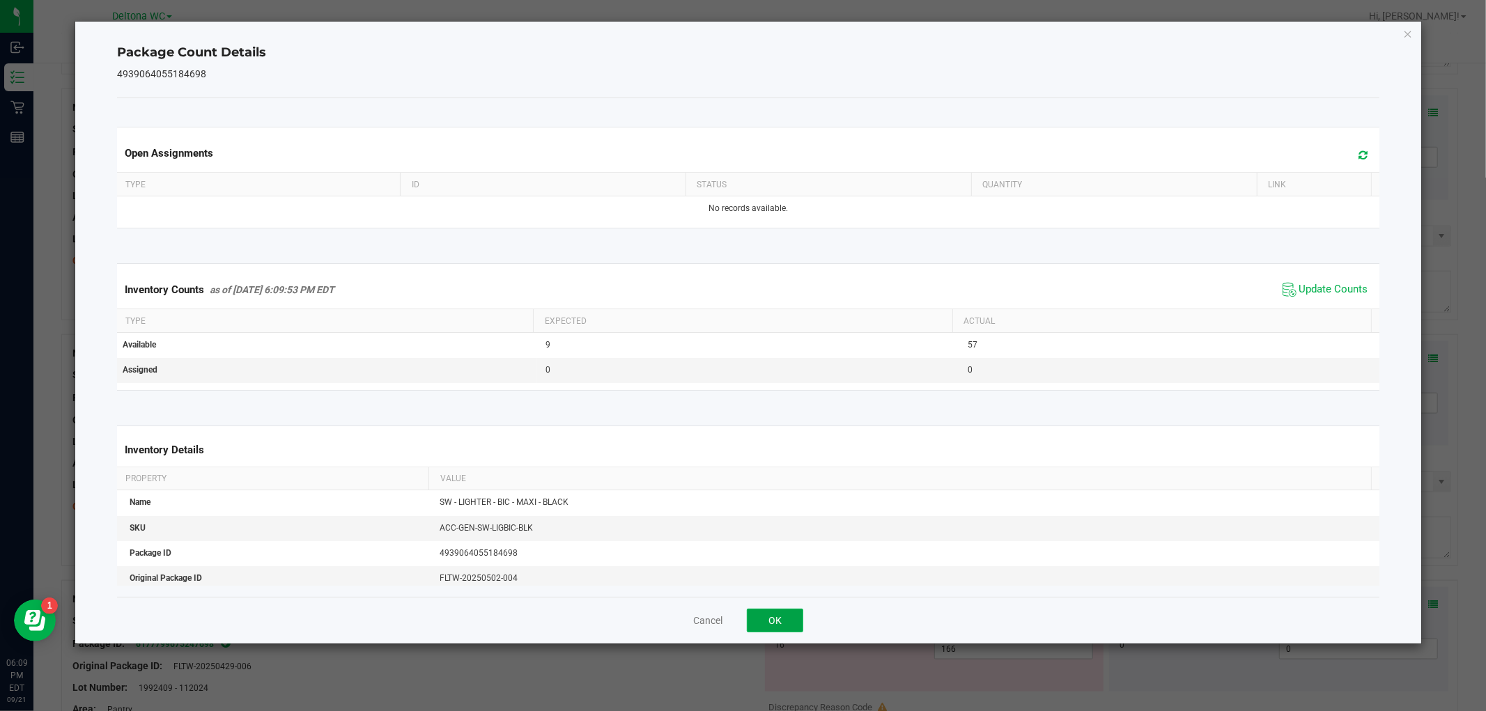
click at [792, 622] on button "OK" at bounding box center [775, 621] width 56 height 24
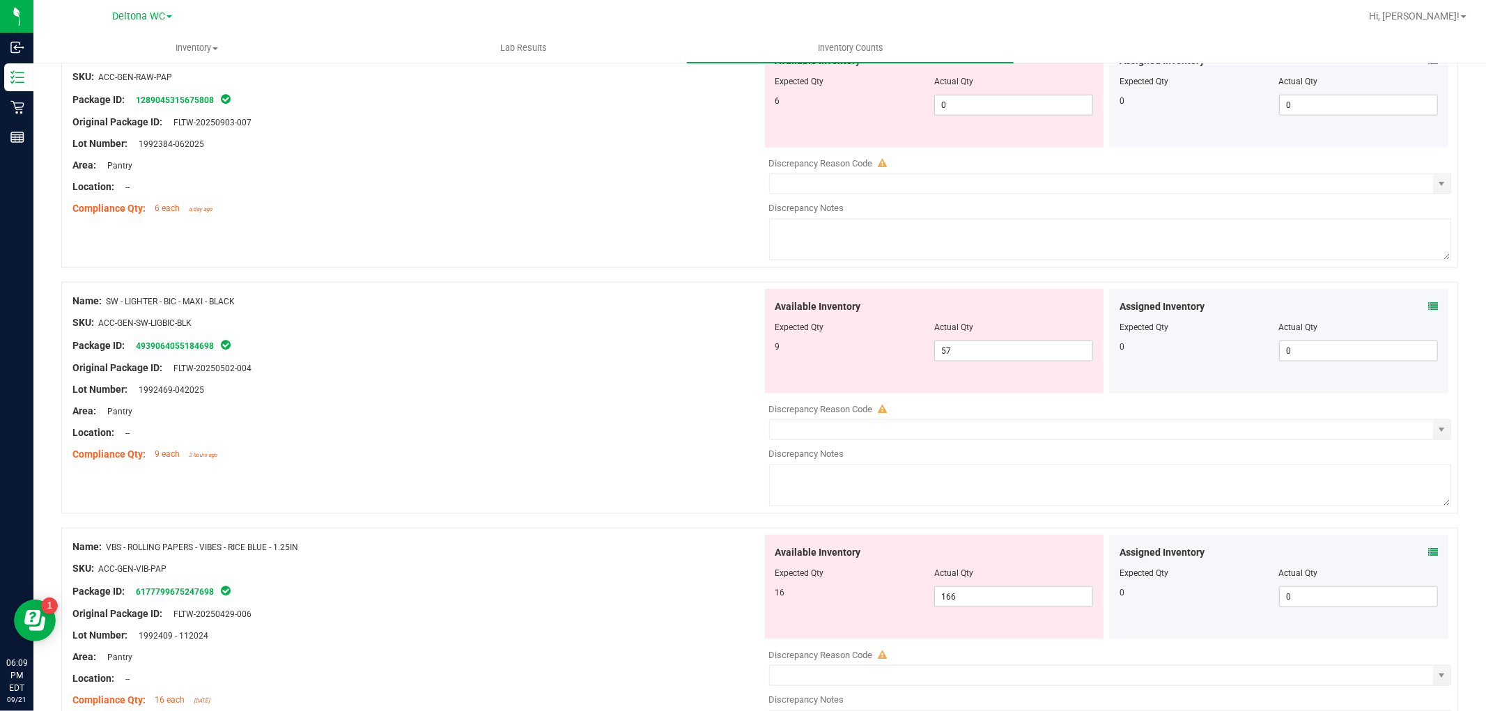
scroll to position [1315, 0]
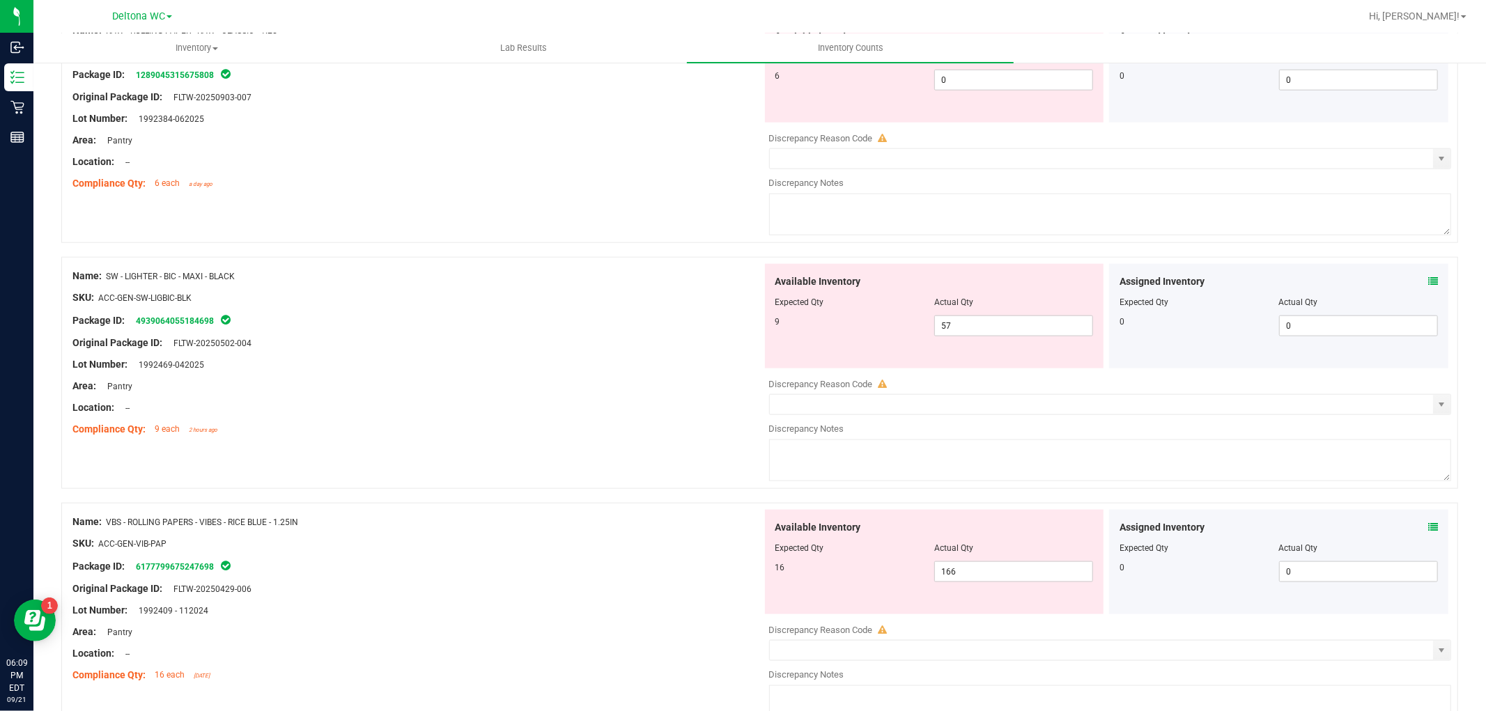
click at [1428, 531] on icon at bounding box center [1433, 527] width 10 height 10
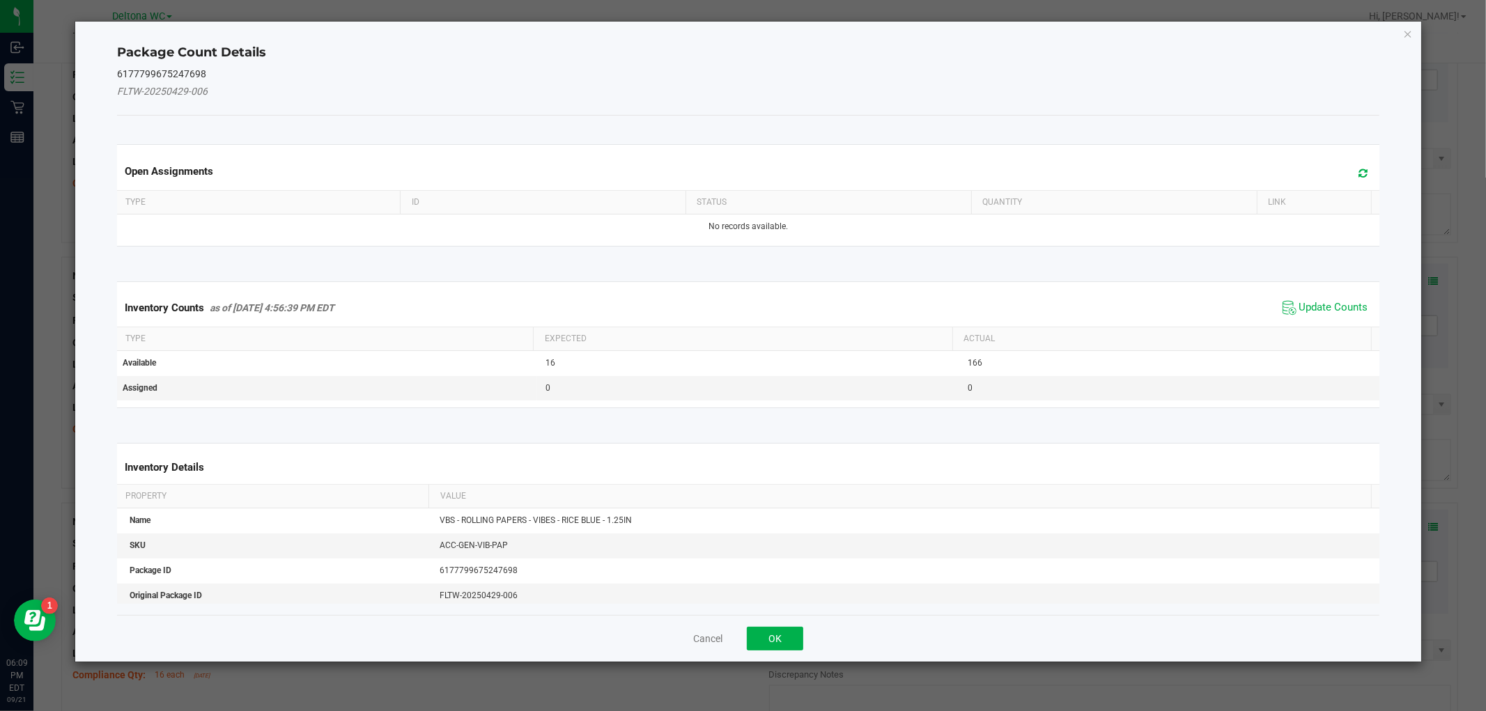
click at [1319, 291] on div "Inventory Counts as of Sep 21, 2025 4:56:39 PM EDT Update Counts" at bounding box center [747, 308] width 1267 height 38
click at [1311, 307] on span "Update Counts" at bounding box center [1333, 308] width 69 height 14
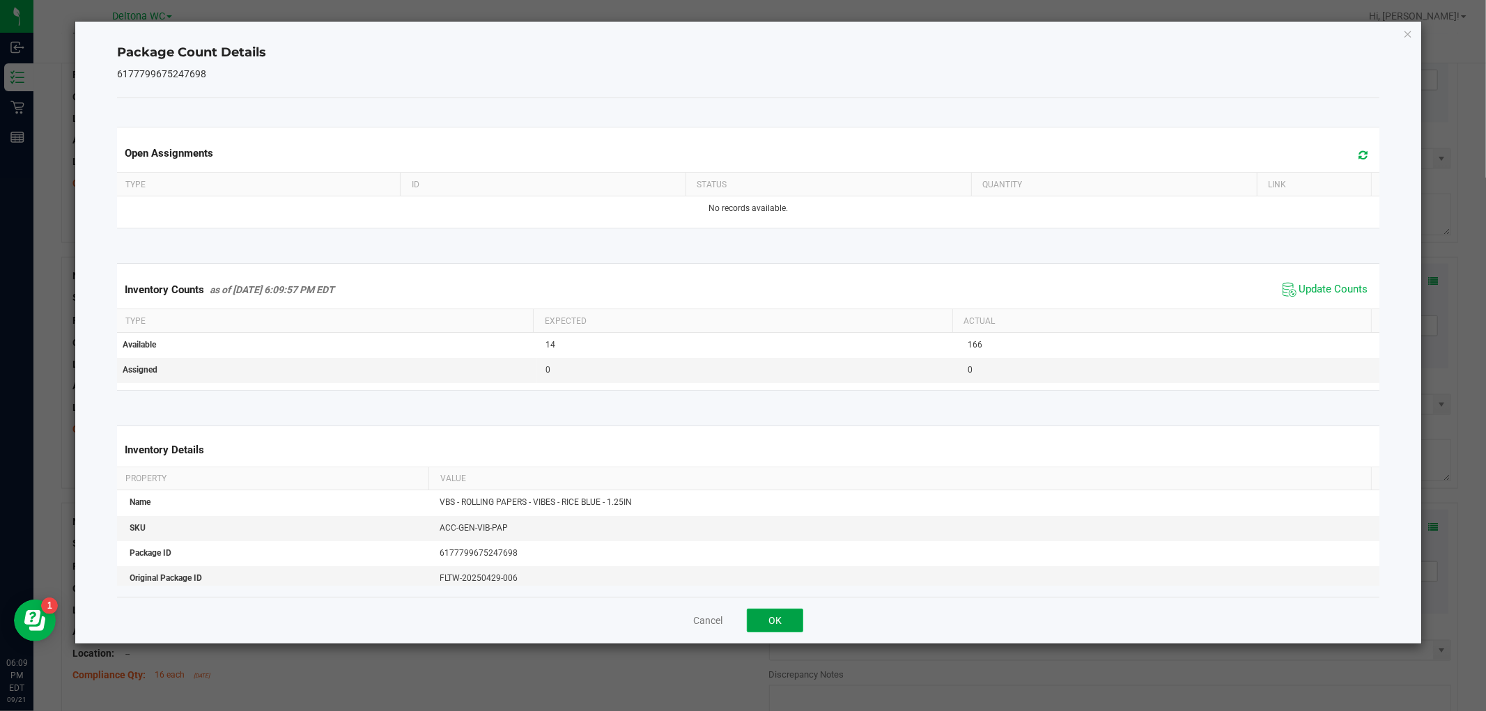
click at [776, 621] on button "OK" at bounding box center [775, 621] width 56 height 24
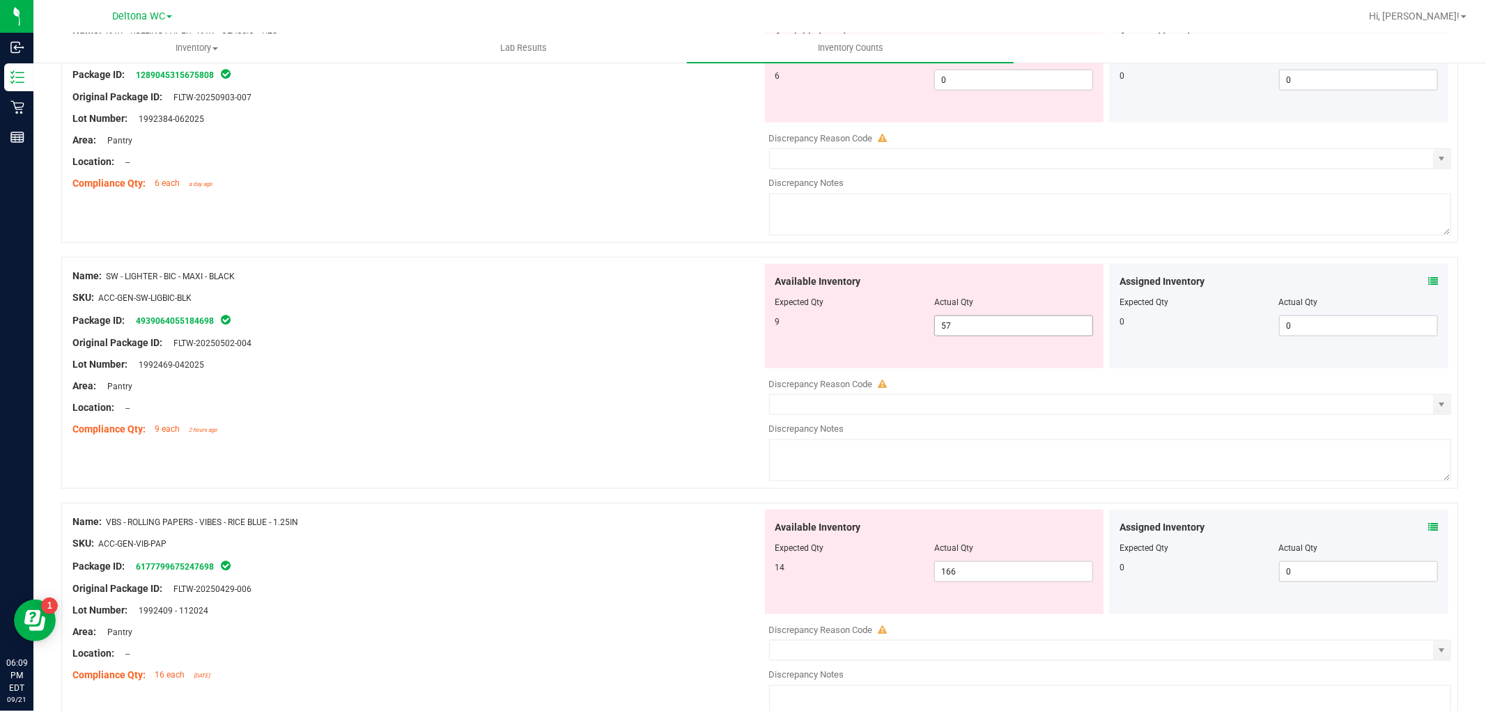
click at [965, 335] on span "57 57" at bounding box center [1013, 326] width 159 height 21
click at [965, 335] on input "57" at bounding box center [1013, 326] width 157 height 20
type input "9"
click at [640, 420] on div at bounding box center [417, 418] width 690 height 7
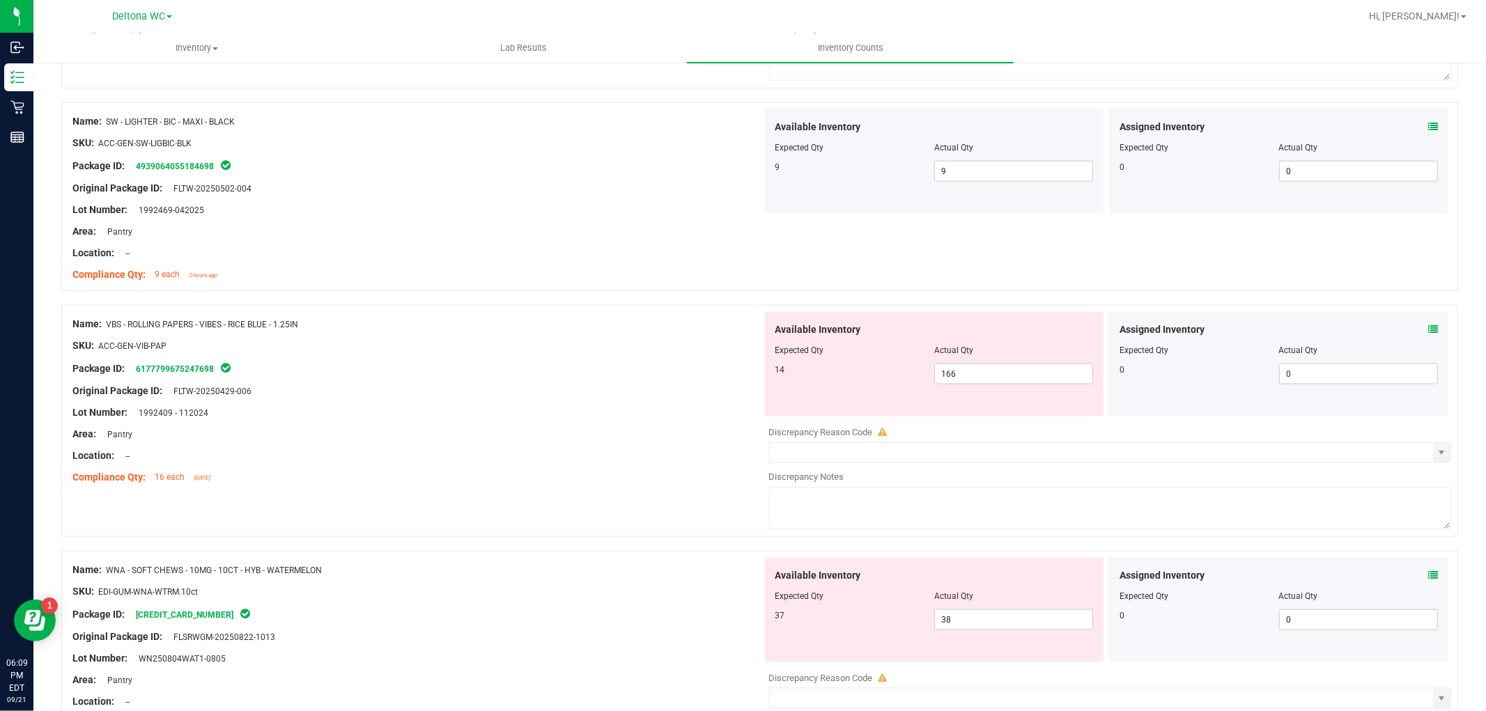
scroll to position [1471, 0]
click at [974, 375] on span "166 166" at bounding box center [1013, 373] width 159 height 21
click at [974, 375] on input "166" at bounding box center [1013, 374] width 157 height 20
type input "14"
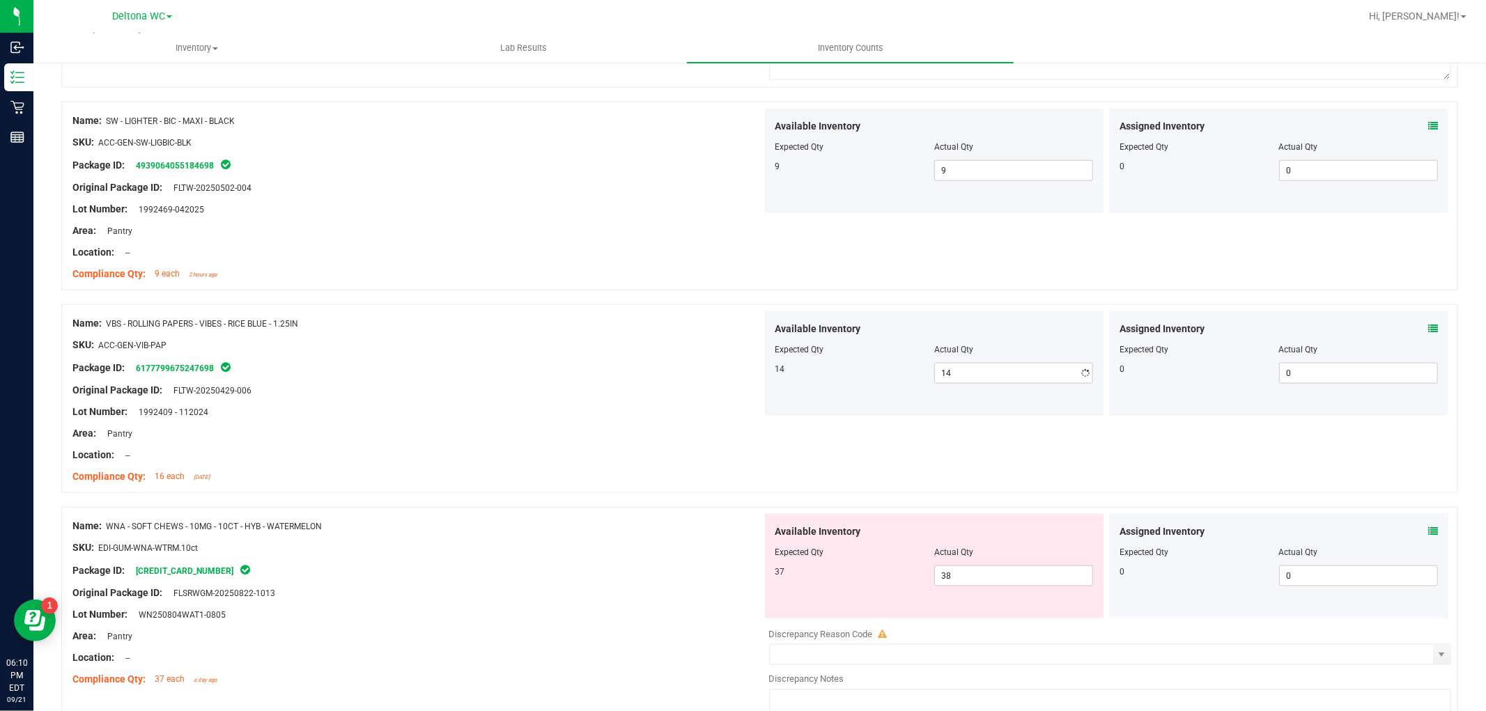
click at [595, 428] on div "Name: VBS - ROLLING PAPERS - VIBES - RICE BLUE - 1.25IN SKU: ACC-GEN-VIB-PAP Pa…" at bounding box center [417, 400] width 690 height 178
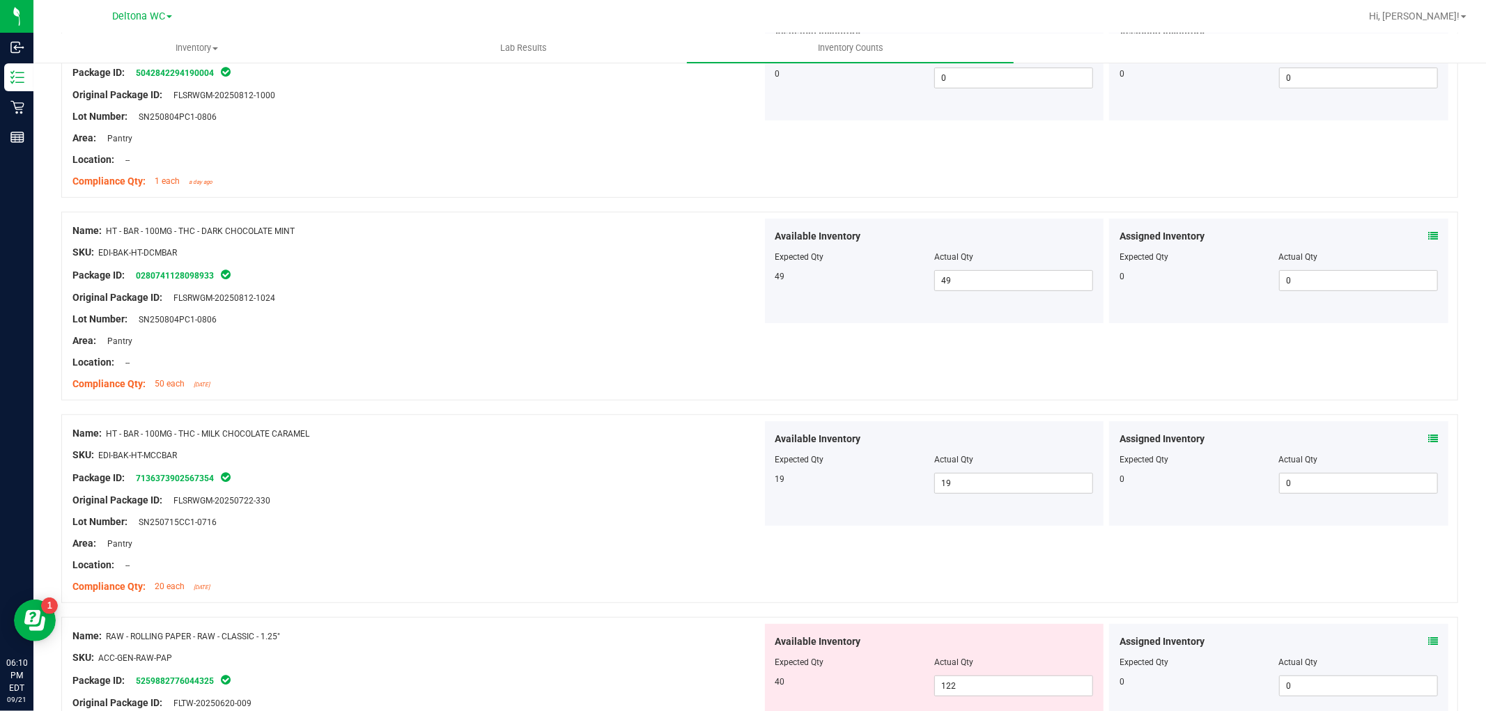
scroll to position [0, 0]
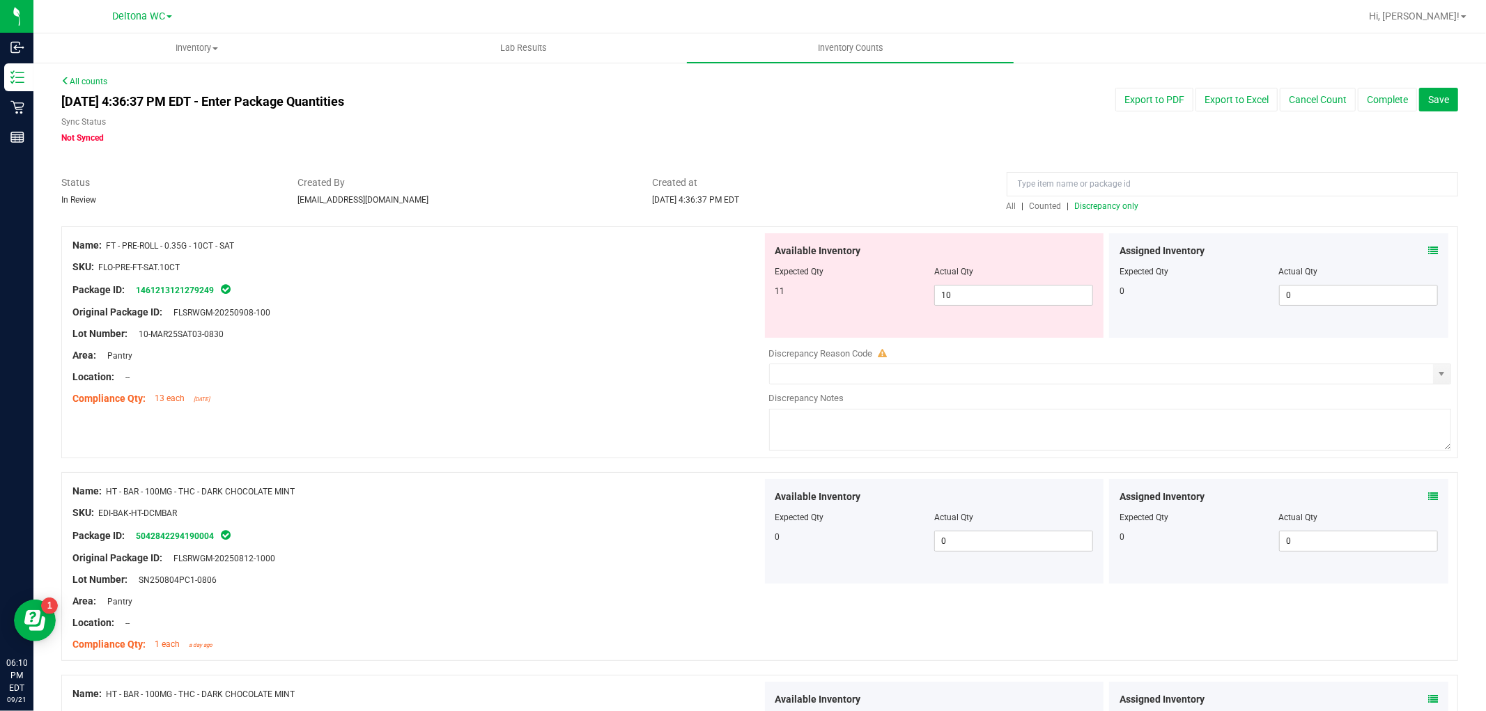
click at [1101, 205] on span "Discrepancy only" at bounding box center [1107, 206] width 64 height 10
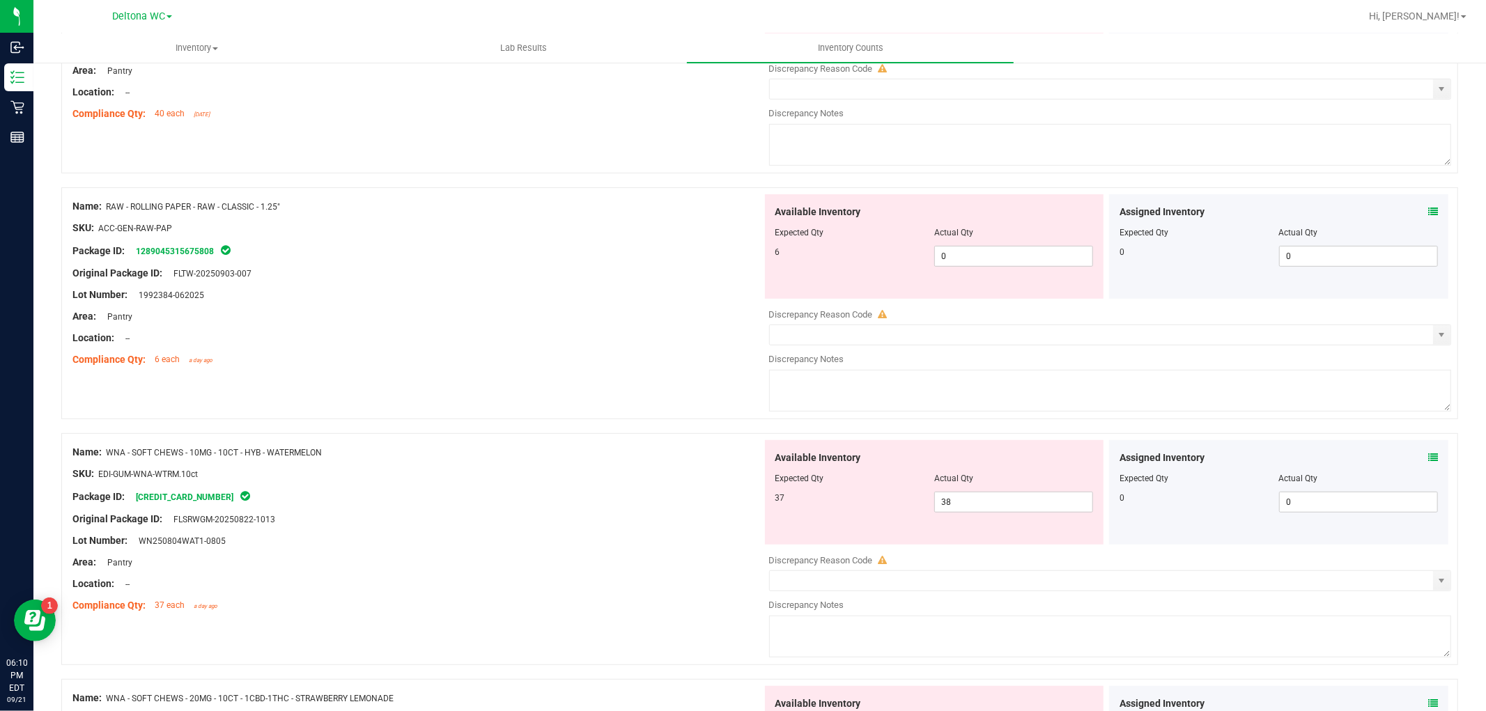
scroll to position [619, 0]
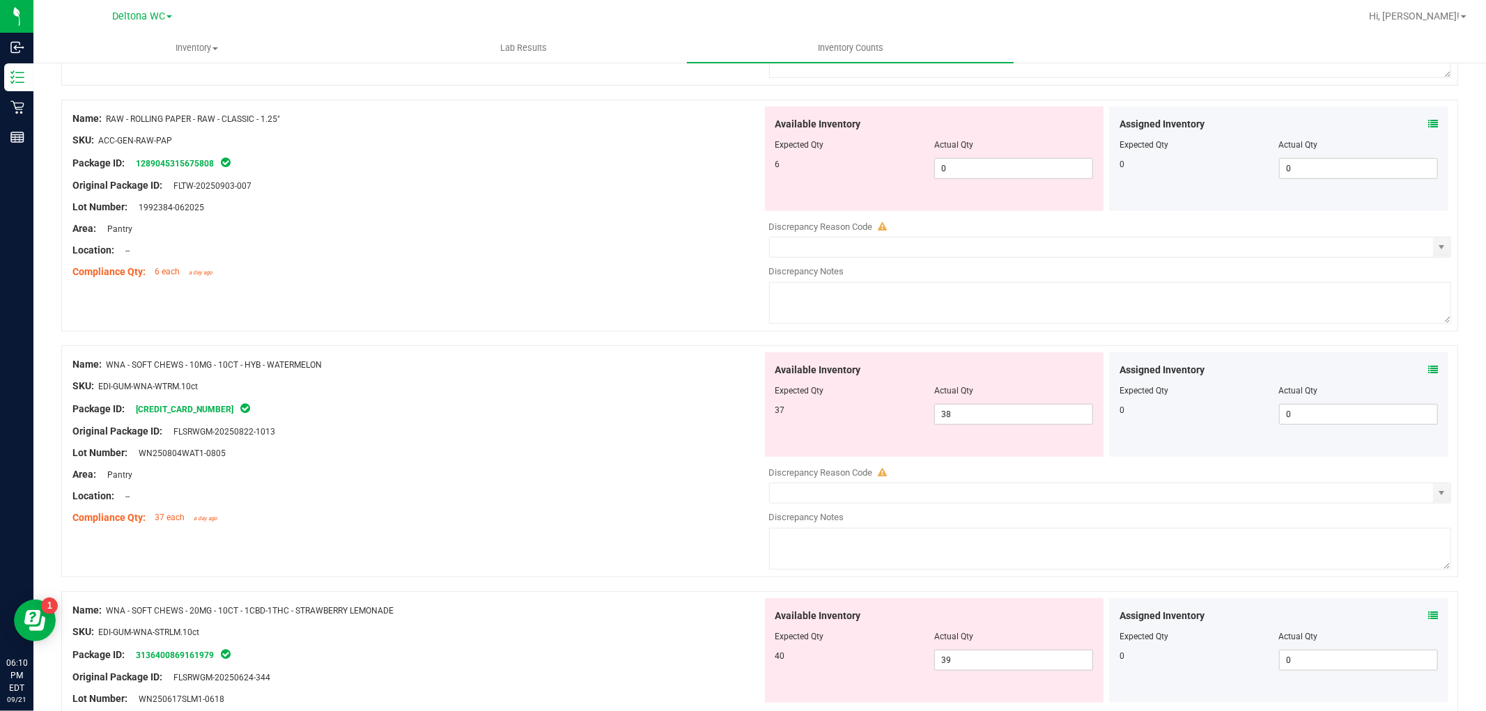
click at [1428, 371] on icon at bounding box center [1433, 370] width 10 height 10
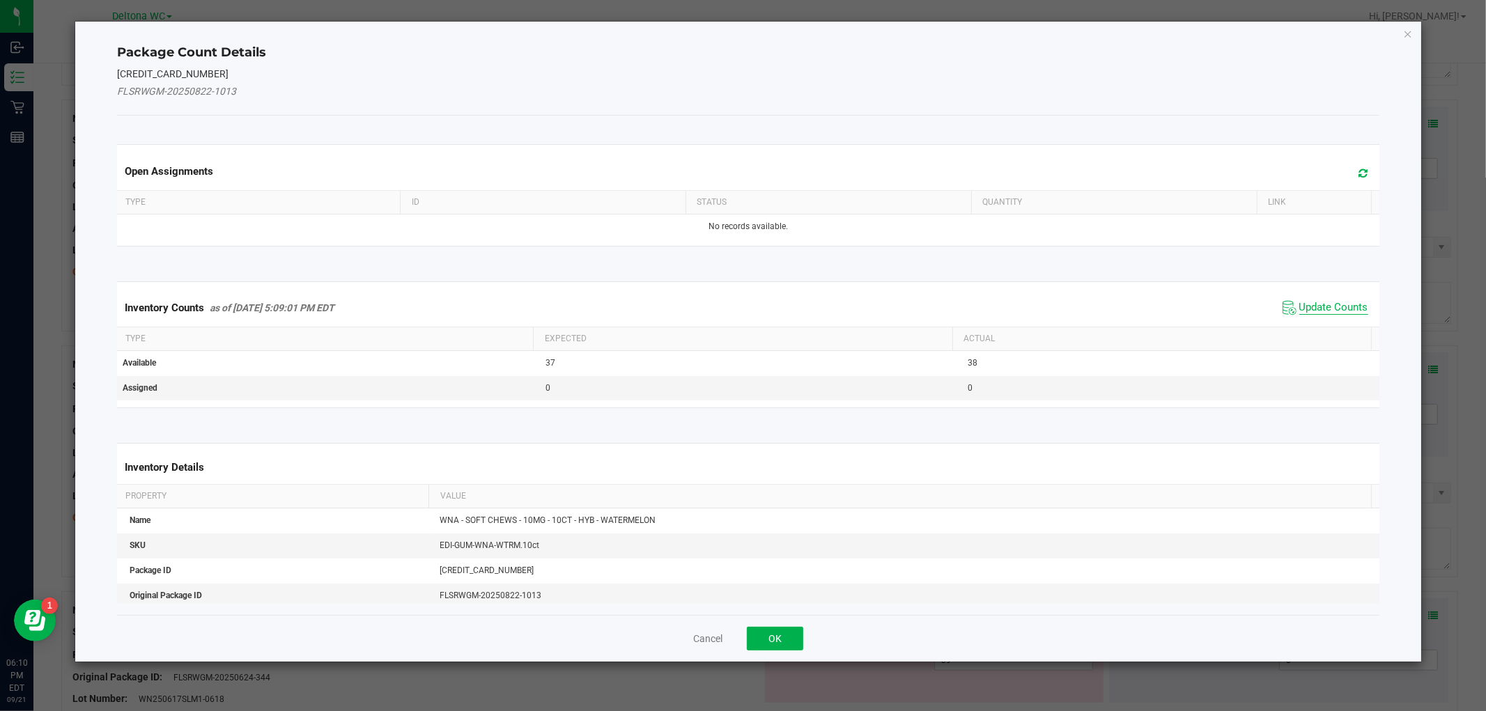
click at [1303, 304] on span "Update Counts" at bounding box center [1333, 308] width 69 height 14
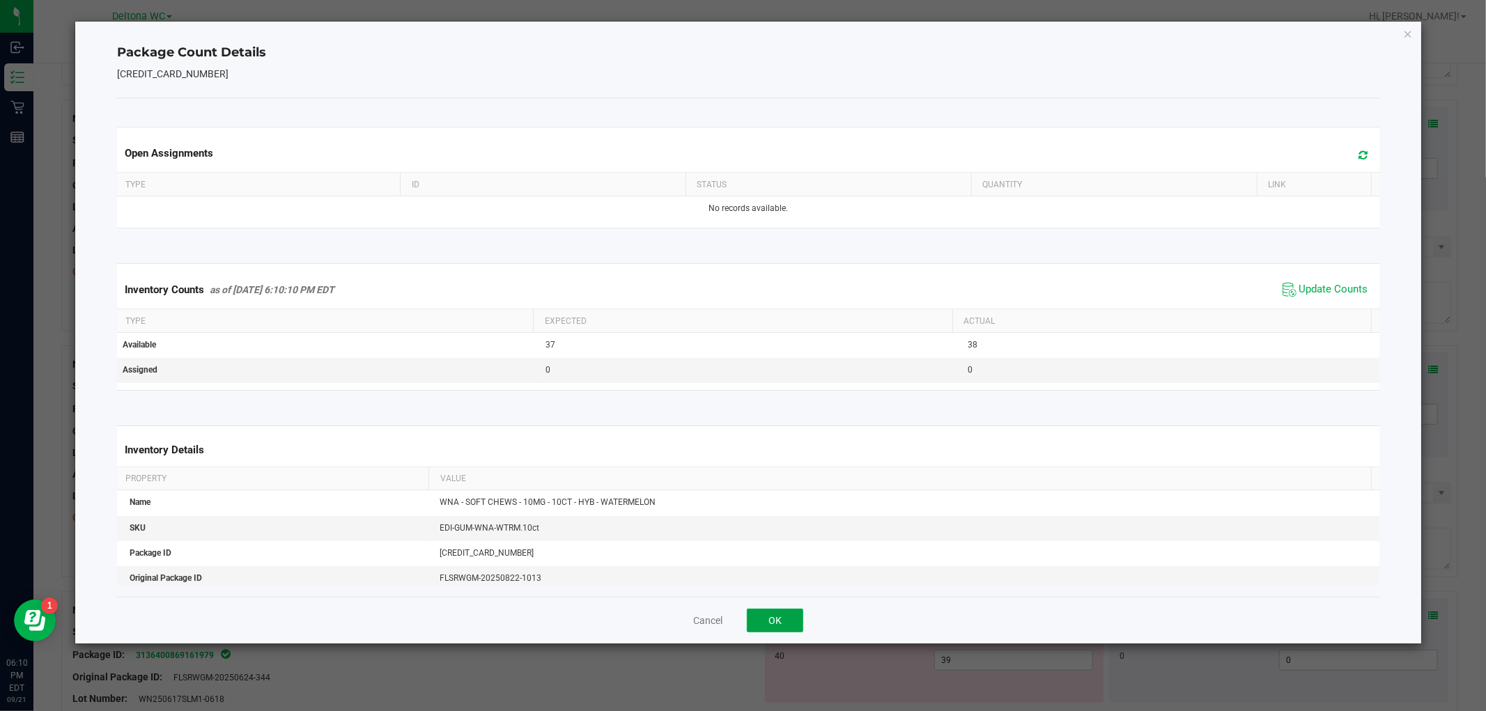
drag, startPoint x: 755, startPoint y: 626, endPoint x: 836, endPoint y: 611, distance: 82.1
click at [756, 626] on button "OK" at bounding box center [775, 621] width 56 height 24
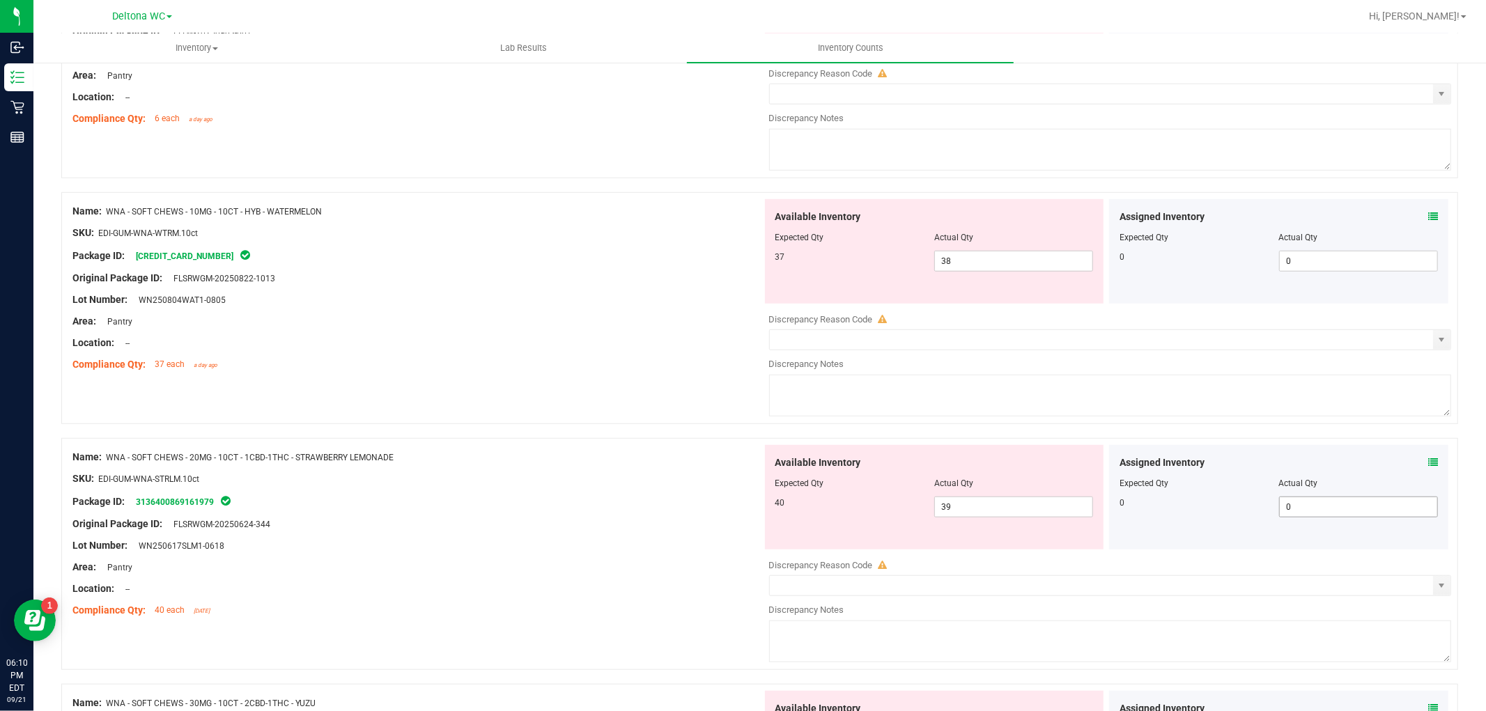
scroll to position [774, 0]
click at [1428, 457] on span at bounding box center [1433, 461] width 10 height 15
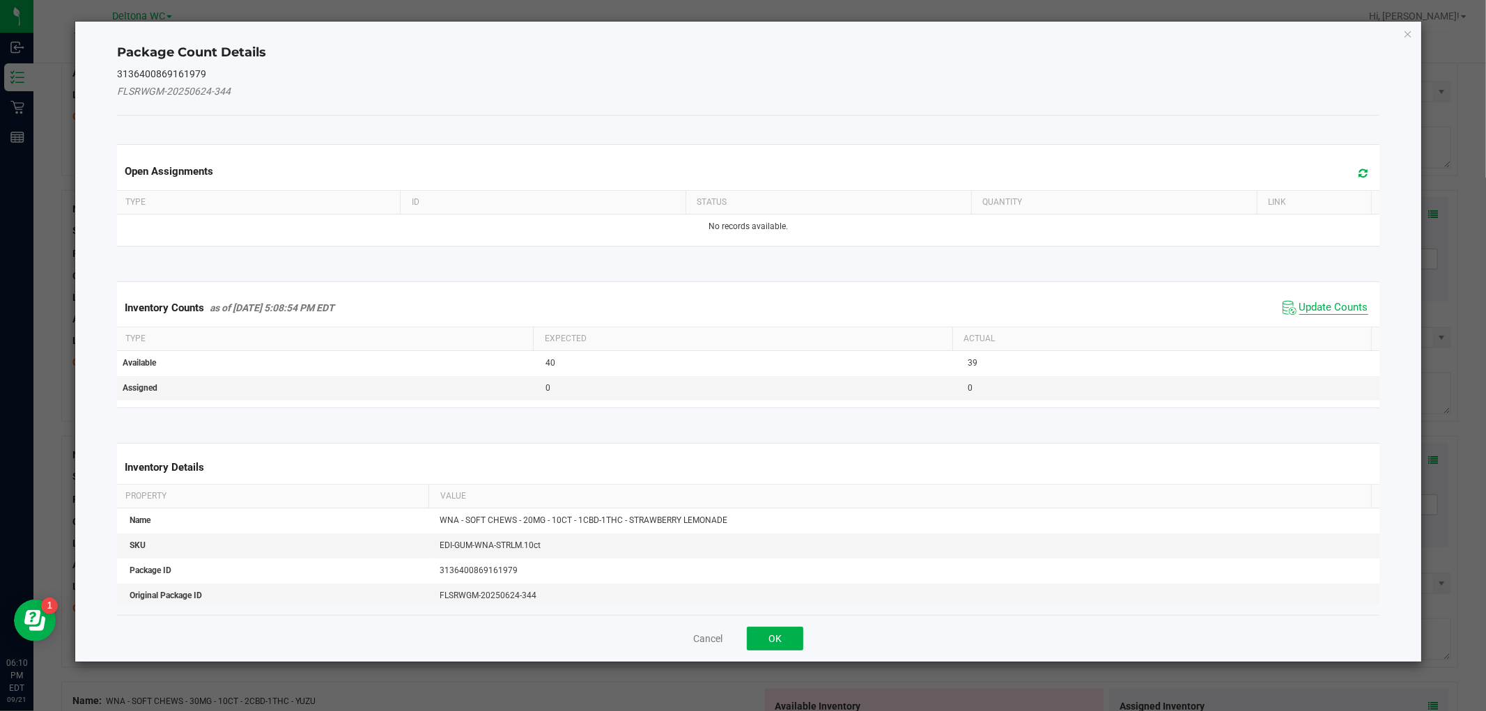
click at [1312, 311] on span "Update Counts" at bounding box center [1333, 308] width 69 height 14
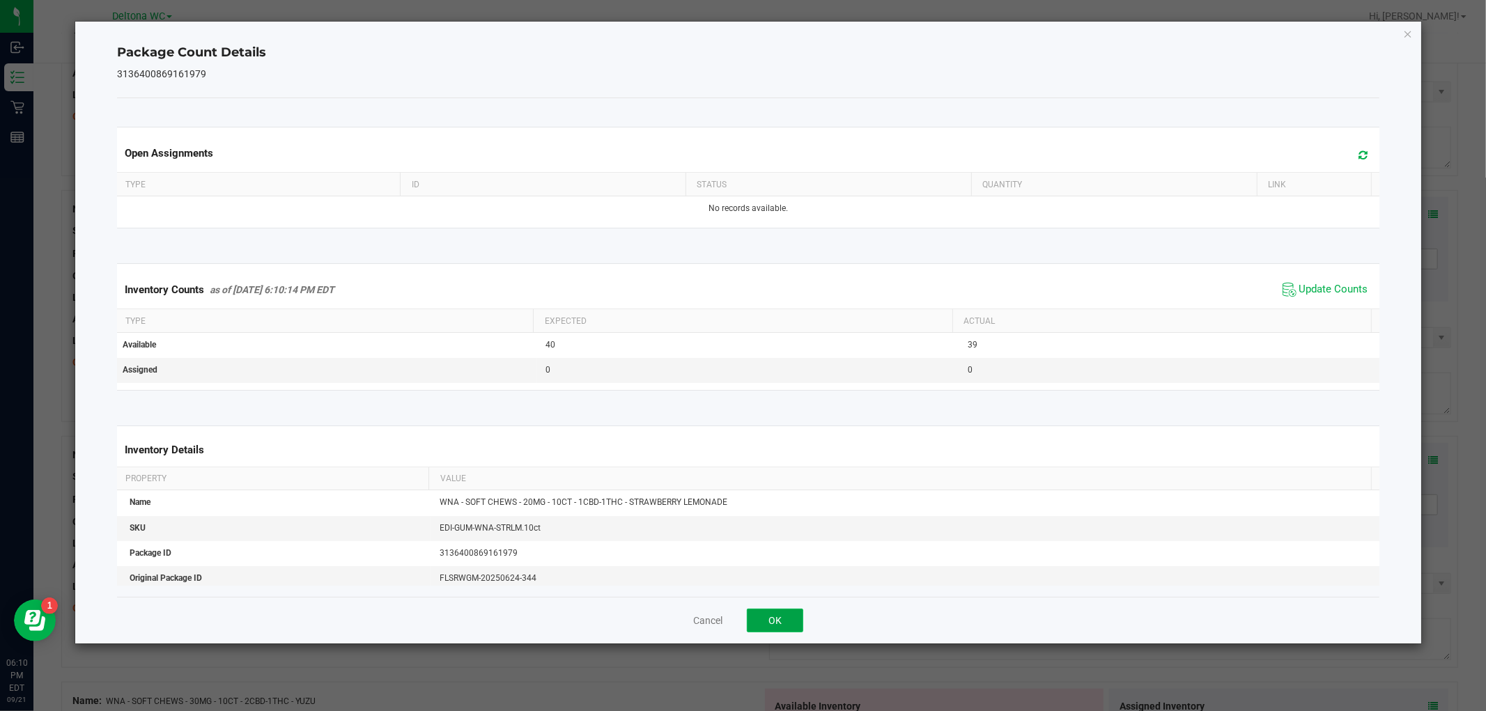
click at [764, 618] on button "OK" at bounding box center [775, 621] width 56 height 24
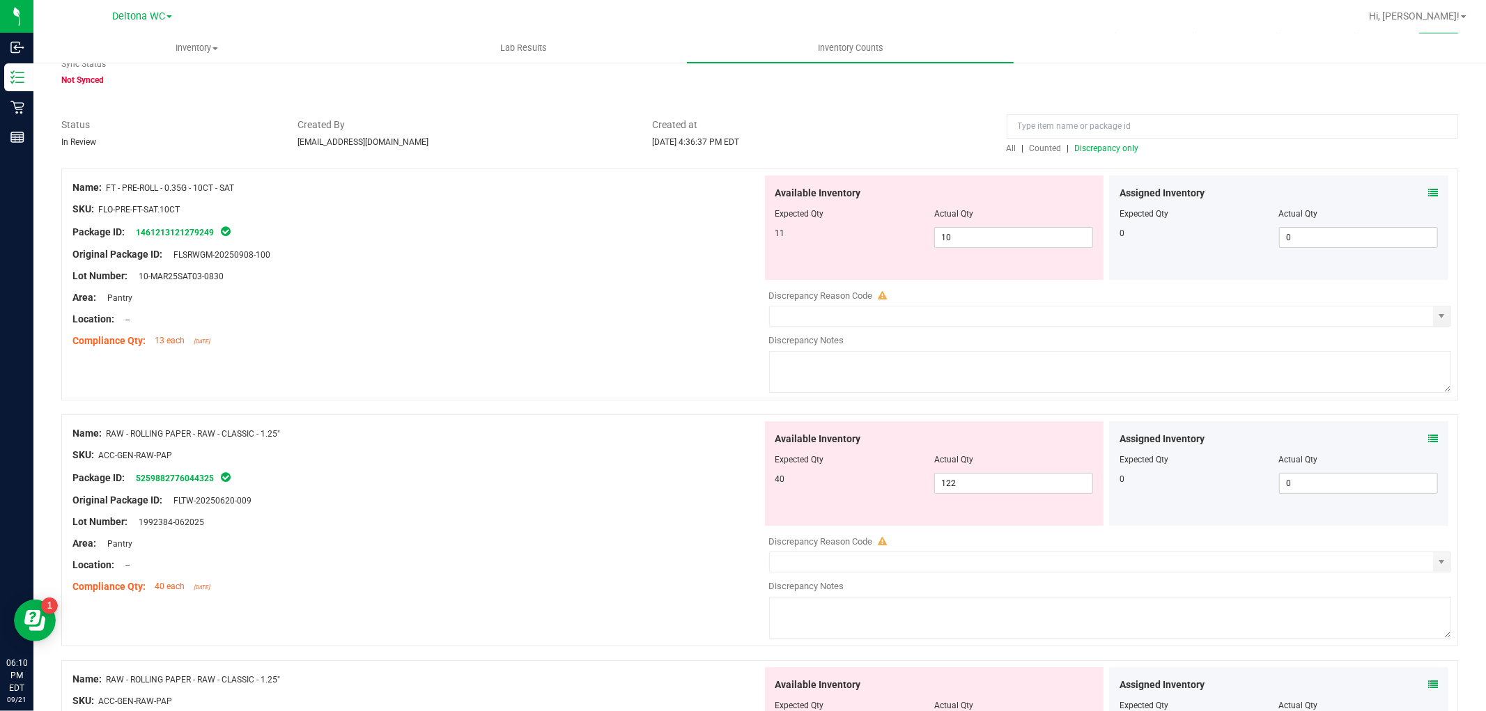
scroll to position [232, 0]
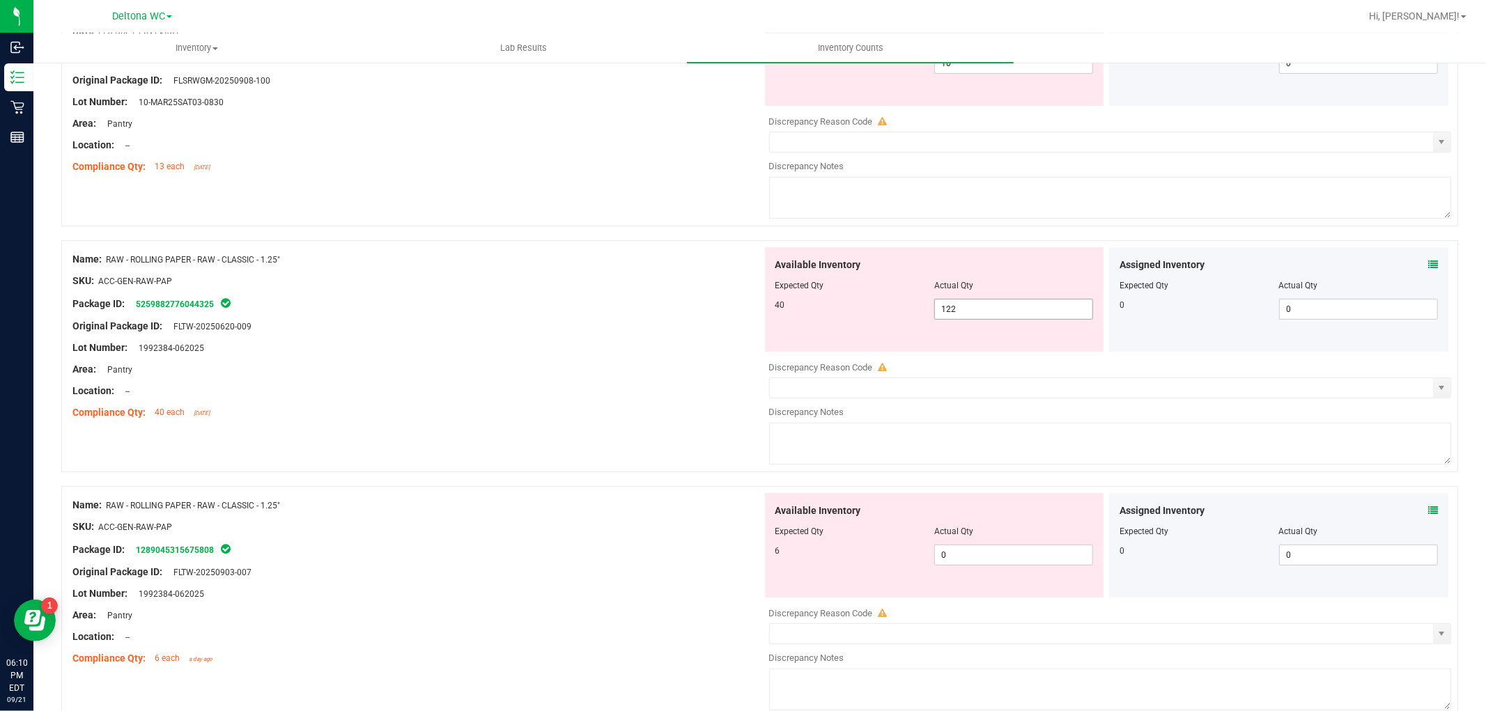
click at [1007, 304] on span "122 122" at bounding box center [1013, 309] width 159 height 21
click at [1007, 304] on input "122" at bounding box center [1013, 310] width 157 height 20
type input "40"
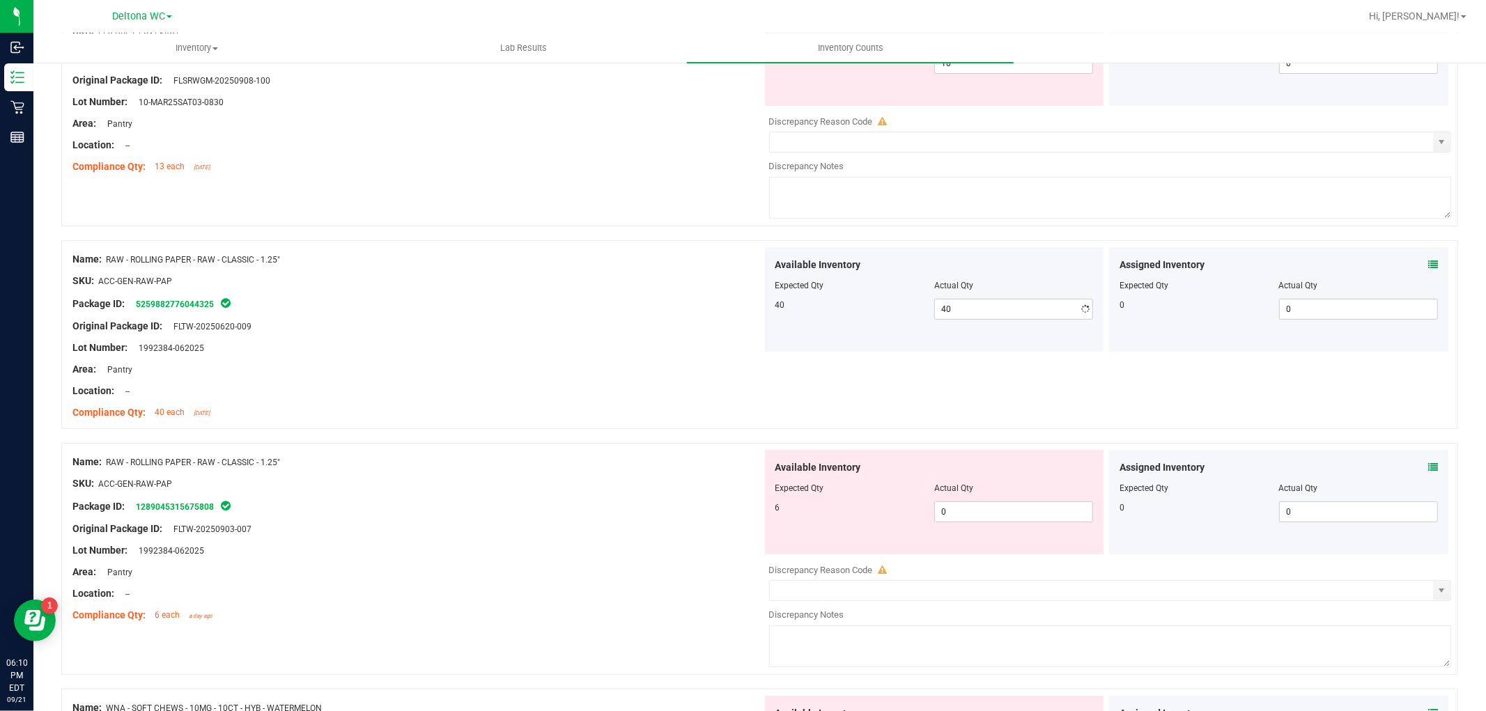
drag, startPoint x: 425, startPoint y: 353, endPoint x: 841, endPoint y: 456, distance: 428.7
click at [440, 362] on div "Name: RAW - ROLLING PAPER - RAW - CLASSIC - 1.25" SKU: ACC-GEN-RAW-PAP Package …" at bounding box center [417, 336] width 690 height 178
click at [981, 507] on span "0 0" at bounding box center [1013, 512] width 159 height 21
click at [981, 507] on input "0" at bounding box center [1013, 512] width 157 height 20
type input "6"
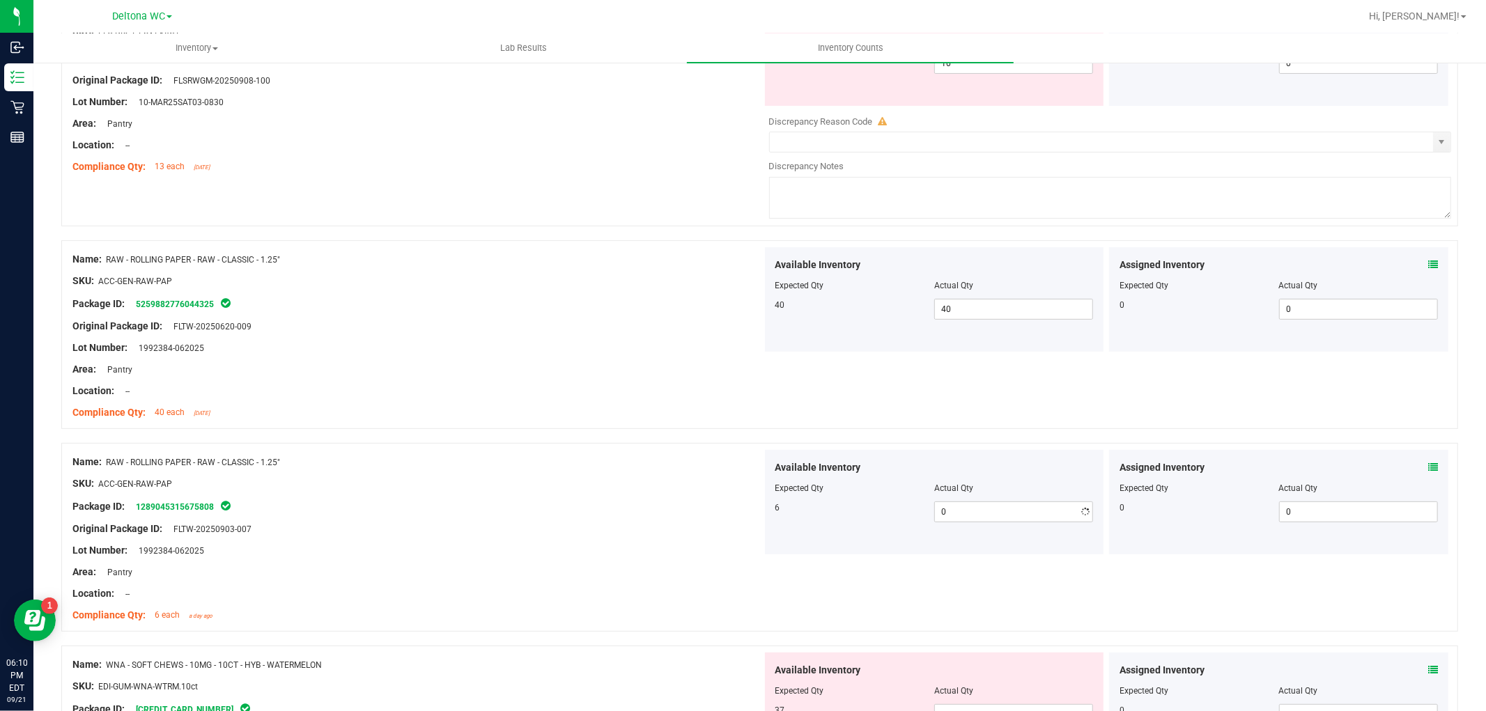
type input "6"
click at [402, 500] on div "Package ID: 1289045315675808" at bounding box center [417, 506] width 690 height 17
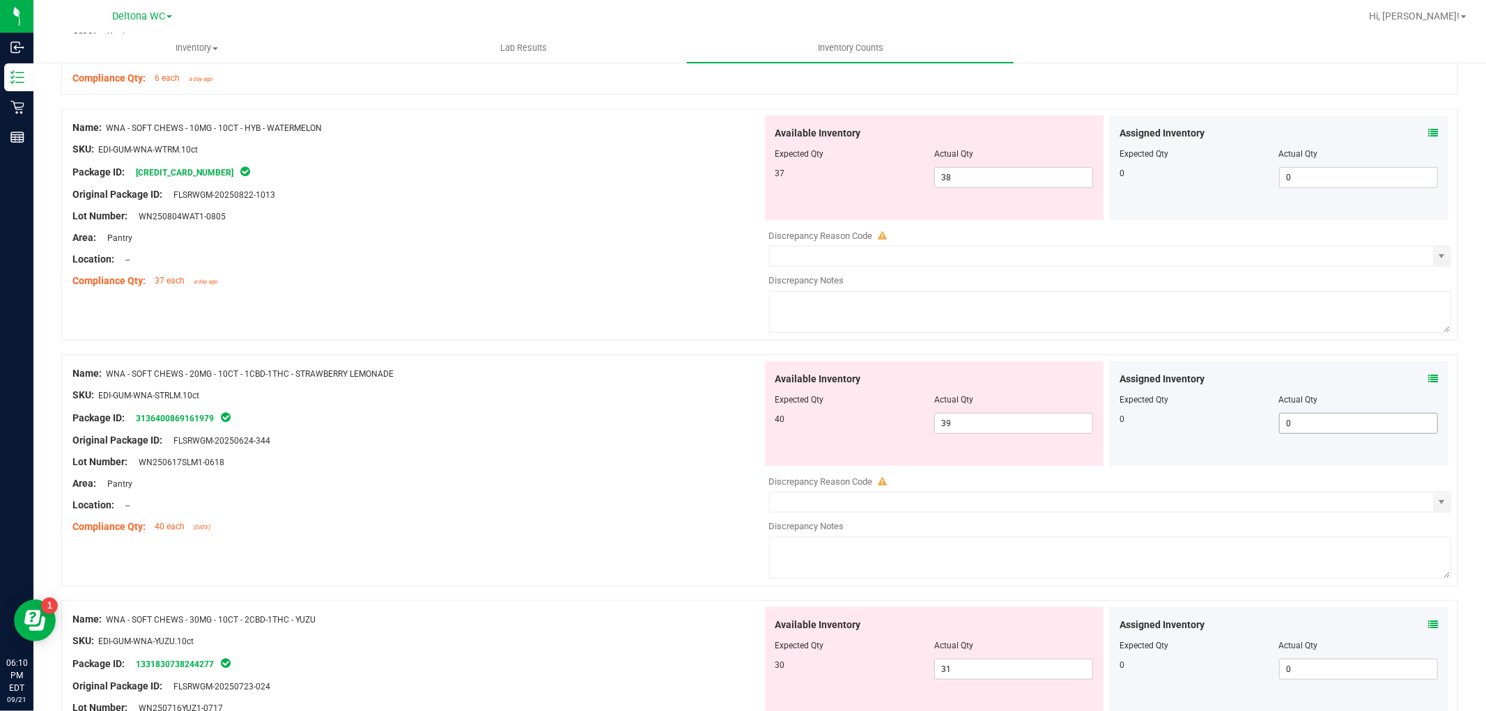
scroll to position [774, 0]
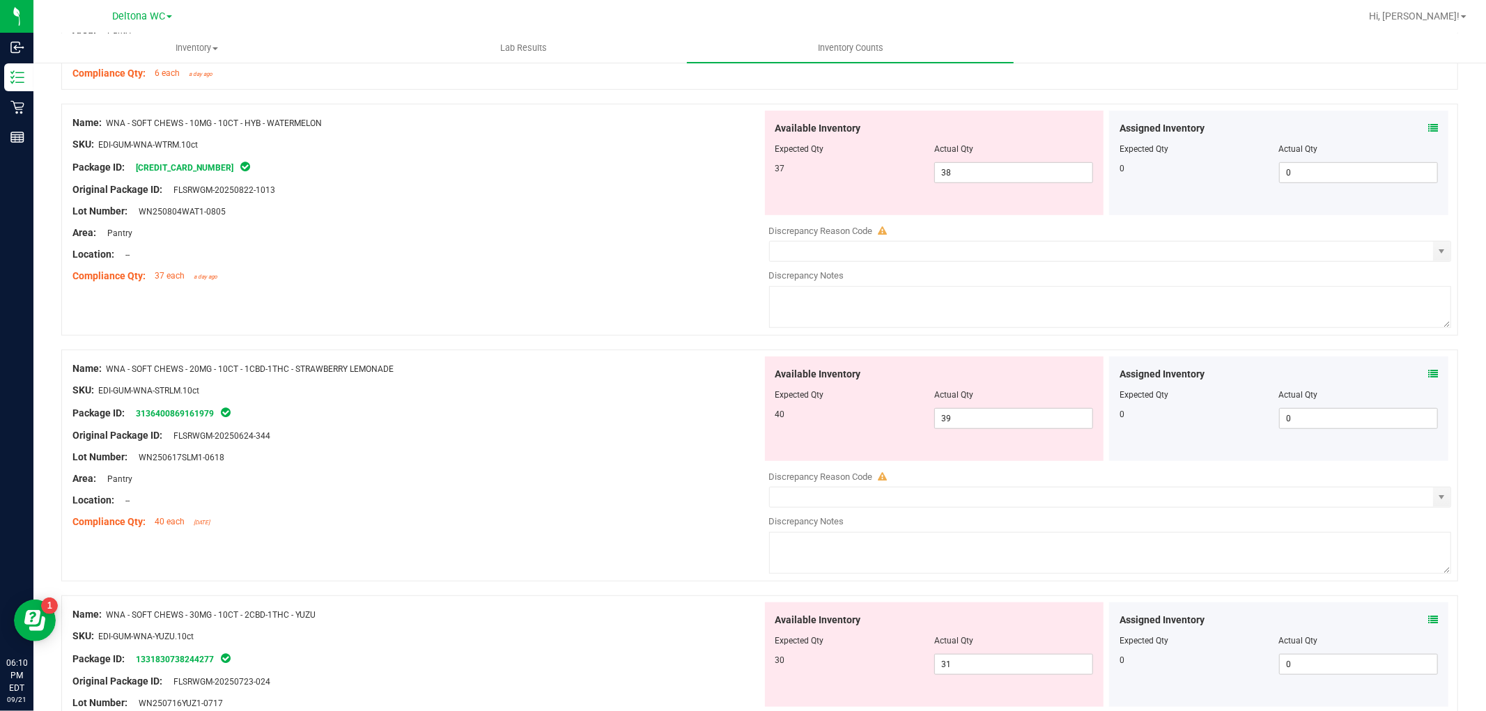
click at [1428, 374] on icon at bounding box center [1433, 374] width 10 height 10
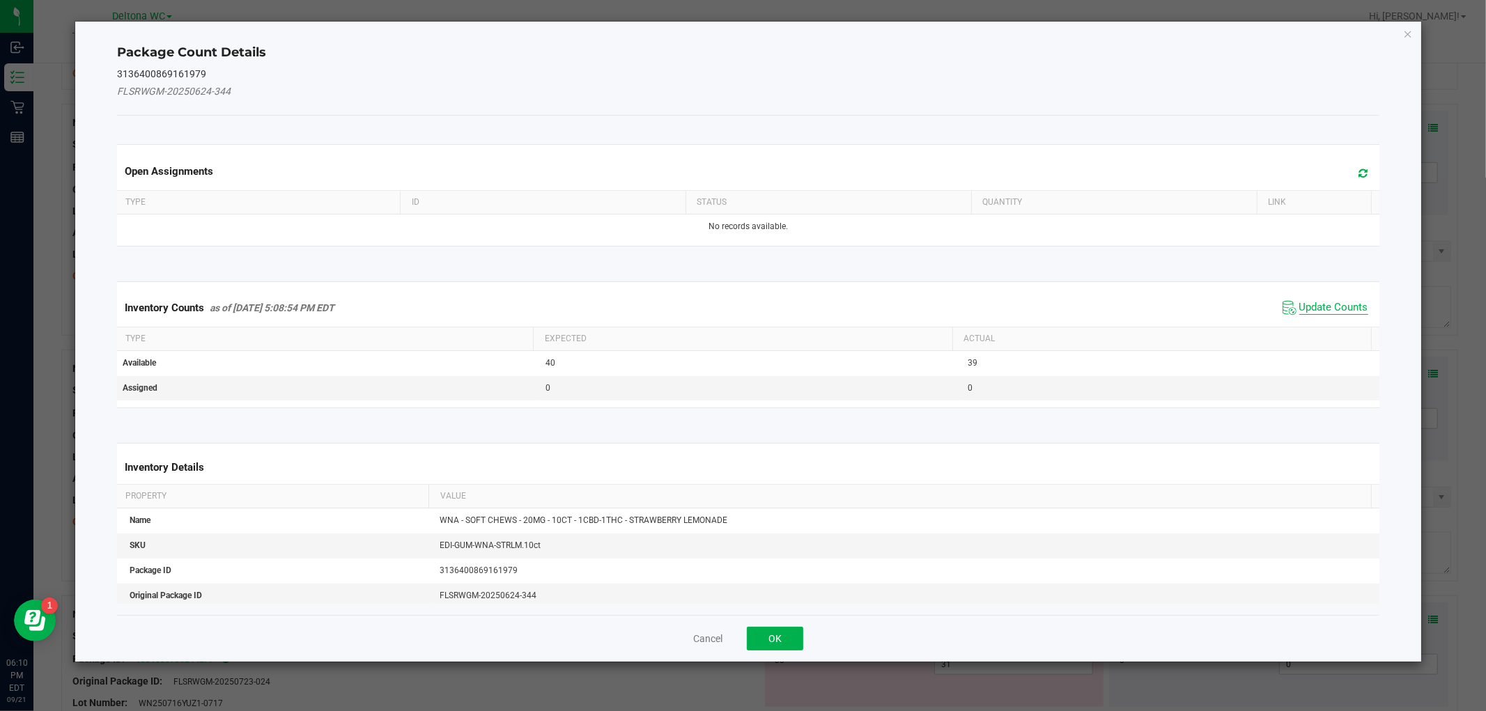
click at [1301, 302] on span "Update Counts" at bounding box center [1333, 308] width 69 height 14
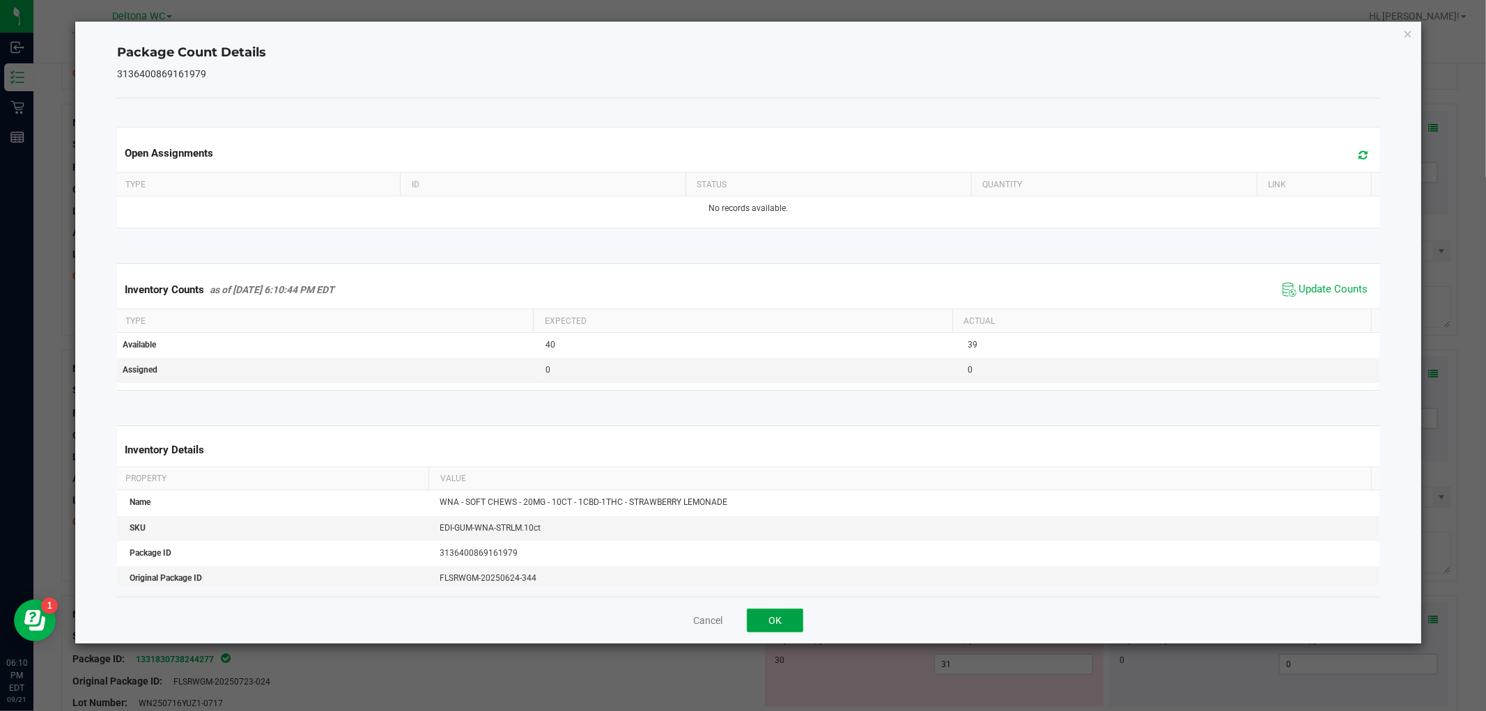
drag, startPoint x: 760, startPoint y: 612, endPoint x: 1060, endPoint y: 557, distance: 305.1
click at [760, 613] on button "OK" at bounding box center [775, 621] width 56 height 24
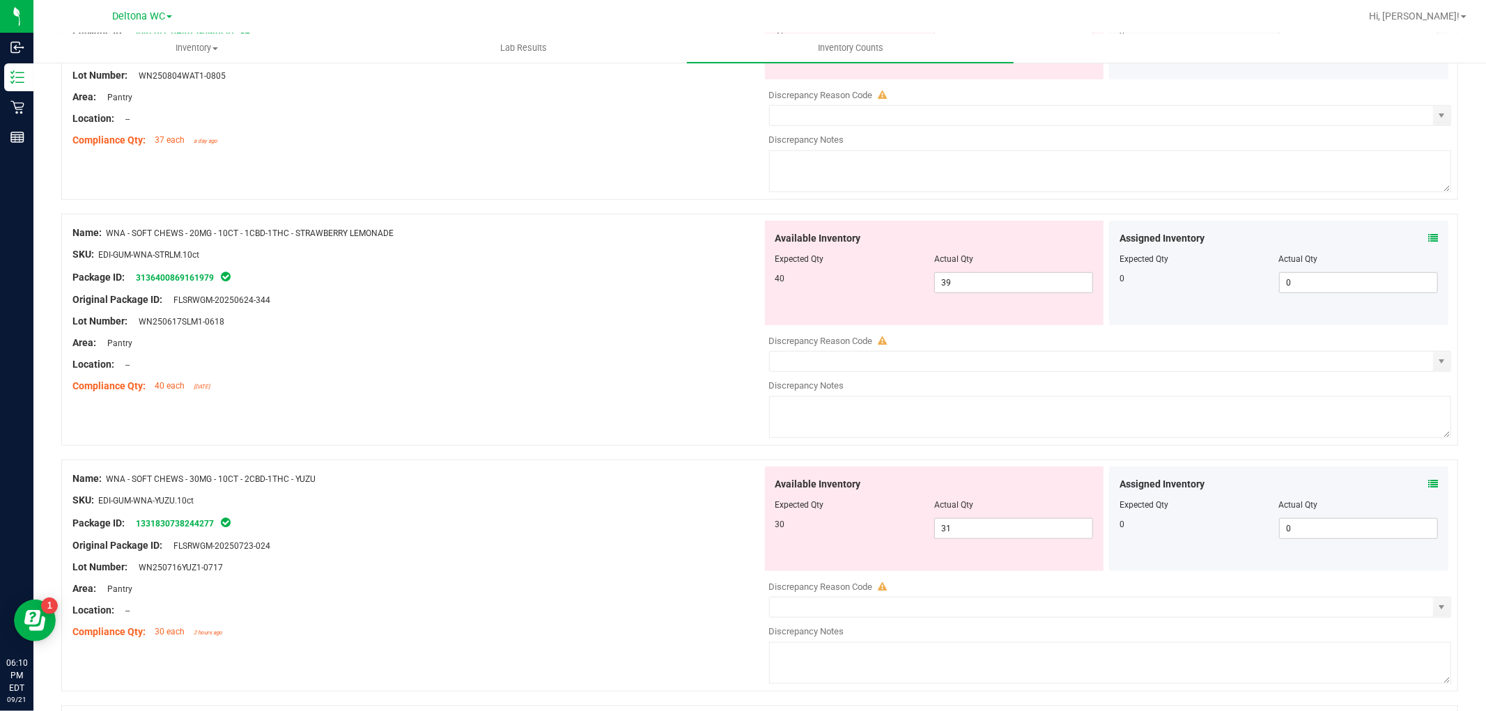
scroll to position [929, 0]
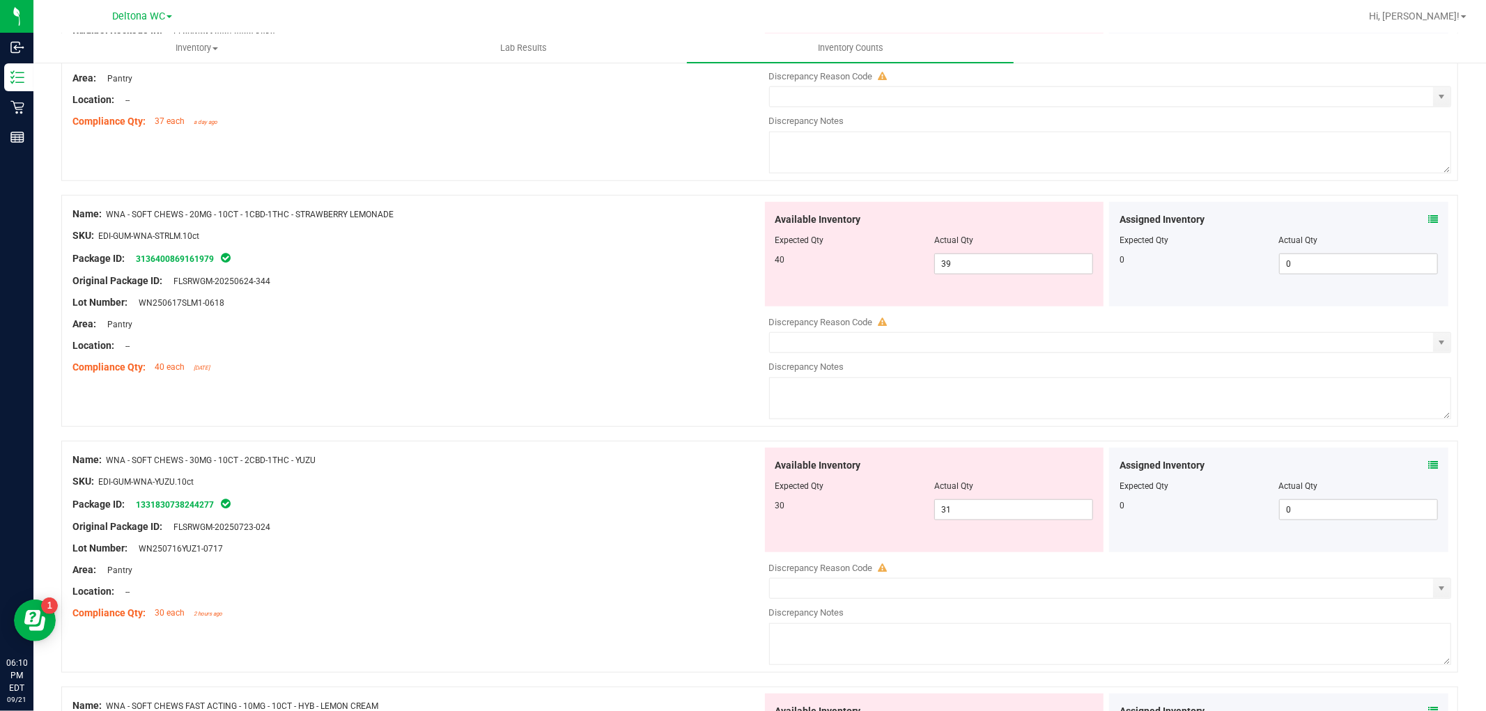
click at [1428, 463] on icon at bounding box center [1433, 465] width 10 height 10
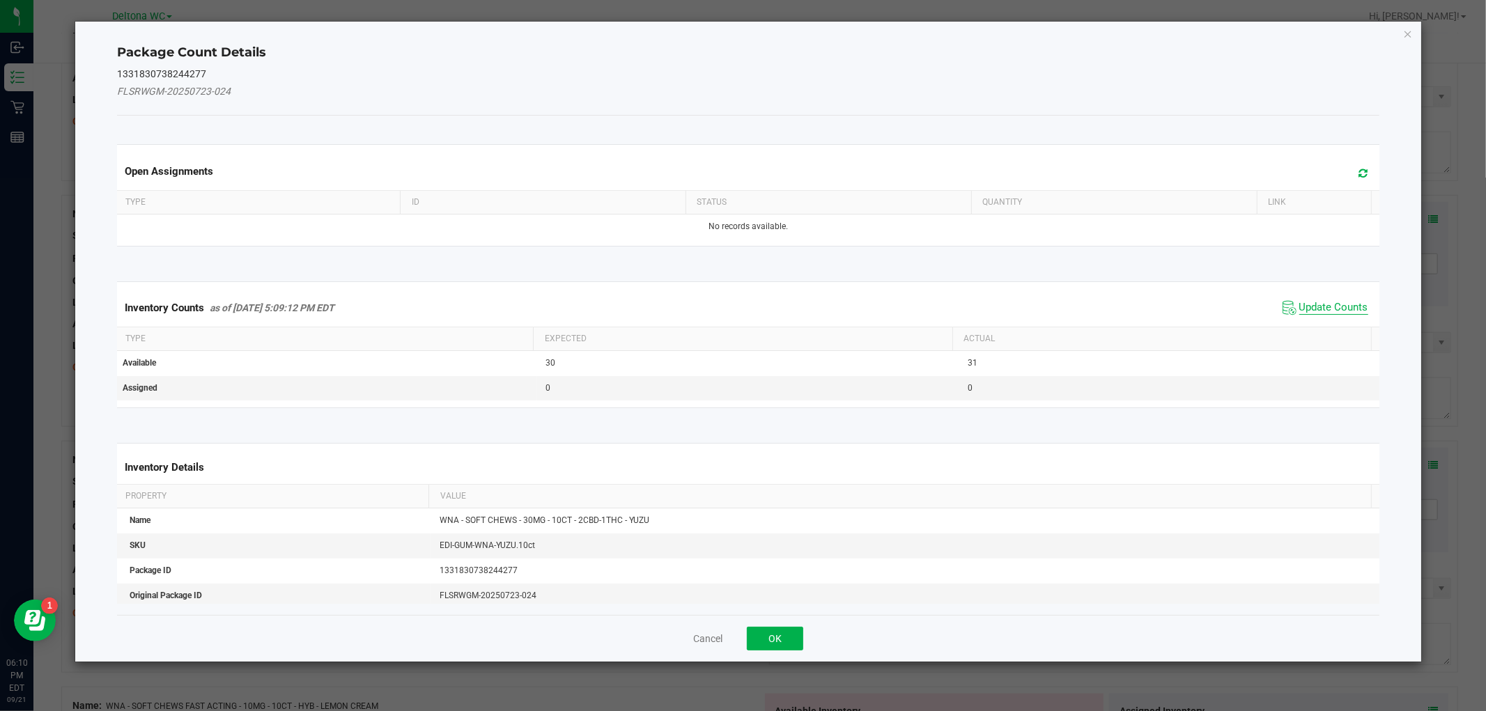
click at [1299, 305] on span "Update Counts" at bounding box center [1333, 308] width 69 height 14
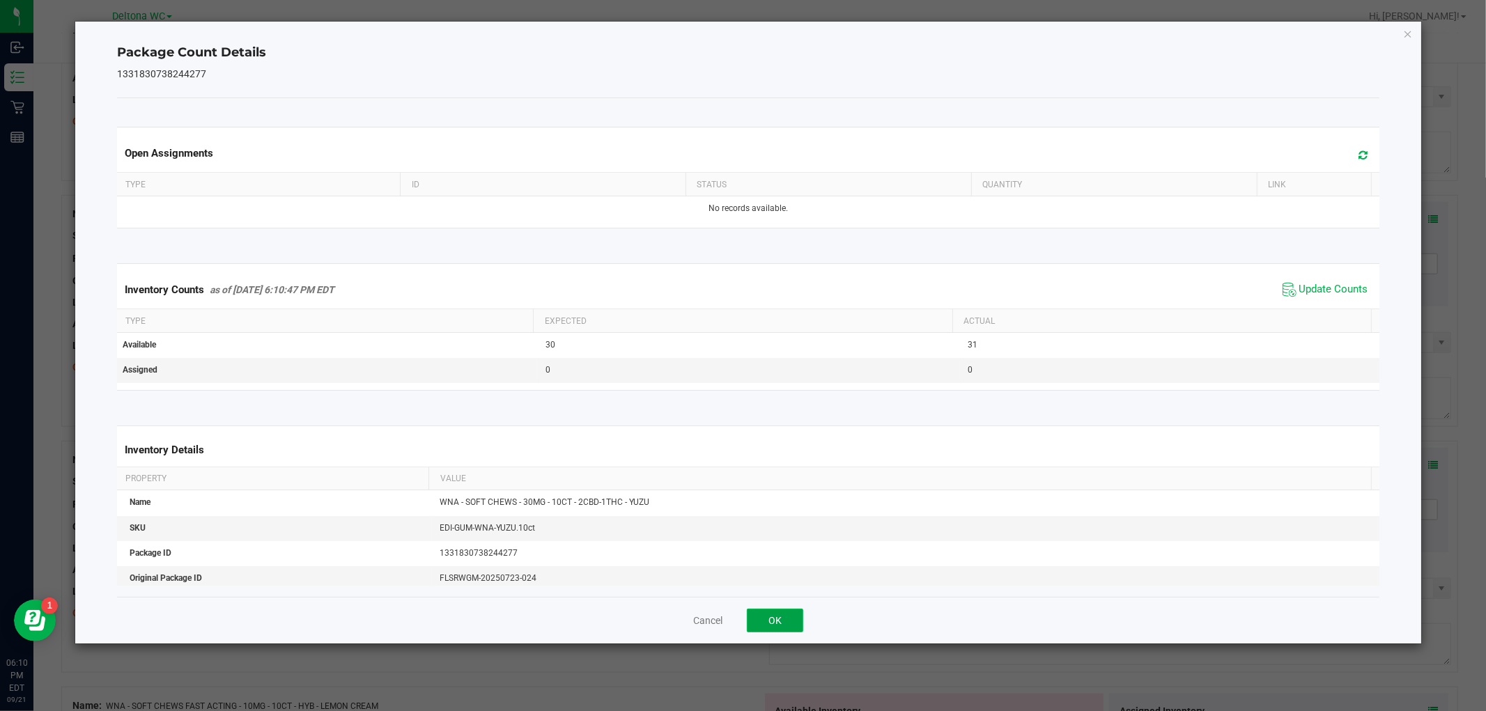
click at [762, 619] on button "OK" at bounding box center [775, 621] width 56 height 24
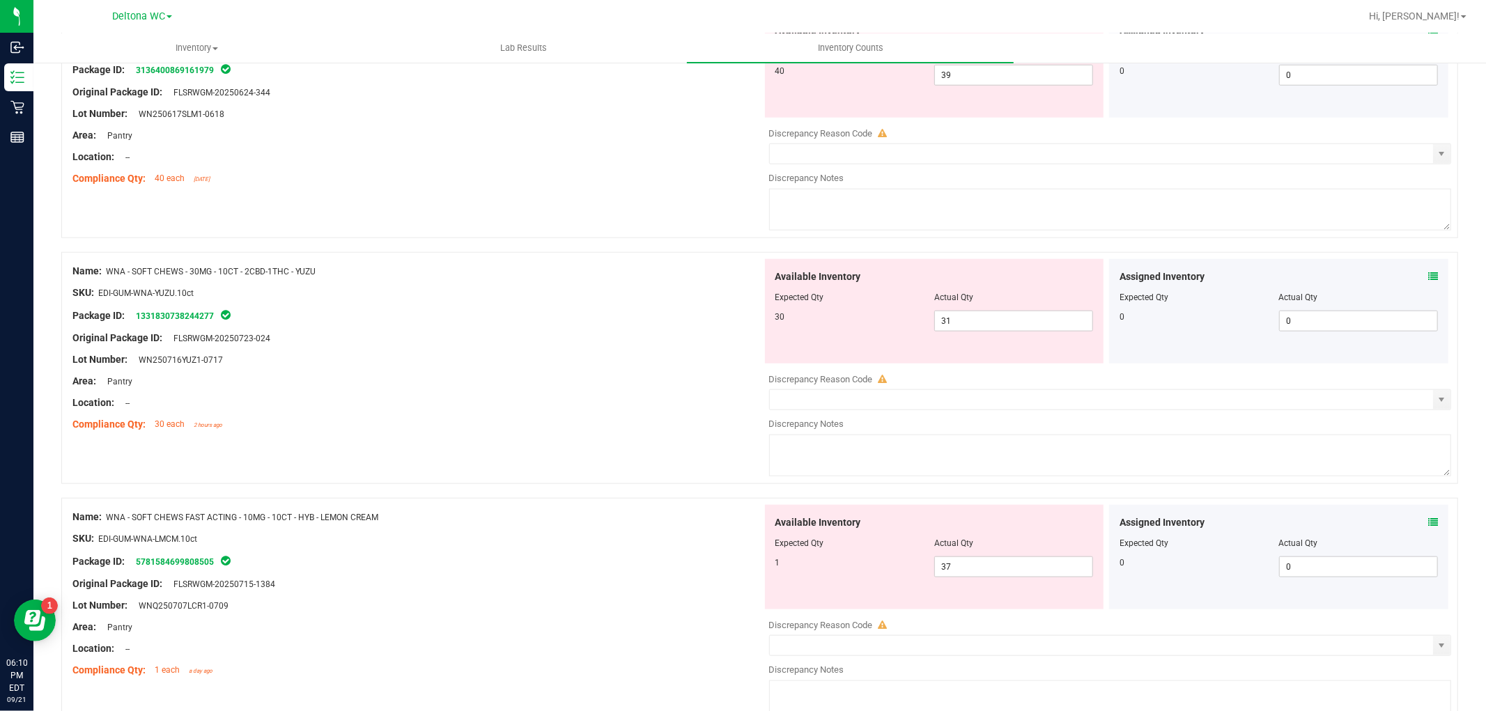
scroll to position [1161, 0]
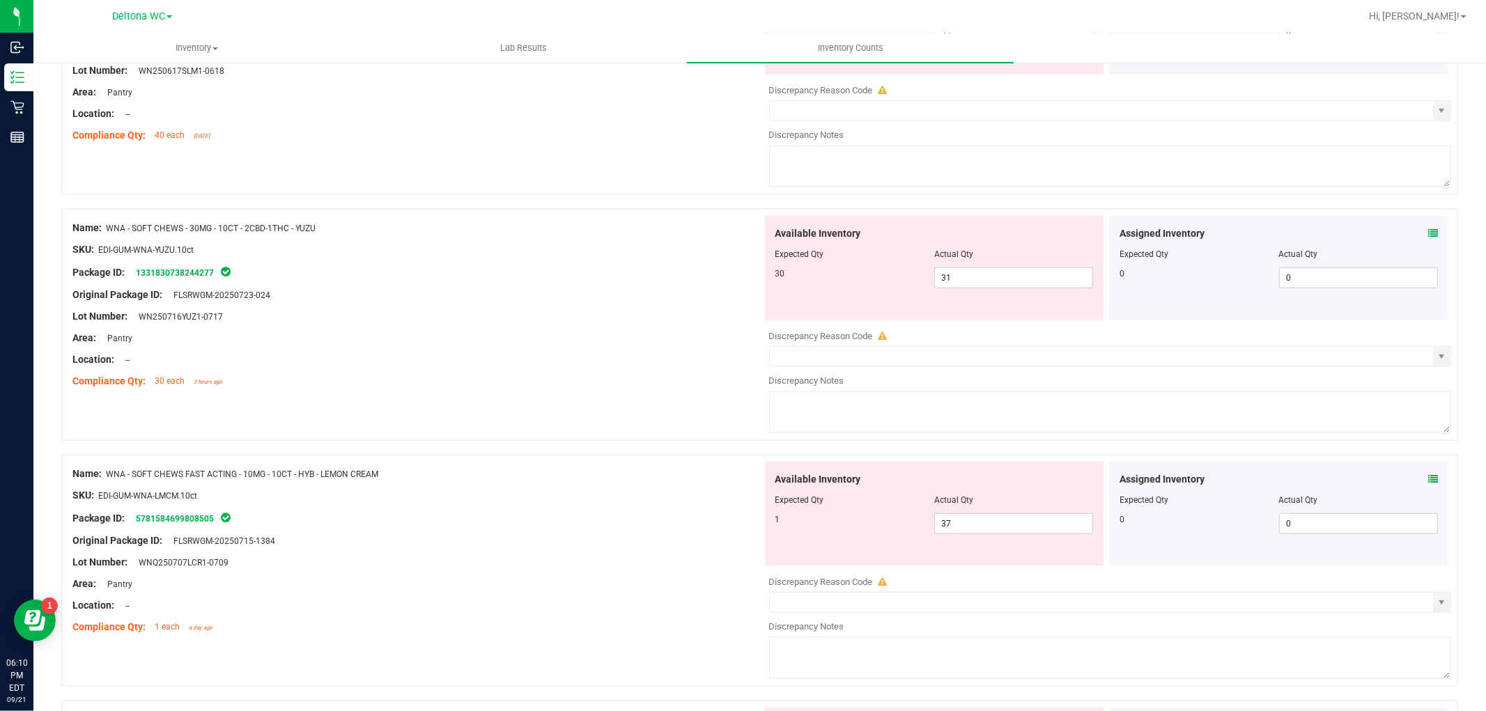
click at [1426, 483] on div "Assigned Inventory Expected Qty Actual Qty 0 0 0" at bounding box center [1278, 514] width 339 height 104
click at [1428, 479] on icon at bounding box center [1433, 479] width 10 height 10
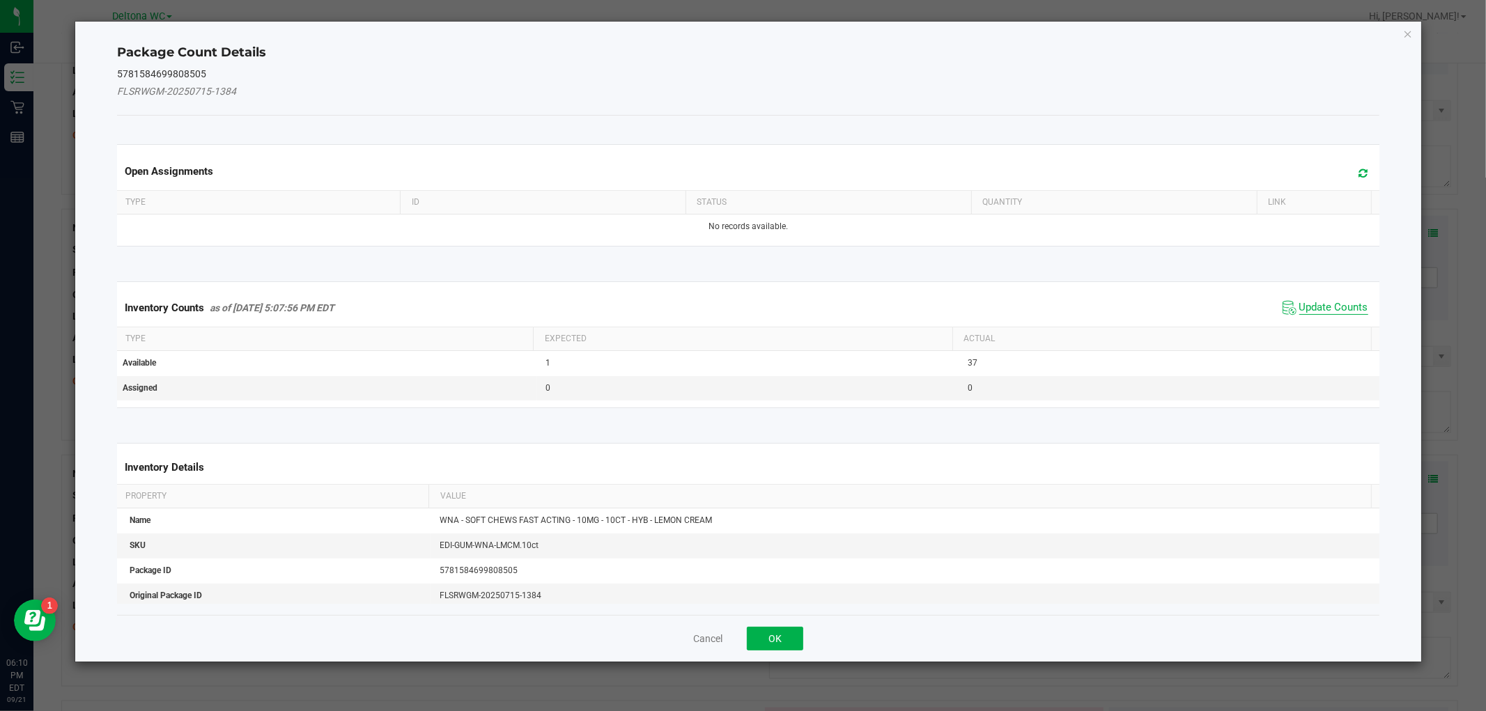
click at [1305, 303] on span "Update Counts" at bounding box center [1333, 308] width 69 height 14
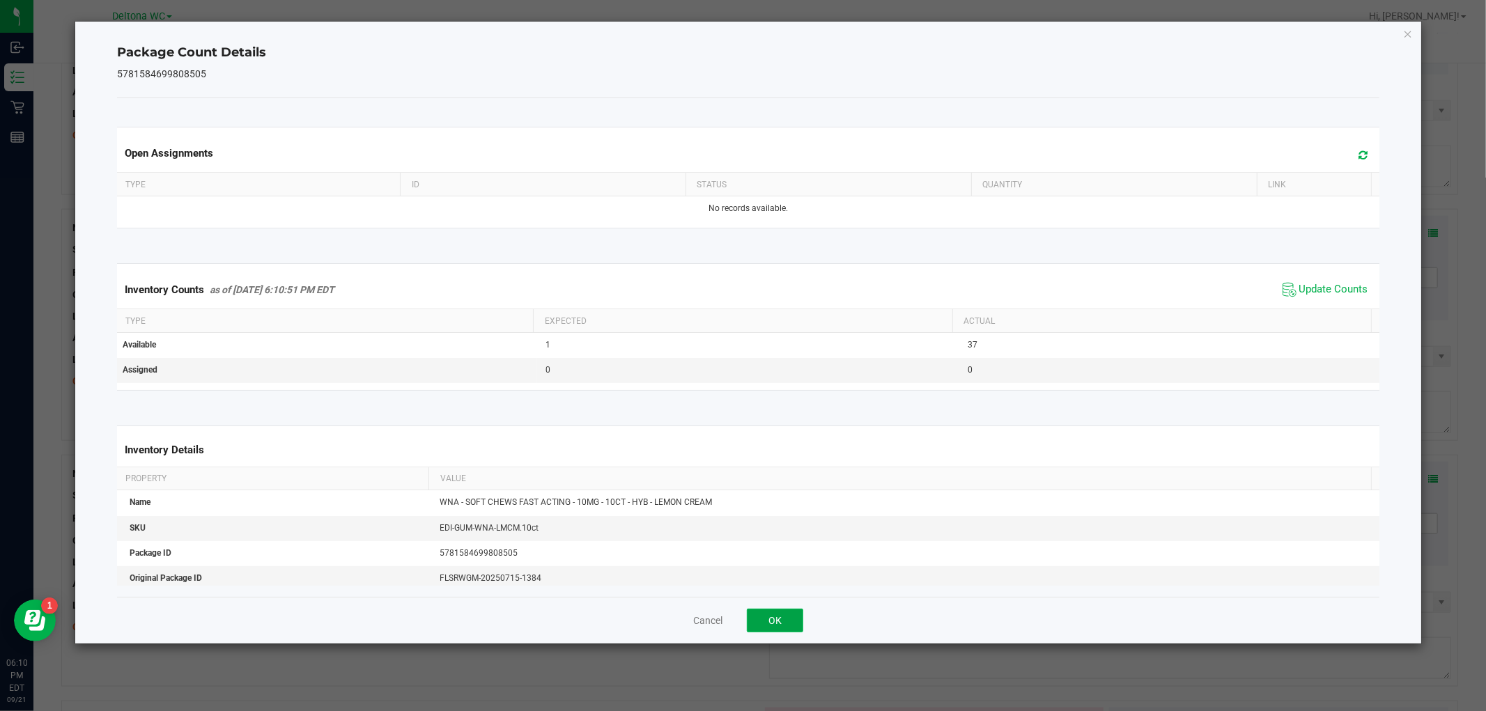
click at [762, 615] on button "OK" at bounding box center [775, 621] width 56 height 24
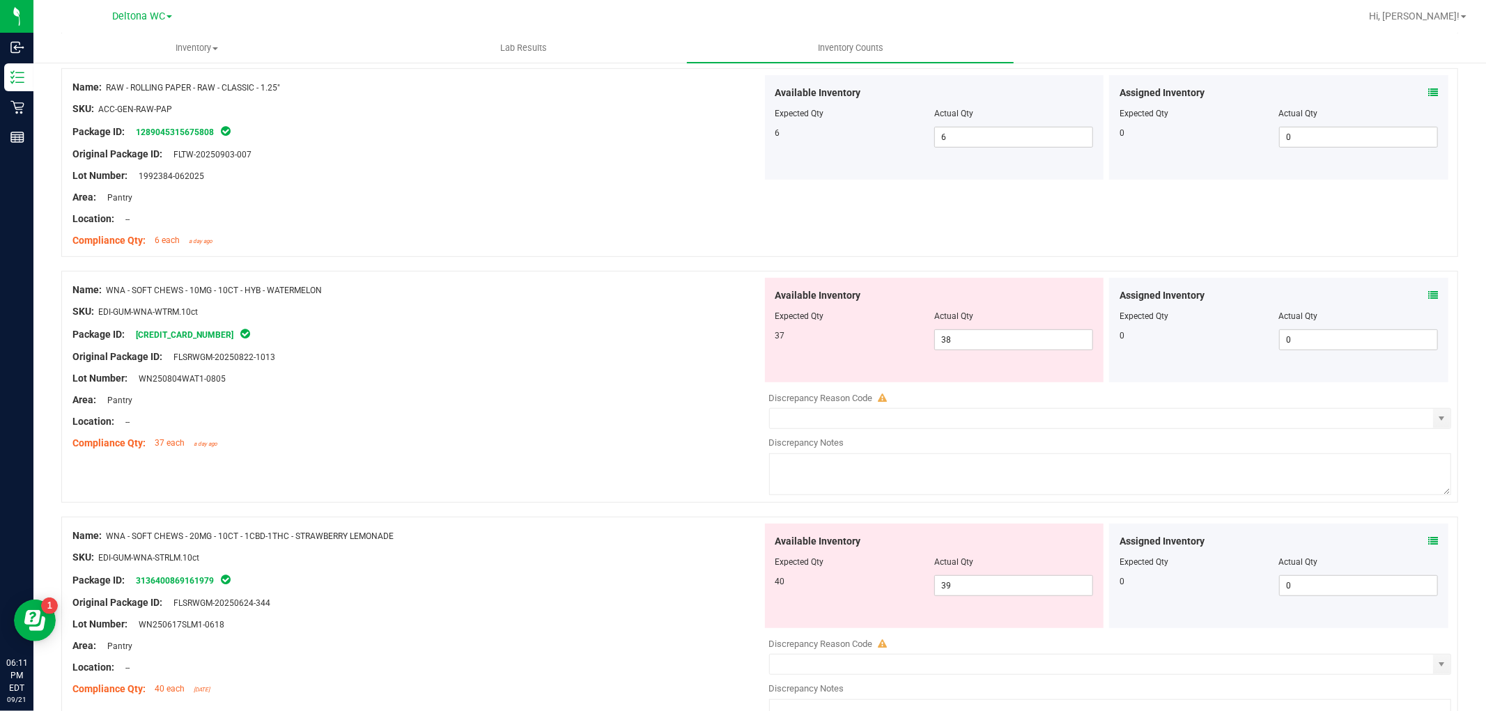
scroll to position [697, 0]
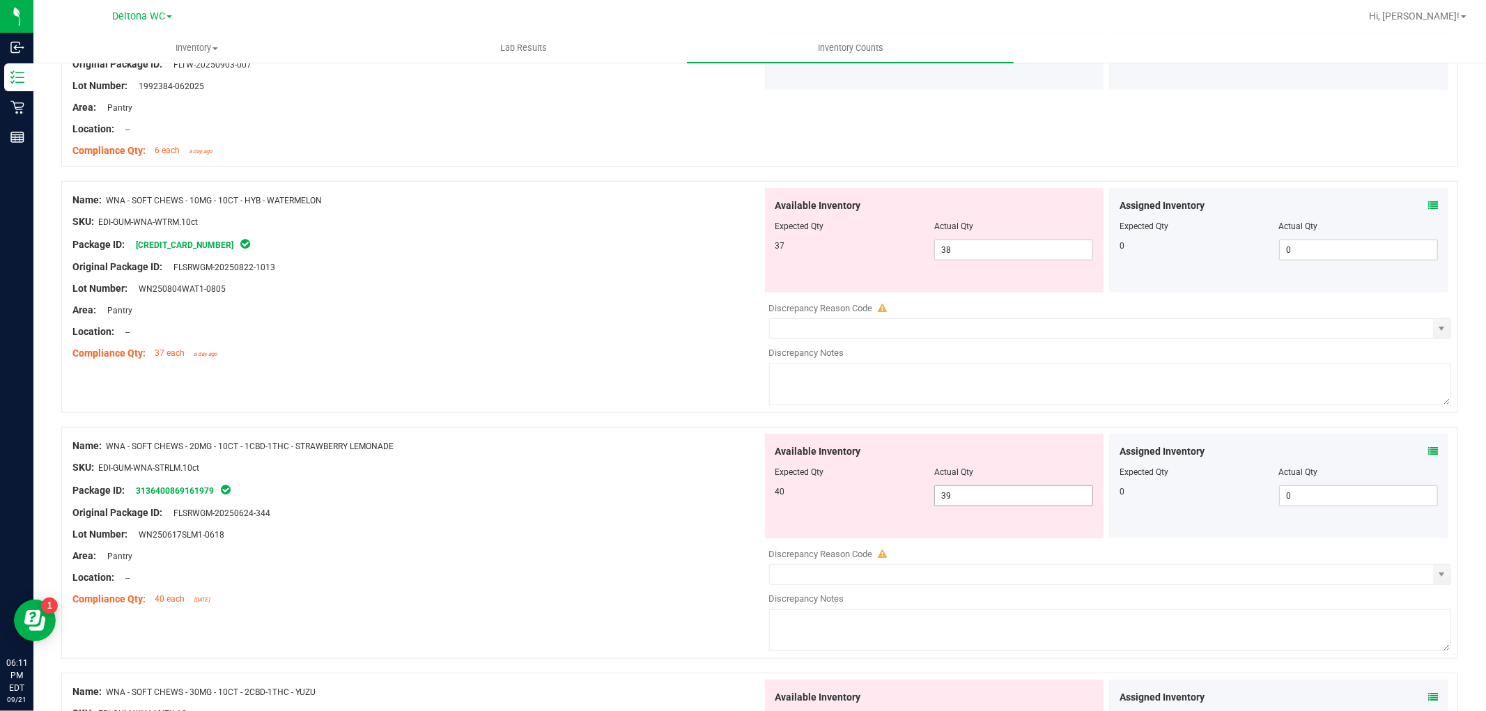
click at [995, 502] on span "39 39" at bounding box center [1013, 496] width 159 height 21
click at [995, 502] on input "39" at bounding box center [1013, 496] width 157 height 20
type input "40"
click at [999, 247] on span "38 38" at bounding box center [1013, 250] width 159 height 21
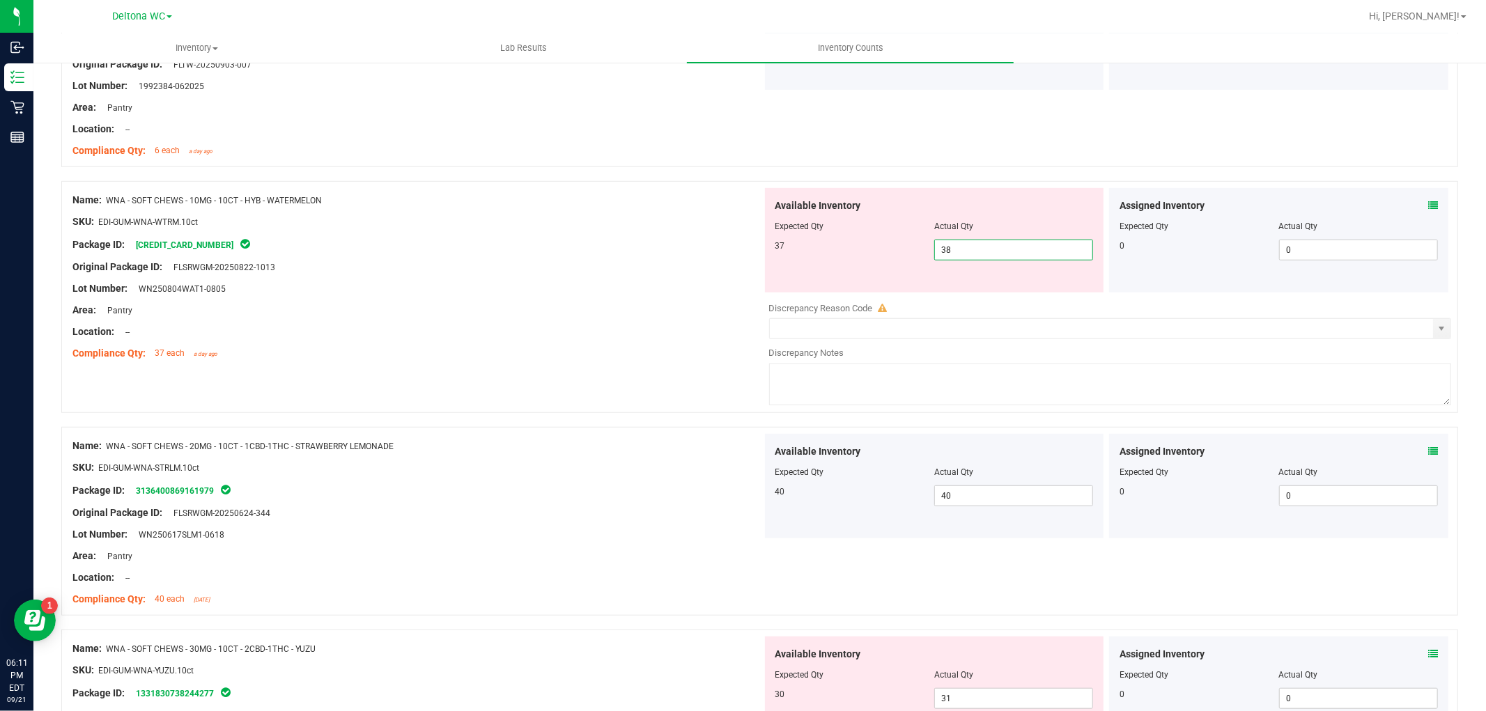
click at [999, 247] on input "38" at bounding box center [1013, 250] width 157 height 20
type input "37"
click at [613, 272] on div "Original Package ID: FLSRWGM-20250822-1013" at bounding box center [417, 267] width 690 height 15
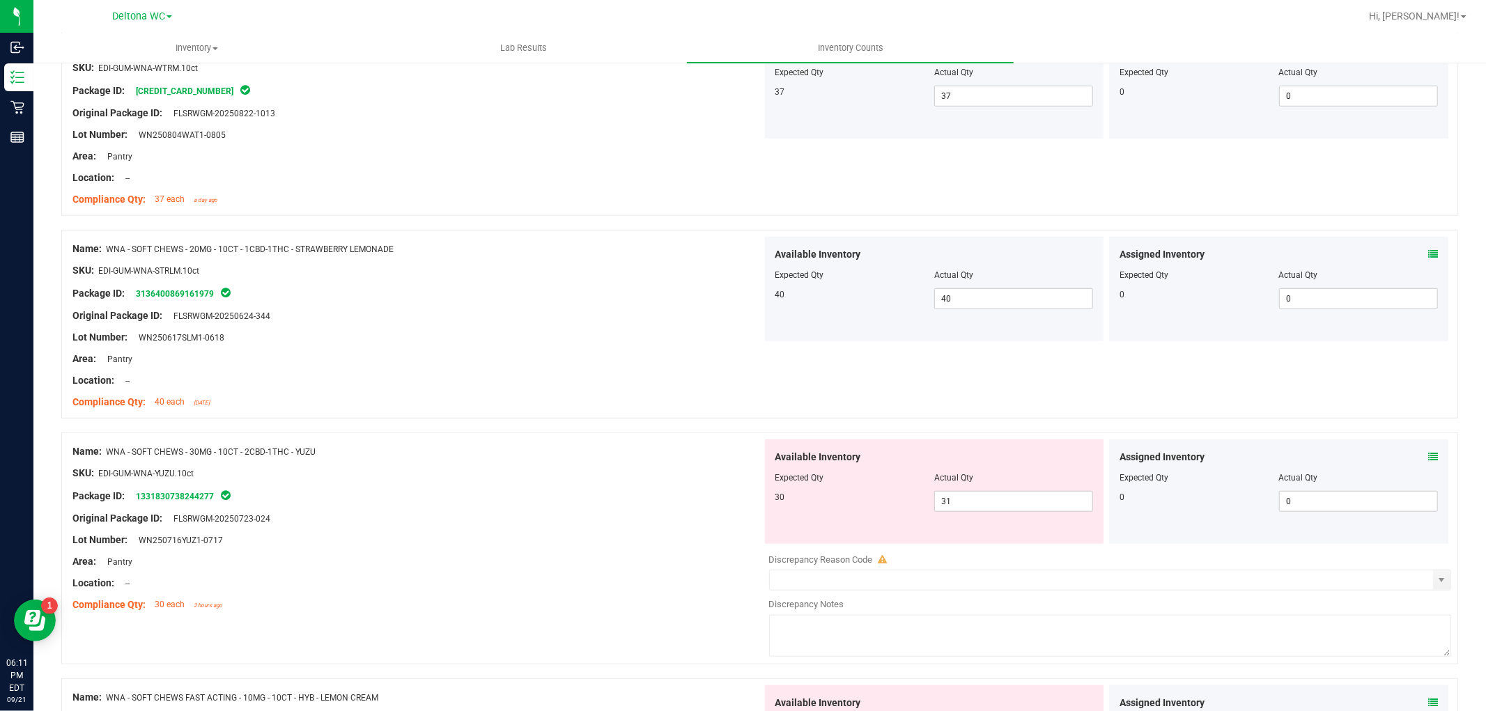
scroll to position [1006, 0]
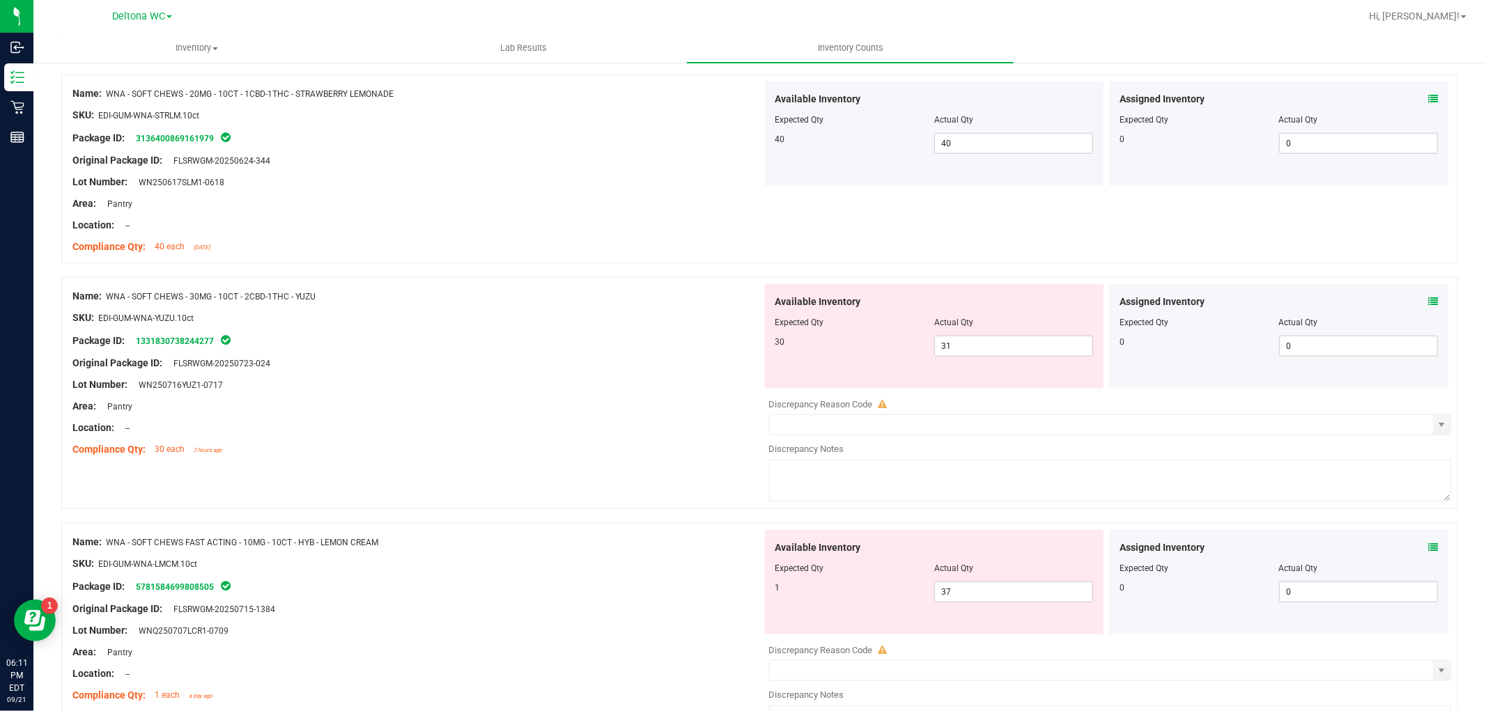
click at [1428, 296] on span at bounding box center [1433, 302] width 10 height 15
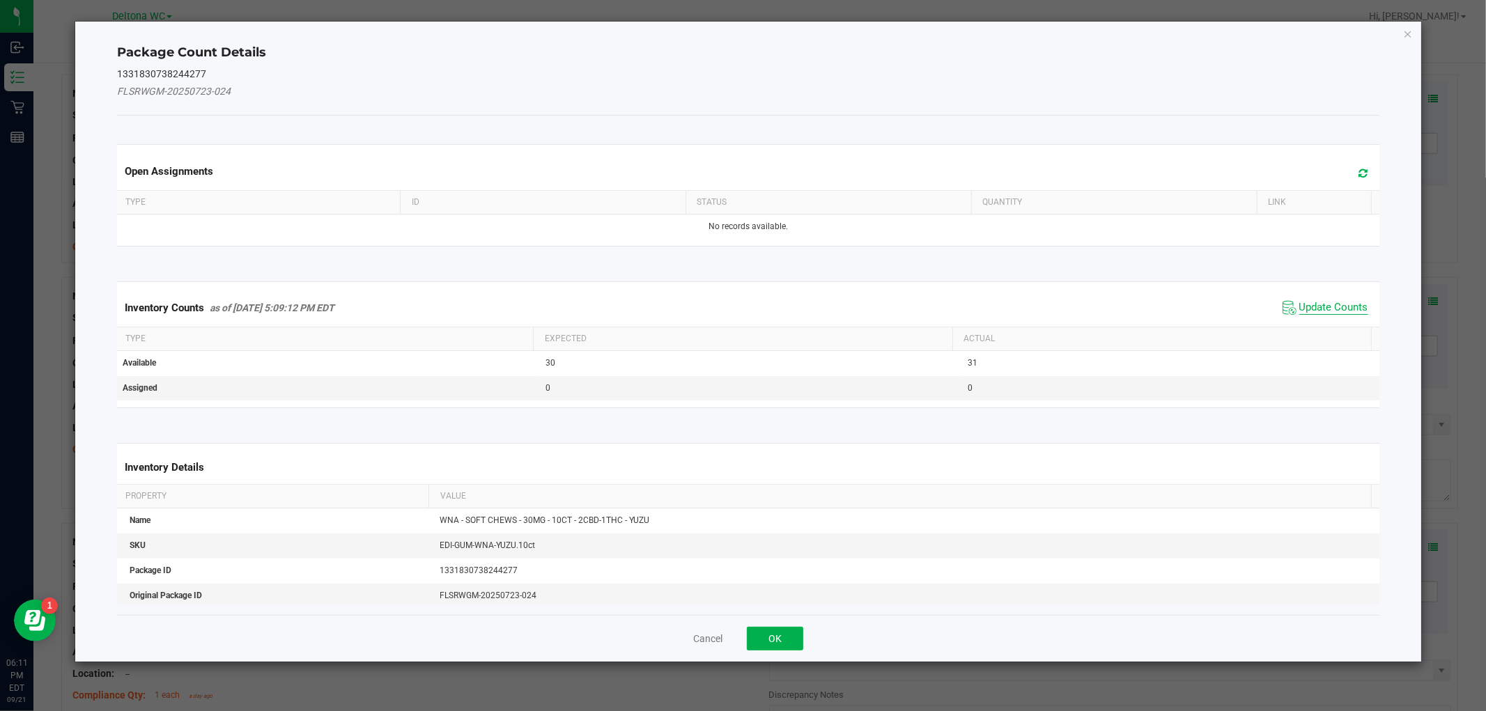
click at [1329, 302] on span "Update Counts" at bounding box center [1333, 308] width 69 height 14
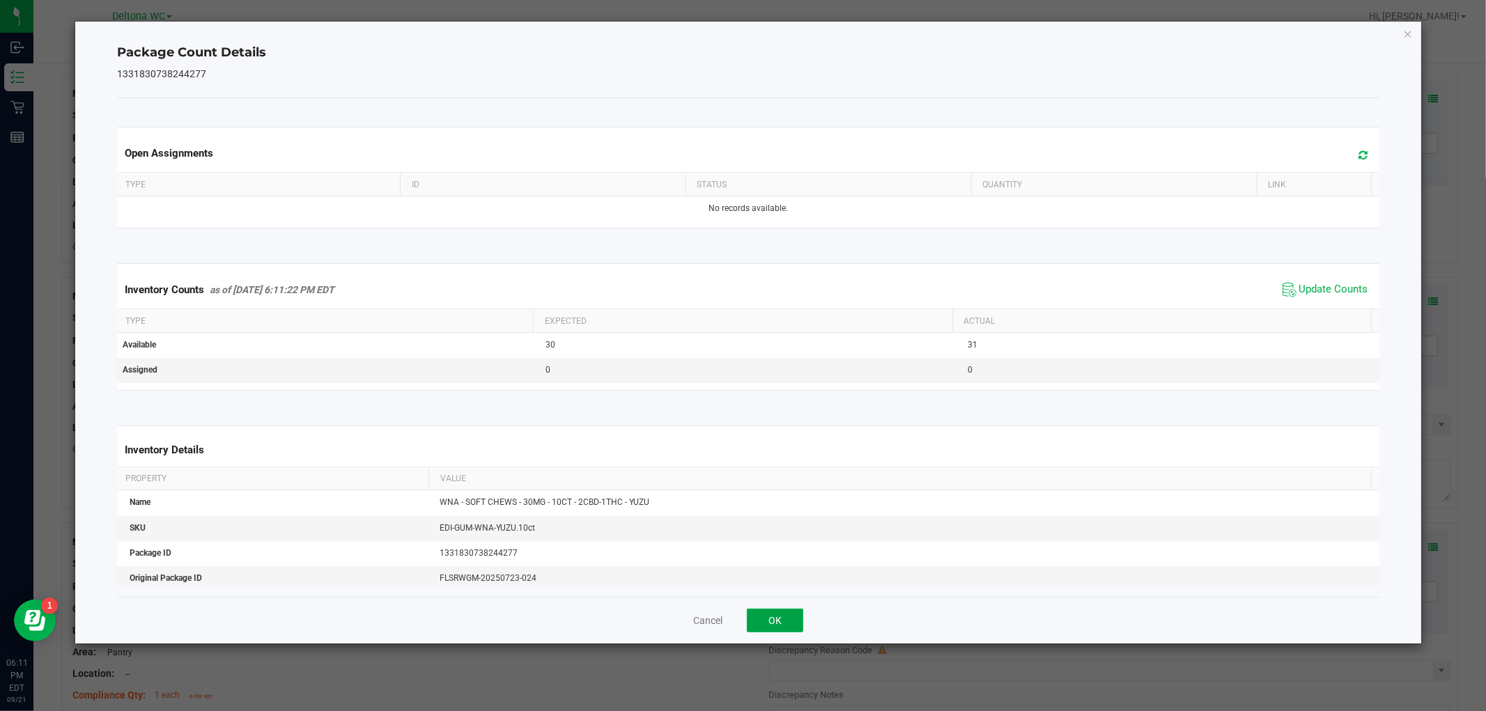
click at [775, 612] on button "OK" at bounding box center [775, 621] width 56 height 24
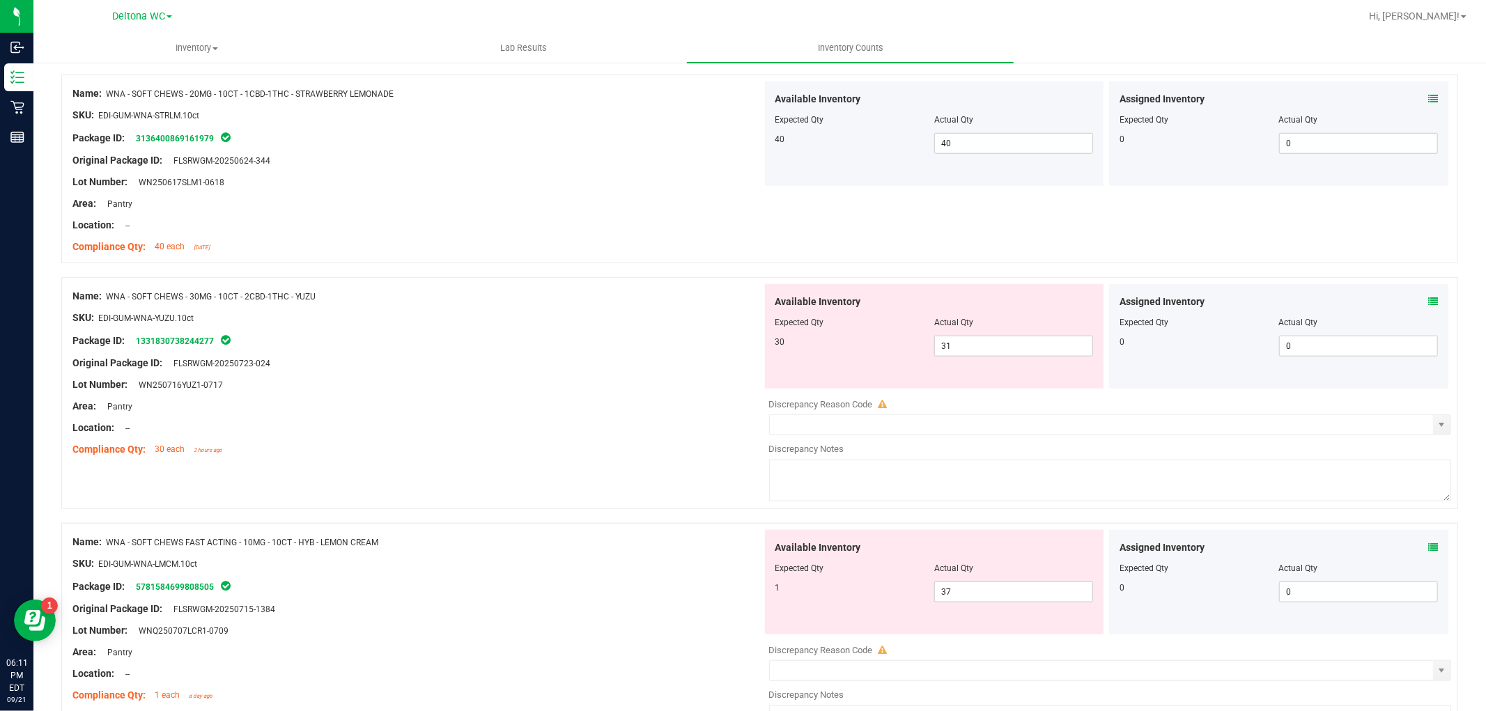
click at [1428, 552] on icon at bounding box center [1433, 548] width 10 height 10
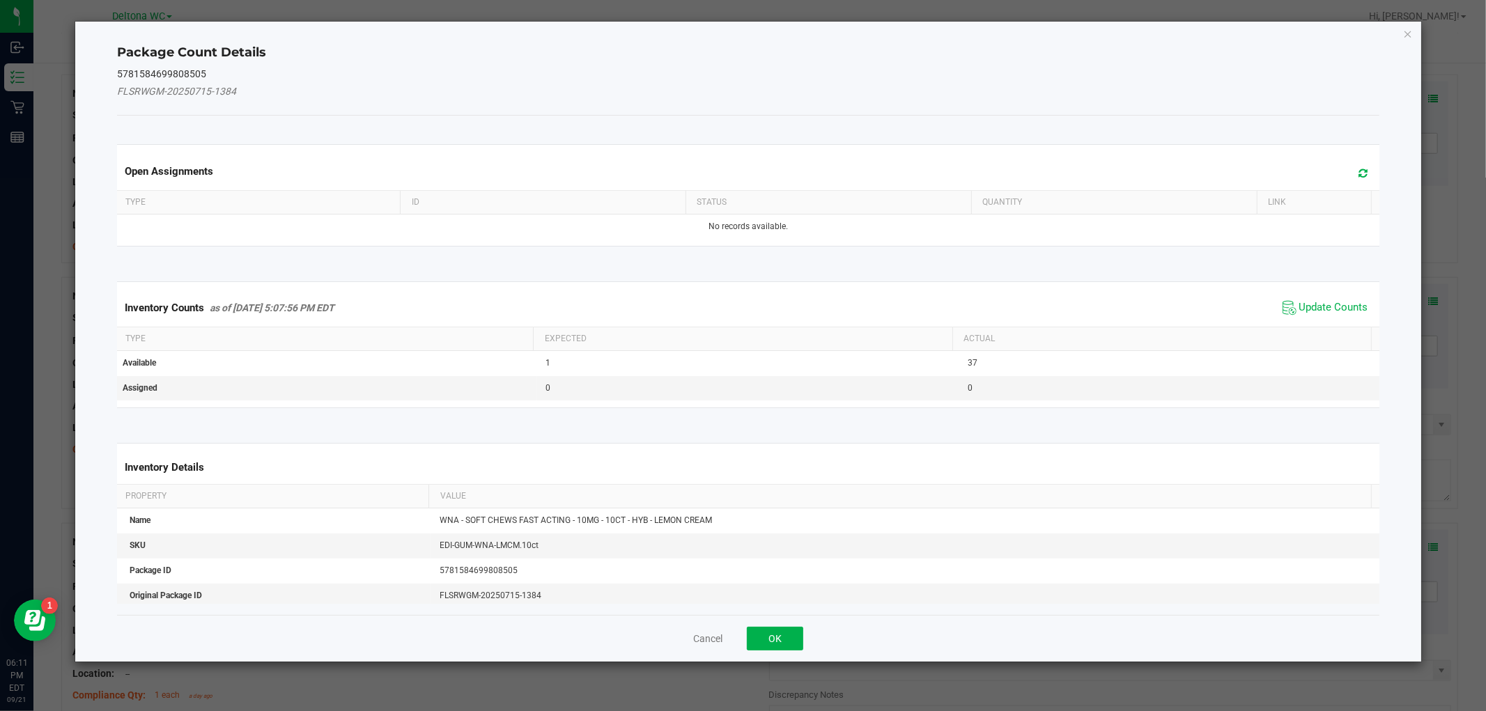
click at [1296, 295] on div "Inventory Counts as of Sep 21, 2025 5:07:56 PM EDT Update Counts" at bounding box center [747, 308] width 1267 height 38
click at [1306, 305] on span "Update Counts" at bounding box center [1333, 308] width 69 height 14
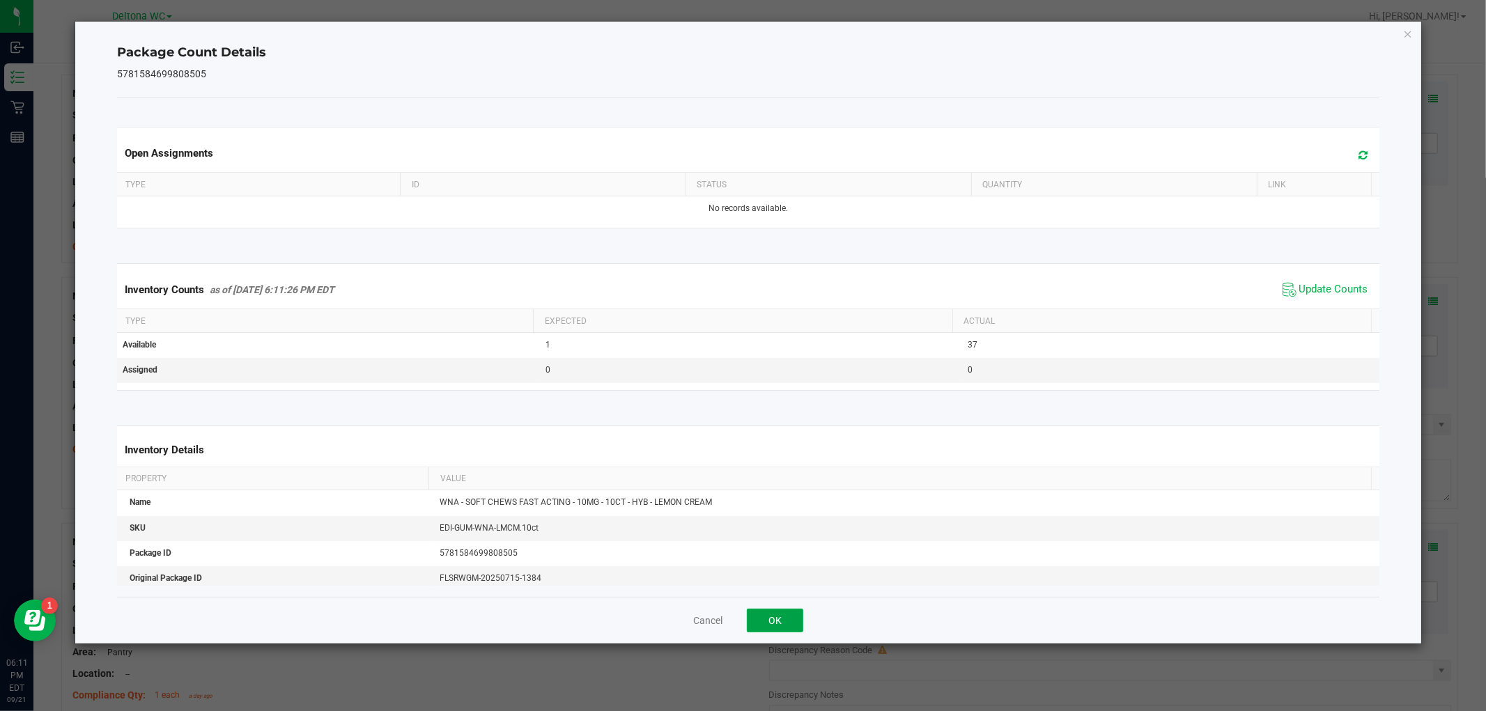
click at [768, 618] on button "OK" at bounding box center [775, 621] width 56 height 24
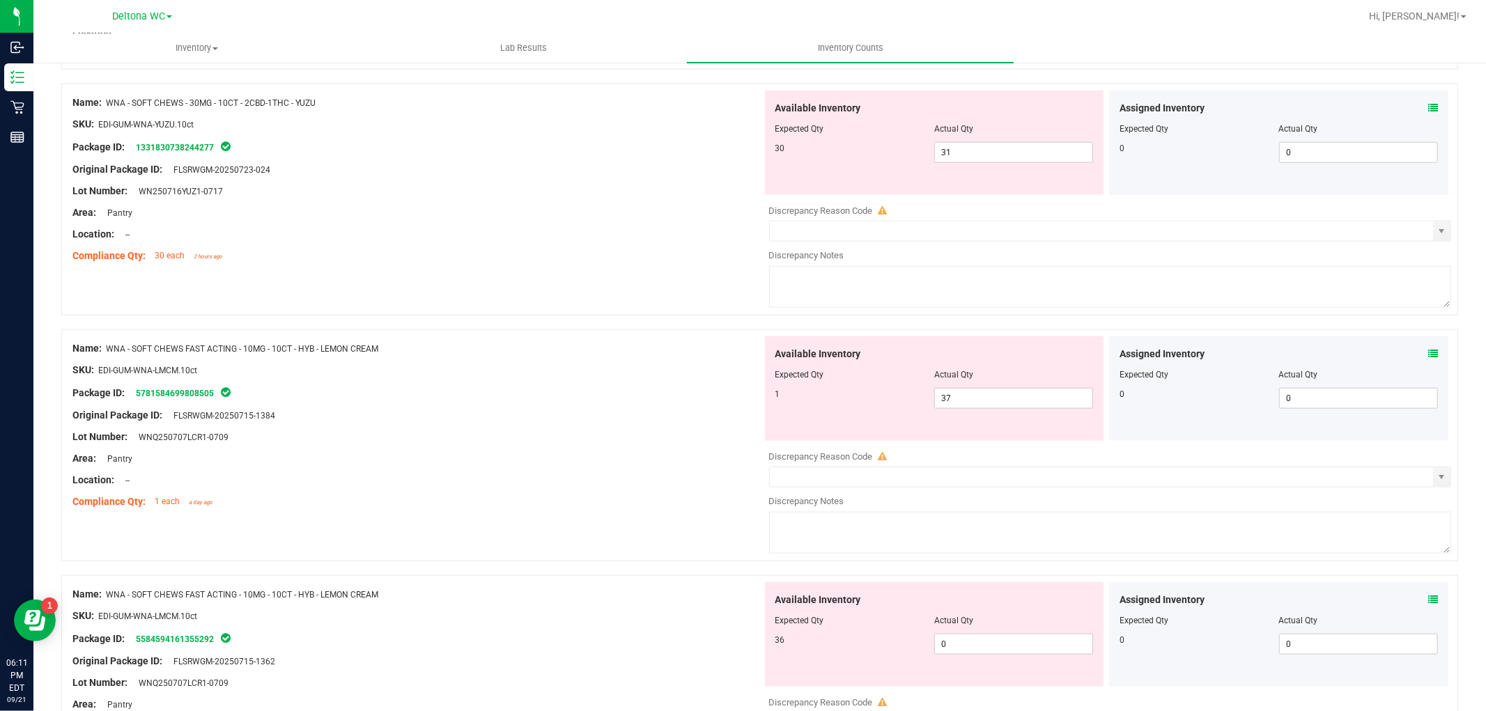
scroll to position [1238, 0]
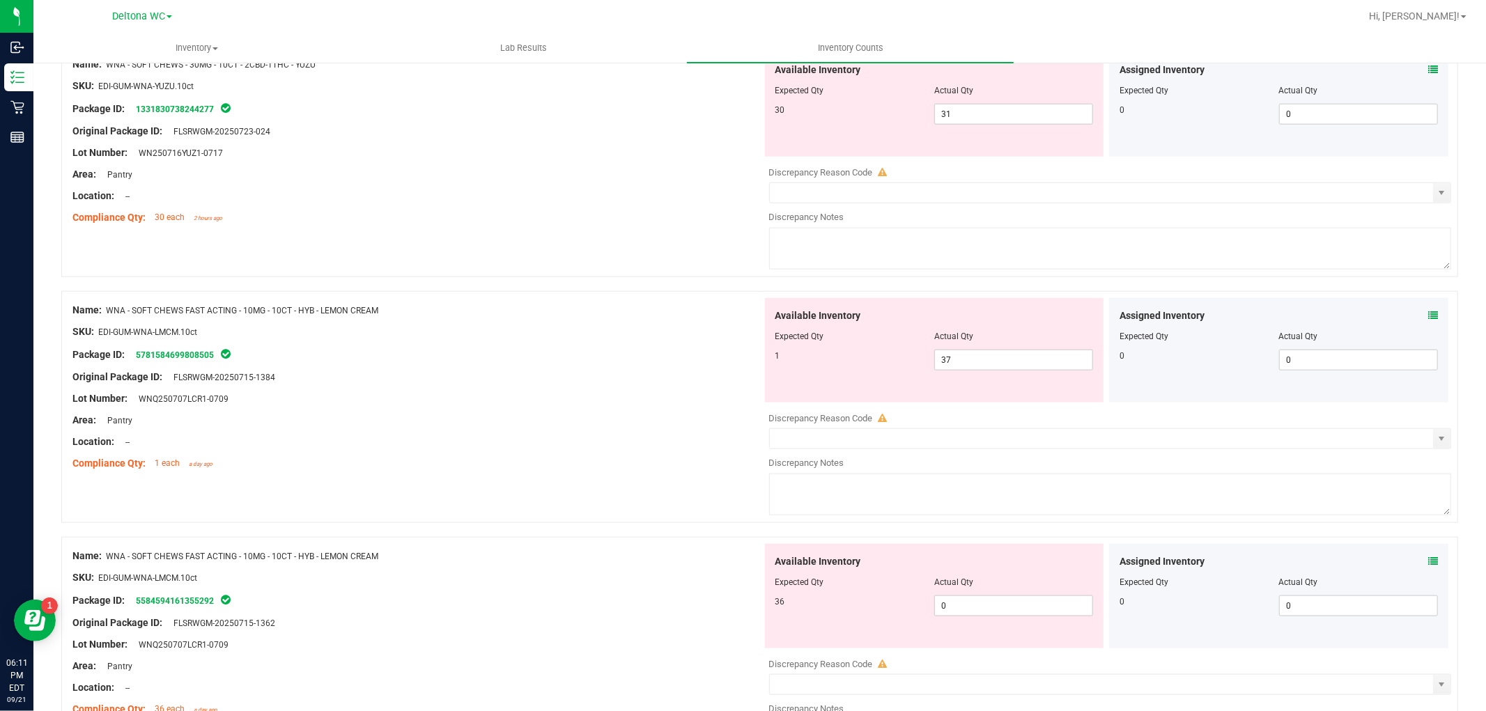
click at [1427, 561] on div "Assigned Inventory Expected Qty Actual Qty 0 0 0" at bounding box center [1278, 596] width 339 height 104
click at [1428, 561] on icon at bounding box center [1433, 562] width 10 height 10
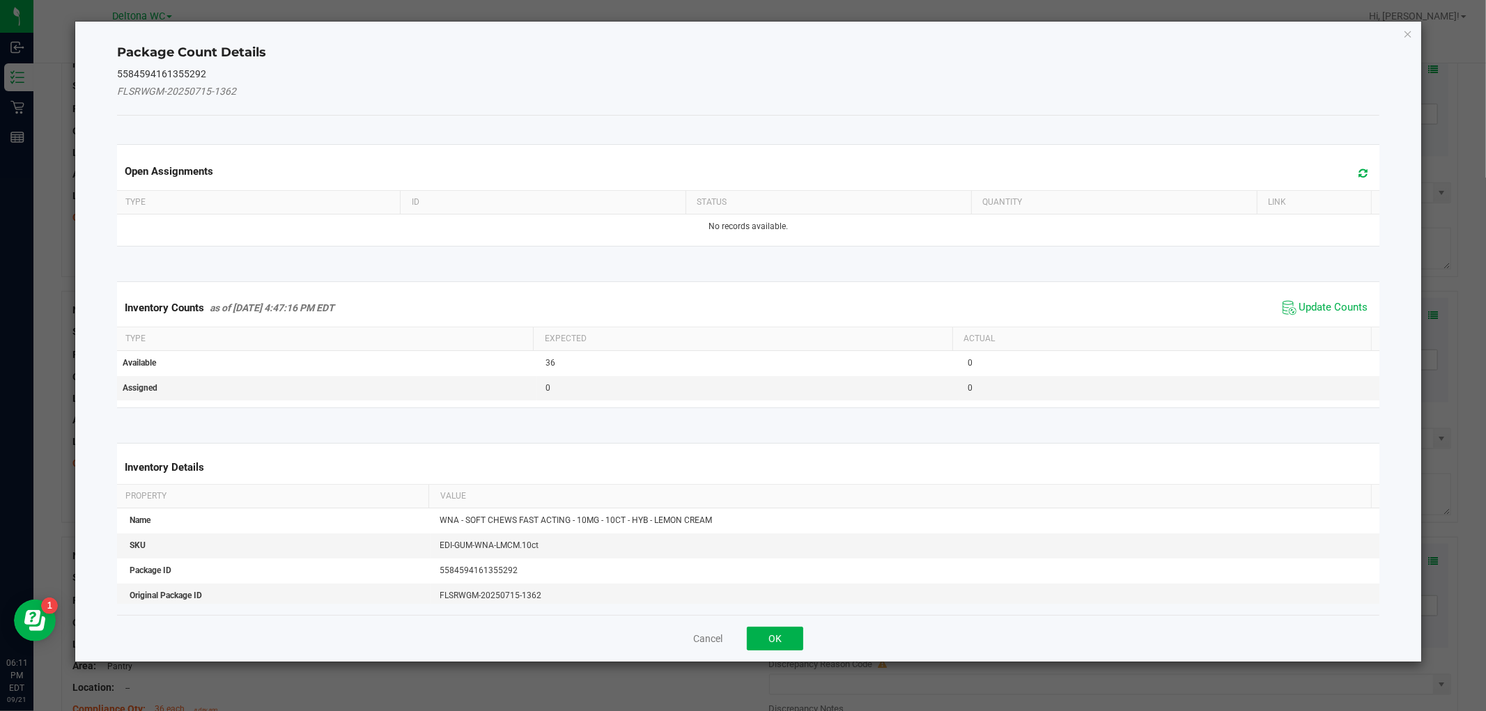
click at [1338, 295] on div "Inventory Counts as of Sep 21, 2025 4:47:16 PM EDT Update Counts" at bounding box center [747, 308] width 1267 height 38
click at [1331, 303] on span "Update Counts" at bounding box center [1333, 308] width 69 height 14
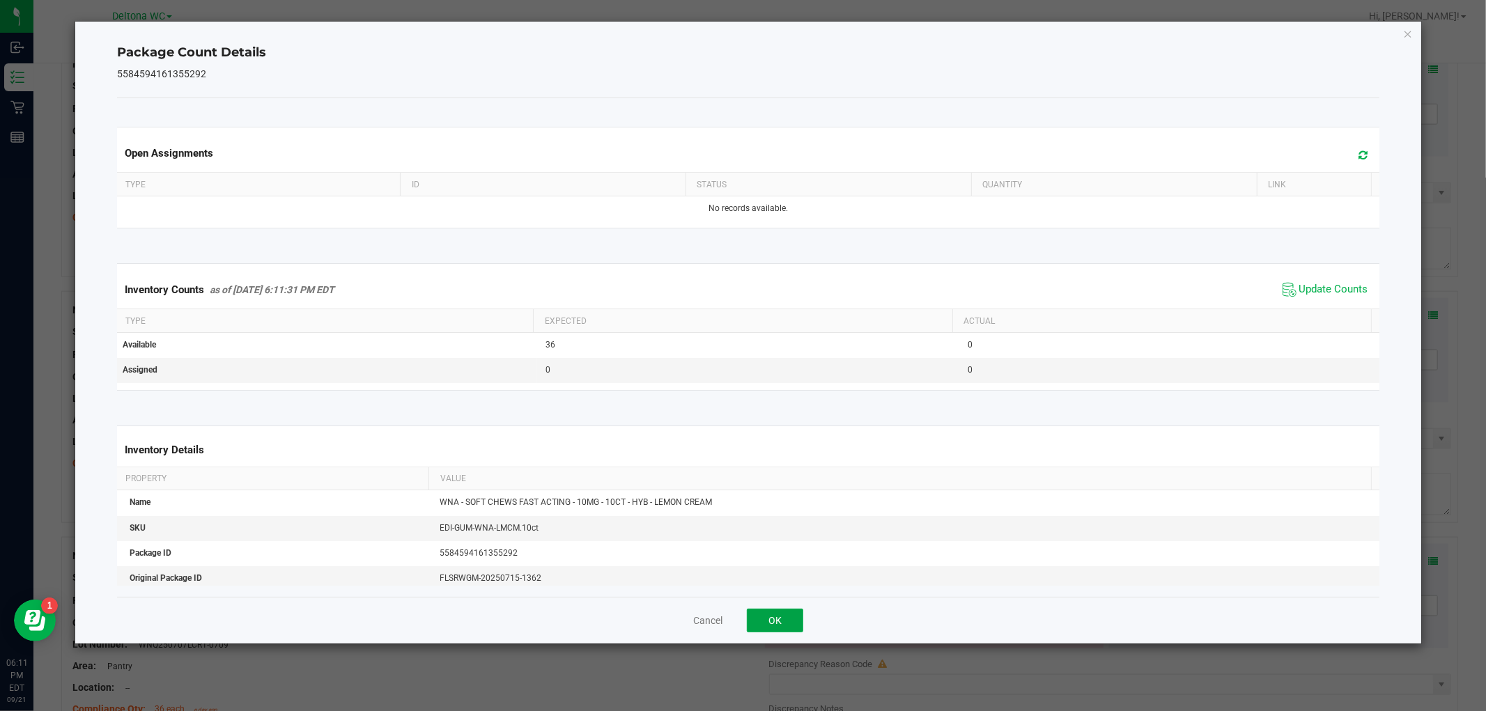
click at [764, 625] on button "OK" at bounding box center [775, 621] width 56 height 24
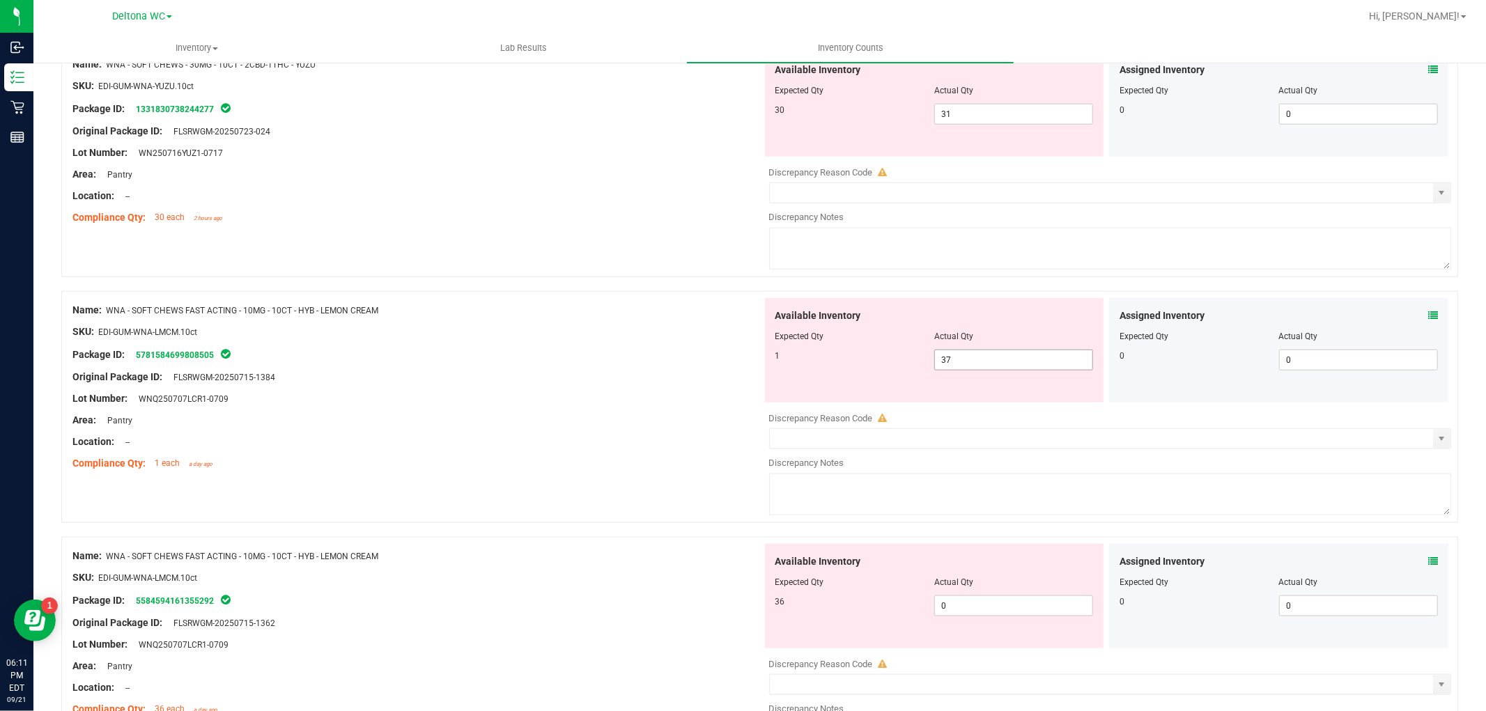
click at [1007, 354] on span "37 37" at bounding box center [1013, 360] width 159 height 21
click at [1007, 354] on input "37" at bounding box center [1013, 360] width 157 height 20
type input "1"
drag, startPoint x: 686, startPoint y: 436, endPoint x: 833, endPoint y: 492, distance: 157.2
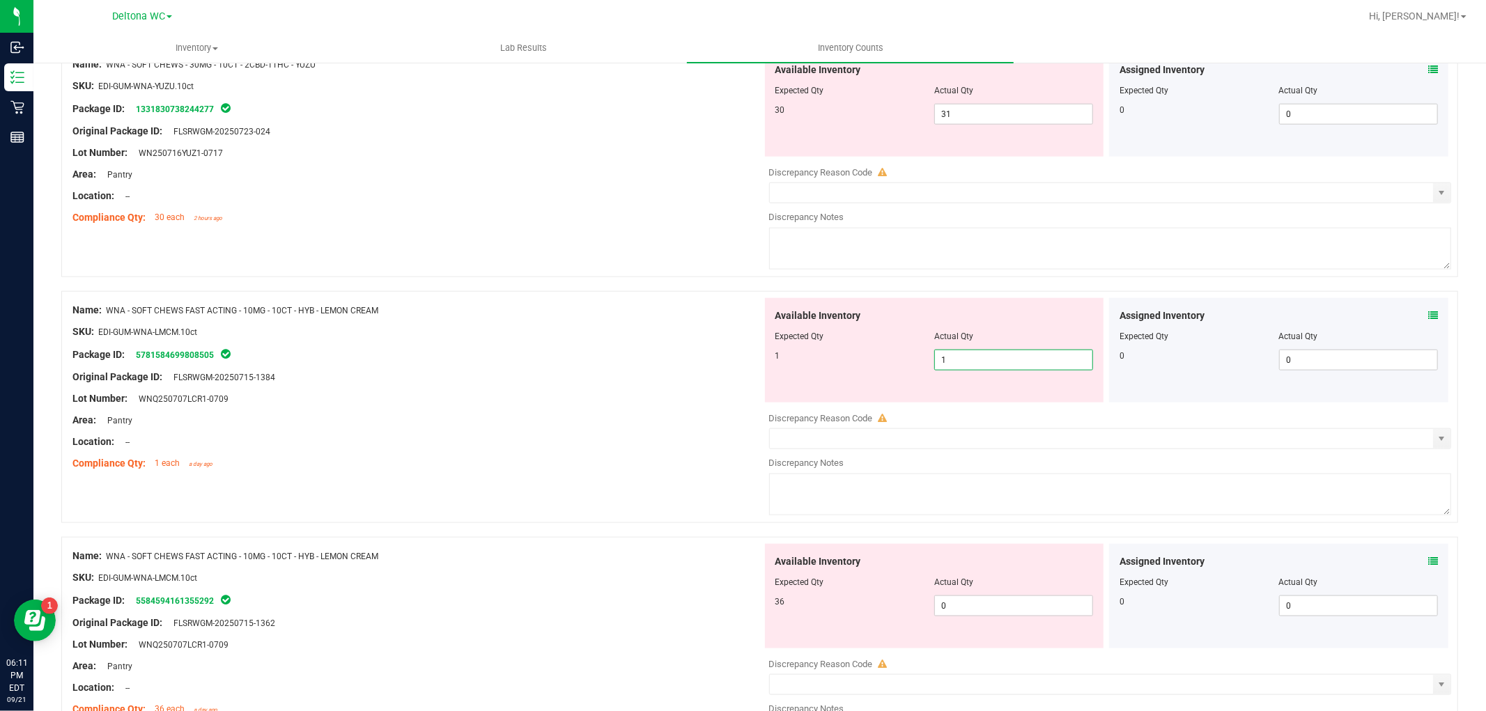
click at [690, 440] on div "Location: --" at bounding box center [417, 442] width 690 height 15
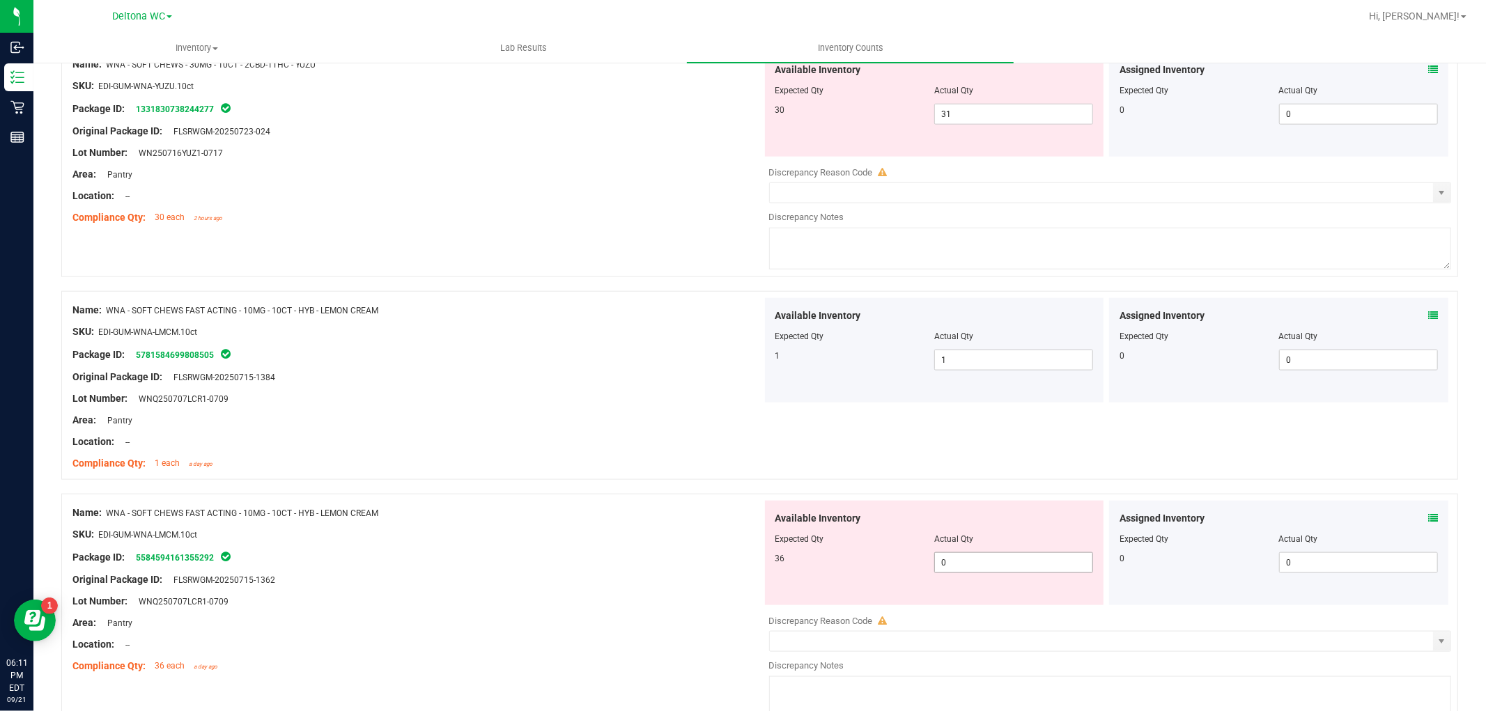
click at [959, 573] on span "0 0" at bounding box center [1013, 562] width 159 height 21
click at [959, 572] on input "0" at bounding box center [1013, 563] width 157 height 20
type input "36"
click at [520, 534] on div "SKU: EDI-GUM-WNA-LMCM.10ct" at bounding box center [417, 534] width 690 height 15
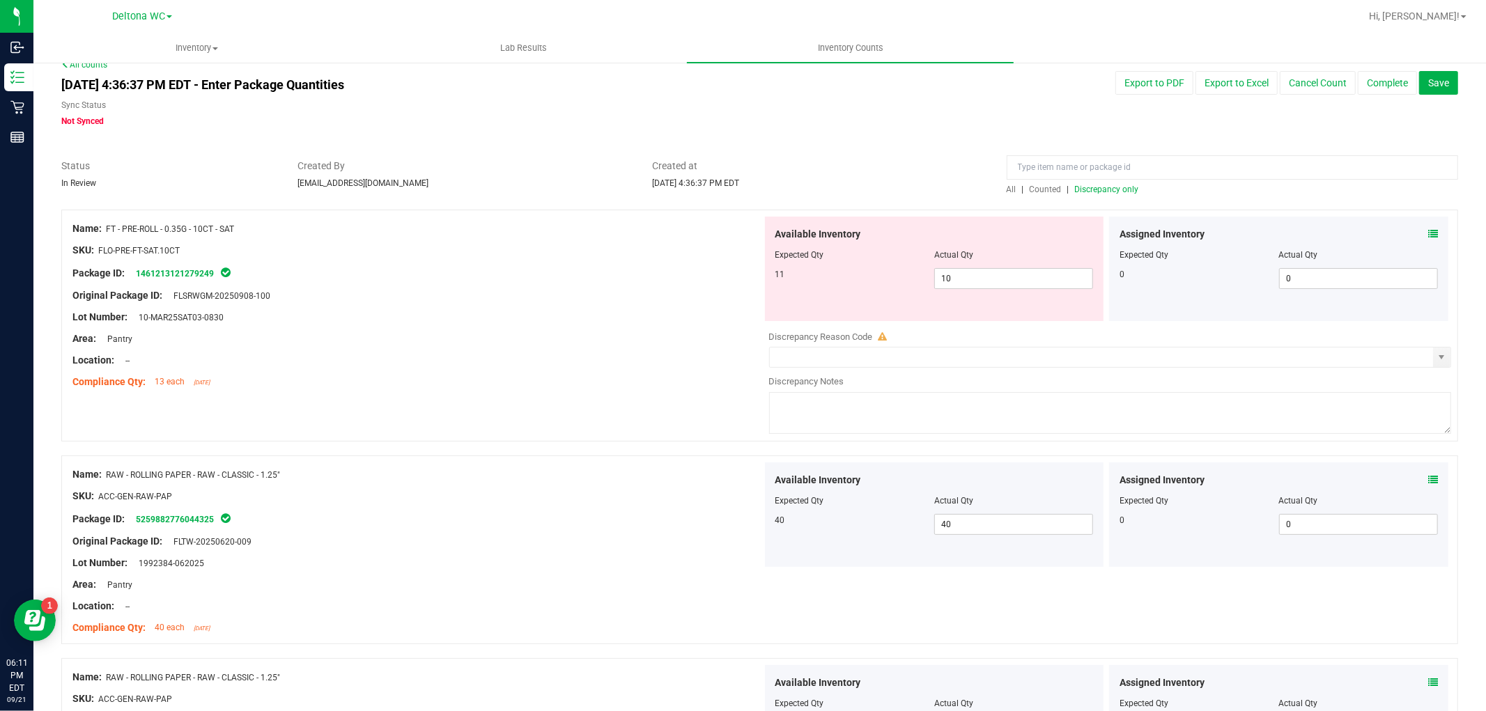
scroll to position [0, 0]
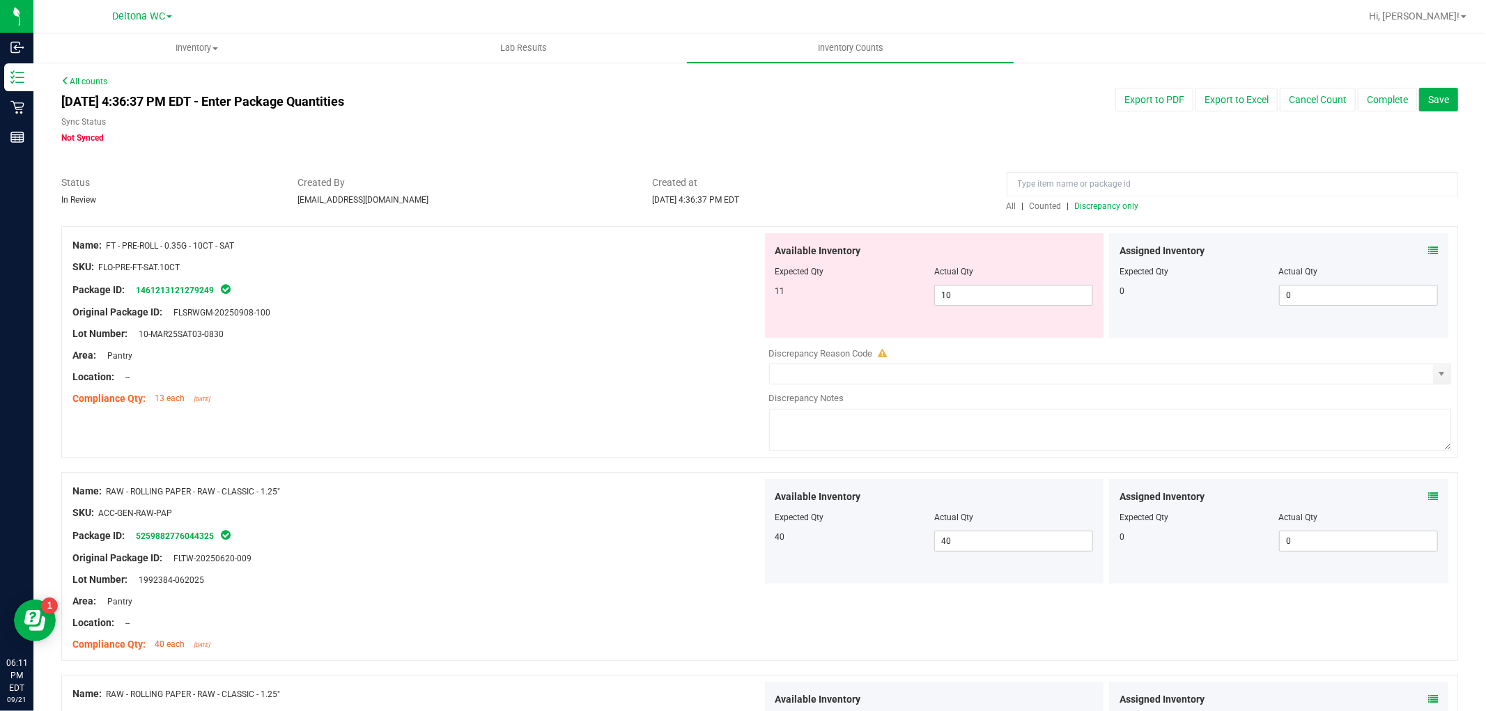
click at [1083, 203] on span "Discrepancy only" at bounding box center [1107, 206] width 64 height 10
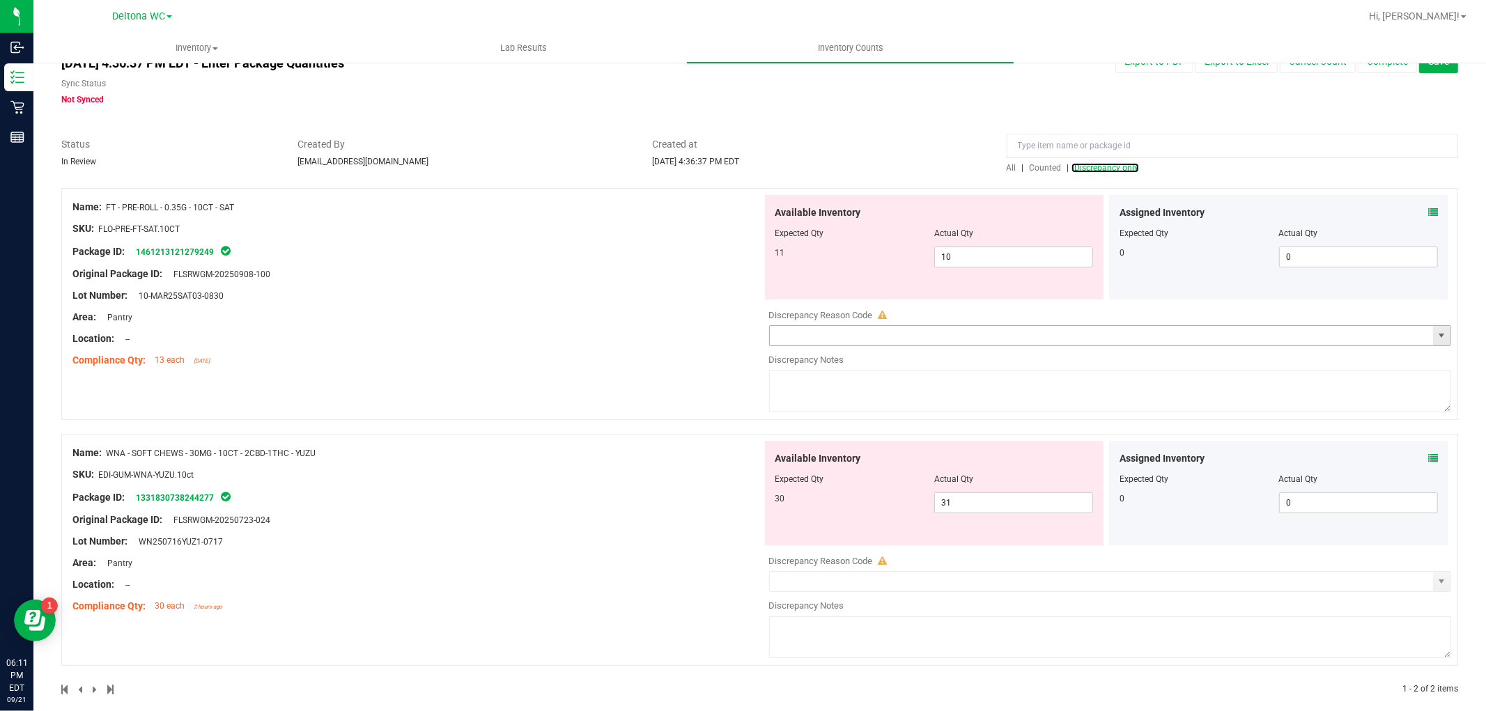
scroll to position [56, 0]
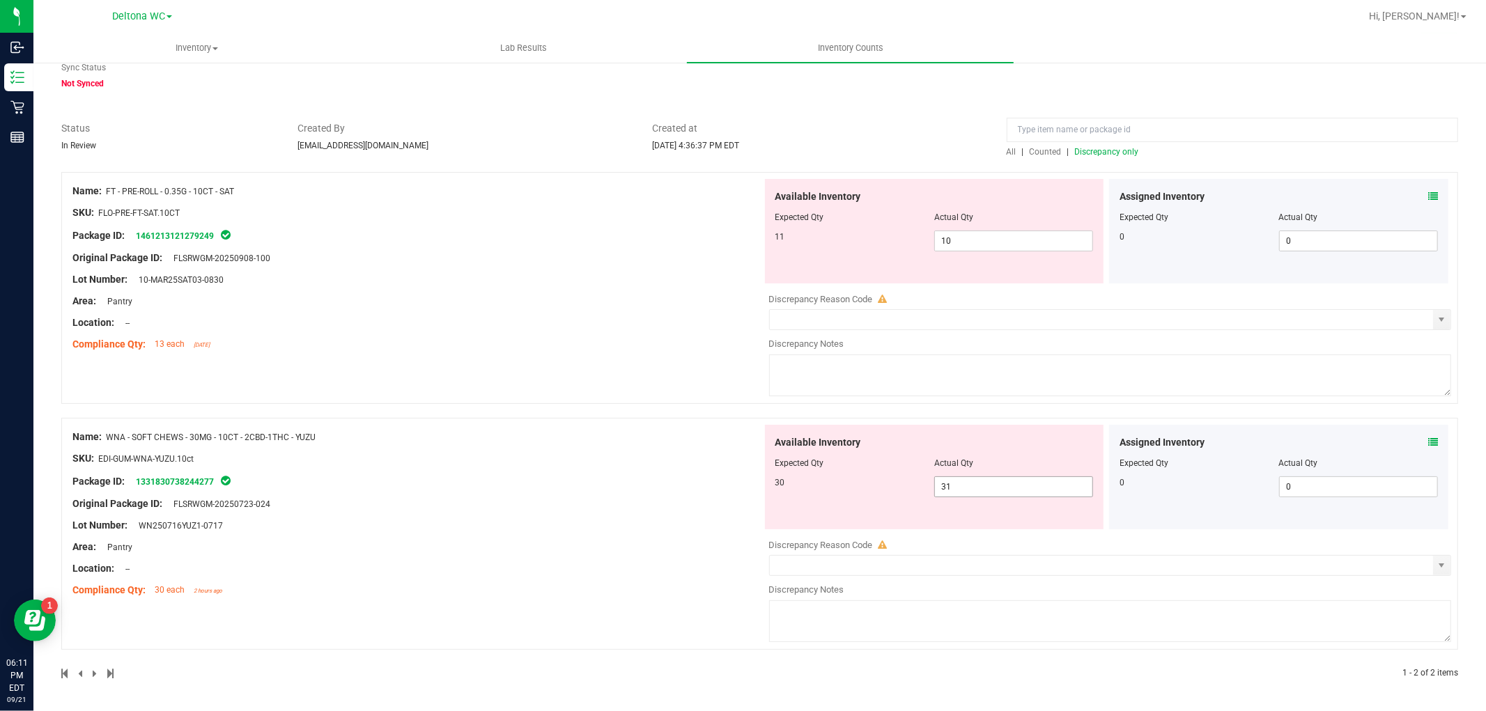
click at [1007, 488] on span "31 31" at bounding box center [1013, 487] width 159 height 21
click at [1007, 488] on input "31" at bounding box center [1013, 487] width 157 height 20
type input "30"
click at [679, 431] on div "Name: FT - PRE-ROLL - 0.35G - 10CT - SAT SKU: FLO-PRE-FT-SAT.10CT Package ID: 1…" at bounding box center [759, 426] width 1397 height 508
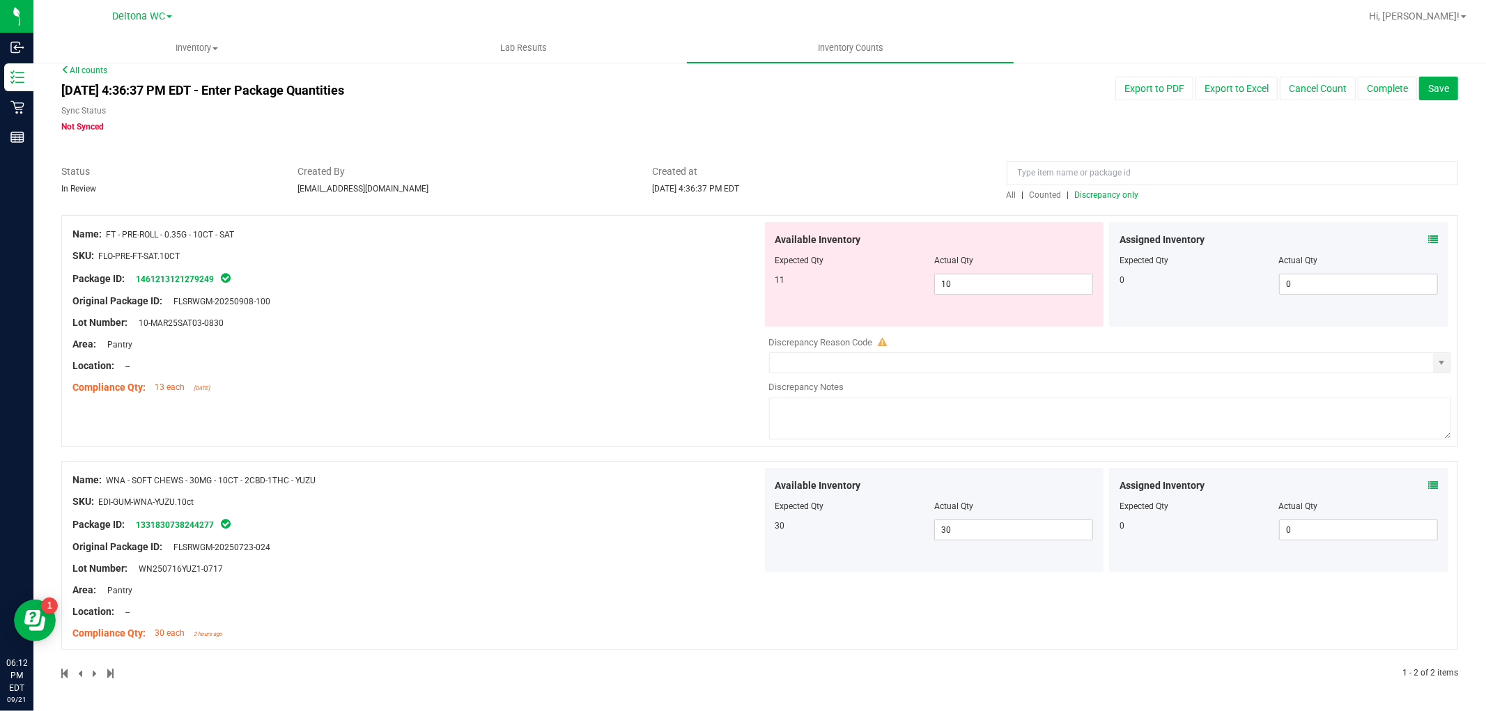
scroll to position [0, 0]
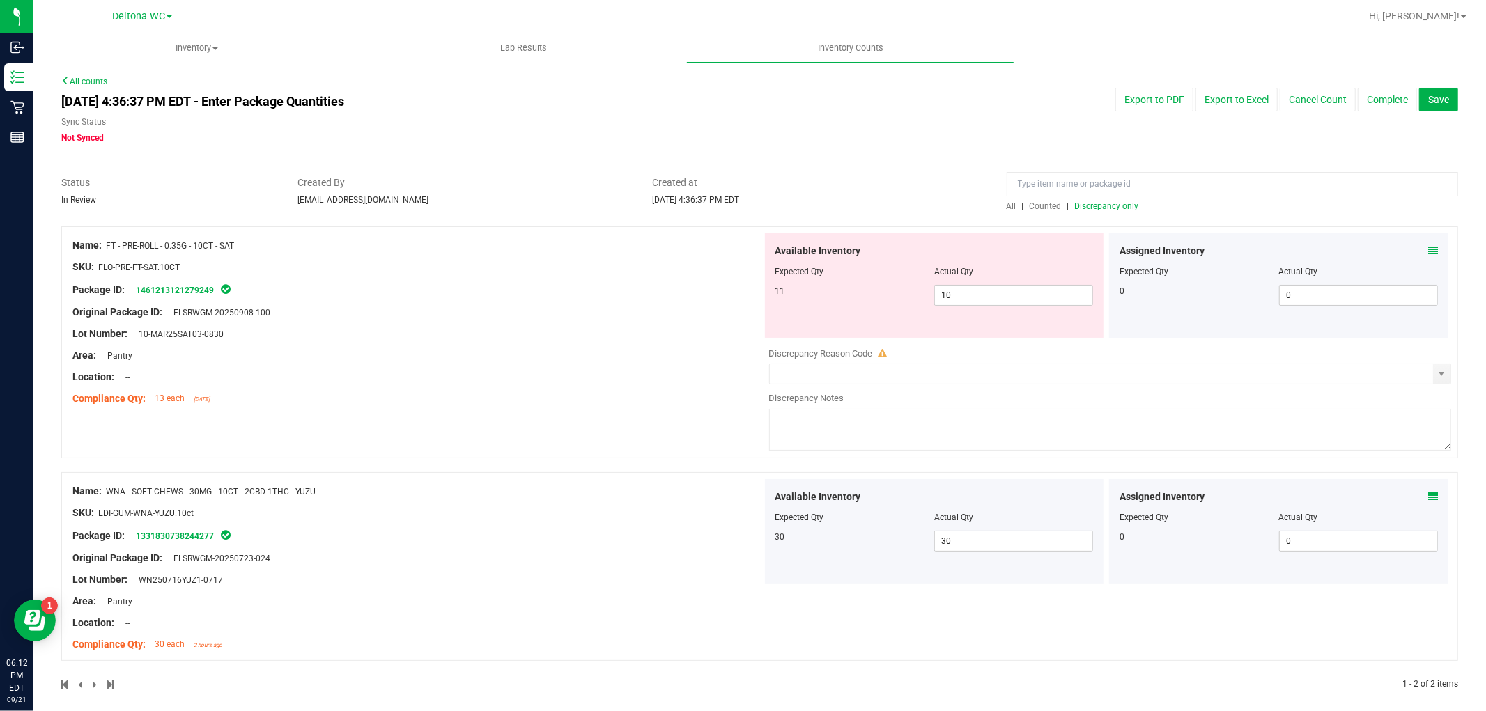
click at [1106, 208] on span "Discrepancy only" at bounding box center [1107, 206] width 64 height 10
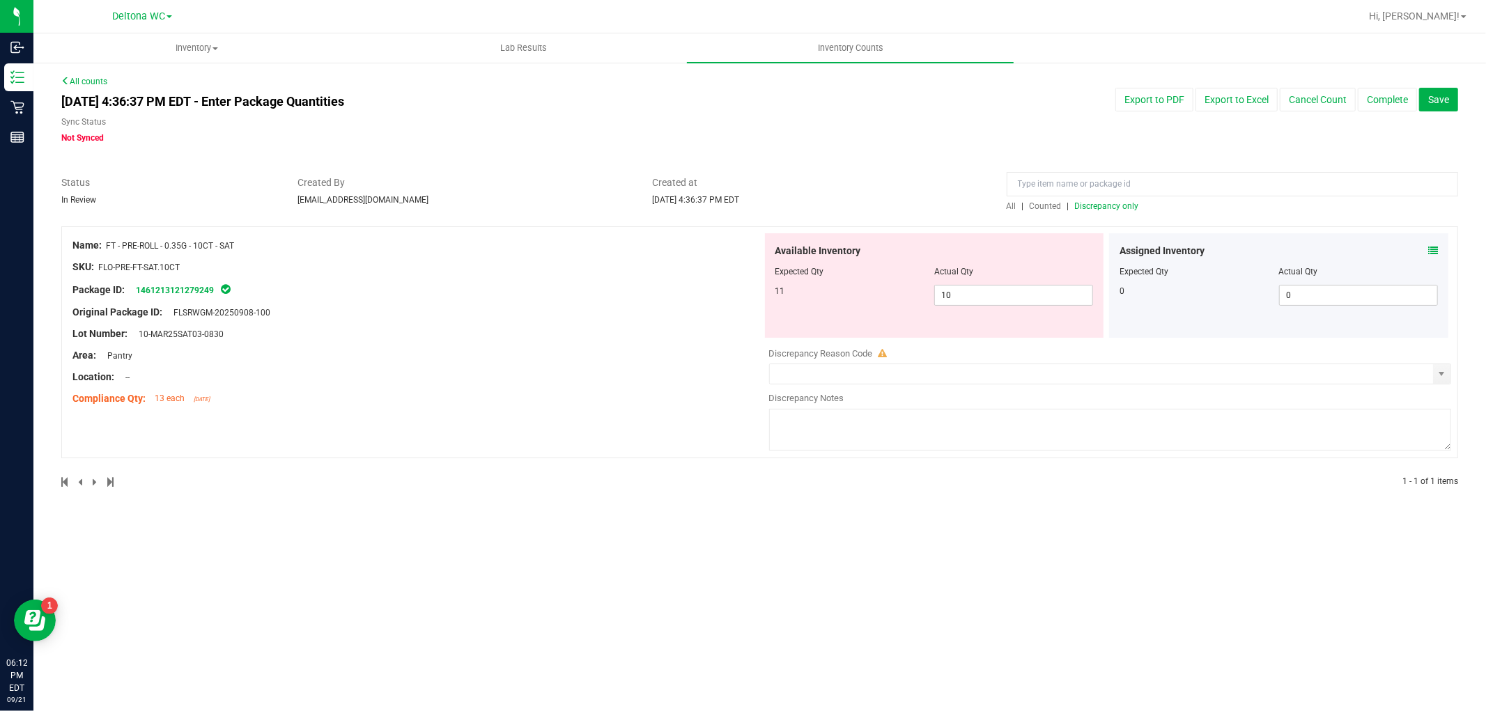
click at [152, 247] on span "FT - PRE-ROLL - 0.35G - 10CT - SAT" at bounding box center [170, 246] width 128 height 10
click at [150, 246] on span "FT - PRE-ROLL - 0.35G - 10CT - SAT" at bounding box center [170, 246] width 128 height 10
click at [109, 242] on span "FT - PRE-ROLL - 0.35G - 10CT - SAT" at bounding box center [170, 246] width 128 height 10
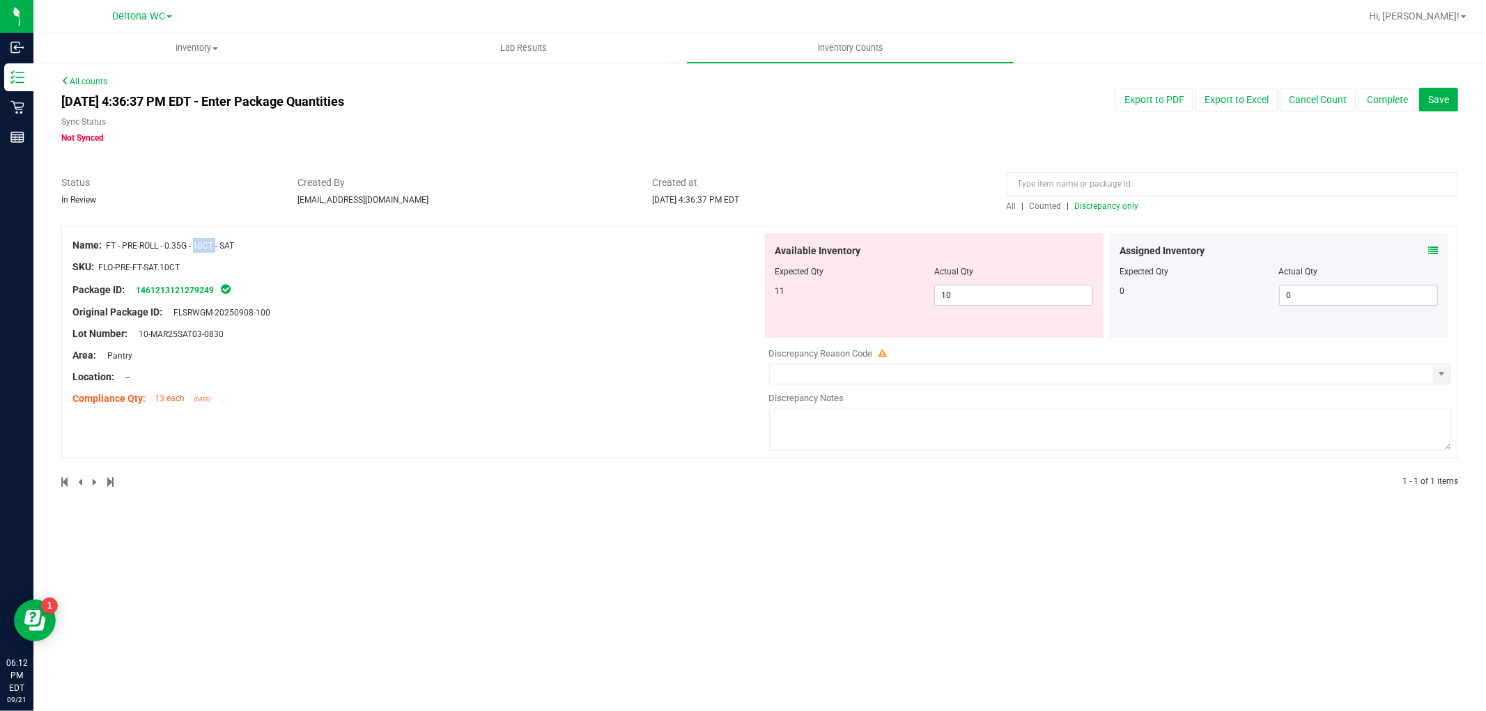
drag, startPoint x: 107, startPoint y: 241, endPoint x: 238, endPoint y: 244, distance: 131.0
click at [245, 244] on div "Name: FT - PRE-ROLL - 0.35G - 10CT - SAT" at bounding box center [417, 245] width 690 height 15
copy span "FT - PRE-ROLL - 0.35G - 10CT - SAT"
click at [987, 290] on span "10 10" at bounding box center [1013, 295] width 159 height 21
click at [987, 290] on input "10" at bounding box center [1013, 296] width 157 height 20
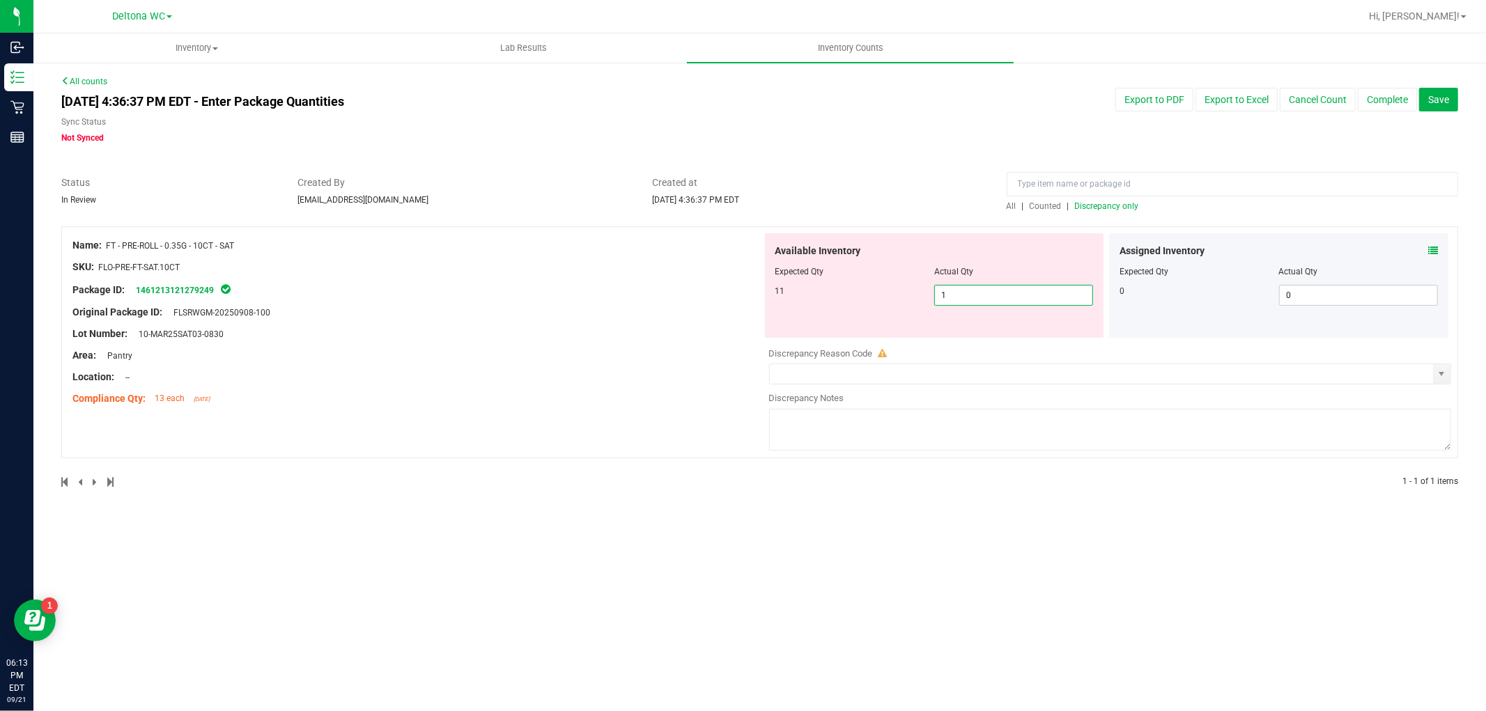
type input "11"
click at [663, 573] on div "Inventory All packages All inventory Waste log Create inventory Lab Results Inv…" at bounding box center [759, 372] width 1453 height 678
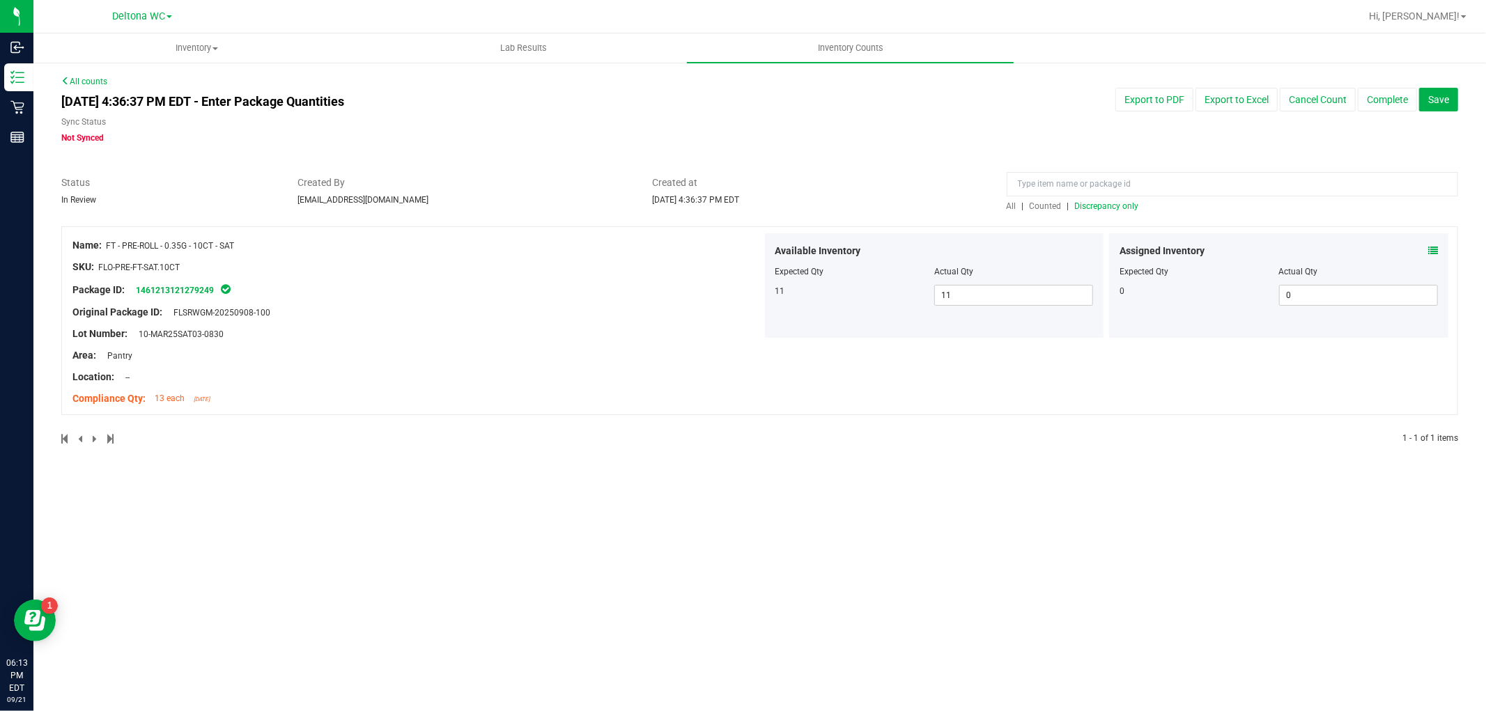
click at [1125, 211] on div "All | Counted | Discrepancy only" at bounding box center [1232, 206] width 451 height 13
click at [1120, 206] on span "Discrepancy only" at bounding box center [1107, 206] width 64 height 10
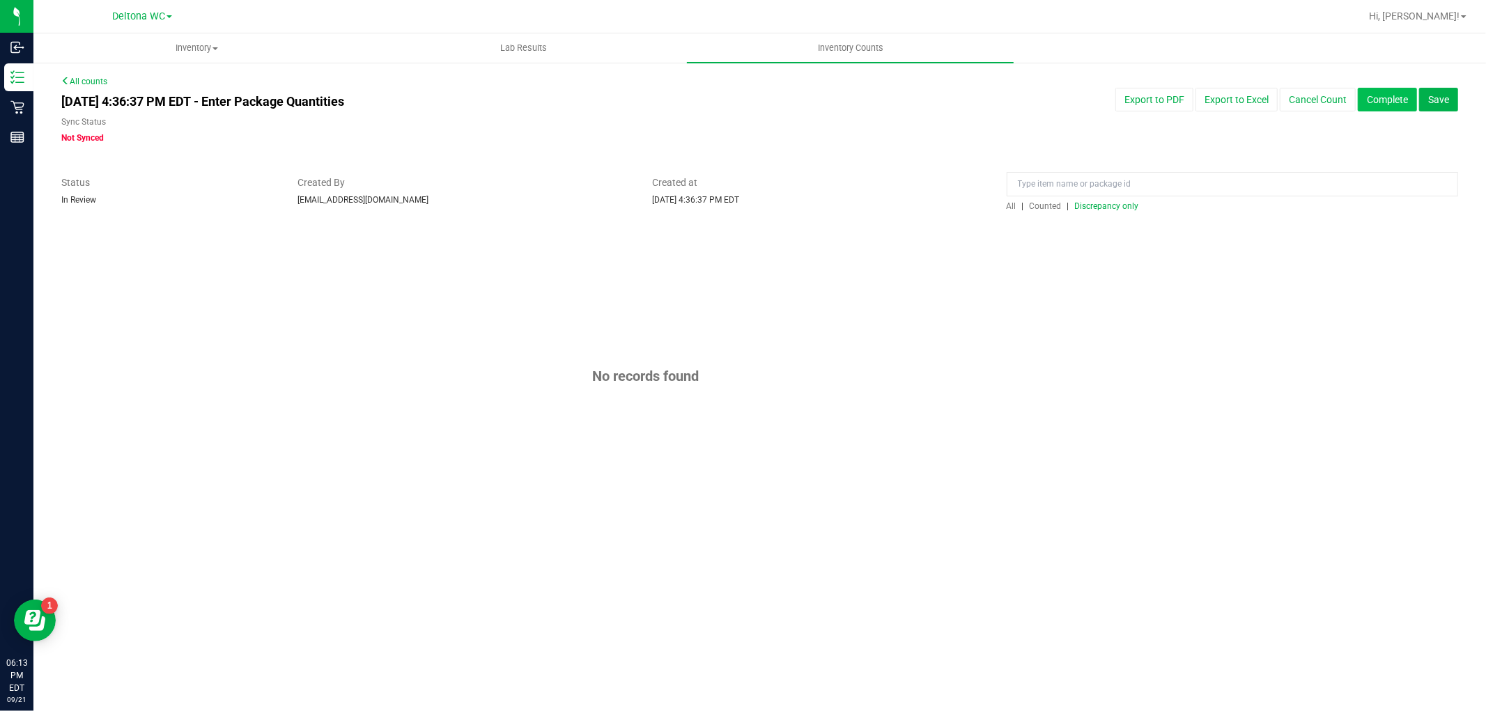
click at [1388, 100] on button "Complete" at bounding box center [1387, 100] width 59 height 24
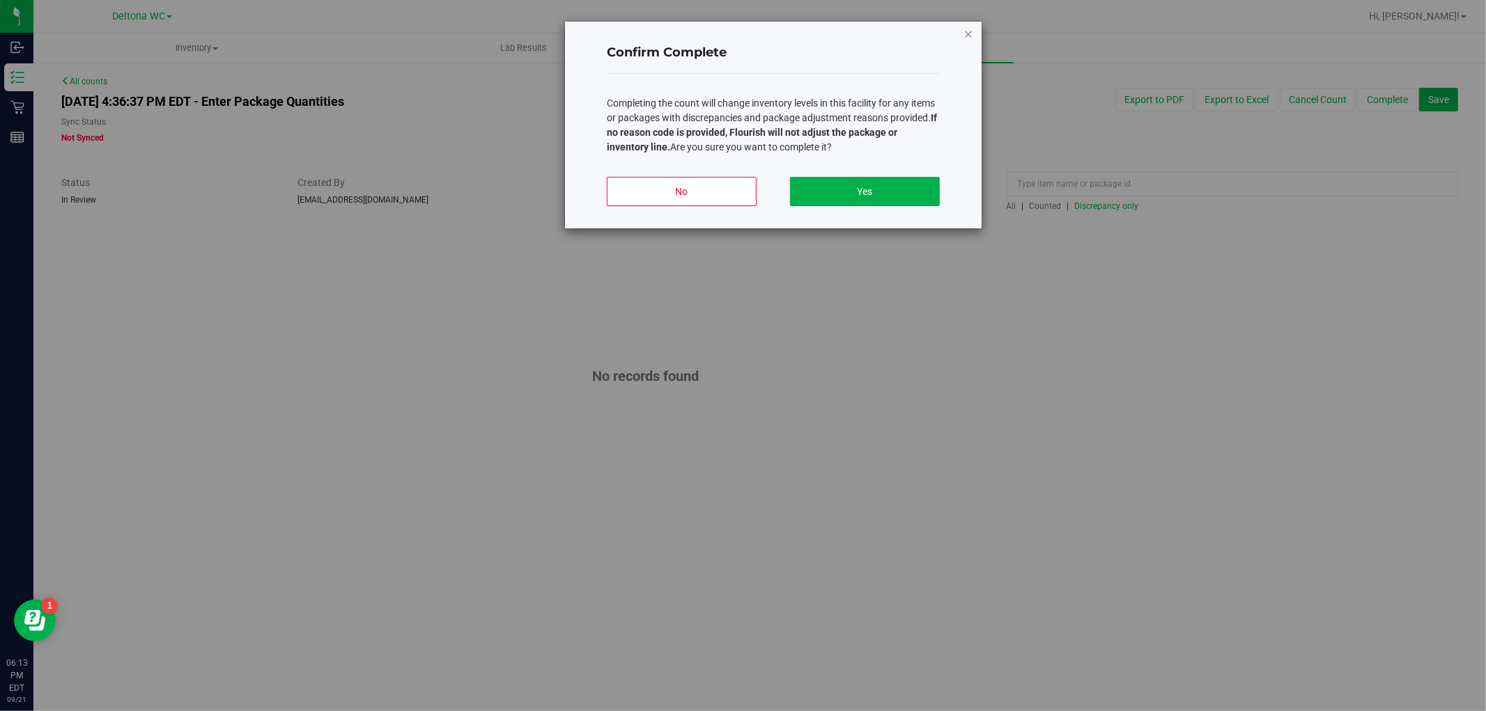
click at [965, 31] on icon "button" at bounding box center [968, 33] width 10 height 17
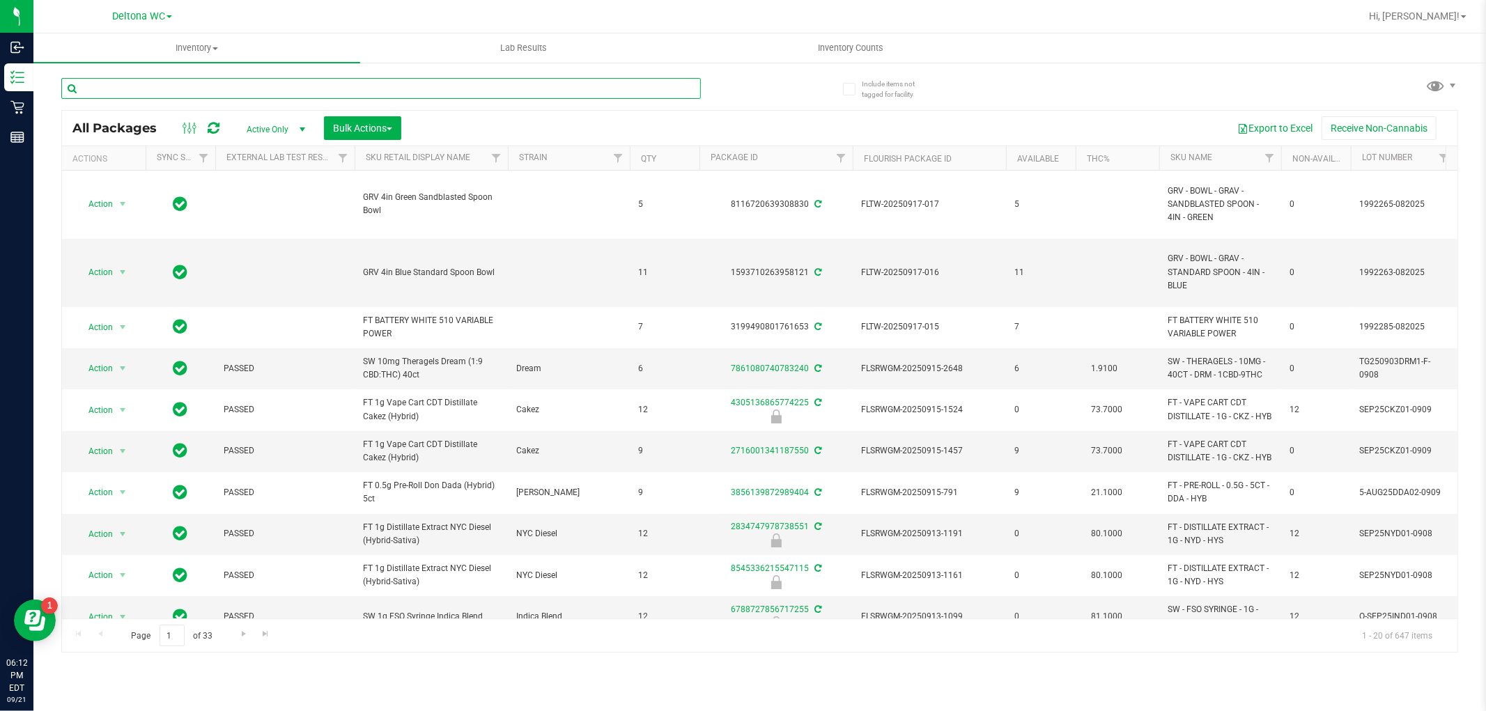
click at [266, 93] on input "text" at bounding box center [381, 88] width 640 height 21
paste input "FT - PRE-ROLL - 0.35G - 10CT - SAT"
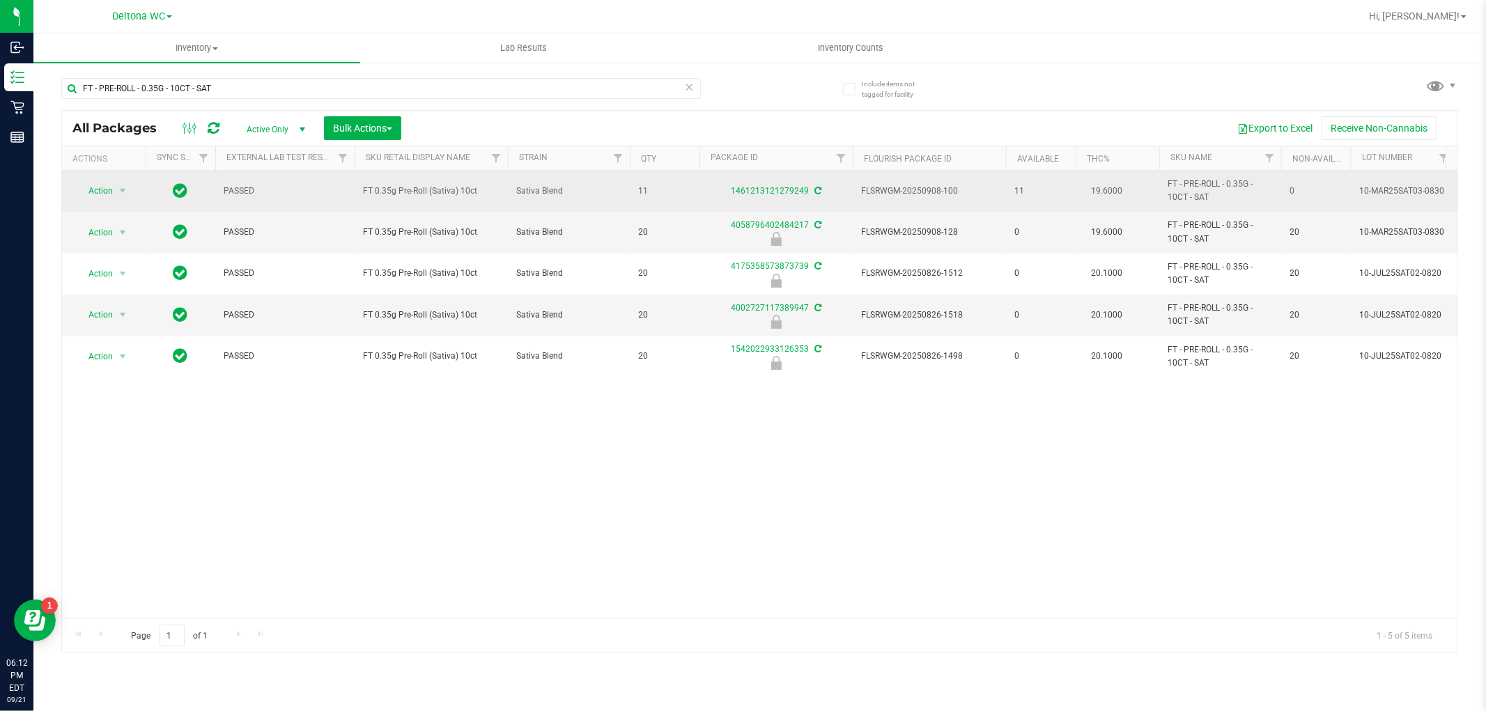
click at [1021, 195] on span "11" at bounding box center [1040, 191] width 53 height 13
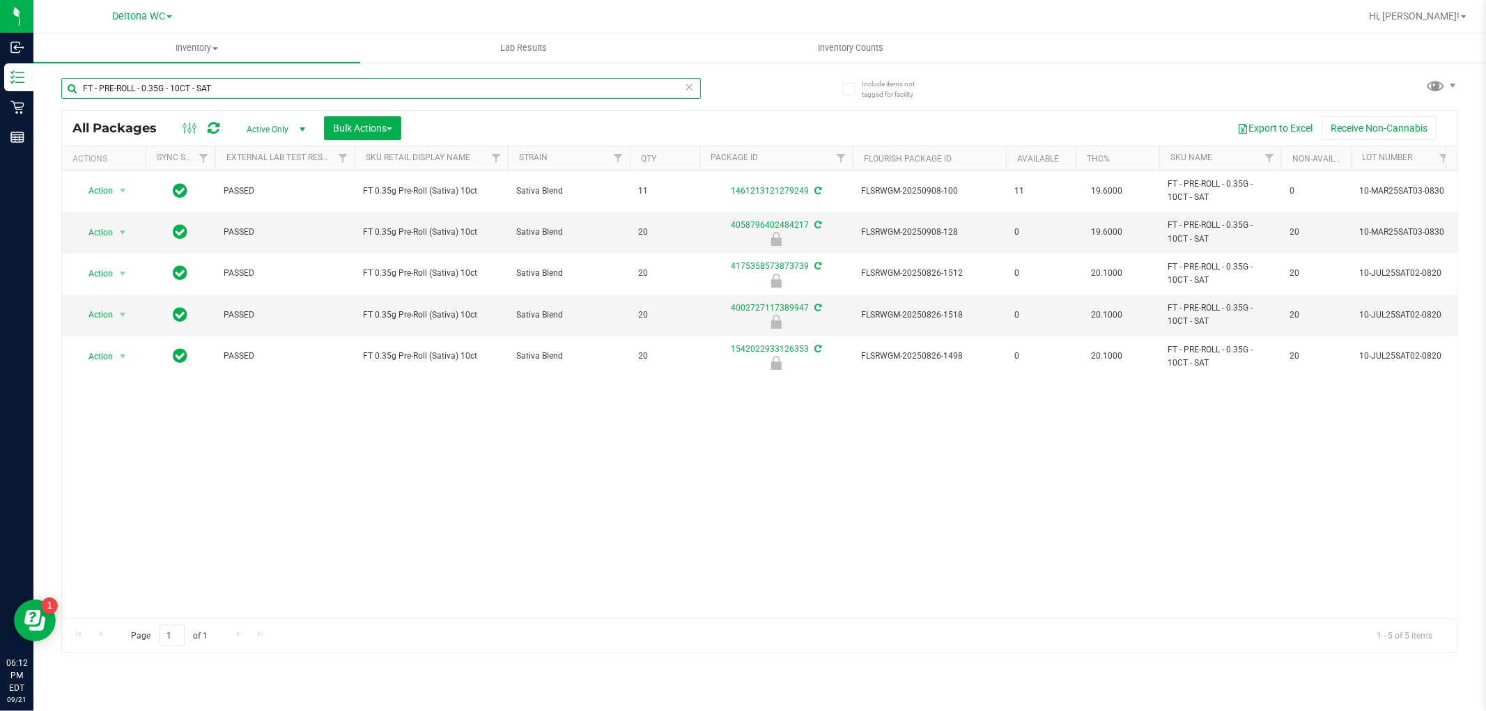
drag, startPoint x: 230, startPoint y: 89, endPoint x: 198, endPoint y: 93, distance: 32.2
click at [198, 93] on input "FT - PRE-ROLL - 0.35G - 10CT - SAT" at bounding box center [381, 88] width 640 height 21
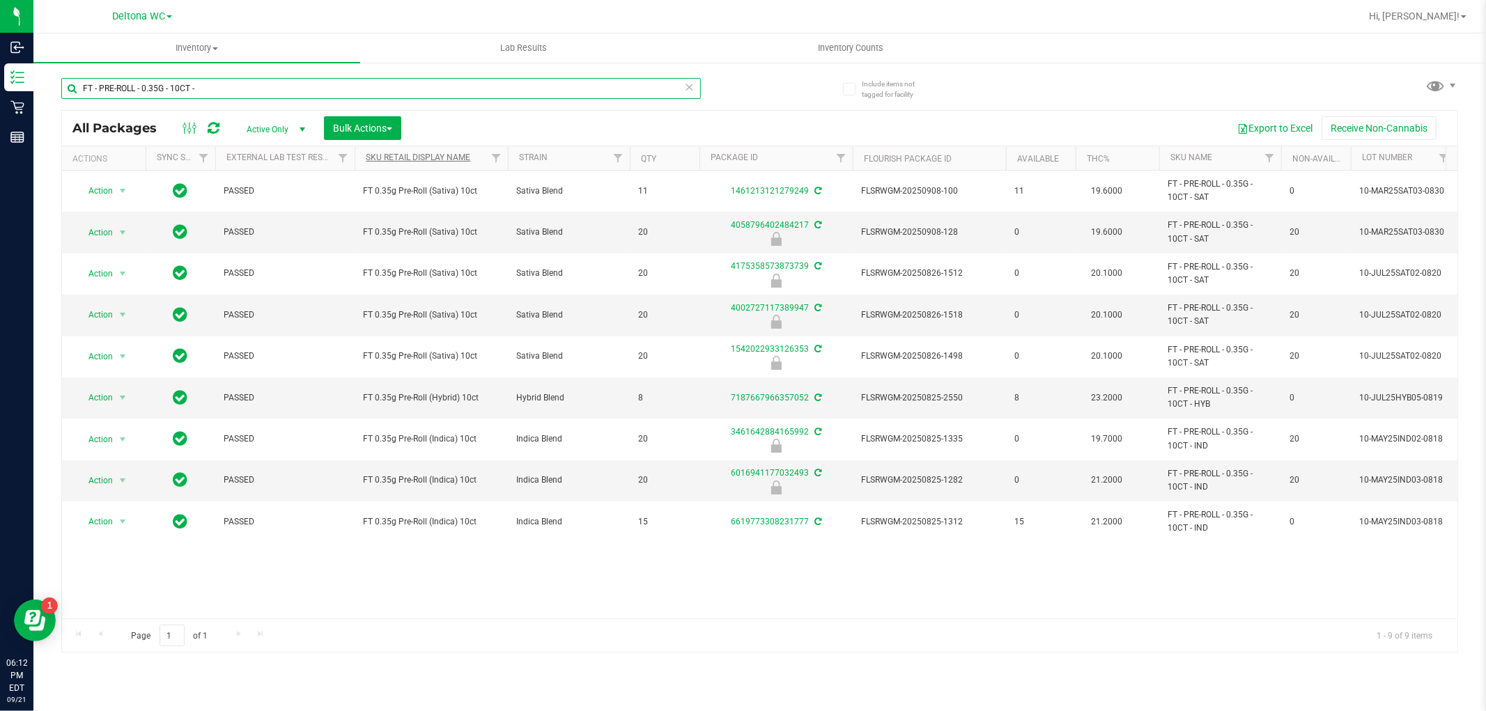
type input "FT - PRE-ROLL - 0.35G - 10CT -"
click at [457, 162] on link "Sku Retail Display Name" at bounding box center [418, 158] width 104 height 10
